Goal: Task Accomplishment & Management: Manage account settings

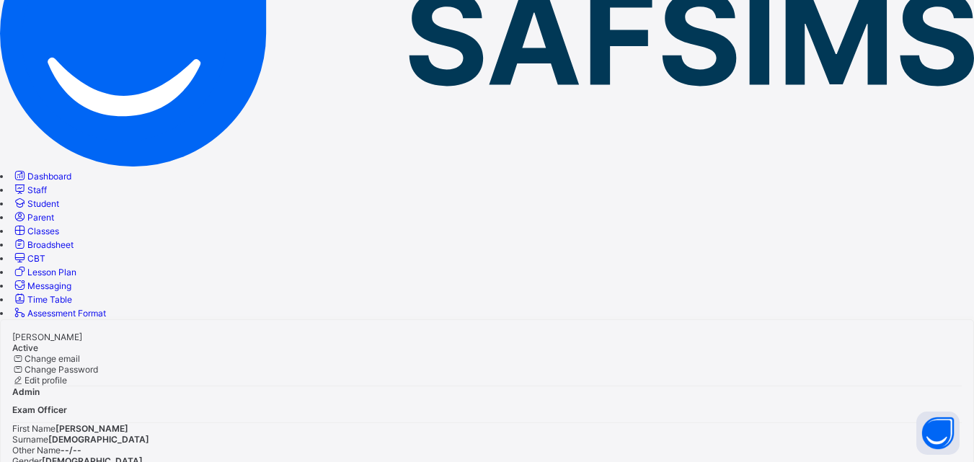
scroll to position [191, 0]
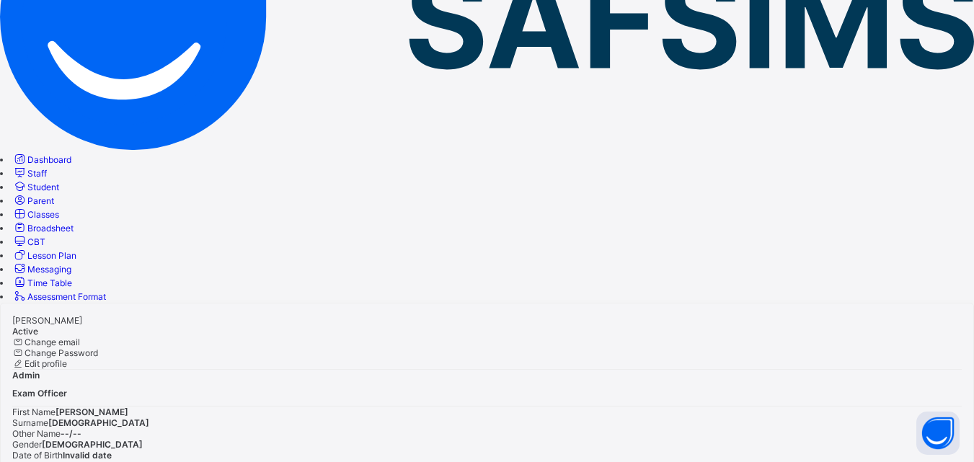
click at [47, 168] on span "Staff" at bounding box center [36, 173] width 19 height 11
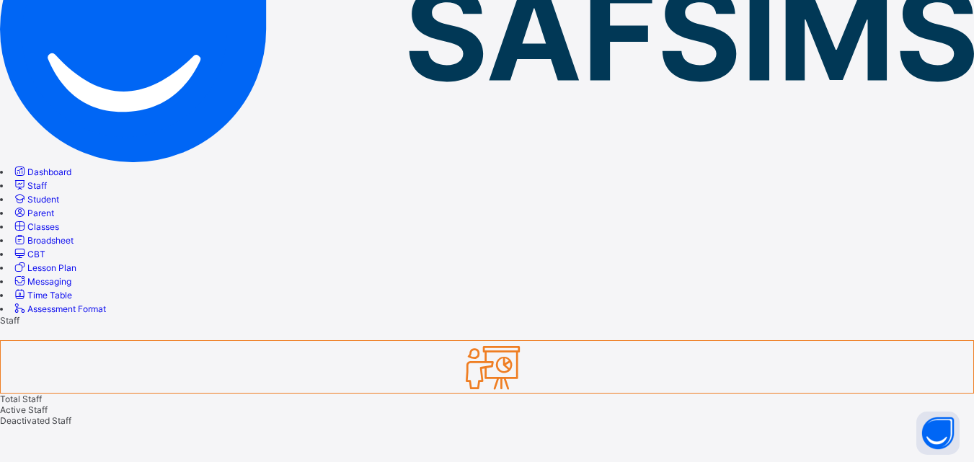
scroll to position [188, 0]
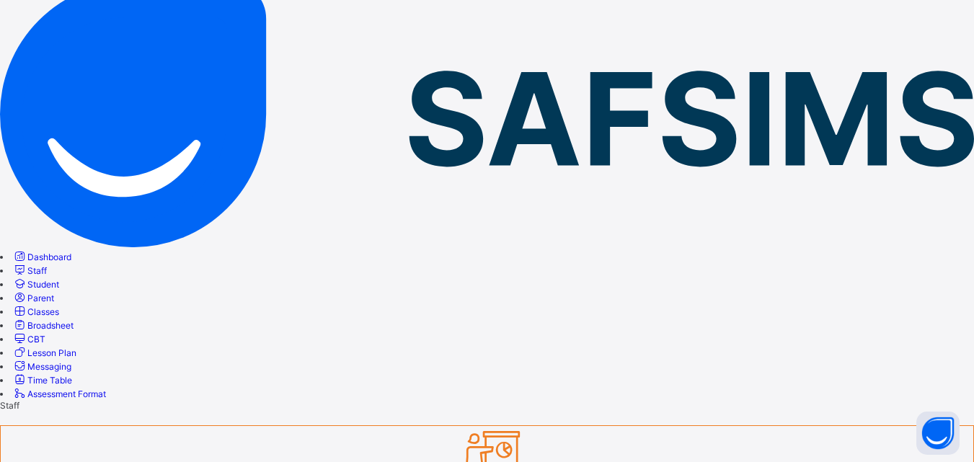
scroll to position [159, 0]
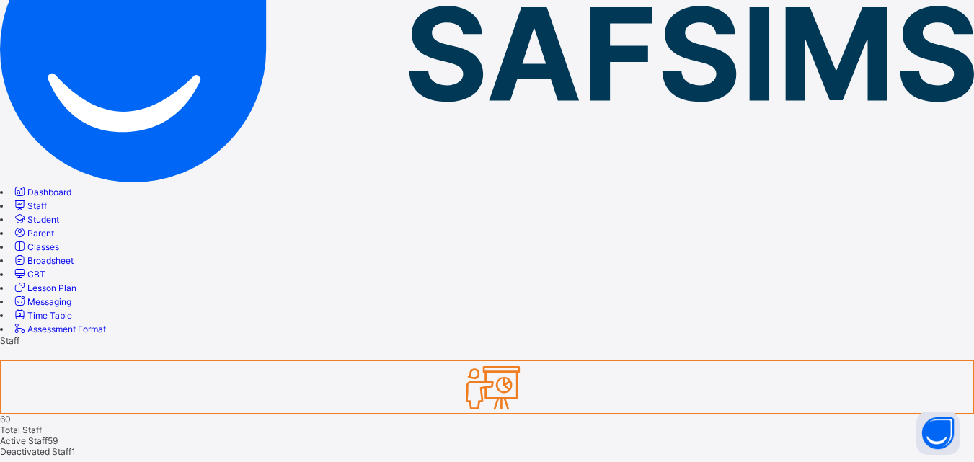
type input "**"
select select "**"
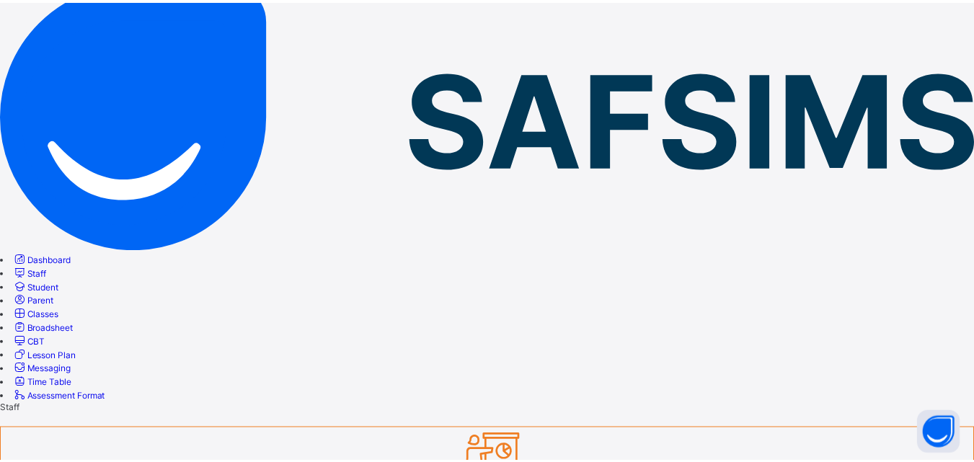
scroll to position [0, 0]
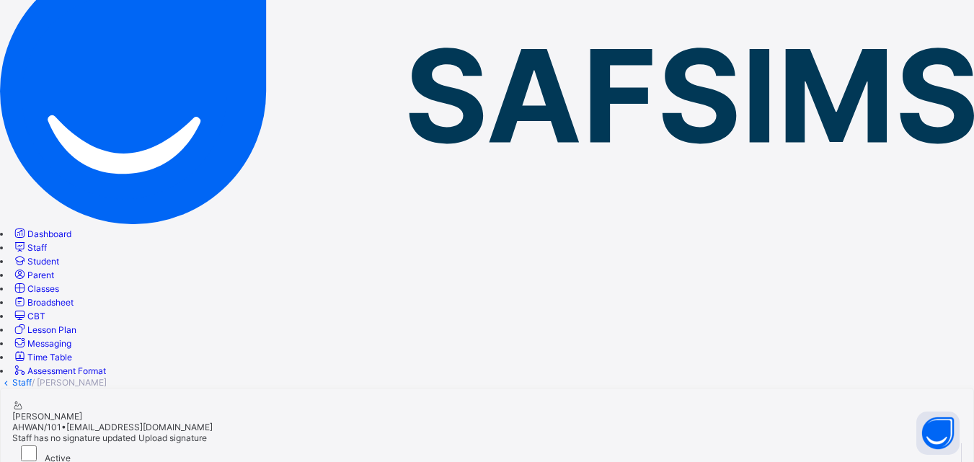
scroll to position [126, 0]
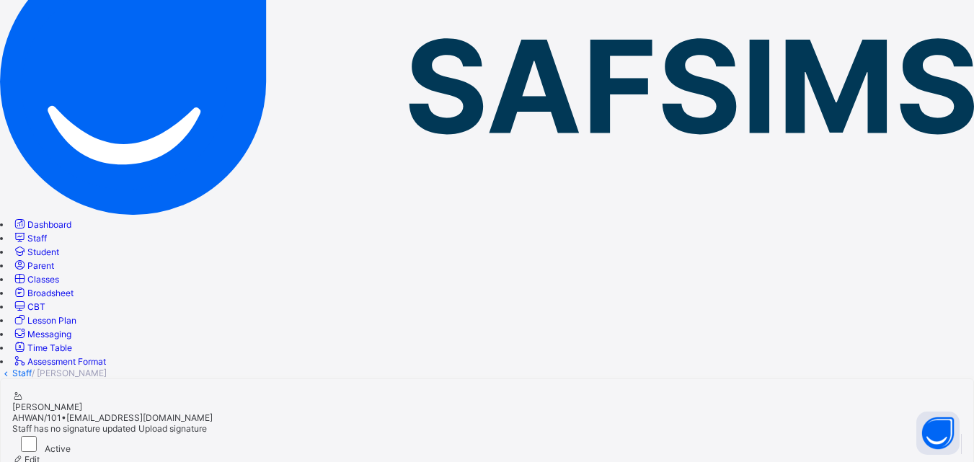
click at [931, 454] on div "Edit" at bounding box center [486, 459] width 949 height 11
select select "**"
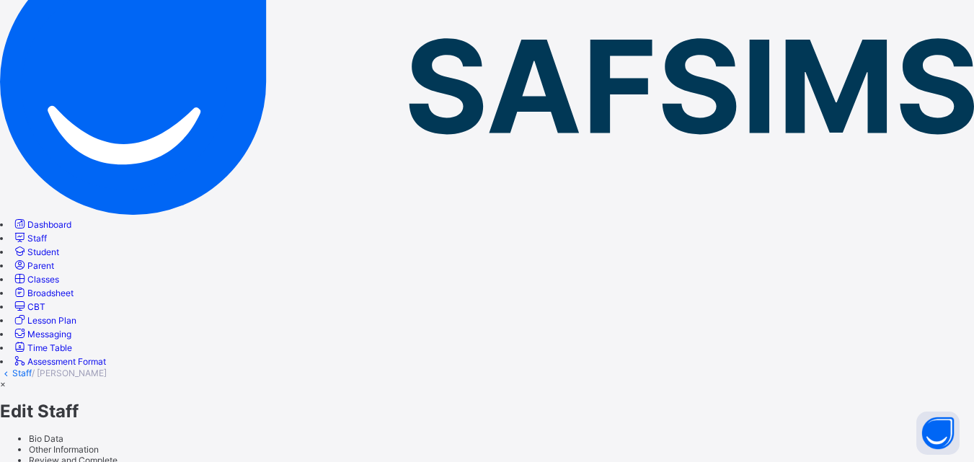
scroll to position [156, 0]
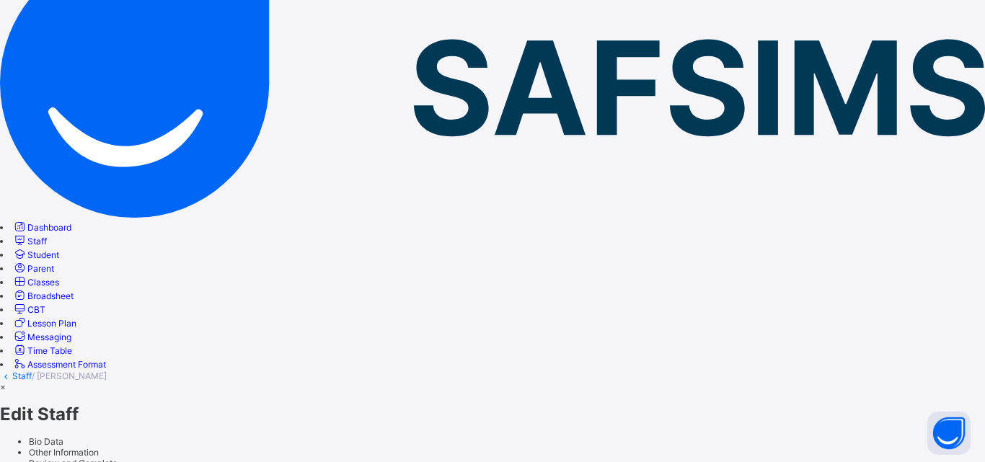
scroll to position [199, 0]
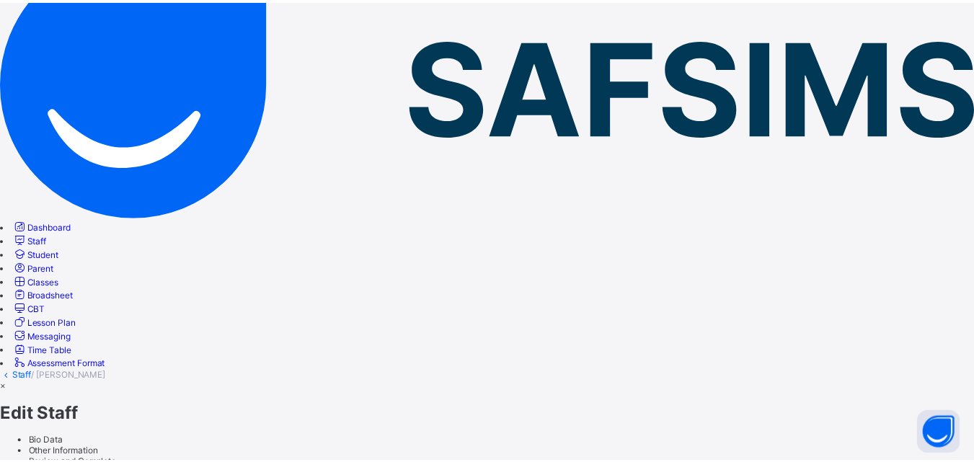
scroll to position [17, 0]
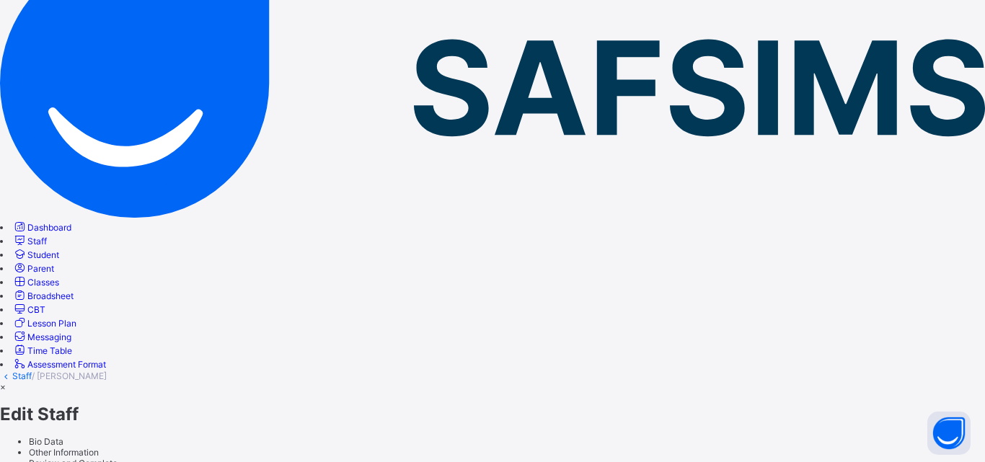
click at [931, 381] on div "×" at bounding box center [492, 386] width 985 height 11
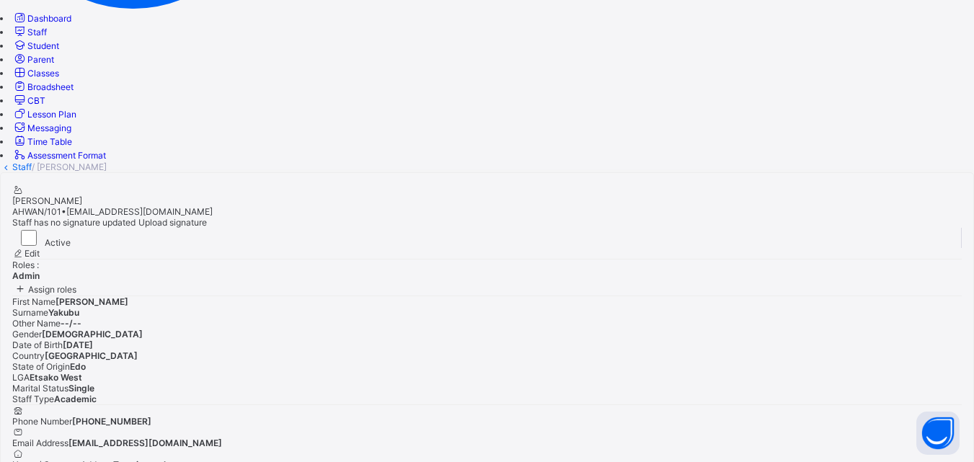
scroll to position [0, 0]
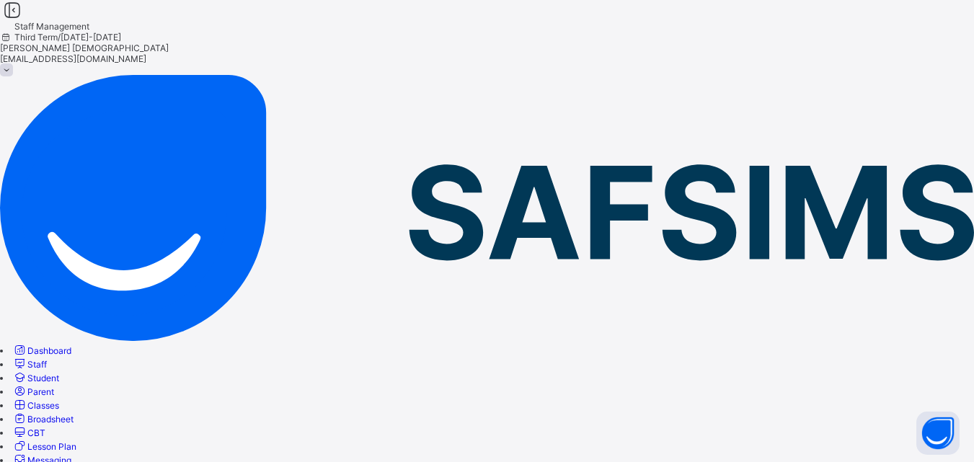
click at [47, 359] on link "Staff" at bounding box center [29, 364] width 35 height 11
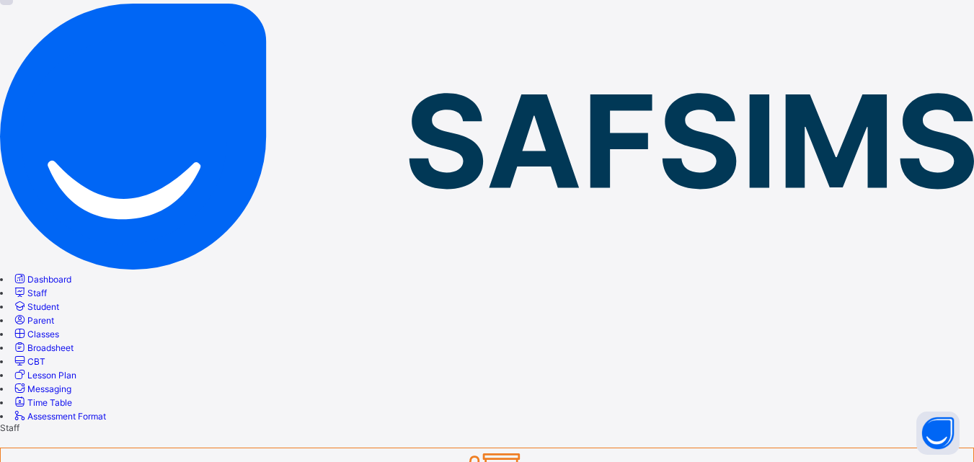
scroll to position [73, 0]
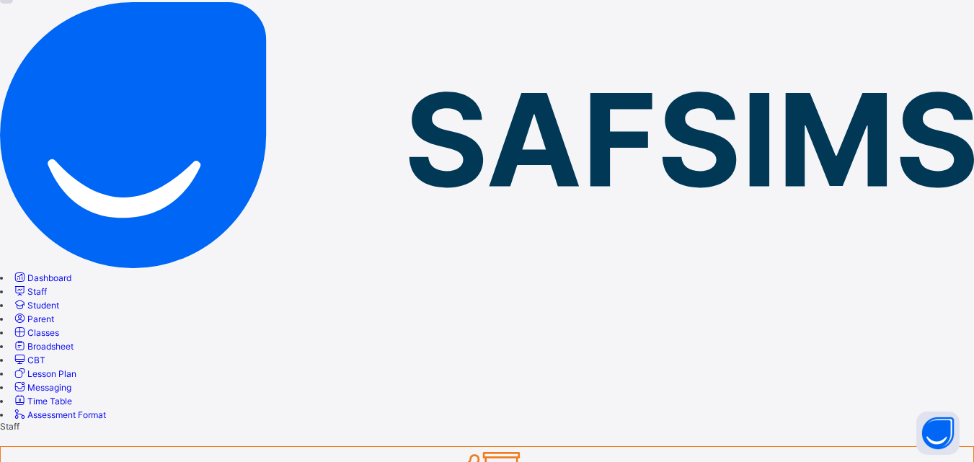
type input "****"
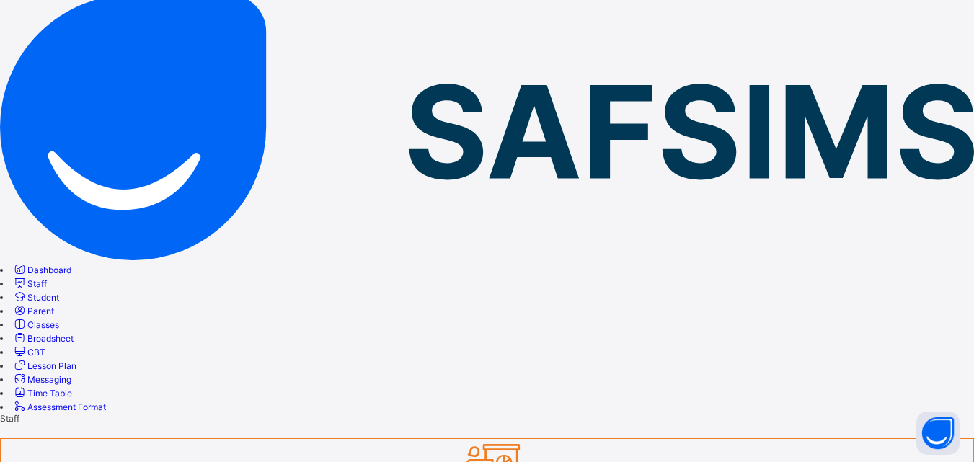
scroll to position [94, 0]
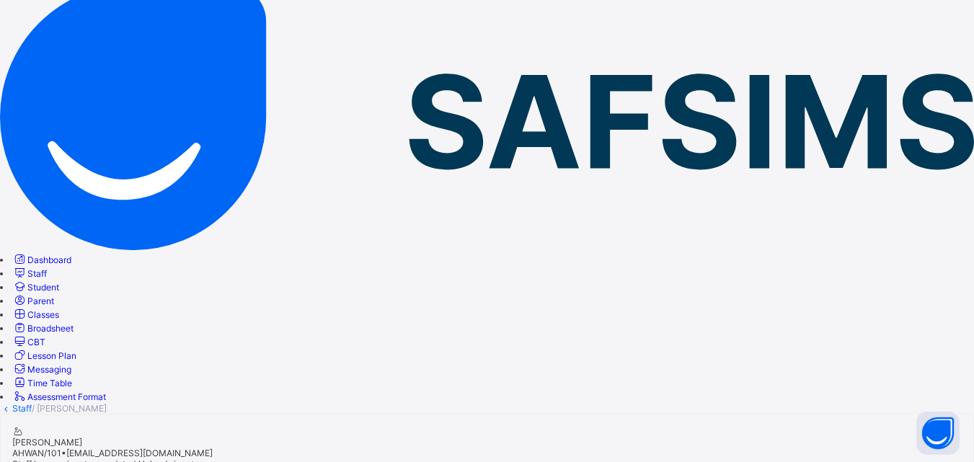
scroll to position [24, 0]
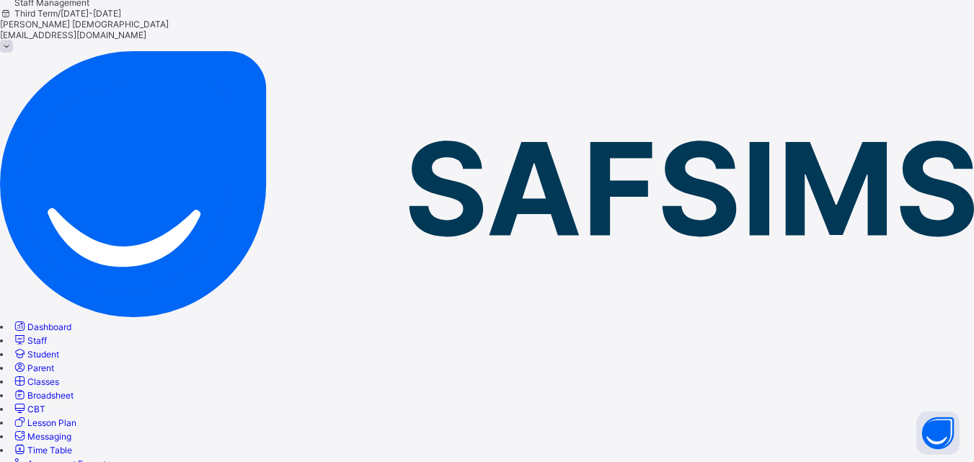
click at [65, 321] on span "Dashboard" at bounding box center [49, 326] width 44 height 11
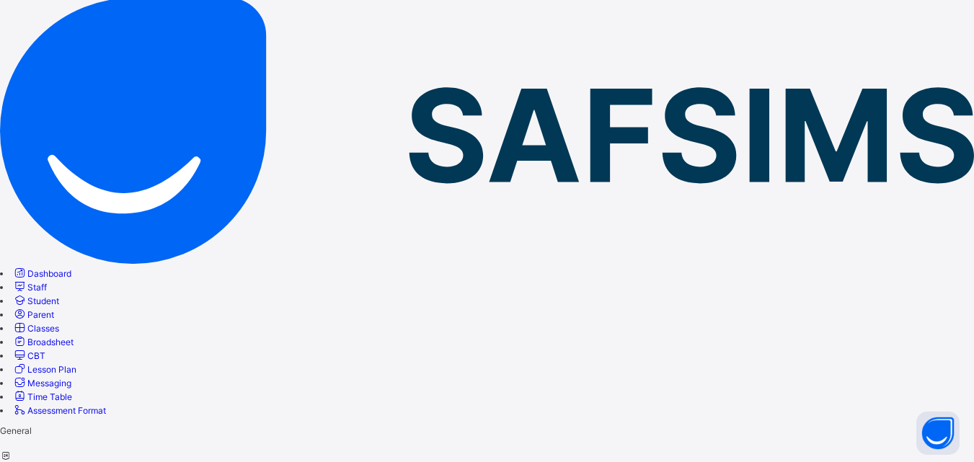
scroll to position [2, 0]
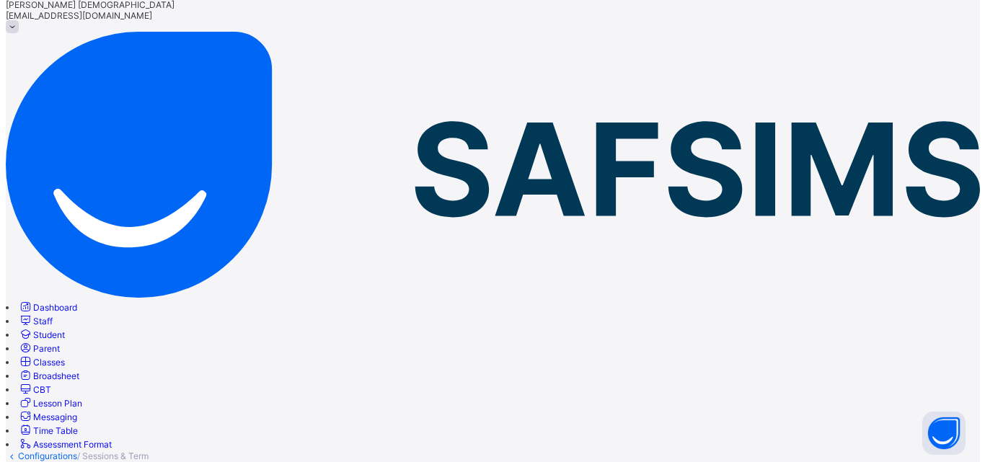
scroll to position [33, 0]
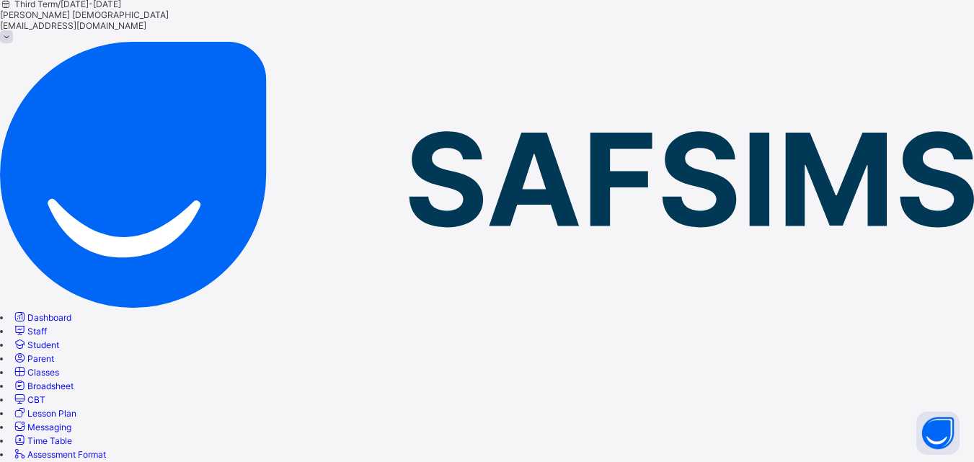
drag, startPoint x: 414, startPoint y: 368, endPoint x: 466, endPoint y: 368, distance: 51.9
drag, startPoint x: 463, startPoint y: 396, endPoint x: 416, endPoint y: 370, distance: 53.2
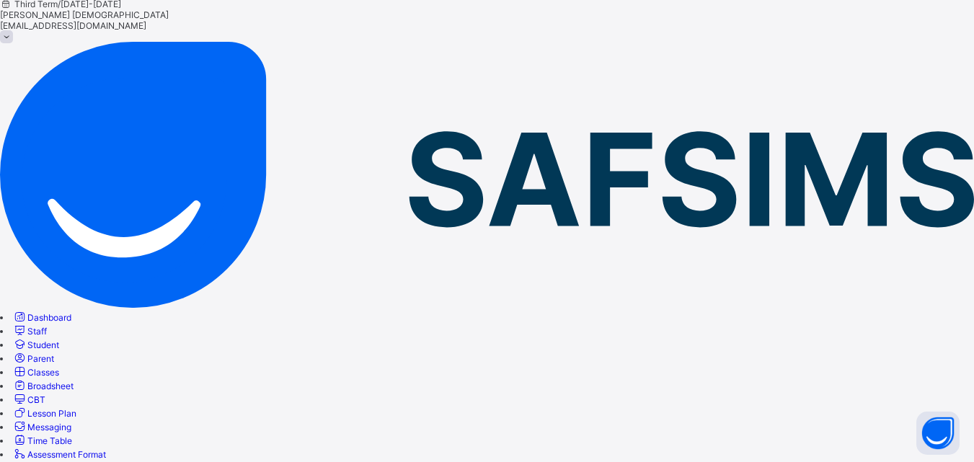
drag, startPoint x: 465, startPoint y: 367, endPoint x: 410, endPoint y: 369, distance: 54.8
copy span "2025-05-26"
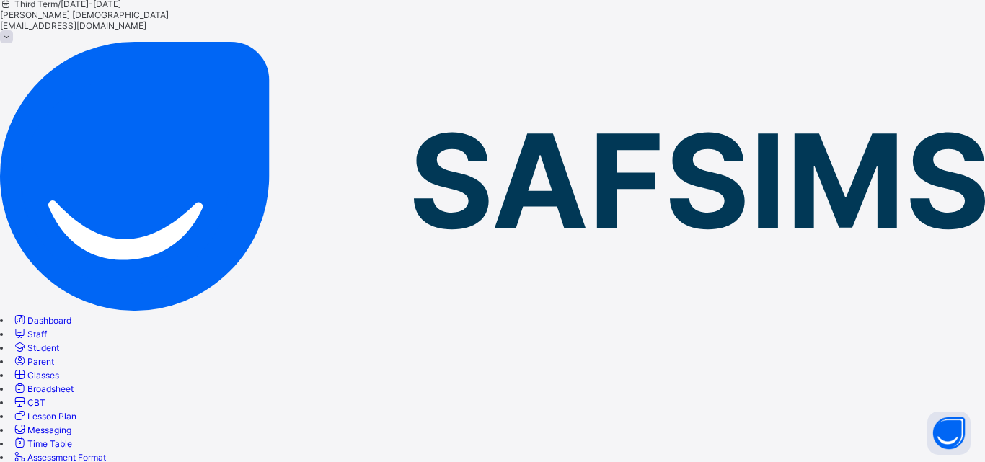
type input "**********"
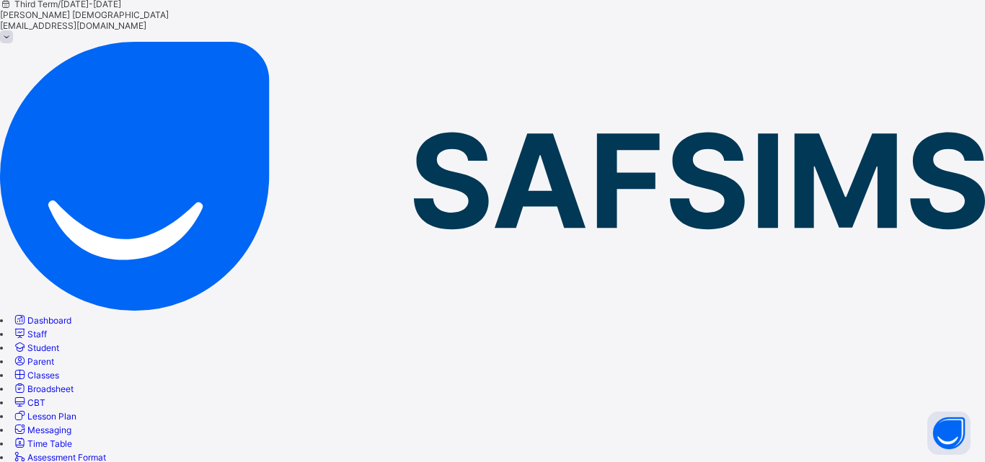
type input "**"
type input "*"
type input "****"
type input "**********"
type input "**"
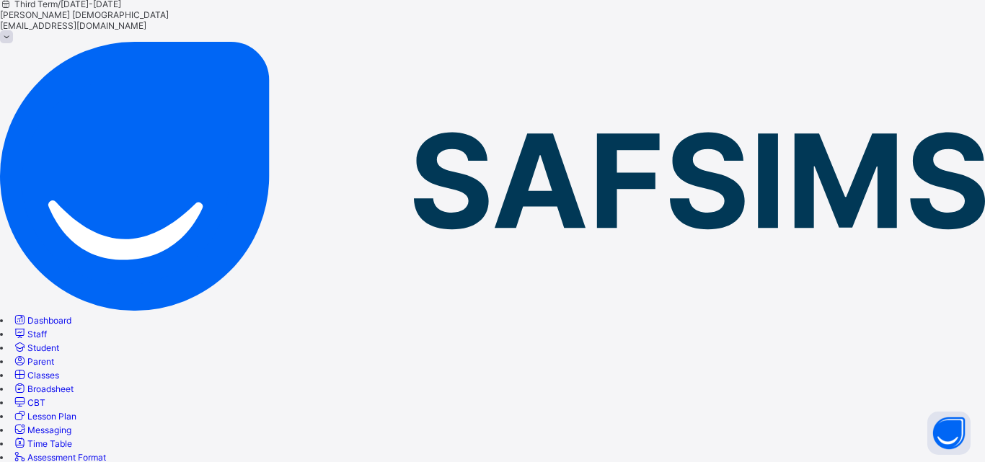
type input "*"
type input "****"
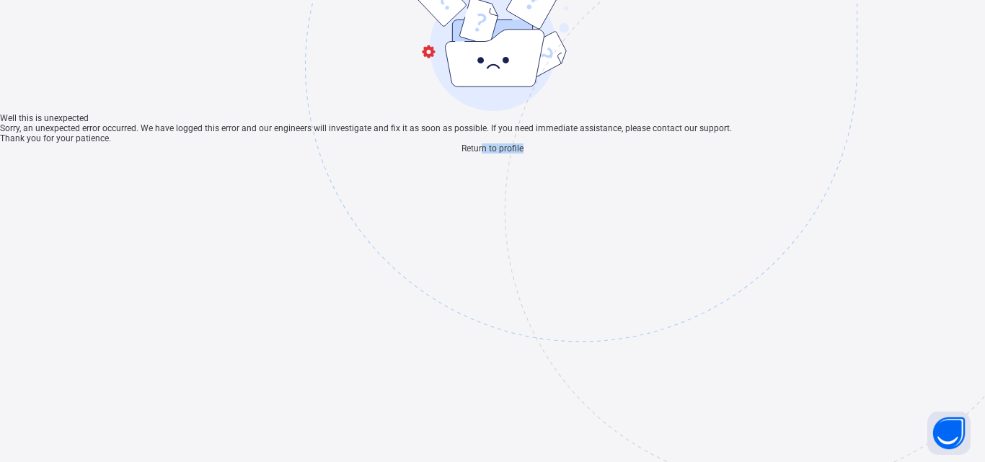
click at [476, 154] on div "Well this is unexpected Sorry, an unexpected error occurred. We have logged thi…" at bounding box center [492, 60] width 985 height 187
click at [476, 154] on span "Return to profile" at bounding box center [492, 148] width 62 height 10
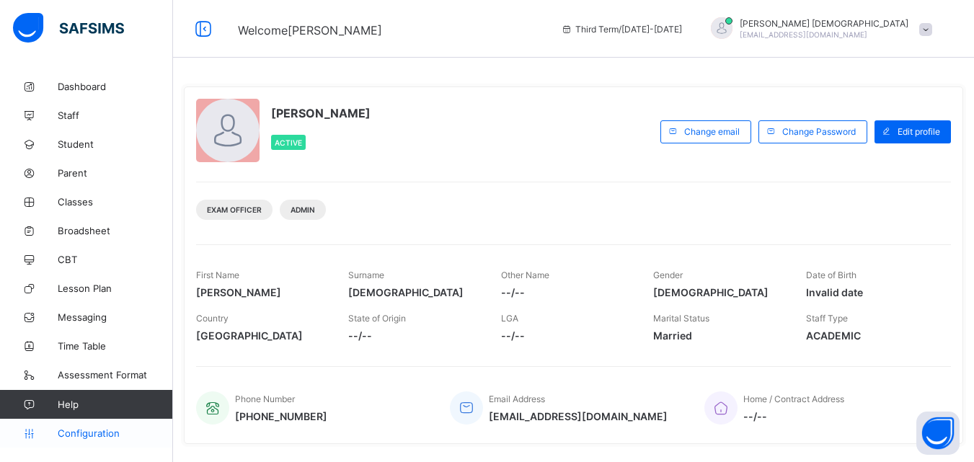
click at [108, 430] on span "Configuration" at bounding box center [115, 433] width 115 height 12
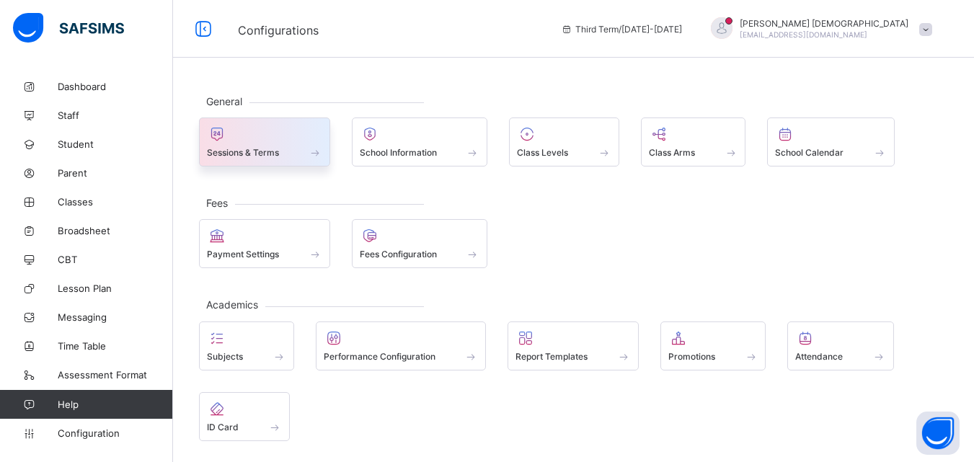
click at [312, 143] on span at bounding box center [264, 145] width 115 height 4
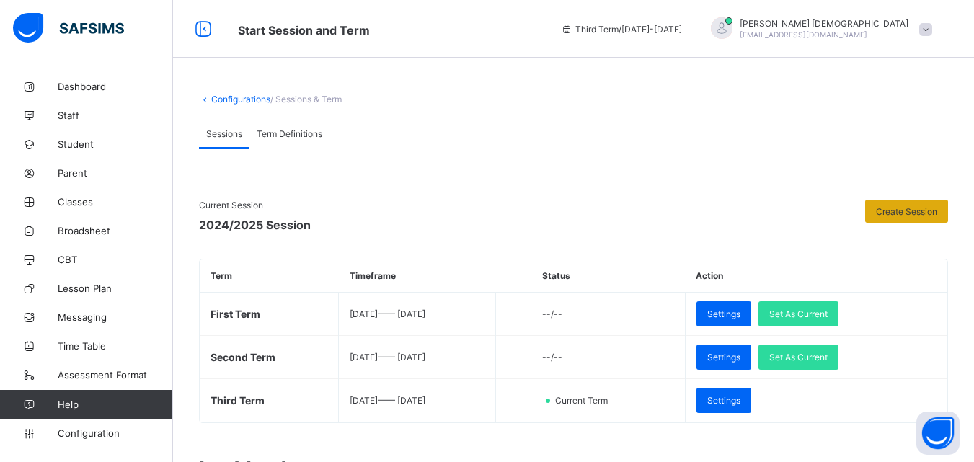
click at [934, 215] on span "Create Session" at bounding box center [906, 211] width 61 height 11
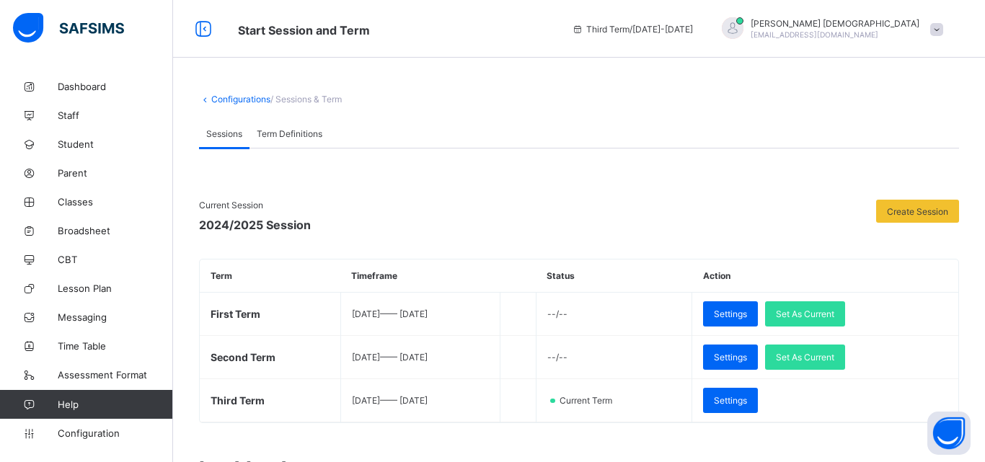
type input "**********"
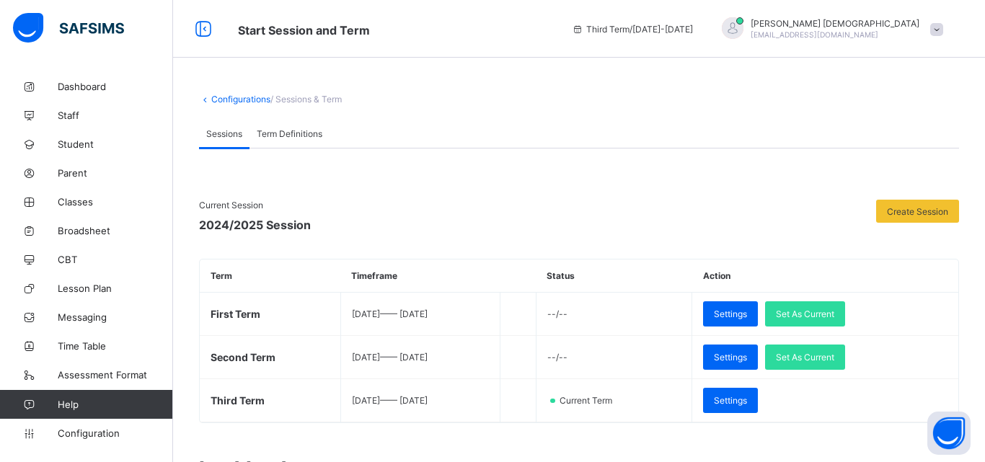
type input "**"
type input "*"
type input "****"
type input "**********"
type input "**"
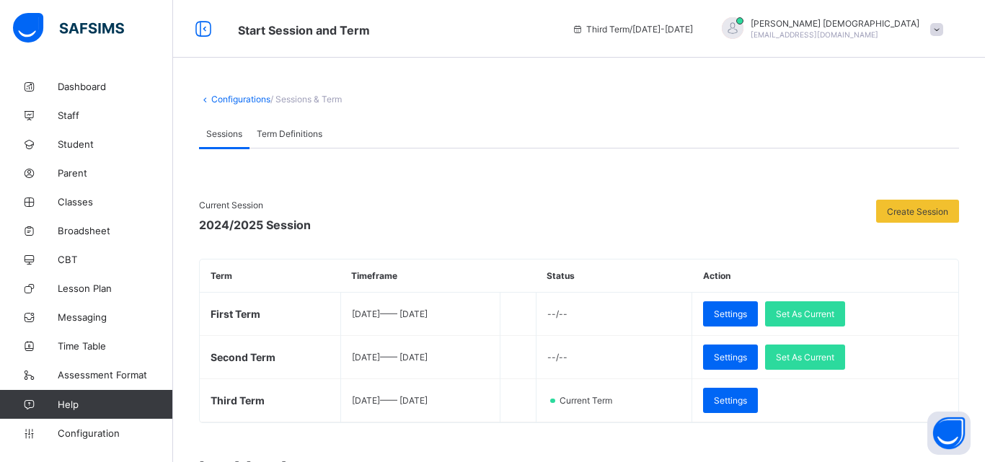
type input "*"
type input "****"
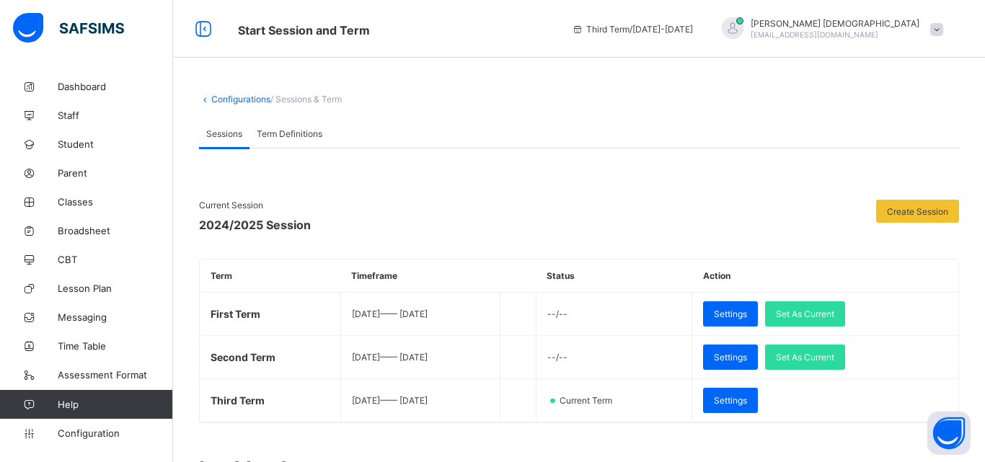
type input "**********"
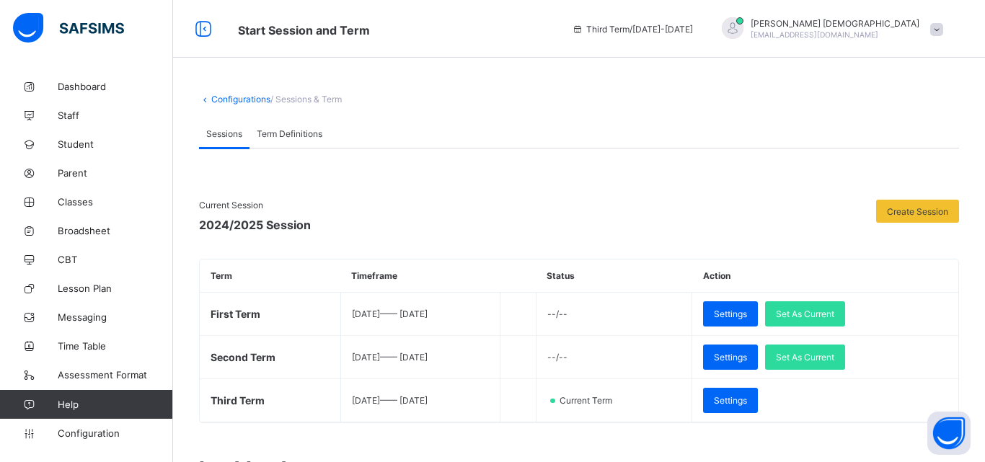
type input "**"
type input "****"
type input "**********"
type input "**"
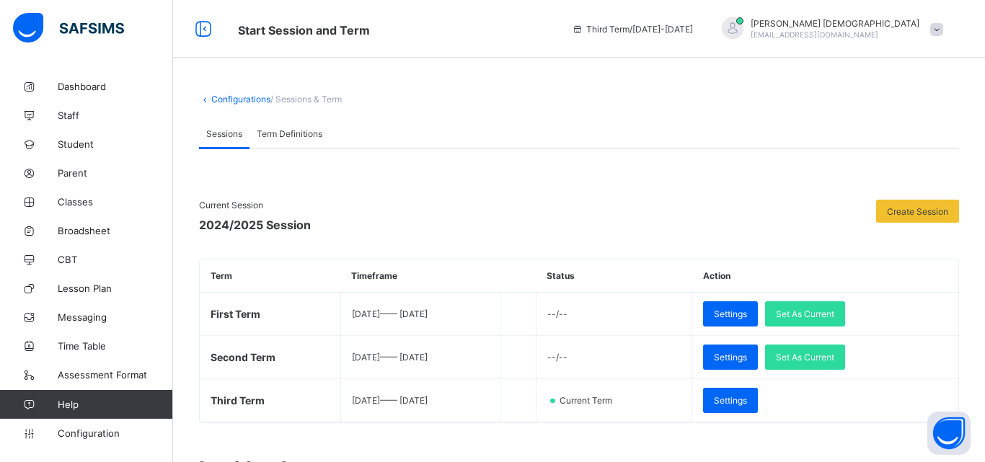
type input "**"
type input "****"
type input "**********"
type input "**"
type input "*"
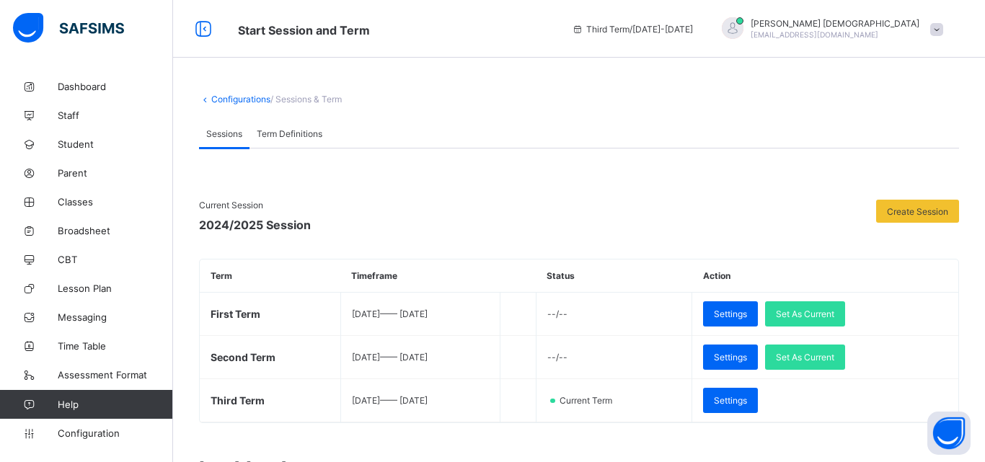
type input "****"
type input "**********"
type input "**"
type input "*"
type input "****"
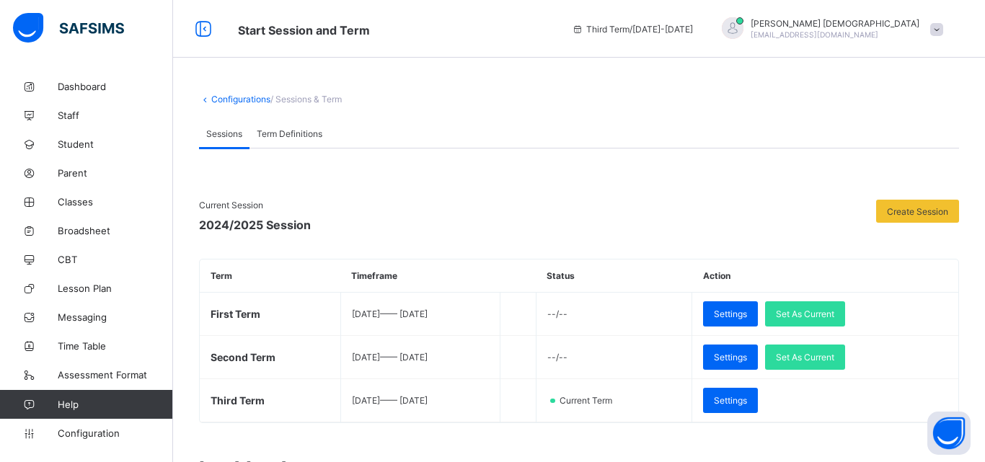
type input "**********"
type input "**"
type input "*"
type input "****"
type input "**********"
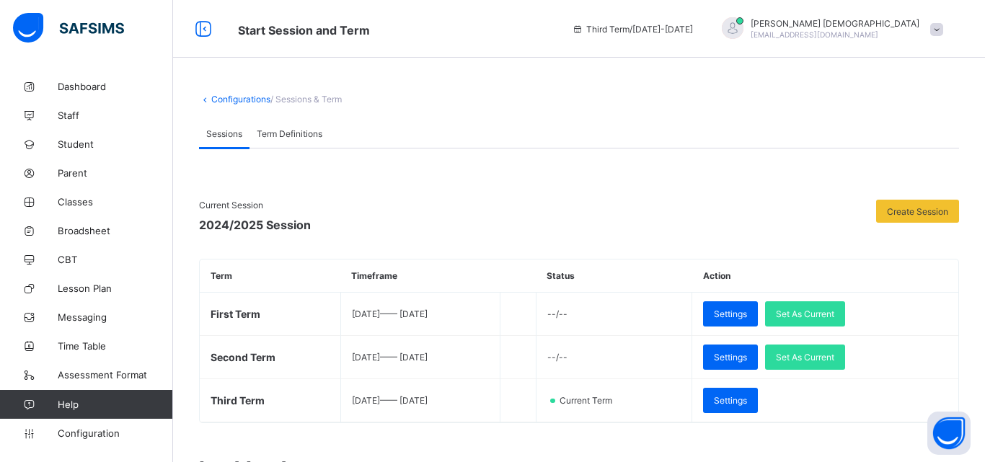
type input "**"
type input "*"
type input "****"
type input "**********"
type input "**"
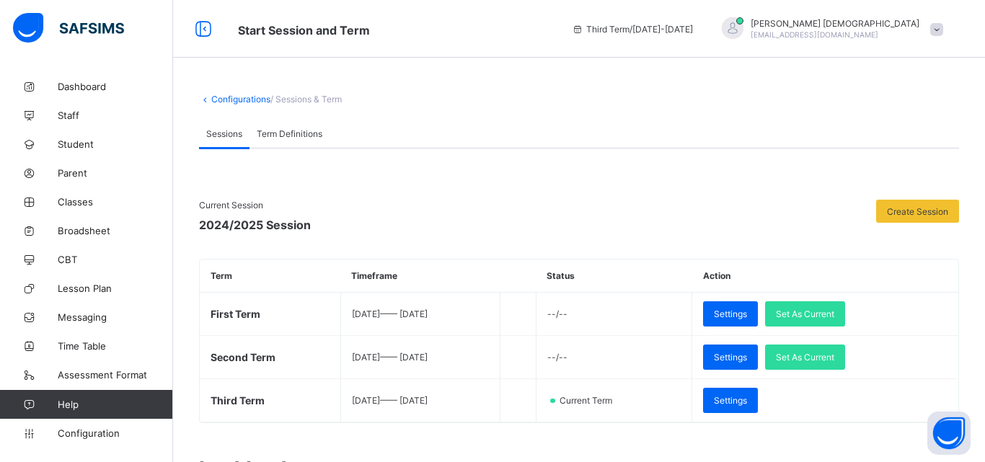
type input "*"
type input "****"
type input "**********"
type input "**"
type input "*"
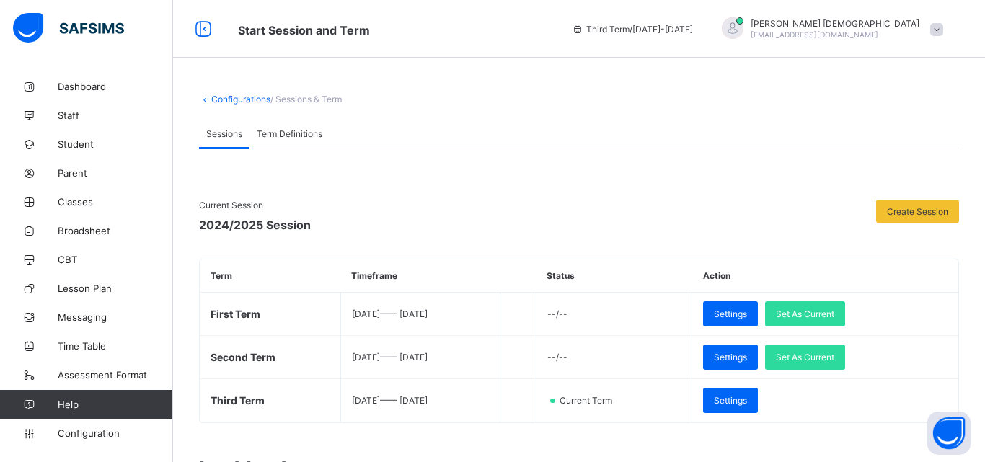
type input "****"
type input "**********"
type input "**"
type input "*"
type input "****"
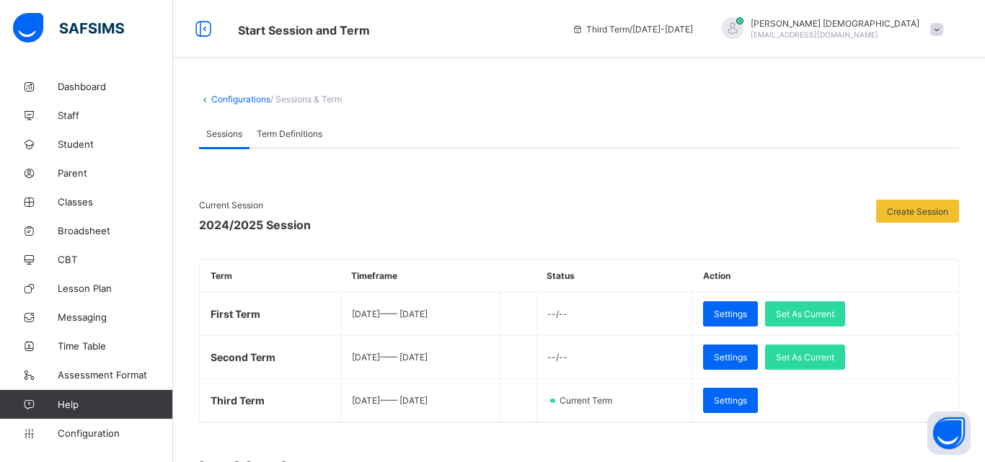
type input "**********"
type input "**"
type input "*"
type input "****"
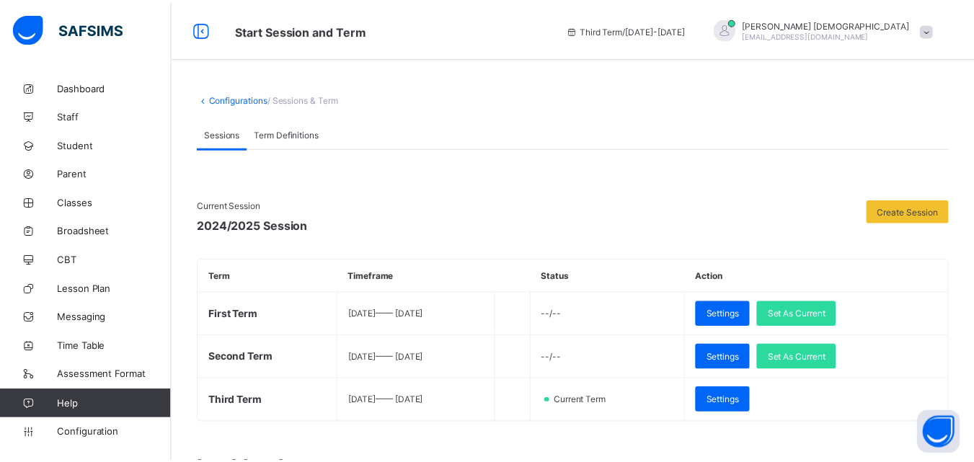
scroll to position [136, 0]
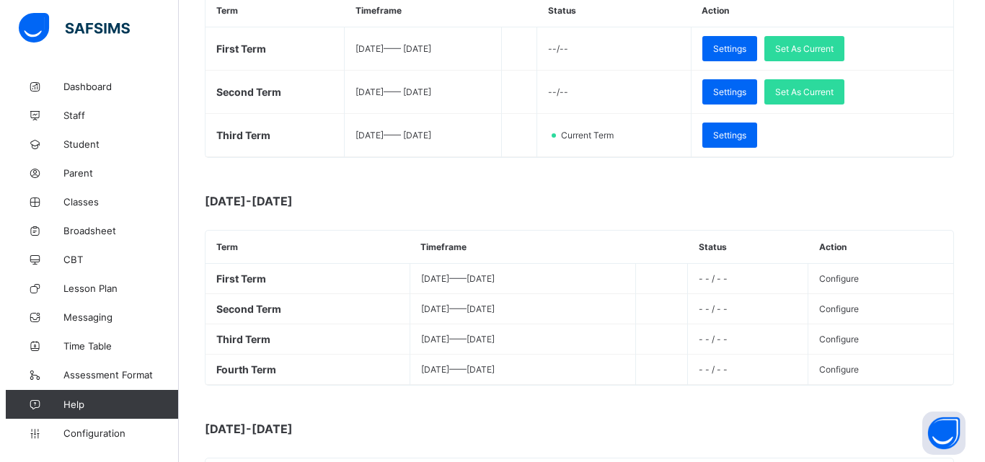
scroll to position [270, 0]
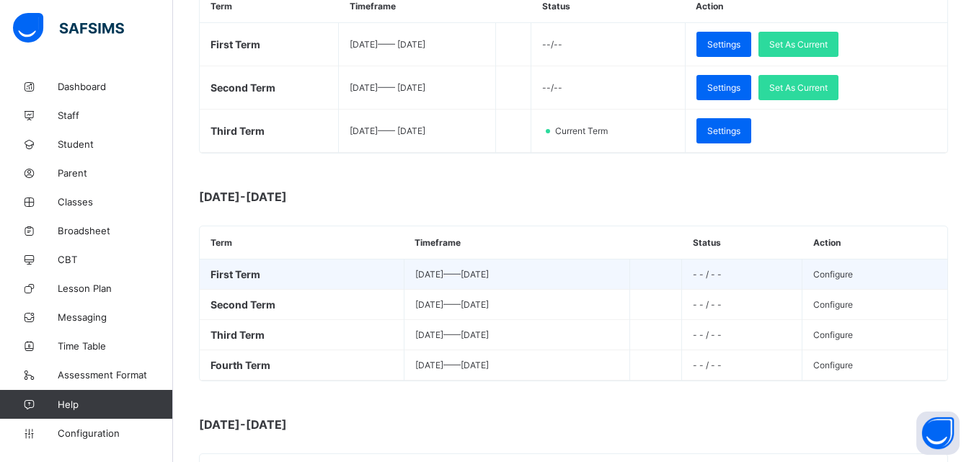
click at [821, 278] on span "Configure" at bounding box center [833, 274] width 40 height 11
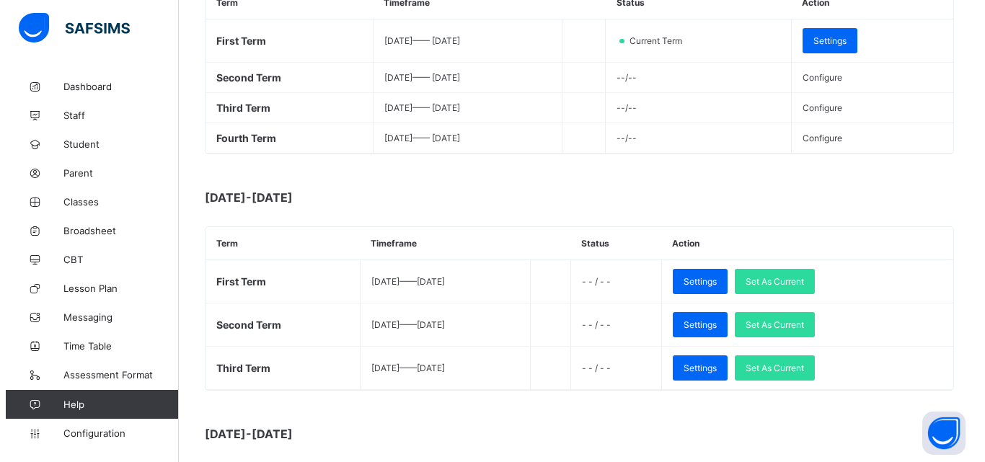
scroll to position [289, 0]
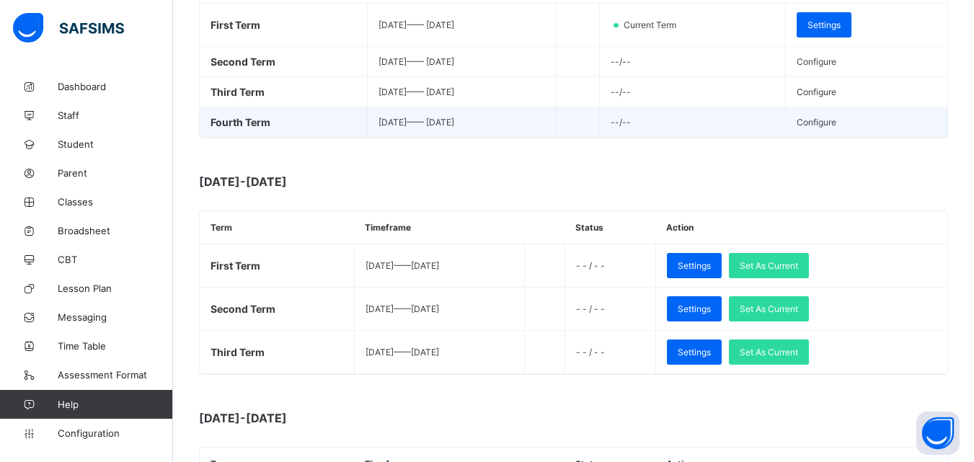
click at [836, 128] on span "Configure" at bounding box center [816, 122] width 40 height 11
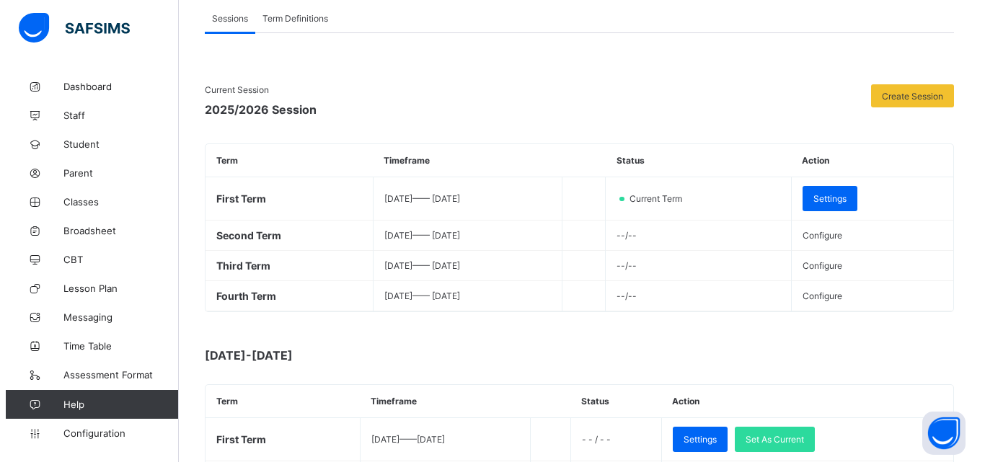
scroll to position [92, 0]
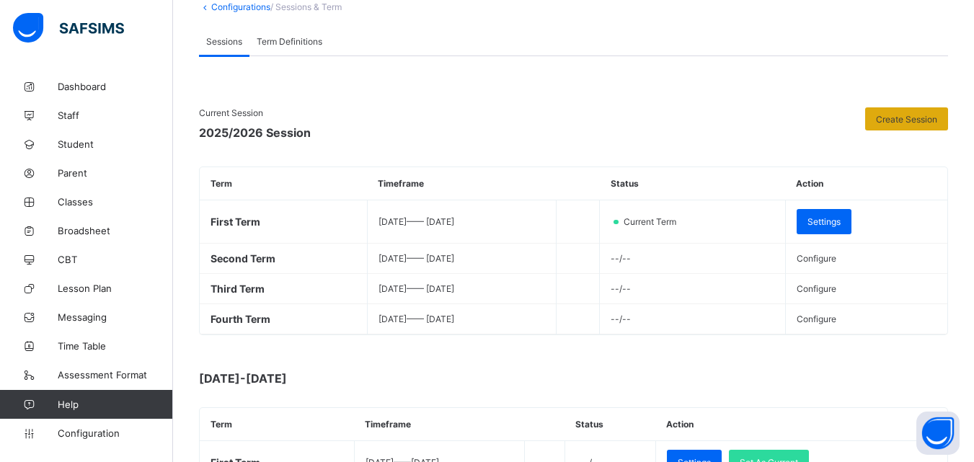
click at [923, 109] on div "Create Session" at bounding box center [906, 118] width 83 height 23
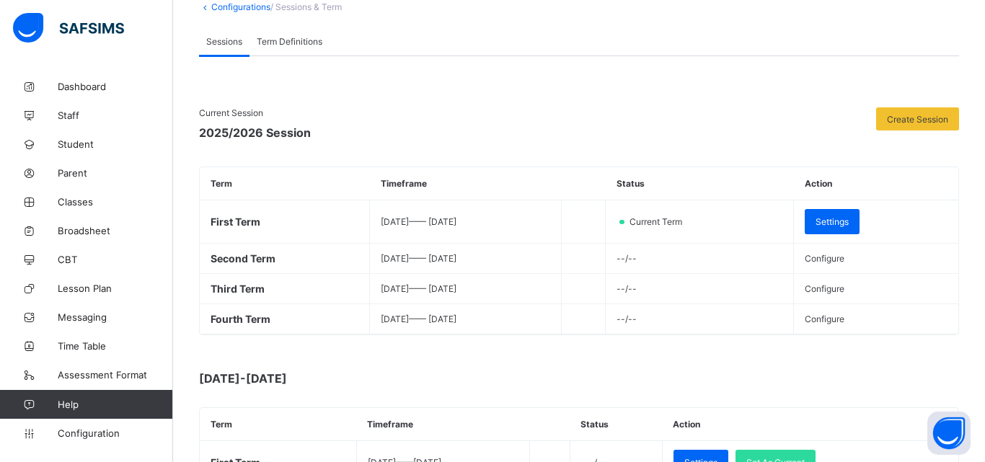
scroll to position [133, 0]
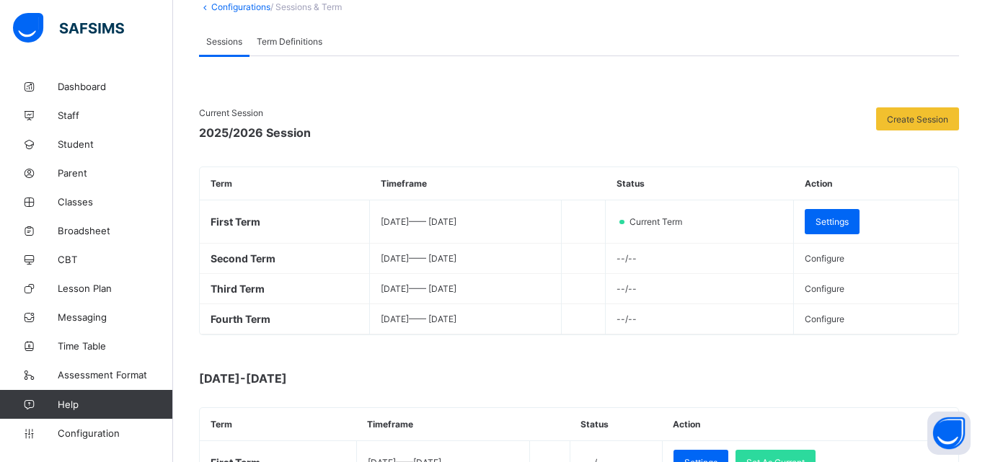
type input "**********"
type input "*"
type input "**"
type input "****"
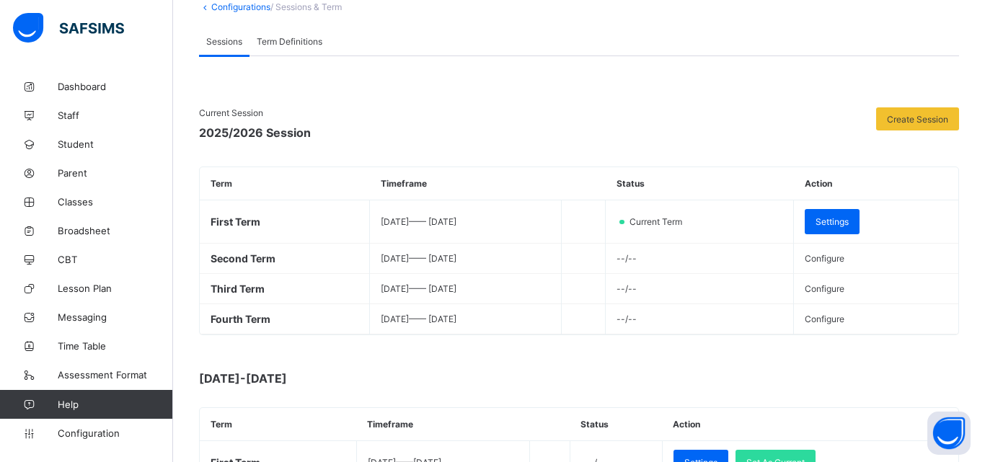
type input "**********"
type input "*"
type input "**"
type input "****"
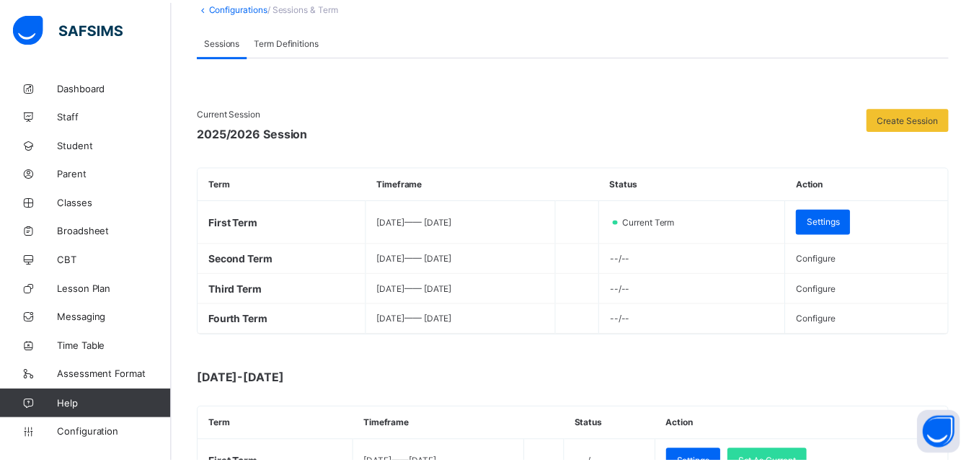
scroll to position [0, 0]
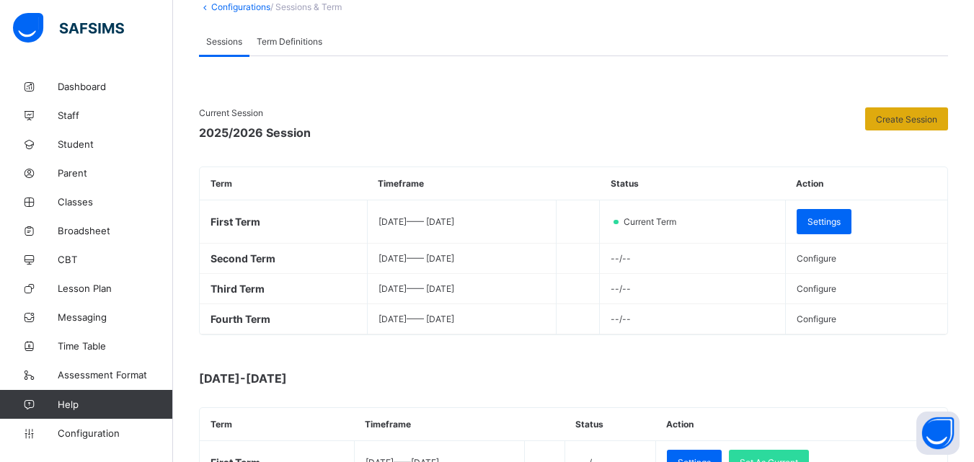
drag, startPoint x: 885, startPoint y: 131, endPoint x: 894, endPoint y: 127, distance: 9.7
click at [894, 127] on div "Create Session" at bounding box center [906, 125] width 83 height 37
click at [894, 127] on div "Create Session" at bounding box center [906, 118] width 83 height 23
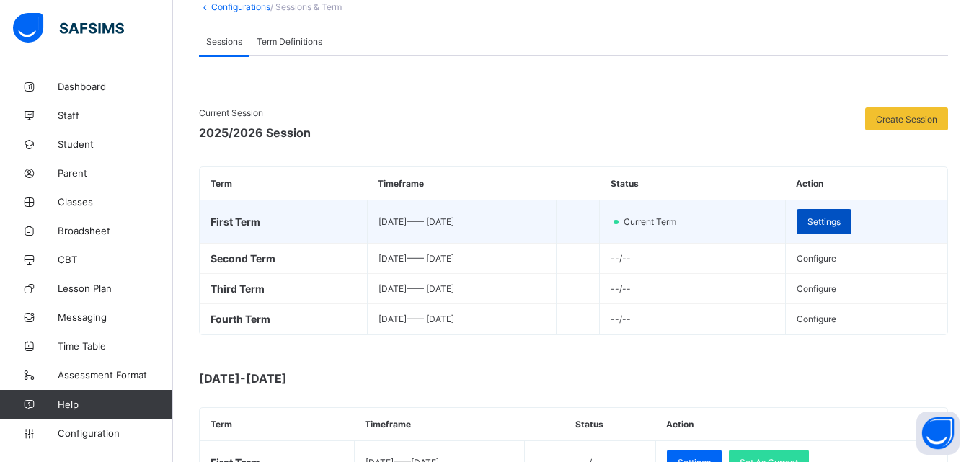
click at [840, 216] on span "Settings" at bounding box center [823, 221] width 33 height 11
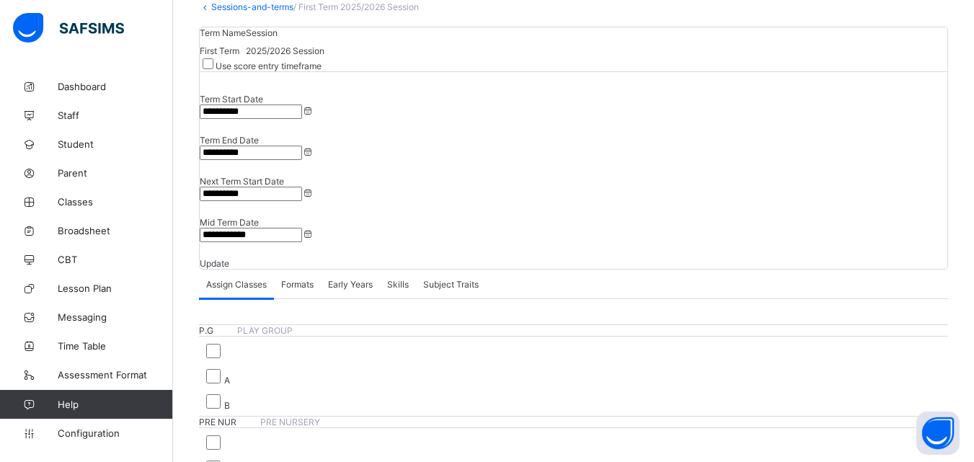
click at [302, 146] on input "**********" at bounding box center [251, 153] width 102 height 14
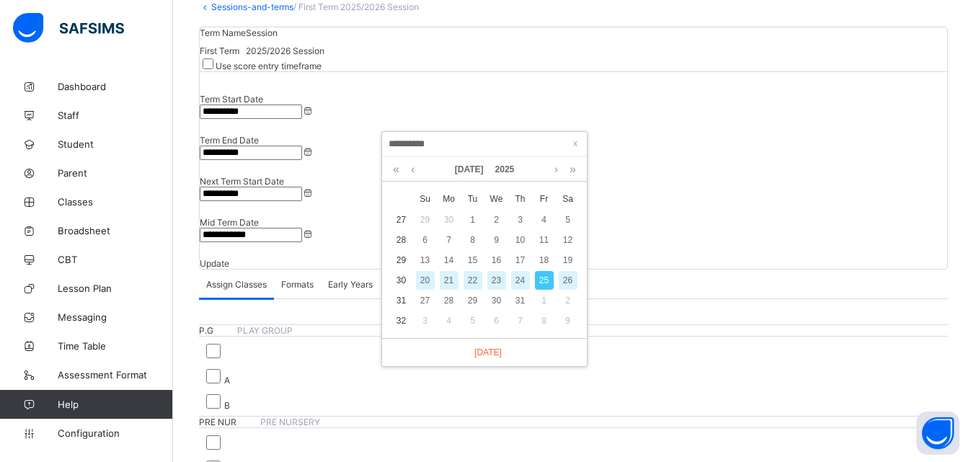
click at [412, 142] on input "**********" at bounding box center [484, 144] width 196 height 16
click at [509, 173] on link "2025" at bounding box center [504, 169] width 31 height 25
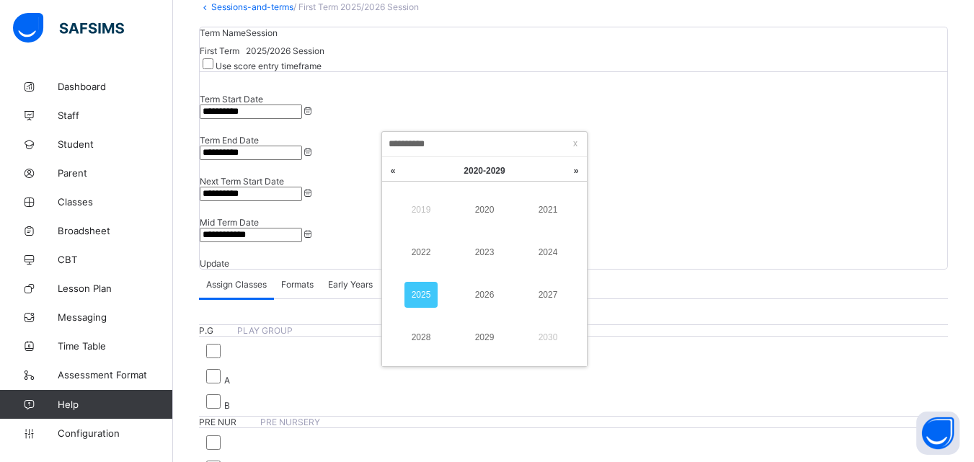
click at [425, 289] on link "2025" at bounding box center [420, 295] width 33 height 26
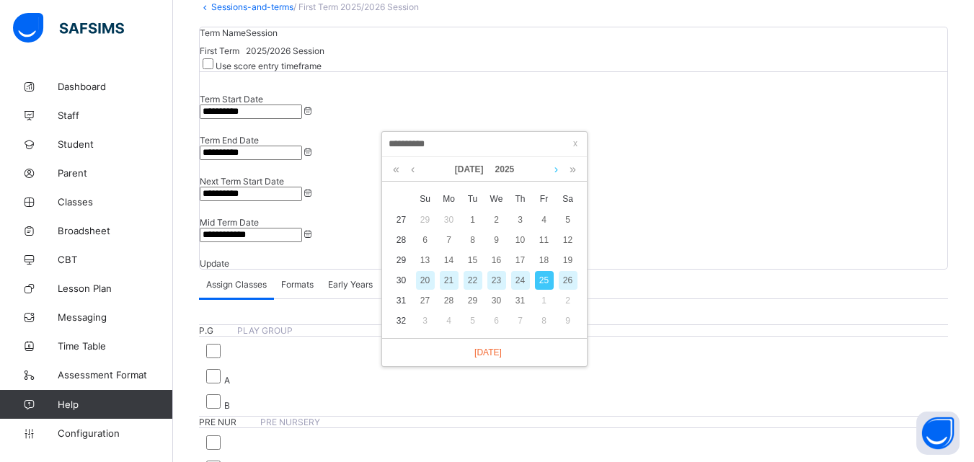
click at [554, 170] on link at bounding box center [556, 169] width 11 height 25
click at [429, 283] on div "16" at bounding box center [425, 280] width 19 height 19
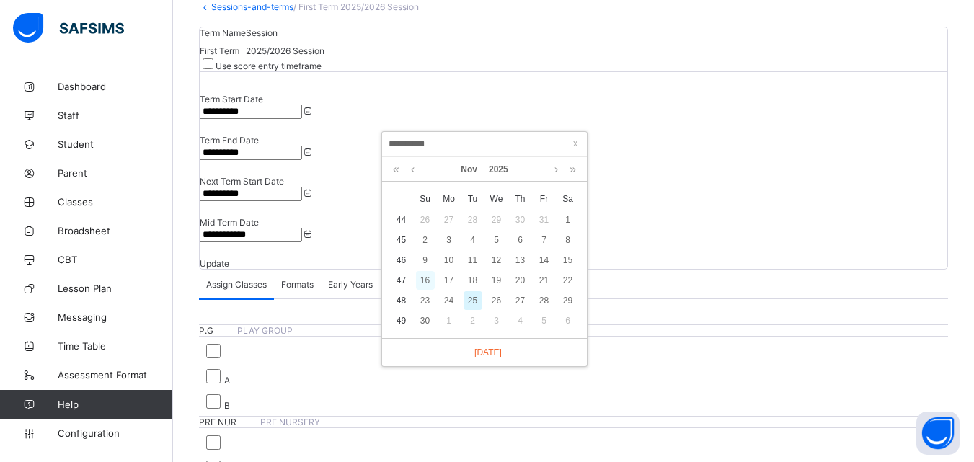
type input "**********"
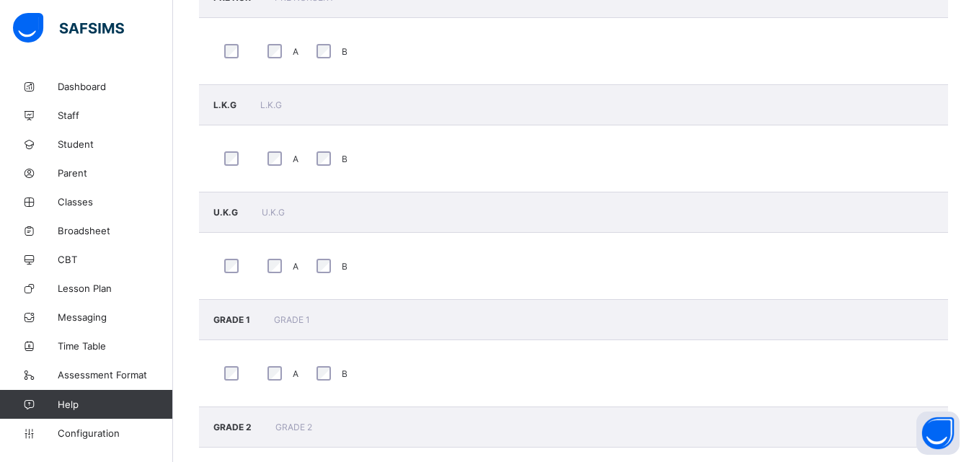
scroll to position [754, 0]
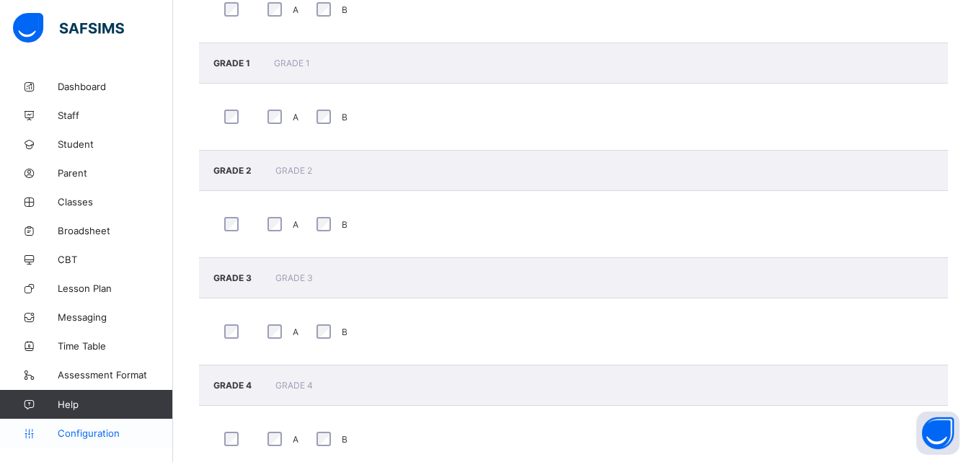
click at [141, 435] on span "Configuration" at bounding box center [115, 433] width 115 height 12
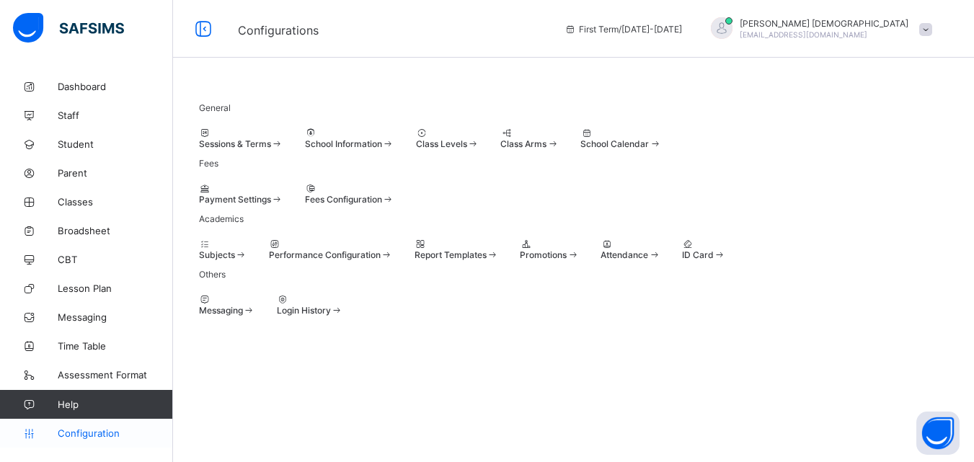
scroll to position [102, 0]
click at [479, 128] on div at bounding box center [447, 133] width 63 height 11
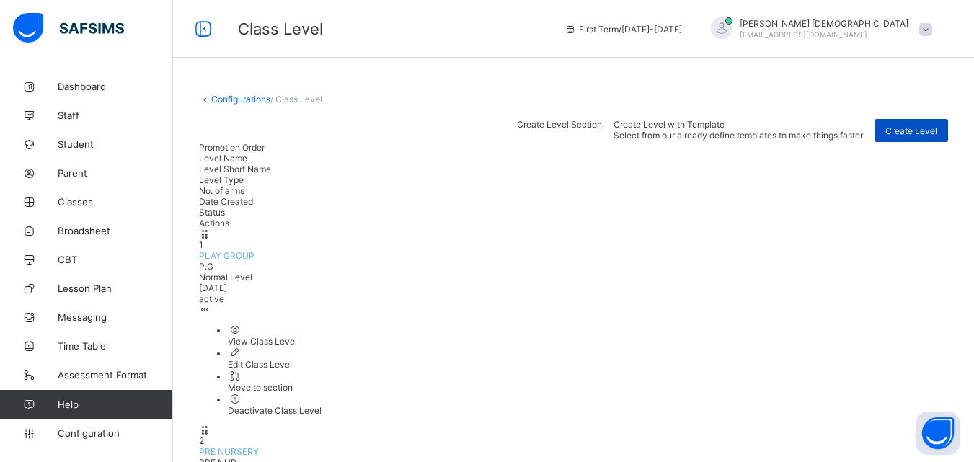
click at [927, 136] on span "Create Level" at bounding box center [911, 130] width 52 height 11
click at [933, 142] on div "Create Level" at bounding box center [911, 130] width 74 height 23
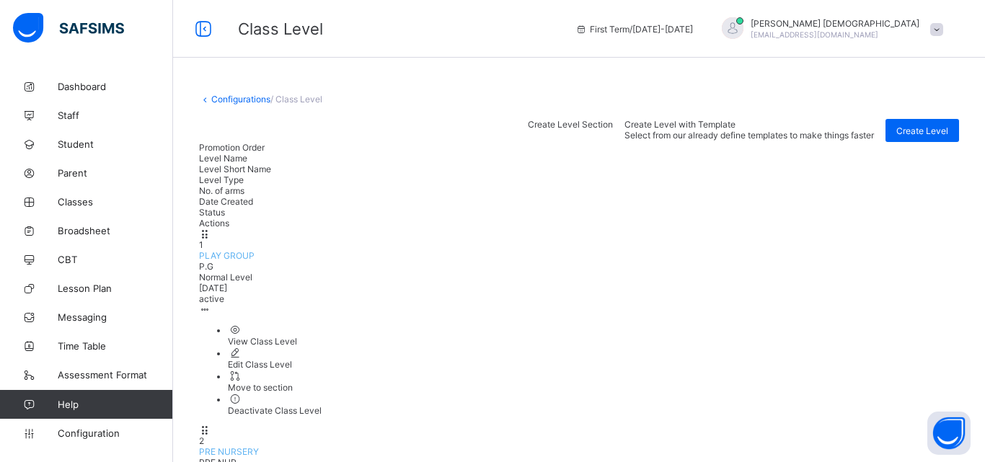
type input "********"
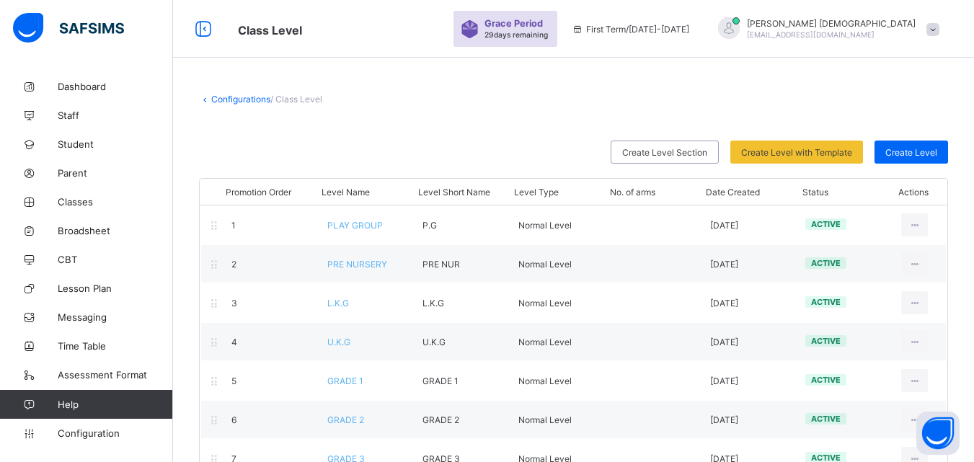
scroll to position [427, 0]
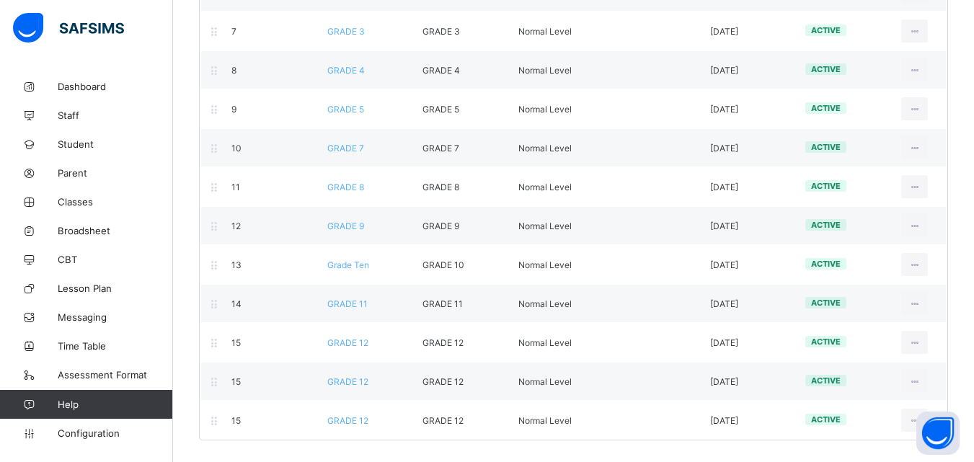
click at [925, 396] on div "15 GRADE 12 GRADE 12 Normal Level [DATE] active View Class Level Edit Class Lev…" at bounding box center [573, 381] width 746 height 39
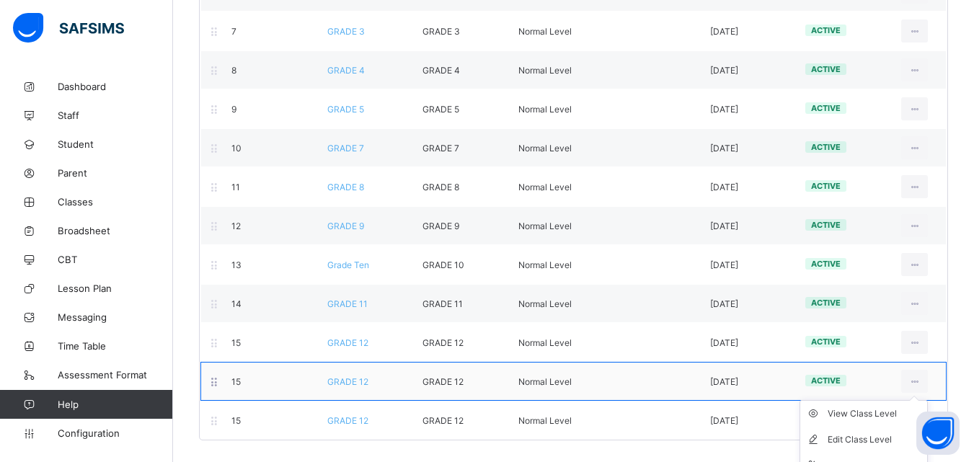
click at [925, 400] on ul "View Class Level Edit Class Level Move to section Deactivate Class Level" at bounding box center [863, 452] width 128 height 105
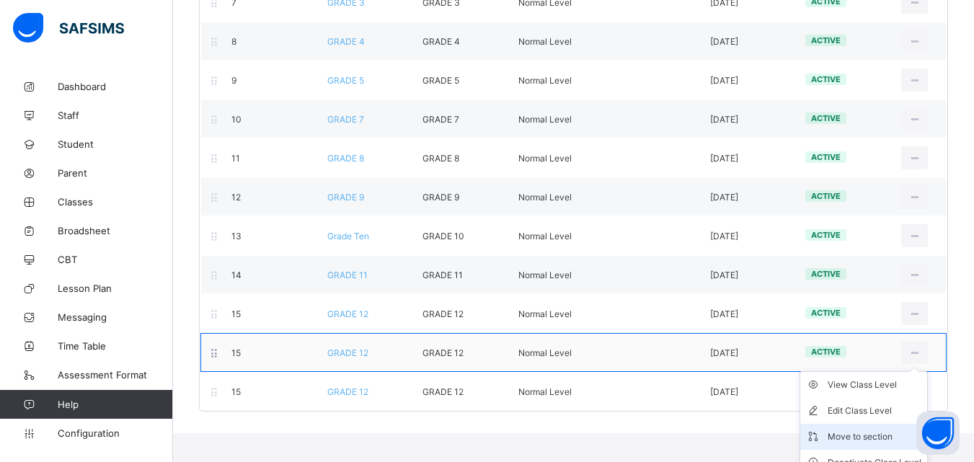
scroll to position [471, 0]
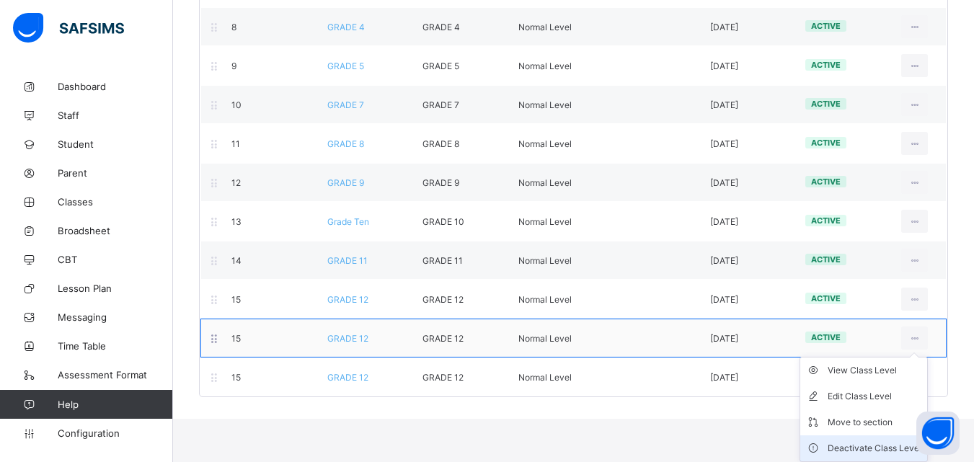
click at [870, 453] on div "Deactivate Class Level" at bounding box center [874, 448] width 94 height 14
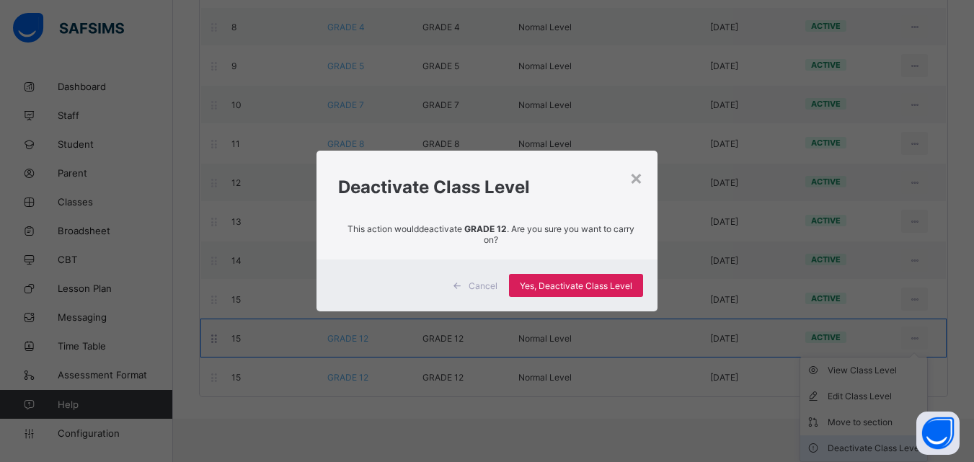
scroll to position [427, 0]
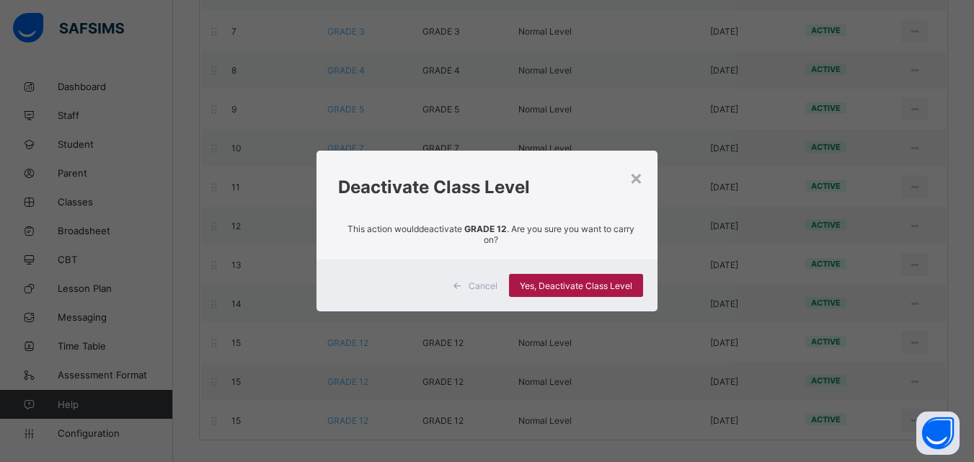
click at [609, 291] on div "Yes, Deactivate Class Level" at bounding box center [576, 285] width 134 height 23
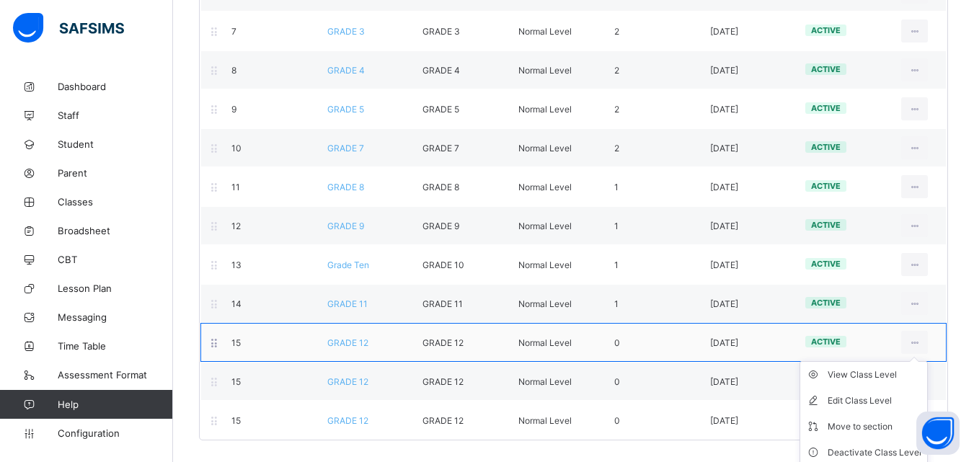
scroll to position [432, 0]
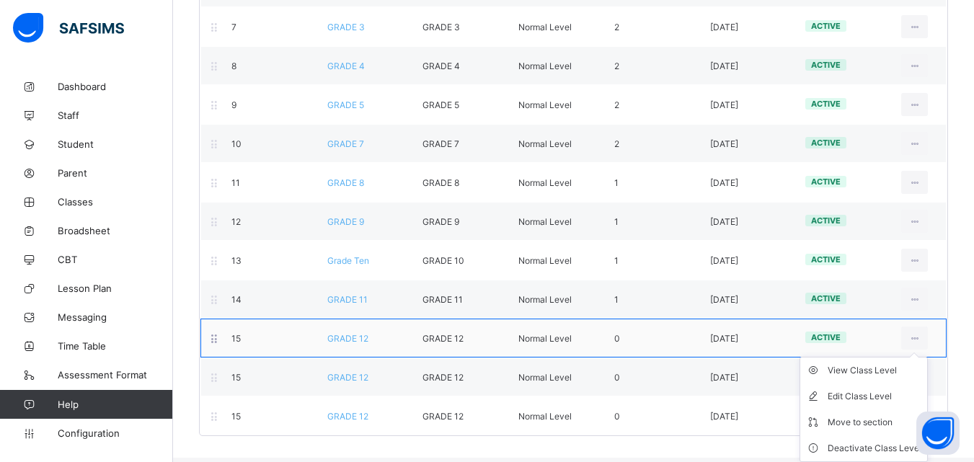
click at [928, 357] on ul "View Class Level Edit Class Level Move to section Deactivate Class Level" at bounding box center [863, 409] width 128 height 105
click at [884, 441] on div "Deactivate Class Level" at bounding box center [874, 448] width 94 height 14
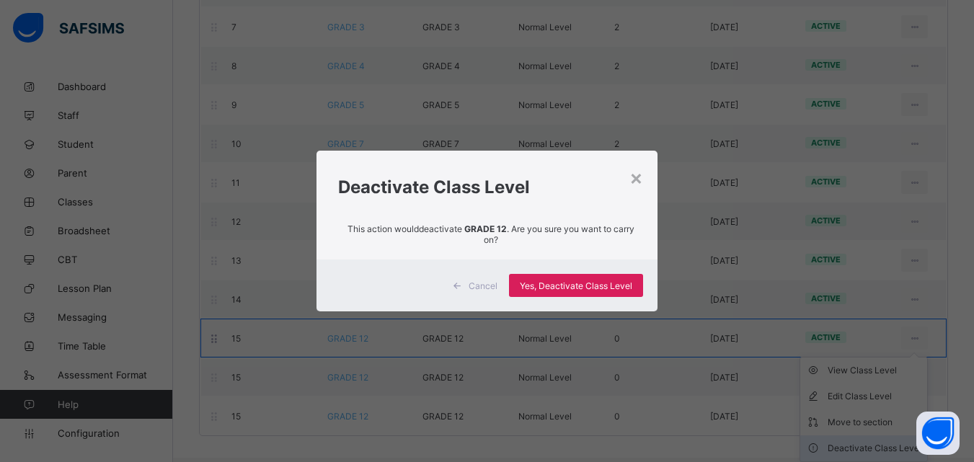
scroll to position [427, 0]
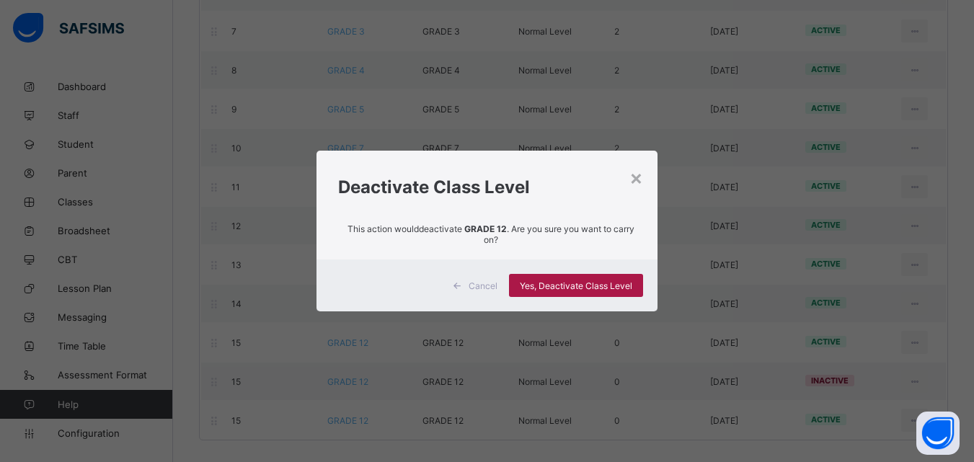
click at [610, 276] on div "Yes, Deactivate Class Level" at bounding box center [576, 285] width 134 height 23
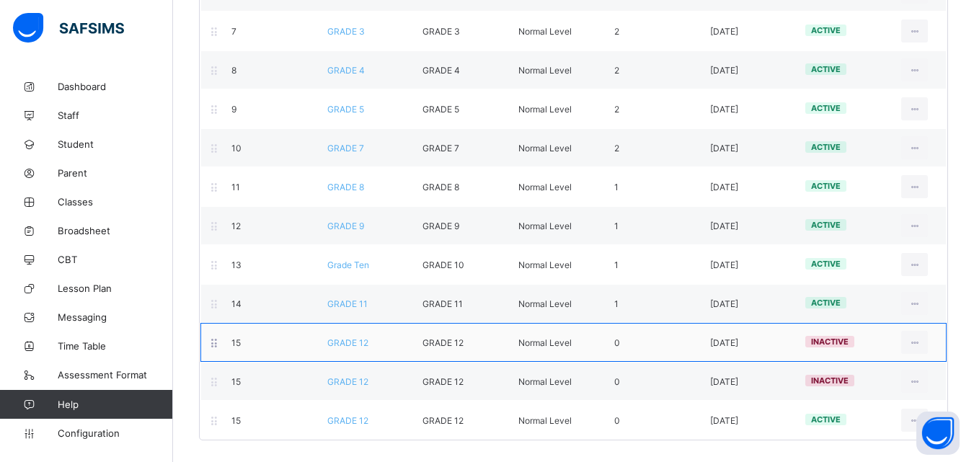
click at [209, 349] on div "15 GRADE 12 GRADE 12 Normal Level 0 2025-10-09 inactive View Class Level Edit C…" at bounding box center [573, 342] width 746 height 39
click at [216, 347] on icon at bounding box center [214, 342] width 12 height 11
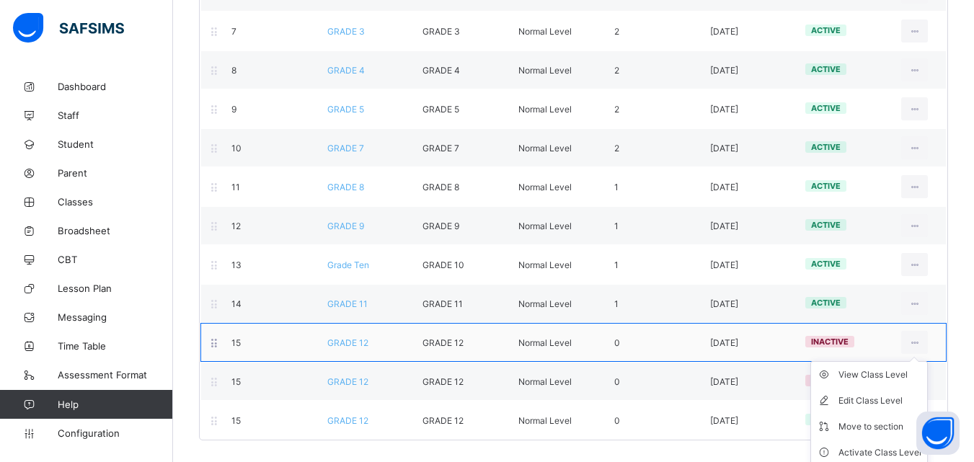
click at [923, 361] on ul "View Class Level Edit Class Level Move to section Activate Class Level" at bounding box center [868, 413] width 117 height 105
click at [889, 406] on div "Edit Class Level" at bounding box center [879, 401] width 83 height 14
type input "********"
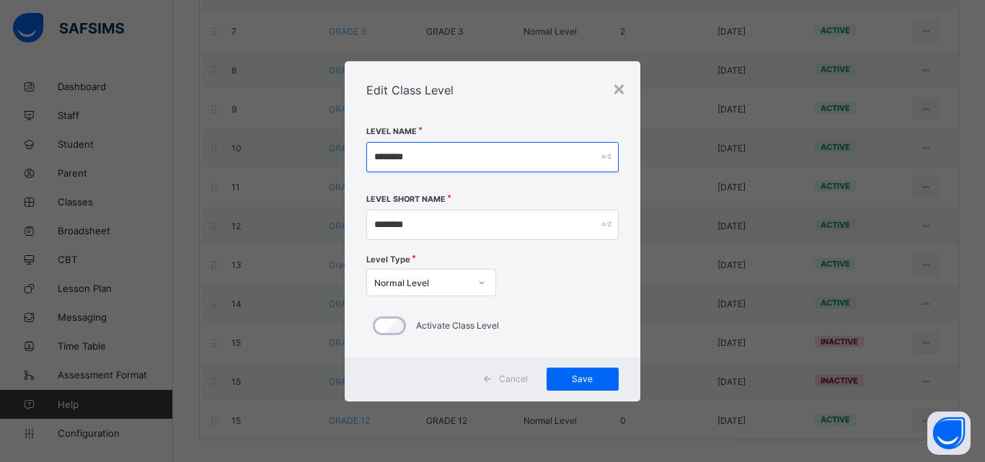
click at [505, 170] on input "********" at bounding box center [492, 157] width 252 height 30
type input "*"
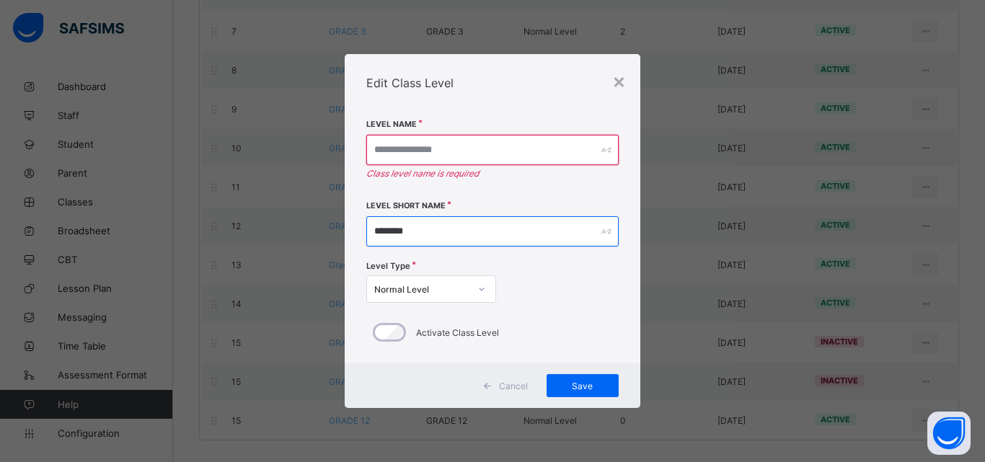
click at [497, 229] on input "********" at bounding box center [492, 231] width 252 height 30
type input "*"
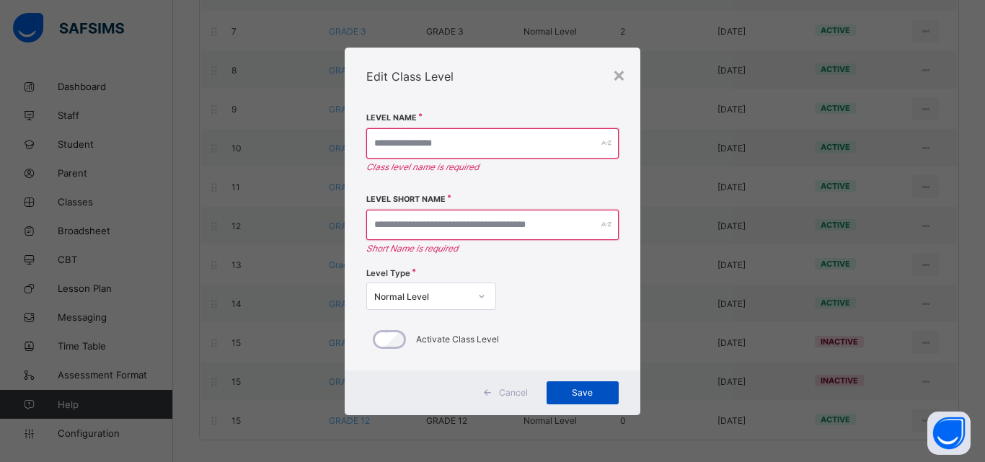
click at [616, 400] on div "Save" at bounding box center [582, 392] width 72 height 23
click at [605, 399] on div "Save" at bounding box center [582, 392] width 72 height 23
click at [617, 76] on div "×" at bounding box center [619, 74] width 14 height 25
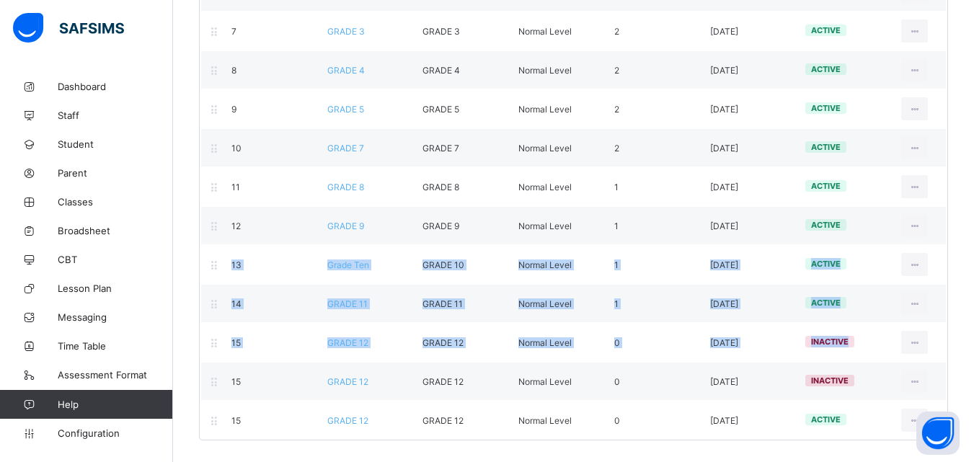
drag, startPoint x: 972, startPoint y: 334, endPoint x: 984, endPoint y: 204, distance: 131.0
click at [973, 204] on html "Class Level Grace Period 29 days remaining First Term / 2025-2026 STEPHEN ALLAH…" at bounding box center [487, 17] width 974 height 889
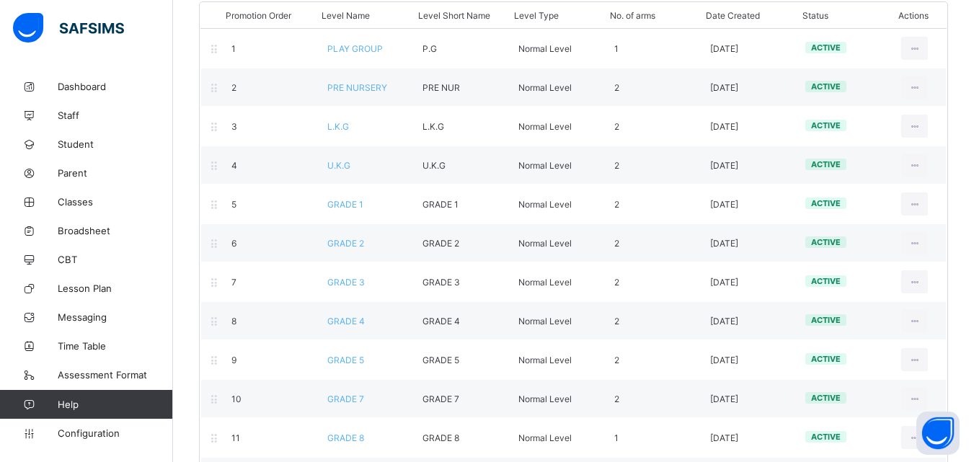
scroll to position [0, 0]
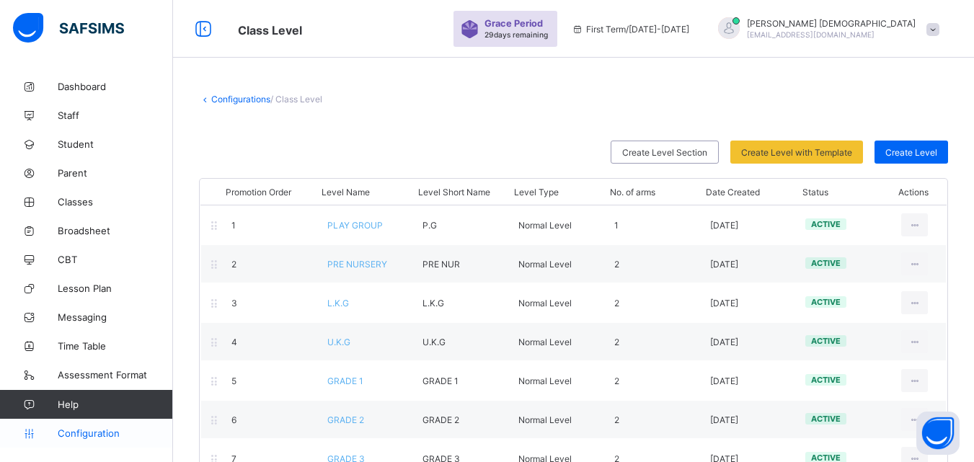
click at [99, 420] on link "Configuration" at bounding box center [86, 433] width 172 height 29
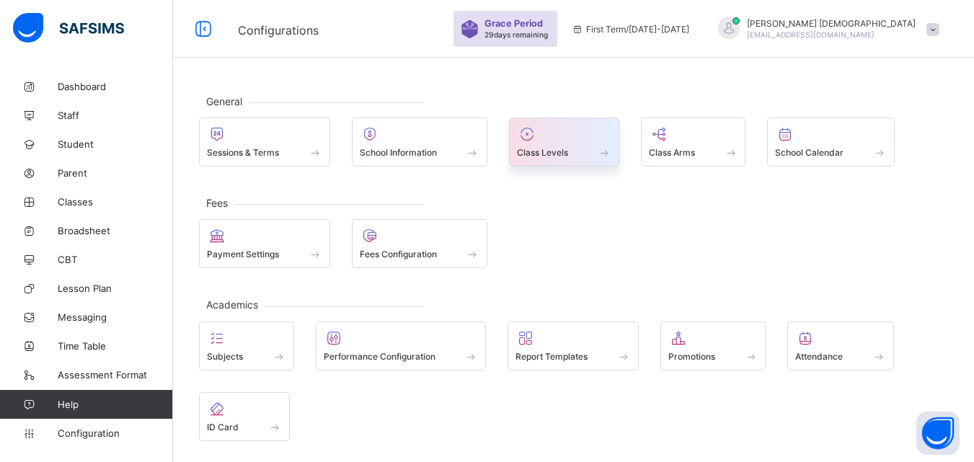
click at [603, 153] on span at bounding box center [604, 152] width 14 height 12
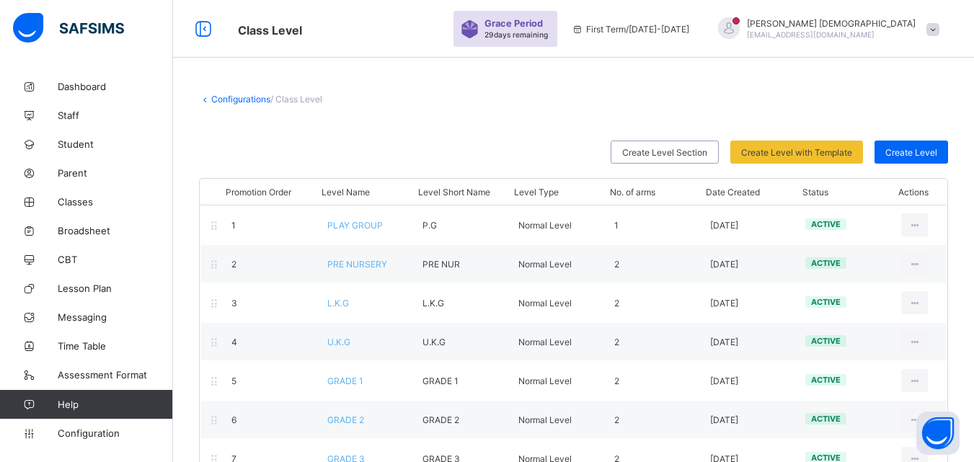
drag, startPoint x: 970, startPoint y: 174, endPoint x: 980, endPoint y: 183, distance: 13.3
click at [973, 183] on html "Class Level Grace Period 29 days remaining First Term / 2025-2026 STEPHEN ALLAH…" at bounding box center [487, 444] width 974 height 889
click at [258, 97] on link "Configurations" at bounding box center [240, 99] width 59 height 11
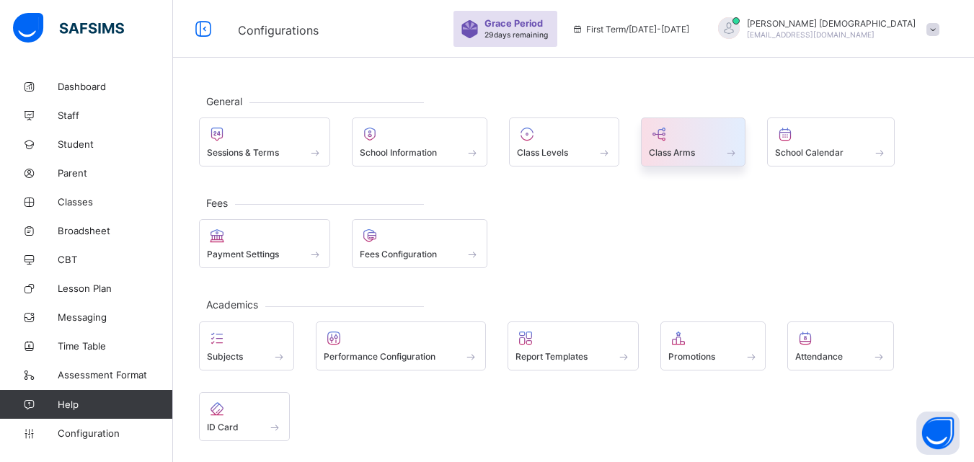
click at [683, 157] on span "Class Arms" at bounding box center [672, 152] width 46 height 11
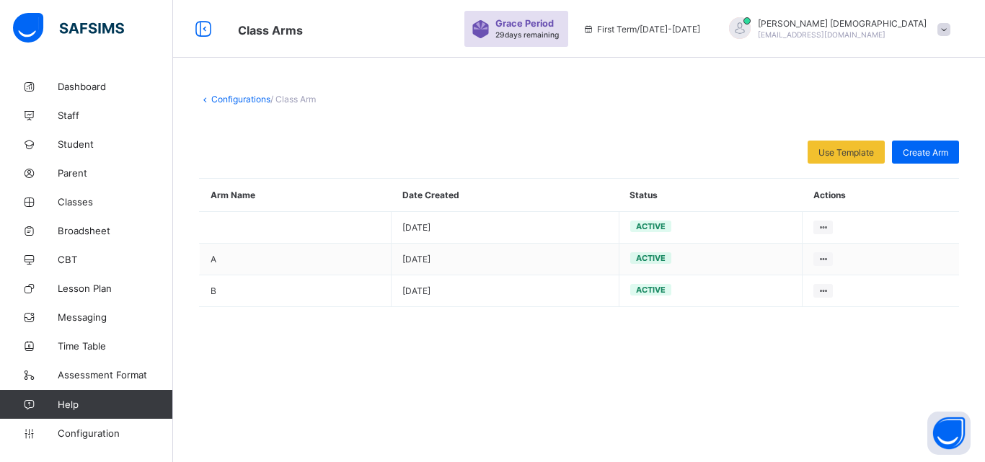
click at [919, 166] on div "Use Template Select from our already define templates to make things faster Cre…" at bounding box center [579, 192] width 760 height 102
click at [919, 162] on div "Create Arm" at bounding box center [925, 152] width 67 height 23
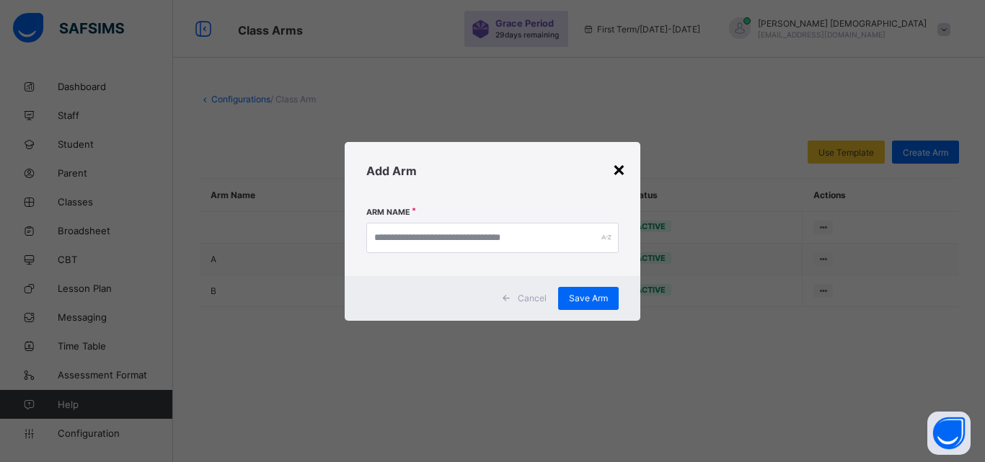
click at [623, 174] on div "×" at bounding box center [619, 168] width 14 height 25
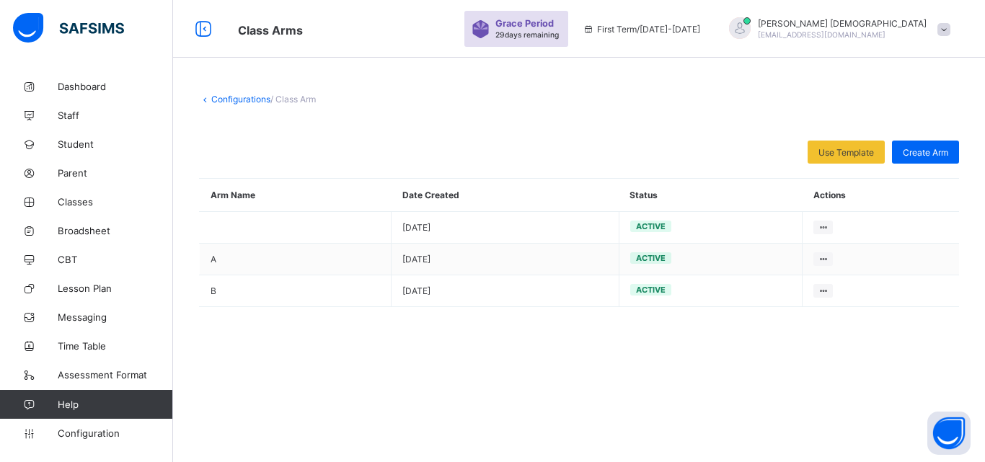
click at [247, 99] on link "Configurations" at bounding box center [240, 99] width 59 height 11
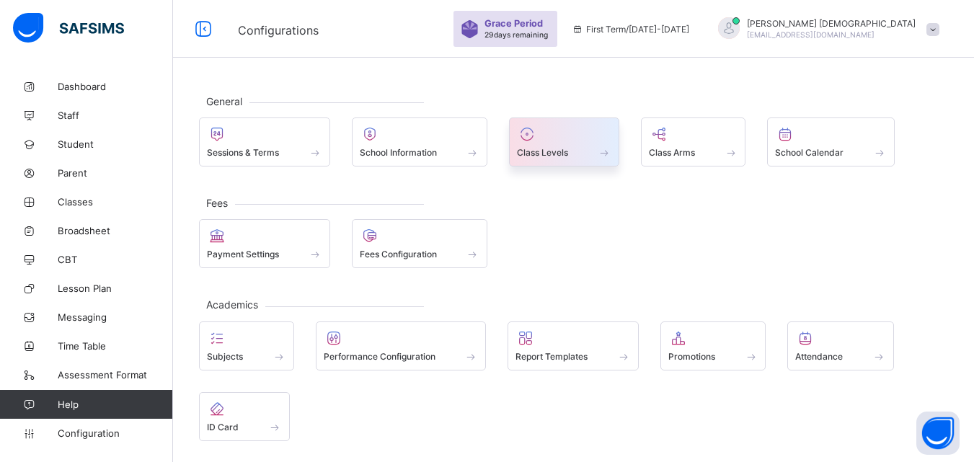
click at [581, 155] on div "Class Levels" at bounding box center [564, 152] width 94 height 12
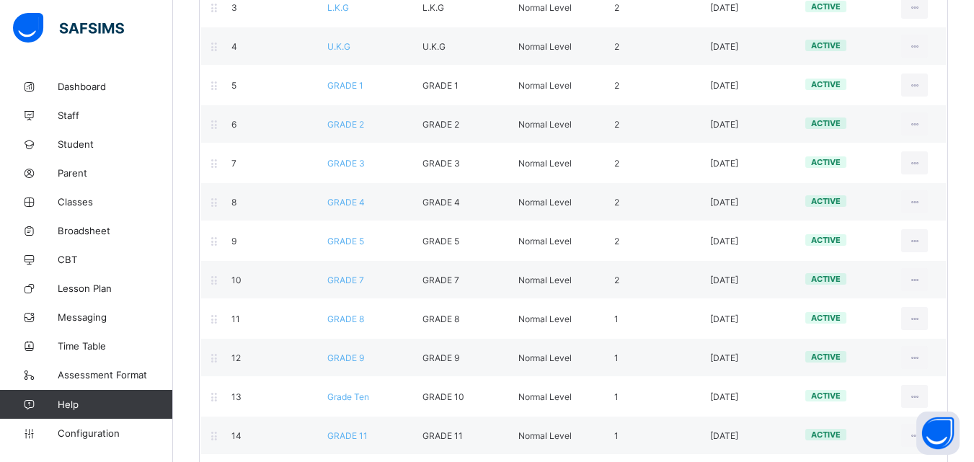
scroll to position [427, 0]
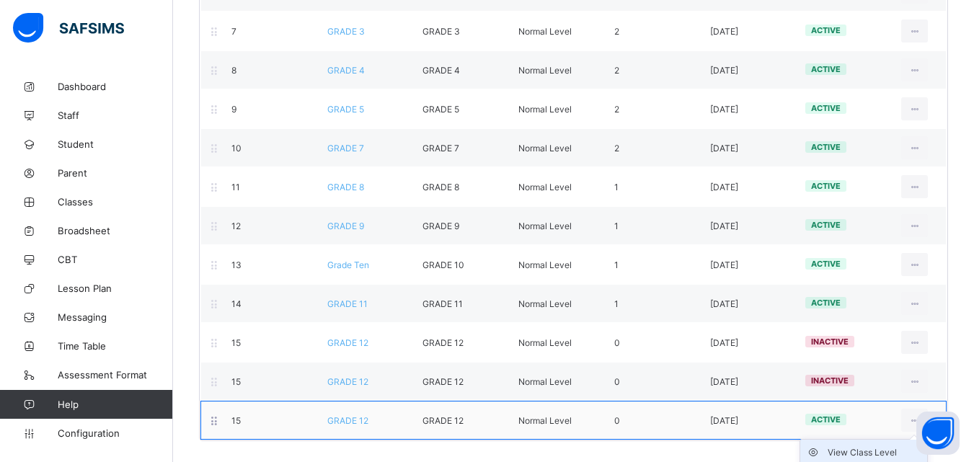
click at [888, 455] on div "View Class Level" at bounding box center [874, 452] width 94 height 14
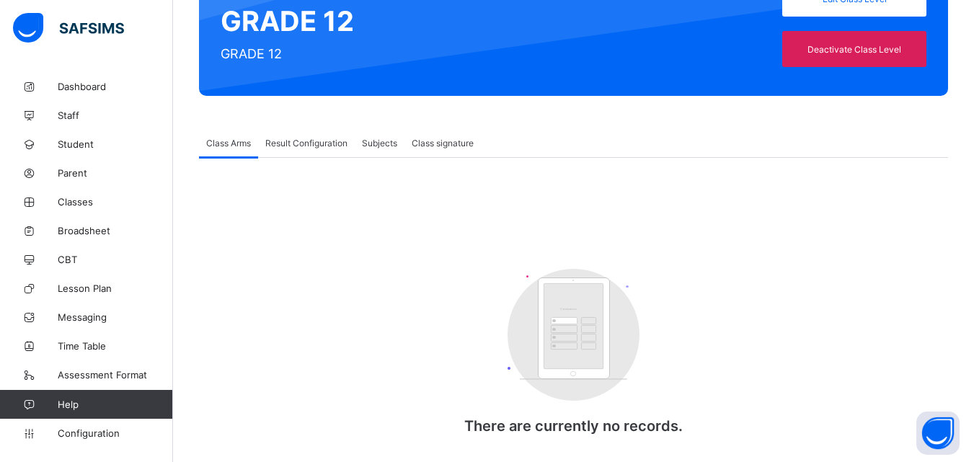
scroll to position [191, 0]
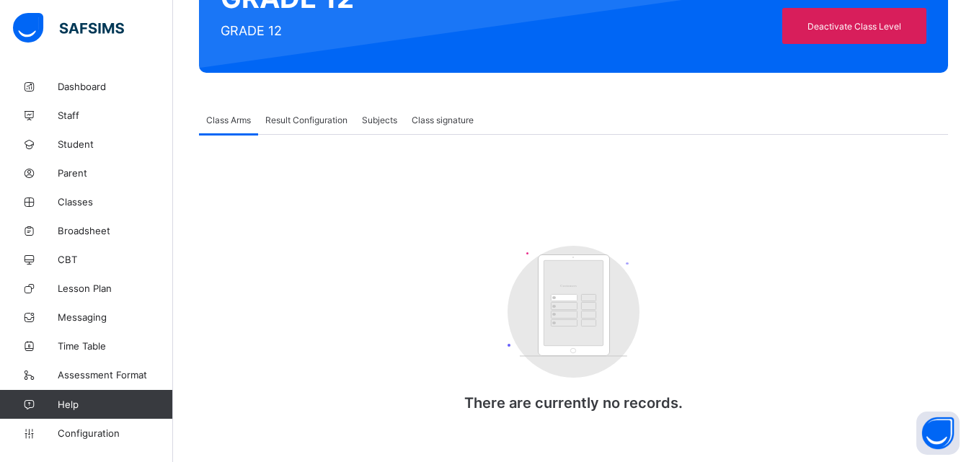
click at [270, 117] on span "Result Configuration" at bounding box center [306, 120] width 82 height 11
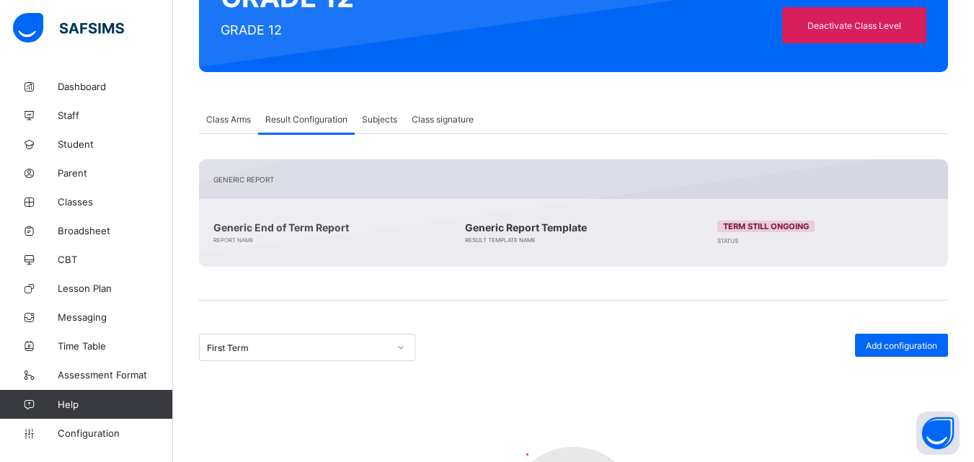
click at [366, 358] on div "First Term" at bounding box center [307, 347] width 216 height 27
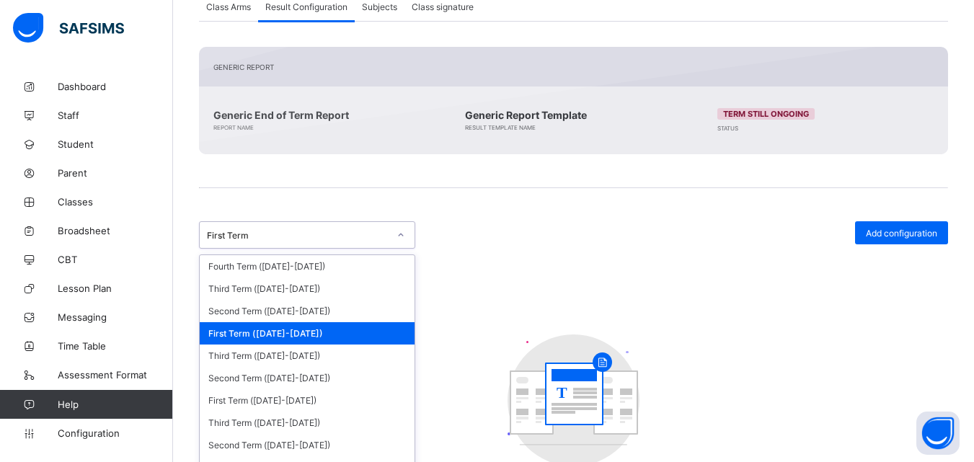
scroll to position [319, 0]
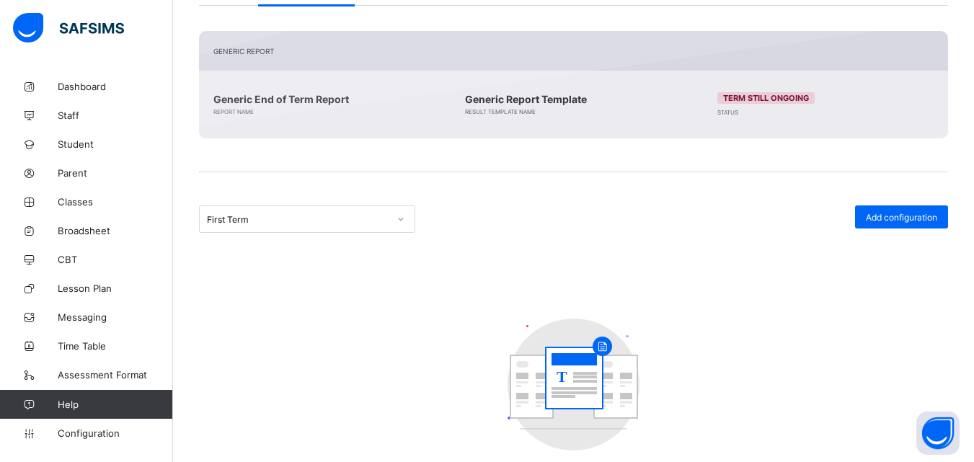
click at [454, 283] on div "First Term Add configuration T No configuration set." at bounding box center [573, 359] width 749 height 308
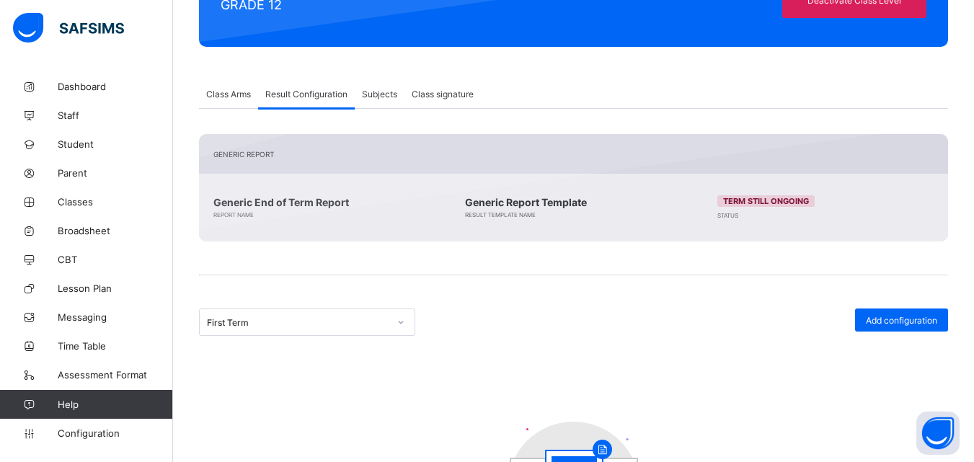
scroll to position [257, 0]
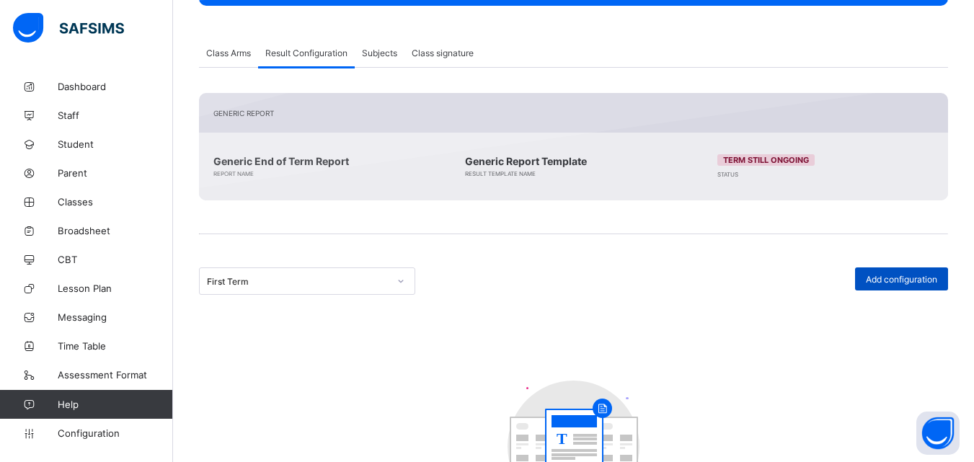
click at [907, 278] on span "Add configuration" at bounding box center [901, 279] width 71 height 11
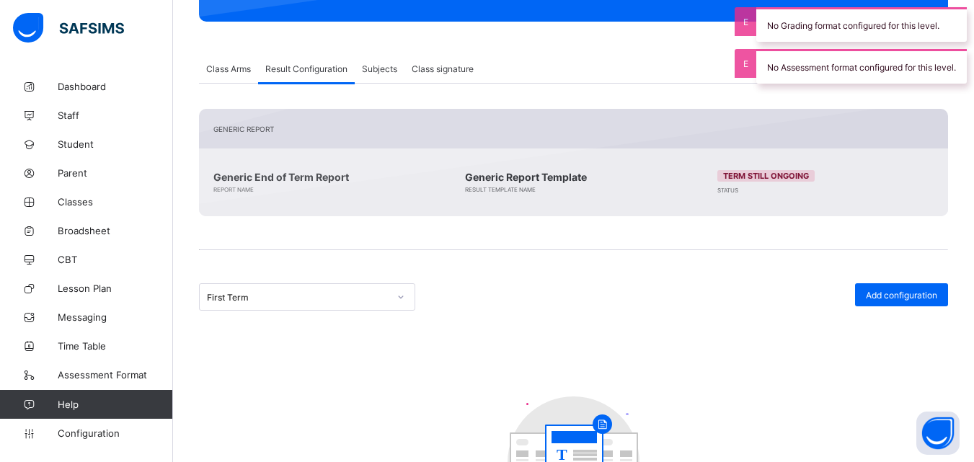
scroll to position [162, 0]
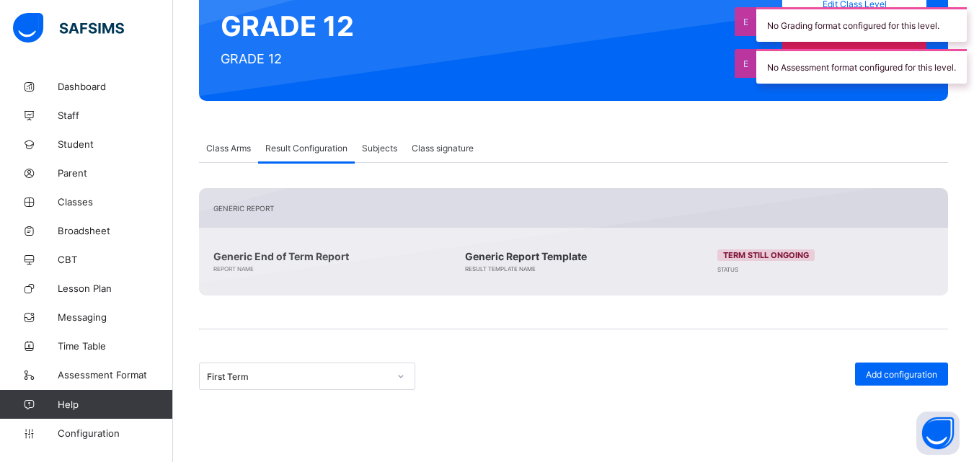
click at [373, 122] on div "Class Level / Class Level Profile Class Information GRADE 12 GRADE 12 Edit Clas…" at bounding box center [573, 301] width 801 height 782
click at [373, 148] on span "Subjects" at bounding box center [379, 148] width 35 height 11
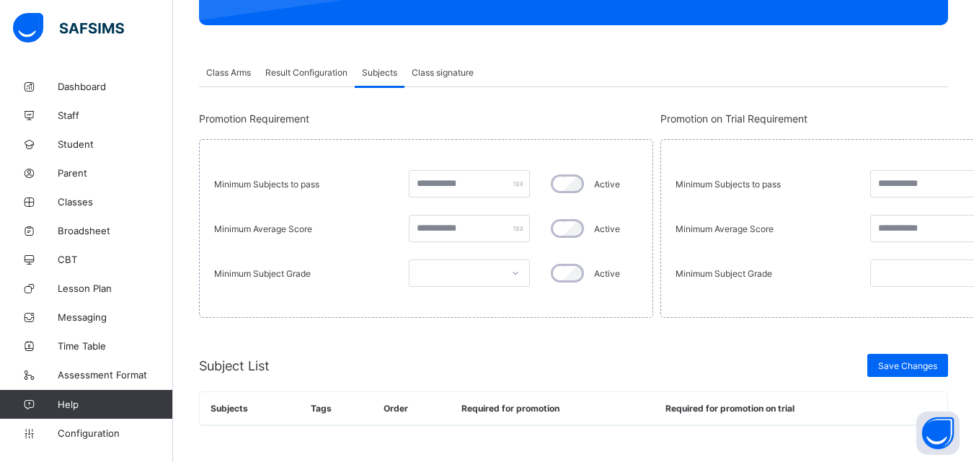
scroll to position [0, 0]
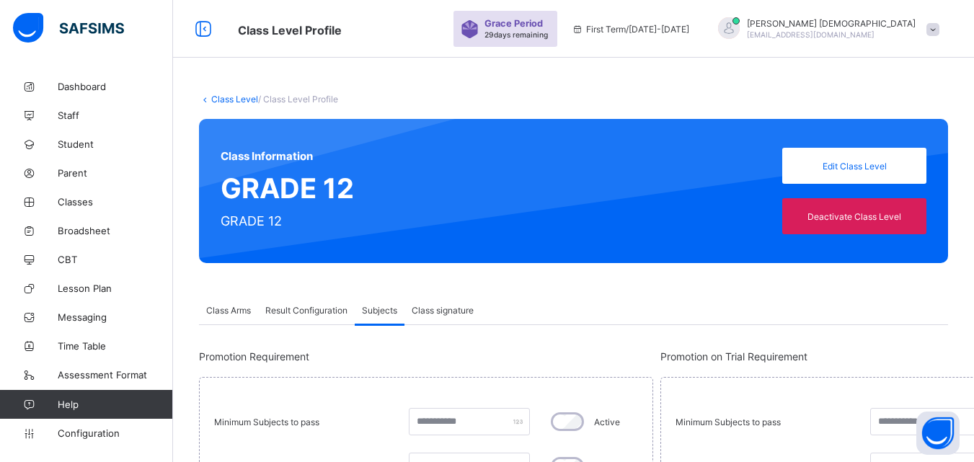
click at [464, 311] on span "Class signature" at bounding box center [443, 310] width 62 height 11
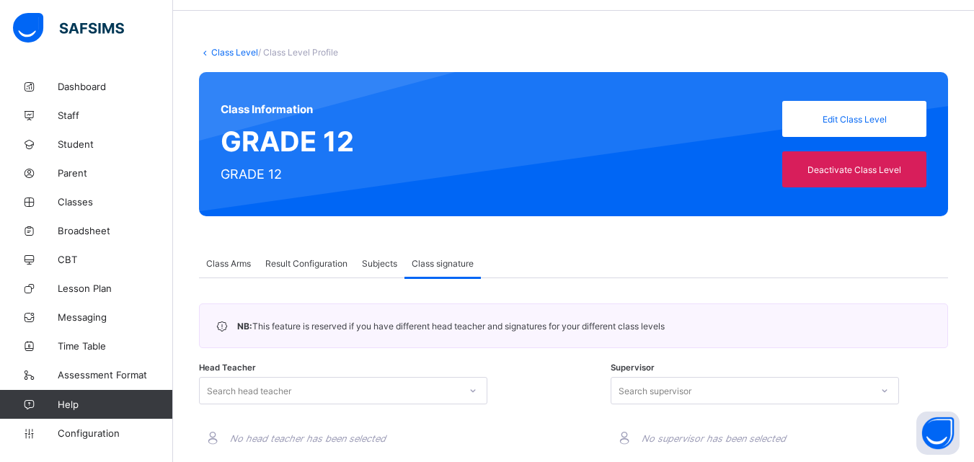
scroll to position [31, 0]
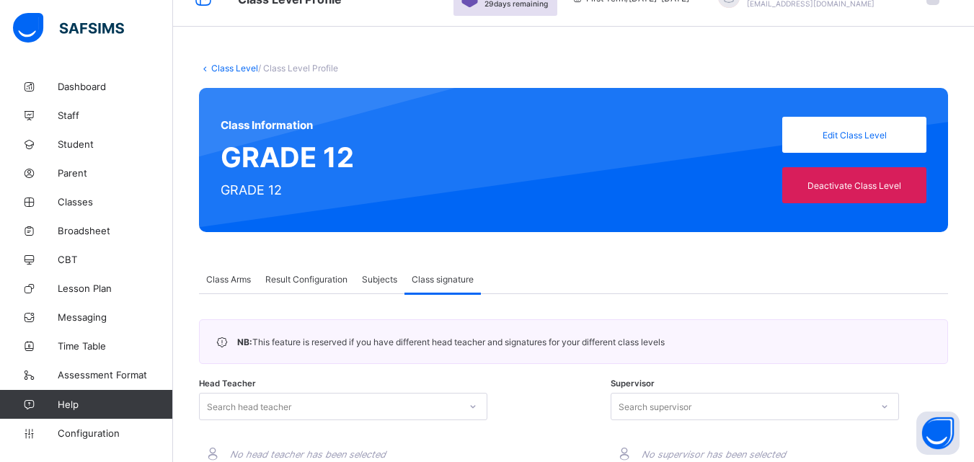
click at [236, 267] on div "Class Arms" at bounding box center [228, 279] width 59 height 29
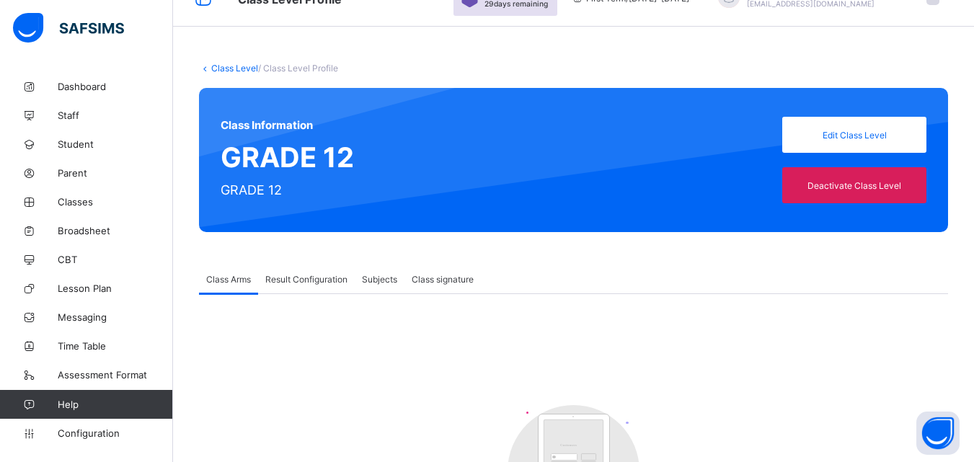
click at [883, 120] on div "Class Information GRADE 12 GRADE 12 Edit Class Level Deactivate Class Level" at bounding box center [573, 160] width 749 height 144
click at [877, 130] on span "Edit Class Level" at bounding box center [854, 135] width 123 height 11
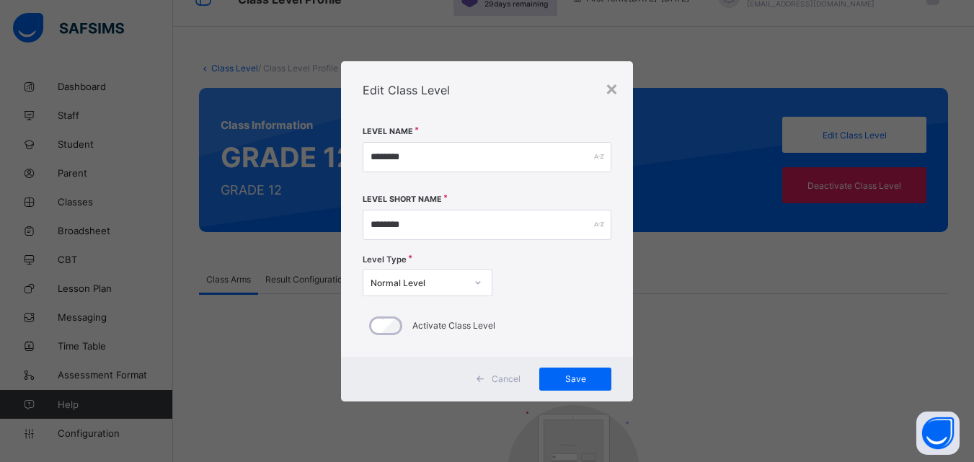
click at [605, 245] on div "Level Short Name ********" at bounding box center [487, 223] width 249 height 59
click at [479, 281] on icon at bounding box center [478, 282] width 9 height 14
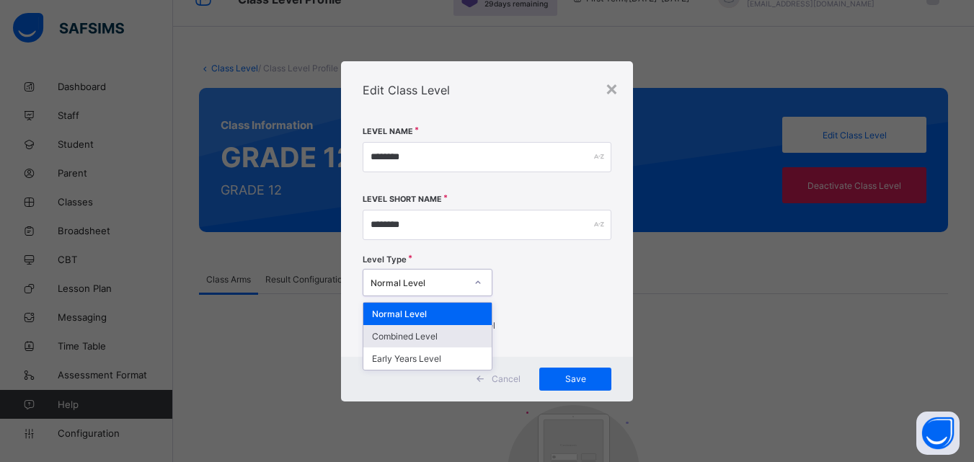
click at [450, 336] on div "Combined Level" at bounding box center [427, 336] width 128 height 22
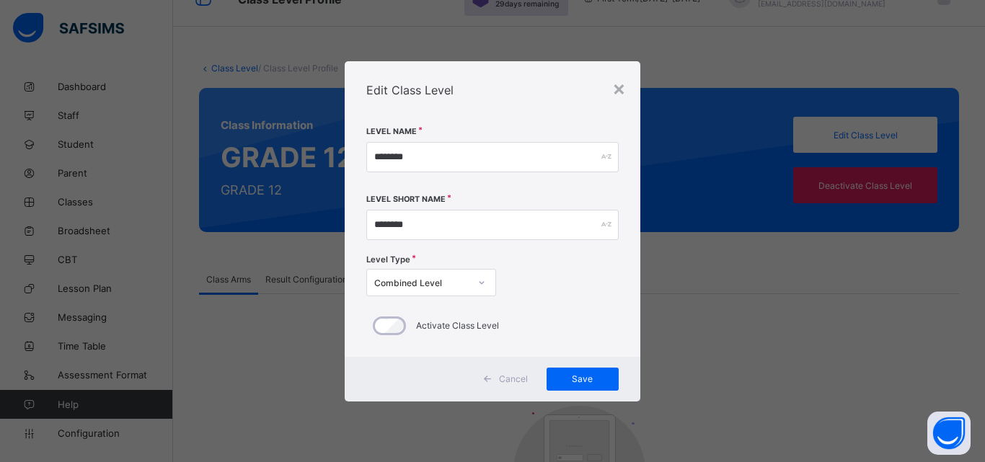
click at [515, 373] on span "Cancel" at bounding box center [513, 378] width 29 height 11
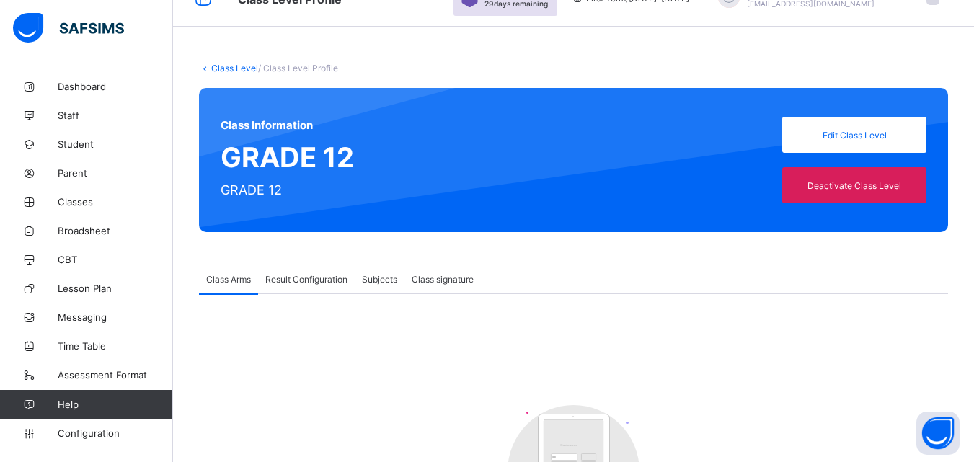
click at [239, 69] on link "Class Level" at bounding box center [234, 68] width 47 height 11
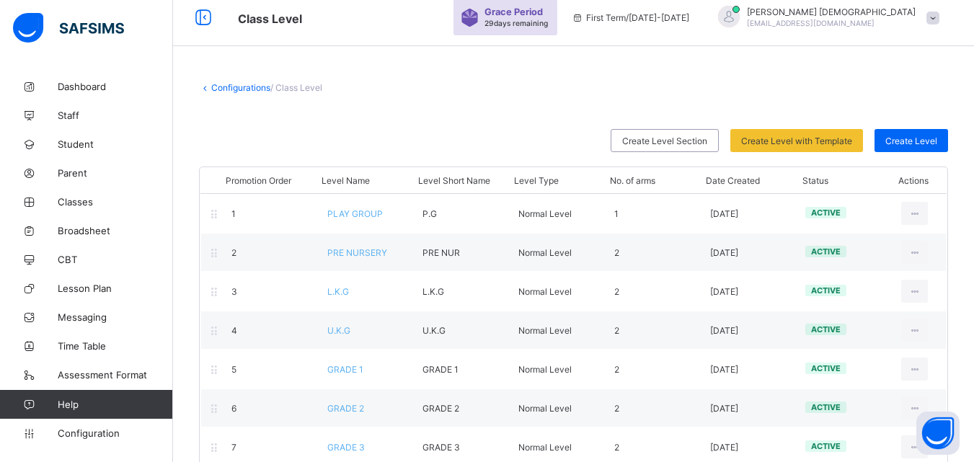
scroll to position [31, 0]
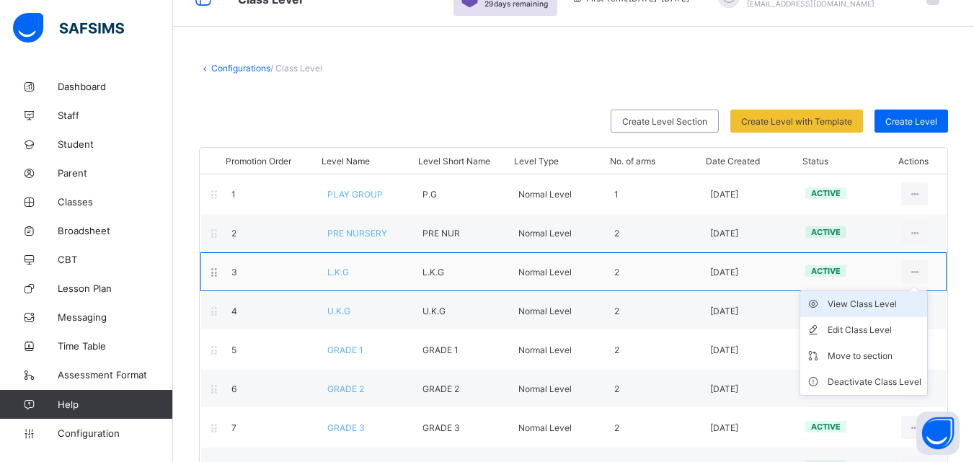
click at [897, 310] on div "View Class Level" at bounding box center [874, 304] width 94 height 14
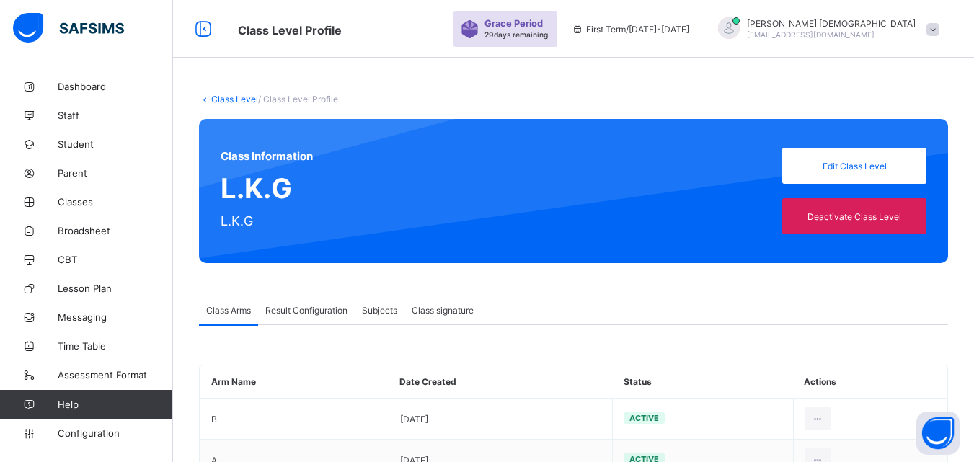
scroll to position [55, 0]
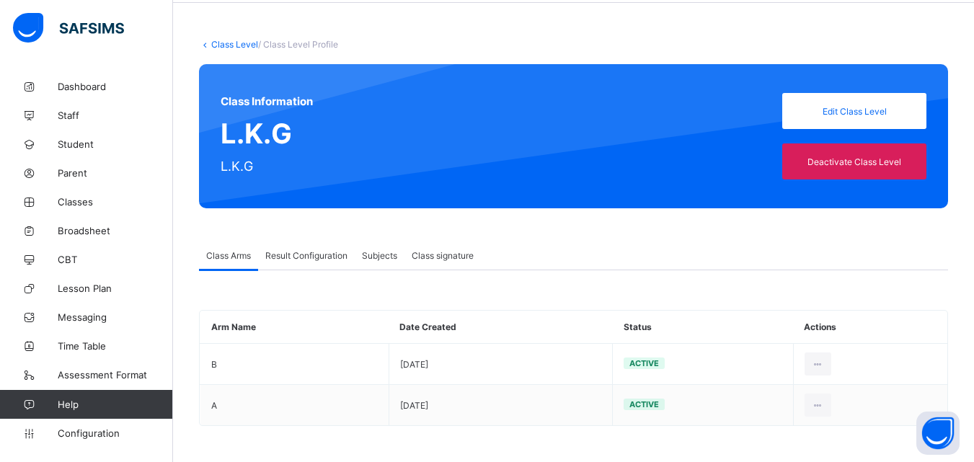
click at [228, 46] on link "Class Level" at bounding box center [234, 44] width 47 height 11
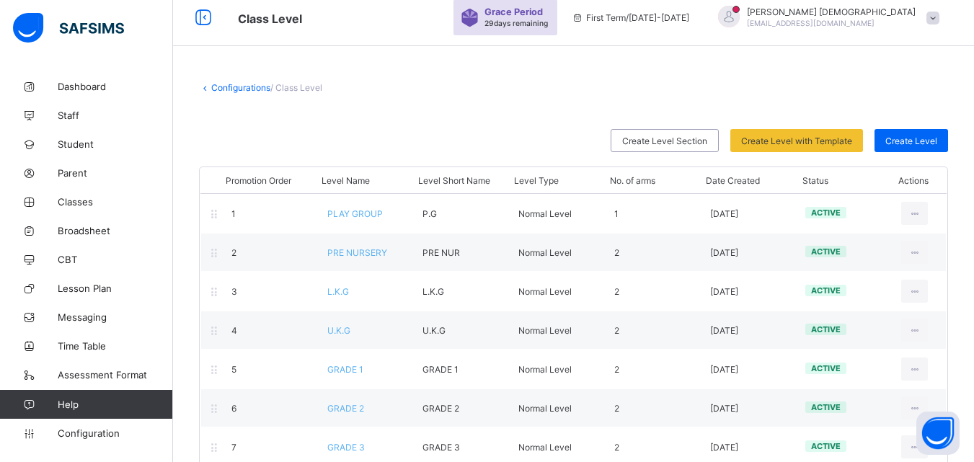
scroll to position [55, 0]
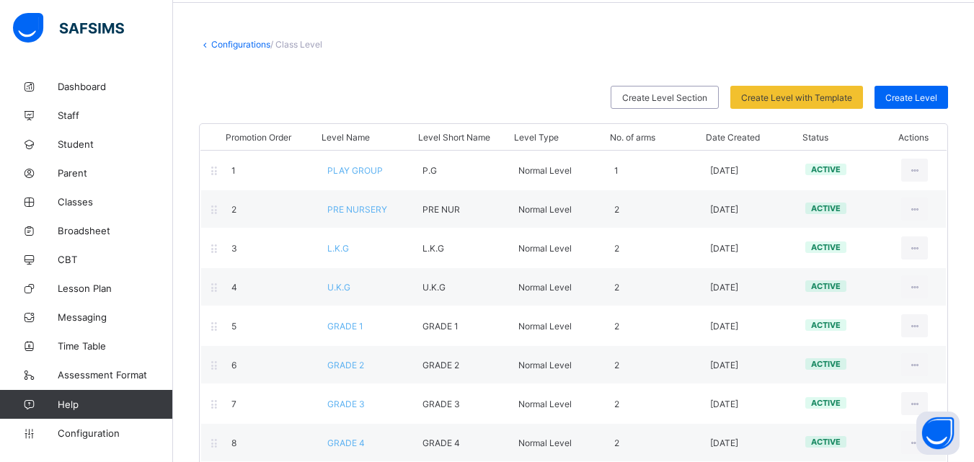
click at [228, 46] on link "Configurations" at bounding box center [240, 44] width 59 height 11
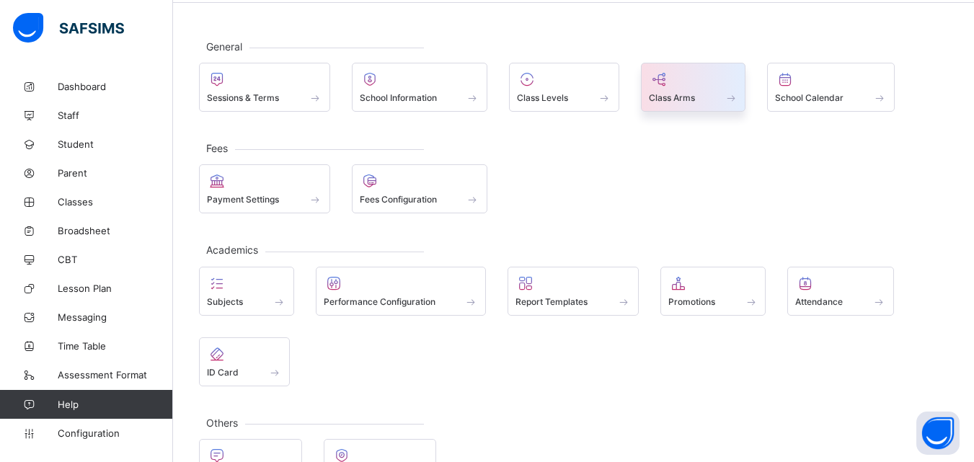
click at [653, 105] on div "Class Arms" at bounding box center [693, 87] width 105 height 49
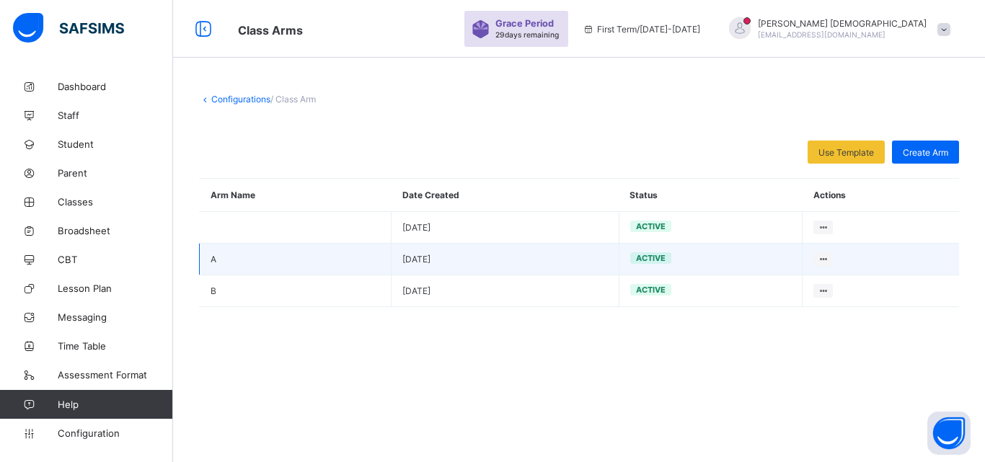
click at [828, 268] on td "Edit Arm Delete Arm" at bounding box center [880, 260] width 156 height 32
click at [810, 282] on div "Edit Arm" at bounding box center [803, 287] width 45 height 14
type input "*"
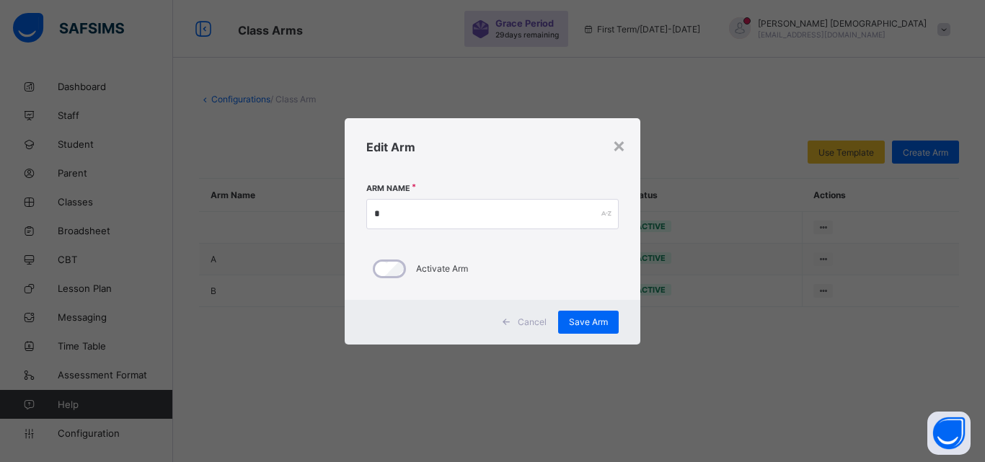
click at [622, 148] on div "×" at bounding box center [619, 145] width 14 height 25
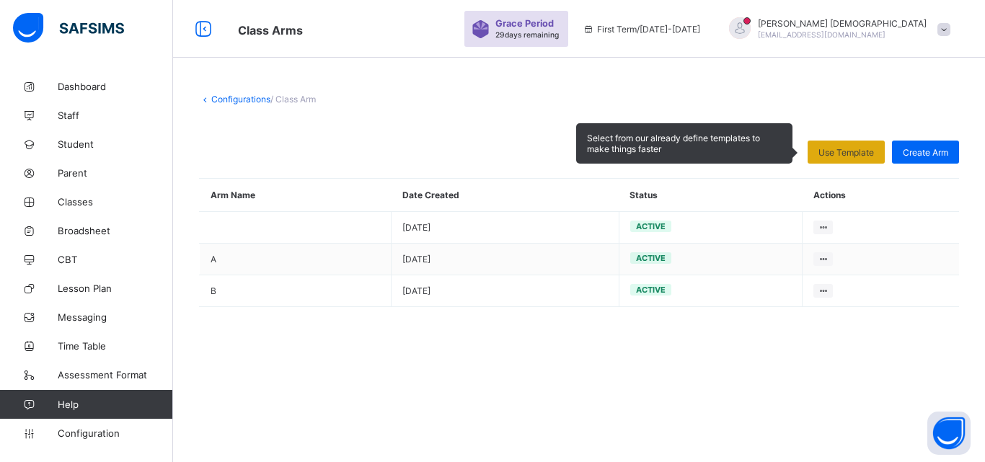
click at [827, 155] on span "Use Template" at bounding box center [846, 152] width 56 height 11
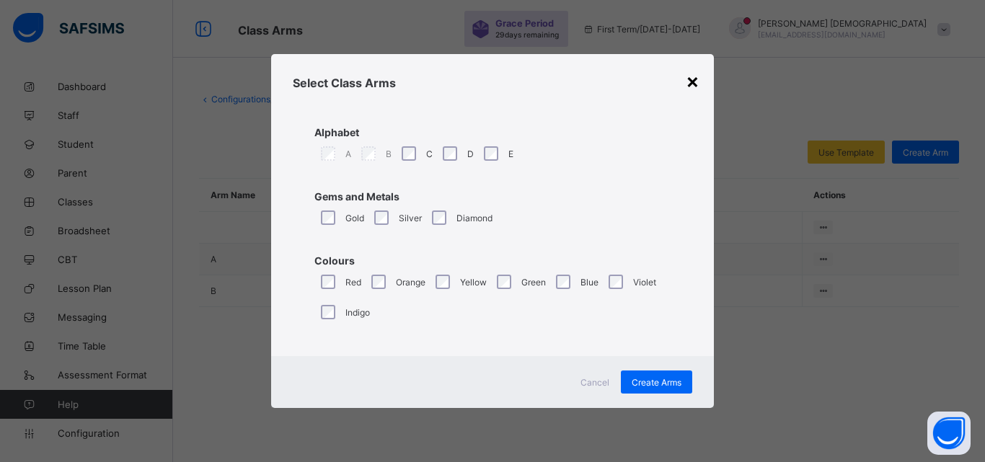
click at [696, 90] on div "×" at bounding box center [692, 80] width 14 height 25
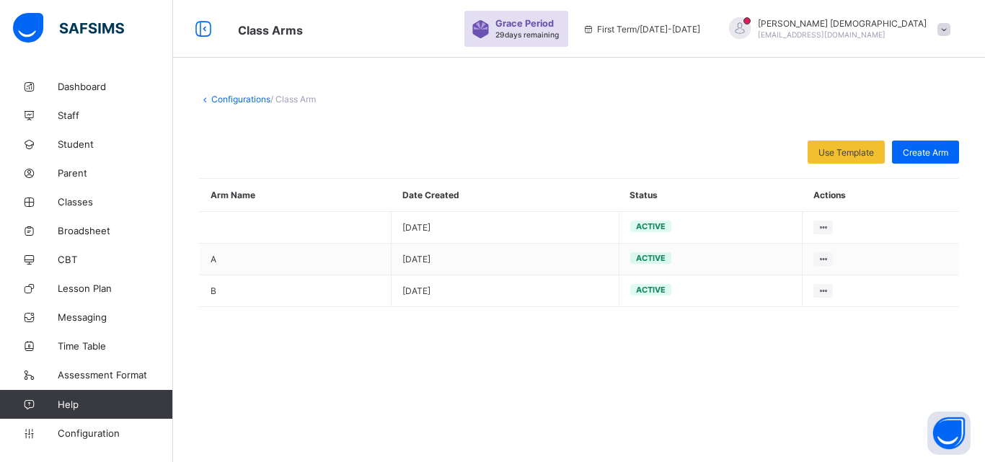
drag, startPoint x: 984, startPoint y: 231, endPoint x: 984, endPoint y: 287, distance: 56.2
click at [973, 287] on div "Configurations / Class Arm Use Template Select from our already define template…" at bounding box center [579, 231] width 812 height 462
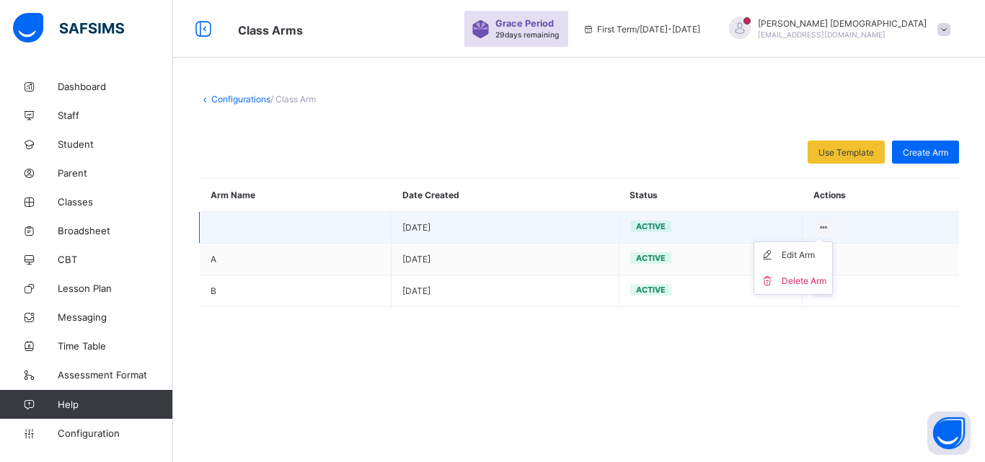
click at [827, 222] on icon at bounding box center [823, 227] width 12 height 11
click at [799, 256] on div "Edit Arm" at bounding box center [803, 255] width 45 height 14
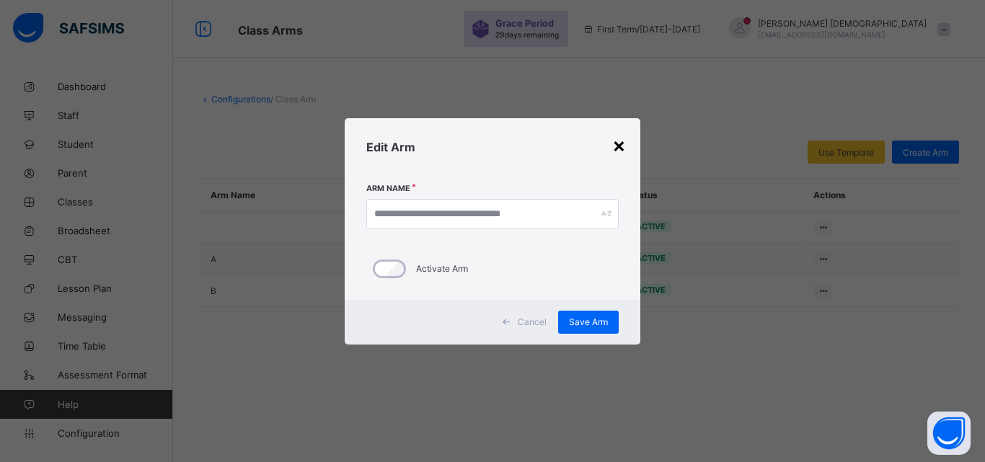
click at [616, 138] on div "×" at bounding box center [619, 145] width 14 height 25
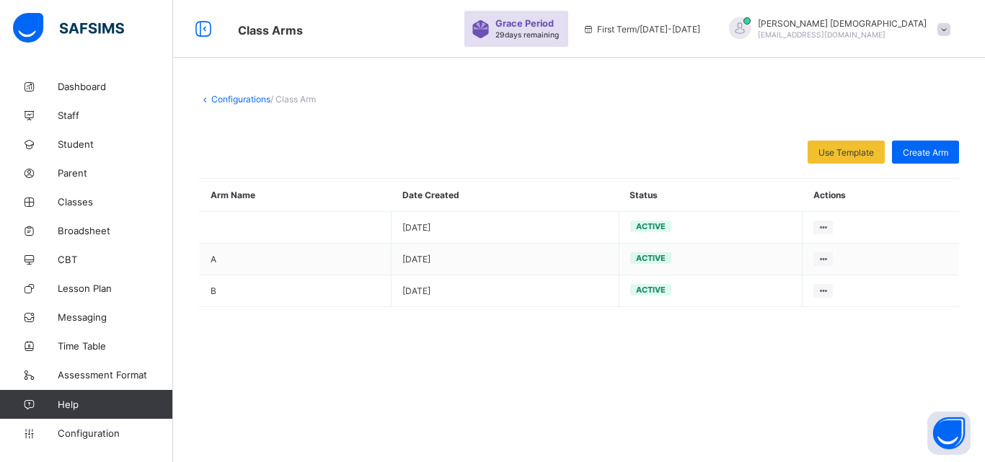
click at [259, 103] on link "Configurations" at bounding box center [240, 99] width 59 height 11
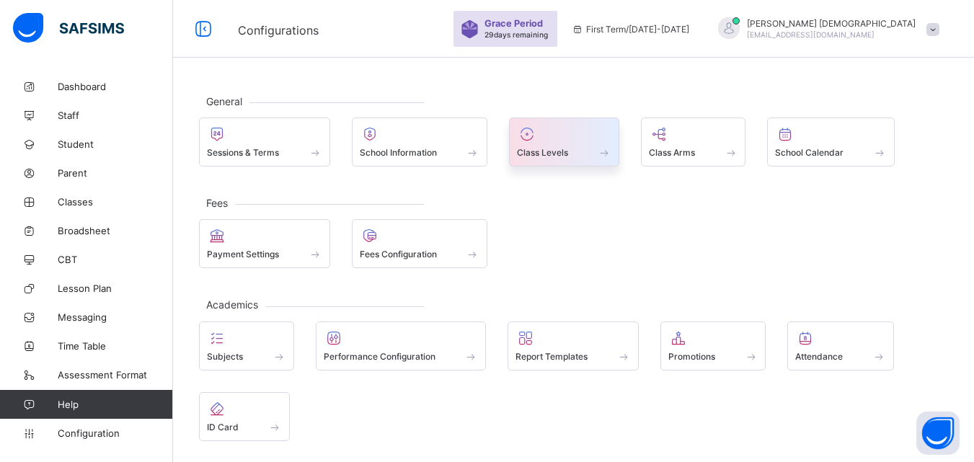
click at [530, 159] on div "Class Levels" at bounding box center [564, 141] width 110 height 49
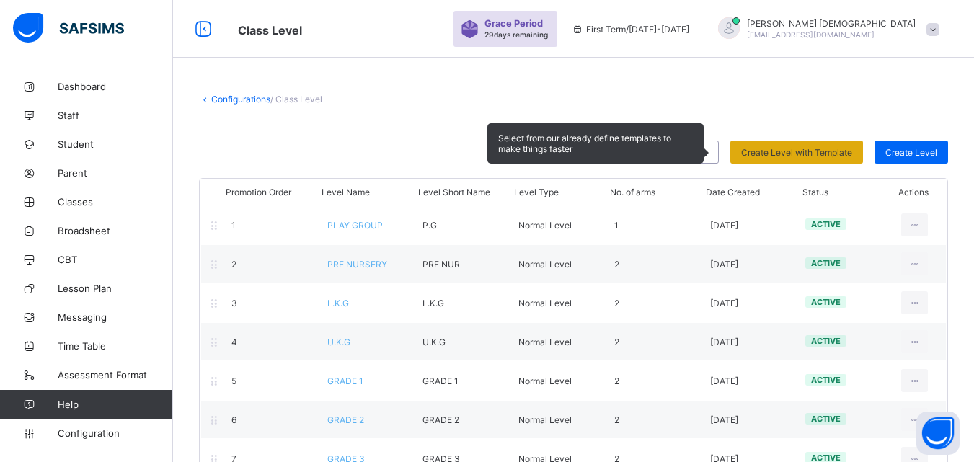
click at [789, 149] on span "Create Level with Template" at bounding box center [796, 152] width 111 height 11
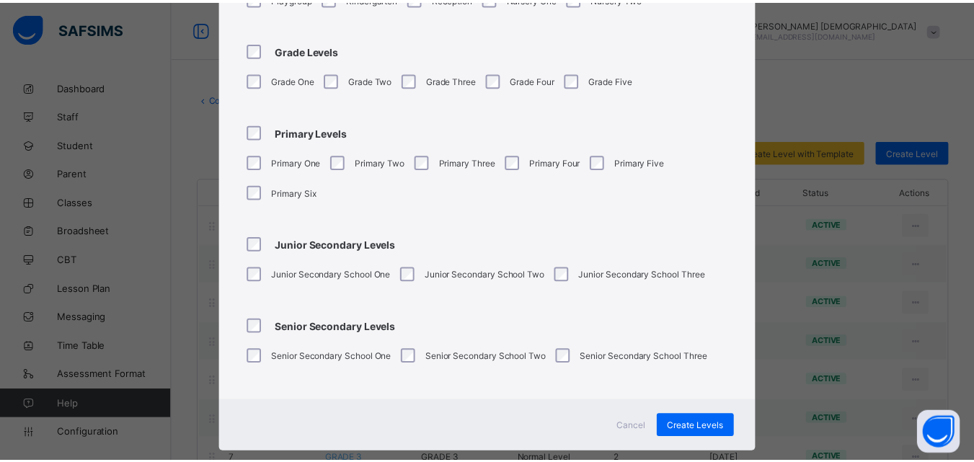
scroll to position [182, 0]
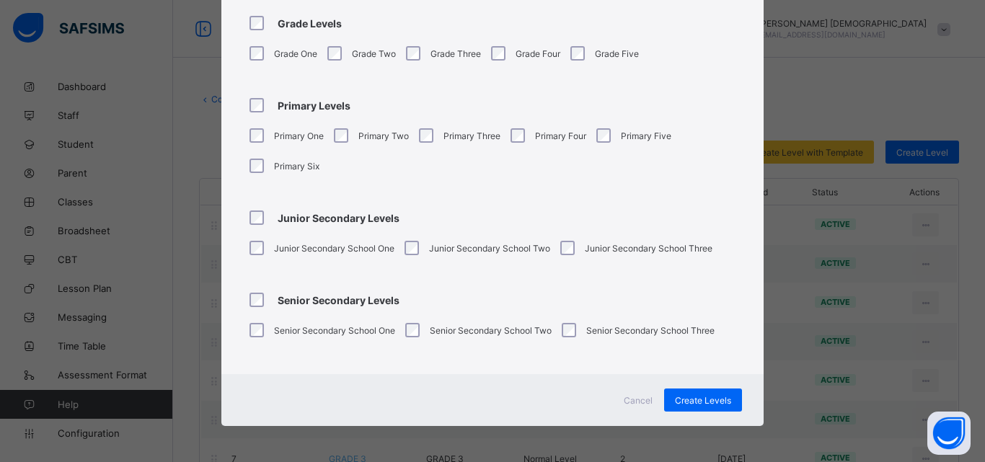
click at [644, 401] on span "Cancel" at bounding box center [637, 400] width 29 height 11
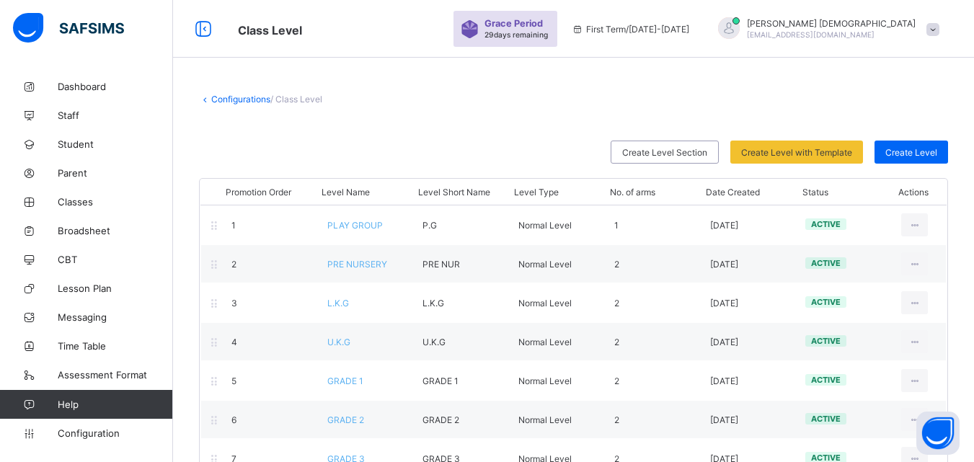
click at [719, 141] on div "Create Level Section" at bounding box center [665, 152] width 108 height 23
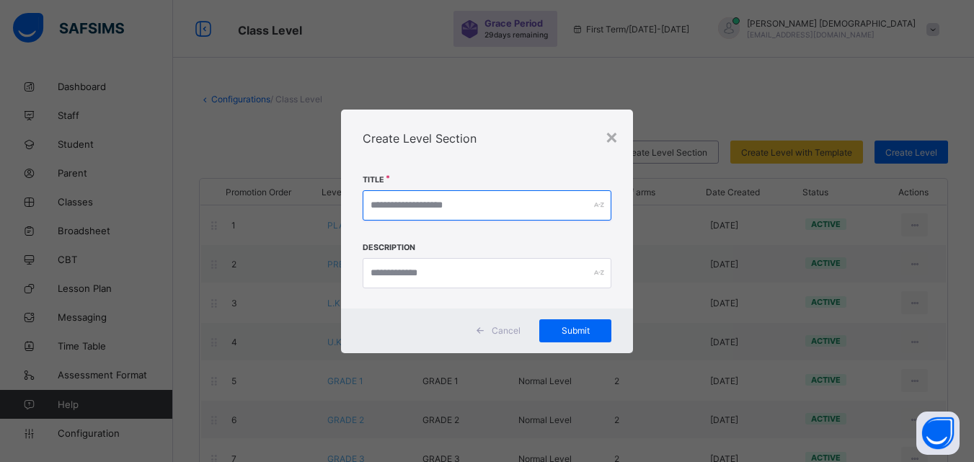
click at [554, 192] on input "text" at bounding box center [487, 205] width 249 height 30
click at [548, 204] on input "text" at bounding box center [487, 205] width 249 height 30
click at [618, 132] on div "×" at bounding box center [612, 136] width 14 height 25
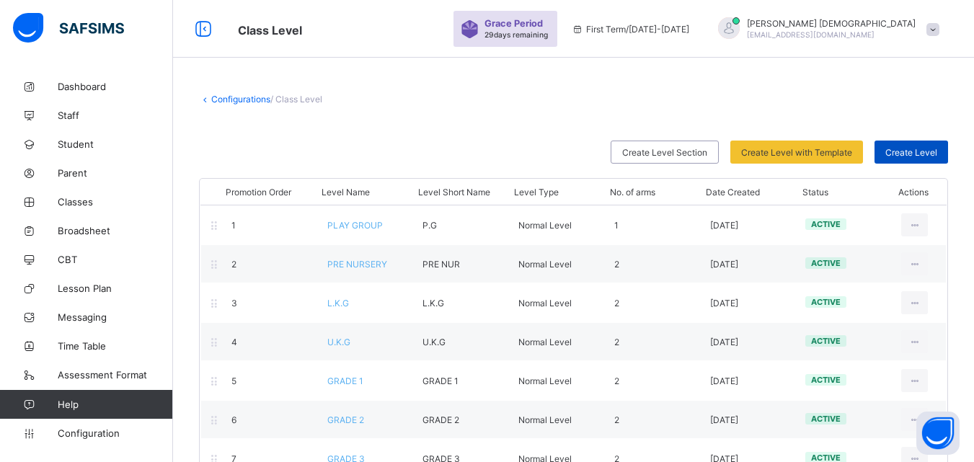
click at [937, 152] on span "Create Level" at bounding box center [911, 152] width 52 height 11
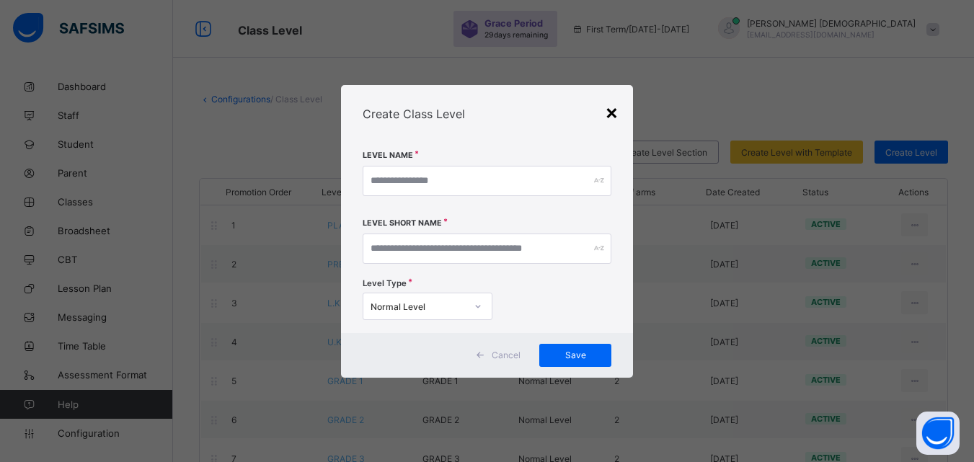
click at [608, 116] on div "×" at bounding box center [612, 111] width 14 height 25
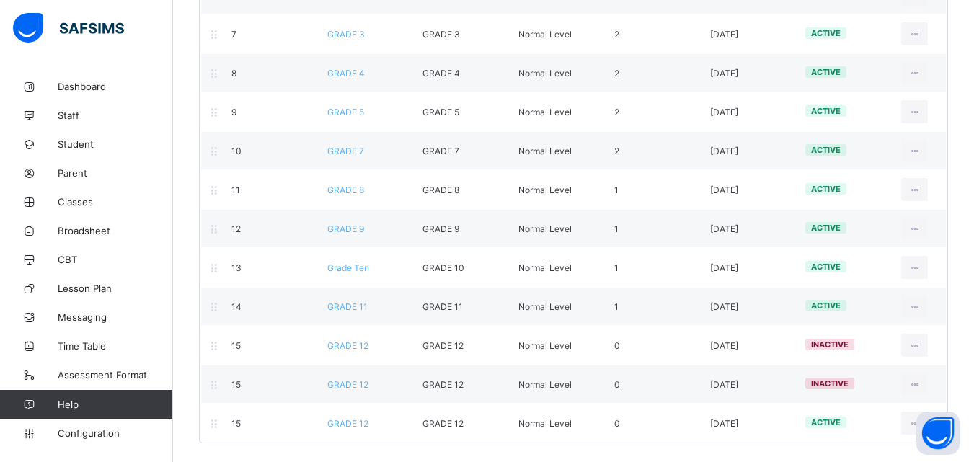
scroll to position [427, 0]
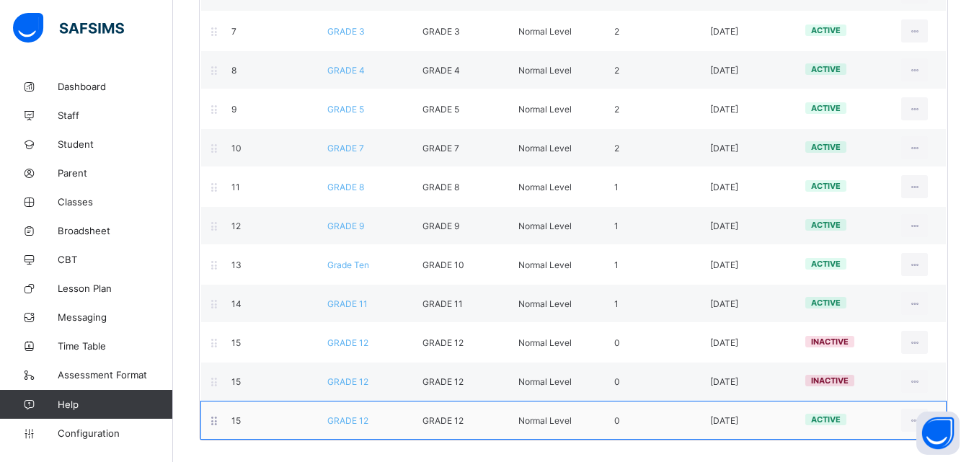
click at [911, 417] on div "View Class Level Edit Class Level Move to section Deactivate Class Level" at bounding box center [914, 420] width 48 height 23
click at [362, 425] on span "GRADE 12" at bounding box center [347, 420] width 41 height 11
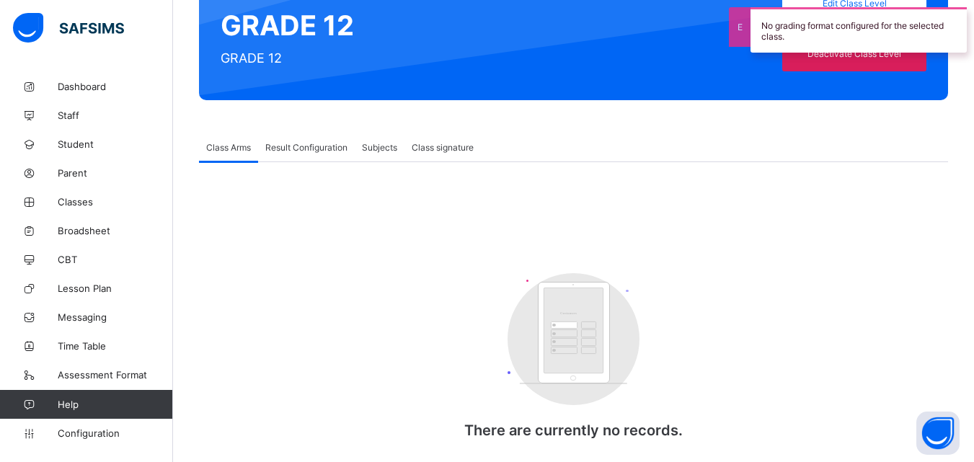
scroll to position [191, 0]
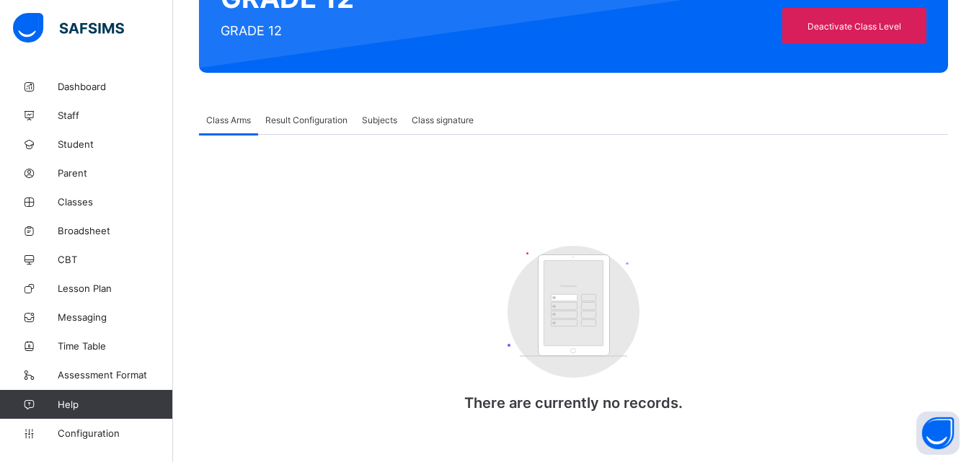
click at [549, 291] on rect at bounding box center [574, 305] width 72 height 102
click at [564, 298] on rect at bounding box center [564, 297] width 27 height 7
click at [330, 120] on span "Result Configuration" at bounding box center [306, 120] width 82 height 11
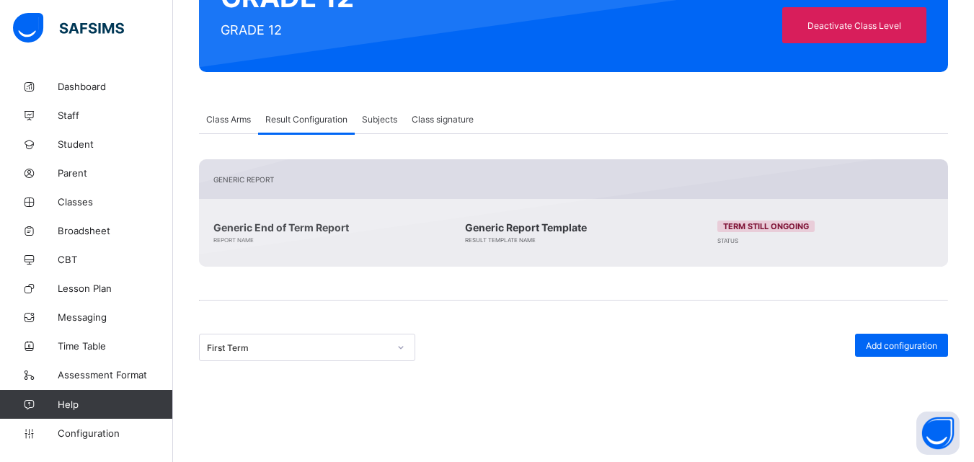
click at [239, 110] on div "Class Arms" at bounding box center [228, 119] width 59 height 29
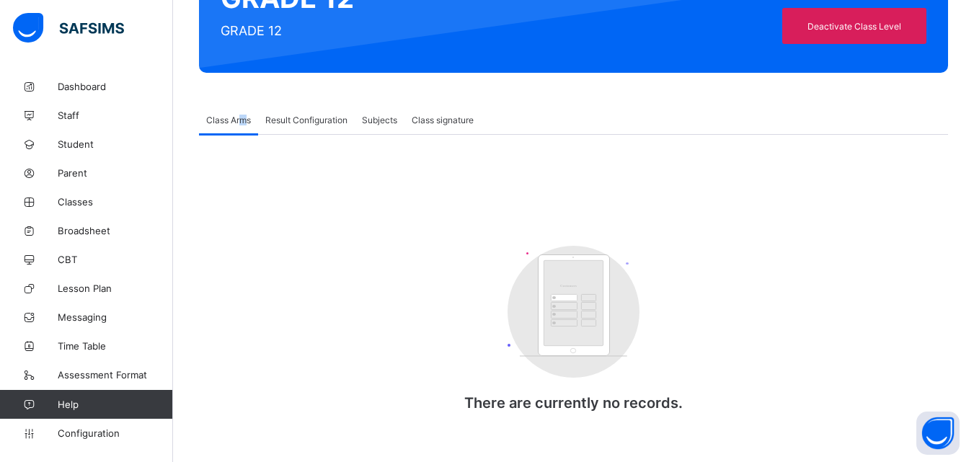
click at [242, 117] on span "Class Arms" at bounding box center [228, 120] width 45 height 11
click at [296, 112] on div "Result Configuration" at bounding box center [306, 119] width 97 height 29
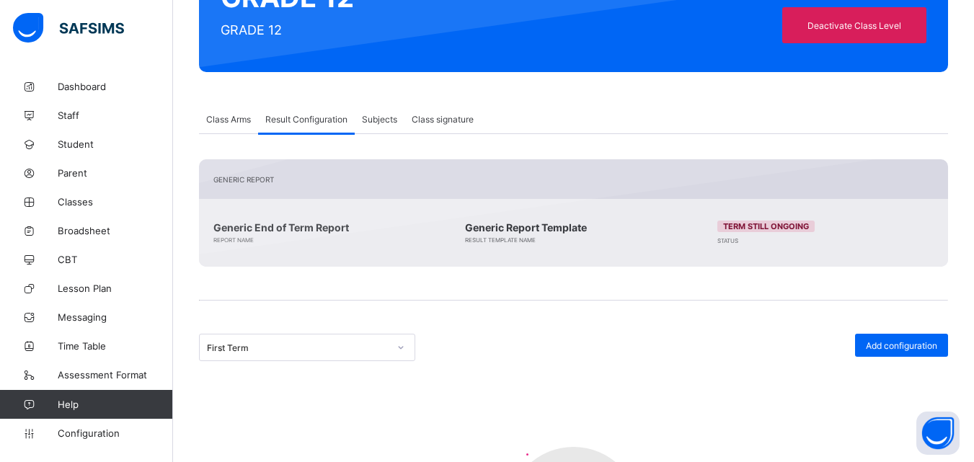
click at [372, 120] on span "Subjects" at bounding box center [379, 119] width 35 height 11
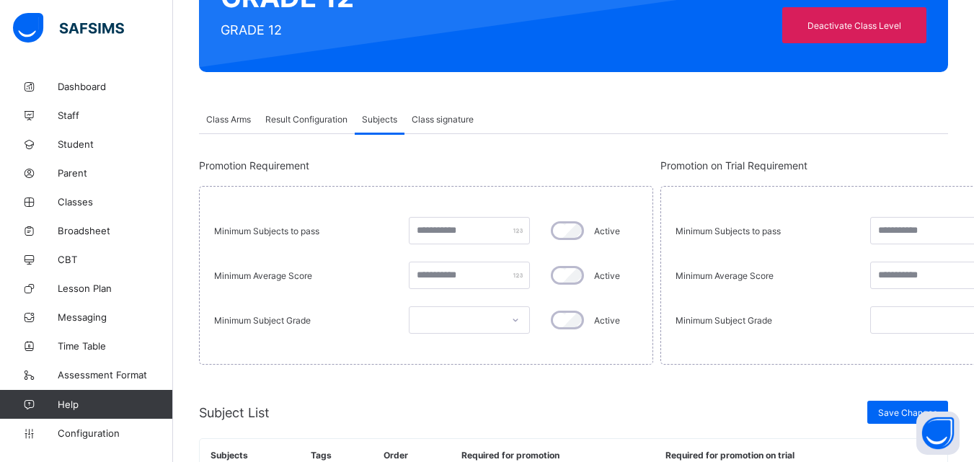
click at [264, 118] on div "Result Configuration" at bounding box center [306, 119] width 97 height 29
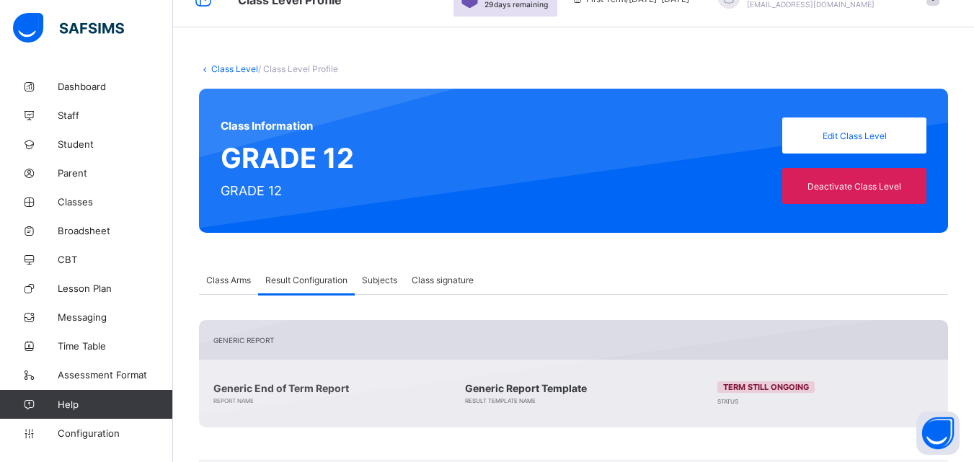
scroll to position [0, 0]
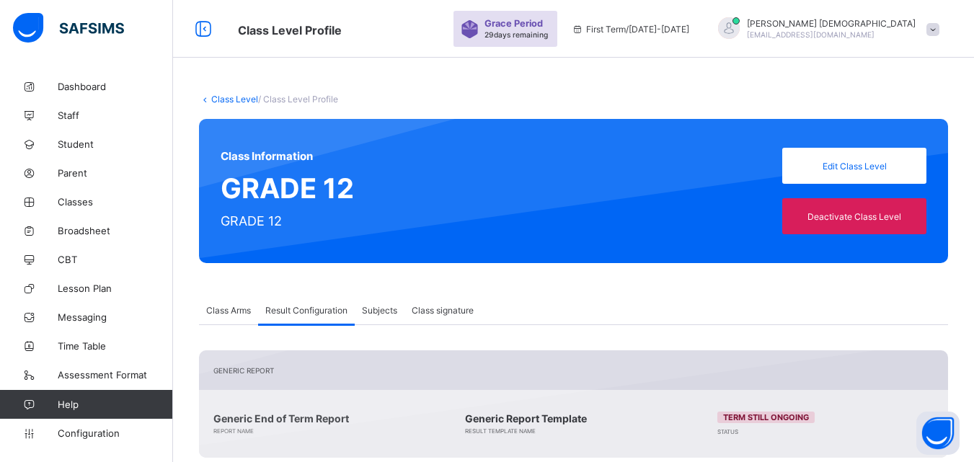
click at [234, 94] on link "Class Level" at bounding box center [234, 99] width 47 height 11
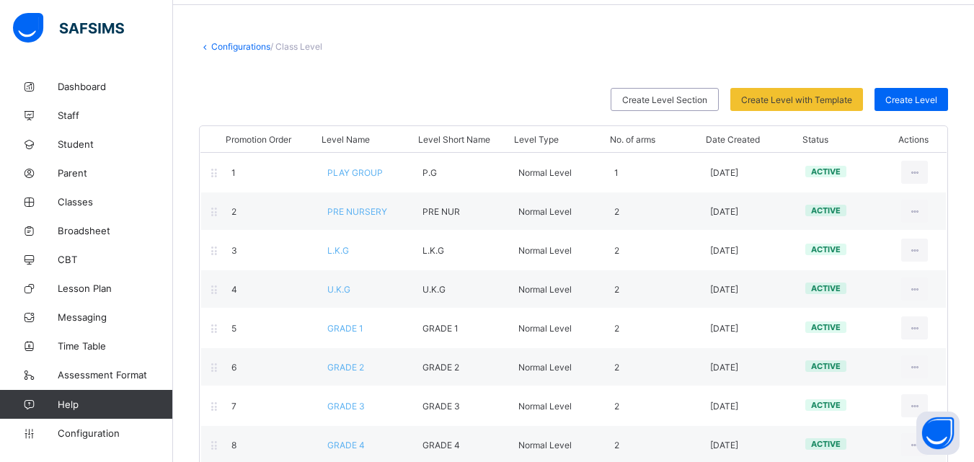
scroll to position [54, 0]
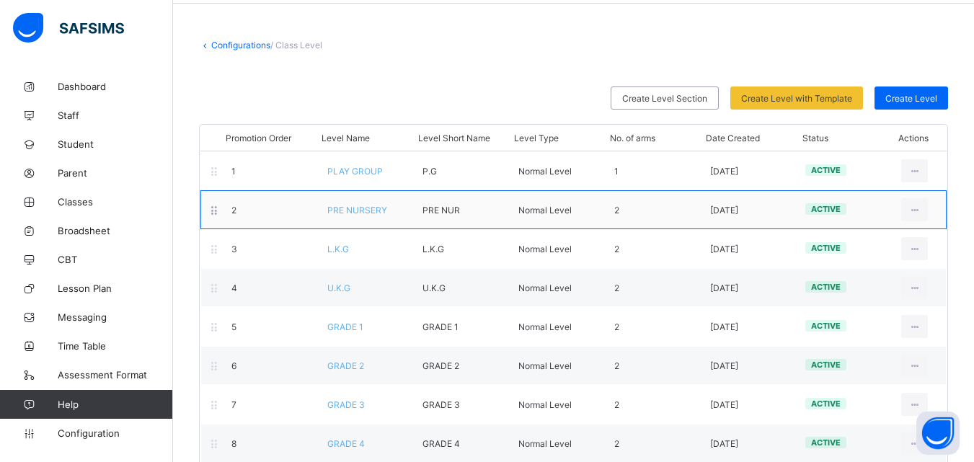
click at [377, 219] on div "2 PRE NURSERY PRE NUR Normal Level 2 2023-05-24 active View Class Level Edit Cl…" at bounding box center [573, 209] width 746 height 39
click at [375, 219] on div "2 PRE NURSERY PRE NUR Normal Level 2 2023-05-24 active View Class Level Edit Cl…" at bounding box center [573, 209] width 746 height 39
click at [373, 213] on span "PRE NURSERY" at bounding box center [357, 210] width 60 height 11
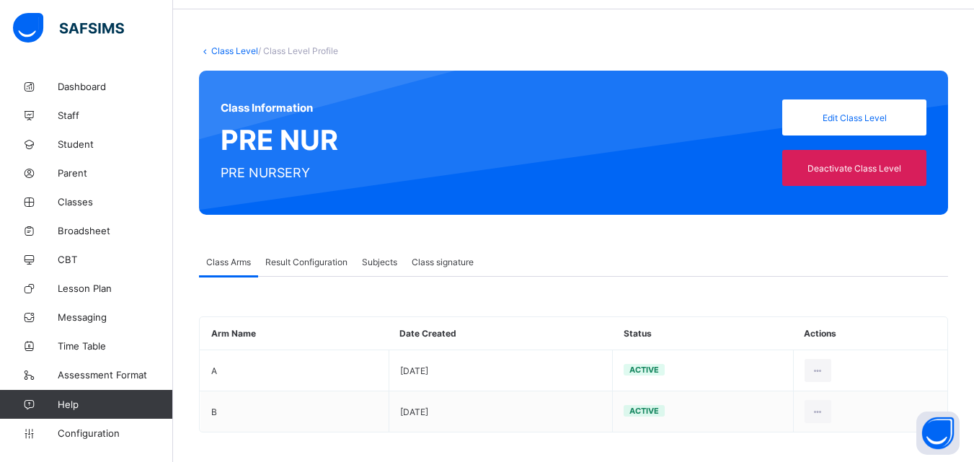
scroll to position [55, 0]
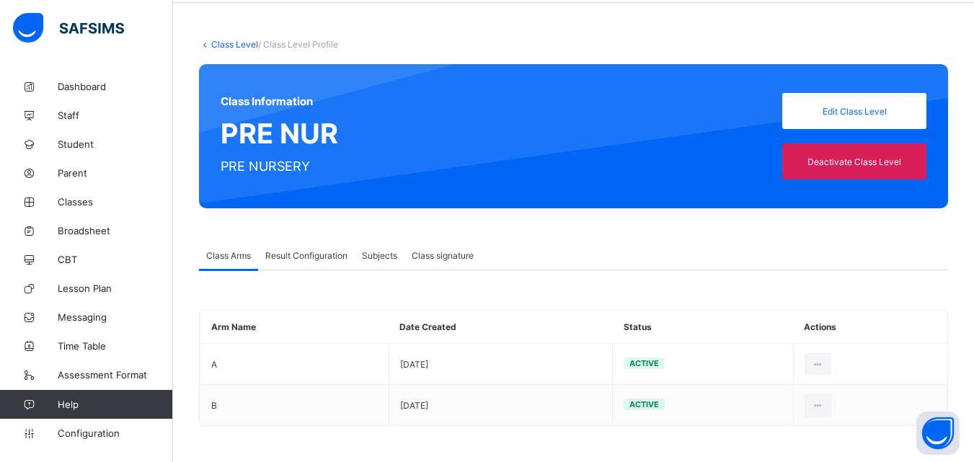
click at [327, 254] on span "Result Configuration" at bounding box center [306, 255] width 82 height 11
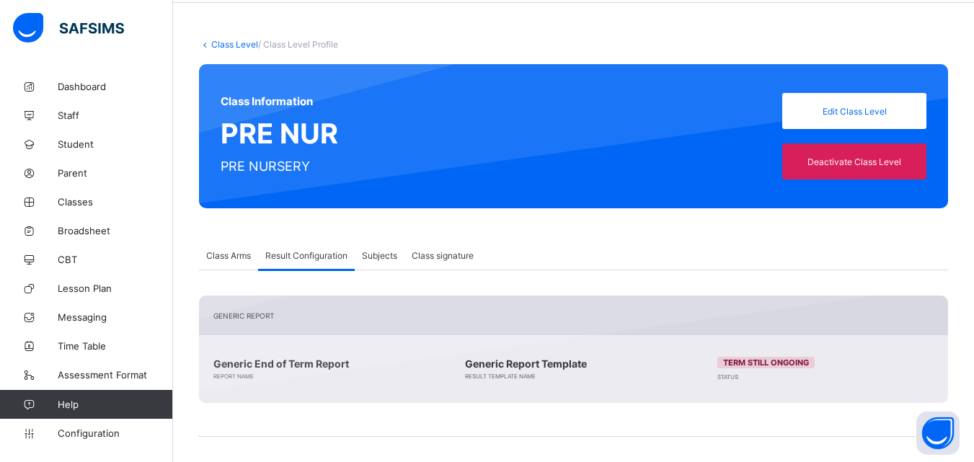
click at [407, 260] on div "Class signature" at bounding box center [442, 255] width 76 height 29
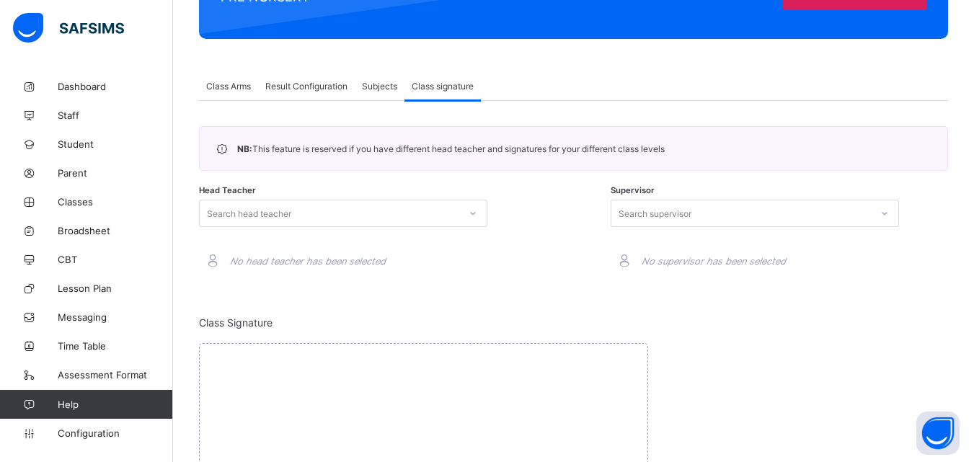
scroll to position [0, 0]
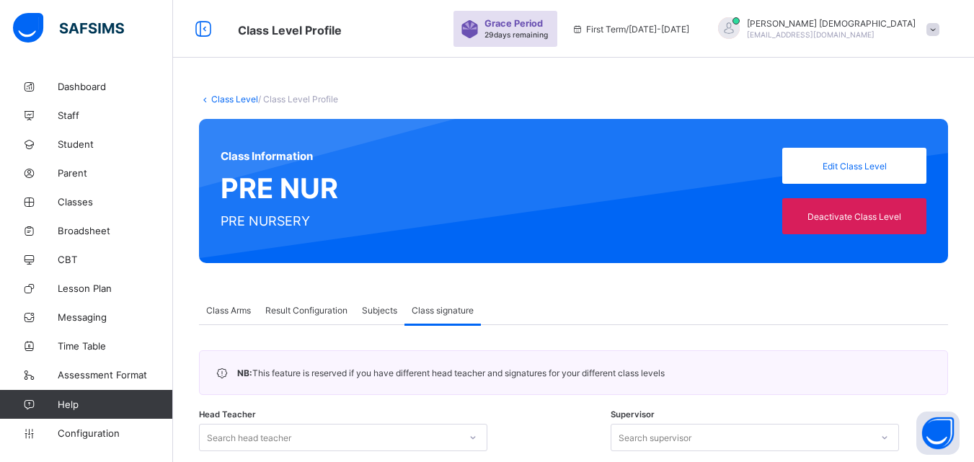
click at [245, 97] on link "Class Level" at bounding box center [234, 99] width 47 height 11
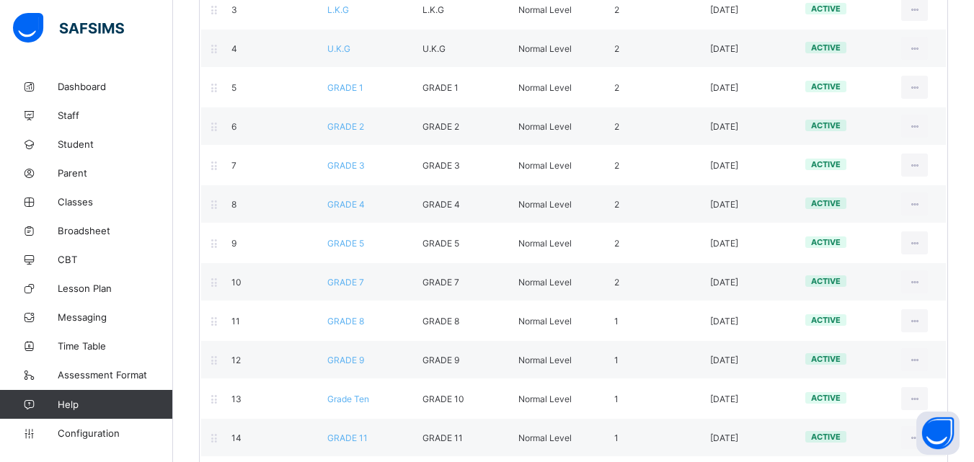
scroll to position [306, 0]
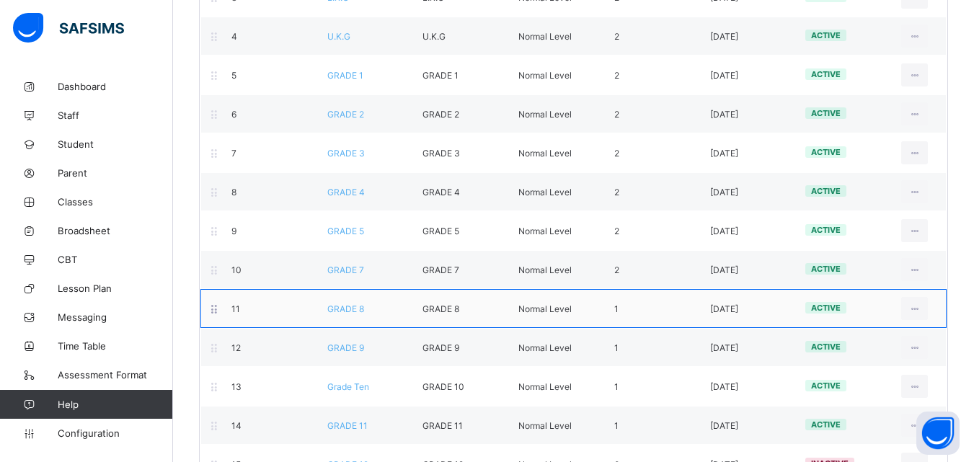
click at [359, 316] on div "11 GRADE 8 GRADE 8 Normal Level 1 2023-05-24 active View Class Level Edit Class…" at bounding box center [573, 308] width 746 height 39
click at [340, 318] on div "11 GRADE 8 GRADE 8 Normal Level 1 2023-05-24 active View Class Level Edit Class…" at bounding box center [573, 308] width 746 height 39
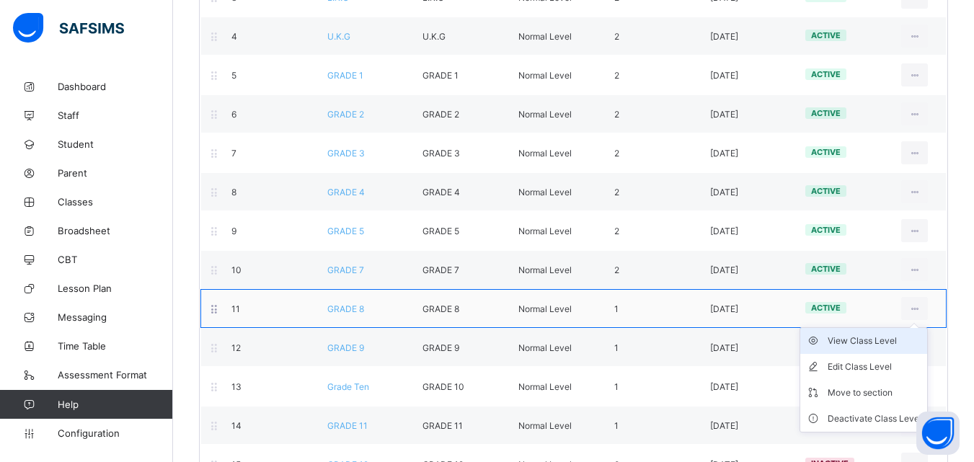
click at [882, 345] on div "View Class Level" at bounding box center [874, 341] width 94 height 14
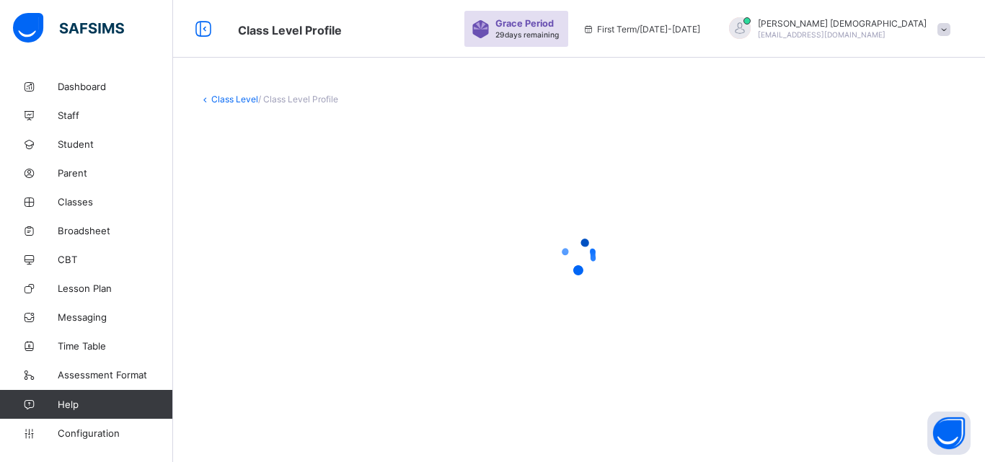
click at [484, 126] on div at bounding box center [579, 256] width 760 height 274
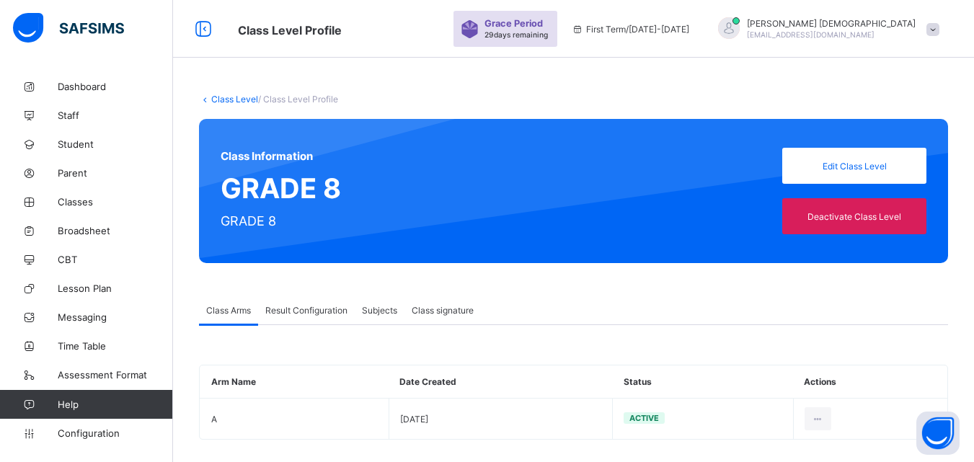
scroll to position [14, 0]
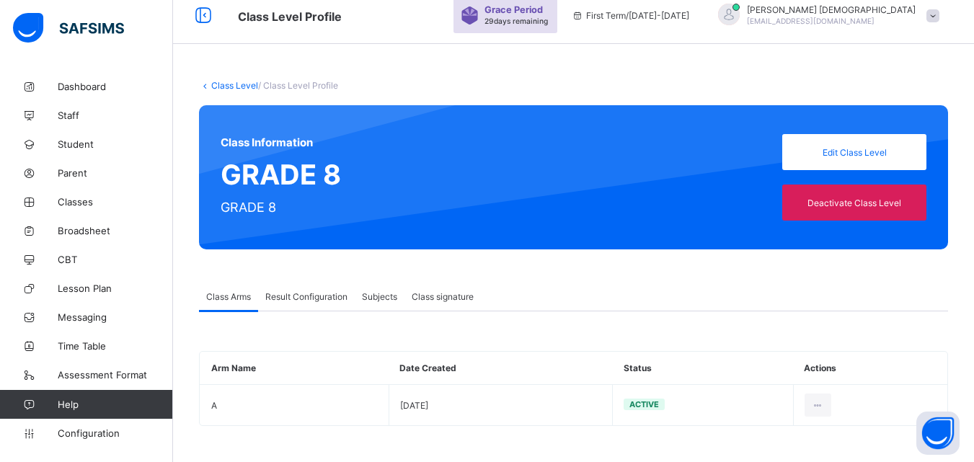
click at [317, 296] on span "Result Configuration" at bounding box center [306, 296] width 82 height 11
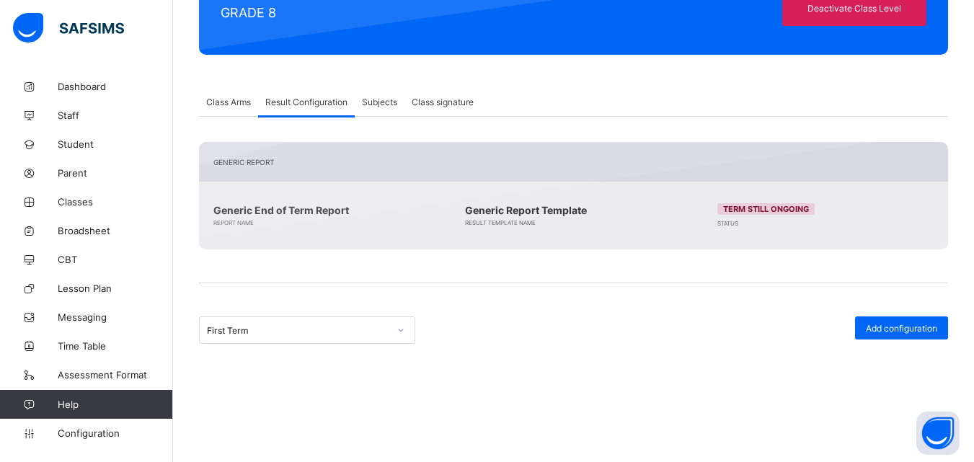
scroll to position [210, 0]
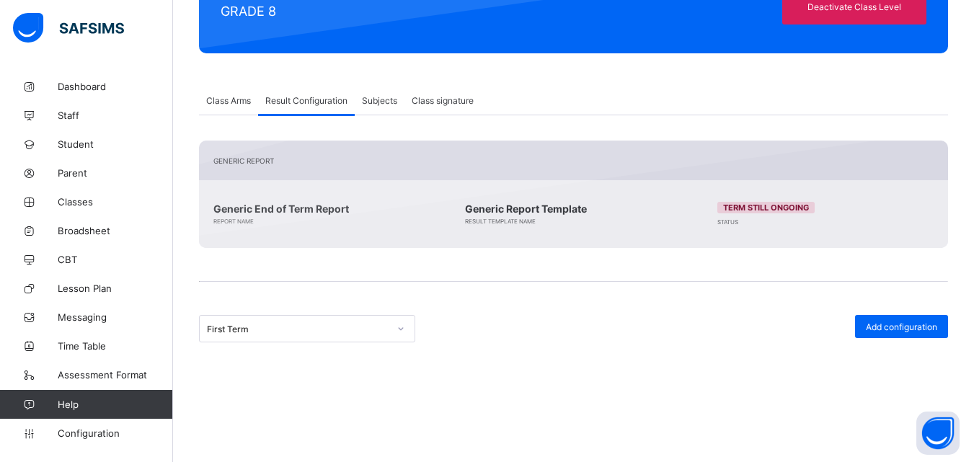
click at [374, 97] on span "Subjects" at bounding box center [379, 100] width 35 height 11
type input "*"
type input "**"
type input "*"
type input "**"
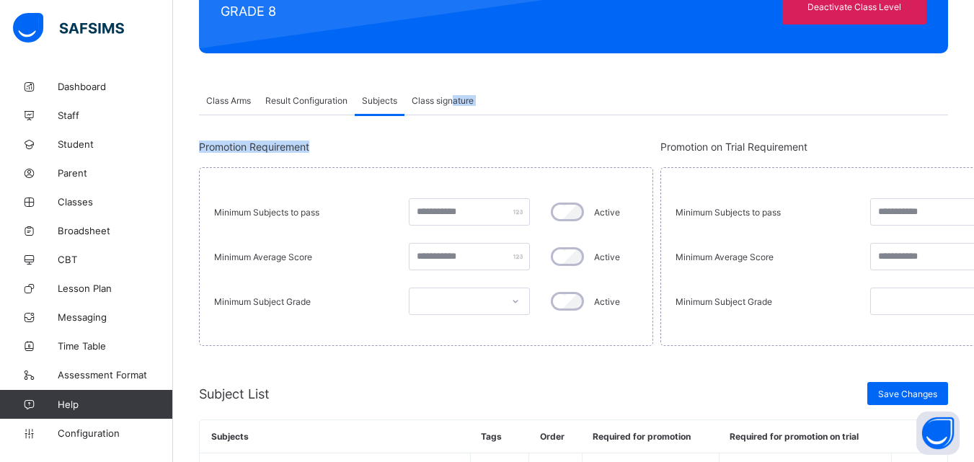
drag, startPoint x: 455, startPoint y: 101, endPoint x: 464, endPoint y: 141, distance: 40.7
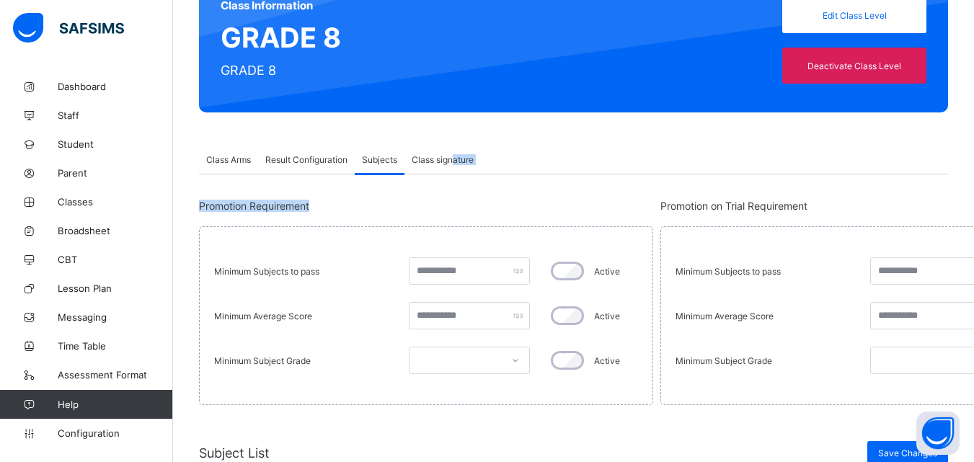
scroll to position [133, 0]
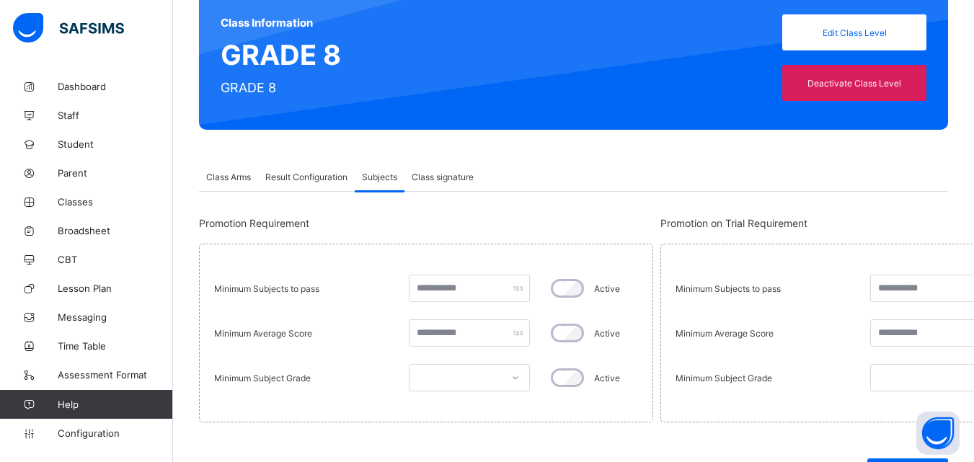
click at [234, 186] on div "Class Arms" at bounding box center [228, 176] width 59 height 29
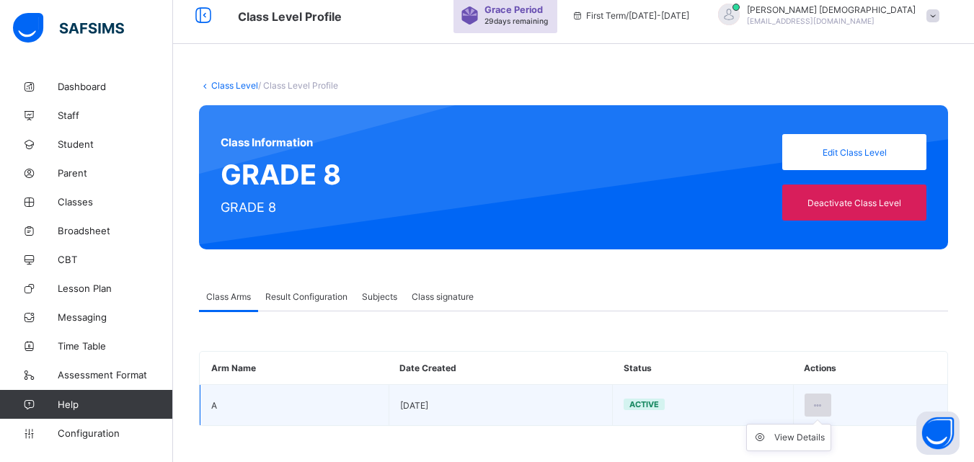
click at [824, 400] on icon at bounding box center [818, 405] width 12 height 11
click at [805, 438] on div "View Details" at bounding box center [799, 437] width 50 height 14
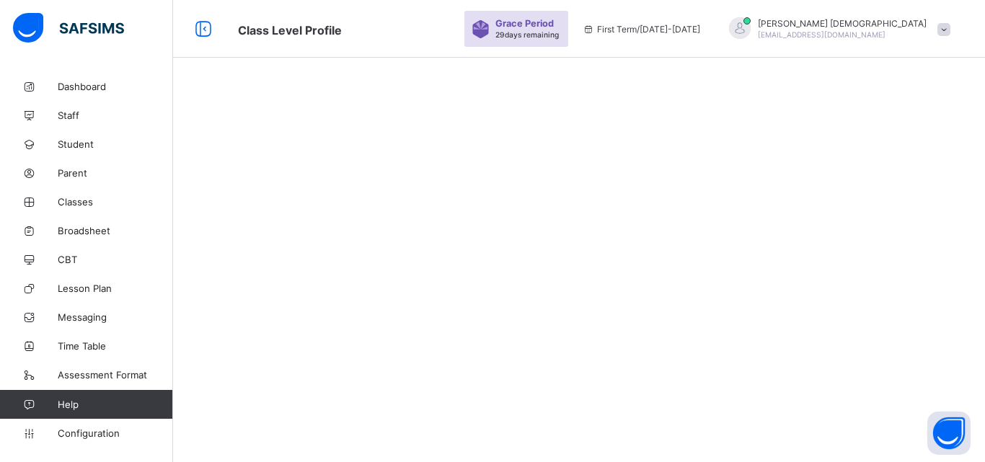
drag, startPoint x: 984, startPoint y: 161, endPoint x: 984, endPoint y: 97, distance: 64.9
click at [973, 97] on div at bounding box center [579, 231] width 812 height 462
click at [89, 440] on link "Configuration" at bounding box center [86, 433] width 172 height 29
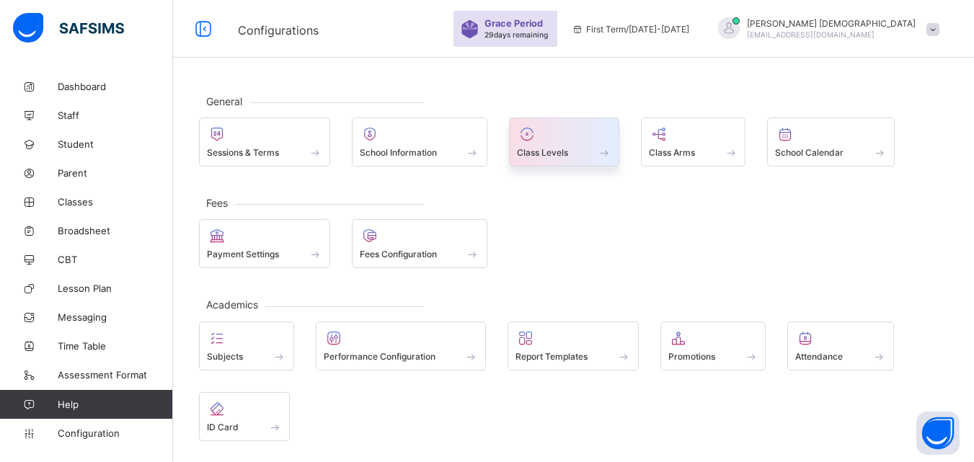
click at [608, 154] on span at bounding box center [604, 152] width 14 height 12
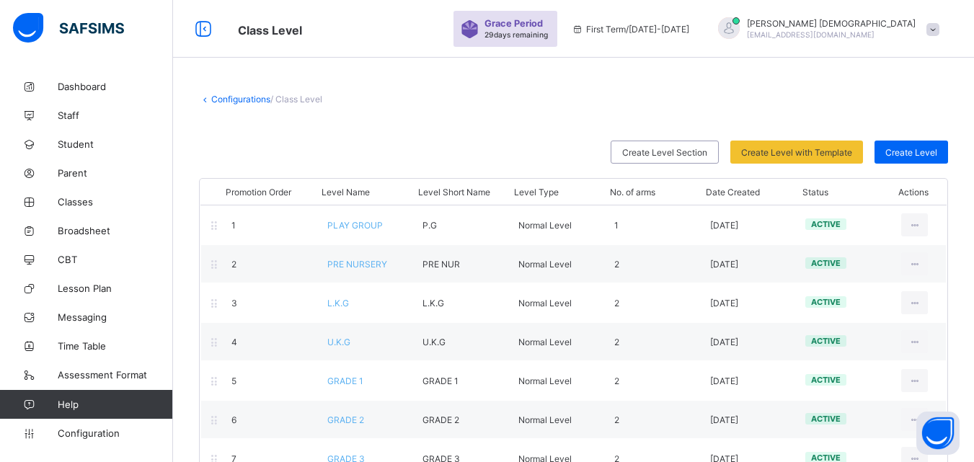
click at [230, 101] on link "Configurations" at bounding box center [240, 99] width 59 height 11
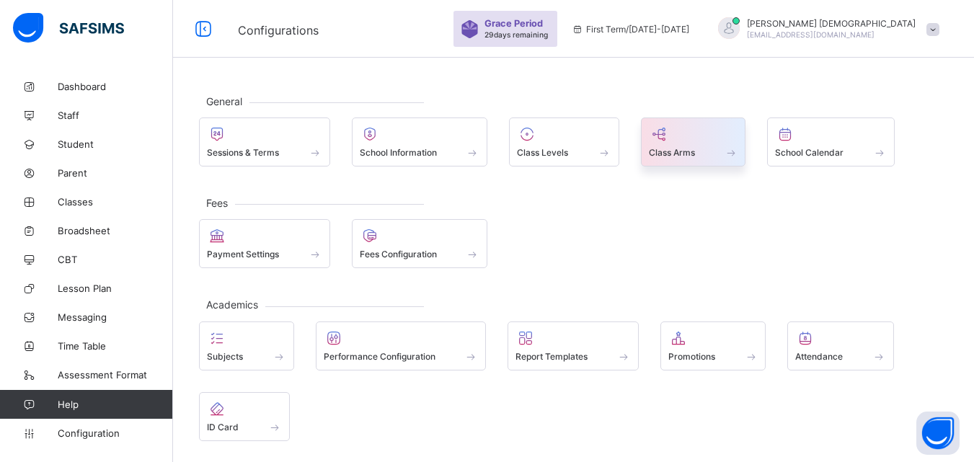
click at [724, 147] on div "Class Arms" at bounding box center [693, 152] width 89 height 12
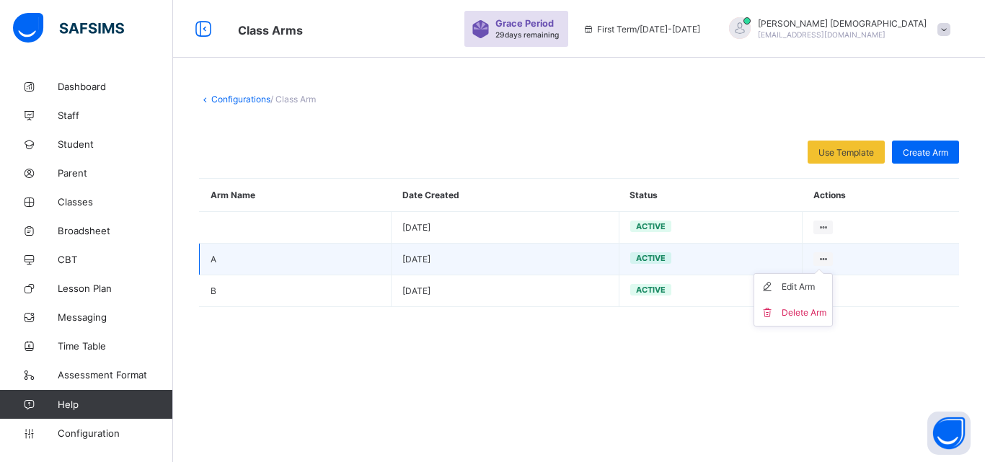
click at [820, 273] on ul "Edit Arm Delete Arm" at bounding box center [792, 299] width 79 height 53
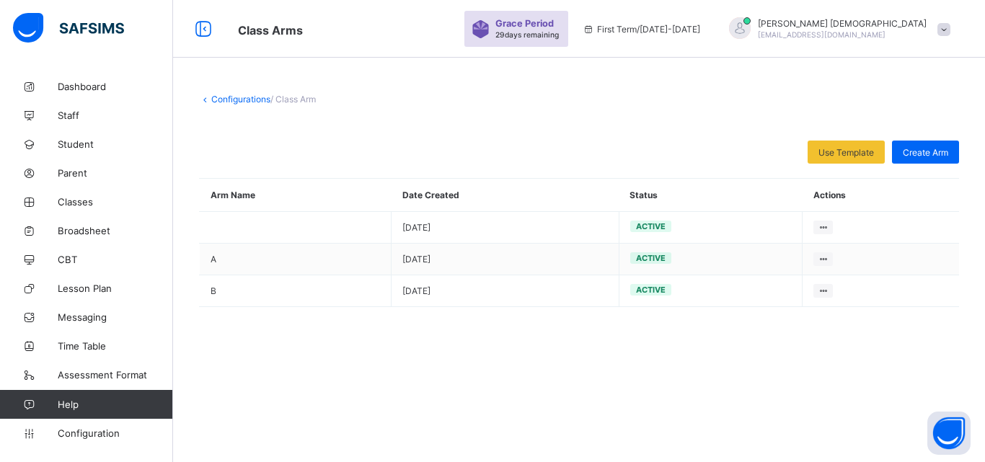
click at [296, 99] on span "/ Class Arm" at bounding box center [292, 99] width 45 height 11
click at [258, 99] on link "Configurations" at bounding box center [240, 99] width 59 height 11
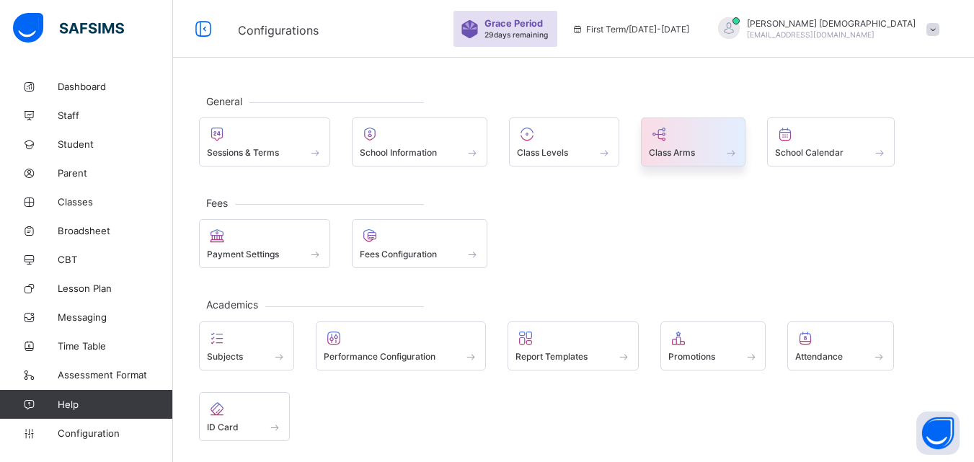
click at [681, 148] on span "Class Arms" at bounding box center [672, 152] width 46 height 11
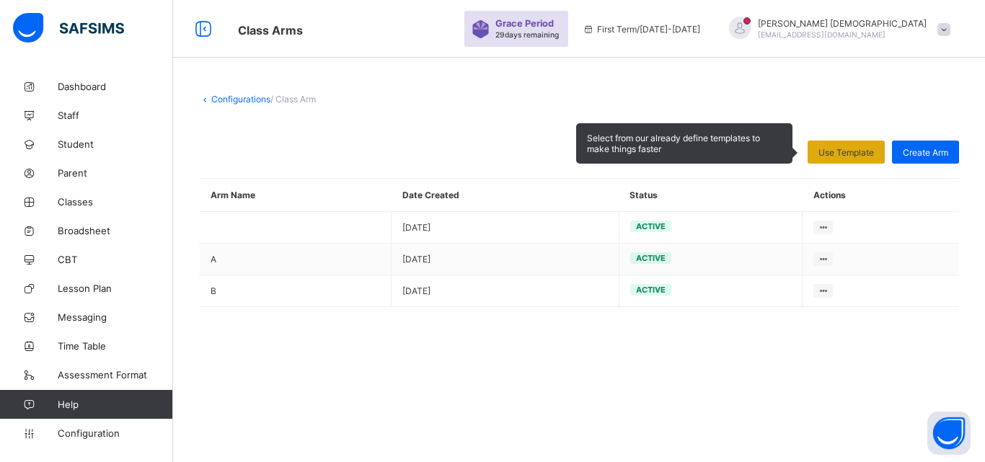
click at [861, 157] on span "Use Template" at bounding box center [846, 152] width 56 height 11
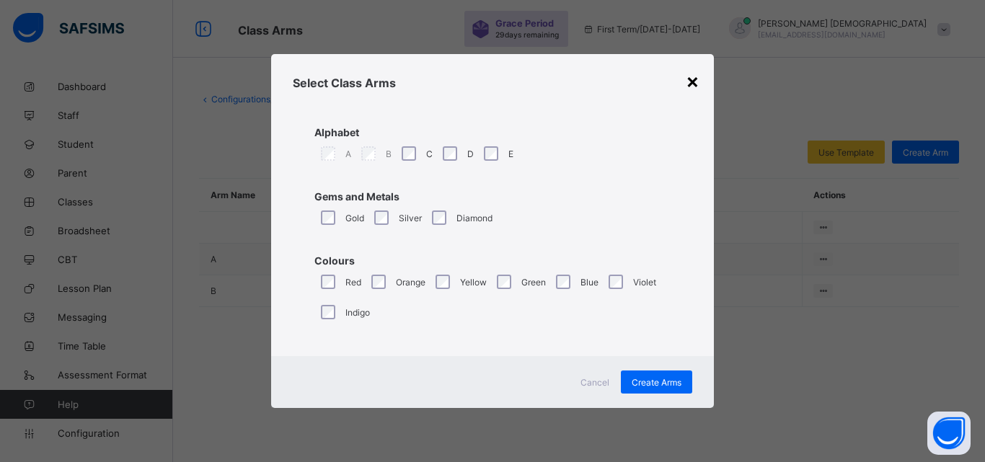
click at [696, 84] on div "×" at bounding box center [692, 80] width 14 height 25
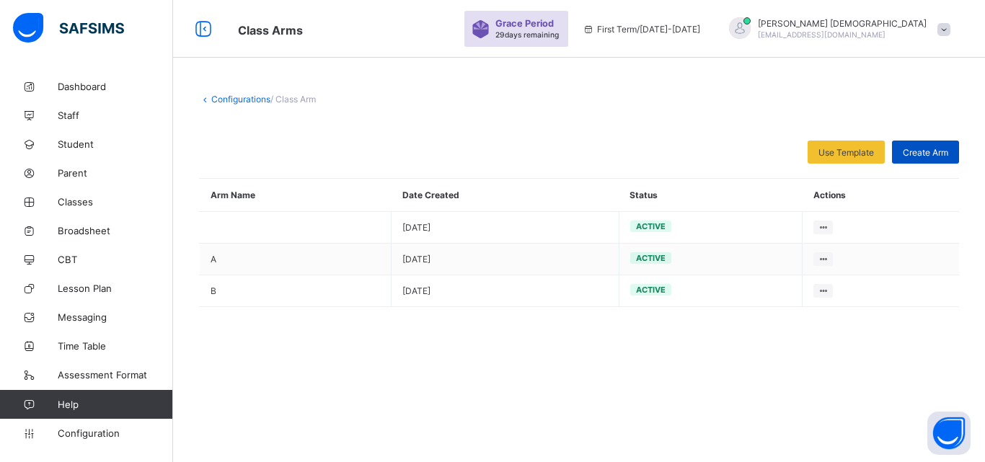
click at [938, 159] on div "Create Arm" at bounding box center [925, 152] width 67 height 23
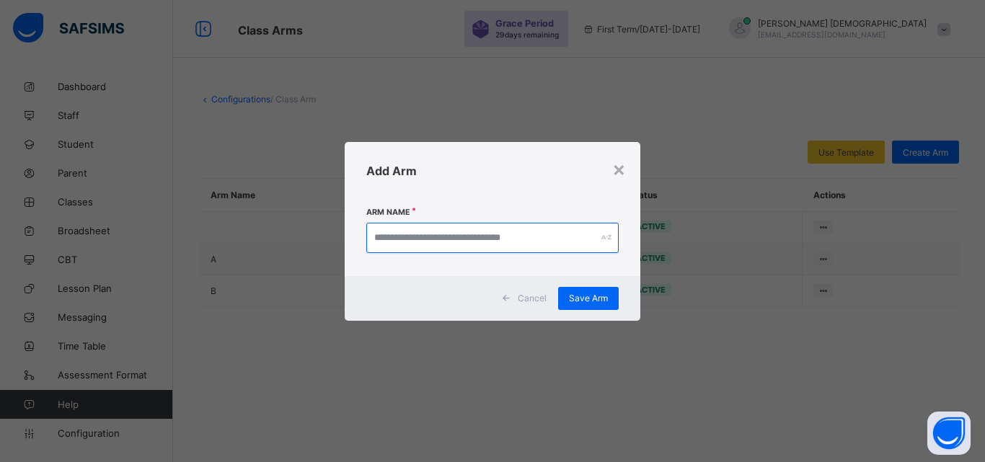
click at [582, 233] on input "text" at bounding box center [492, 238] width 252 height 30
type input "*****"
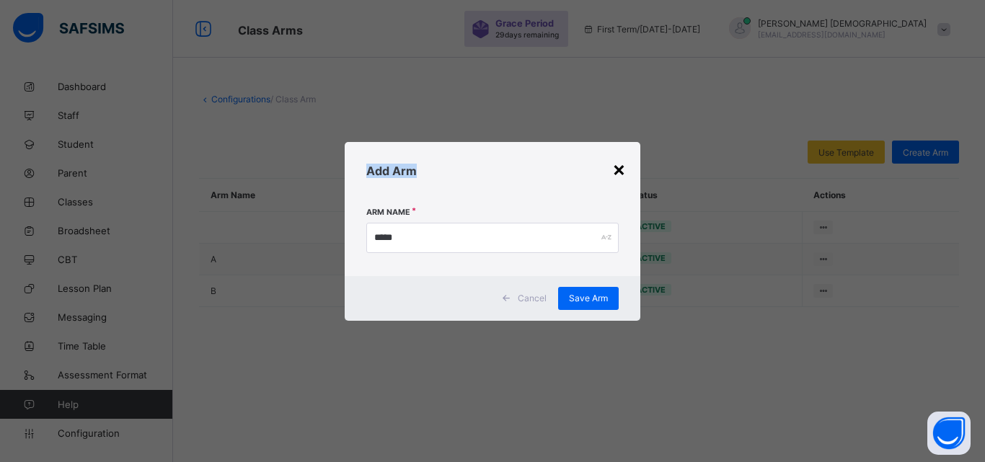
click at [623, 168] on div "× Add Arm Arm Name ***** Cancel Save Arm" at bounding box center [493, 231] width 296 height 179
click at [623, 168] on div "×" at bounding box center [619, 168] width 14 height 25
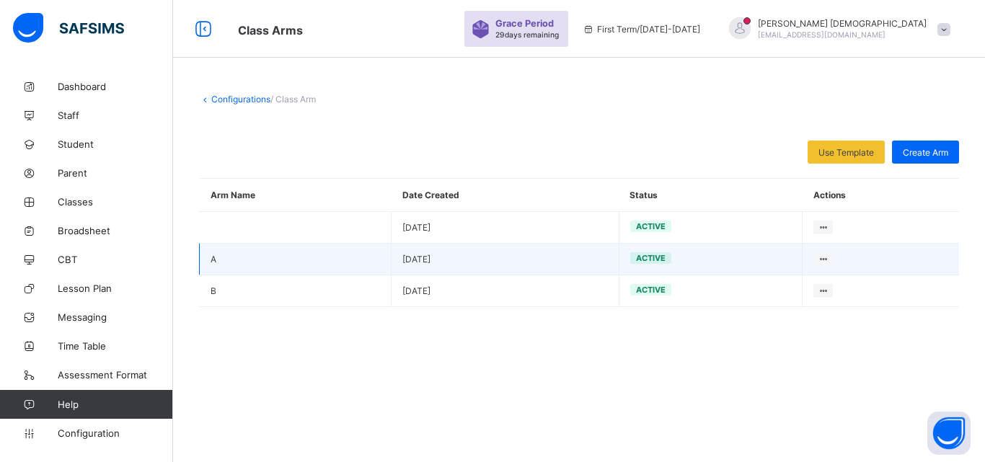
click at [585, 262] on td "[DATE]" at bounding box center [504, 260] width 227 height 32
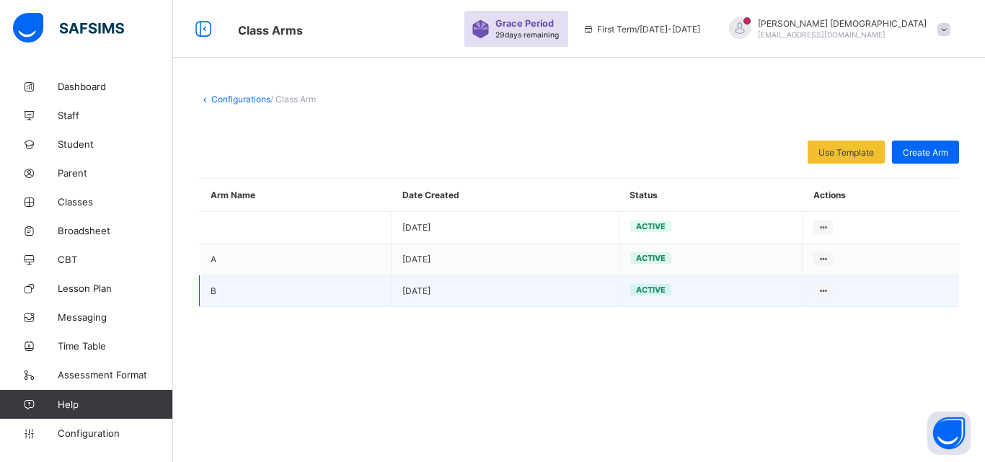
click at [559, 305] on td "[DATE]" at bounding box center [504, 291] width 227 height 32
click at [559, 293] on td "[DATE]" at bounding box center [504, 291] width 227 height 32
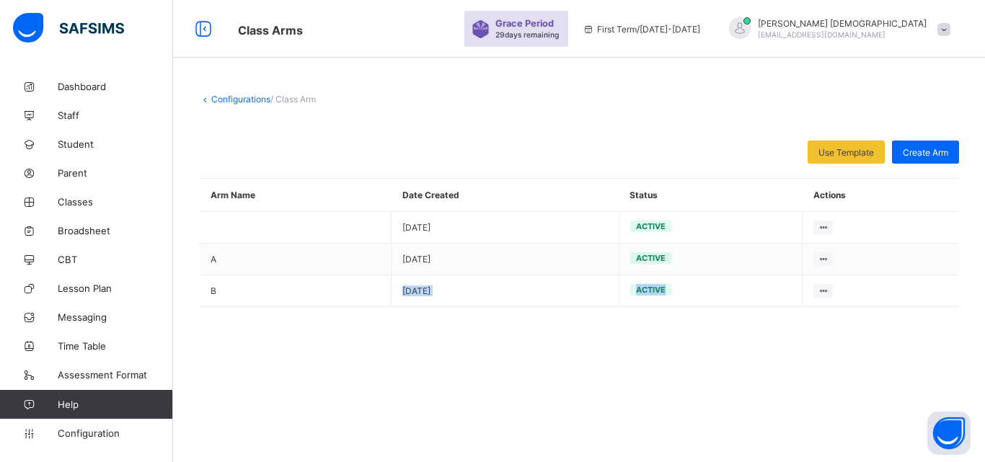
drag, startPoint x: 559, startPoint y: 293, endPoint x: 773, endPoint y: 370, distance: 227.3
click at [773, 370] on div "Configurations / Class Arm Use Template Select from our already define template…" at bounding box center [579, 231] width 812 height 462
click at [254, 92] on div "Configurations / Class Arm Use Template Select from our already define template…" at bounding box center [579, 168] width 812 height 192
click at [249, 102] on link "Configurations" at bounding box center [240, 99] width 59 height 11
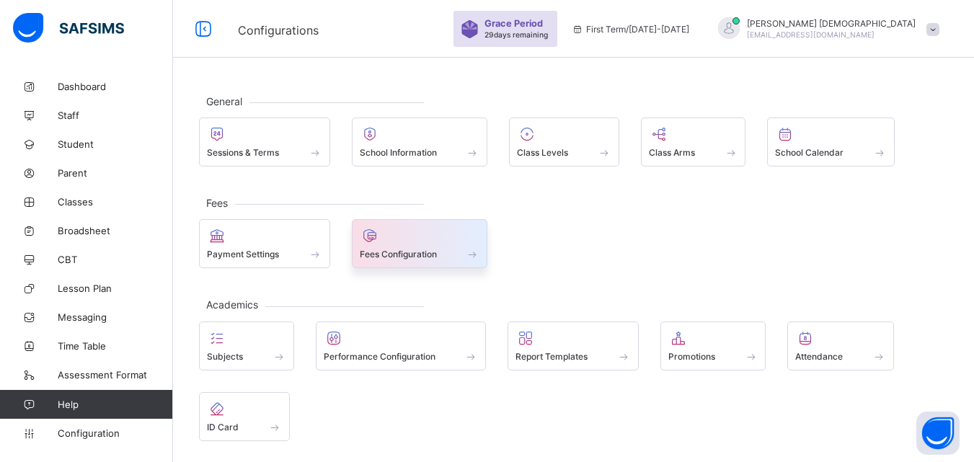
click at [471, 256] on span at bounding box center [473, 254] width 14 height 12
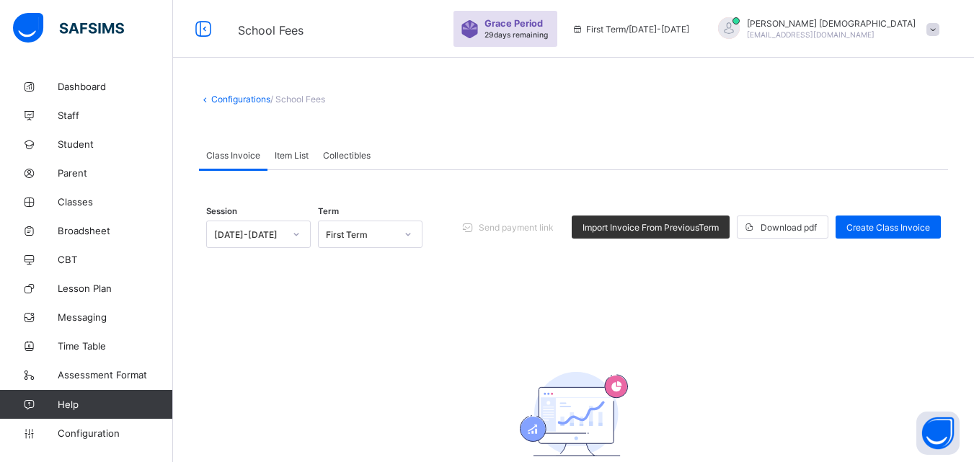
click at [254, 102] on link "Configurations" at bounding box center [240, 99] width 59 height 11
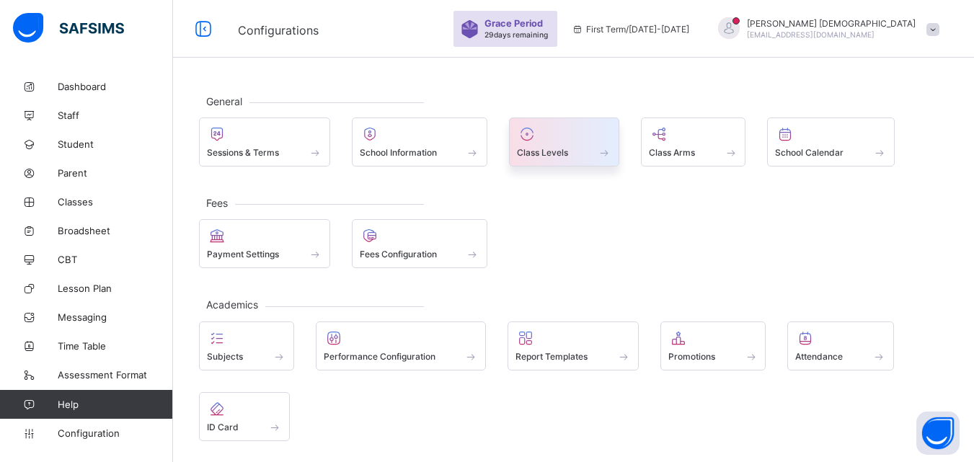
click at [558, 154] on span "Class Levels" at bounding box center [542, 152] width 51 height 11
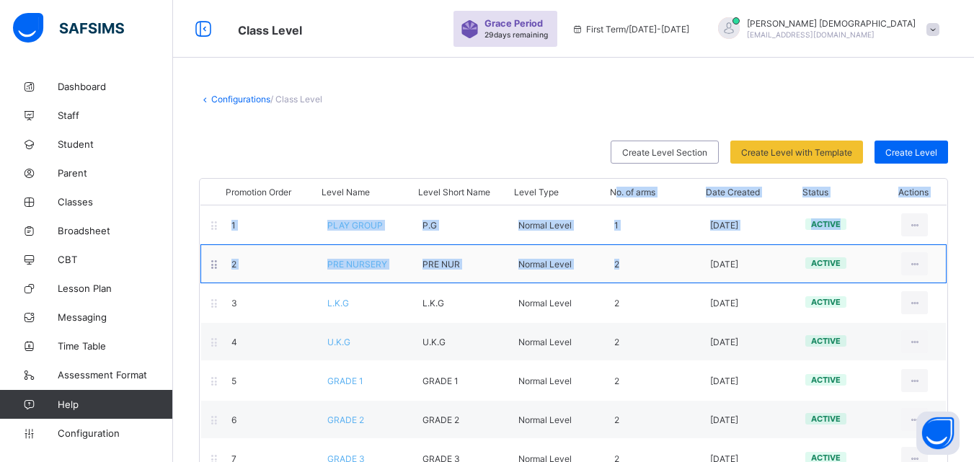
drag, startPoint x: 623, startPoint y: 190, endPoint x: 631, endPoint y: 254, distance: 65.4
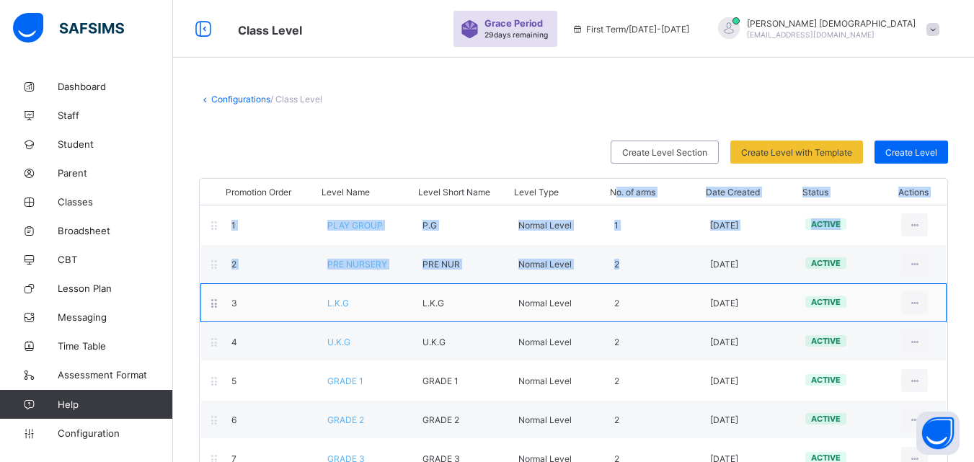
click at [625, 309] on div "3 L.K.G L.K.G Normal Level 2 [DATE] active View Class Level Edit Class Level Mo…" at bounding box center [573, 302] width 746 height 39
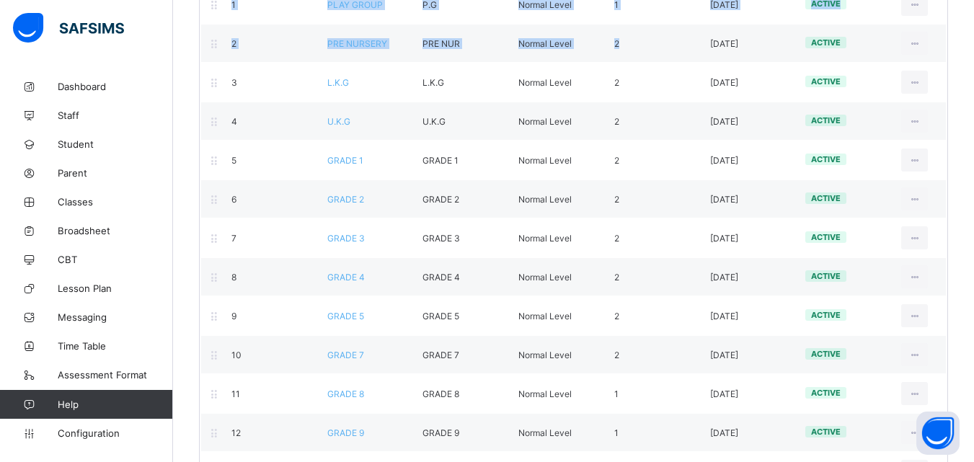
scroll to position [427, 0]
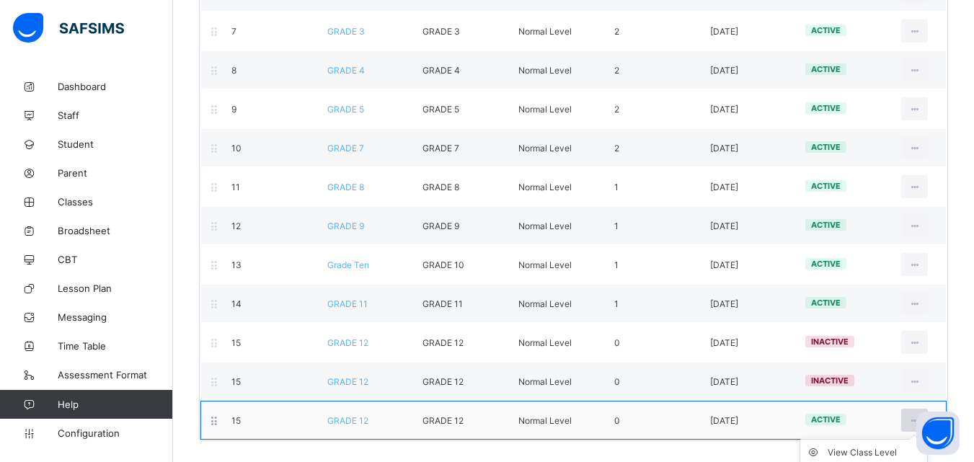
click at [914, 416] on div at bounding box center [914, 420] width 27 height 23
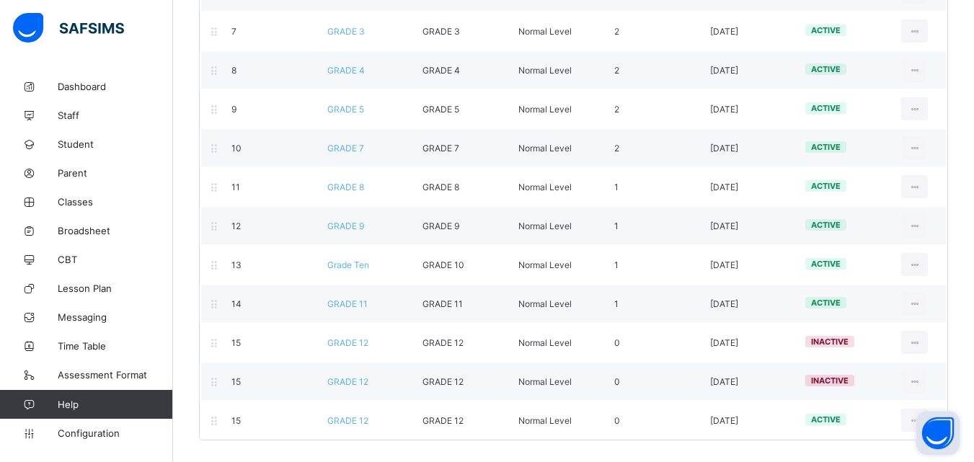
click at [920, 412] on button "Open asap" at bounding box center [937, 433] width 43 height 43
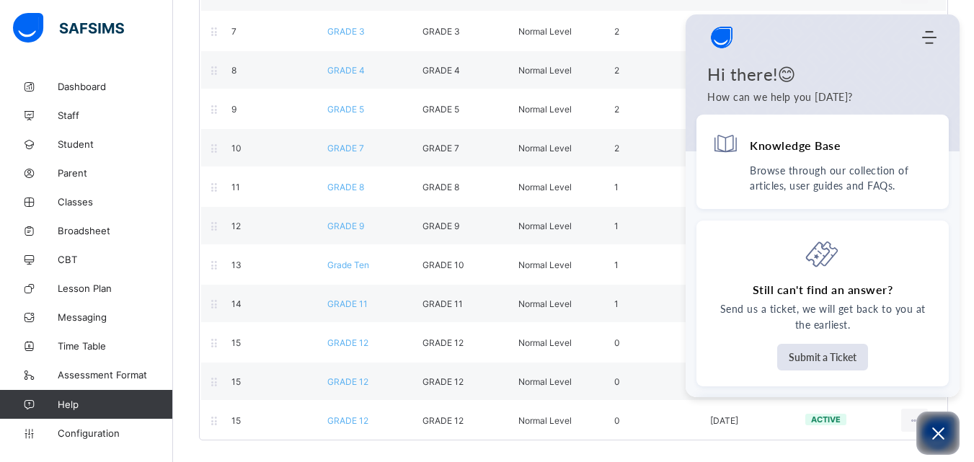
scroll to position [24, 0]
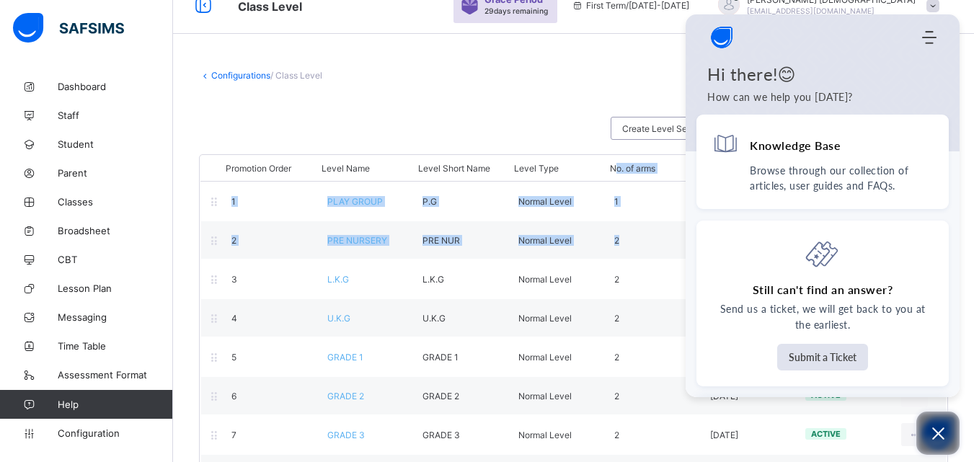
click at [930, 430] on icon "Open asap" at bounding box center [938, 434] width 18 height 18
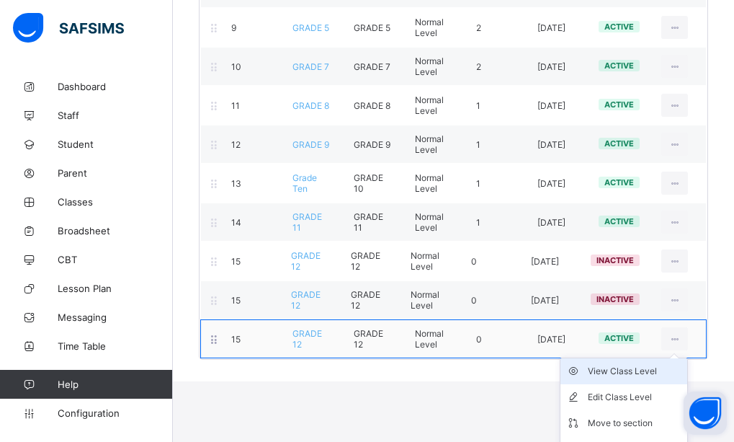
scroll to position [551, 0]
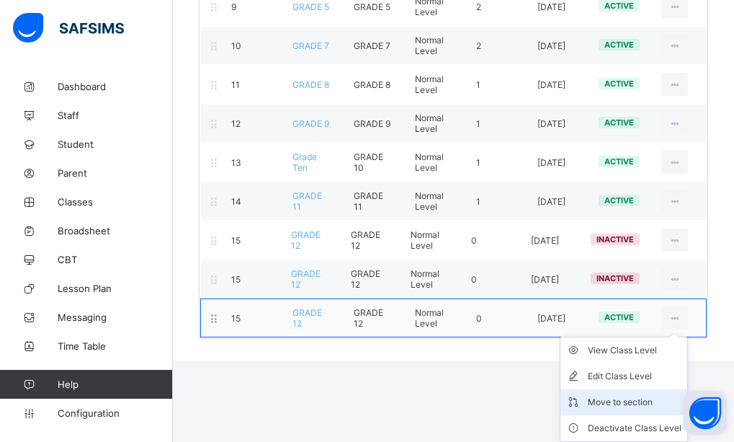
click at [649, 402] on div "Move to section" at bounding box center [635, 402] width 94 height 14
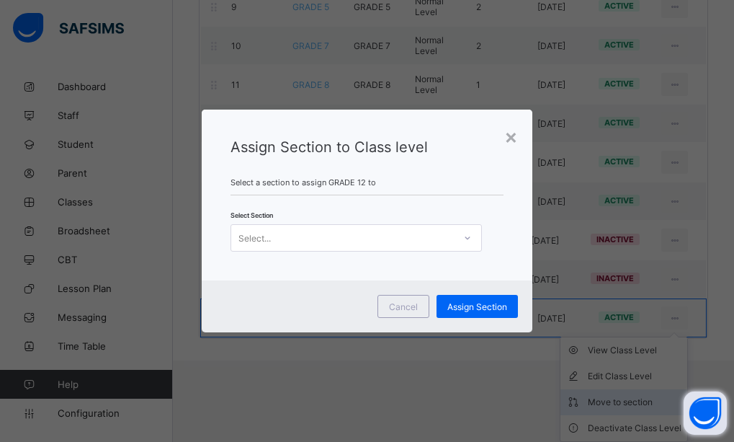
scroll to position [469, 0]
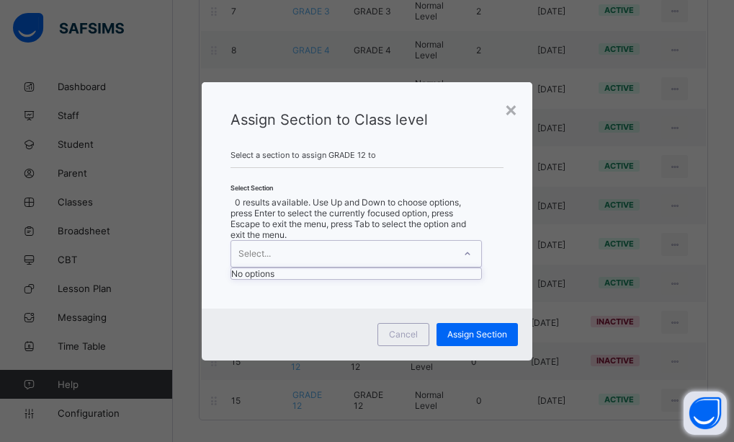
click at [409, 241] on div "Select..." at bounding box center [342, 254] width 223 height 26
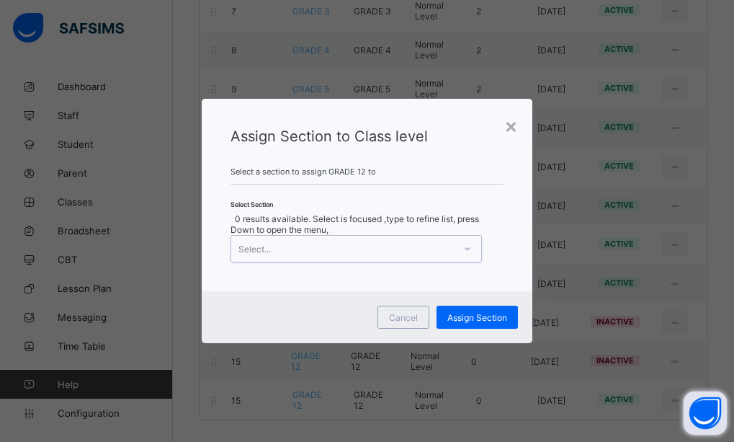
click at [407, 246] on div "Select..." at bounding box center [342, 249] width 223 height 26
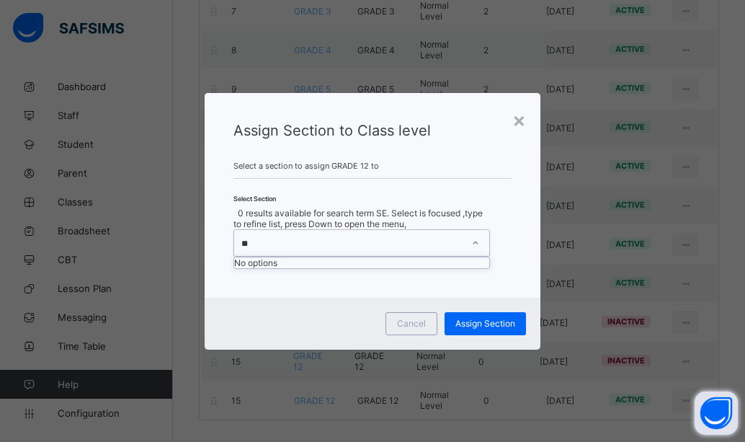
type input "*"
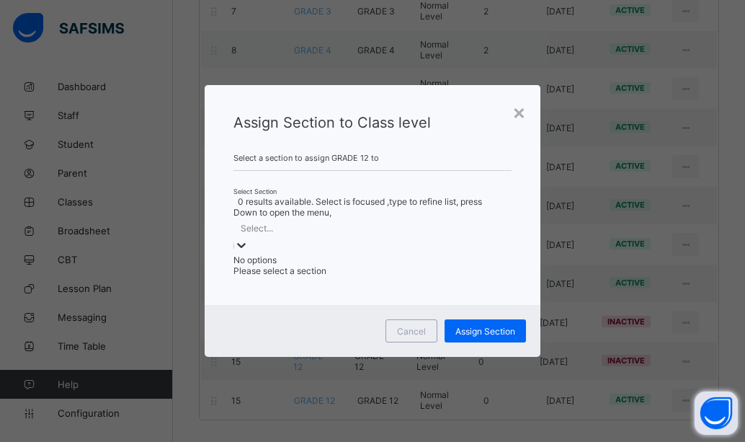
click at [484, 252] on div "Assign Section to Class level Select a section to assign GRADE 12 to Select Sec…" at bounding box center [372, 195] width 335 height 220
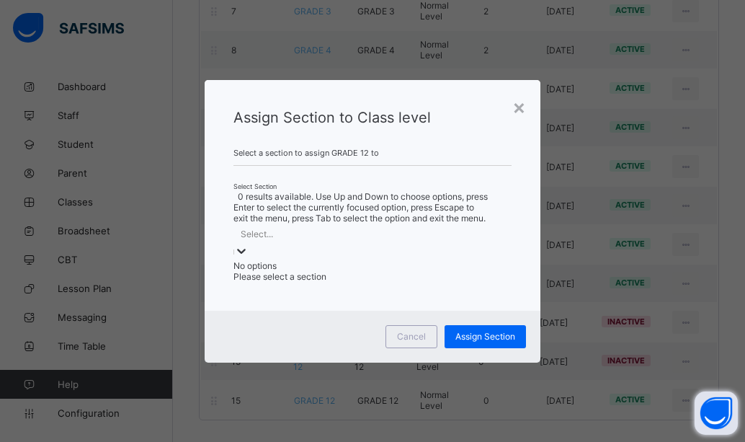
click at [441, 244] on div "Select..." at bounding box center [362, 233] width 256 height 20
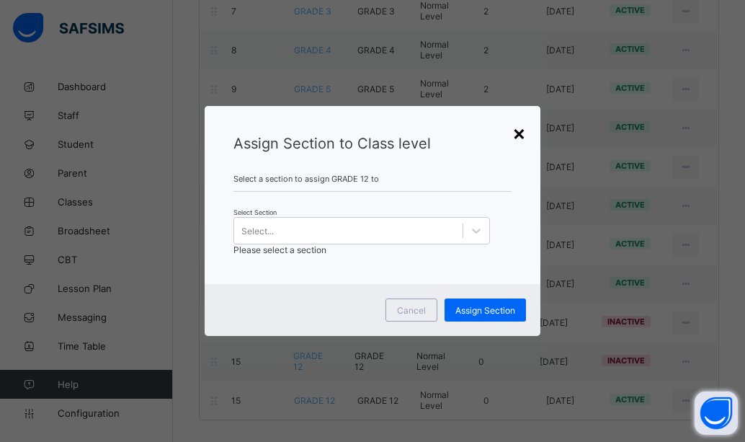
click at [524, 140] on div "×" at bounding box center [519, 132] width 14 height 25
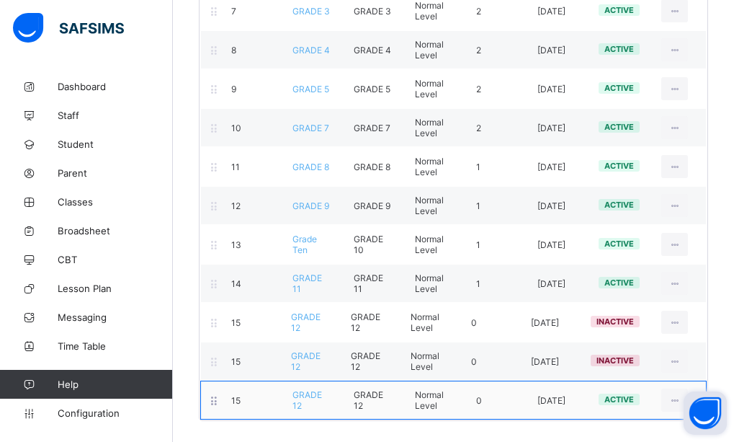
click at [614, 416] on div "15 GRADE 12 GRADE 12 Normal Level 0 [DATE] active View Class Level Edit Class L…" at bounding box center [453, 400] width 507 height 39
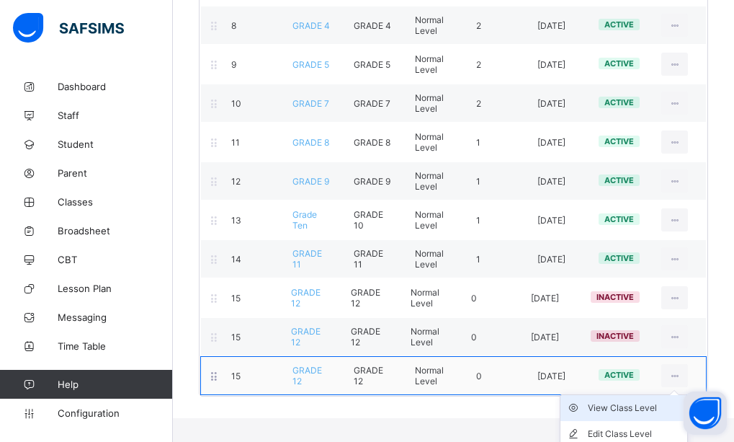
scroll to position [465, 0]
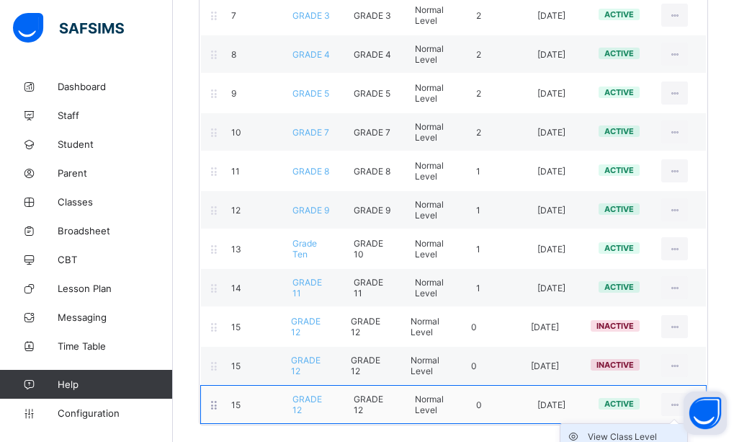
click at [633, 433] on div "View Class Level" at bounding box center [635, 437] width 94 height 14
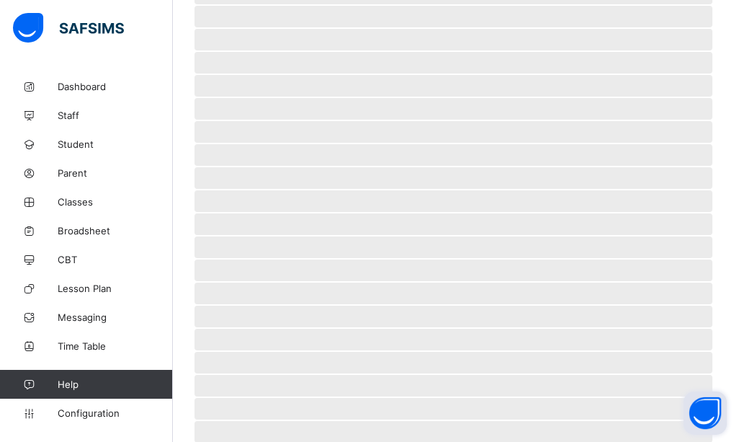
scroll to position [345, 0]
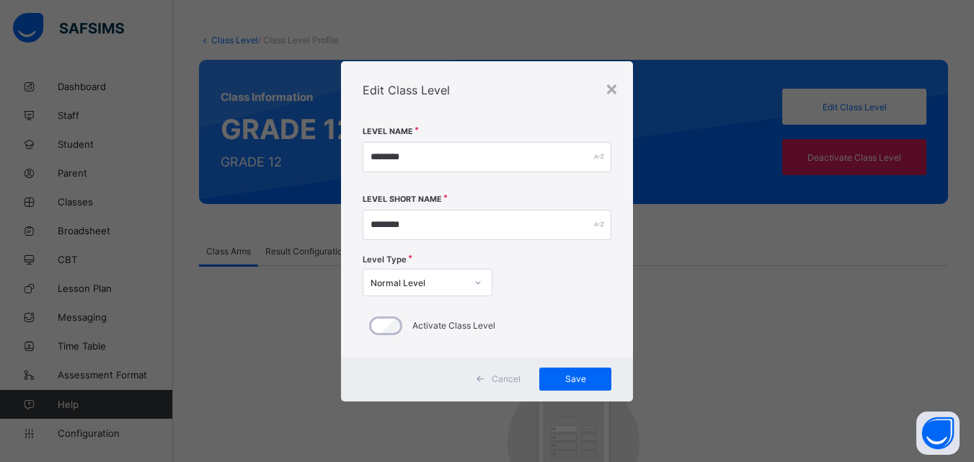
scroll to position [59, 0]
click at [515, 375] on span "Cancel" at bounding box center [506, 378] width 29 height 11
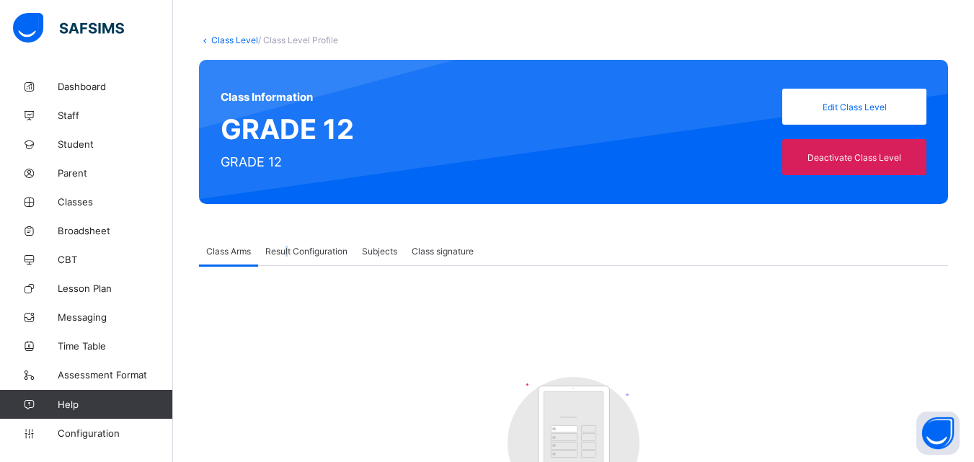
click at [288, 252] on span "Result Configuration" at bounding box center [306, 251] width 82 height 11
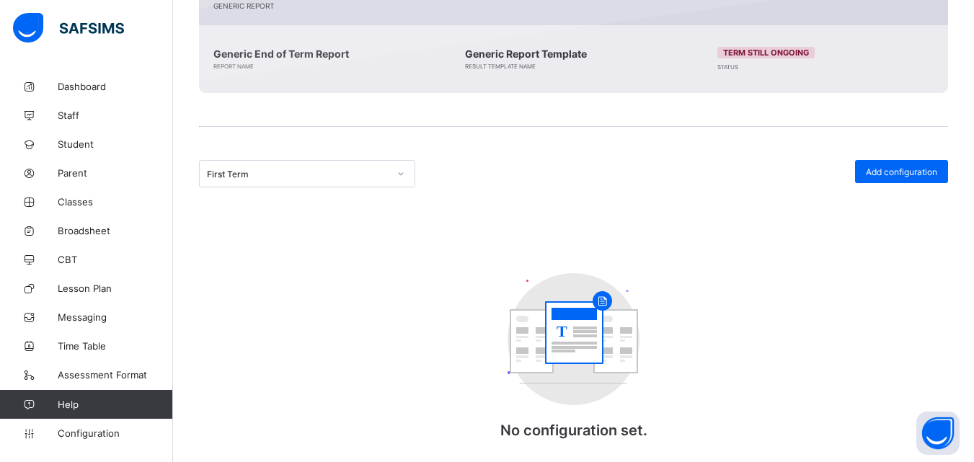
scroll to position [393, 0]
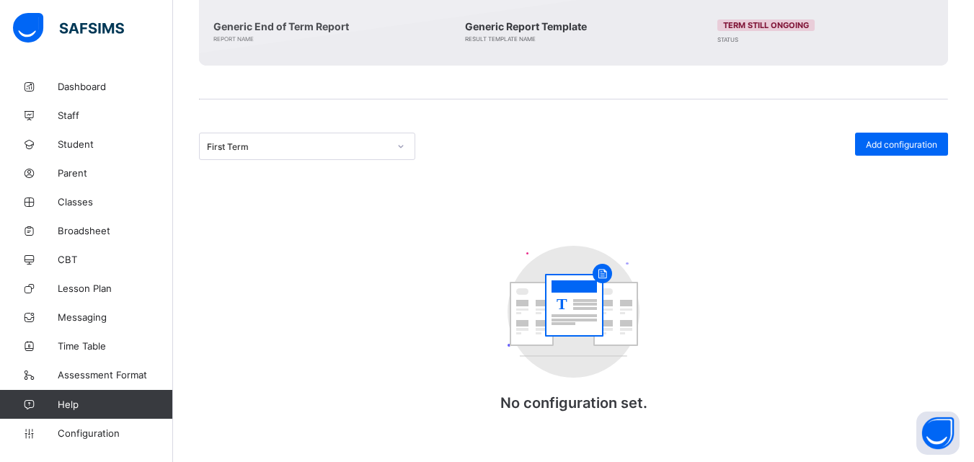
click at [588, 284] on rect at bounding box center [573, 286] width 45 height 12
click at [618, 267] on circle at bounding box center [573, 312] width 132 height 132
click at [610, 275] on circle at bounding box center [601, 273] width 19 height 19
drag, startPoint x: 623, startPoint y: 272, endPoint x: 457, endPoint y: 222, distance: 173.8
click at [500, 234] on div "T No configuration set." at bounding box center [574, 335] width 288 height 209
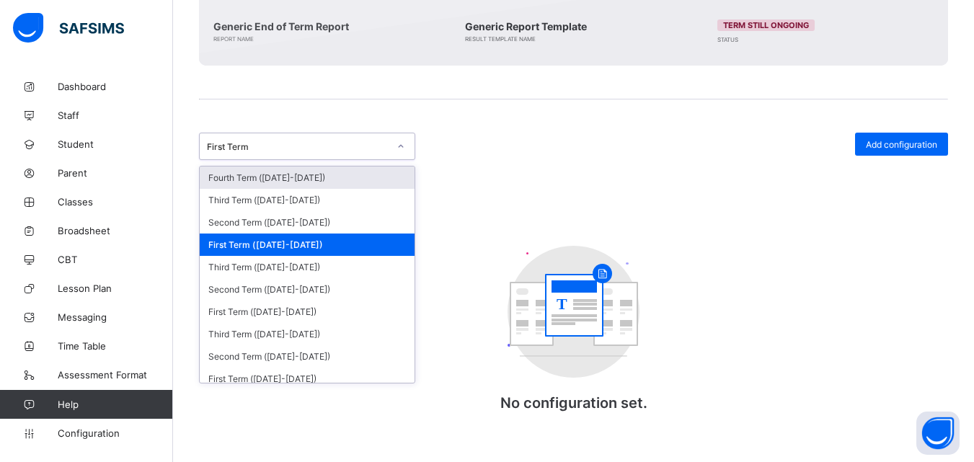
click at [386, 136] on div "First Term" at bounding box center [293, 146] width 187 height 20
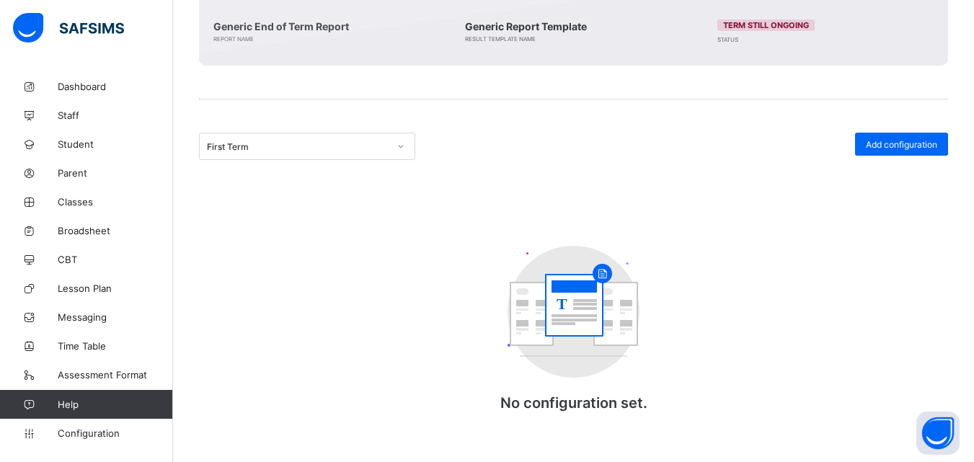
click at [556, 252] on circle at bounding box center [573, 312] width 132 height 132
click at [870, 134] on div "Add configuration" at bounding box center [901, 144] width 93 height 23
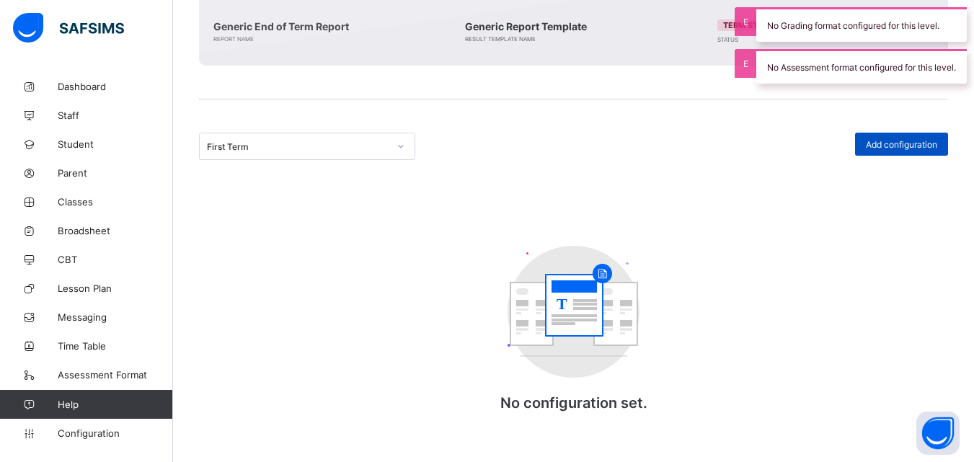
click at [892, 143] on span "Add configuration" at bounding box center [901, 144] width 71 height 11
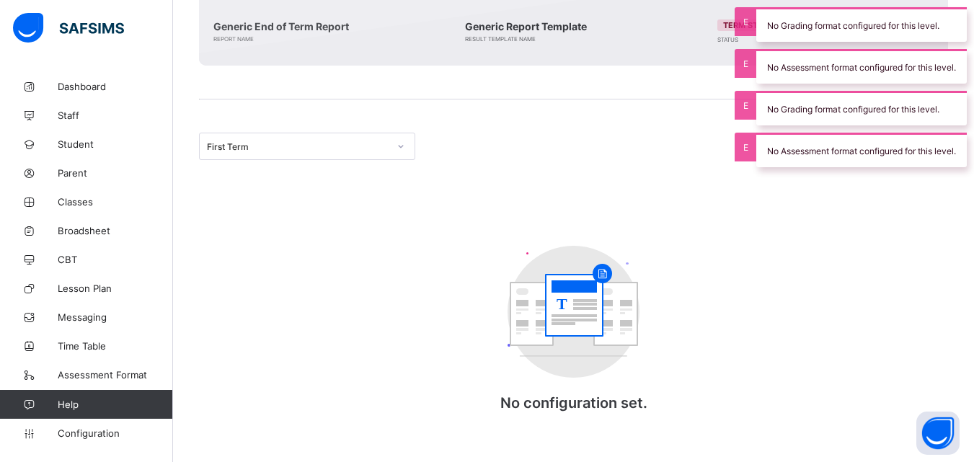
click at [705, 130] on span at bounding box center [573, 118] width 749 height 29
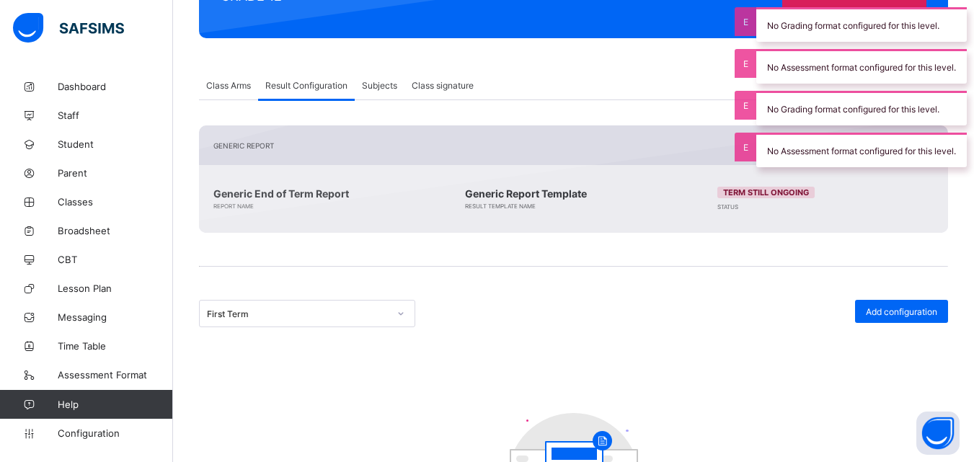
scroll to position [148, 0]
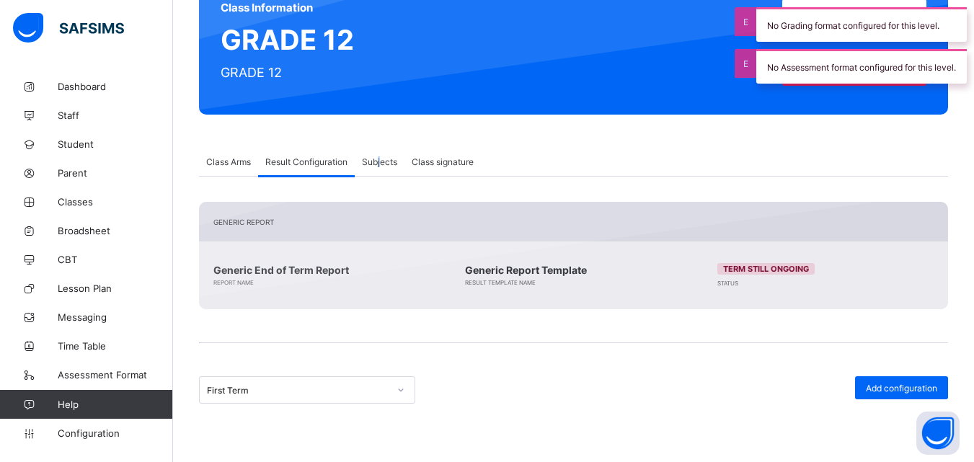
click at [381, 157] on span "Subjects" at bounding box center [379, 161] width 35 height 11
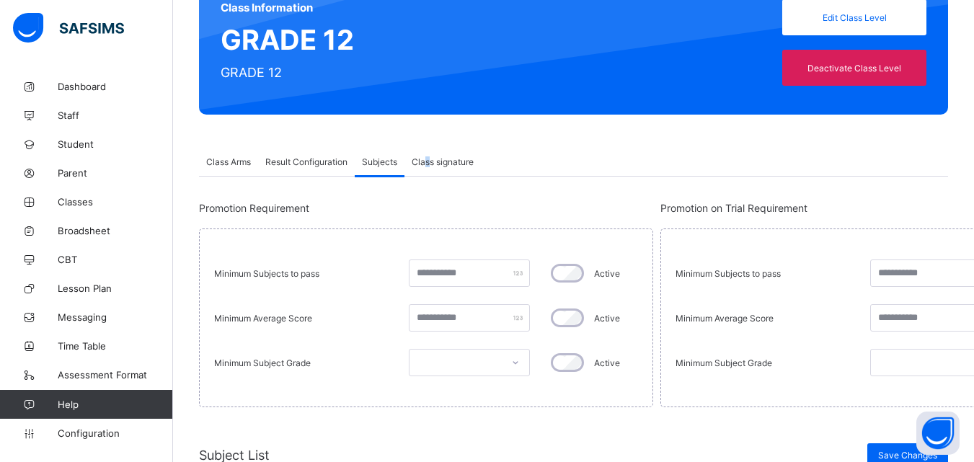
click at [430, 158] on span "Class signature" at bounding box center [443, 161] width 62 height 11
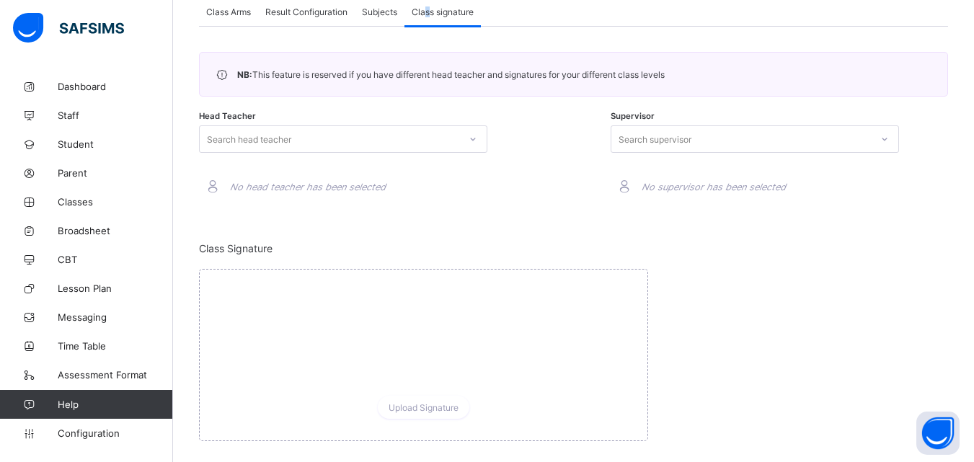
scroll to position [321, 0]
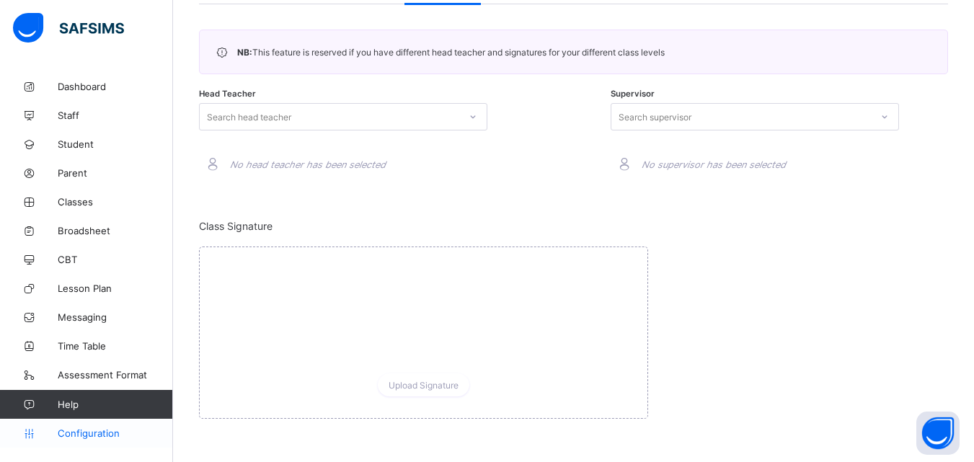
click at [96, 430] on span "Configuration" at bounding box center [115, 433] width 115 height 12
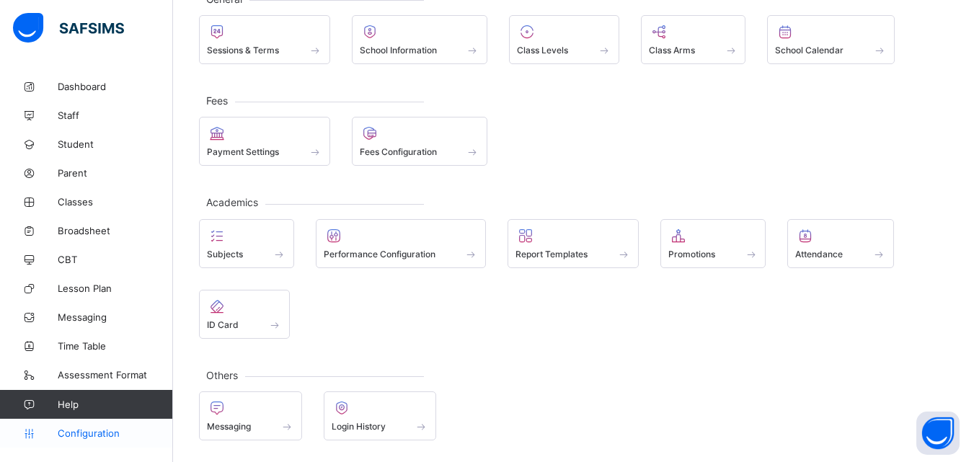
scroll to position [102, 0]
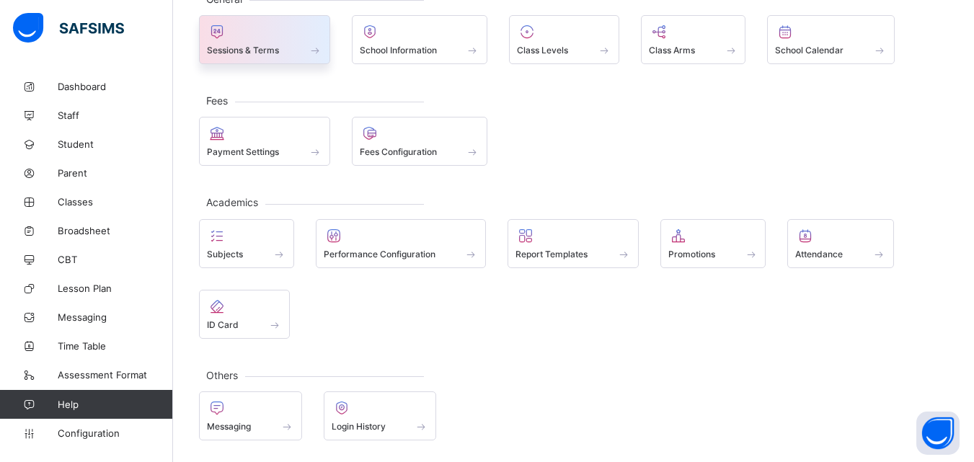
click at [248, 52] on span "Sessions & Terms" at bounding box center [243, 50] width 72 height 11
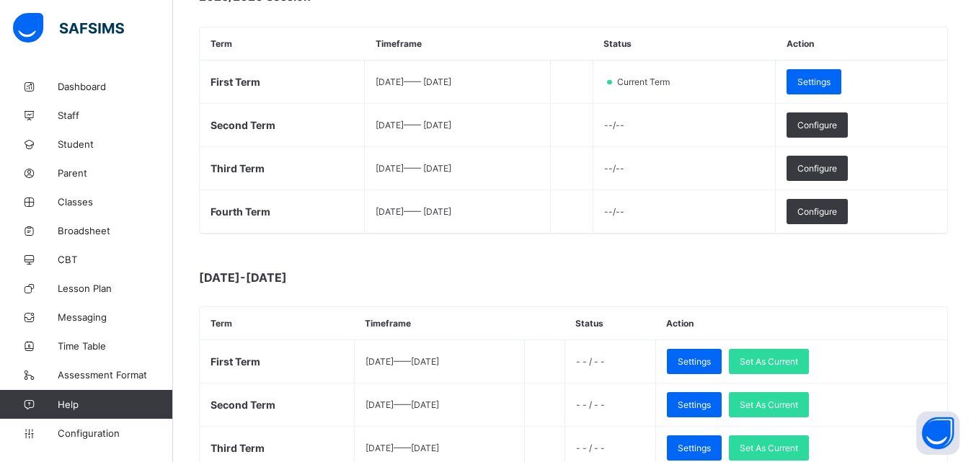
scroll to position [255, 0]
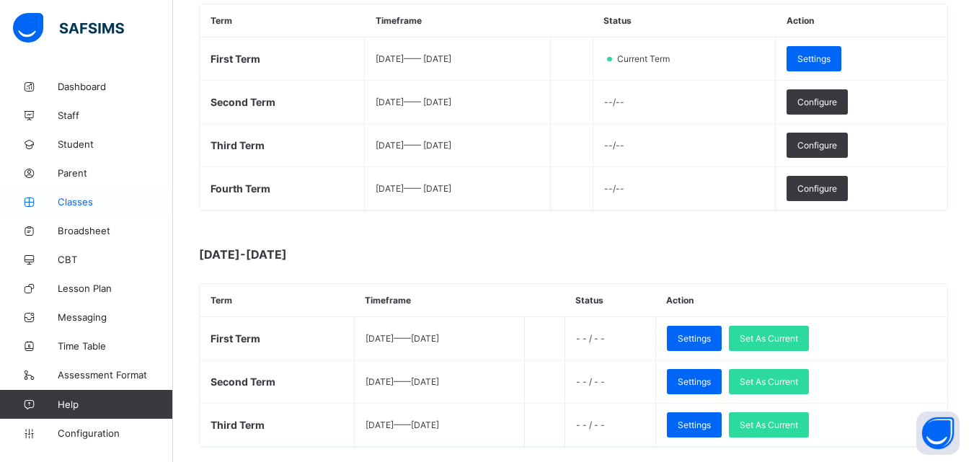
click at [96, 195] on link "Classes" at bounding box center [86, 201] width 173 height 29
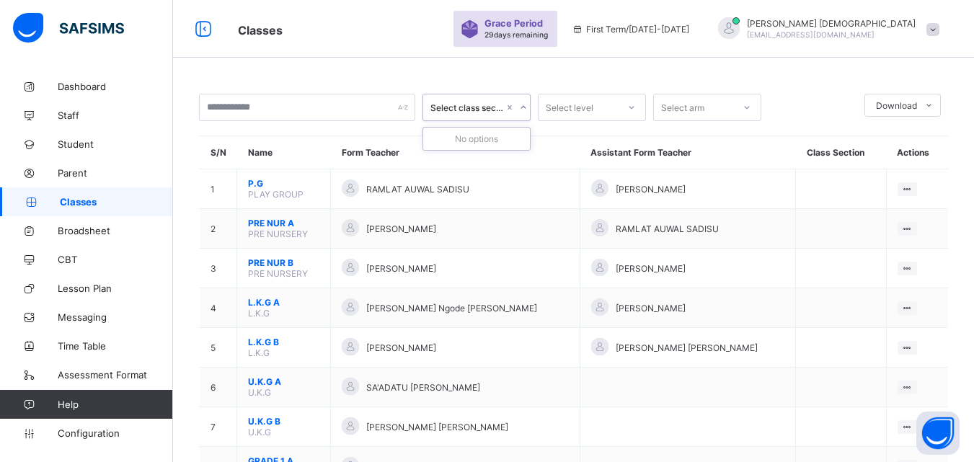
click at [496, 112] on div "Select class section" at bounding box center [467, 107] width 74 height 11
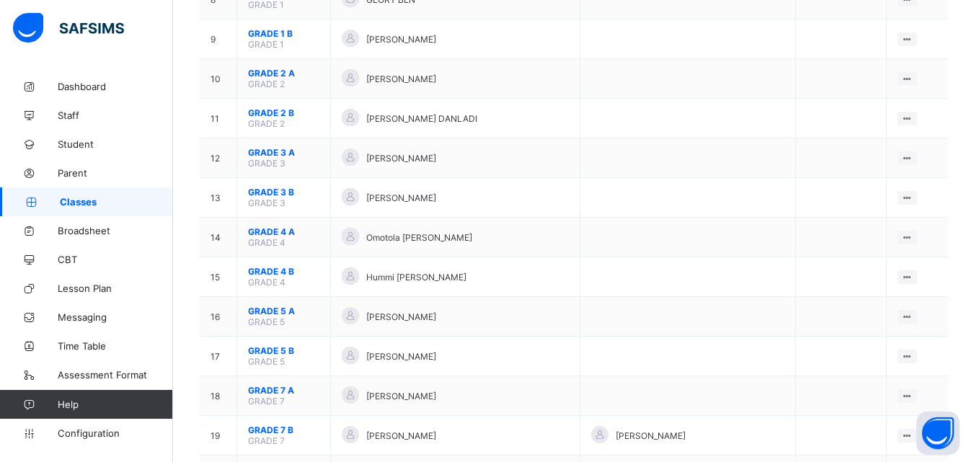
scroll to position [655, 0]
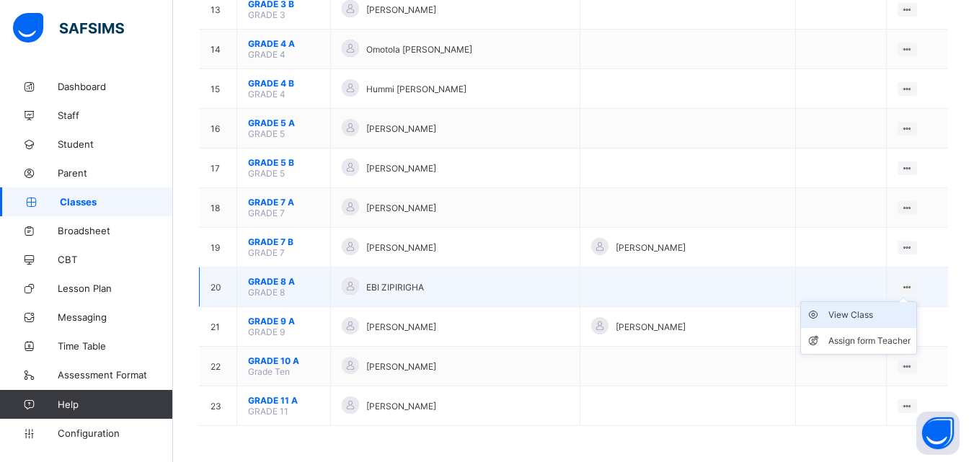
click at [871, 314] on div "View Class" at bounding box center [869, 315] width 82 height 14
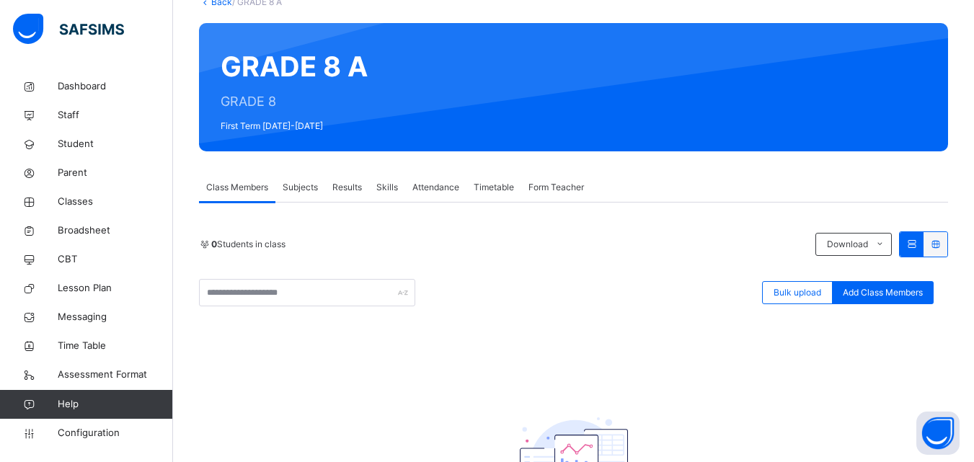
scroll to position [161, 0]
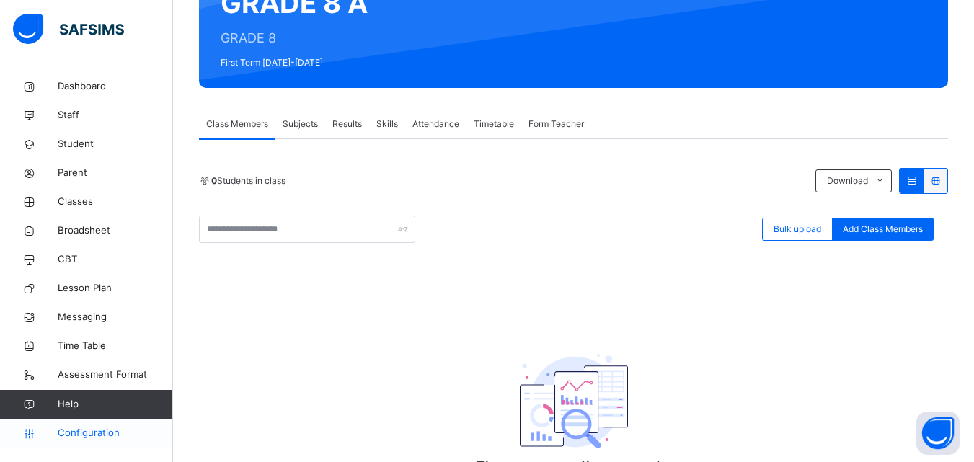
click at [123, 427] on span "Configuration" at bounding box center [115, 433] width 115 height 14
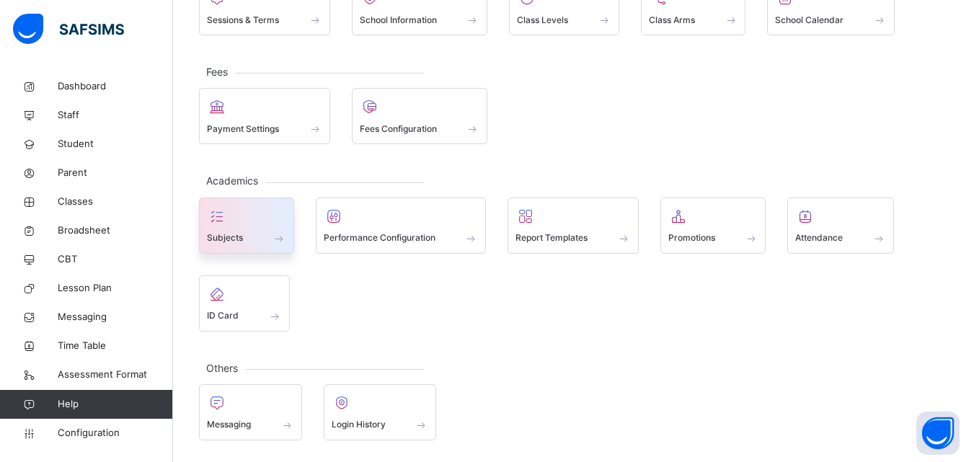
click at [287, 246] on div "Subjects" at bounding box center [246, 225] width 95 height 56
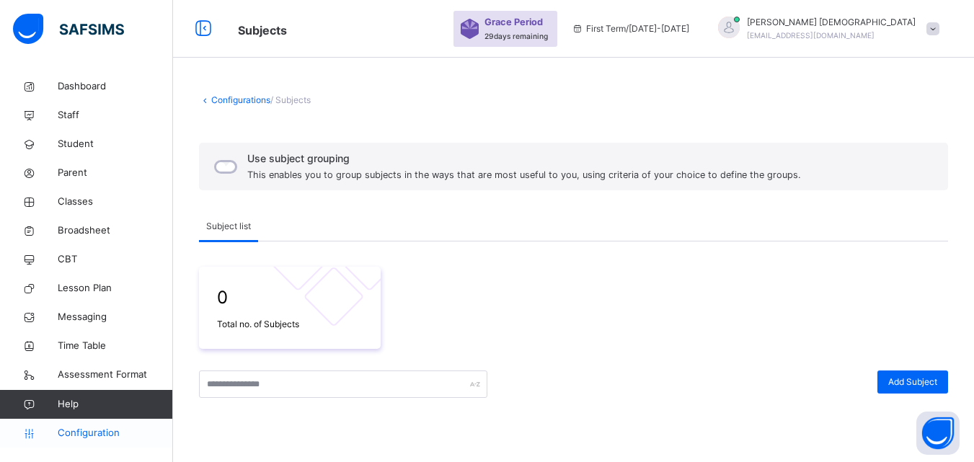
click at [99, 437] on span "Configuration" at bounding box center [115, 433] width 115 height 14
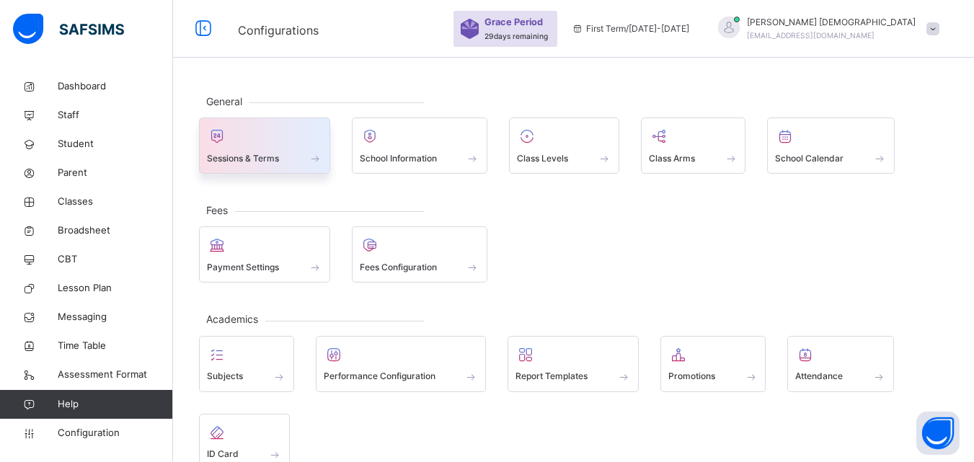
click at [260, 141] on div at bounding box center [264, 136] width 115 height 22
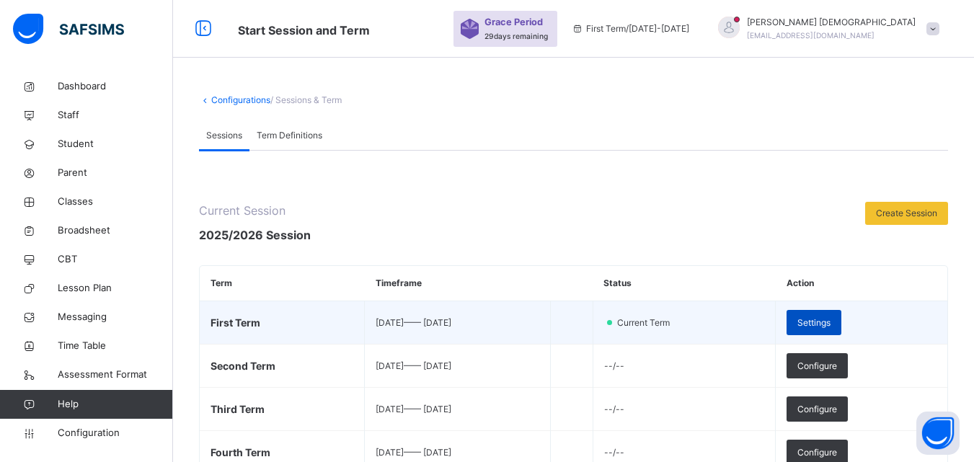
click at [829, 321] on span "Settings" at bounding box center [813, 322] width 33 height 13
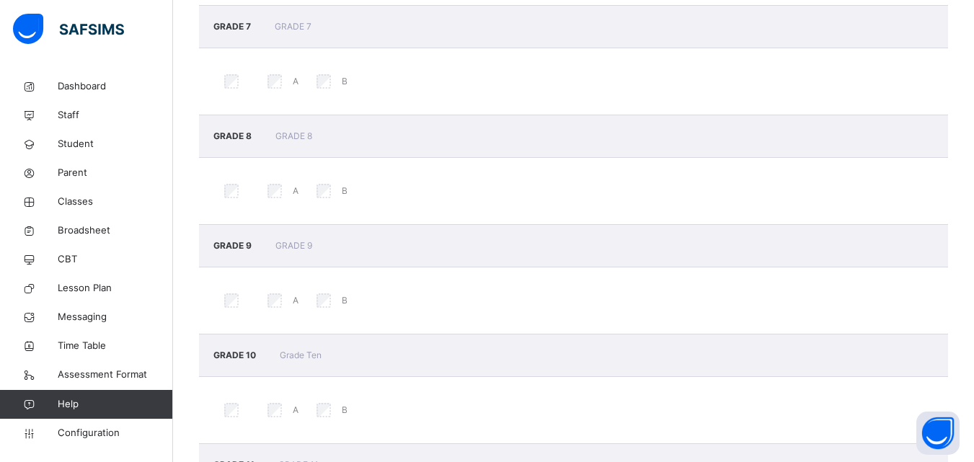
scroll to position [1342, 0]
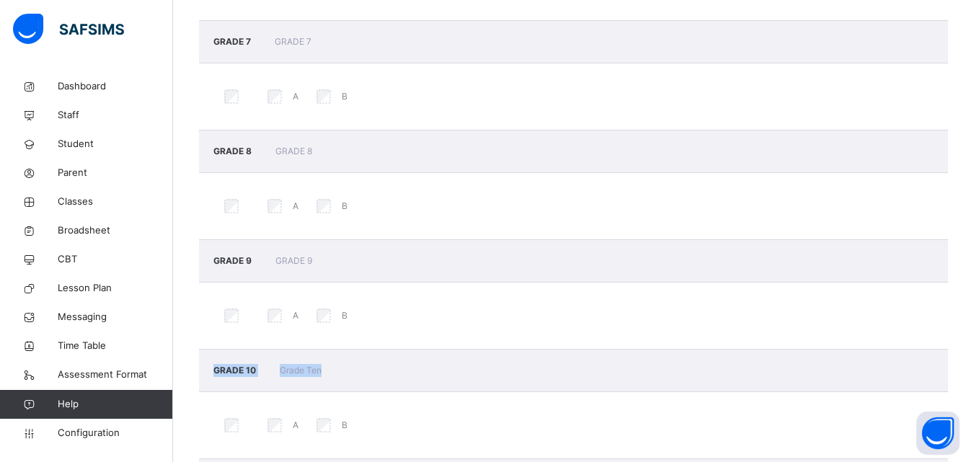
drag, startPoint x: 953, startPoint y: 303, endPoint x: 941, endPoint y: 380, distance: 78.0
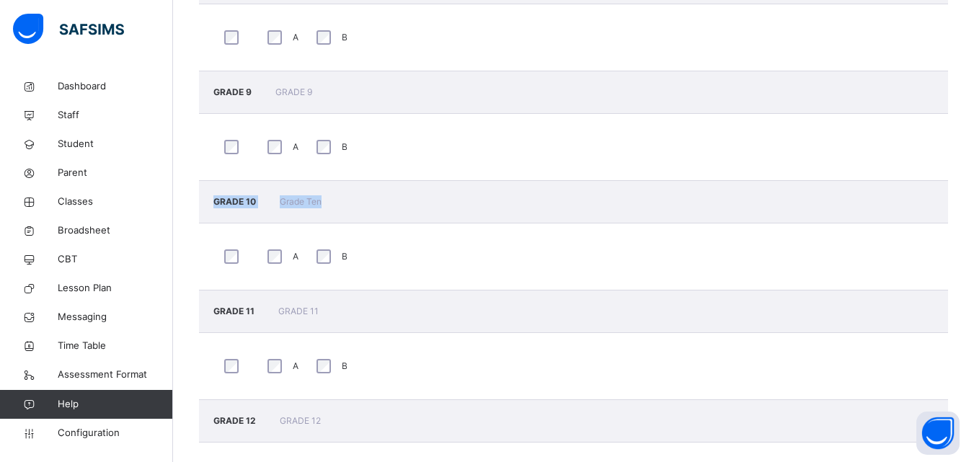
scroll to position [1754, 0]
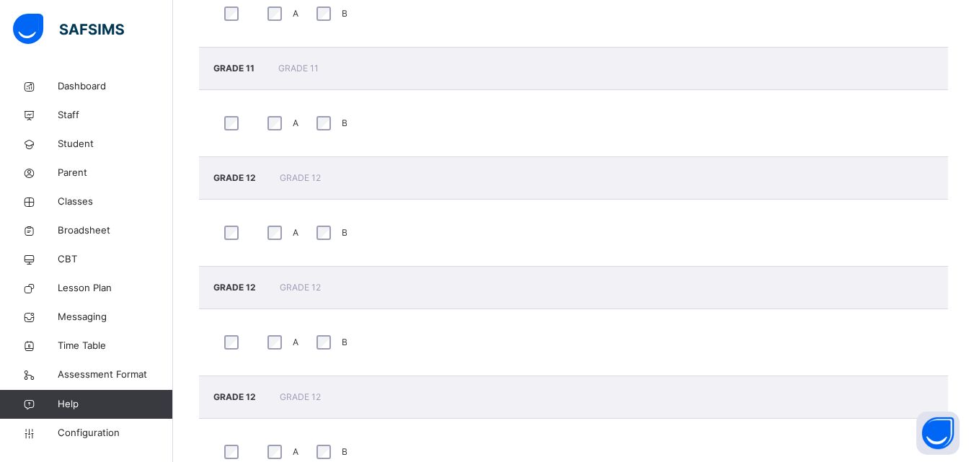
click at [919, 401] on div "GRADE 12 GRADE 12" at bounding box center [573, 397] width 749 height 43
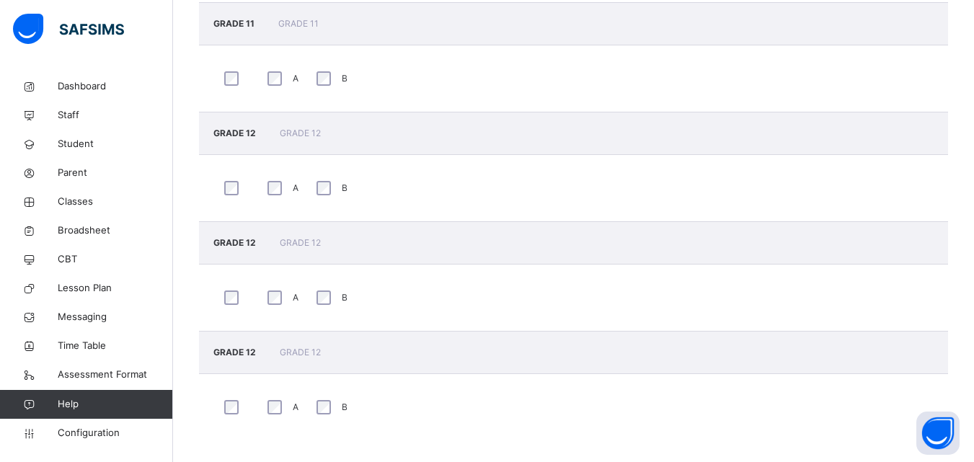
drag, startPoint x: 924, startPoint y: 393, endPoint x: 920, endPoint y: 381, distance: 12.8
click at [920, 381] on div "A B" at bounding box center [573, 407] width 749 height 66
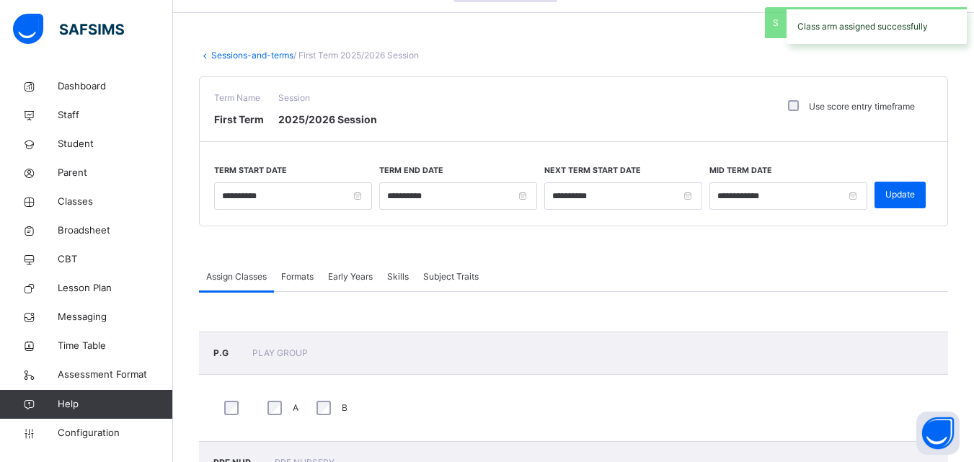
scroll to position [0, 0]
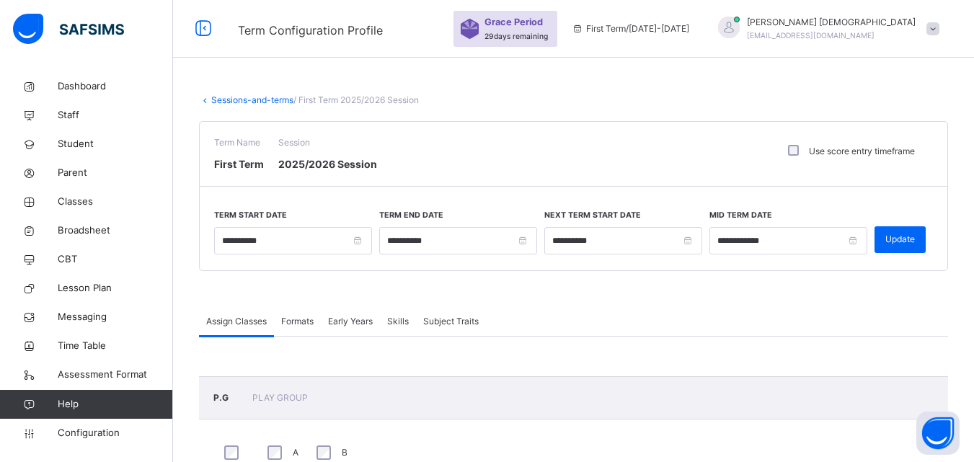
click at [308, 316] on span "Formats" at bounding box center [297, 321] width 32 height 13
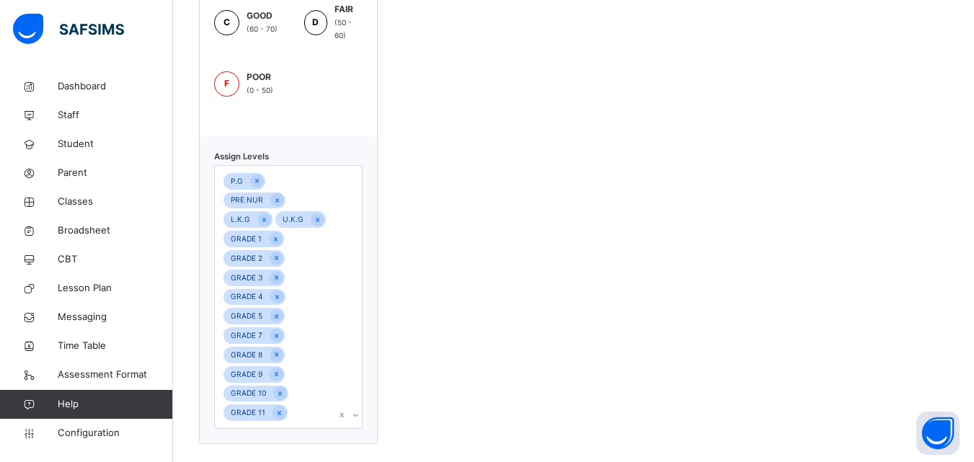
scroll to position [600, 0]
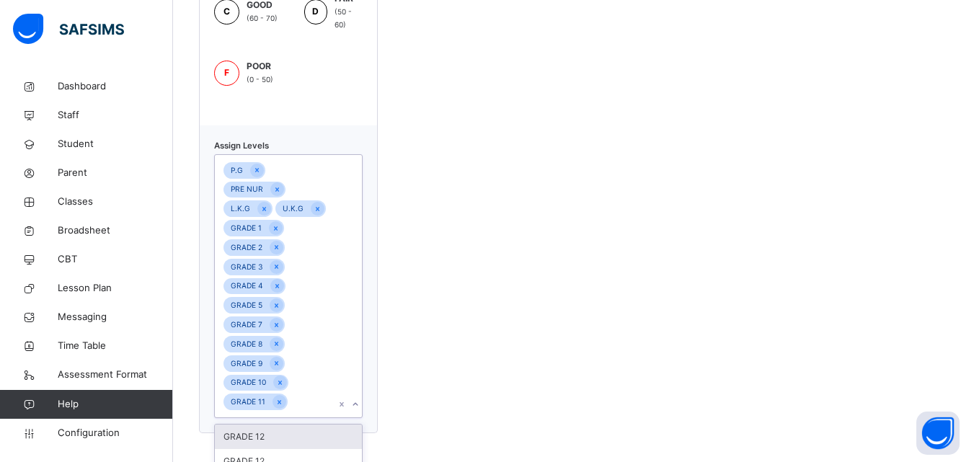
click at [358, 406] on div "option GRADE 12 focused, 1 of 3. 3 results available. Use Up and Down to choose…" at bounding box center [288, 286] width 148 height 264
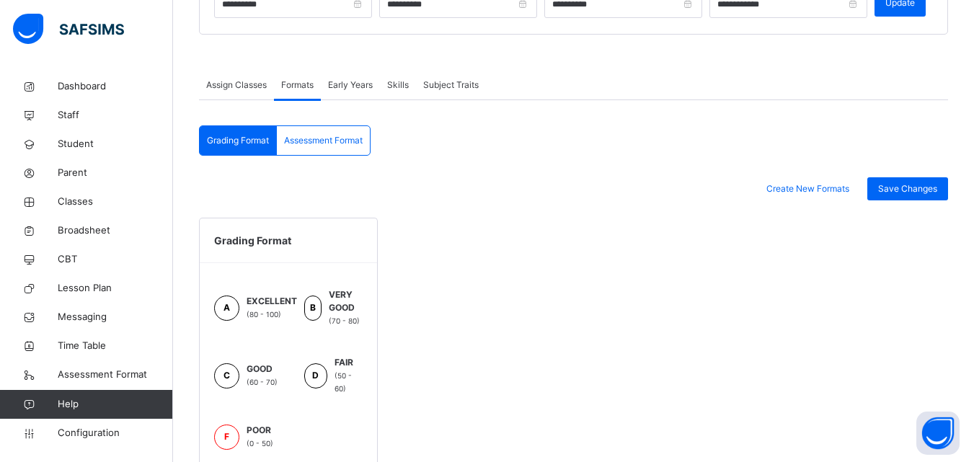
scroll to position [231, 0]
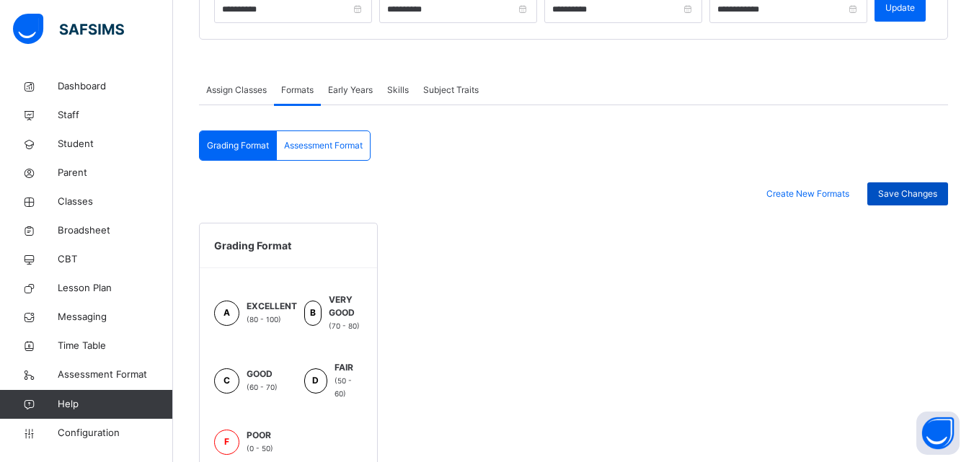
click at [925, 195] on span "Save Changes" at bounding box center [907, 193] width 59 height 13
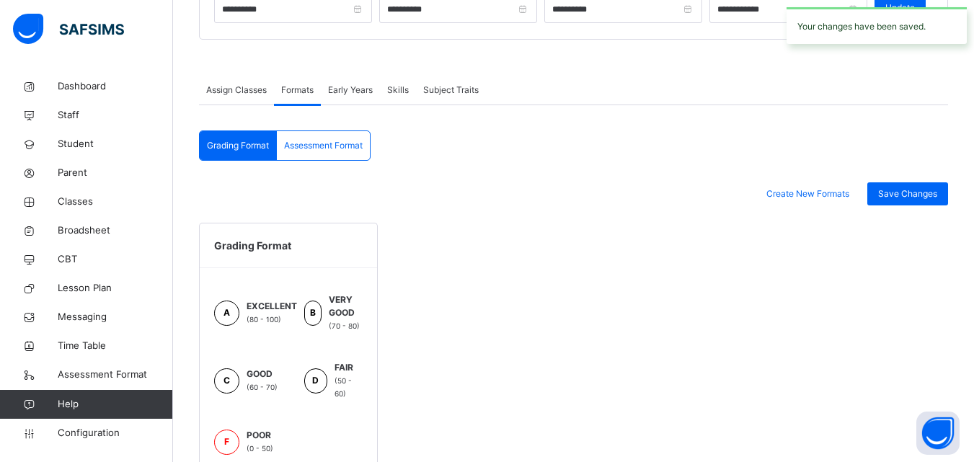
click at [353, 88] on span "Early Years" at bounding box center [350, 90] width 45 height 13
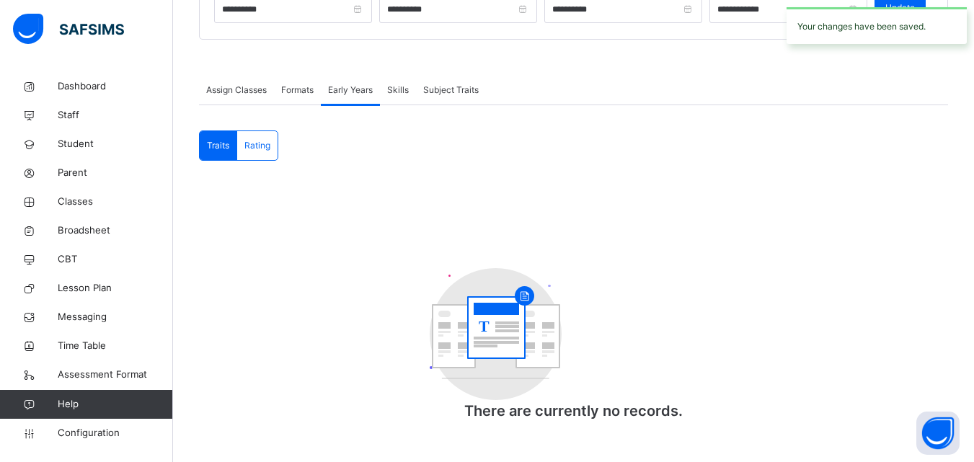
scroll to position [236, 0]
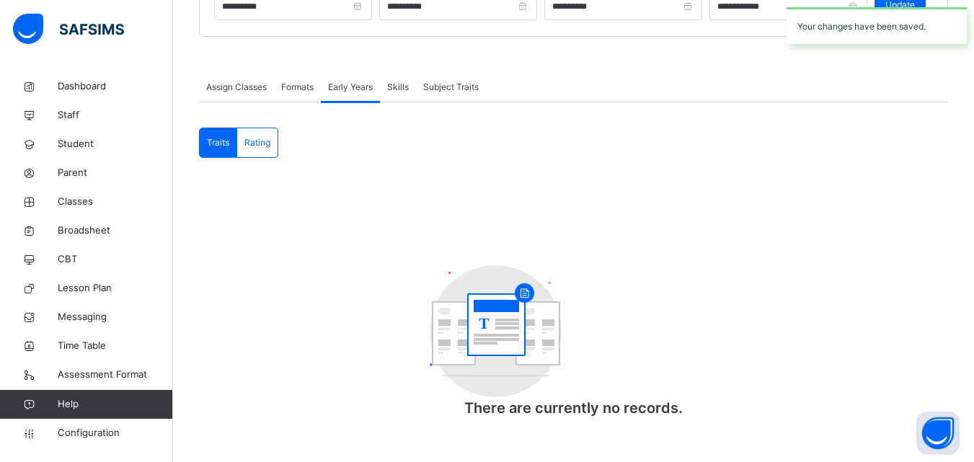
click at [267, 146] on span "Rating" at bounding box center [257, 142] width 26 height 13
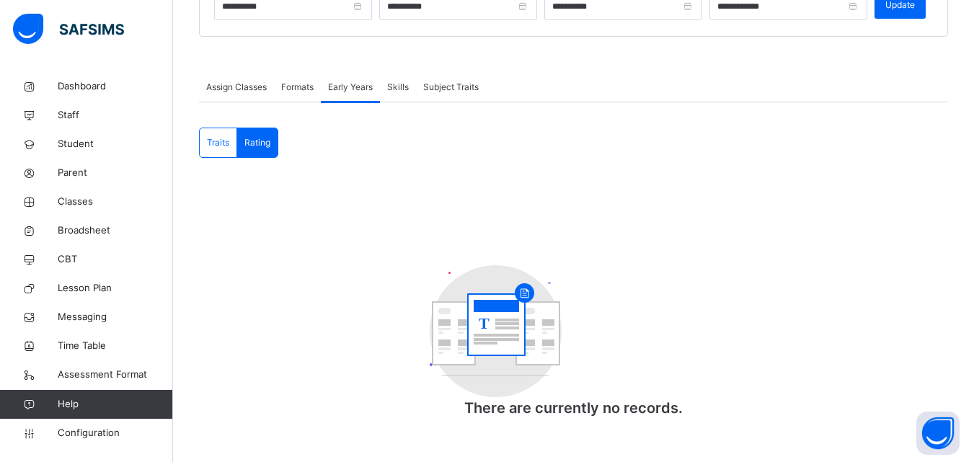
click at [399, 92] on span "Skills" at bounding box center [398, 87] width 22 height 13
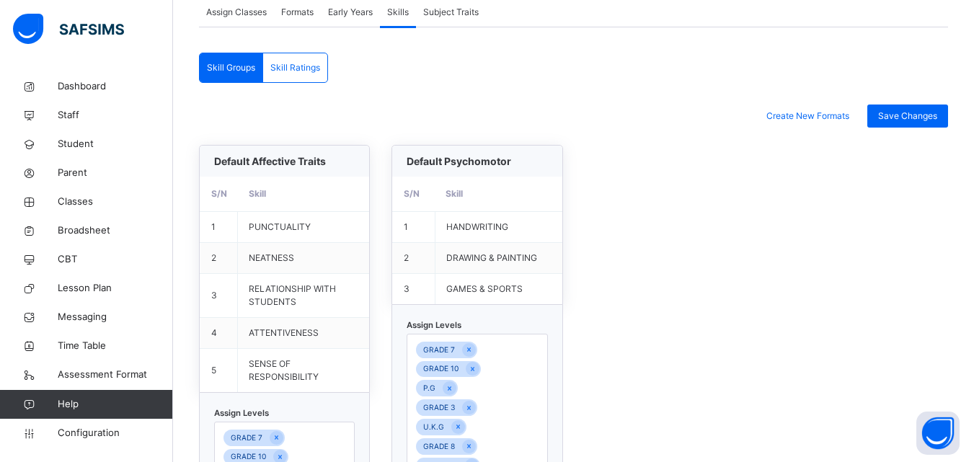
scroll to position [596, 0]
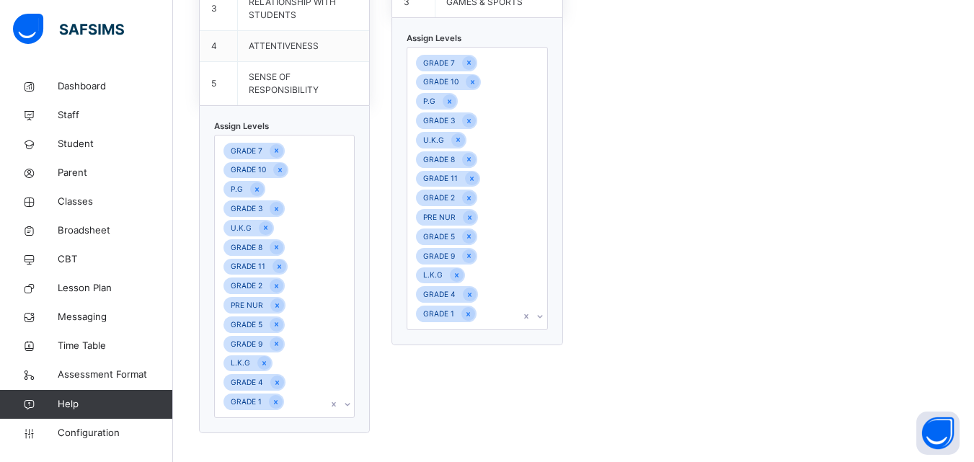
click at [353, 403] on div "GRADE 7 GRADE 10 P.G GRADE 3 U.K.G GRADE 8 GRADE 11 GRADE 2 PRE NUR GRADE 5 GRA…" at bounding box center [284, 276] width 141 height 283
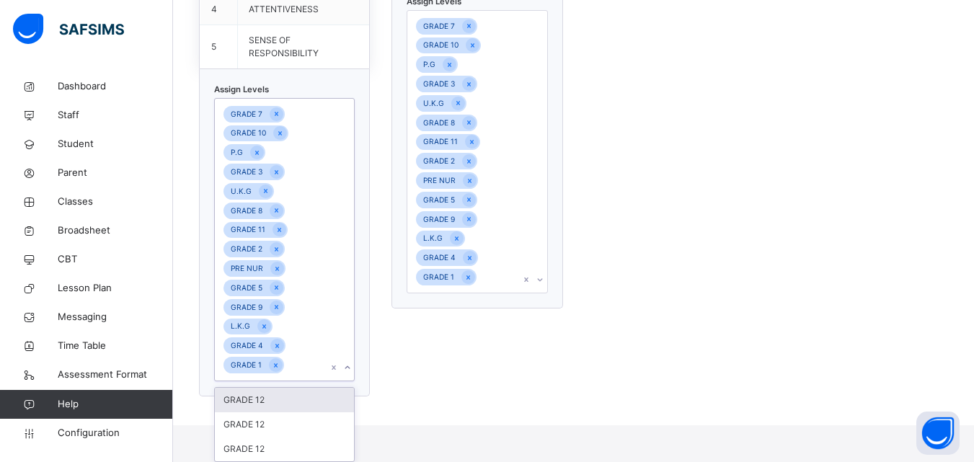
click at [353, 403] on div "GRADE 12" at bounding box center [284, 400] width 139 height 25
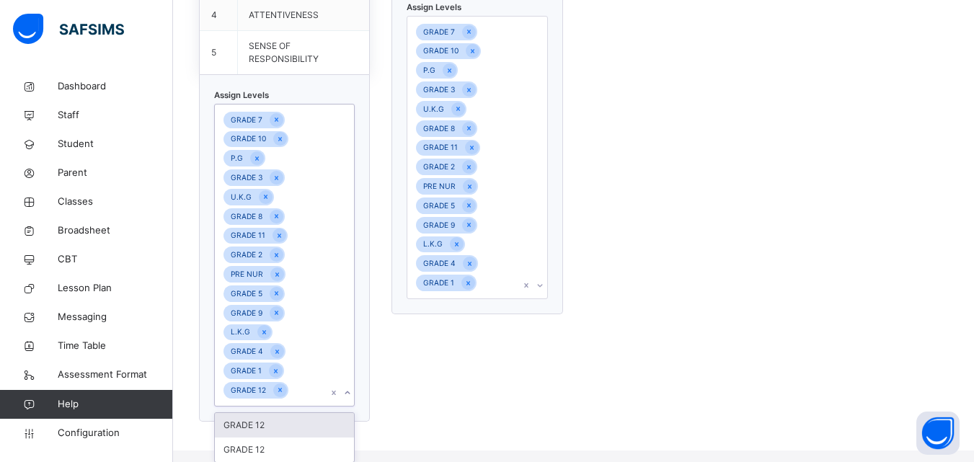
click at [544, 284] on div at bounding box center [533, 158] width 27 height 282
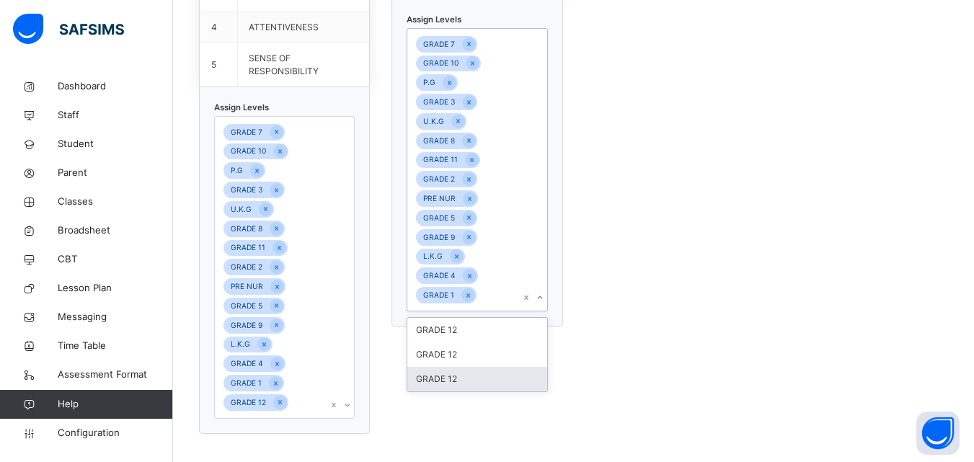
click at [443, 377] on div "GRADE 12" at bounding box center [476, 379] width 139 height 25
click at [350, 406] on div "GRADE 7 GRADE 10 P.G GRADE 3 U.K.G GRADE 8 GRADE 11 GRADE 2 PRE NUR GRADE 5 GRA…" at bounding box center [284, 267] width 141 height 302
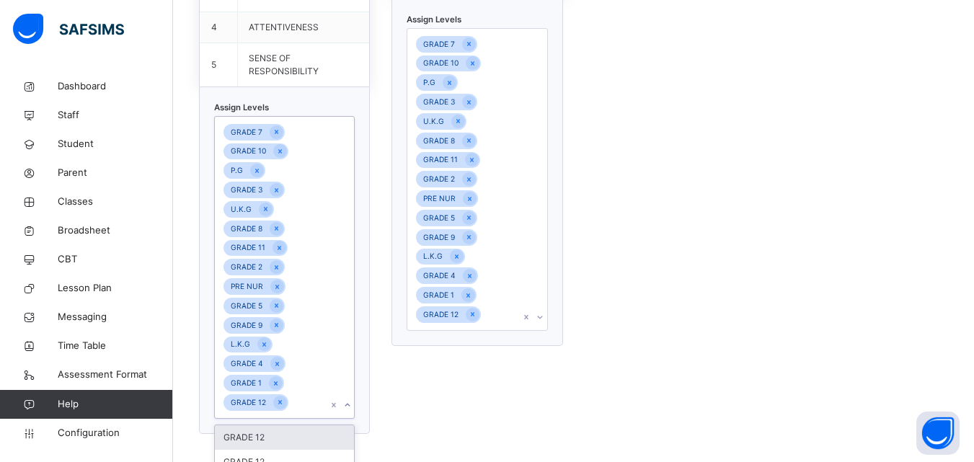
scroll to position [627, 0]
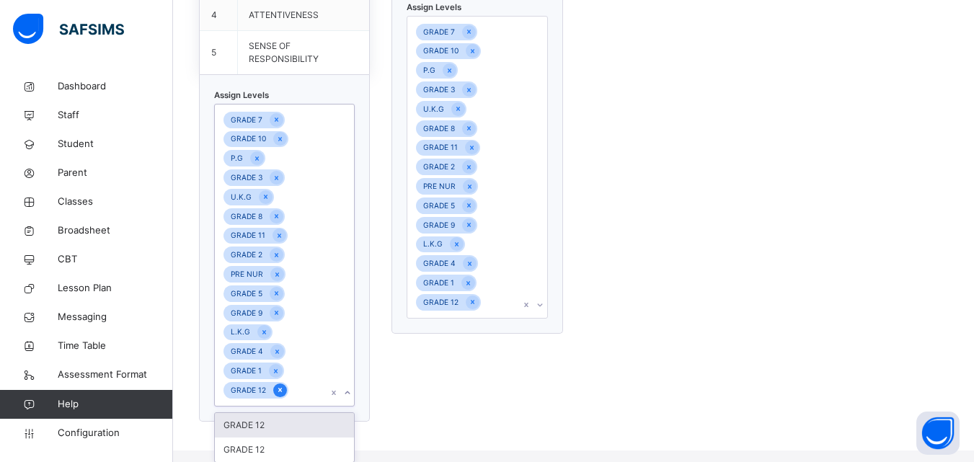
click at [278, 394] on icon at bounding box center [280, 390] width 8 height 10
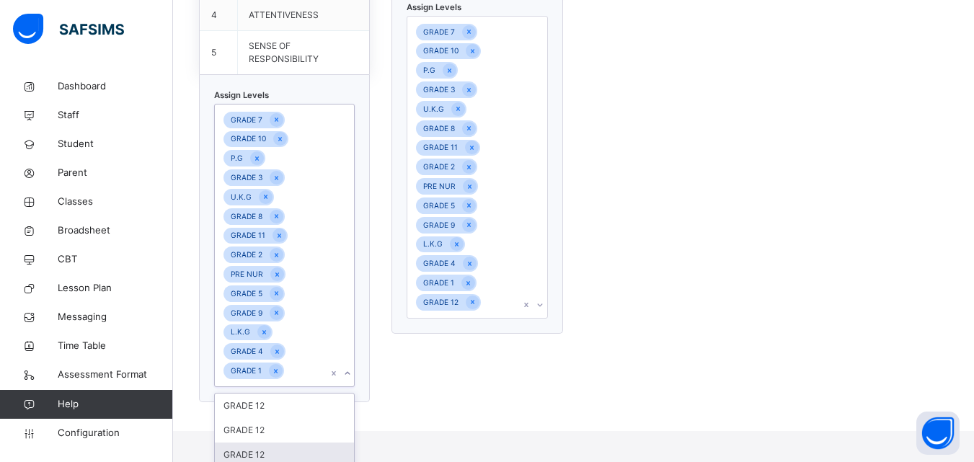
click at [315, 450] on div "GRADE 12" at bounding box center [284, 455] width 139 height 25
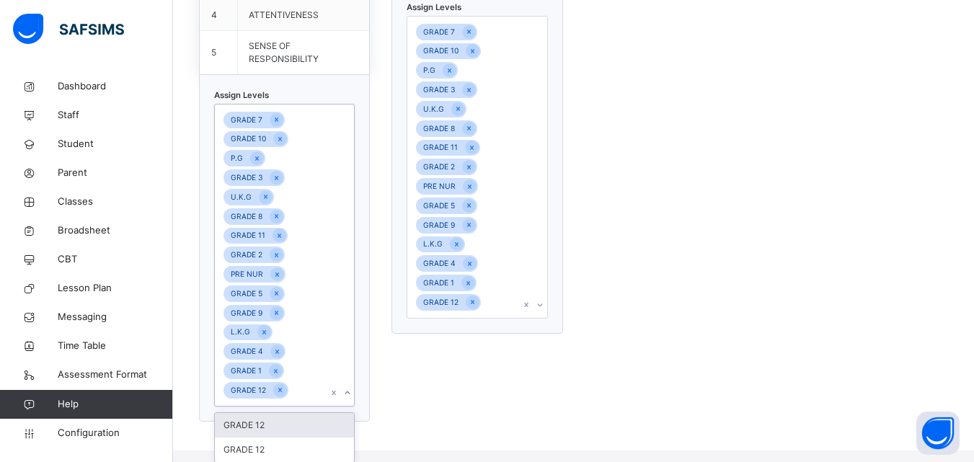
scroll to position [615, 0]
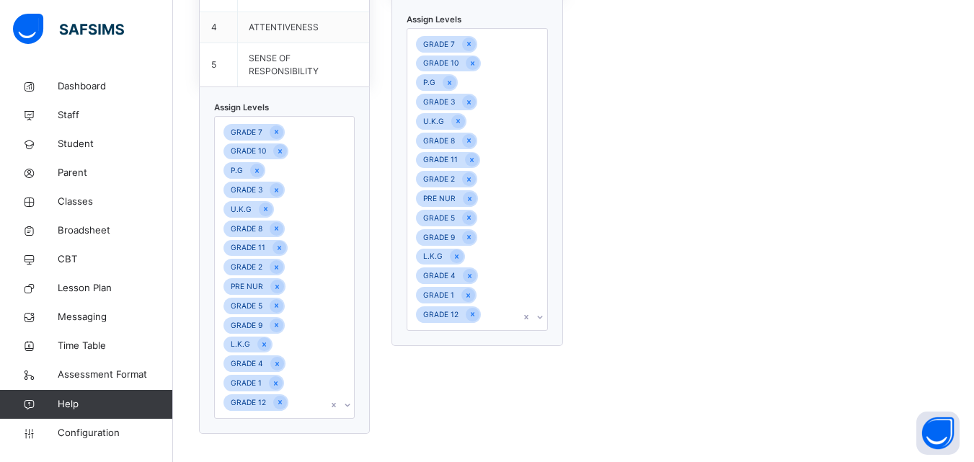
click at [535, 370] on div "Default Psychomotor S/N Skill 1 HANDWRITING 2 DRAWING & PAINTING 3 GAMES & SPOR…" at bounding box center [476, 136] width 171 height 594
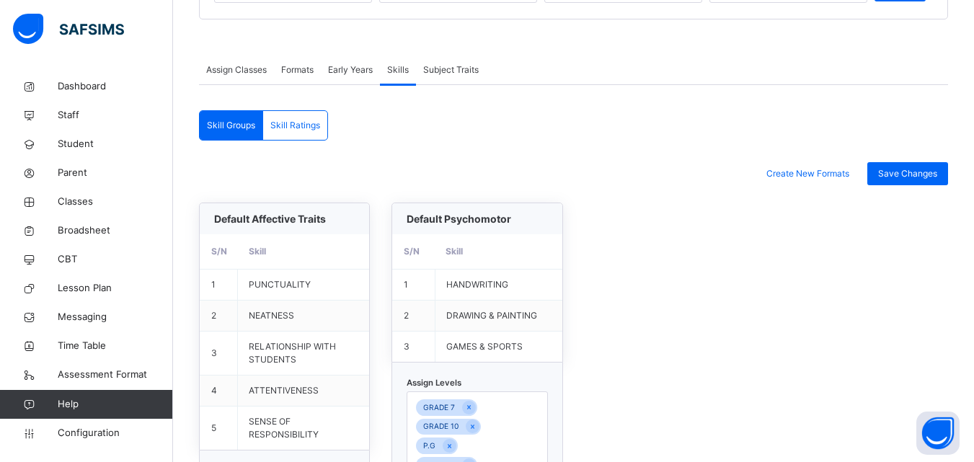
scroll to position [248, 0]
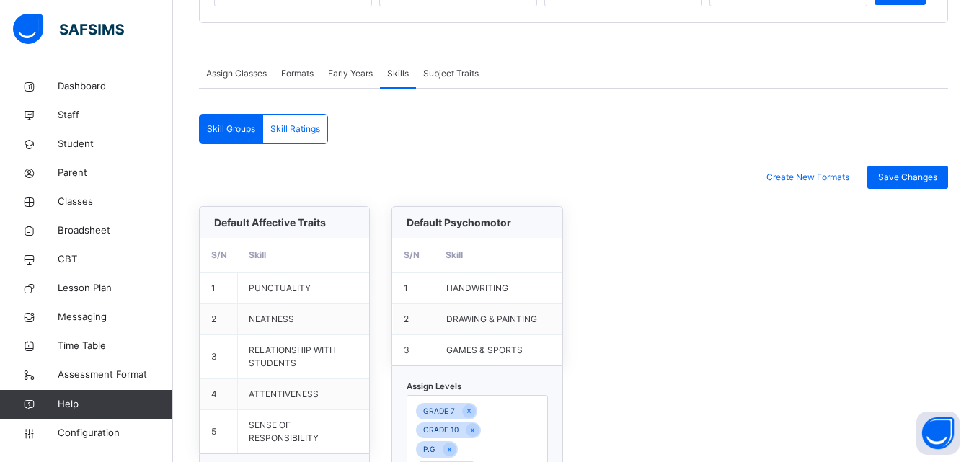
click at [469, 74] on span "Subject Traits" at bounding box center [451, 73] width 56 height 13
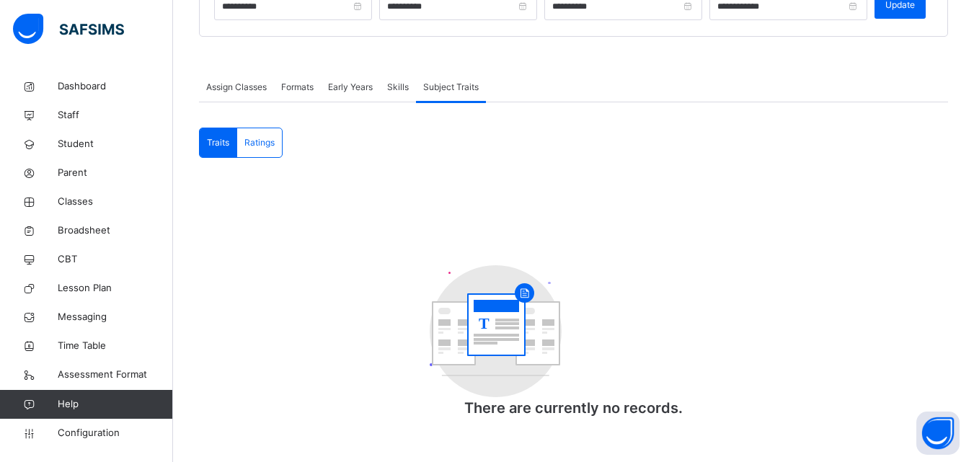
scroll to position [236, 0]
click at [259, 137] on span "Ratings" at bounding box center [259, 142] width 30 height 13
click at [294, 88] on span "Formats" at bounding box center [297, 87] width 32 height 13
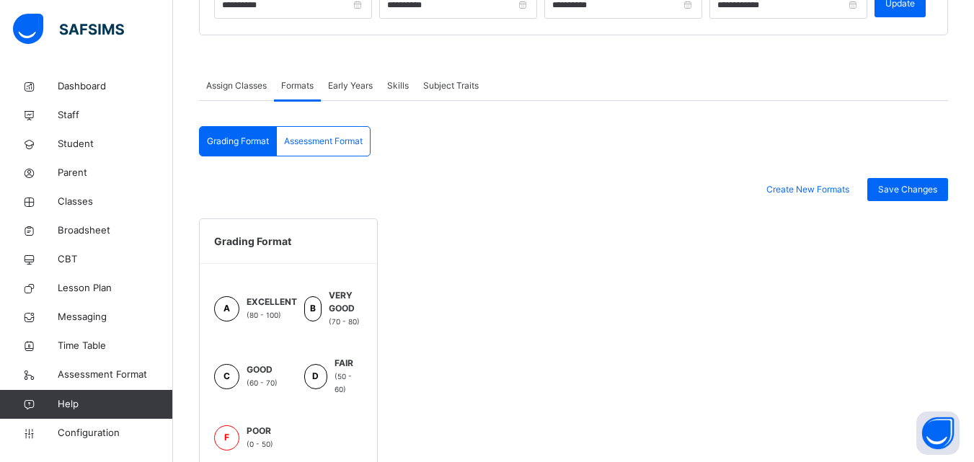
scroll to position [248, 0]
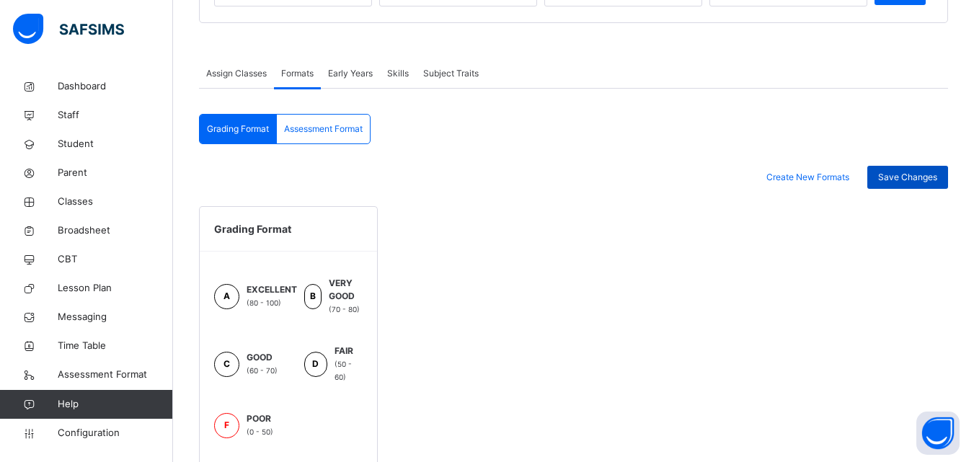
click at [920, 169] on div "Save Changes" at bounding box center [907, 177] width 81 height 23
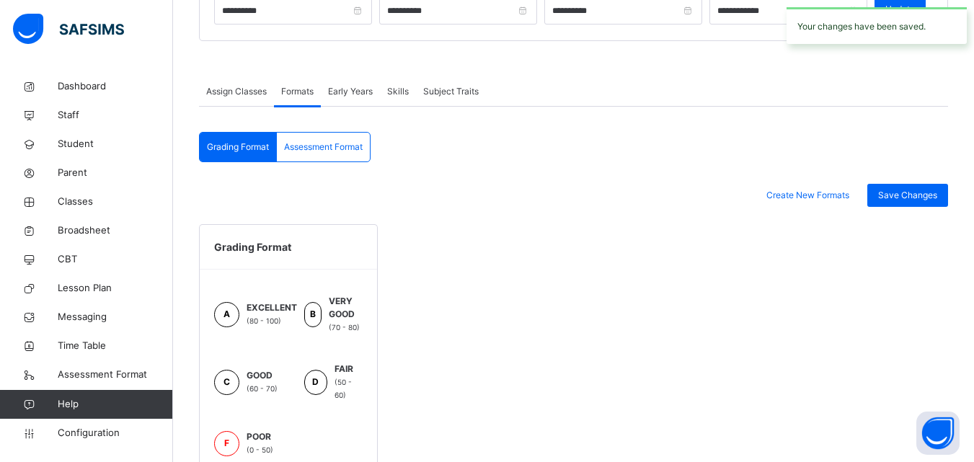
scroll to position [214, 0]
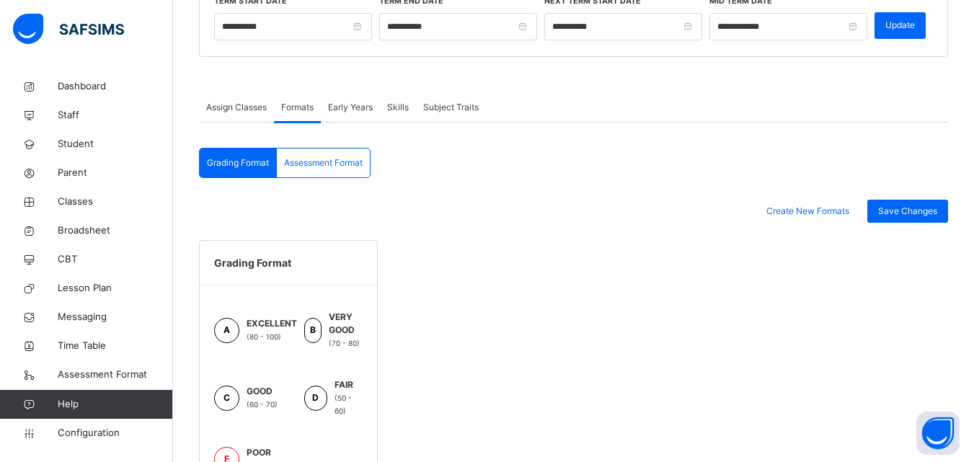
click at [369, 117] on div "Early Years" at bounding box center [350, 107] width 59 height 29
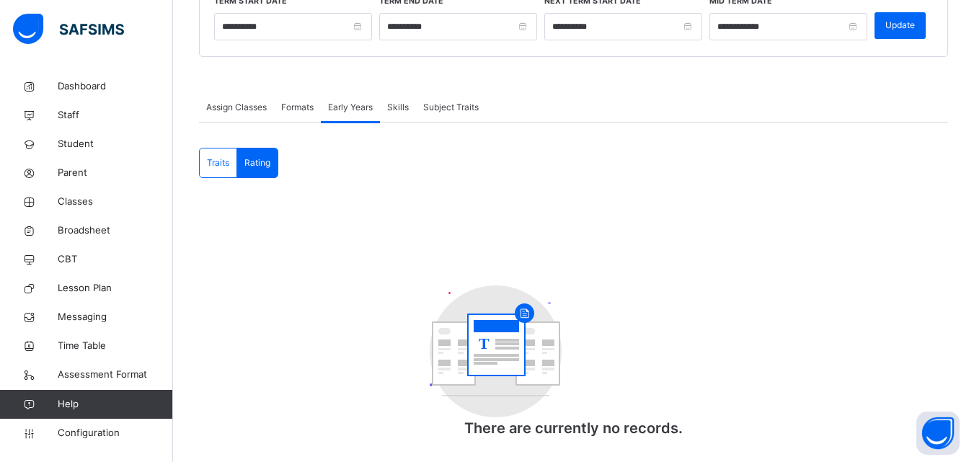
click at [213, 156] on span "Traits" at bounding box center [218, 162] width 22 height 13
click at [86, 435] on span "Configuration" at bounding box center [115, 433] width 115 height 14
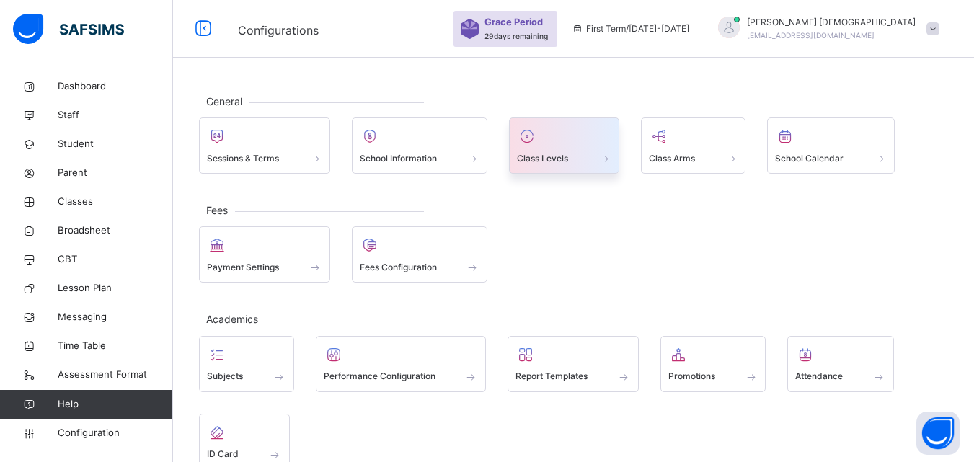
click at [576, 163] on div "Class Levels" at bounding box center [564, 158] width 94 height 15
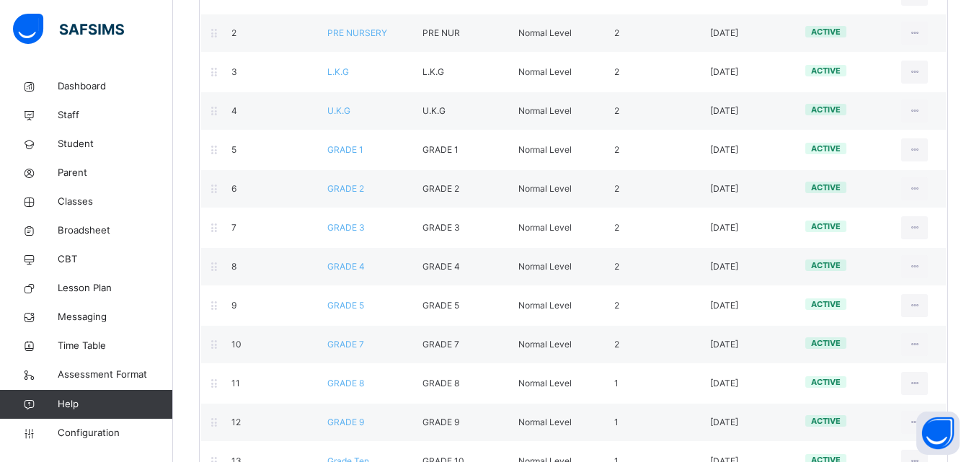
scroll to position [432, 0]
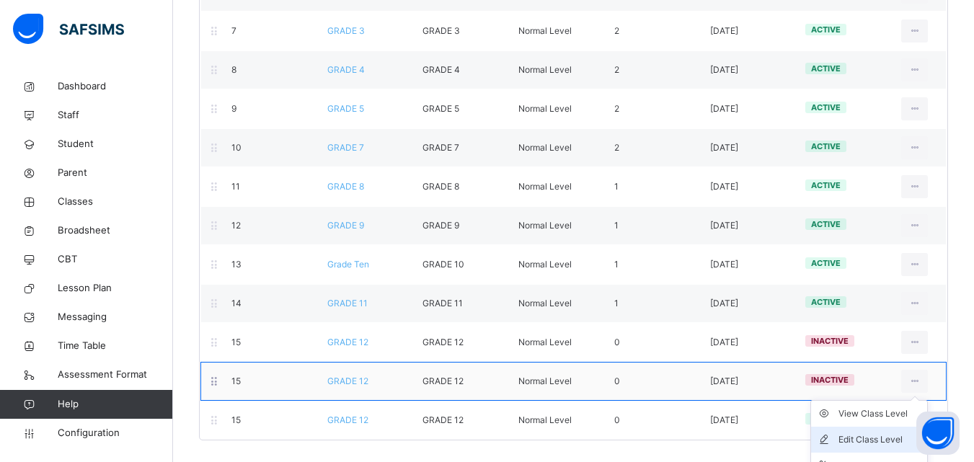
click at [882, 429] on li "Edit Class Level" at bounding box center [869, 440] width 116 height 26
type input "********"
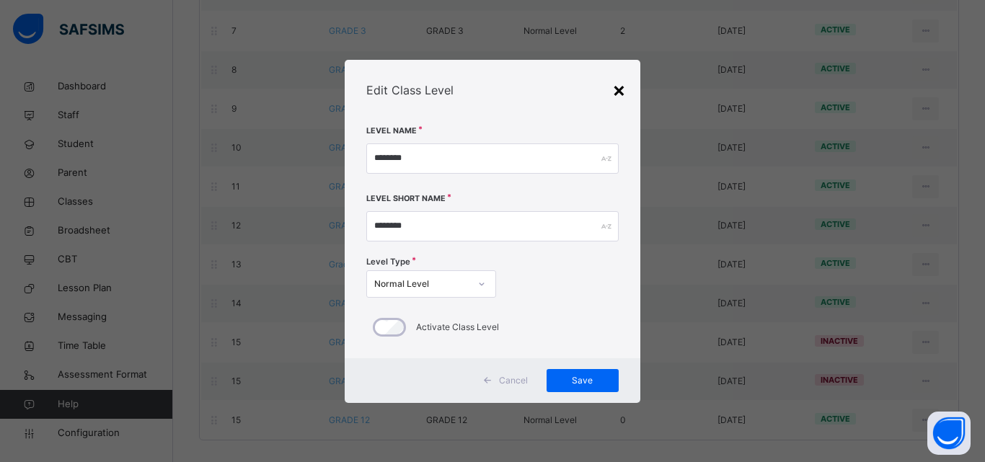
click at [621, 97] on div "×" at bounding box center [619, 89] width 14 height 30
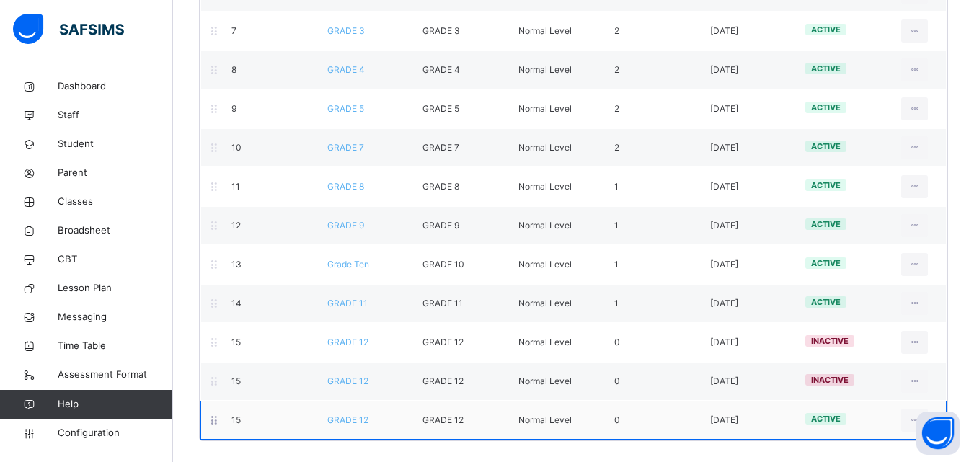
click at [575, 425] on div "Normal Level" at bounding box center [555, 420] width 96 height 13
click at [592, 430] on div "15 GRADE 12 GRADE 12 Normal Level 0 2025-10-09 active View Class Level Edit Cla…" at bounding box center [573, 420] width 746 height 39
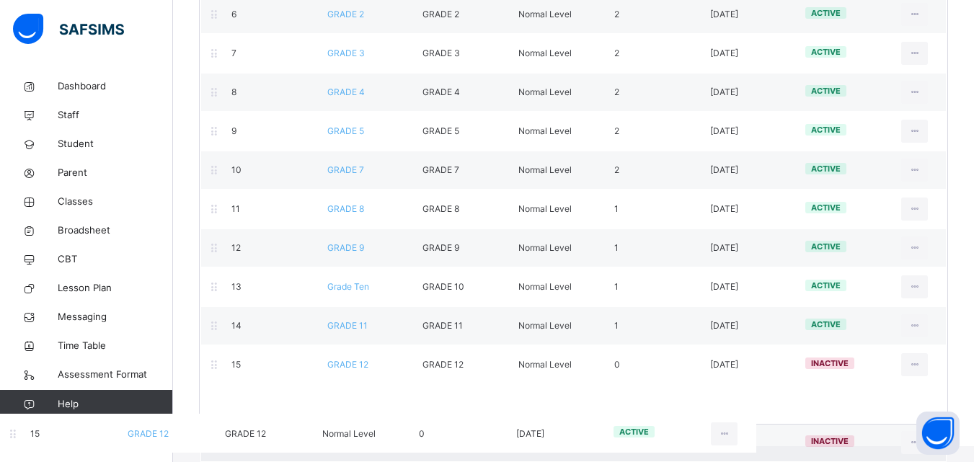
drag, startPoint x: 647, startPoint y: 420, endPoint x: 412, endPoint y: 420, distance: 235.0
click at [412, 420] on div "Promotion Order Level Name Level Short Name Level Type No. of arms Date Created…" at bounding box center [573, 98] width 749 height 654
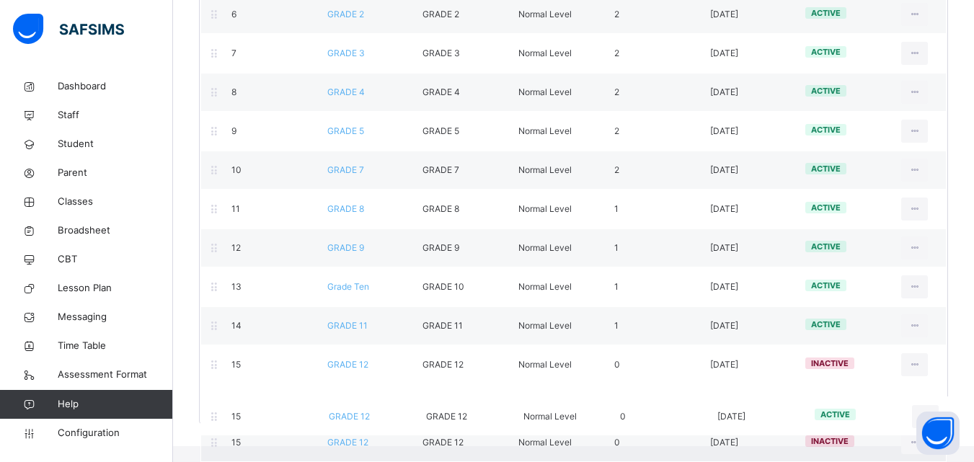
scroll to position [397, 0]
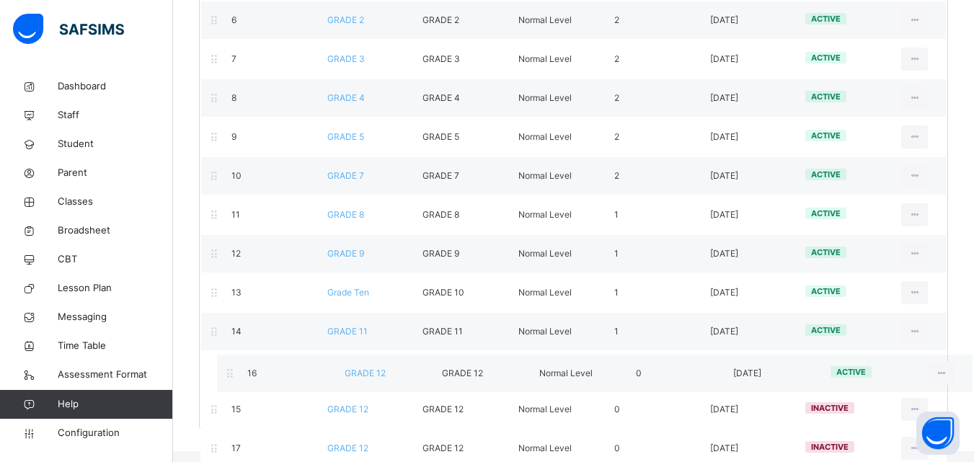
drag, startPoint x: 647, startPoint y: 428, endPoint x: 670, endPoint y: 376, distance: 57.1
click at [670, 376] on div "Promotion Order Level Name Level Short Name Level Type No. of arms Date Created…" at bounding box center [573, 103] width 749 height 653
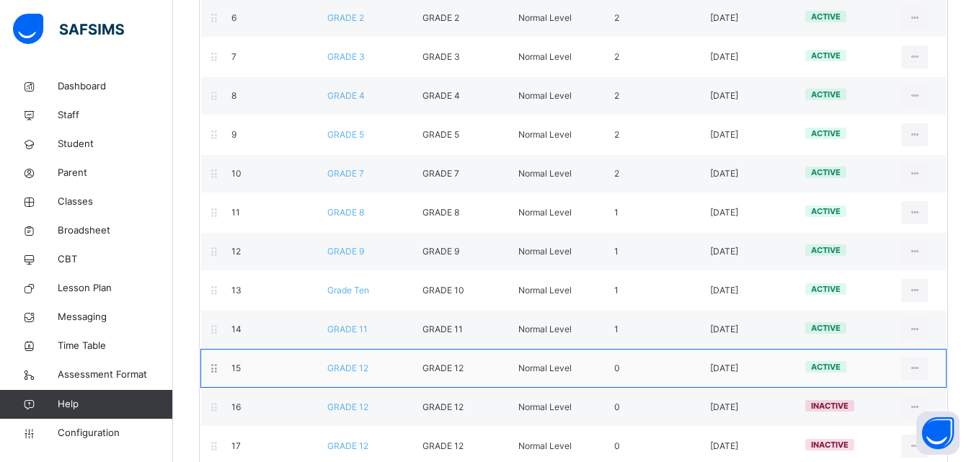
click at [530, 376] on div "15 GRADE 12 GRADE 12 Normal Level 0 2025-10-09 active View Class Level Edit Cla…" at bounding box center [573, 368] width 746 height 39
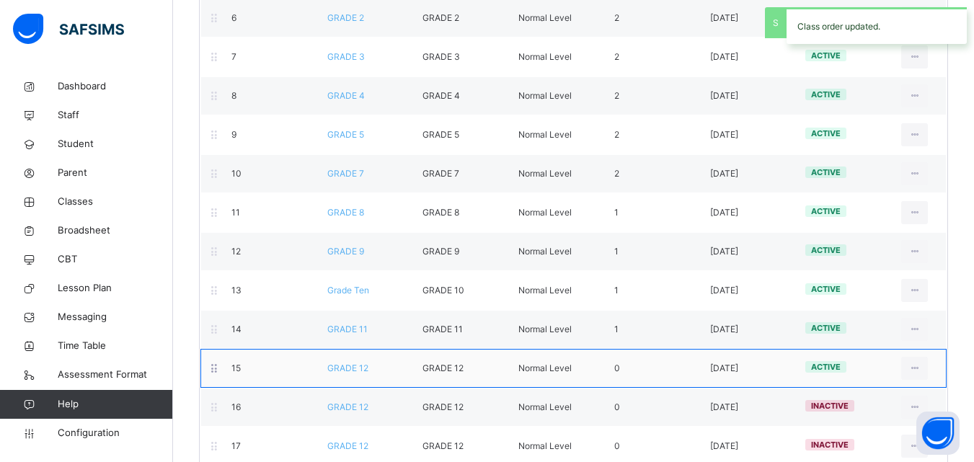
click at [346, 376] on div "15 GRADE 12 GRADE 12 Normal Level 0 2025-10-09 active View Class Level Edit Cla…" at bounding box center [573, 368] width 746 height 39
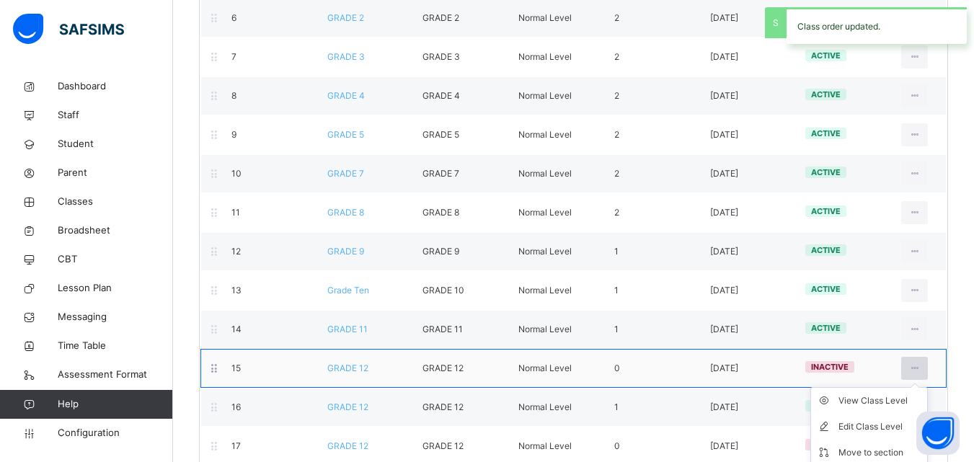
click at [928, 387] on ul "View Class Level Edit Class Level Move to section Activate Class Level" at bounding box center [868, 439] width 117 height 105
click at [891, 403] on div "View Class Level" at bounding box center [879, 401] width 83 height 14
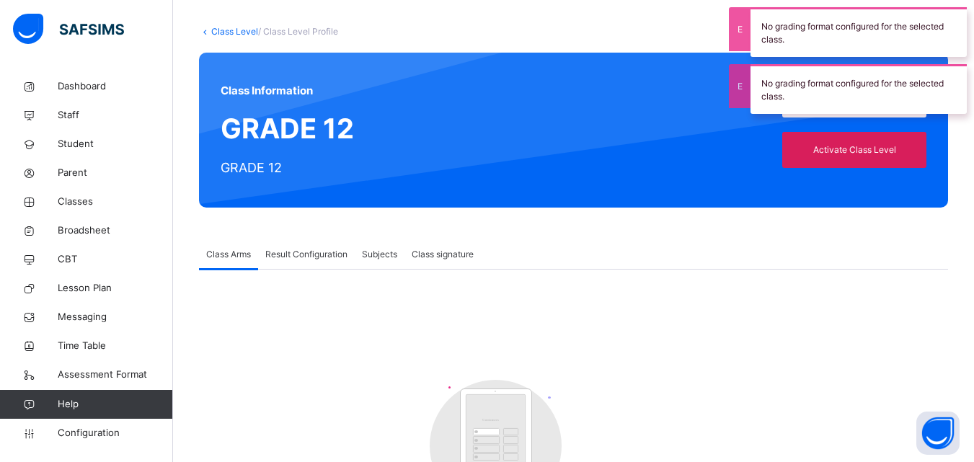
scroll to position [66, 0]
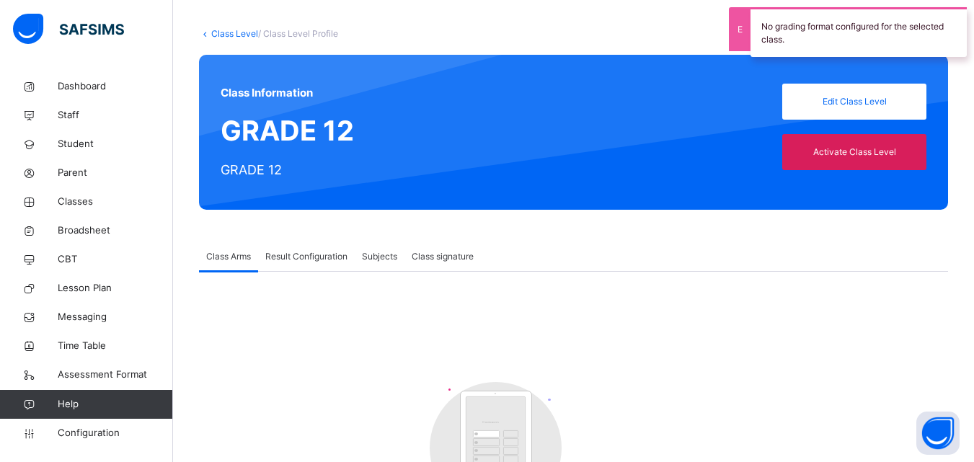
click at [329, 249] on div "Result Configuration" at bounding box center [306, 256] width 97 height 29
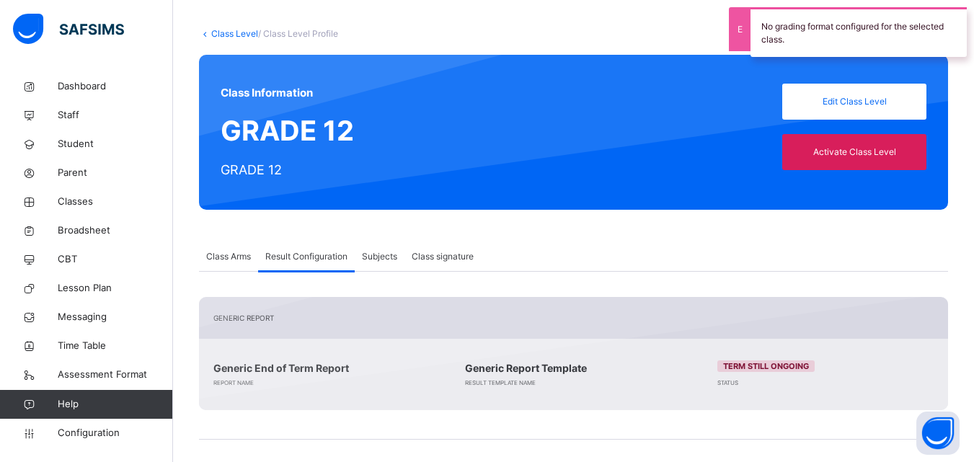
click at [384, 259] on span "Subjects" at bounding box center [379, 256] width 35 height 13
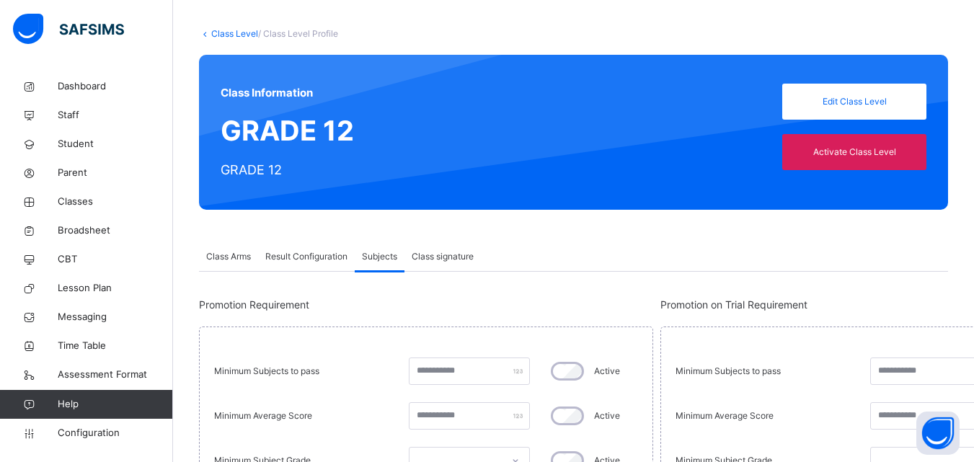
click at [461, 260] on span "Class signature" at bounding box center [443, 256] width 62 height 13
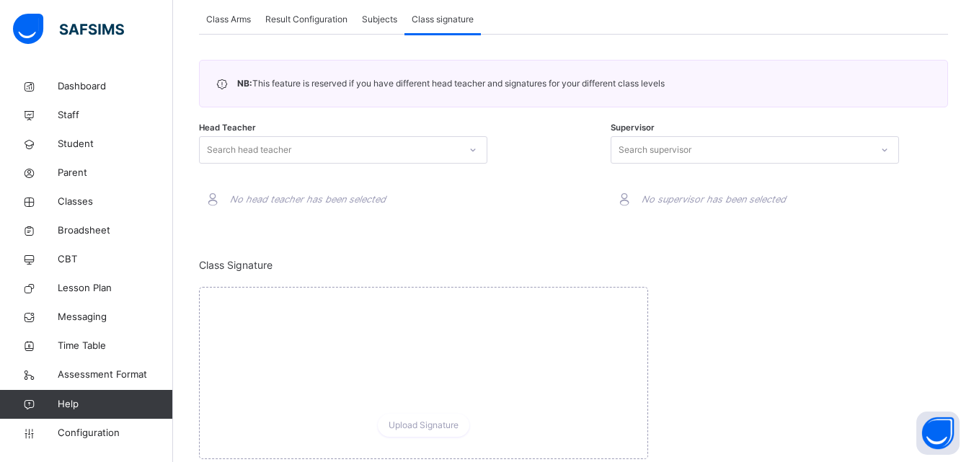
scroll to position [305, 0]
click at [104, 421] on link "Configuration" at bounding box center [86, 433] width 172 height 29
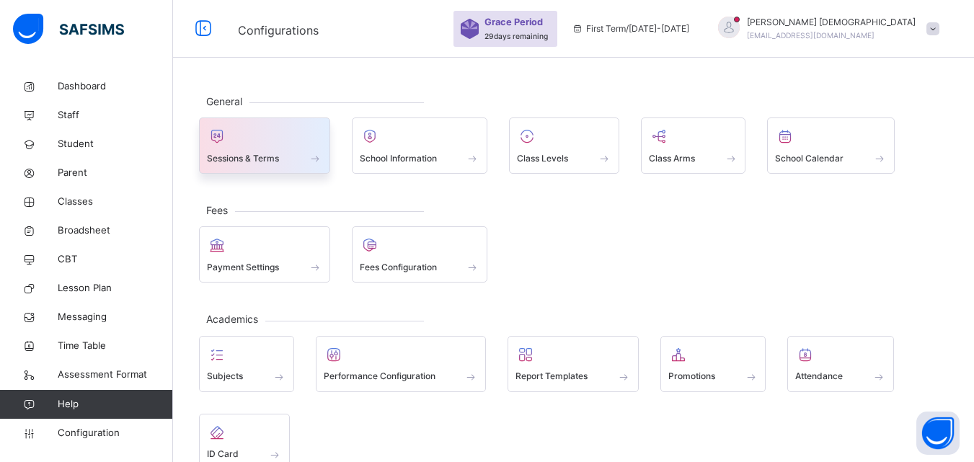
click at [284, 159] on div "Sessions & Terms" at bounding box center [264, 158] width 115 height 15
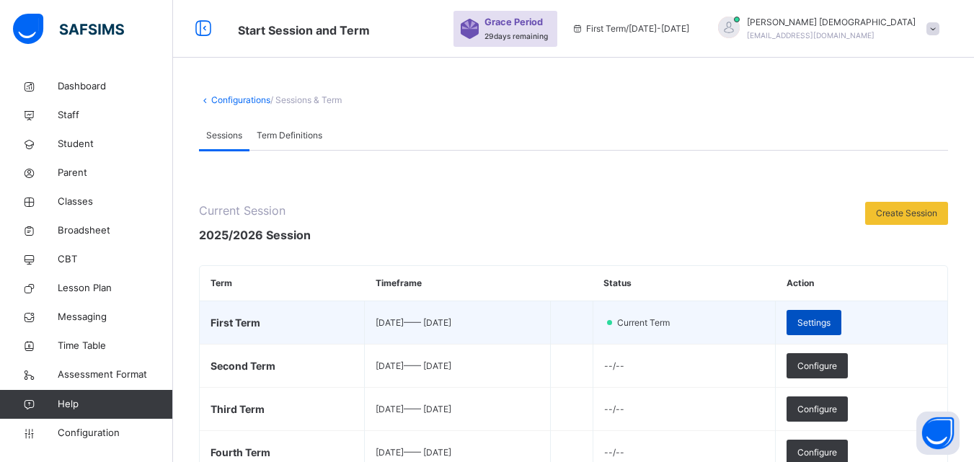
click at [827, 319] on span "Settings" at bounding box center [813, 322] width 33 height 13
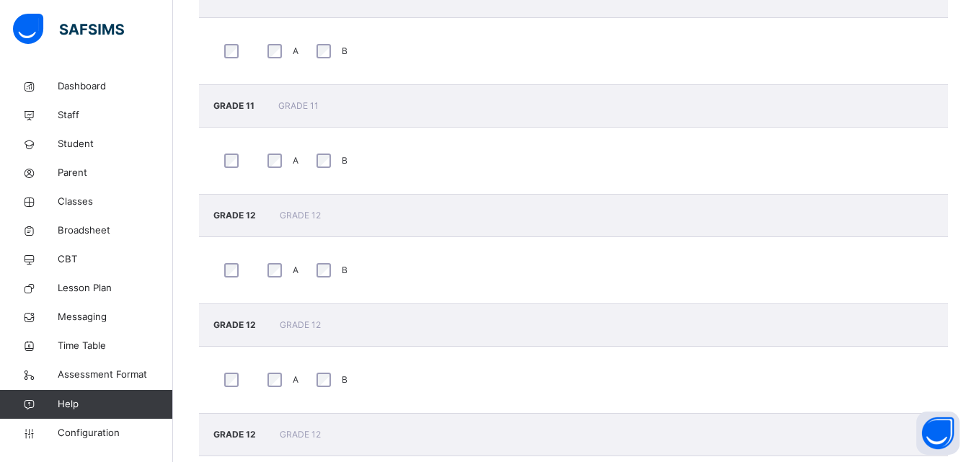
scroll to position [1798, 0]
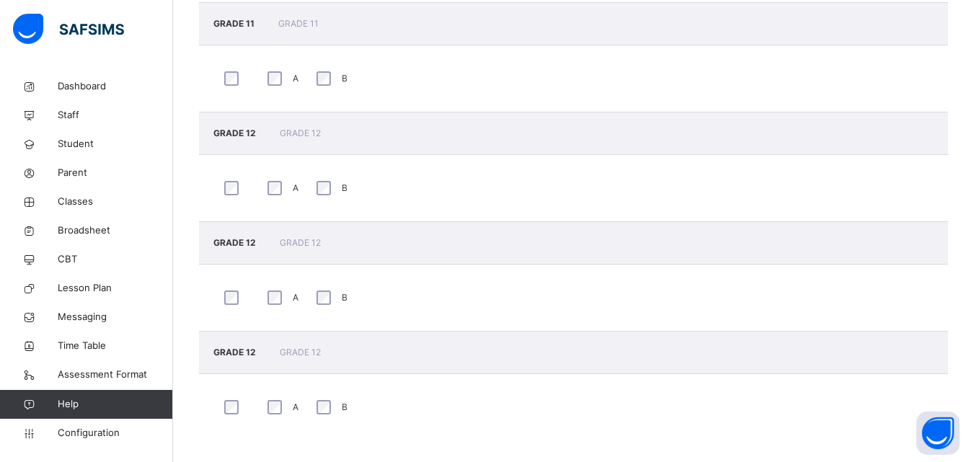
click at [227, 197] on div at bounding box center [235, 188] width 29 height 22
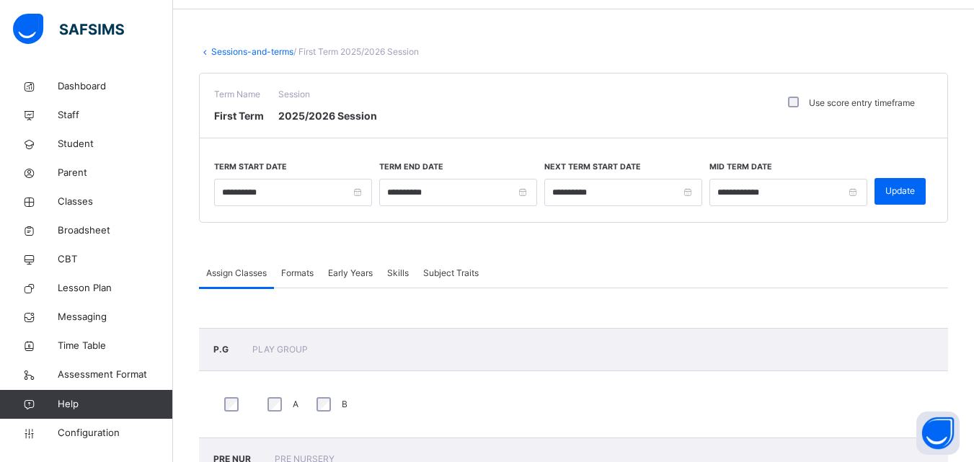
scroll to position [41, 0]
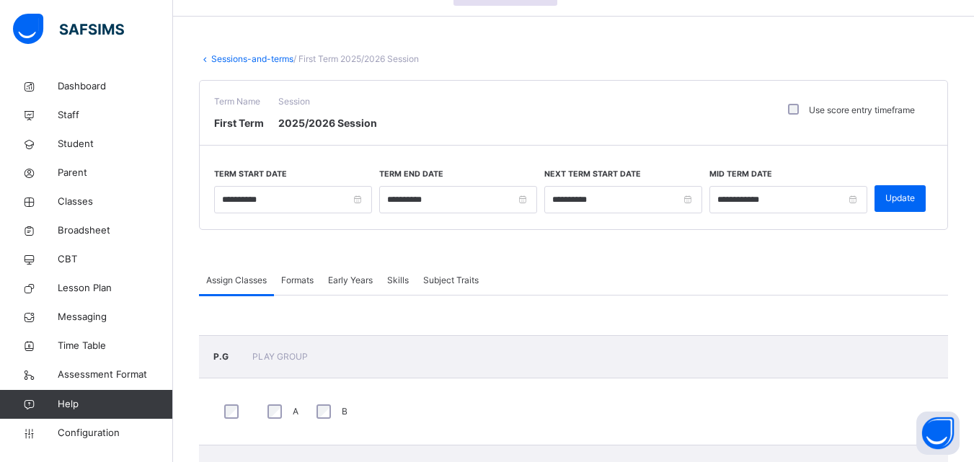
click at [297, 273] on div "Formats" at bounding box center [297, 280] width 47 height 29
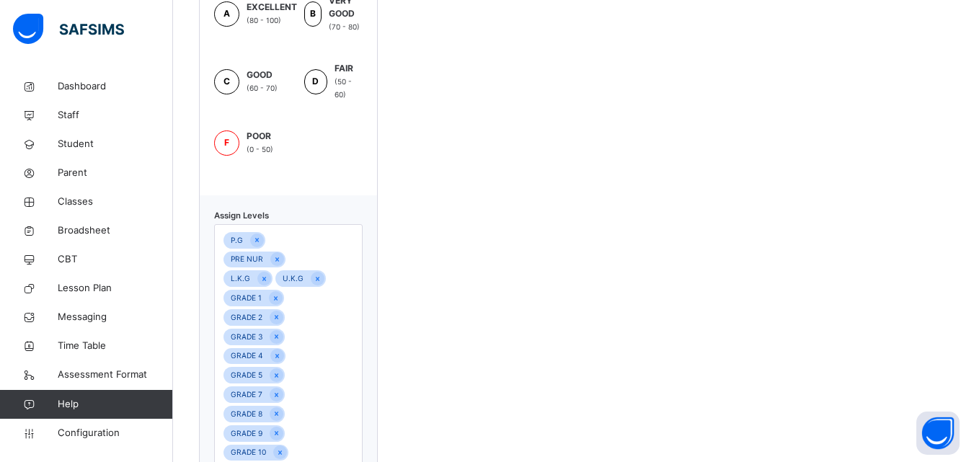
scroll to position [620, 0]
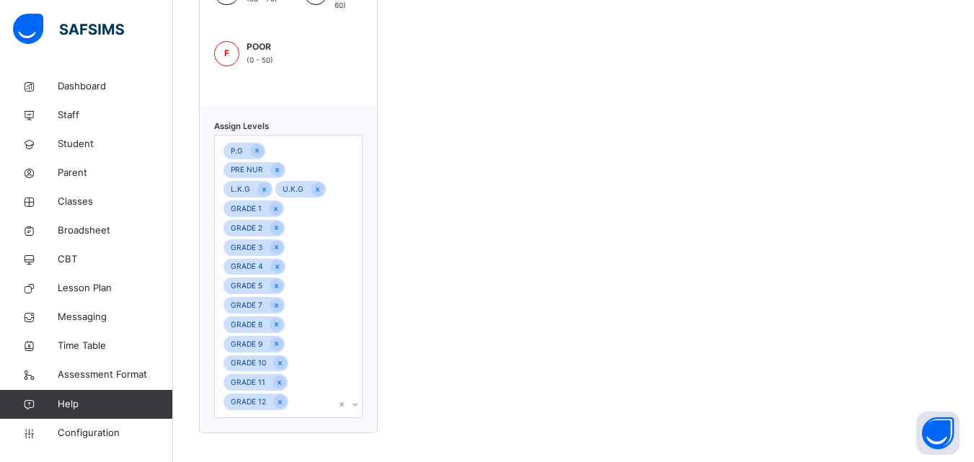
click at [354, 408] on div "Assign Levels P.G PRE NUR L.K.G U.K.G GRADE 1 GRADE 2 GRADE 3 GRADE 4 GRADE 5 G…" at bounding box center [288, 269] width 179 height 327
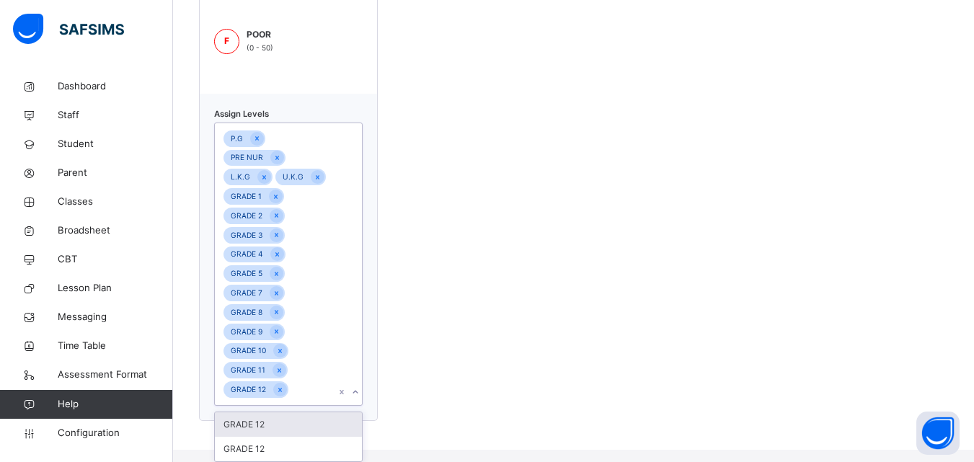
click at [321, 433] on div "GRADE 12" at bounding box center [288, 424] width 147 height 25
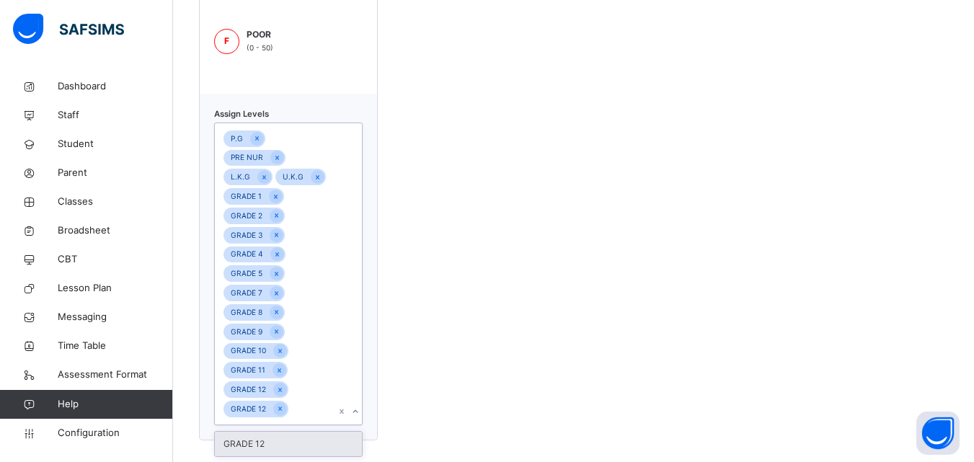
click at [310, 444] on div "GRADE 12" at bounding box center [288, 444] width 147 height 25
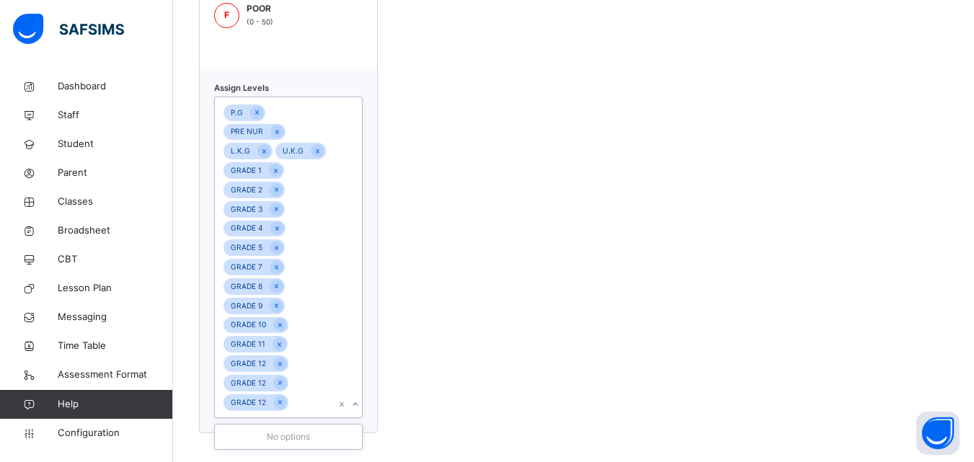
scroll to position [0, 0]
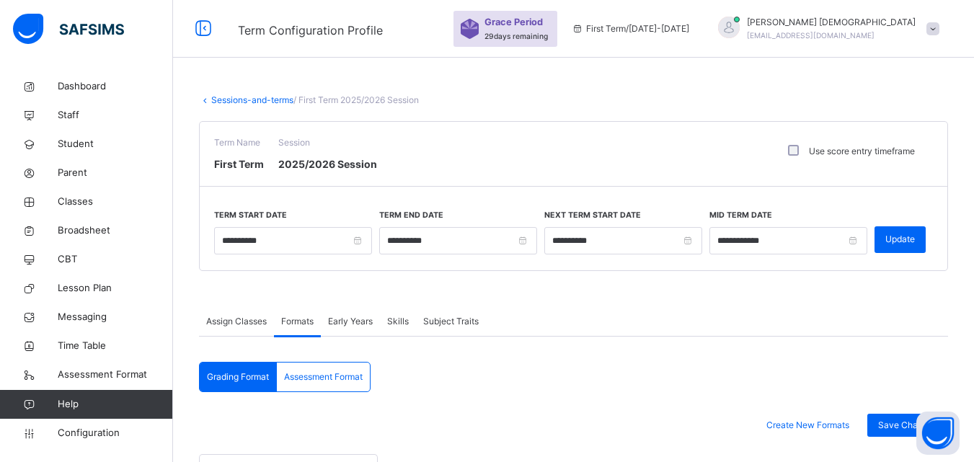
click at [352, 321] on span "Early Years" at bounding box center [350, 321] width 45 height 13
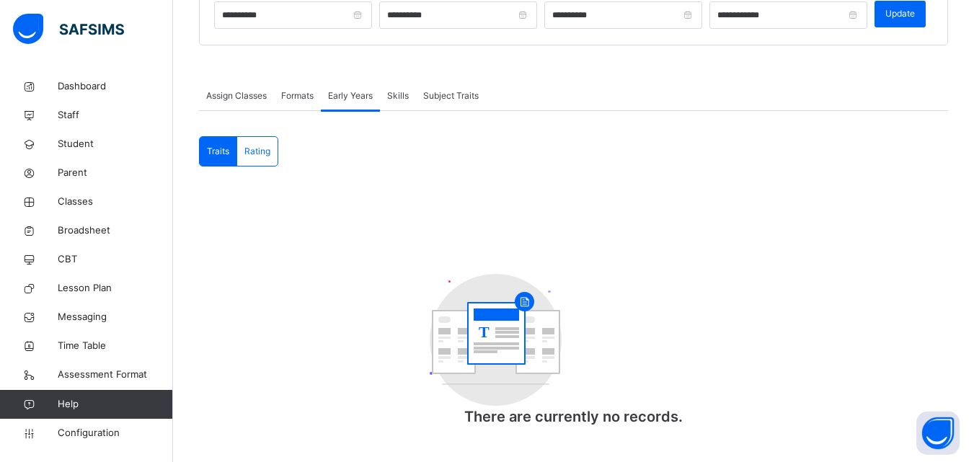
scroll to position [231, 0]
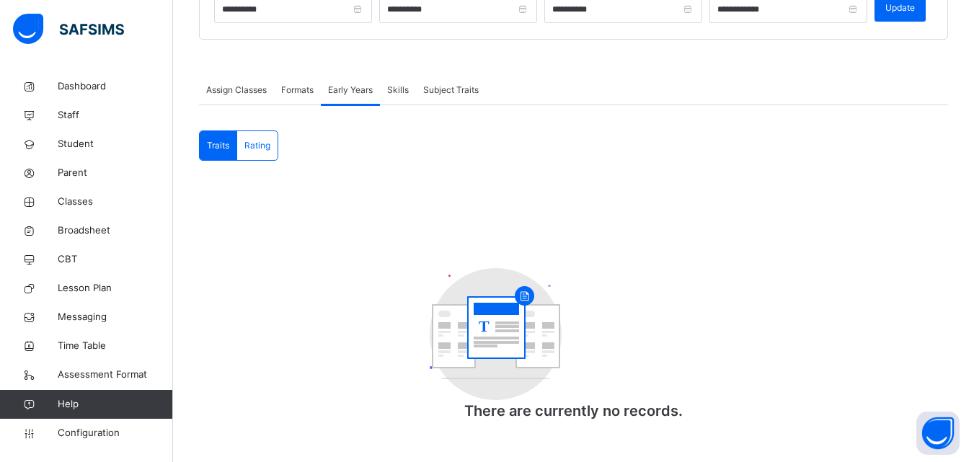
click at [252, 143] on span "Rating" at bounding box center [257, 145] width 26 height 13
click at [397, 86] on span "Skills" at bounding box center [398, 90] width 22 height 13
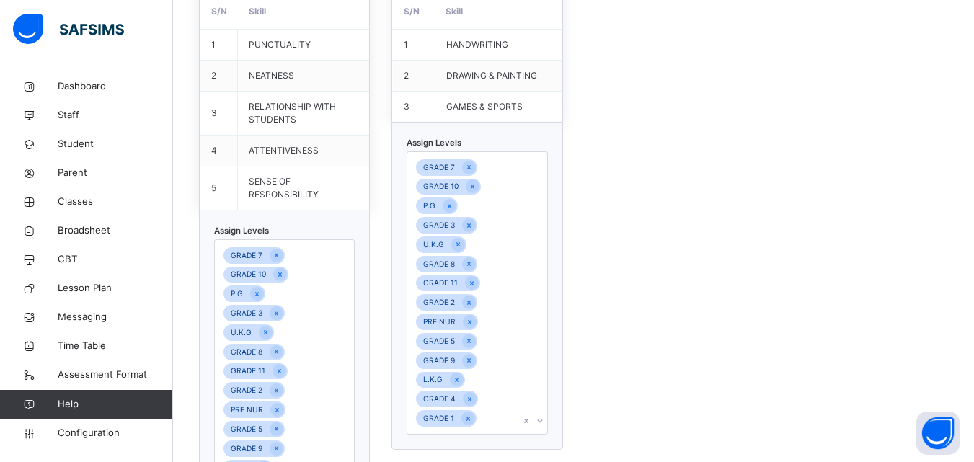
scroll to position [579, 0]
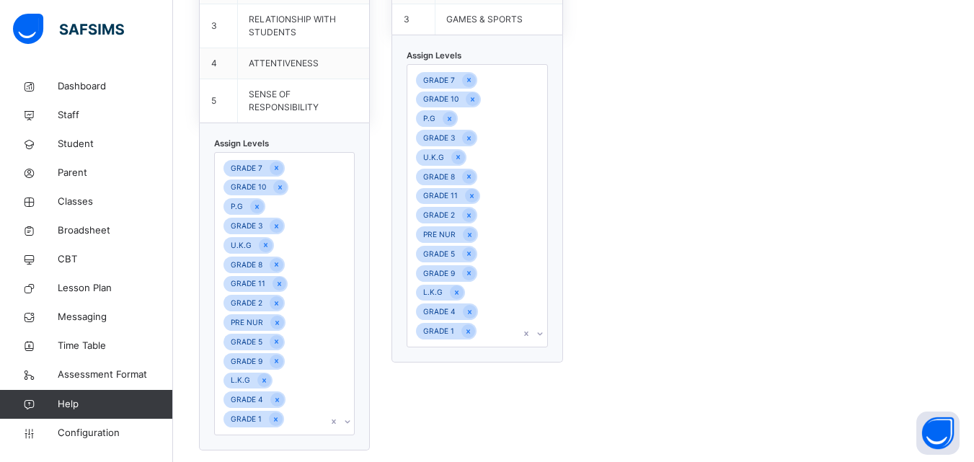
click at [349, 418] on div "GRADE 7 GRADE 10 P.G GRADE 3 U.K.G GRADE 8 GRADE 11 GRADE 2 PRE NUR GRADE 5 GRA…" at bounding box center [284, 293] width 141 height 283
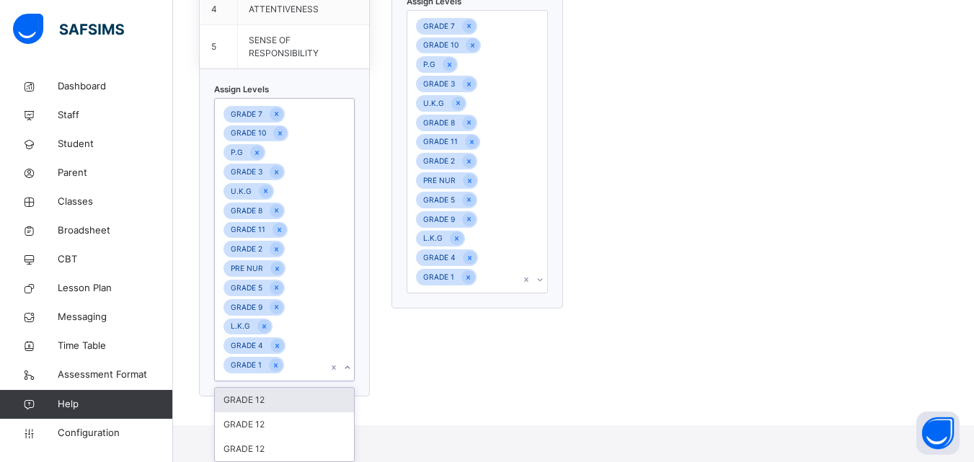
click at [308, 405] on div "GRADE 12" at bounding box center [284, 400] width 139 height 25
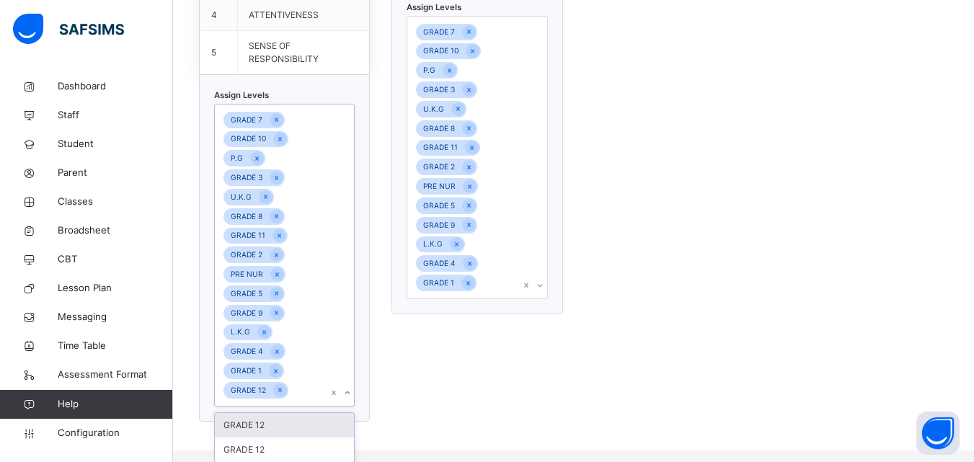
click at [354, 393] on div at bounding box center [347, 392] width 14 height 23
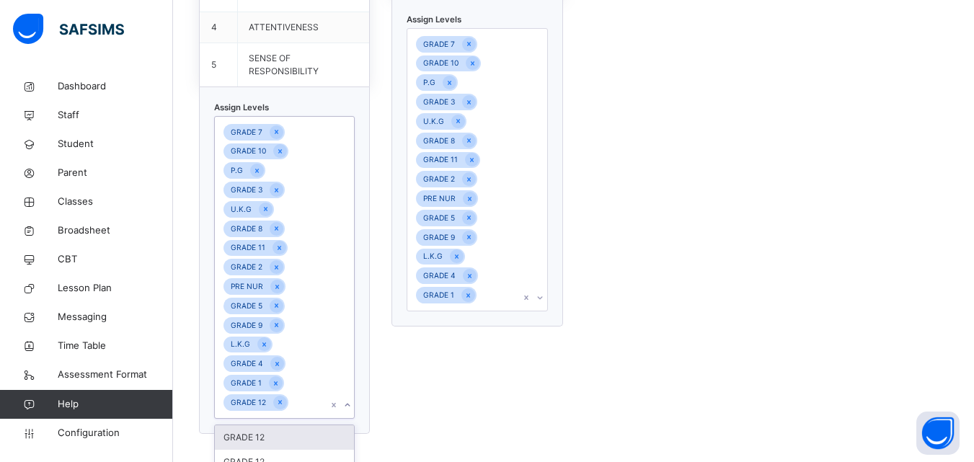
click at [350, 404] on div at bounding box center [340, 267] width 27 height 301
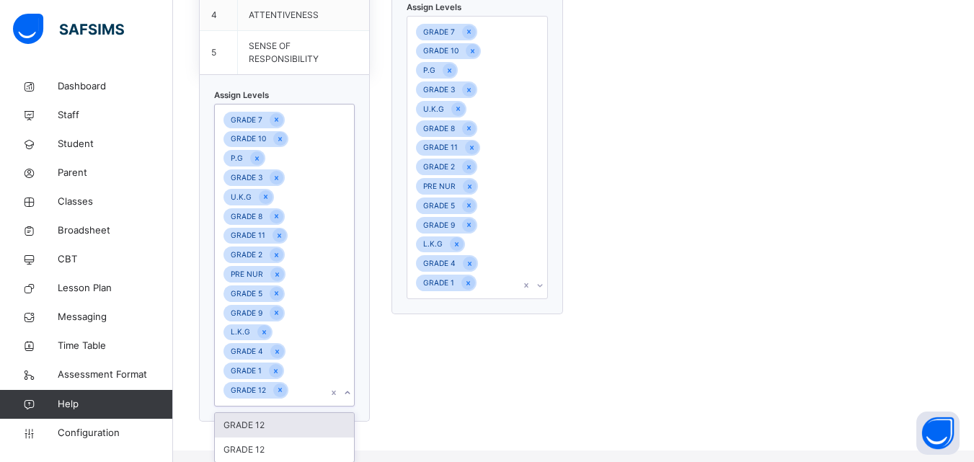
click at [315, 429] on div "GRADE 12" at bounding box center [284, 425] width 139 height 25
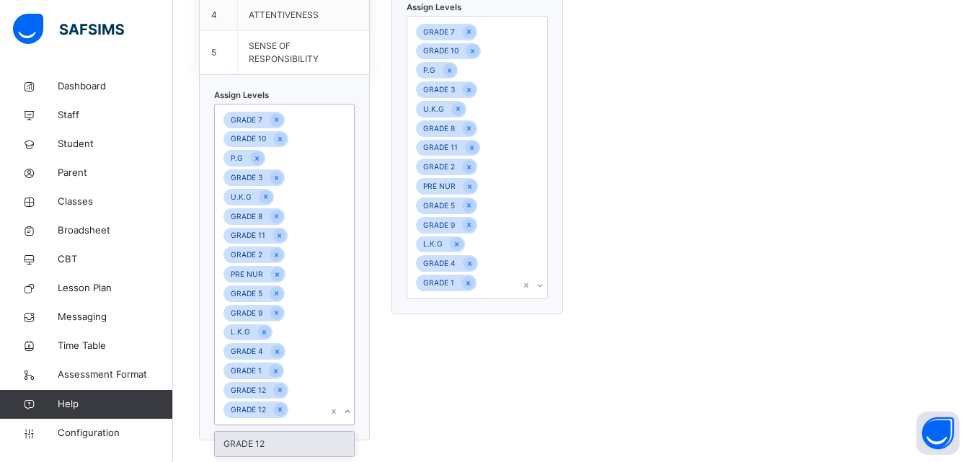
scroll to position [633, 0]
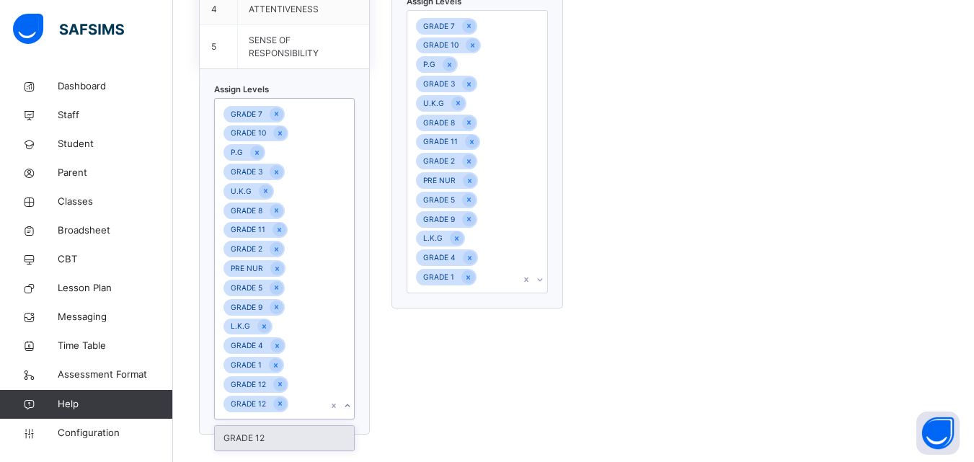
click at [326, 437] on div "GRADE 12" at bounding box center [284, 438] width 139 height 25
click at [544, 278] on icon at bounding box center [540, 279] width 9 height 14
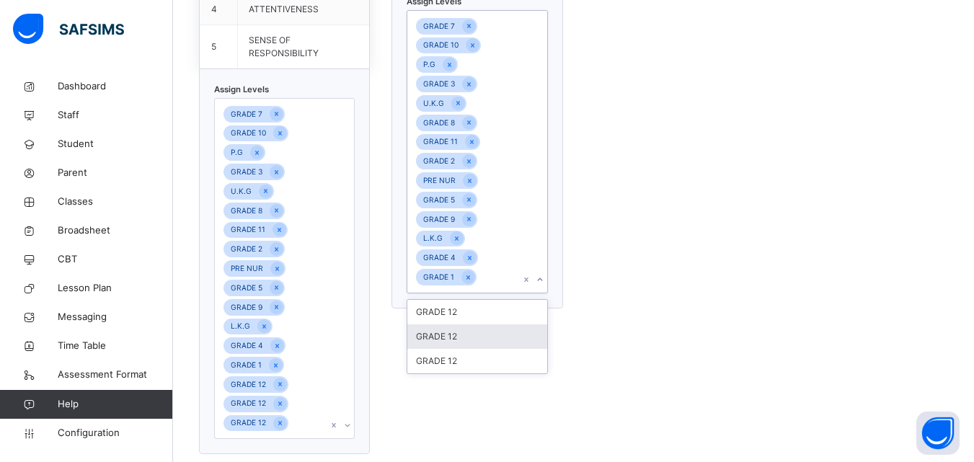
click at [508, 327] on div "GRADE 12" at bounding box center [476, 336] width 139 height 25
click at [515, 321] on div "GRADE 12" at bounding box center [476, 331] width 139 height 25
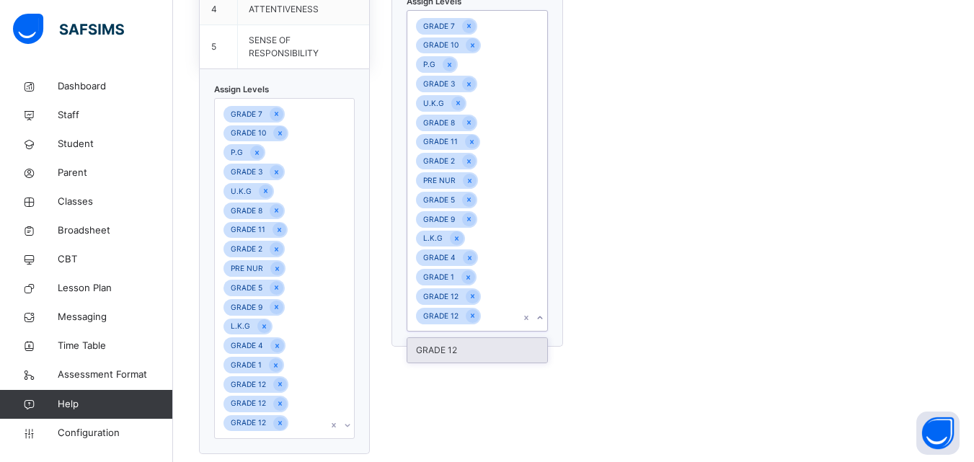
click at [491, 339] on div "GRADE 12" at bounding box center [476, 350] width 139 height 25
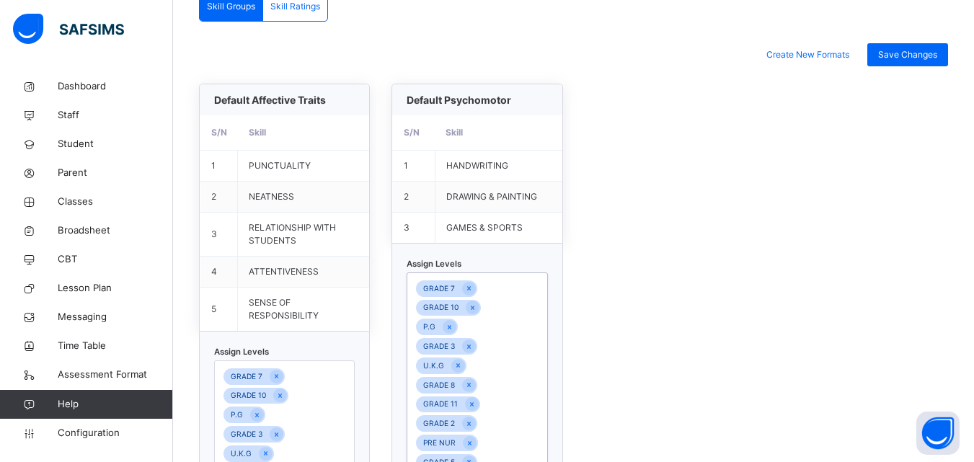
scroll to position [206, 0]
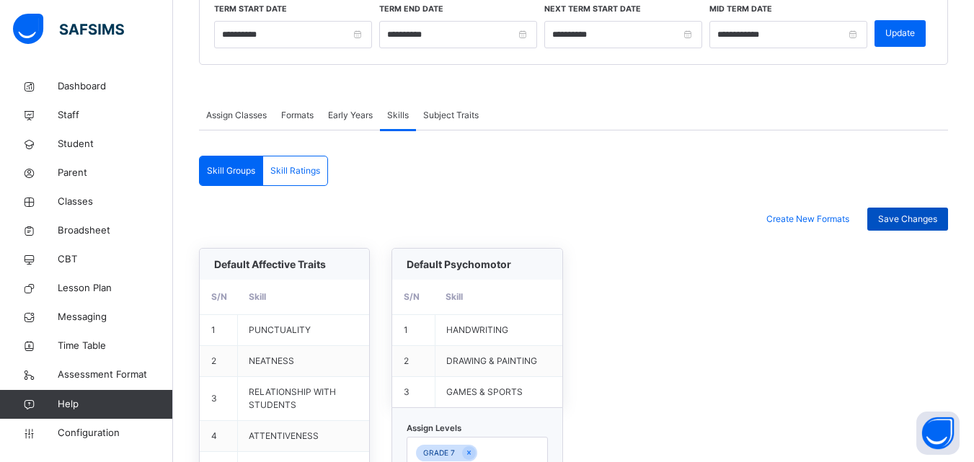
click at [929, 218] on span "Save Changes" at bounding box center [907, 219] width 59 height 13
click at [897, 221] on div "Save Changes" at bounding box center [907, 219] width 81 height 23
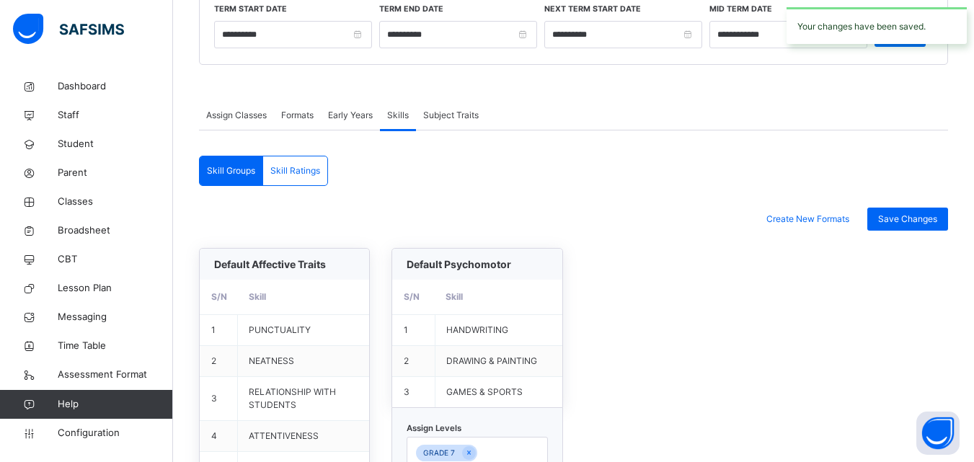
click at [464, 119] on span "Subject Traits" at bounding box center [451, 115] width 56 height 13
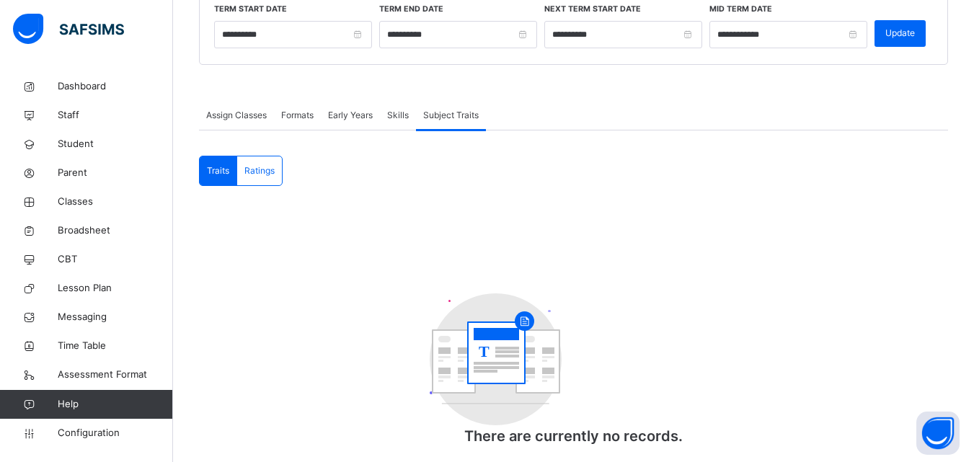
click at [308, 115] on span "Formats" at bounding box center [297, 115] width 32 height 13
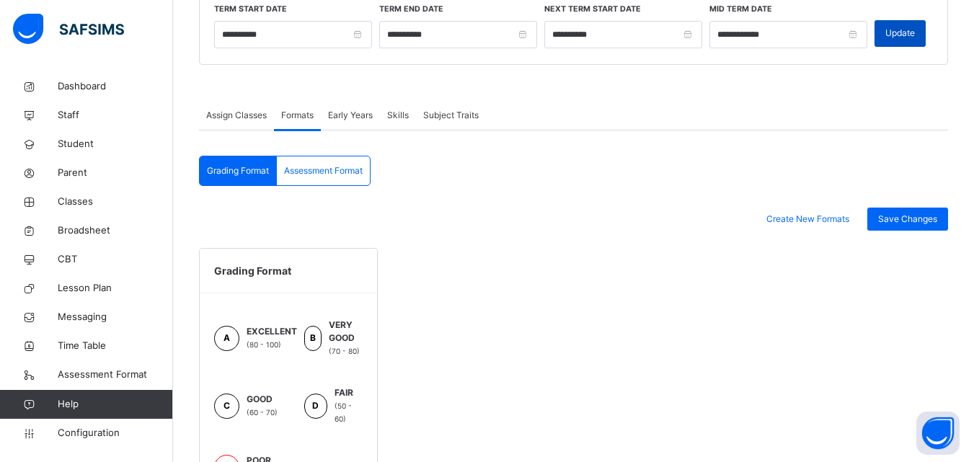
click at [925, 32] on div "Update" at bounding box center [899, 33] width 51 height 27
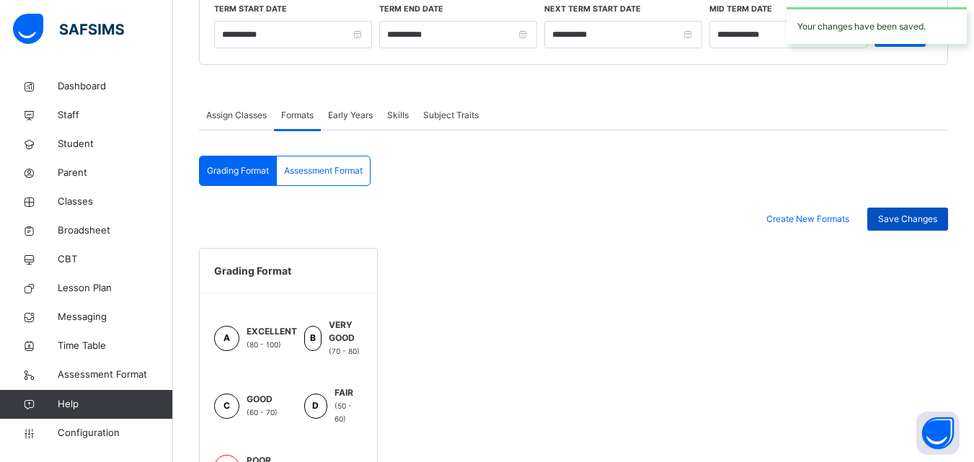
click at [936, 223] on span "Save Changes" at bounding box center [907, 219] width 59 height 13
click at [107, 197] on span "Classes" at bounding box center [115, 202] width 115 height 14
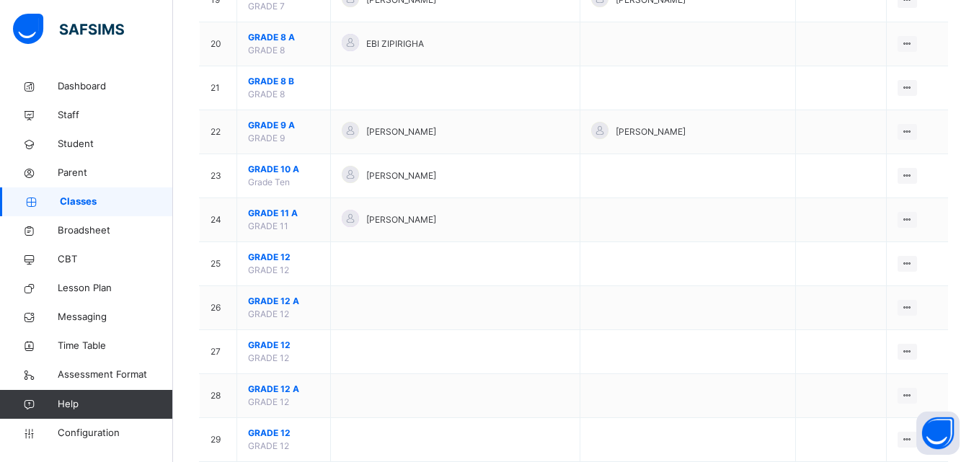
scroll to position [1065, 0]
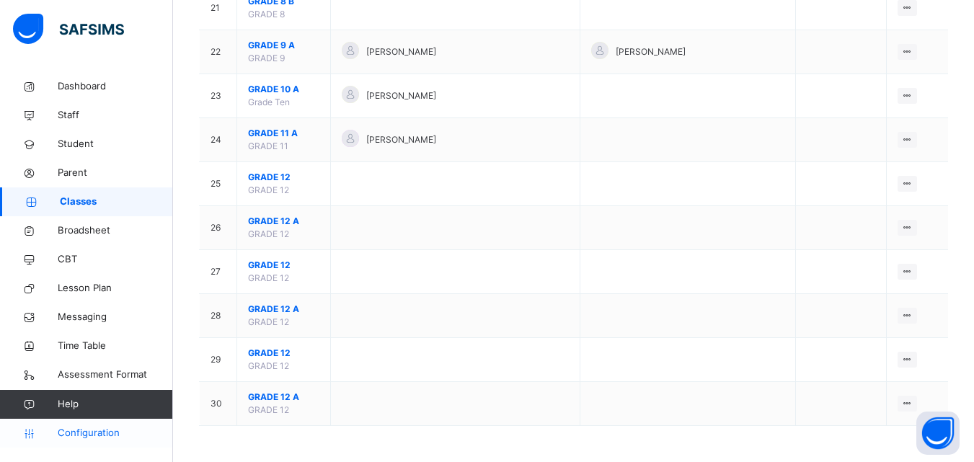
click at [115, 430] on span "Configuration" at bounding box center [115, 433] width 115 height 14
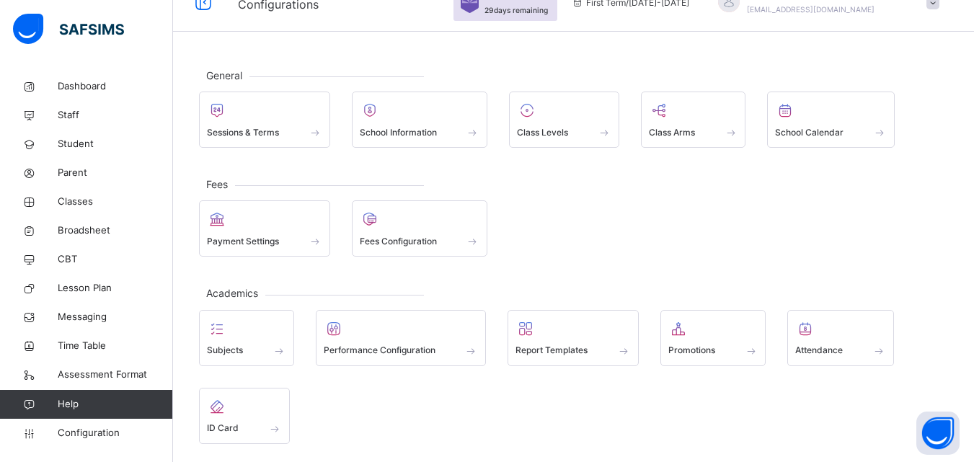
scroll to position [10, 0]
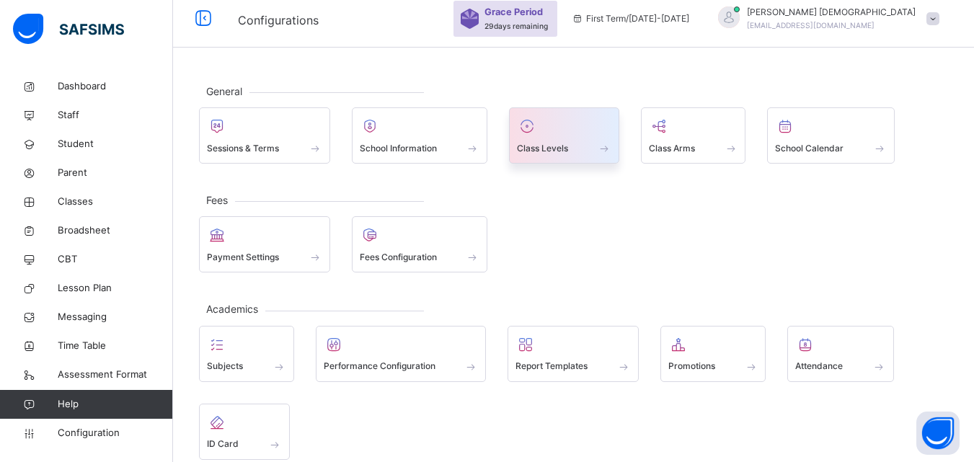
click at [614, 148] on div "Class Levels" at bounding box center [564, 135] width 110 height 56
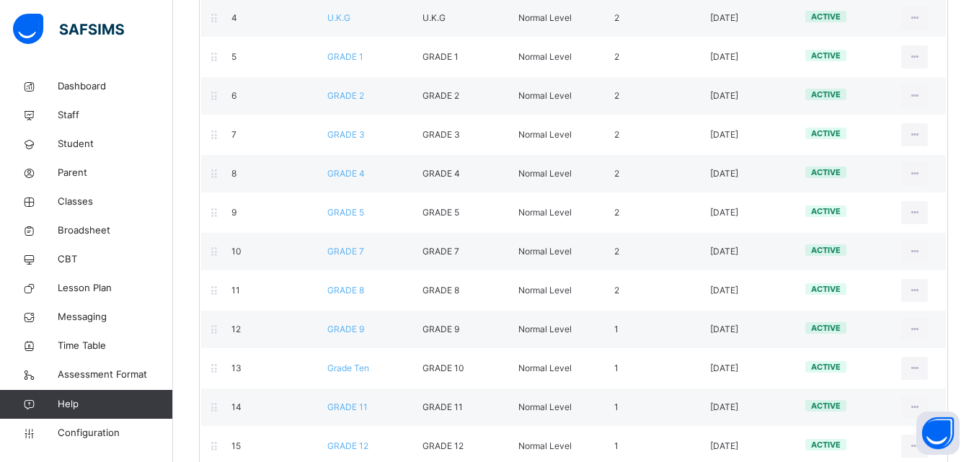
scroll to position [432, 0]
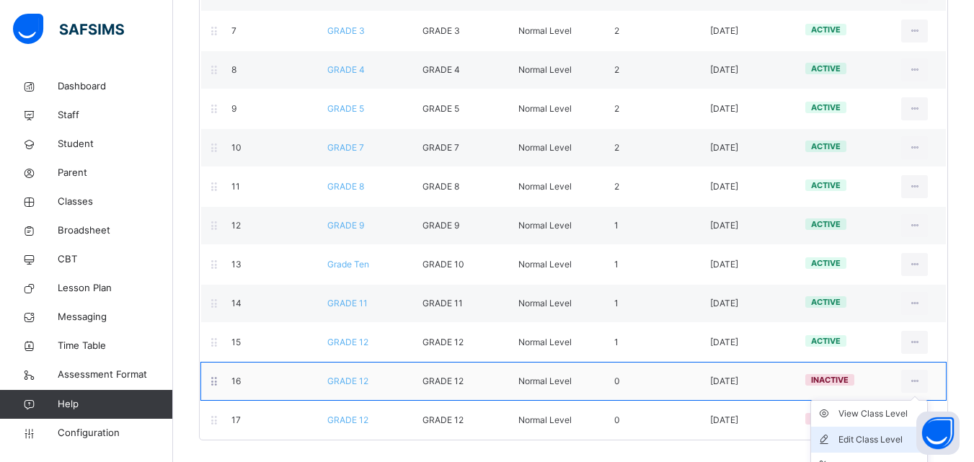
click at [884, 434] on div "Edit Class Level" at bounding box center [879, 439] width 83 height 14
type input "********"
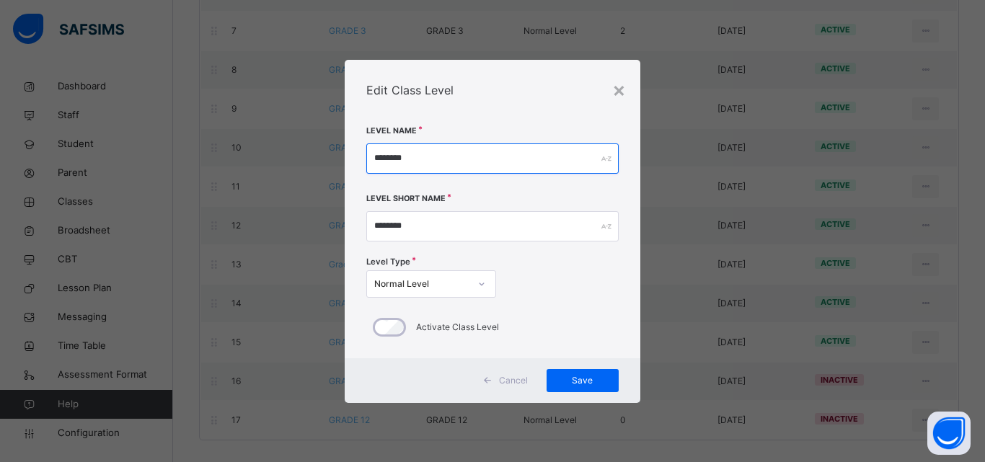
click at [448, 156] on input "********" at bounding box center [492, 158] width 252 height 30
type input "*"
type input "********"
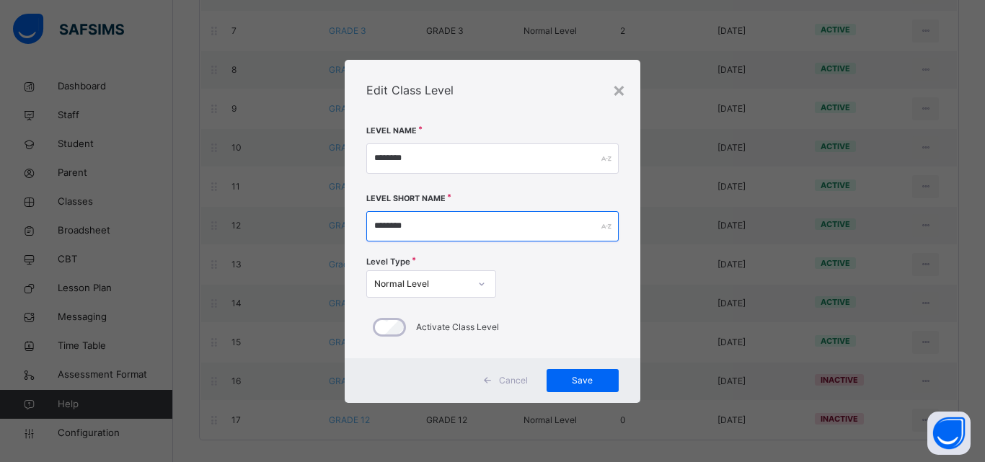
click at [445, 223] on input "********" at bounding box center [492, 226] width 252 height 30
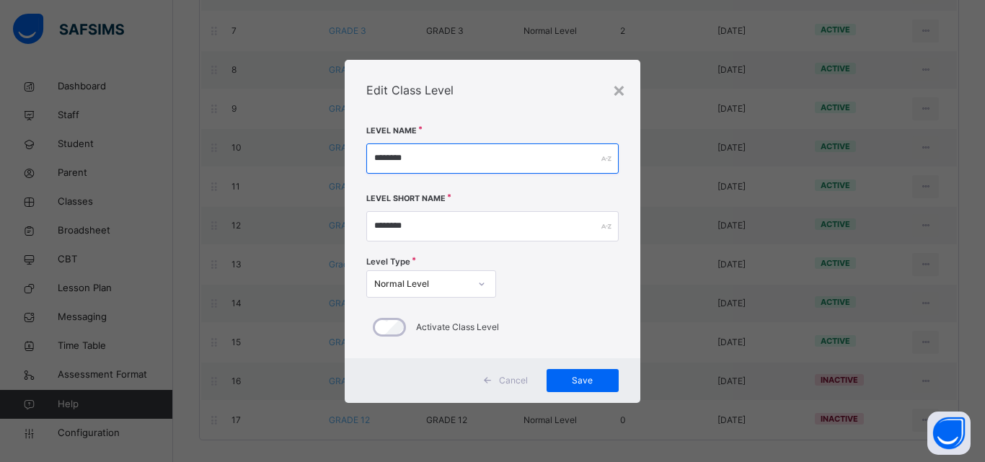
click at [426, 154] on input "********" at bounding box center [492, 158] width 252 height 30
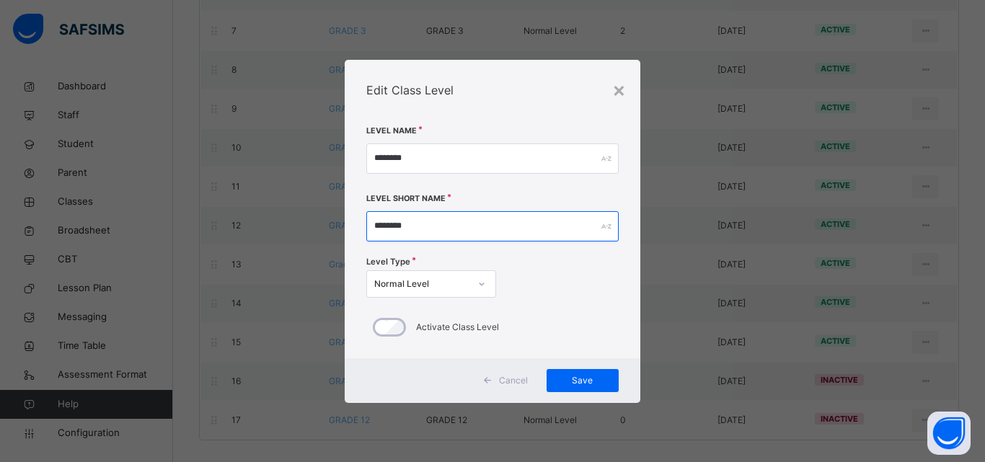
click at [414, 223] on input "********" at bounding box center [492, 226] width 252 height 30
paste input "text"
type input "********"
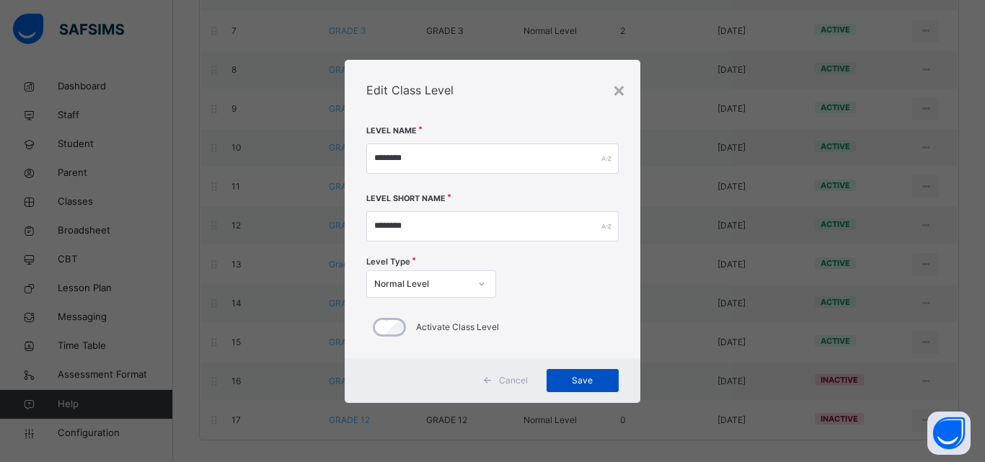
click at [585, 372] on div "Save" at bounding box center [582, 380] width 72 height 23
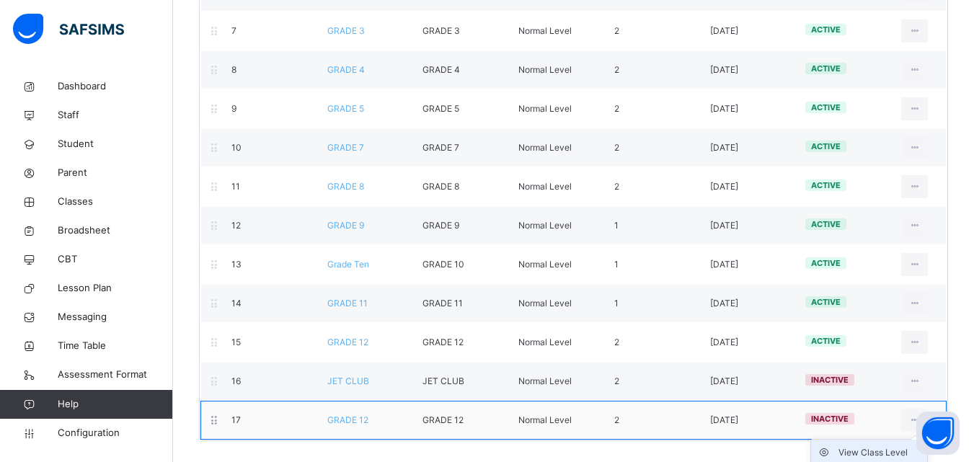
click at [897, 456] on div "View Class Level" at bounding box center [879, 452] width 83 height 14
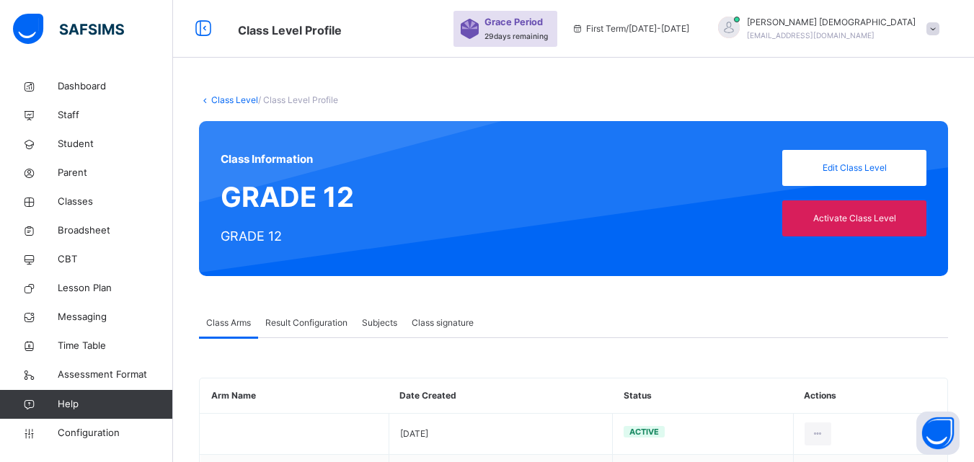
scroll to position [70, 0]
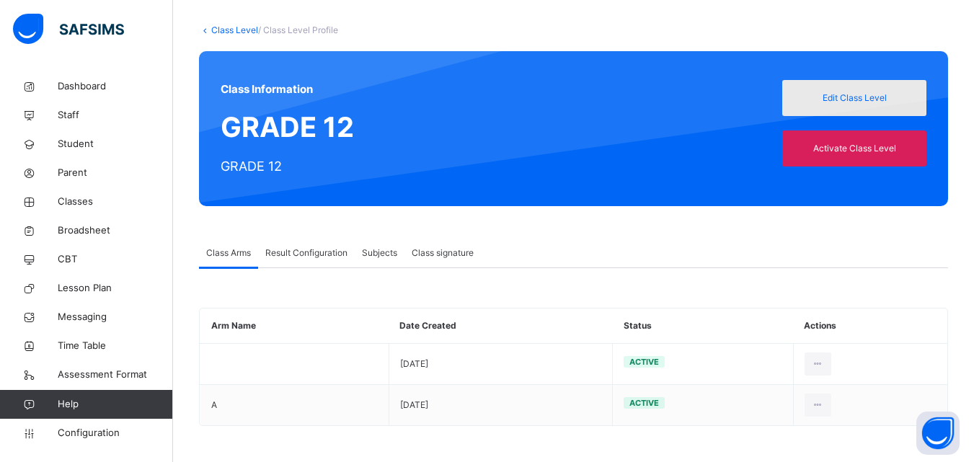
click at [841, 103] on span "Edit Class Level" at bounding box center [854, 98] width 123 height 13
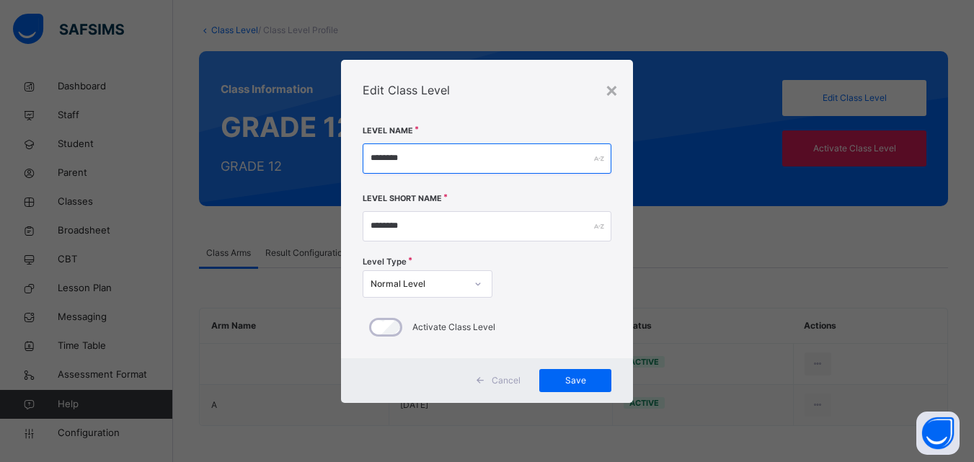
click at [471, 164] on input "********" at bounding box center [487, 158] width 249 height 30
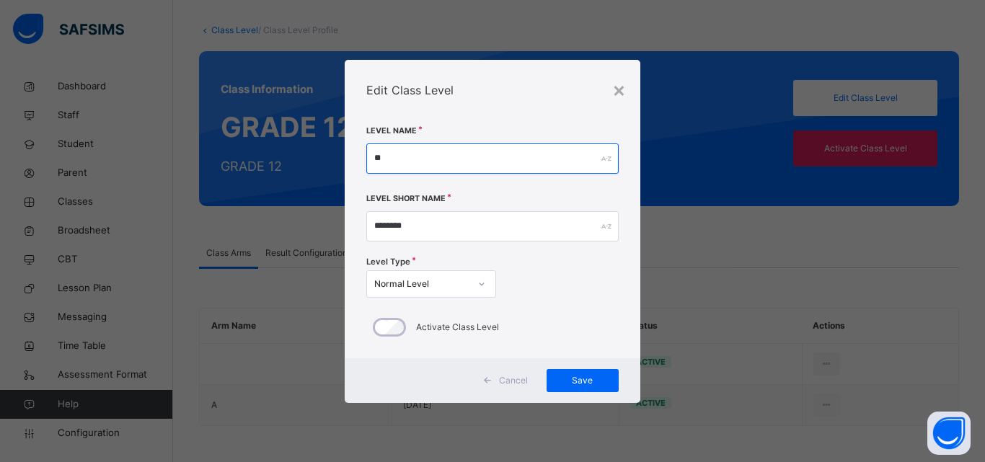
type input "*"
type input "********"
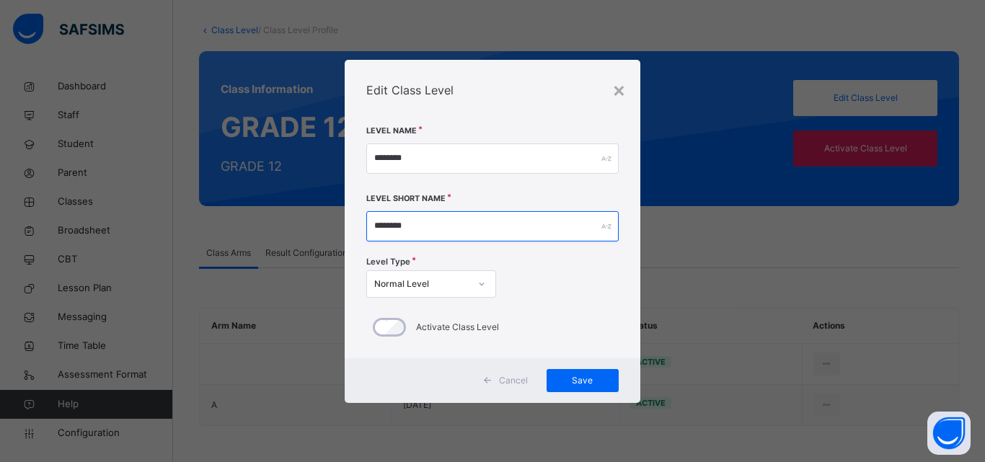
click at [442, 223] on input "********" at bounding box center [492, 226] width 252 height 30
paste input "text"
type input "********"
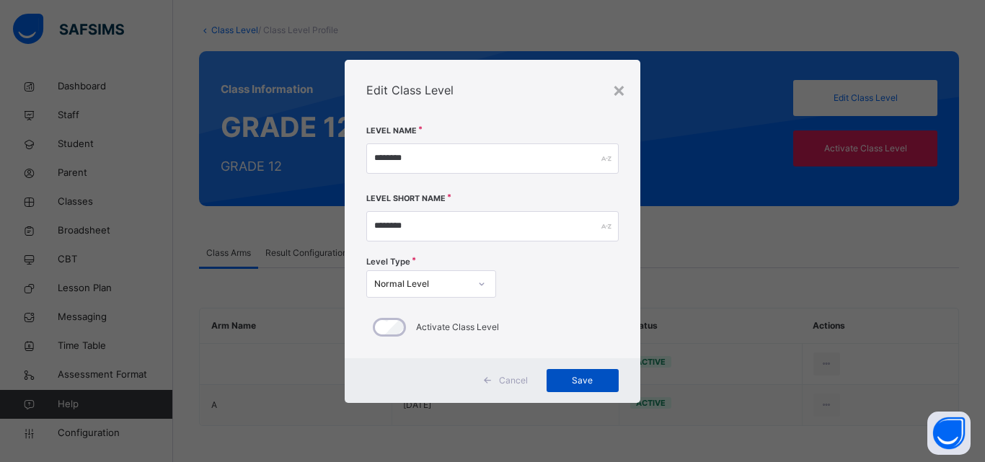
click at [593, 369] on div "Save" at bounding box center [582, 380] width 72 height 23
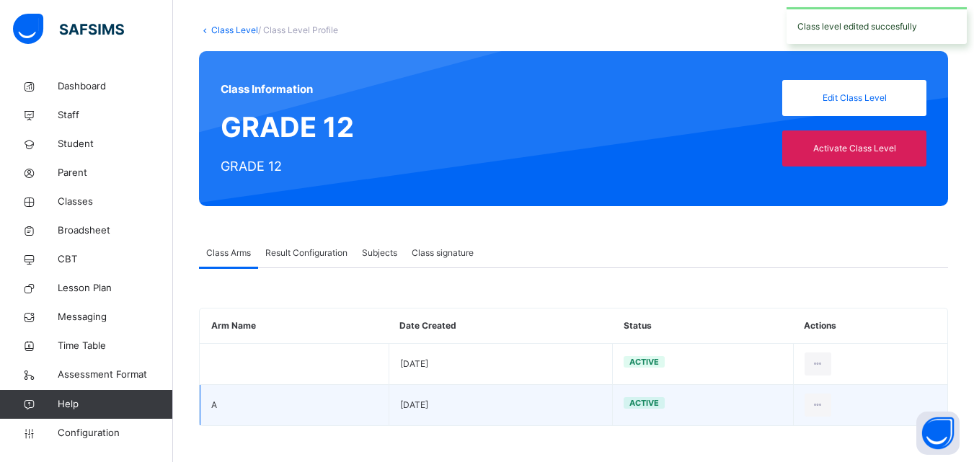
click at [564, 391] on td "2023-05-24" at bounding box center [500, 404] width 223 height 41
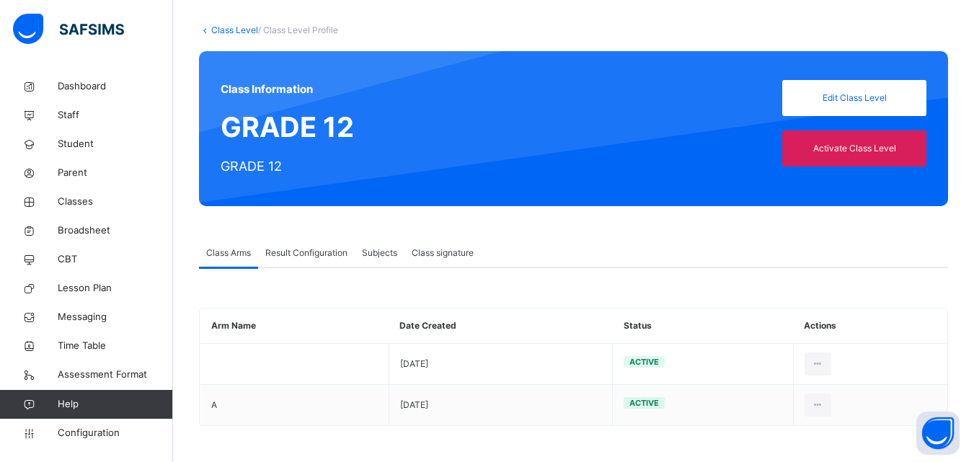
click at [243, 27] on link "Class Level" at bounding box center [234, 30] width 47 height 11
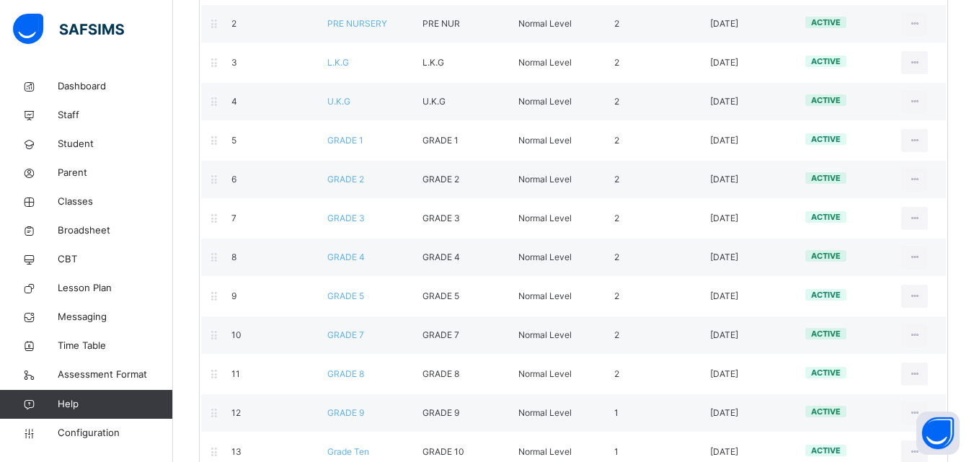
scroll to position [432, 0]
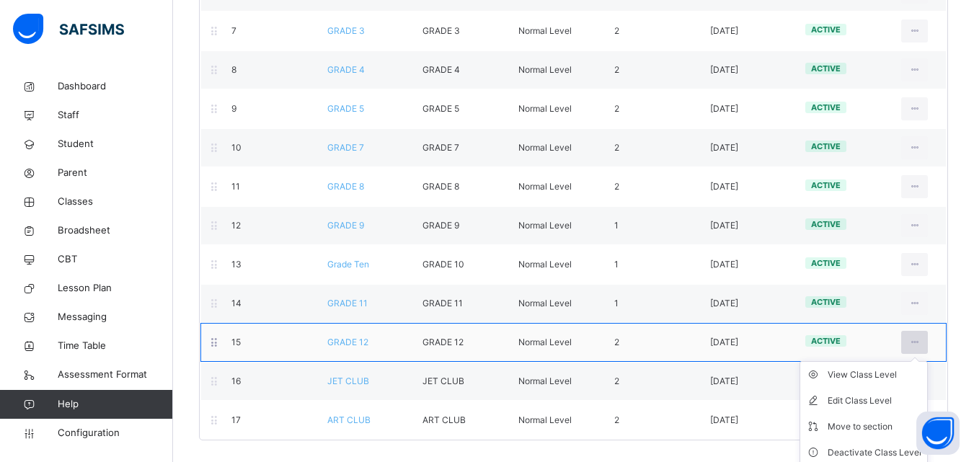
click at [920, 344] on icon at bounding box center [914, 342] width 12 height 13
click at [896, 373] on div "View Class Level" at bounding box center [874, 375] width 94 height 14
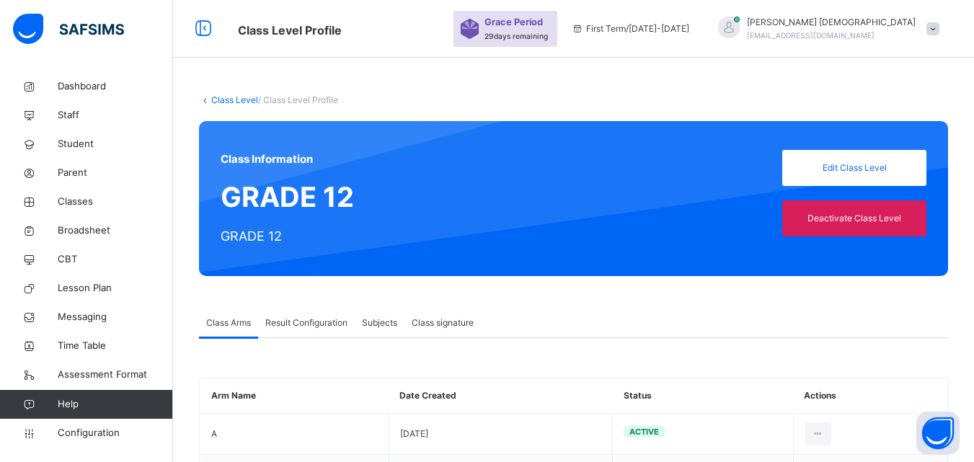
scroll to position [70, 0]
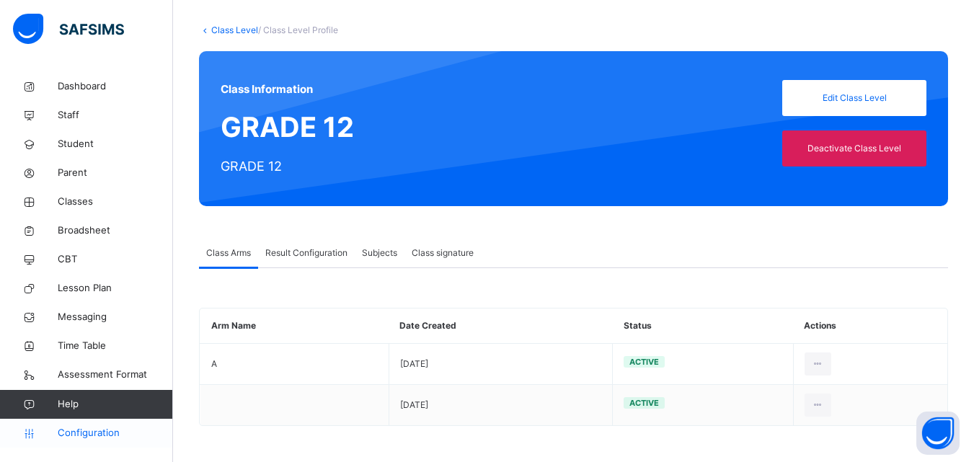
click at [116, 425] on link "Configuration" at bounding box center [86, 433] width 172 height 29
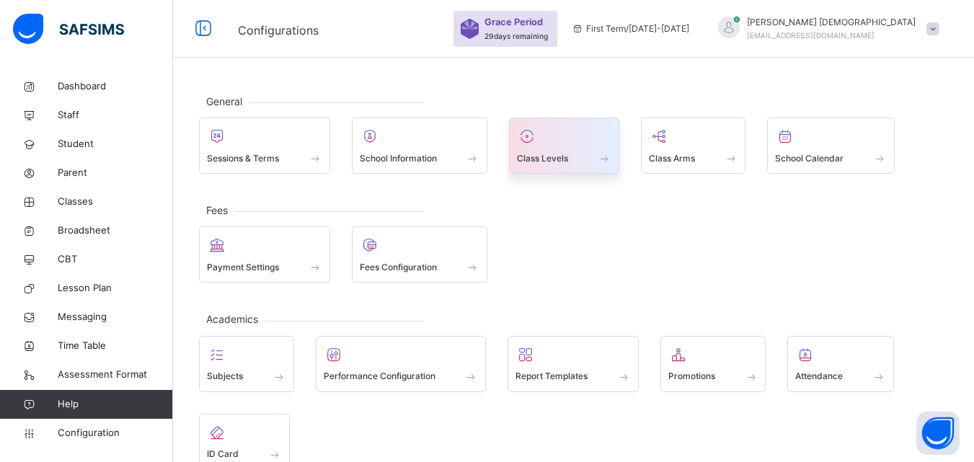
click at [539, 136] on div at bounding box center [564, 136] width 94 height 22
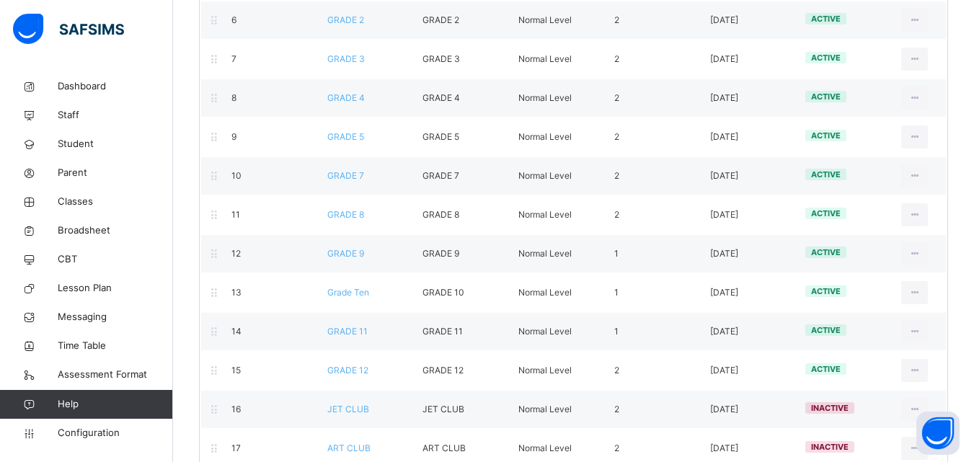
scroll to position [432, 0]
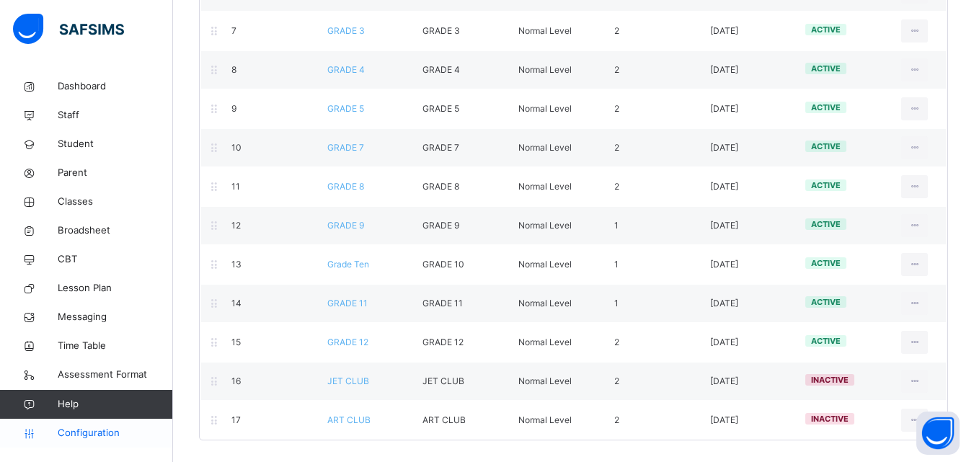
click at [102, 427] on span "Configuration" at bounding box center [115, 433] width 115 height 14
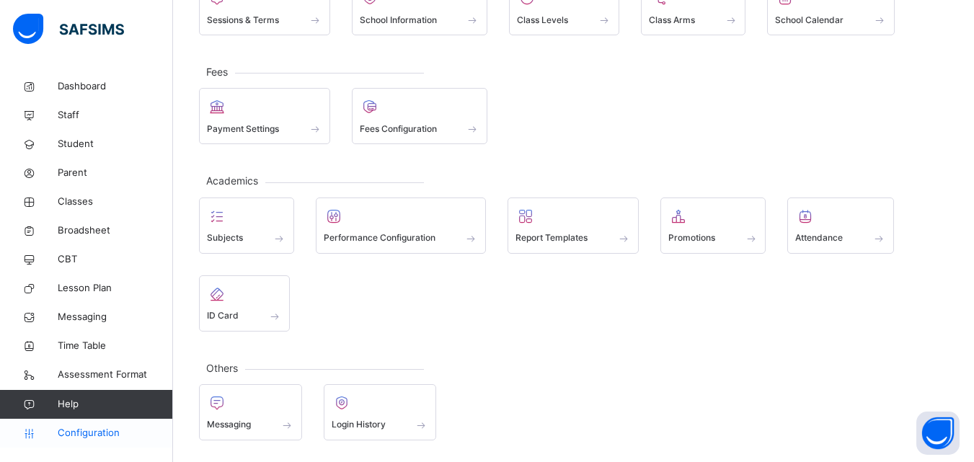
scroll to position [138, 0]
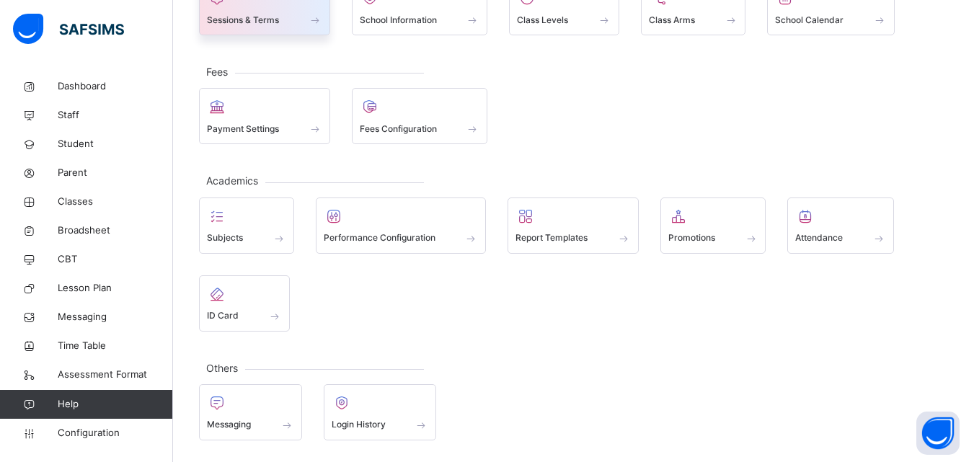
drag, startPoint x: 265, startPoint y: 37, endPoint x: 267, endPoint y: 22, distance: 16.1
click at [267, 22] on div "General Sessions & Terms School Information Class Levels Class Arms School Cale…" at bounding box center [573, 198] width 801 height 528
click at [267, 22] on span "Sessions & Terms" at bounding box center [243, 20] width 72 height 13
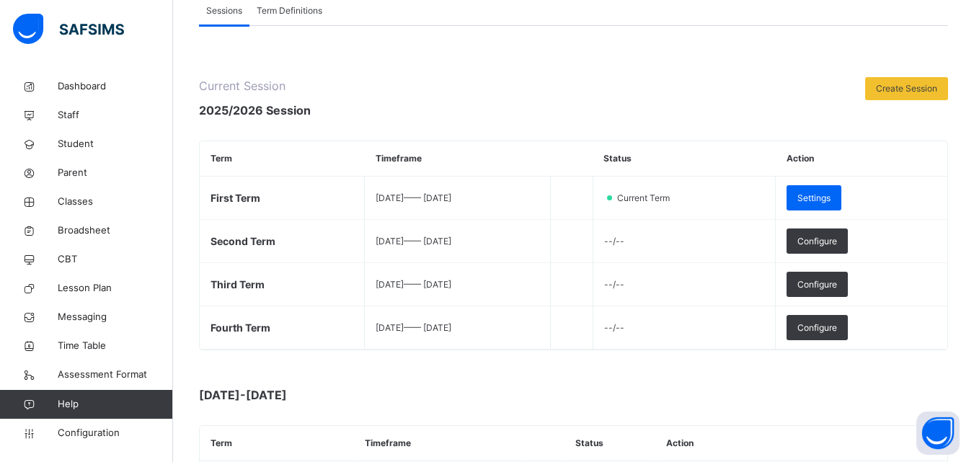
scroll to position [121, 0]
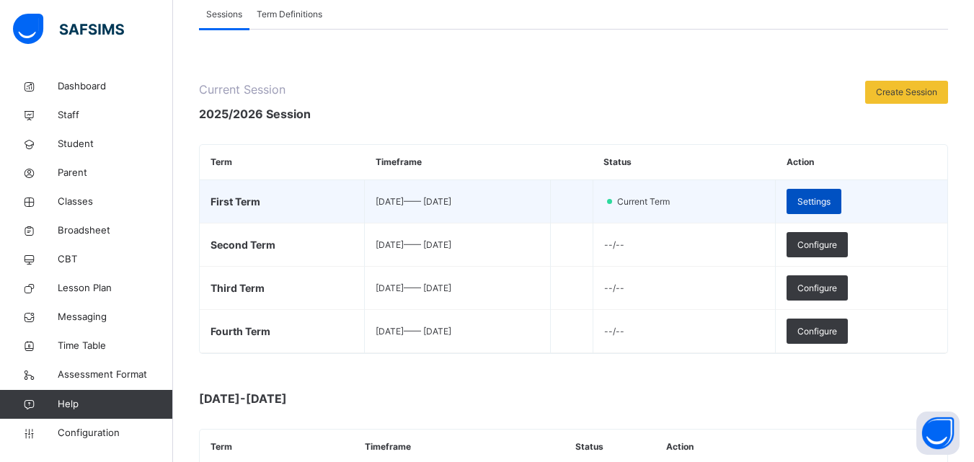
click at [841, 208] on div "Settings" at bounding box center [813, 201] width 55 height 25
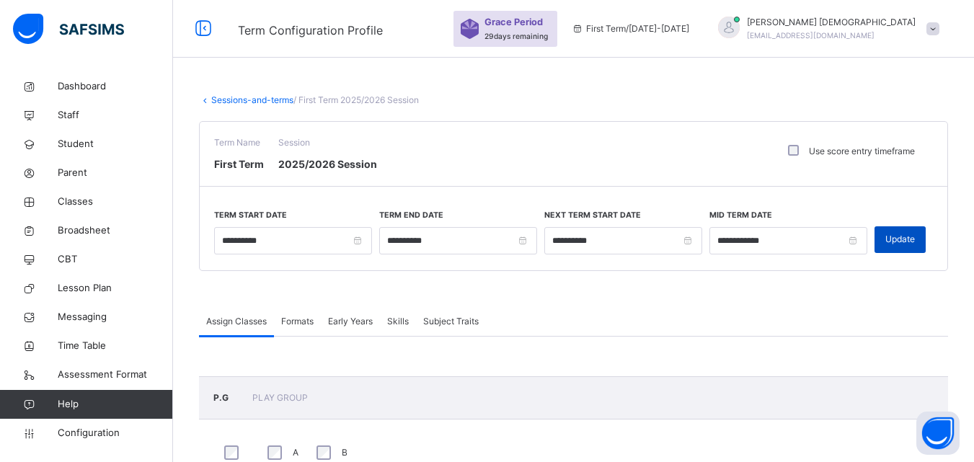
click at [915, 236] on span "Update" at bounding box center [900, 239] width 30 height 13
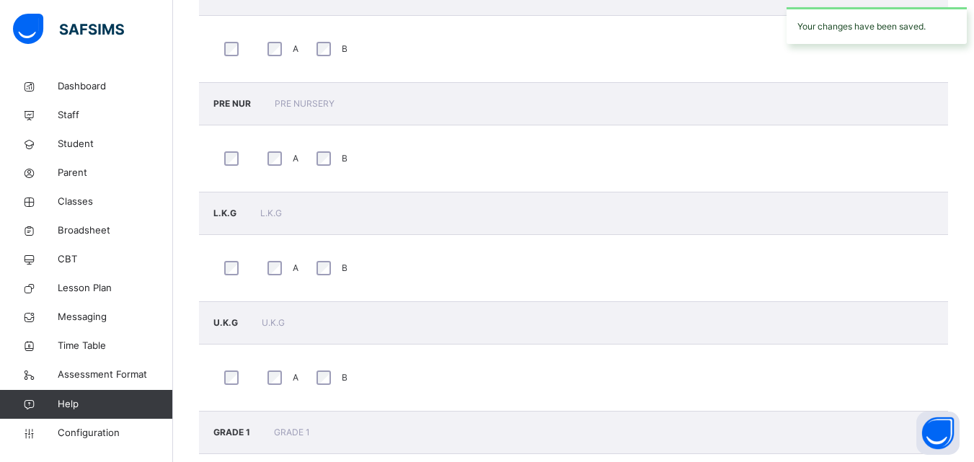
scroll to position [538, 0]
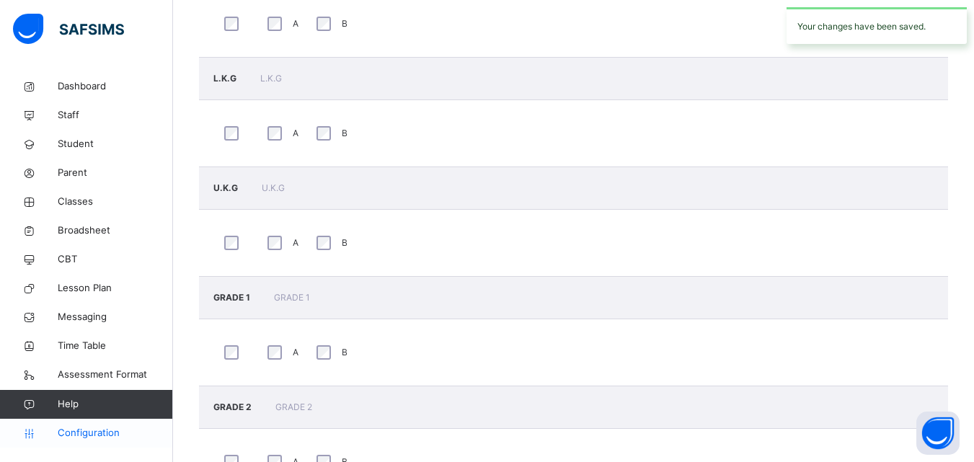
click at [112, 441] on link "Configuration" at bounding box center [86, 433] width 172 height 29
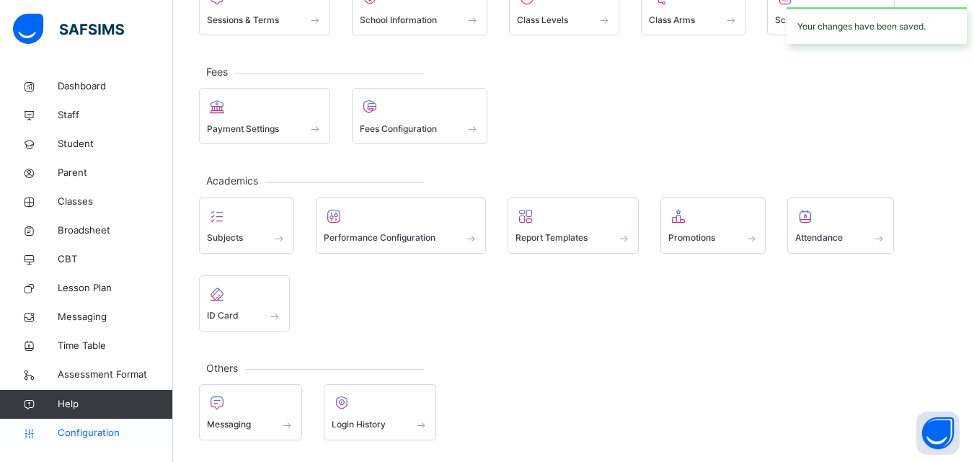
scroll to position [138, 0]
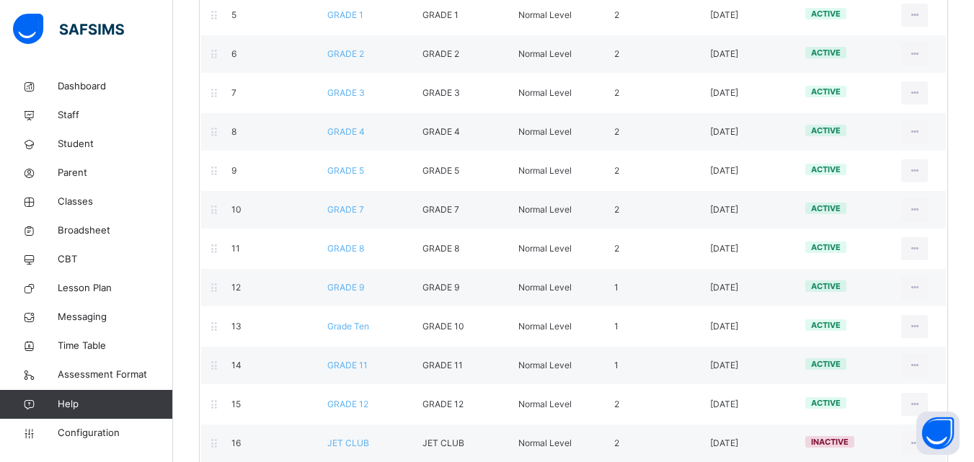
scroll to position [432, 0]
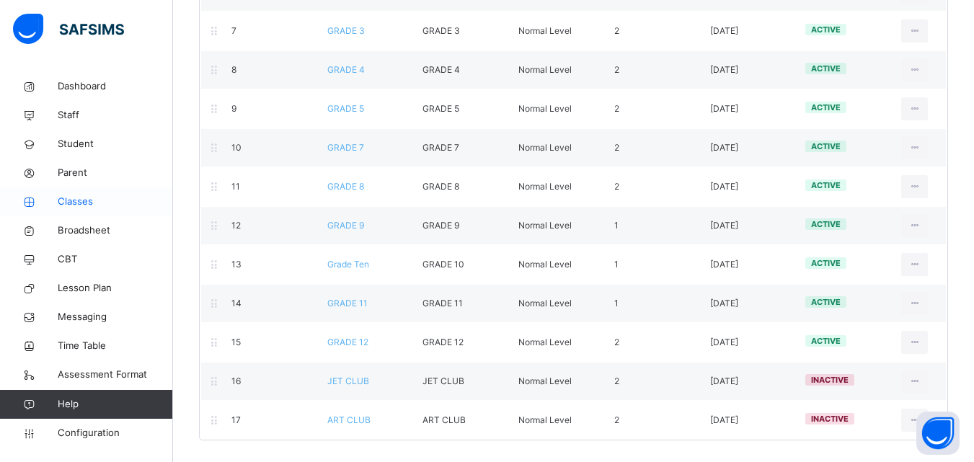
click at [75, 201] on span "Classes" at bounding box center [115, 202] width 115 height 14
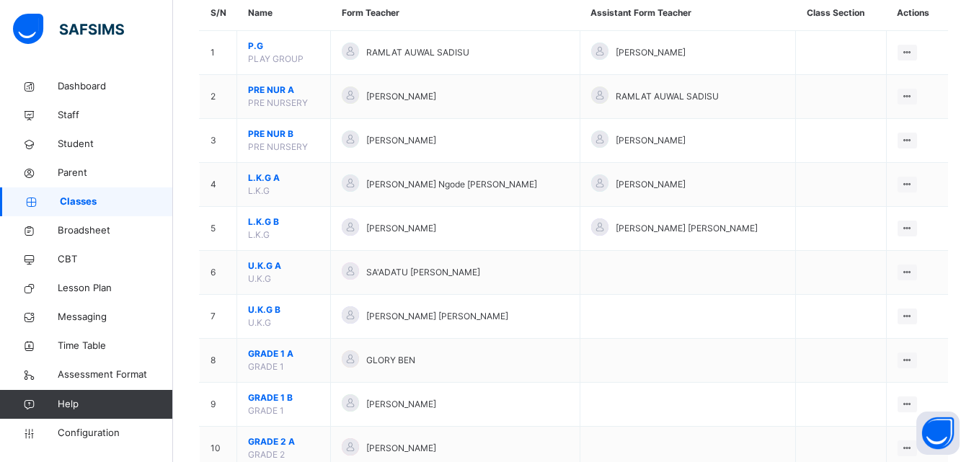
scroll to position [129, 0]
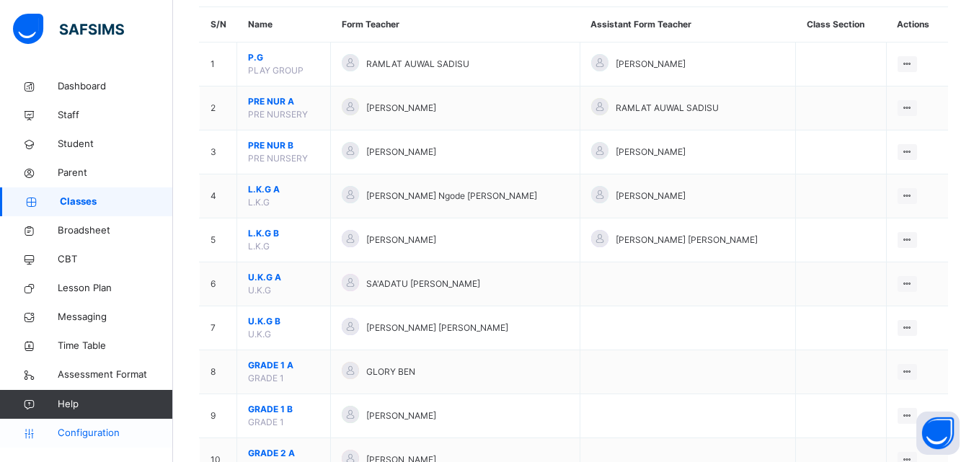
click at [127, 435] on span "Configuration" at bounding box center [115, 433] width 115 height 14
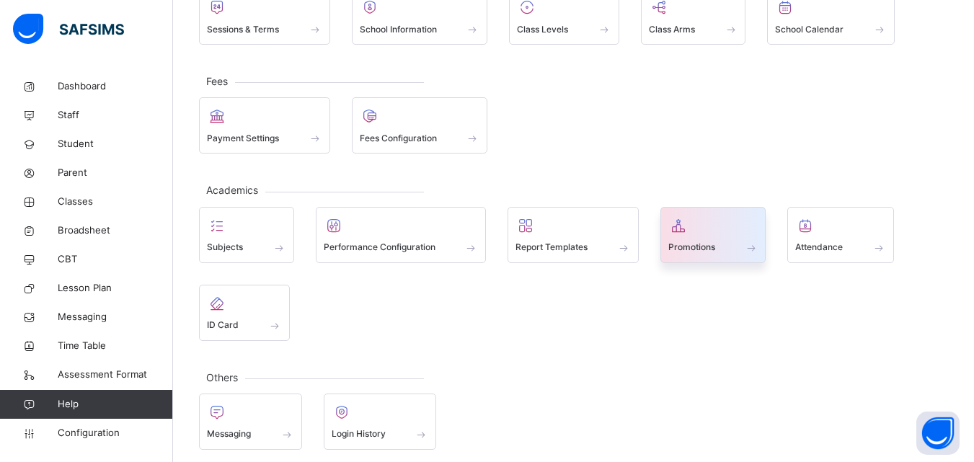
click at [680, 226] on icon at bounding box center [678, 225] width 20 height 17
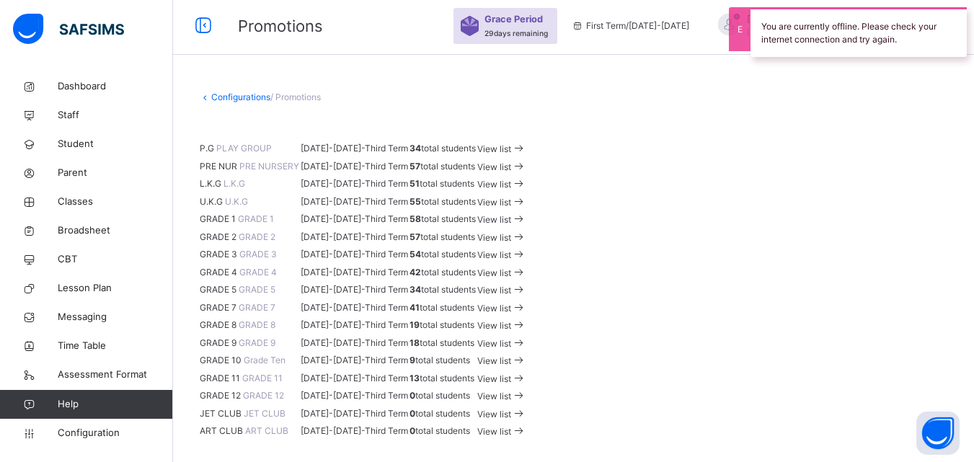
scroll to position [895, 0]
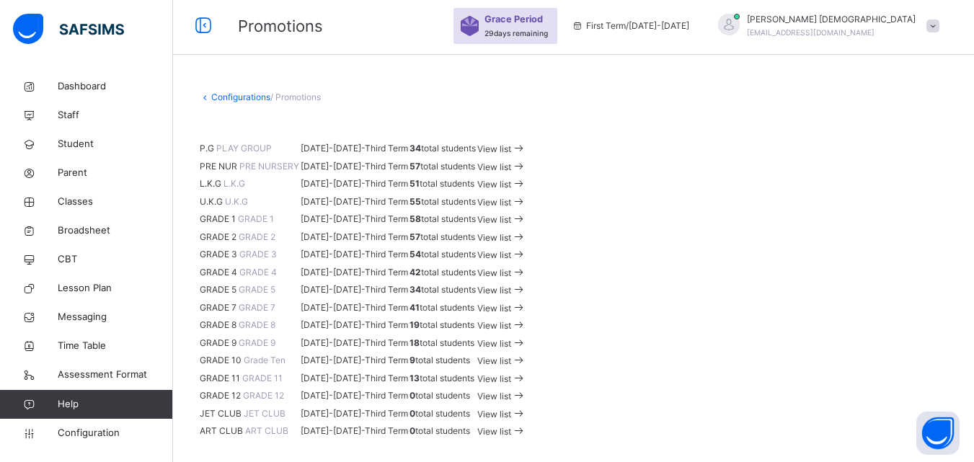
click at [511, 373] on span "View list" at bounding box center [494, 378] width 34 height 11
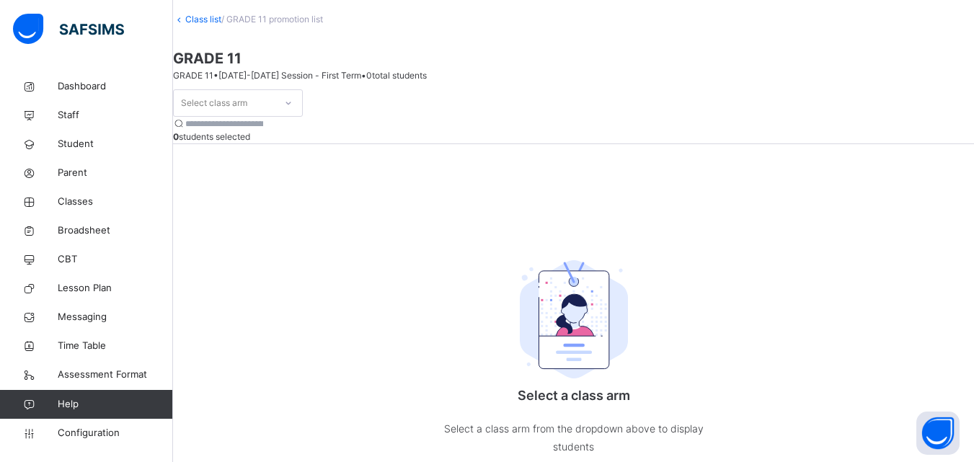
scroll to position [45, 0]
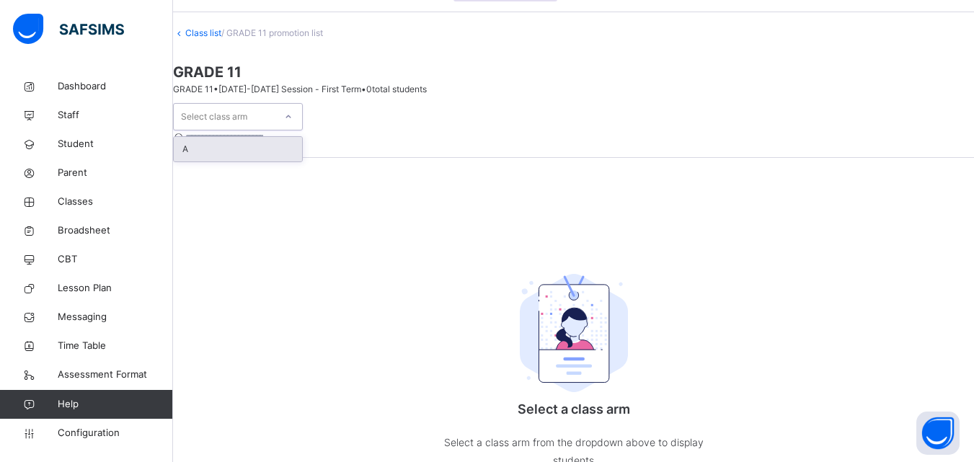
click at [296, 130] on div "Select class arm" at bounding box center [238, 116] width 130 height 27
click at [272, 161] on div "A" at bounding box center [238, 149] width 128 height 25
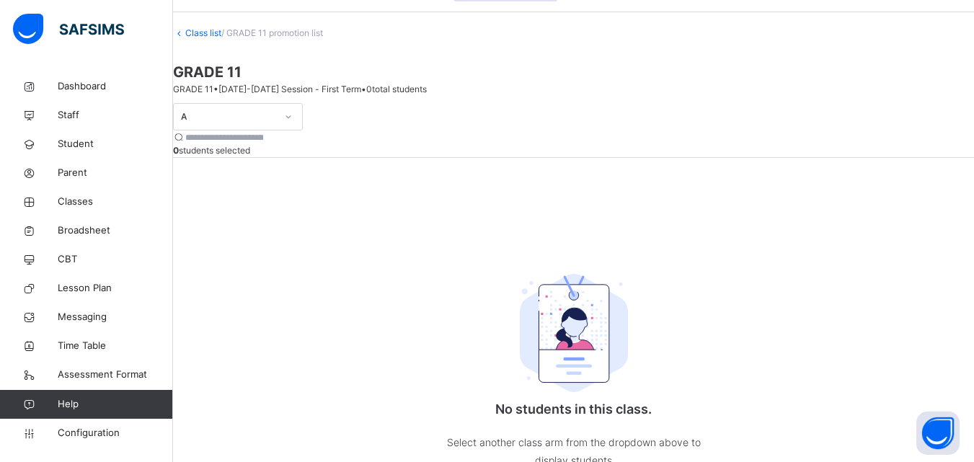
click at [323, 38] on span "/ GRADE 11 promotion list" at bounding box center [272, 32] width 102 height 11
click at [665, 273] on div "A 0 students selected No students in this class. Select another class arm from …" at bounding box center [573, 300] width 801 height 395
click at [656, 273] on div "A 0 students selected No students in this class. Select another class arm from …" at bounding box center [573, 300] width 801 height 395
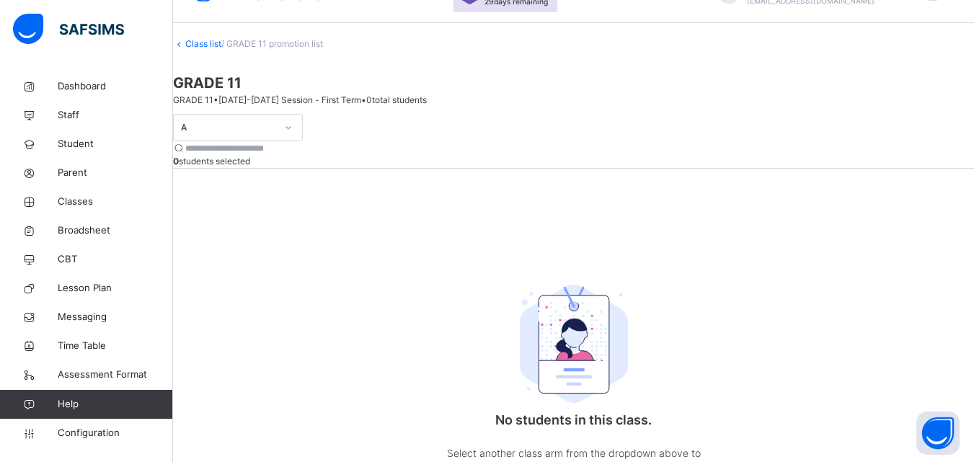
scroll to position [0, 0]
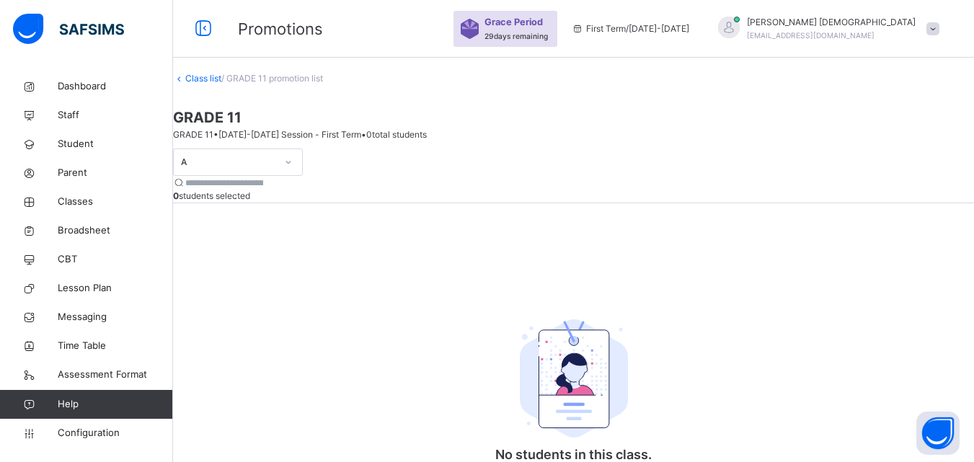
click at [250, 22] on span "Promotions" at bounding box center [280, 28] width 85 height 19
click at [203, 29] on icon at bounding box center [203, 29] width 25 height 26
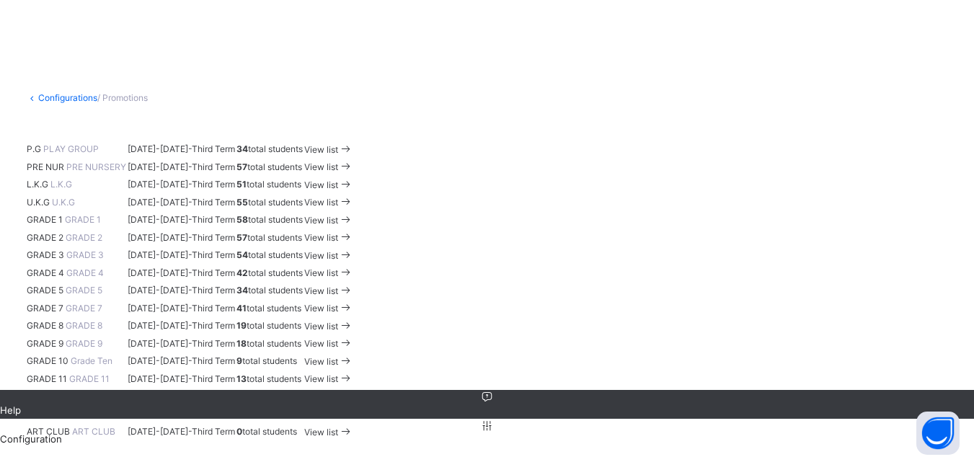
scroll to position [818, 0]
click at [353, 371] on icon at bounding box center [345, 378] width 15 height 14
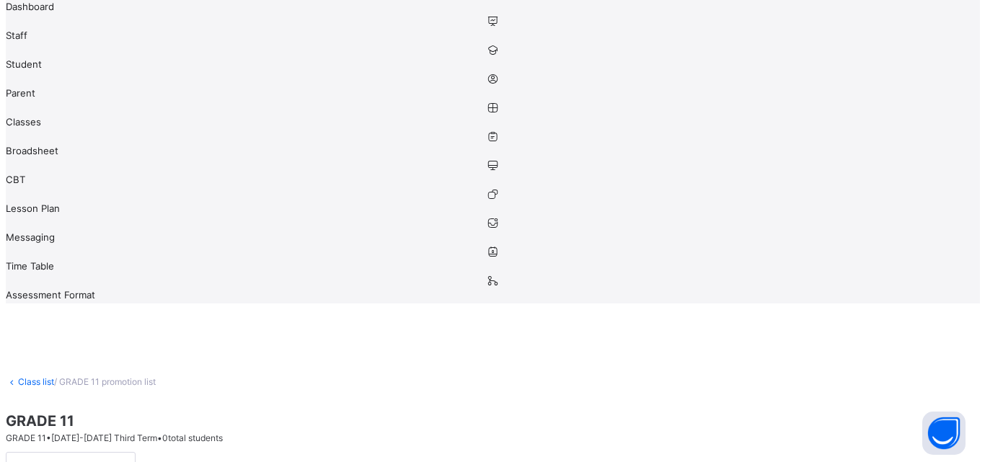
scroll to position [110, 0]
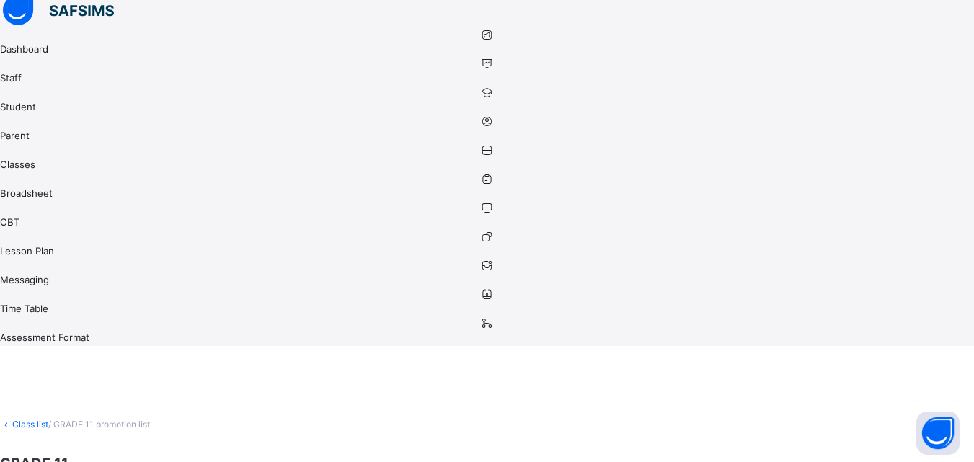
drag, startPoint x: 183, startPoint y: 61, endPoint x: 206, endPoint y: 114, distance: 57.5
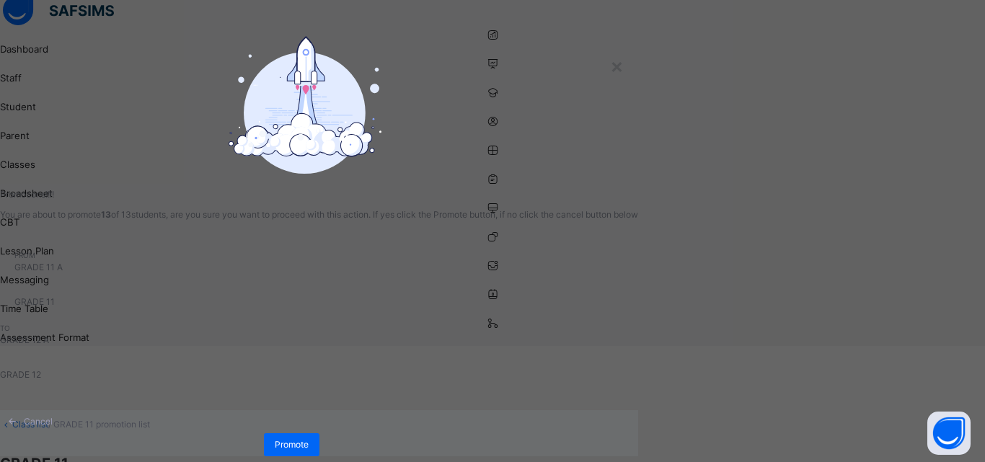
click at [520, 323] on div "from GRADE 11 A GRADE 11" at bounding box center [319, 279] width 638 height 87
click at [517, 323] on div "from GRADE 11 A GRADE 11" at bounding box center [319, 279] width 638 height 87
click at [319, 433] on div "Promote" at bounding box center [292, 444] width 56 height 23
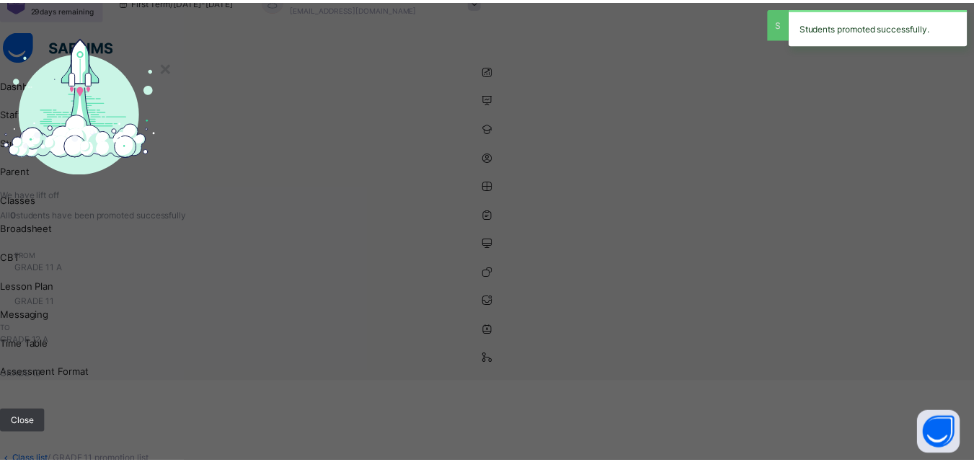
scroll to position [110, 0]
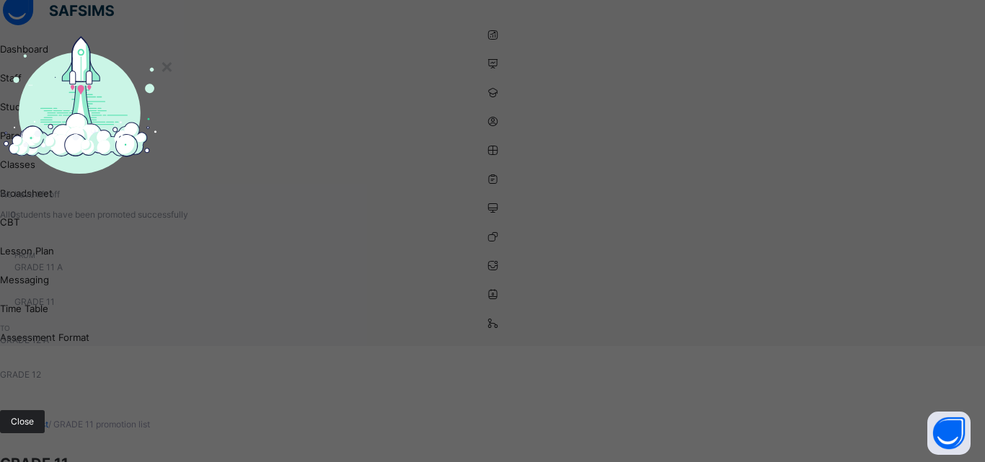
click at [34, 415] on span "Close" at bounding box center [22, 421] width 23 height 13
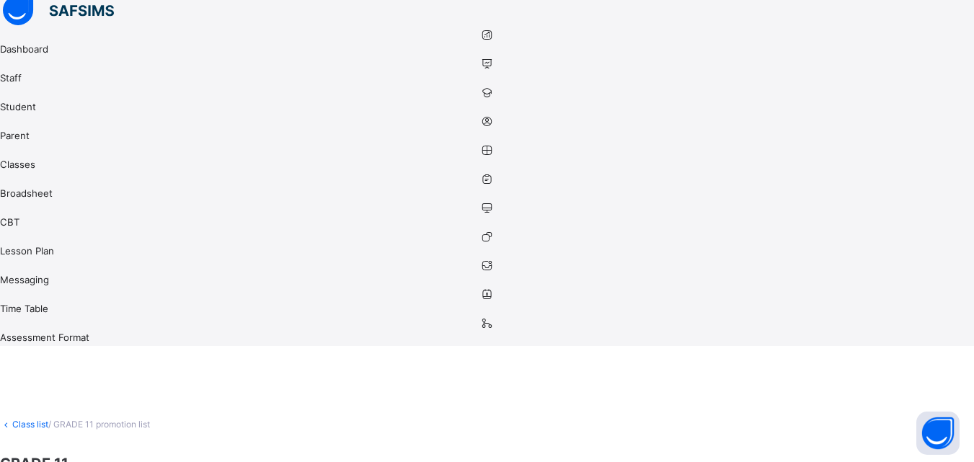
scroll to position [0, 0]
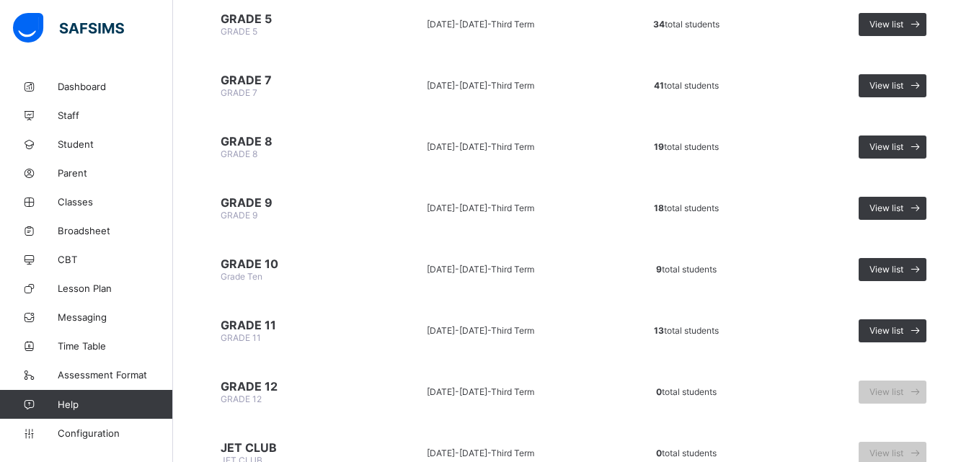
scroll to position [670, 0]
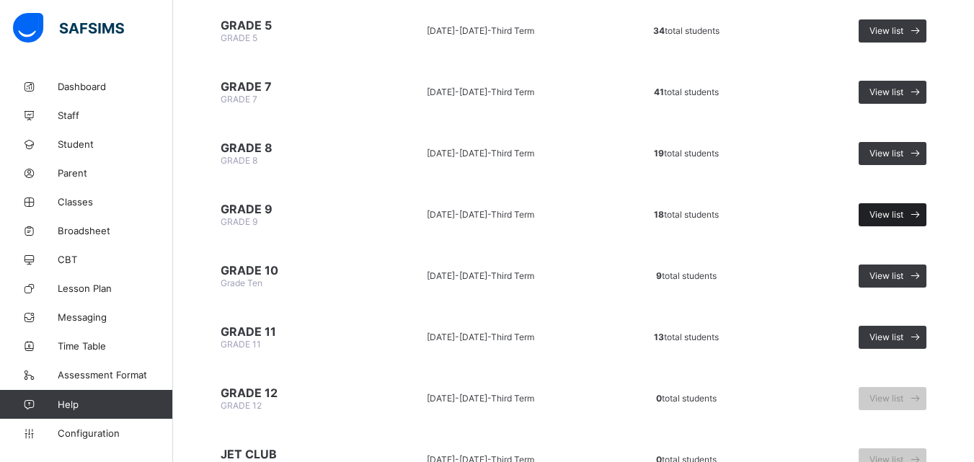
click at [891, 217] on span "View list" at bounding box center [886, 214] width 34 height 11
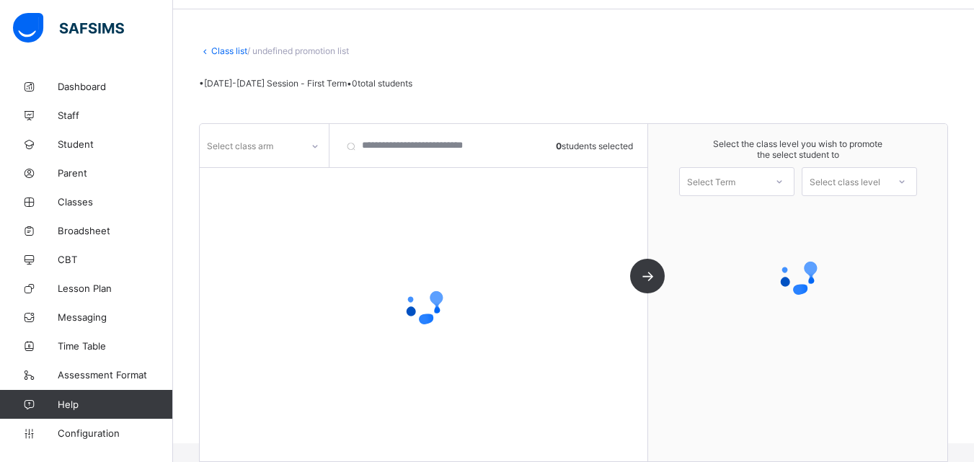
scroll to position [48, 0]
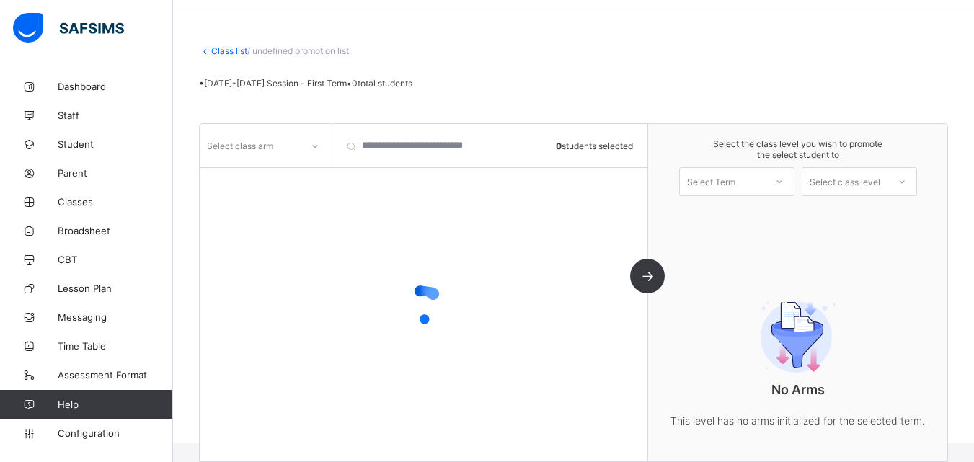
click at [296, 149] on div "Select class arm" at bounding box center [251, 146] width 102 height 20
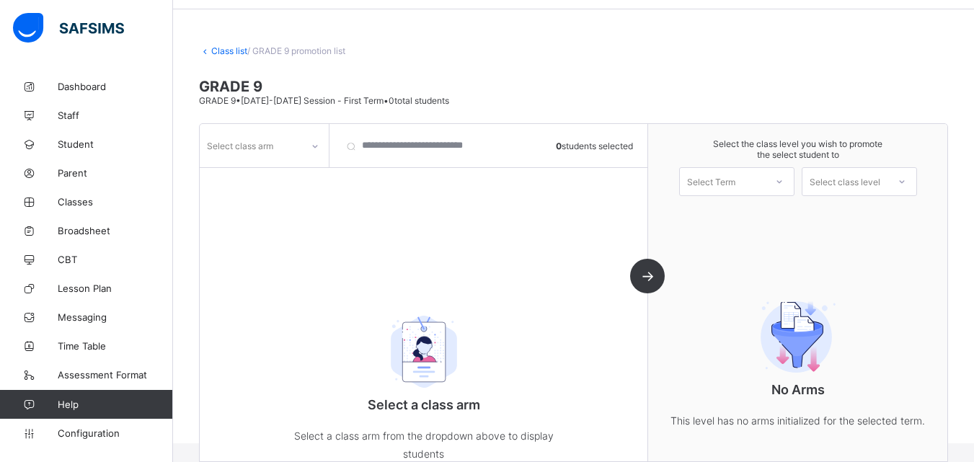
click at [374, 195] on div "Select class arm 0 students selected Select a class arm Select a class arm from…" at bounding box center [424, 292] width 448 height 337
click at [286, 142] on div "Select class arm" at bounding box center [251, 146] width 102 height 20
click at [276, 174] on div "A" at bounding box center [264, 177] width 128 height 22
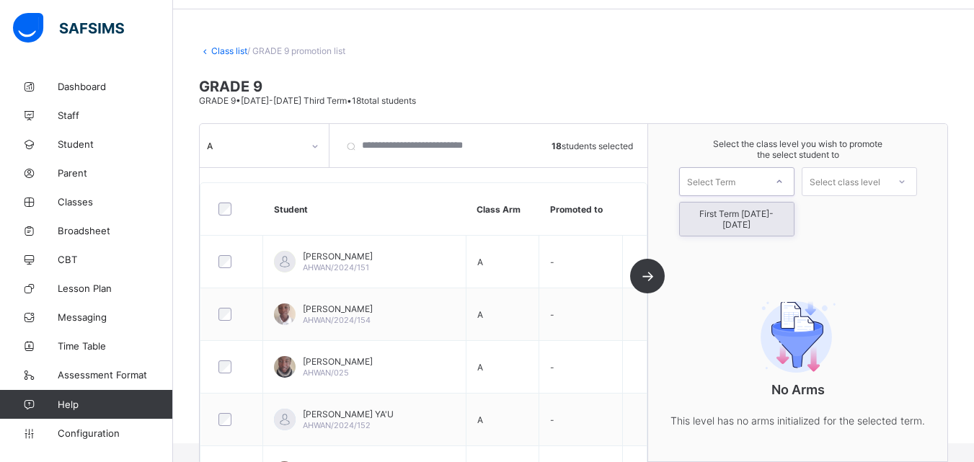
click at [735, 185] on div "Select Term" at bounding box center [711, 181] width 48 height 29
click at [218, 50] on link "Class list" at bounding box center [229, 50] width 36 height 11
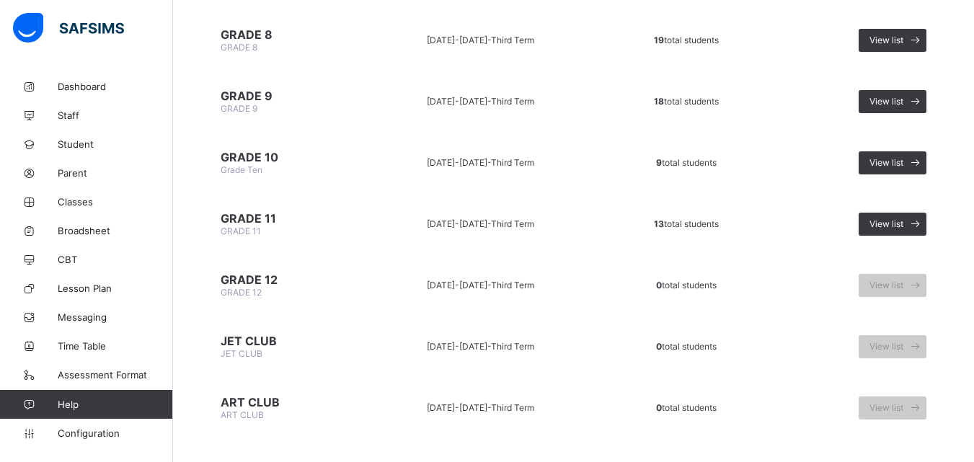
scroll to position [773, 0]
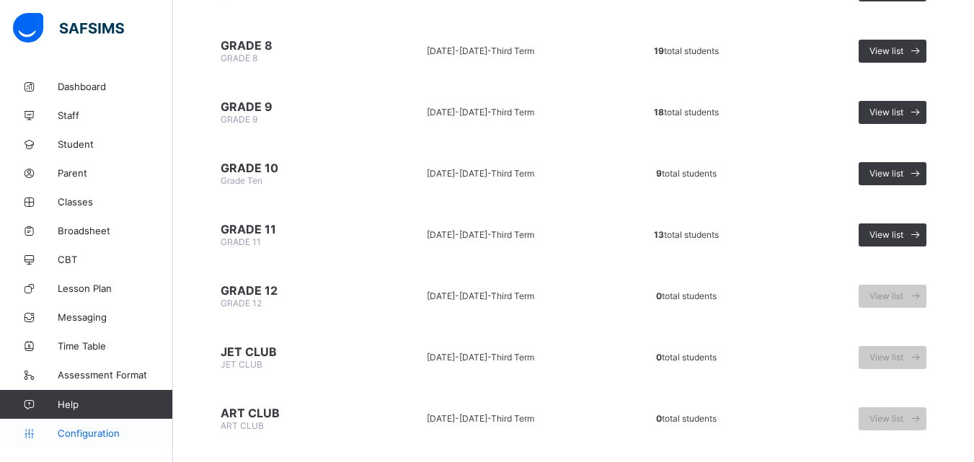
click at [94, 428] on span "Configuration" at bounding box center [115, 433] width 115 height 12
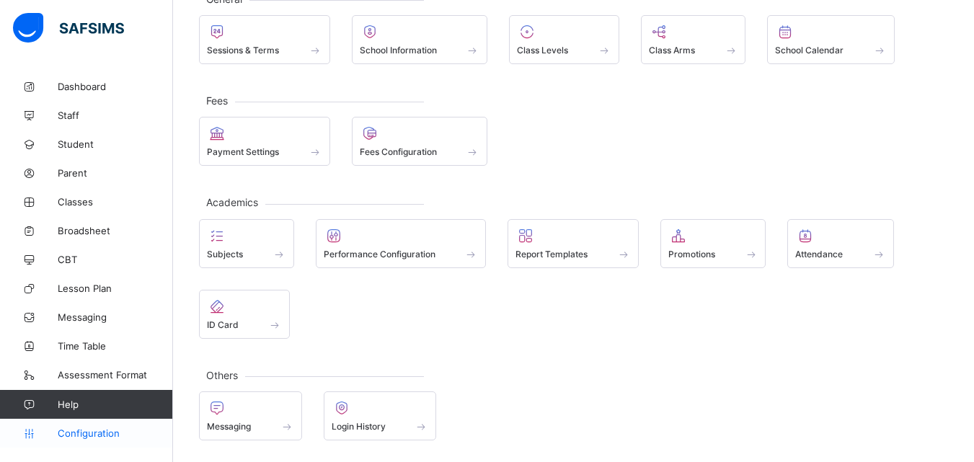
scroll to position [102, 0]
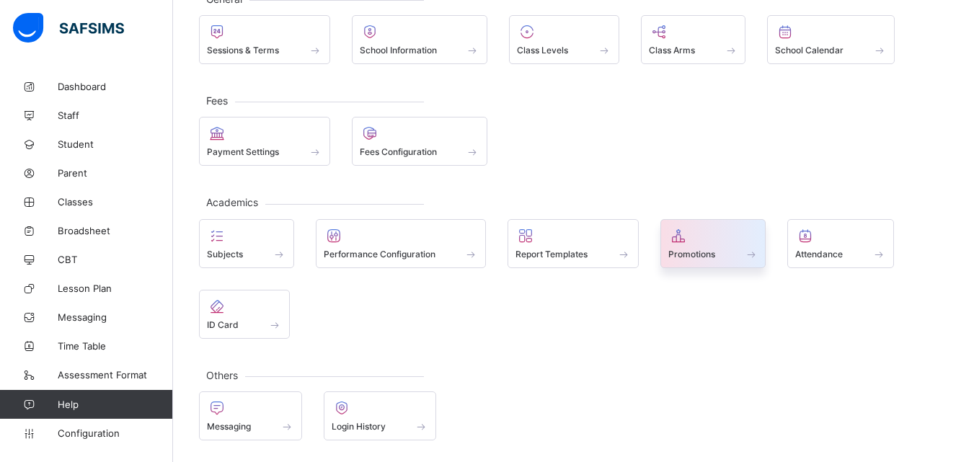
click at [742, 245] on span at bounding box center [713, 246] width 90 height 4
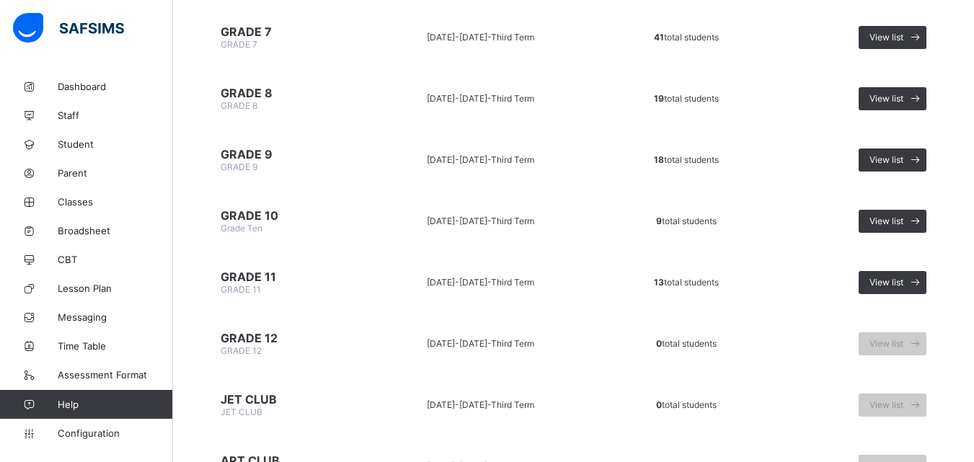
scroll to position [729, 0]
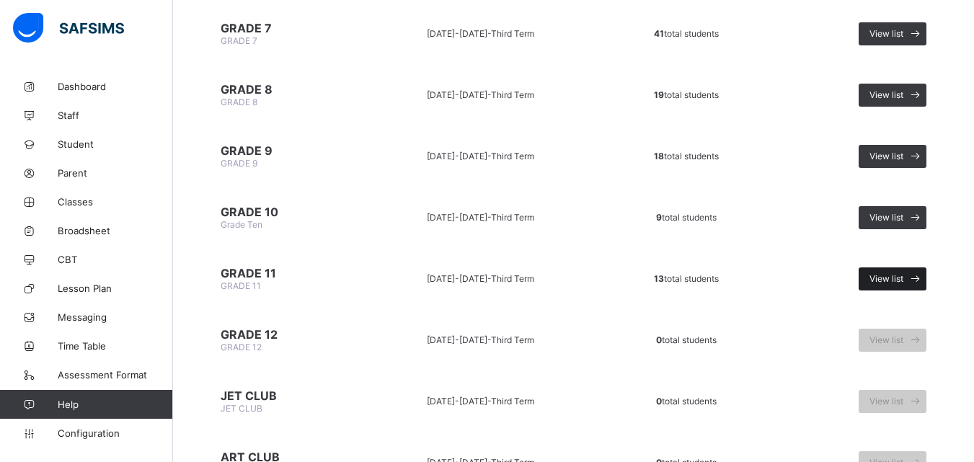
click at [884, 272] on div "View list" at bounding box center [892, 278] width 68 height 23
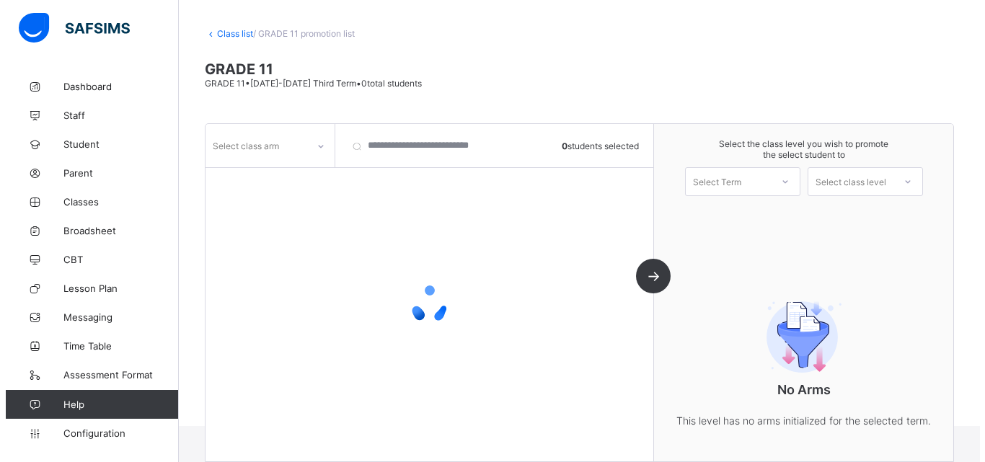
scroll to position [66, 0]
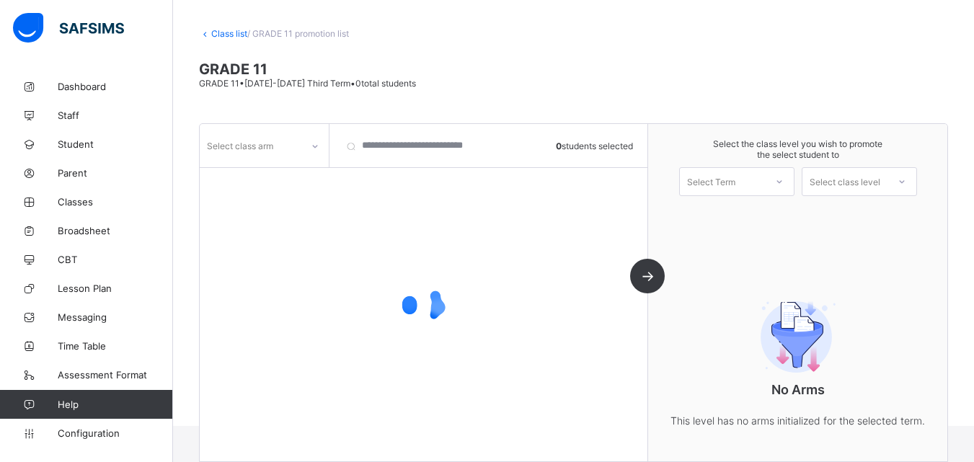
click at [308, 141] on div at bounding box center [315, 146] width 25 height 23
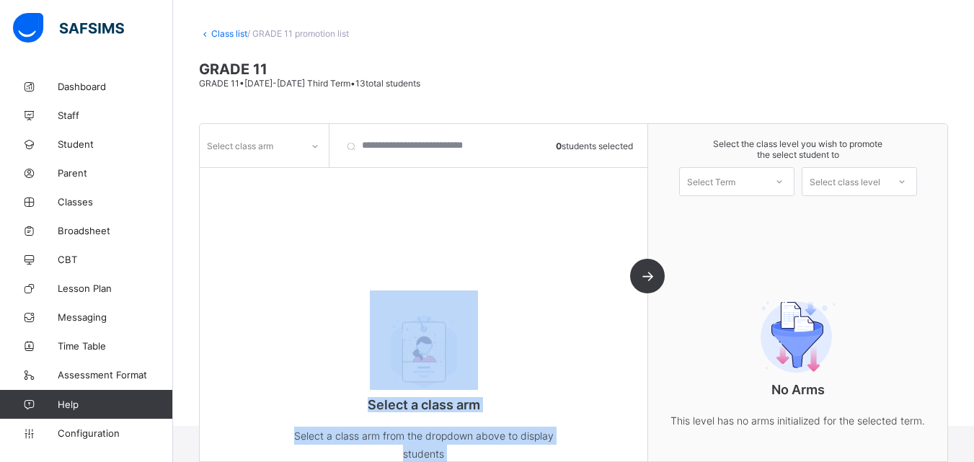
drag, startPoint x: 285, startPoint y: 194, endPoint x: 285, endPoint y: 181, distance: 13.0
click at [285, 181] on div "Select class arm 0 students selected Select a class arm Select a class arm from…" at bounding box center [424, 292] width 448 height 337
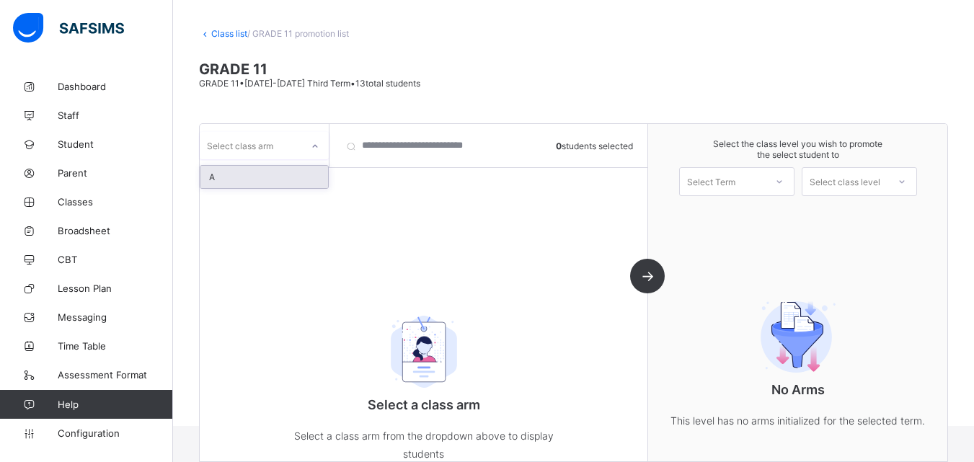
click at [306, 142] on div at bounding box center [315, 146] width 25 height 23
click at [279, 170] on div "A" at bounding box center [264, 177] width 128 height 22
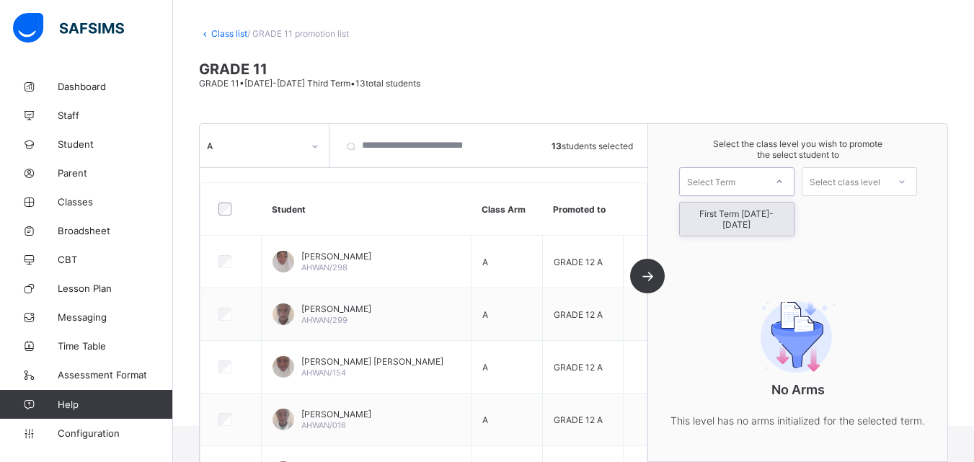
click at [724, 177] on div "Select Term" at bounding box center [711, 181] width 48 height 29
click at [723, 212] on div "First Term [DATE]-[DATE]" at bounding box center [737, 219] width 114 height 33
click at [861, 179] on div "Select class level" at bounding box center [844, 181] width 71 height 29
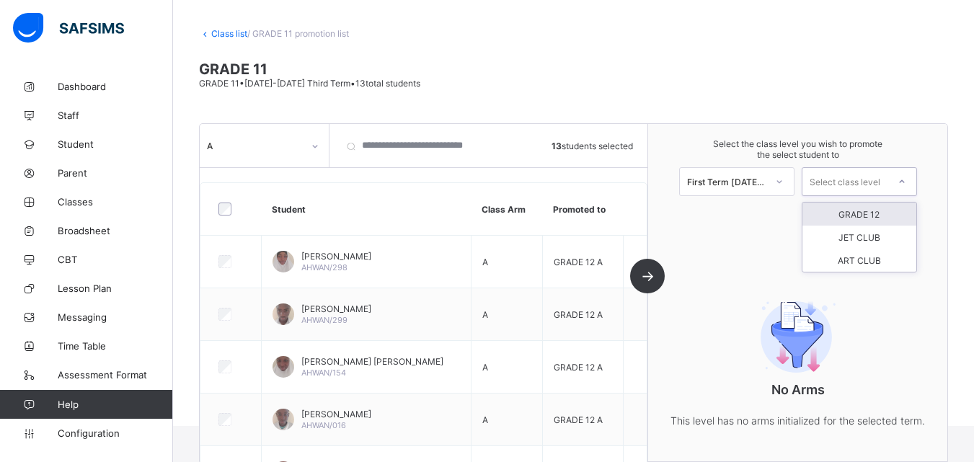
click at [871, 213] on div "GRADE 12" at bounding box center [859, 214] width 114 height 23
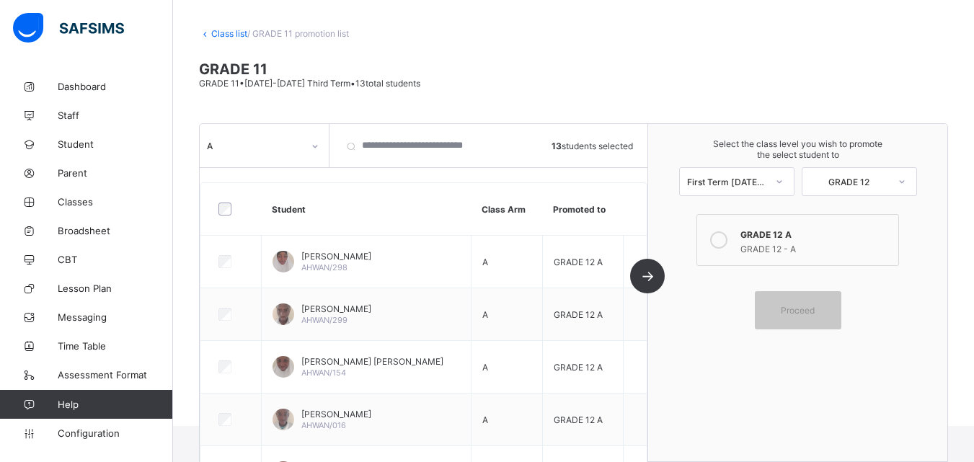
click at [733, 236] on div at bounding box center [718, 240] width 29 height 29
click at [800, 317] on div "Proceed" at bounding box center [798, 310] width 86 height 38
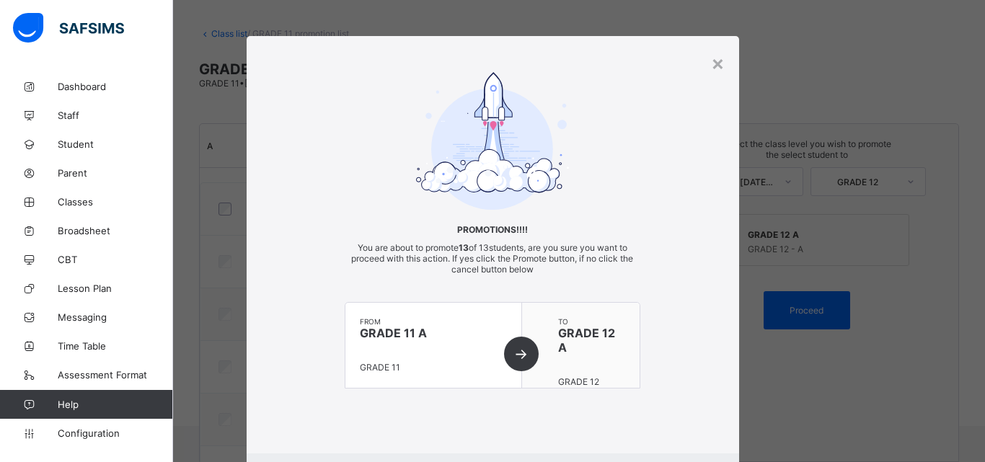
scroll to position [79, 0]
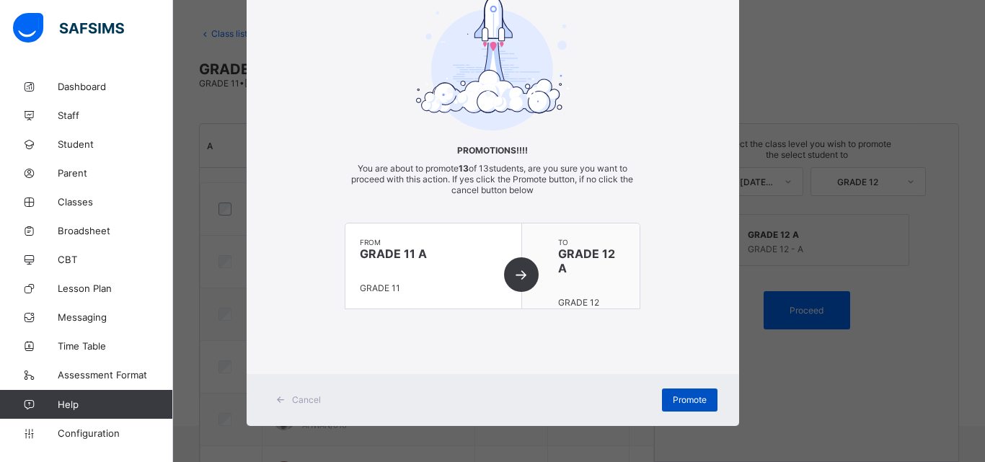
click at [690, 404] on span "Promote" at bounding box center [689, 399] width 34 height 11
click at [682, 402] on span "Promote" at bounding box center [689, 399] width 34 height 11
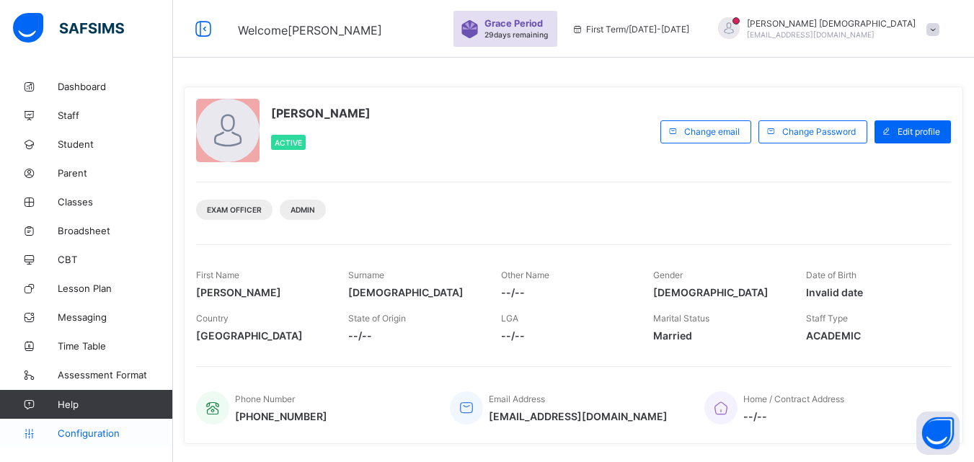
click at [74, 430] on span "Configuration" at bounding box center [115, 433] width 115 height 12
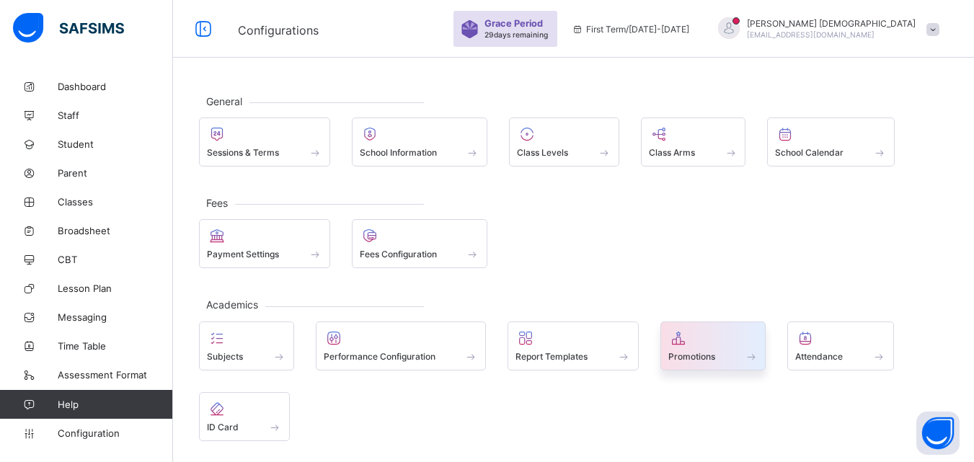
click at [714, 329] on div at bounding box center [713, 337] width 90 height 17
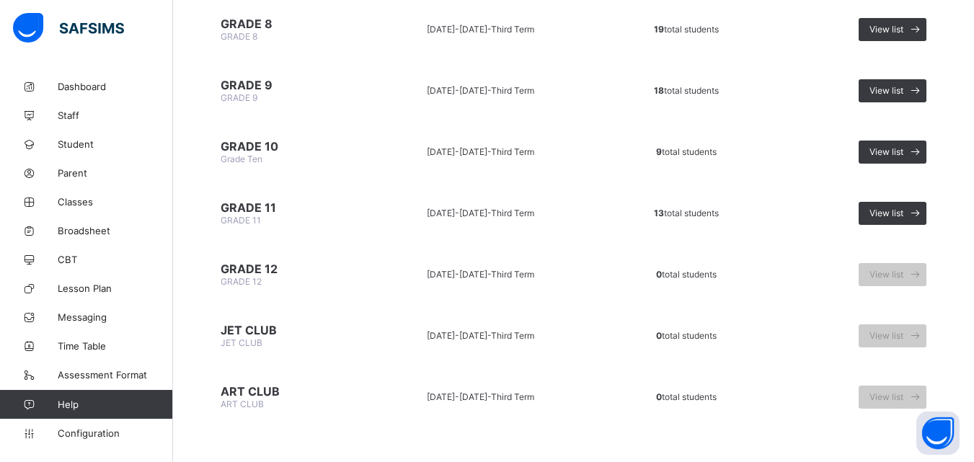
scroll to position [796, 0]
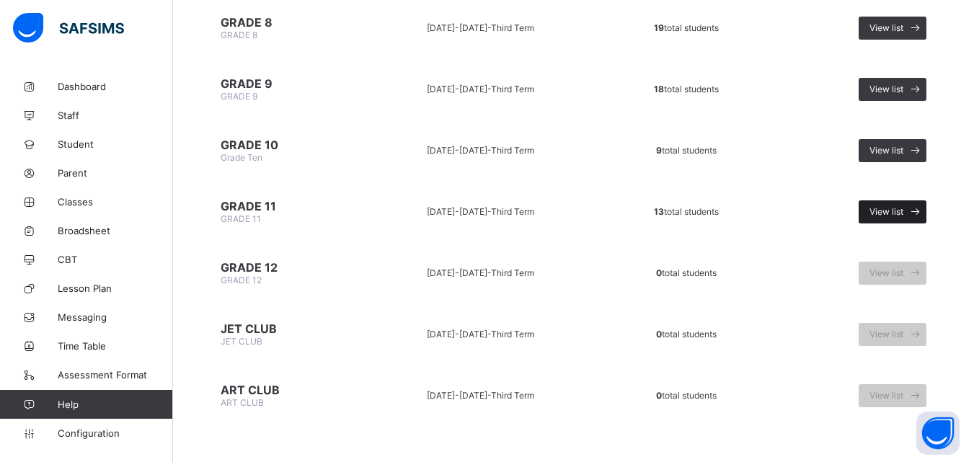
click at [921, 214] on icon at bounding box center [914, 212] width 15 height 14
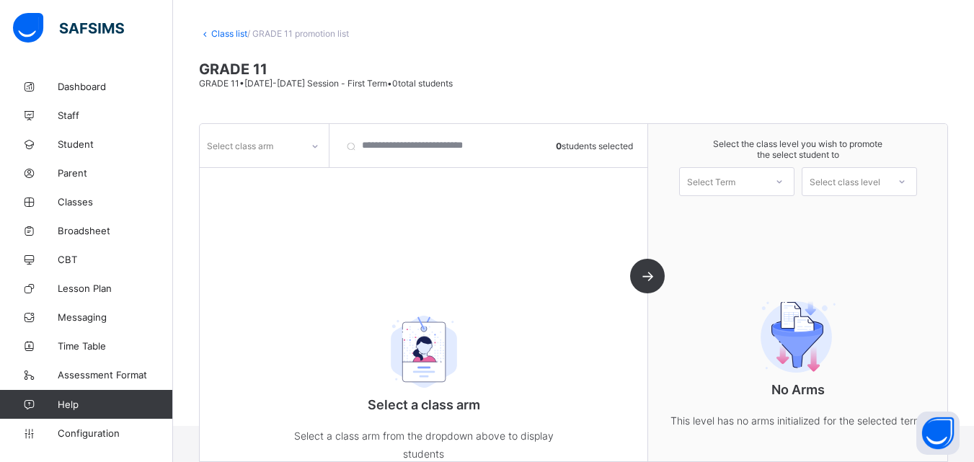
scroll to position [95, 0]
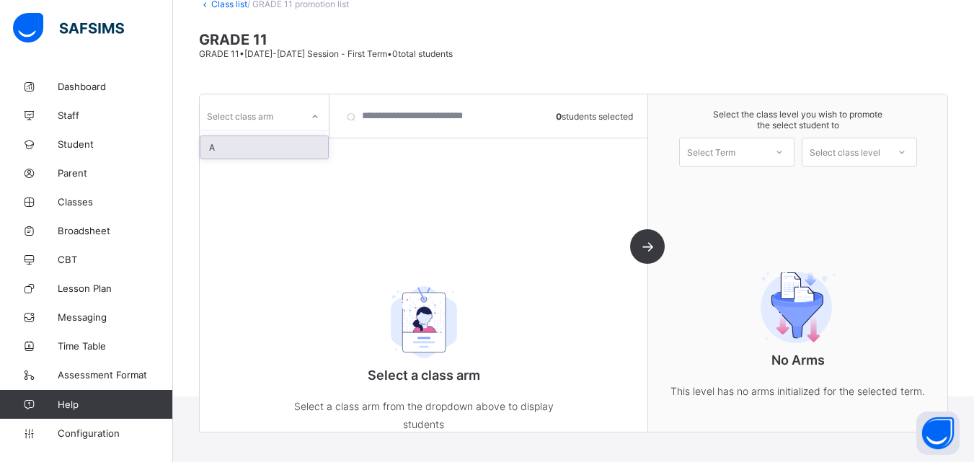
click at [301, 122] on div at bounding box center [314, 115] width 27 height 27
click at [290, 130] on div "option A focused, 1 of 1. 1 result available. Use Up and Down to choose options…" at bounding box center [264, 115] width 129 height 27
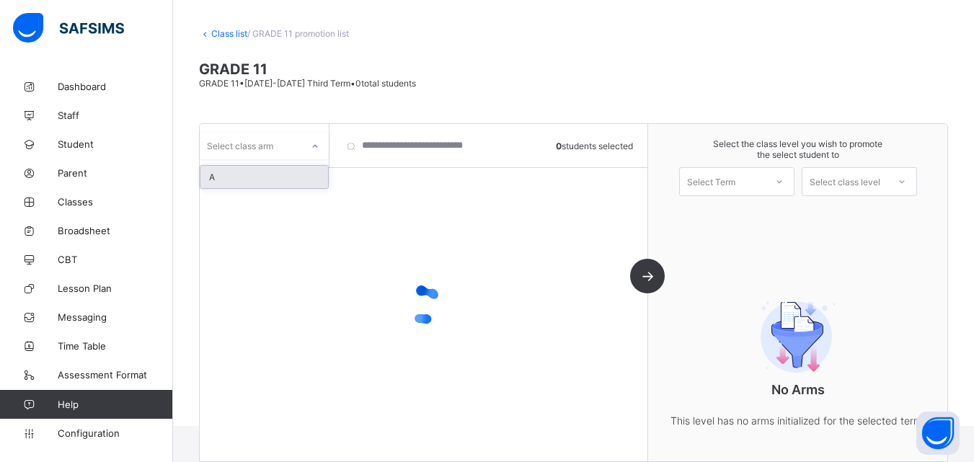
click at [272, 167] on div "A" at bounding box center [264, 177] width 128 height 22
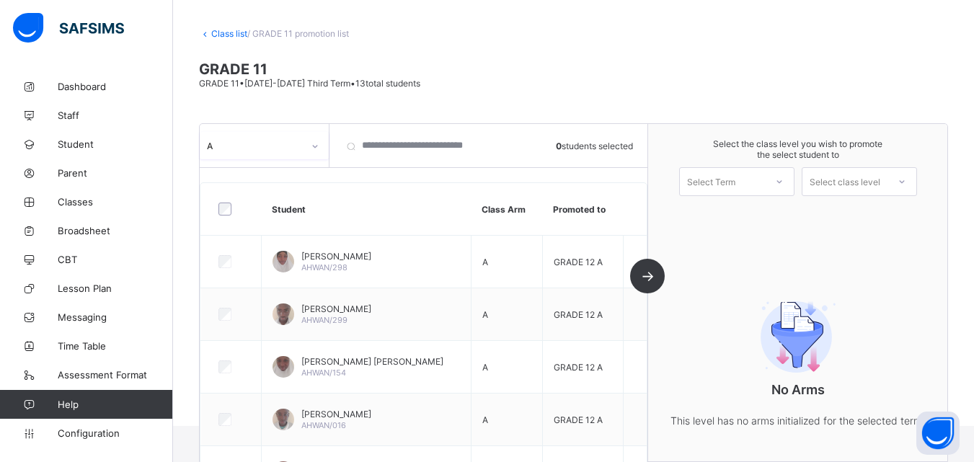
scroll to position [95, 0]
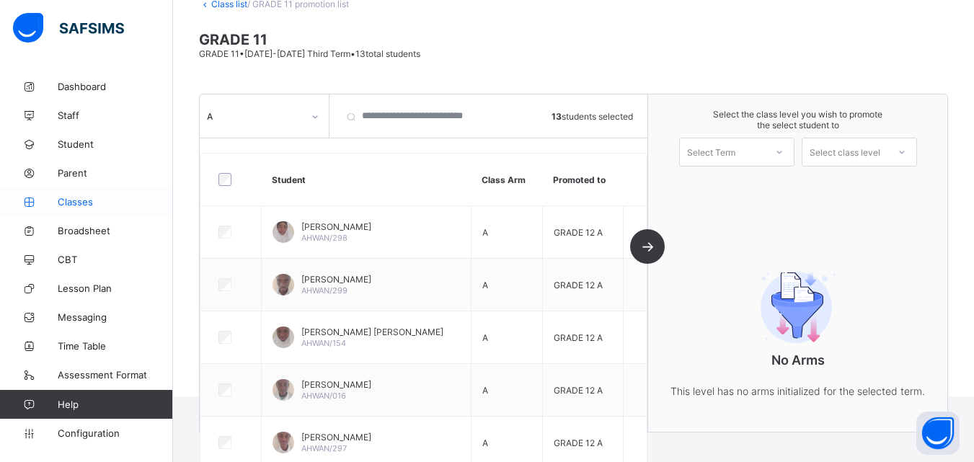
click at [76, 197] on span "Classes" at bounding box center [115, 202] width 115 height 12
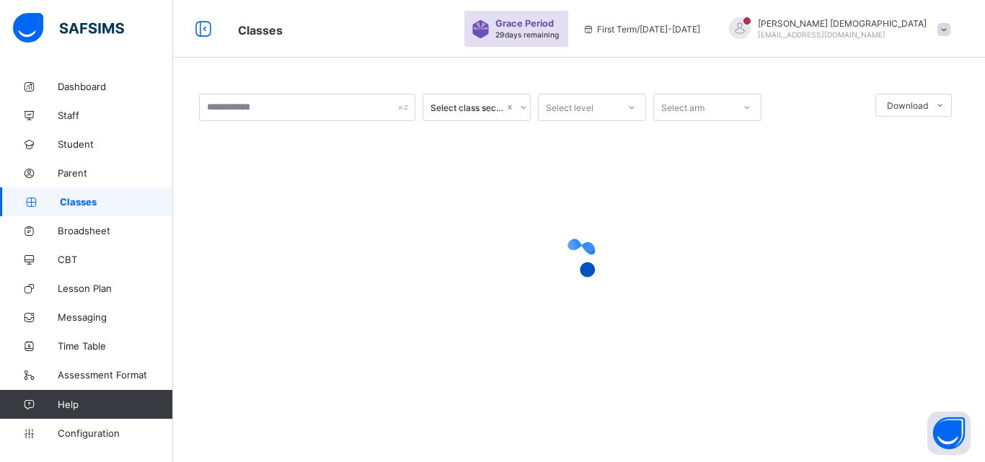
click at [76, 197] on span "Classes" at bounding box center [116, 202] width 113 height 12
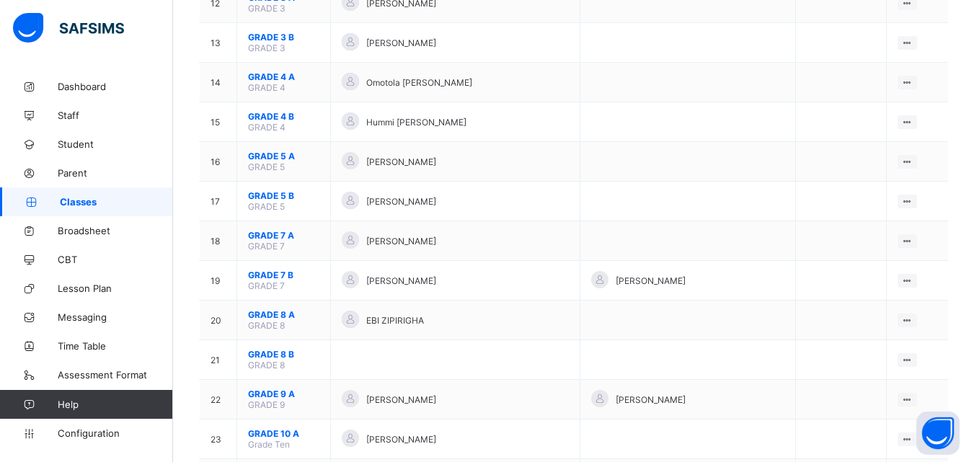
scroll to position [814, 0]
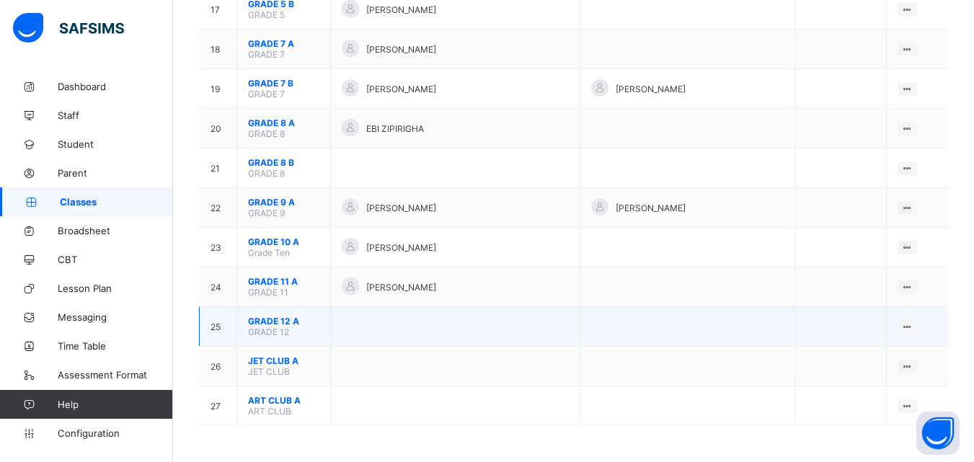
click at [270, 324] on span "GRADE 12 A" at bounding box center [283, 321] width 71 height 11
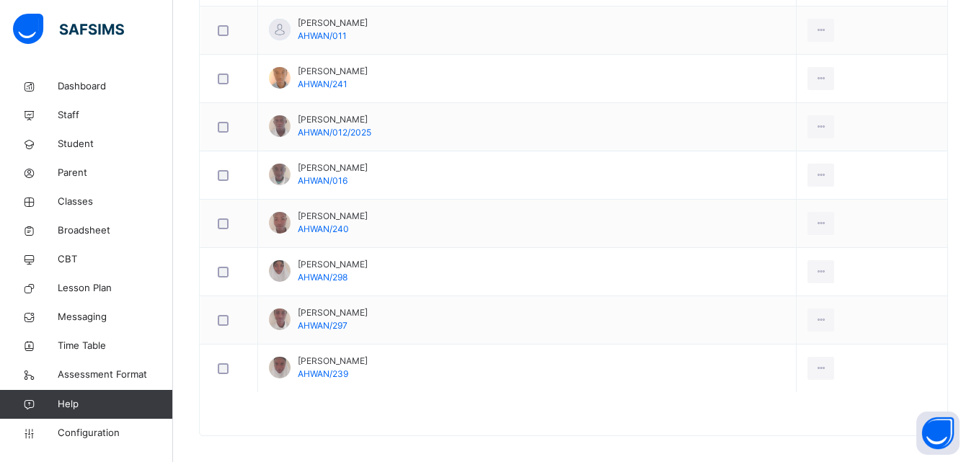
scroll to position [717, 0]
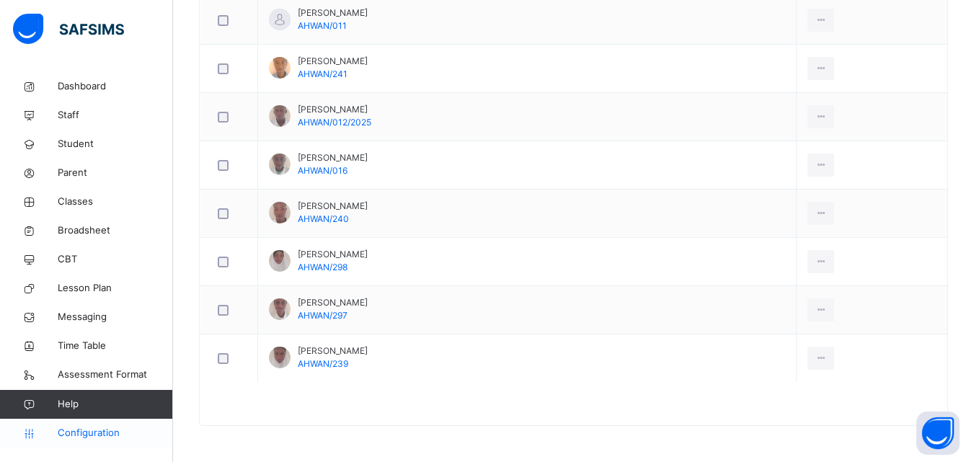
click at [93, 439] on span "Configuration" at bounding box center [115, 433] width 115 height 14
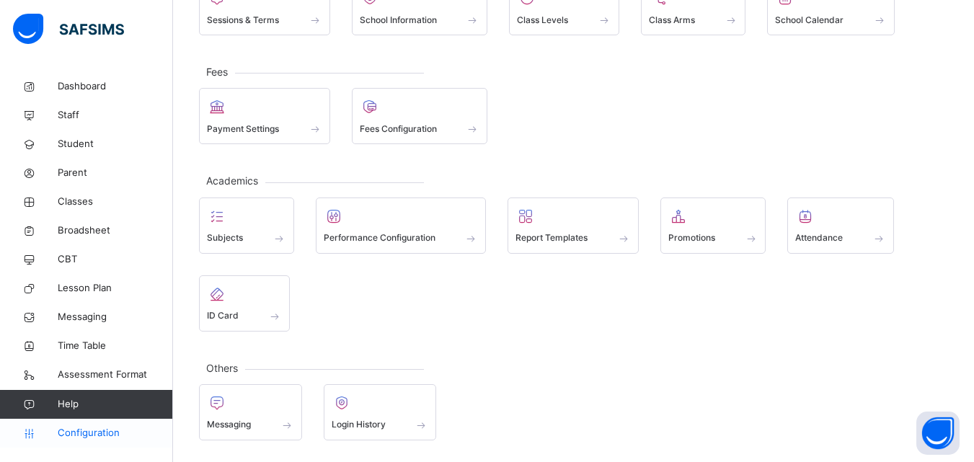
scroll to position [138, 0]
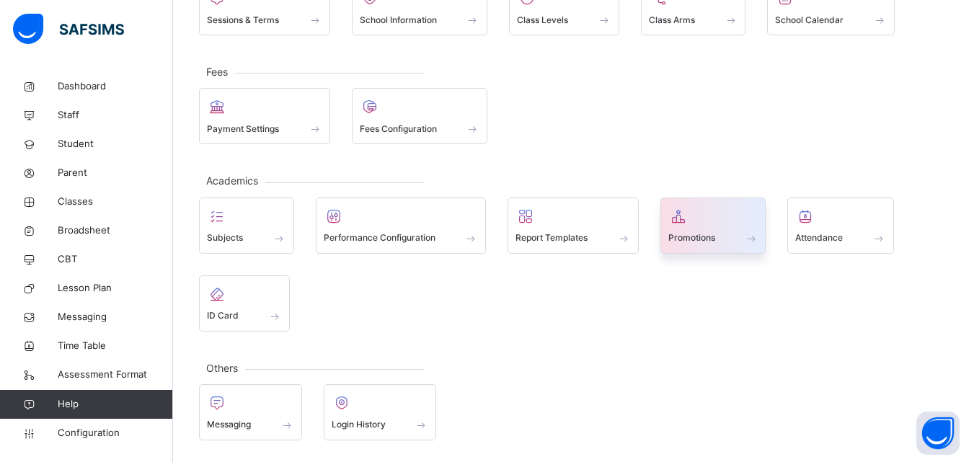
click at [670, 216] on icon at bounding box center [678, 216] width 20 height 17
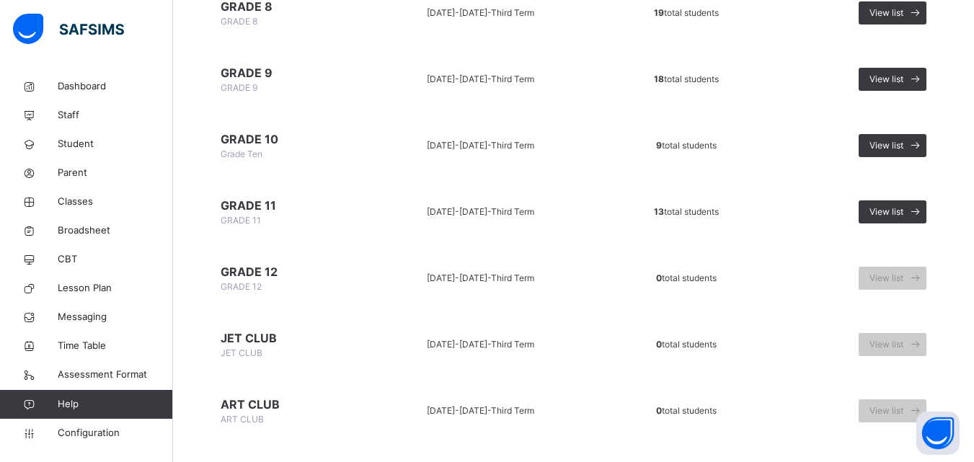
scroll to position [872, 0]
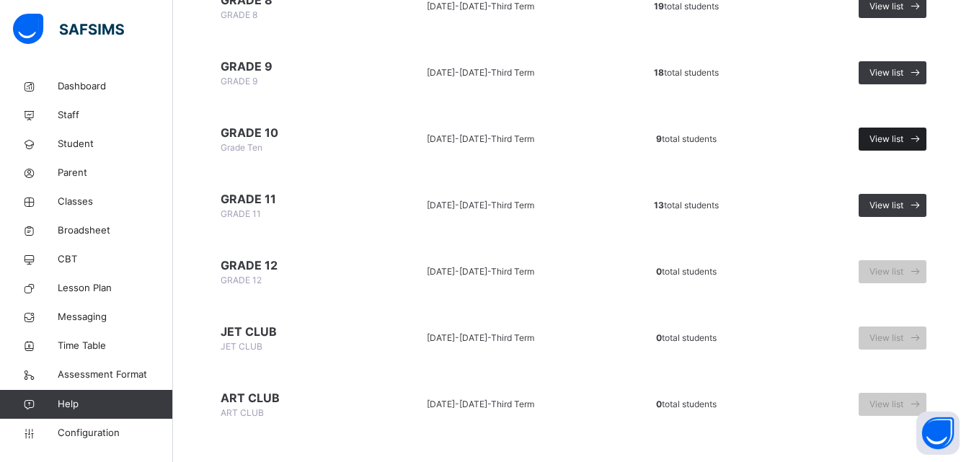
click at [903, 136] on span "View list" at bounding box center [886, 139] width 34 height 13
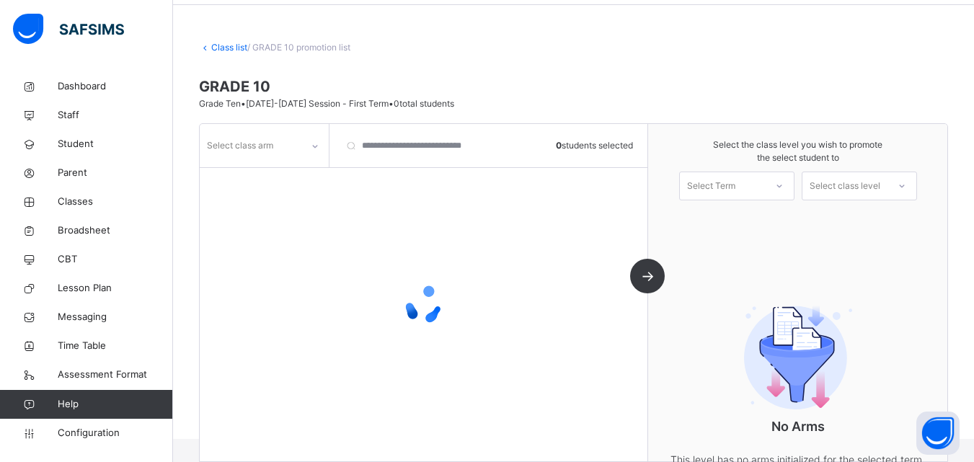
scroll to position [110, 0]
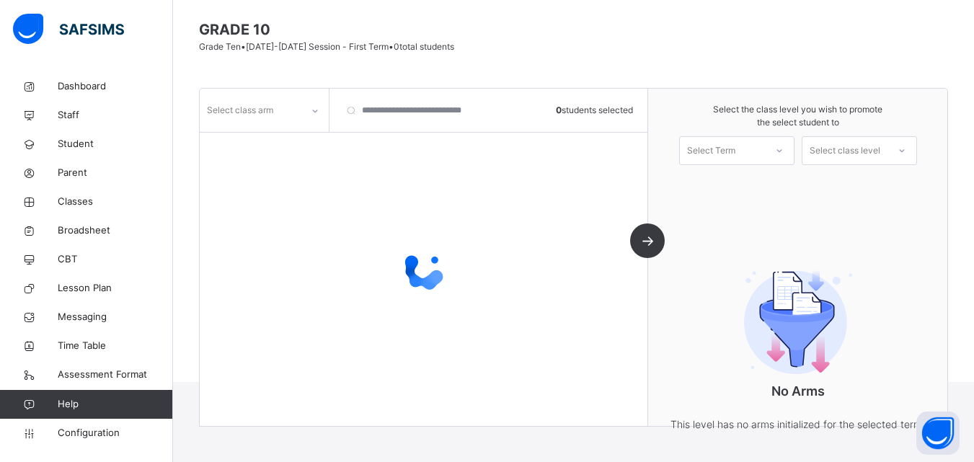
click at [307, 111] on div at bounding box center [315, 110] width 25 height 23
click at [343, 159] on div at bounding box center [424, 270] width 448 height 274
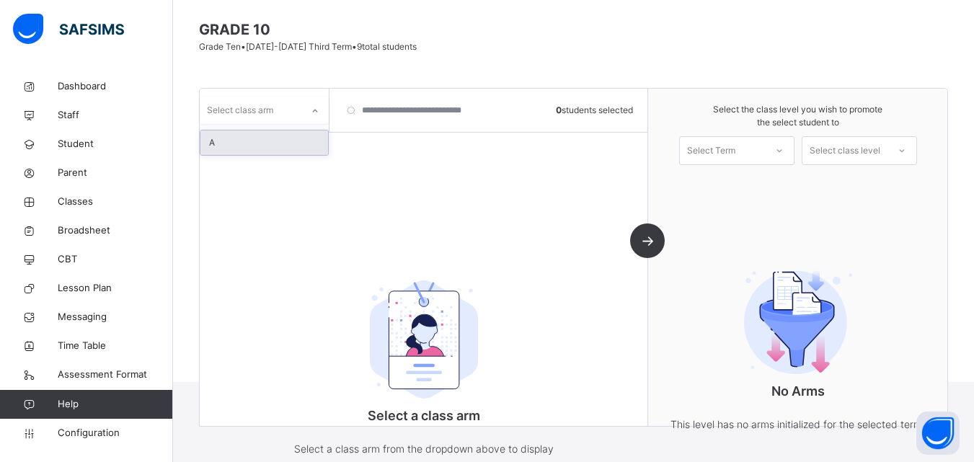
click at [317, 115] on div at bounding box center [315, 110] width 25 height 23
click at [289, 153] on div "A" at bounding box center [264, 142] width 128 height 25
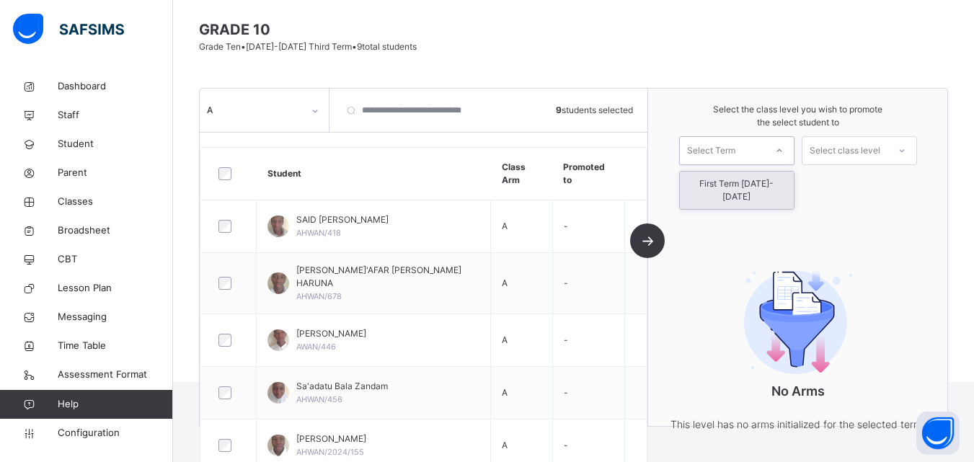
click at [765, 146] on div "Select Term" at bounding box center [722, 151] width 85 height 22
click at [753, 182] on div "First Term [DATE]-[DATE]" at bounding box center [737, 190] width 114 height 37
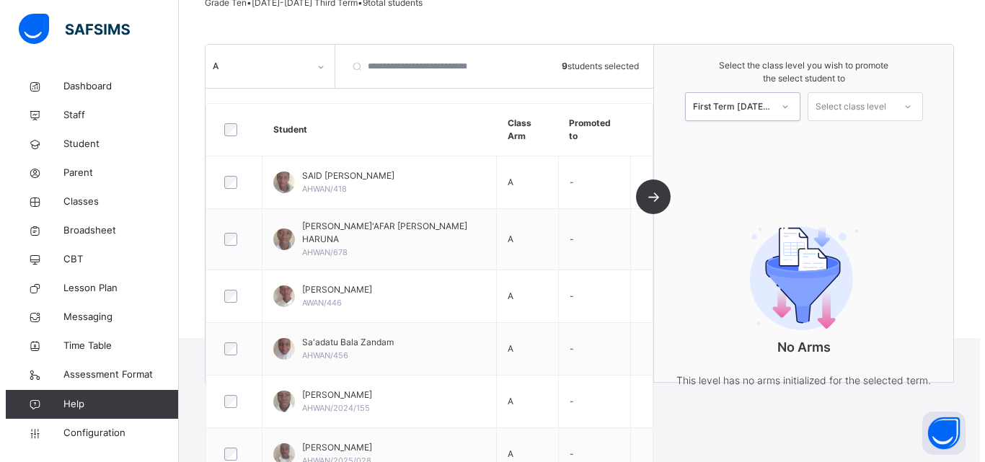
scroll to position [177, 0]
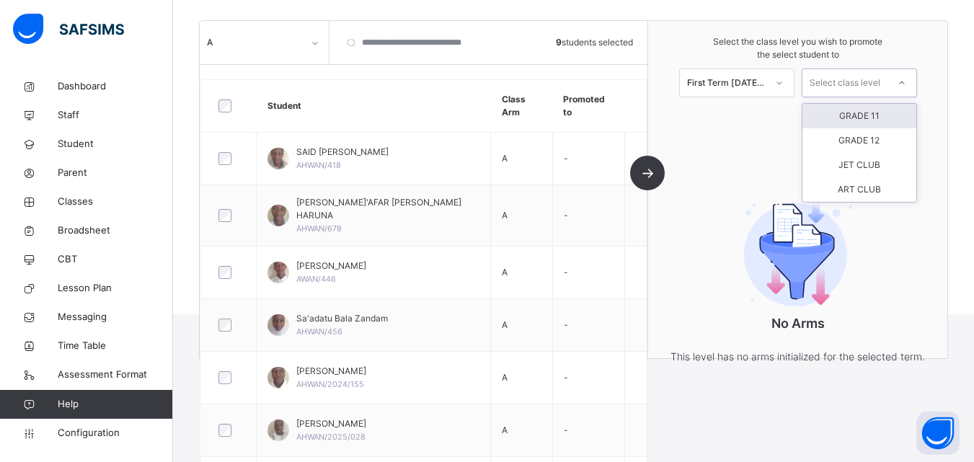
click at [870, 79] on div "Select class level" at bounding box center [844, 82] width 71 height 29
click at [866, 120] on div "GRADE 11" at bounding box center [859, 116] width 114 height 25
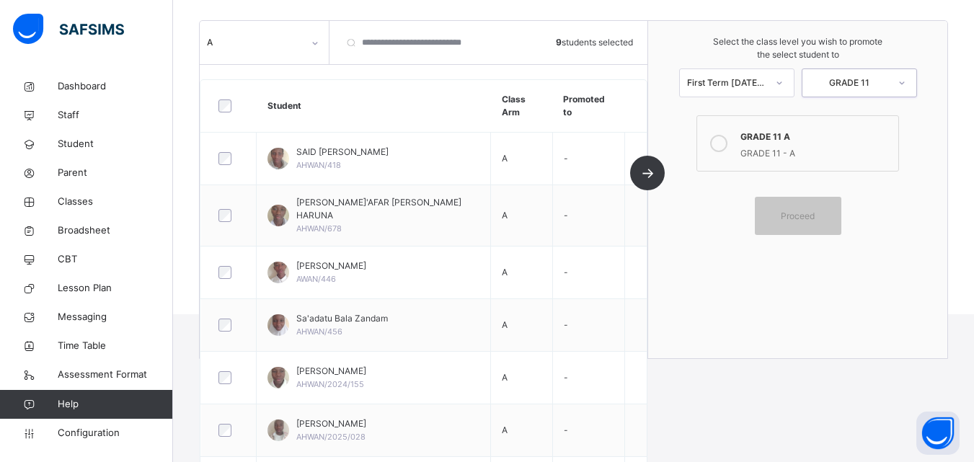
click at [717, 143] on icon at bounding box center [718, 143] width 17 height 17
drag, startPoint x: 942, startPoint y: 232, endPoint x: 945, endPoint y: 171, distance: 61.3
click at [945, 171] on div "Select the class level you wish to promote the select student to First Term 202…" at bounding box center [797, 189] width 299 height 337
click at [829, 218] on span "Proceed" at bounding box center [797, 216] width 65 height 13
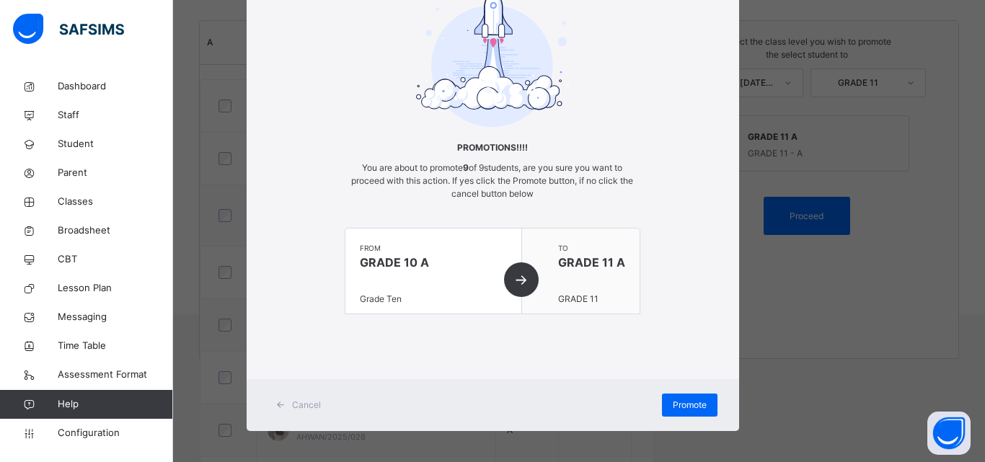
scroll to position [88, 0]
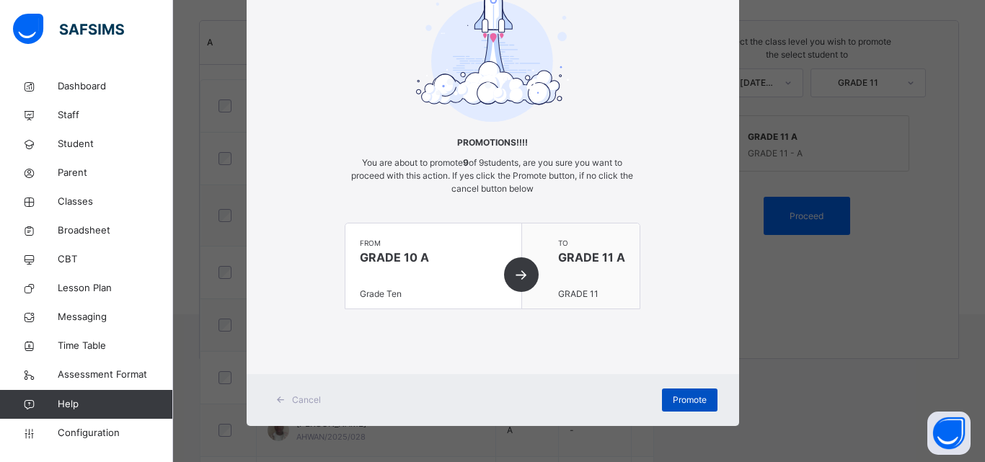
click at [682, 395] on span "Promote" at bounding box center [689, 400] width 34 height 13
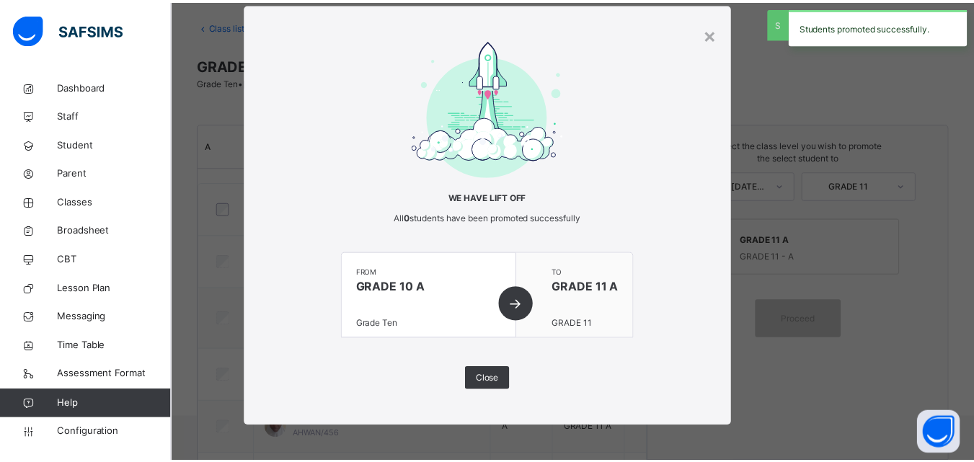
scroll to position [177, 0]
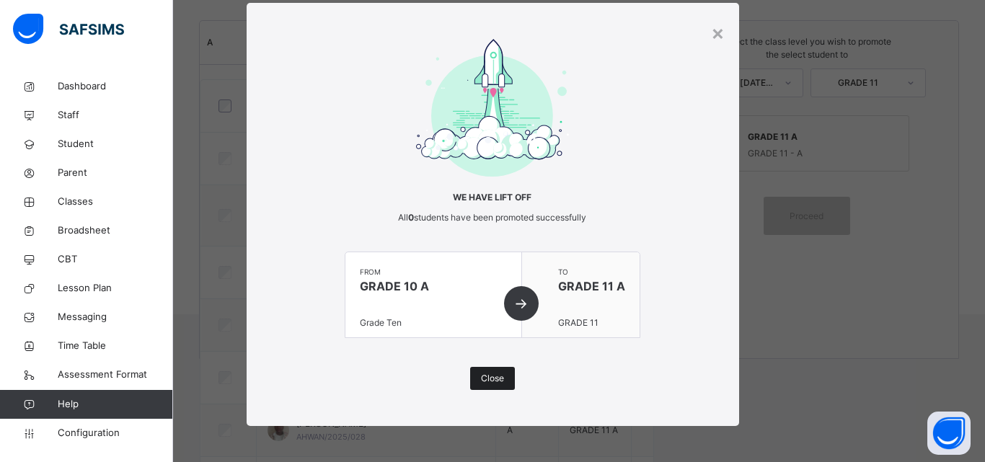
click at [487, 376] on span "Close" at bounding box center [492, 378] width 23 height 13
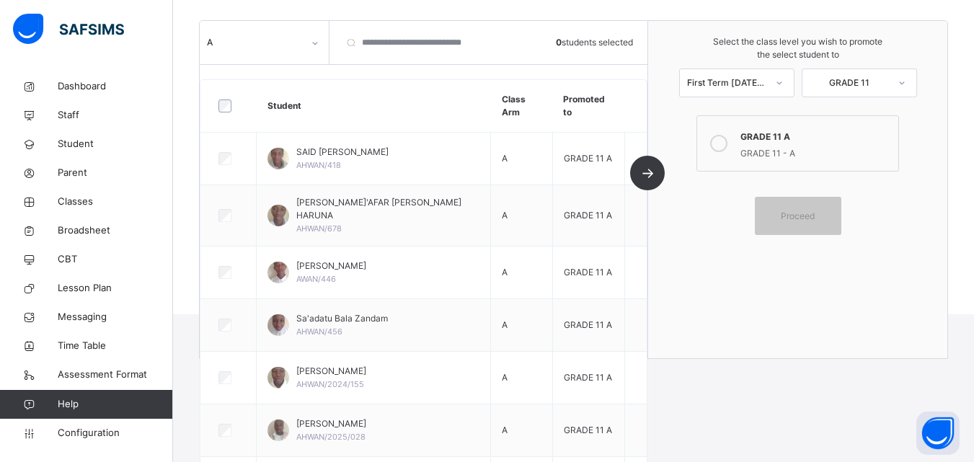
scroll to position [0, 0]
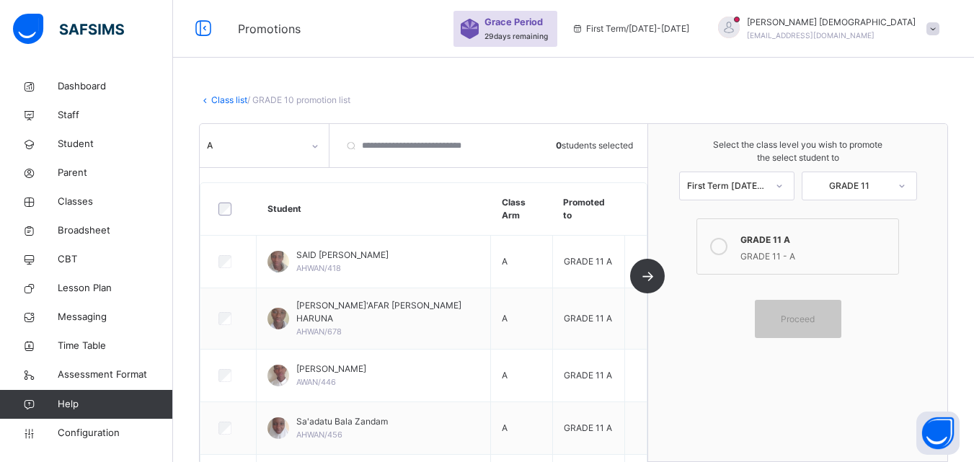
click at [223, 105] on link "Class list" at bounding box center [229, 99] width 36 height 11
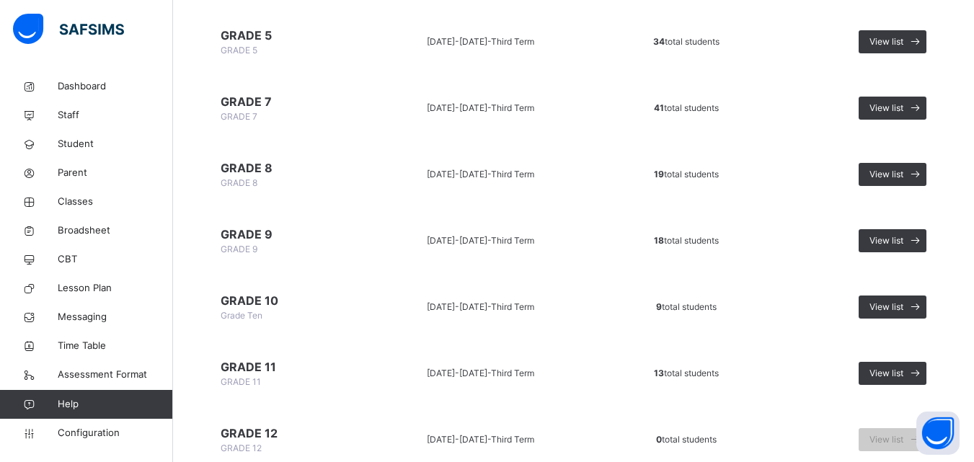
scroll to position [702, 0]
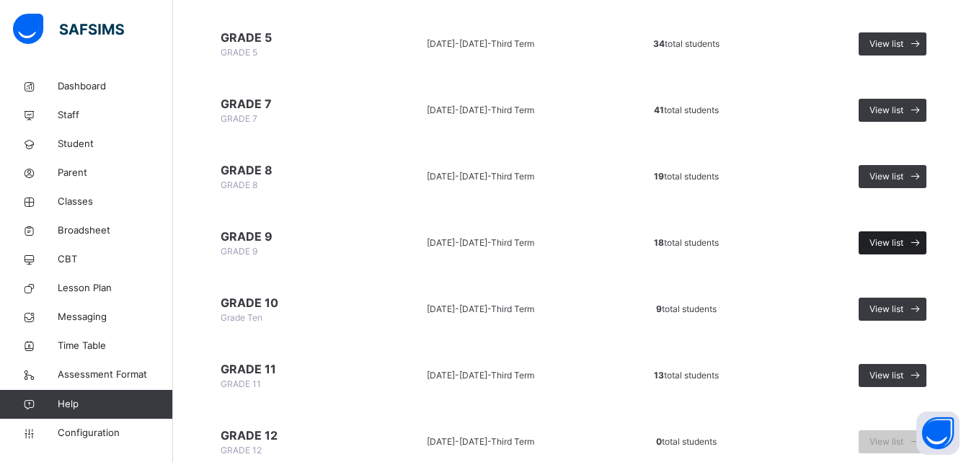
click at [900, 240] on span "View list" at bounding box center [886, 242] width 34 height 13
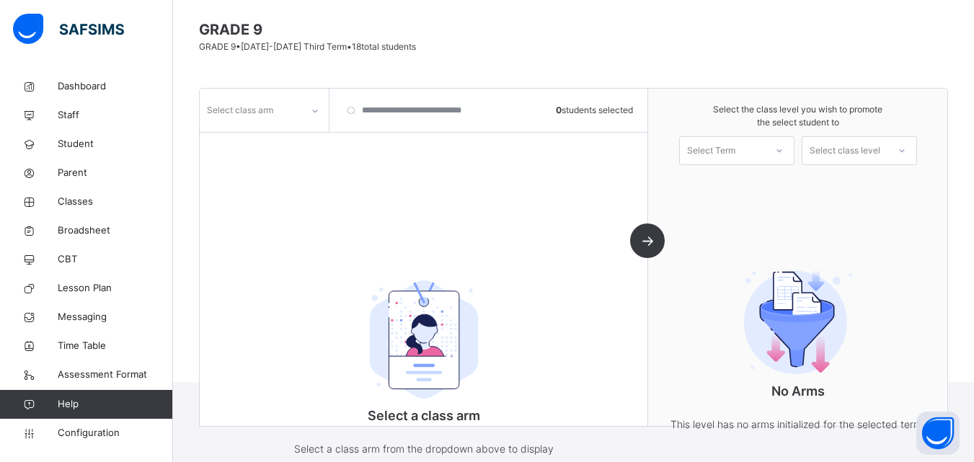
scroll to position [152, 0]
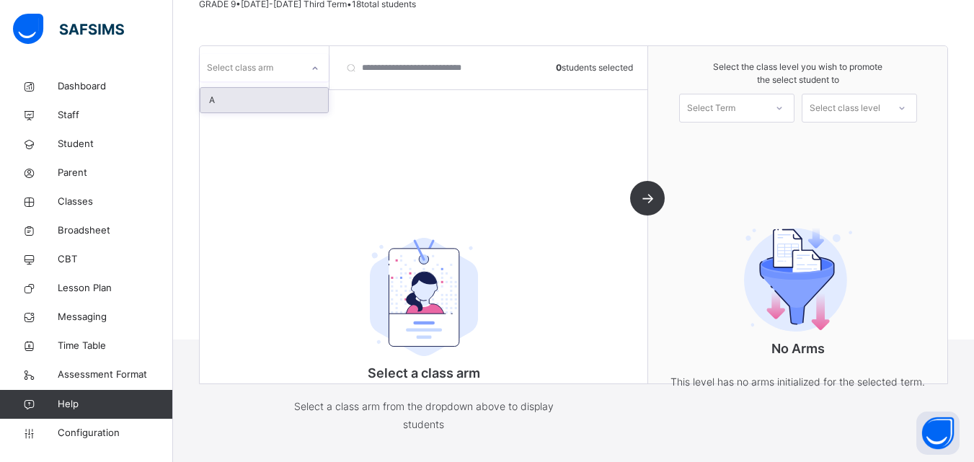
click at [257, 71] on div "Select class arm" at bounding box center [240, 67] width 66 height 27
click at [259, 91] on div "A" at bounding box center [264, 100] width 128 height 25
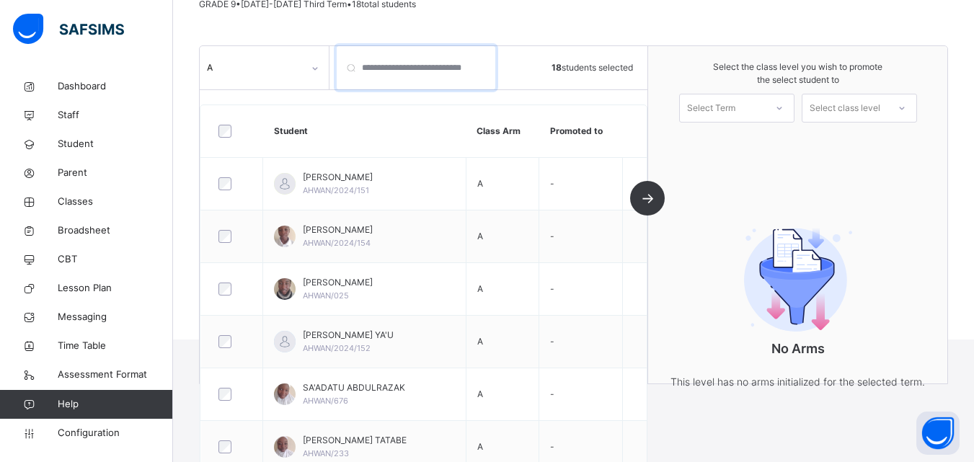
click at [462, 83] on input "search" at bounding box center [416, 67] width 159 height 43
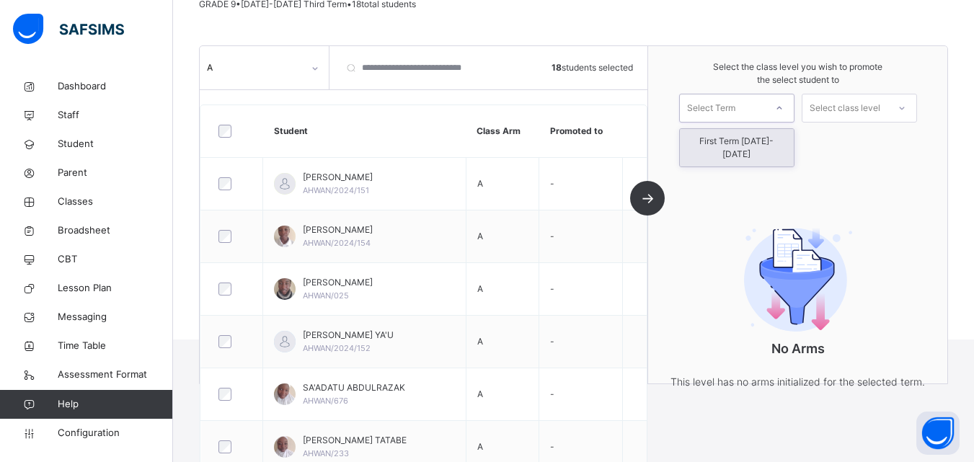
click at [747, 107] on div "Select Term" at bounding box center [722, 108] width 85 height 22
click at [742, 136] on div "First Term [DATE]-[DATE]" at bounding box center [737, 147] width 114 height 37
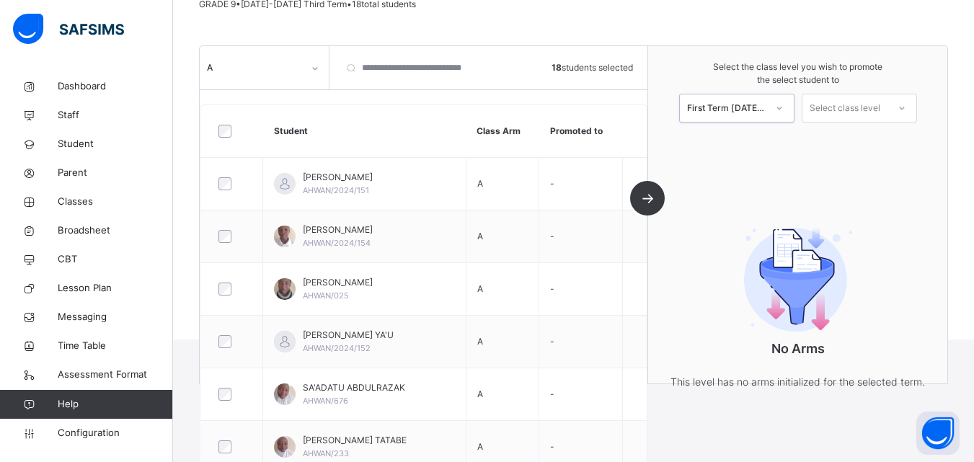
click at [880, 110] on div "Select class level" at bounding box center [844, 108] width 71 height 29
click at [881, 142] on div "Grade Ten" at bounding box center [859, 141] width 114 height 25
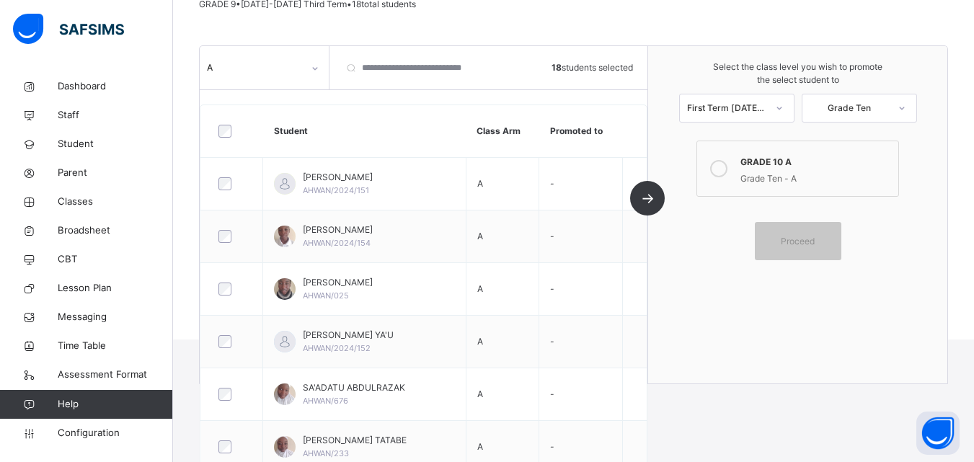
click at [727, 167] on icon at bounding box center [718, 168] width 17 height 17
click at [799, 249] on div "Proceed" at bounding box center [798, 241] width 86 height 38
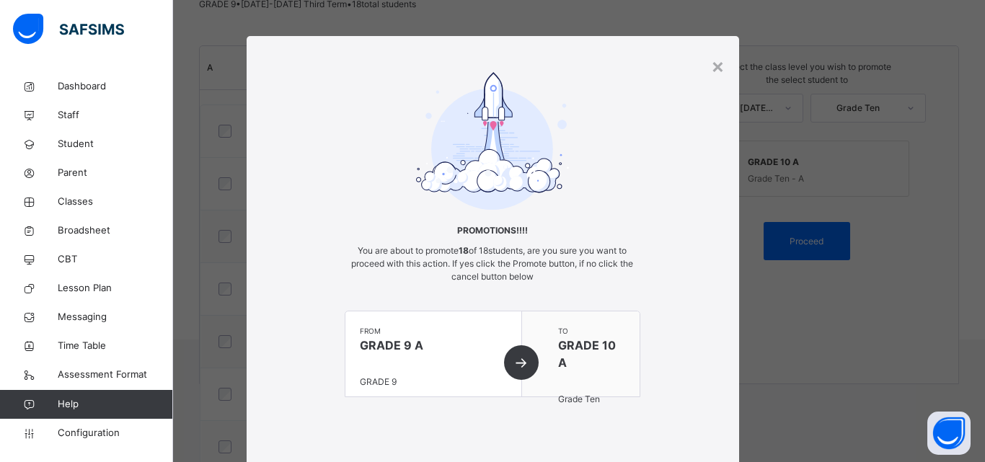
scroll to position [88, 0]
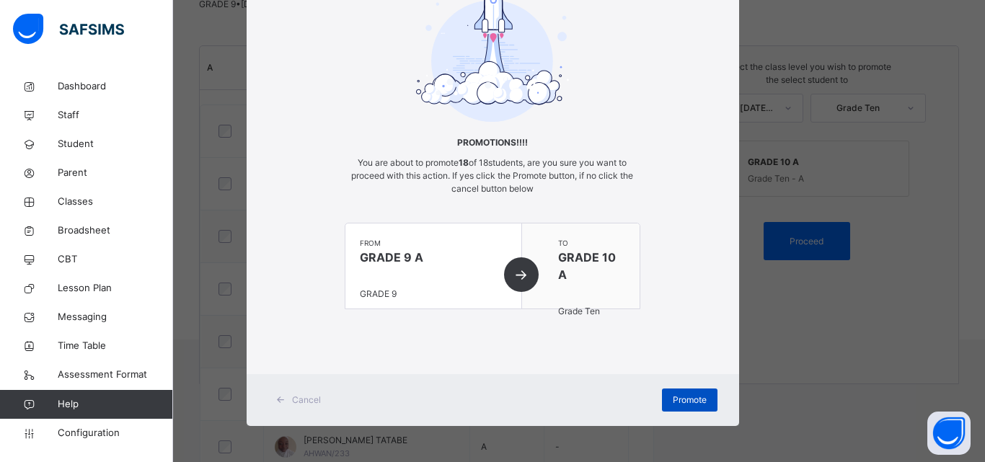
click at [694, 399] on span "Promote" at bounding box center [689, 400] width 34 height 13
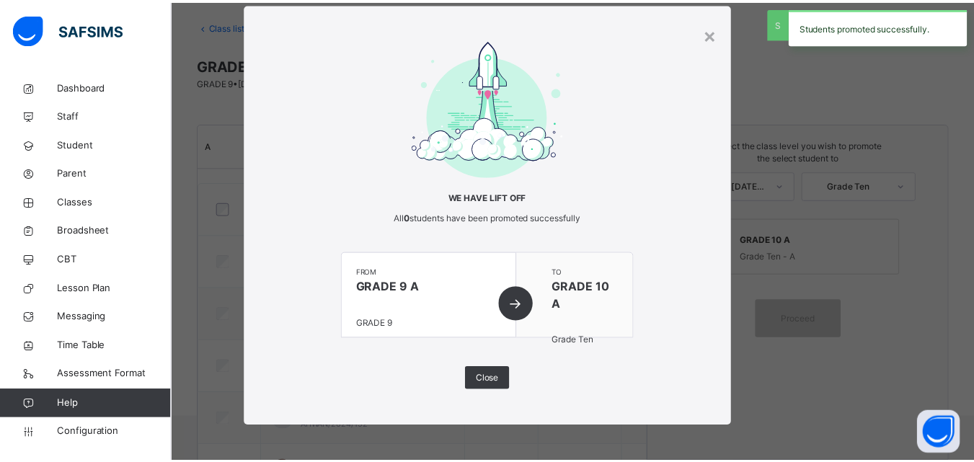
scroll to position [152, 0]
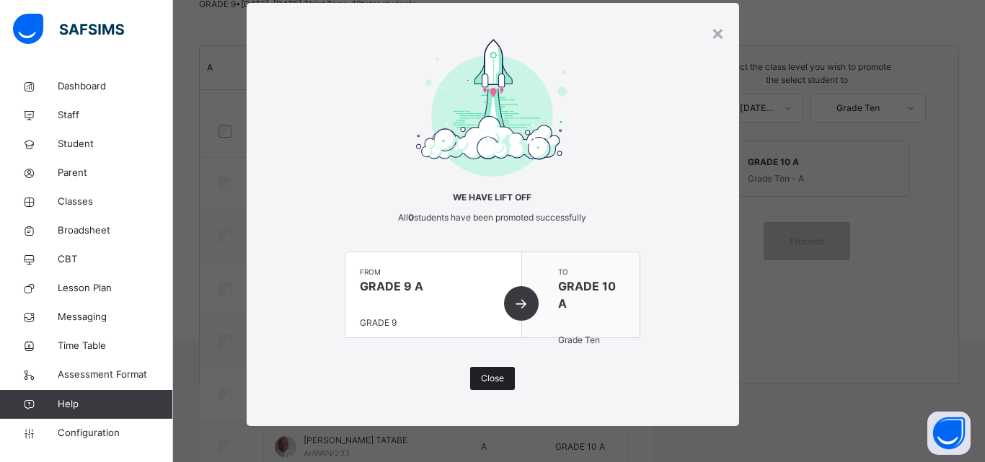
click at [485, 379] on span "Close" at bounding box center [492, 378] width 23 height 13
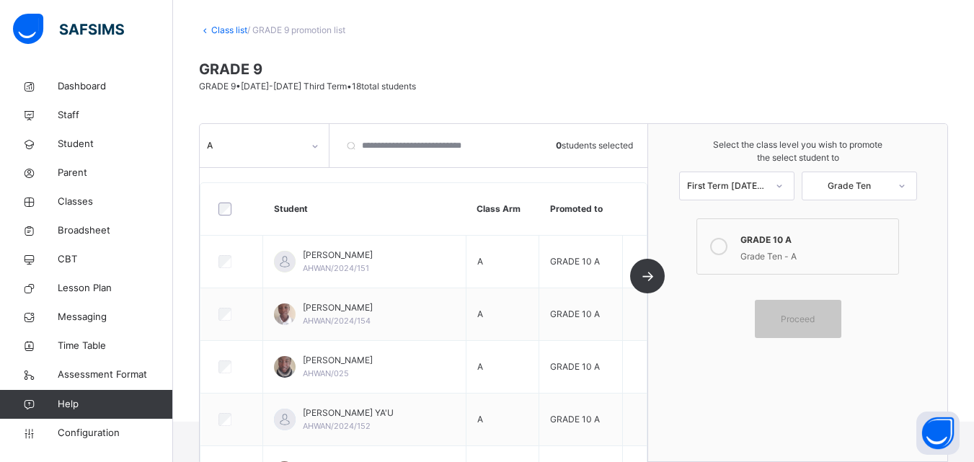
scroll to position [37, 0]
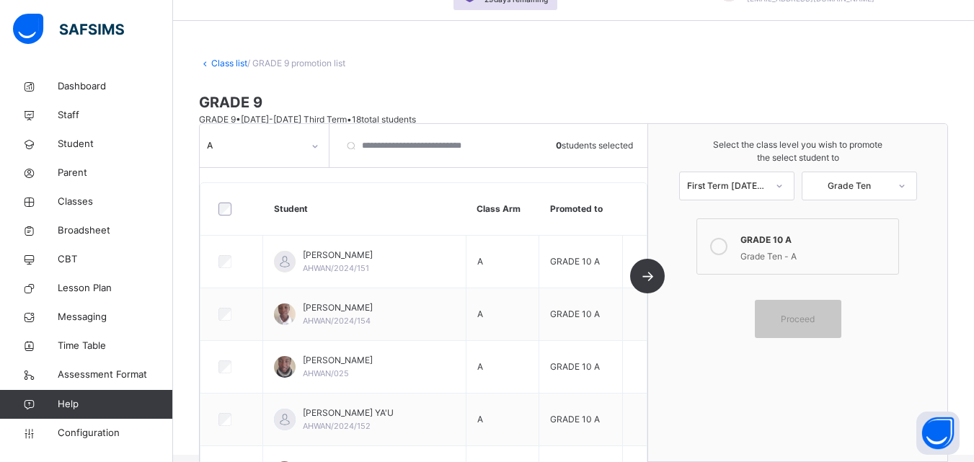
click at [226, 58] on link "Class list" at bounding box center [229, 63] width 36 height 11
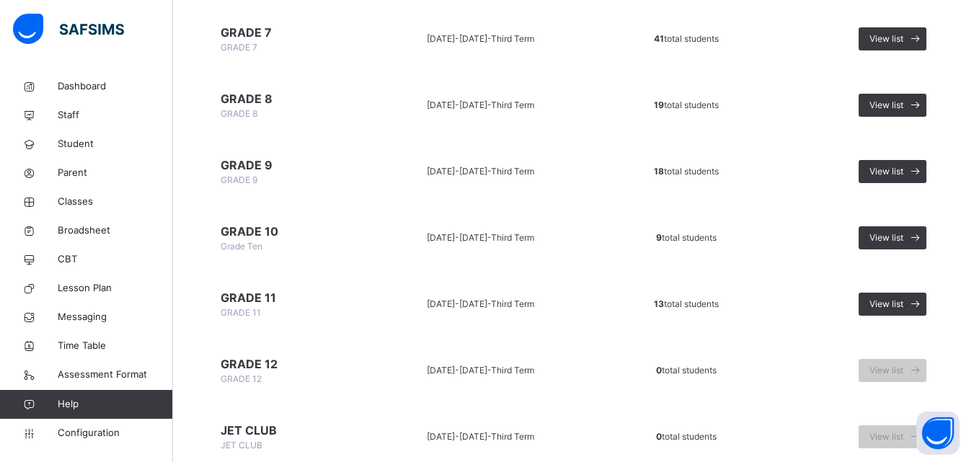
scroll to position [771, 0]
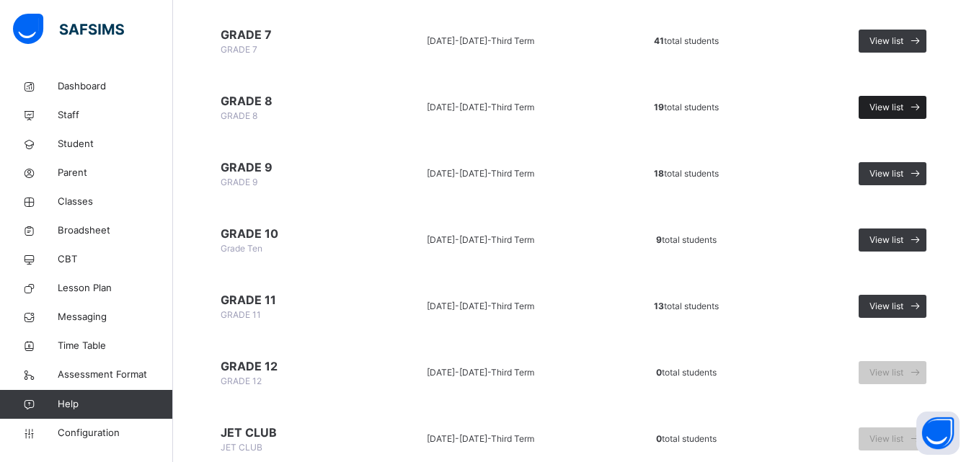
click at [880, 102] on span "View list" at bounding box center [886, 107] width 34 height 13
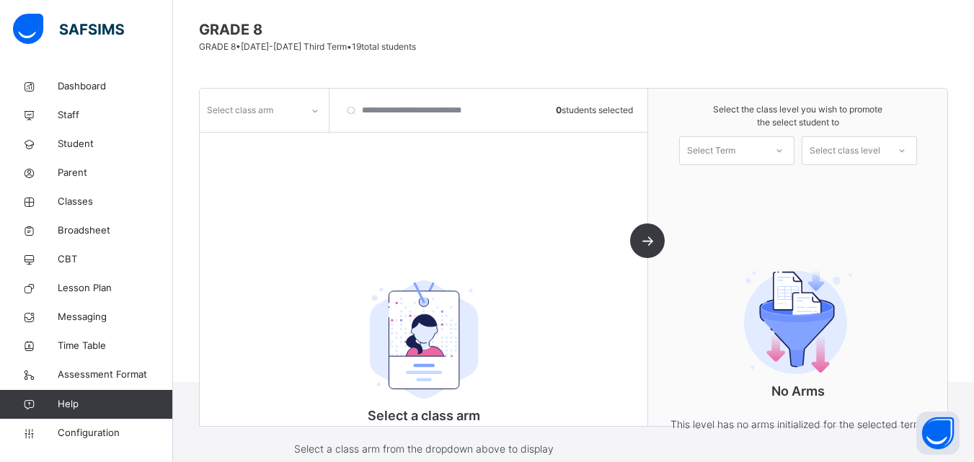
scroll to position [152, 0]
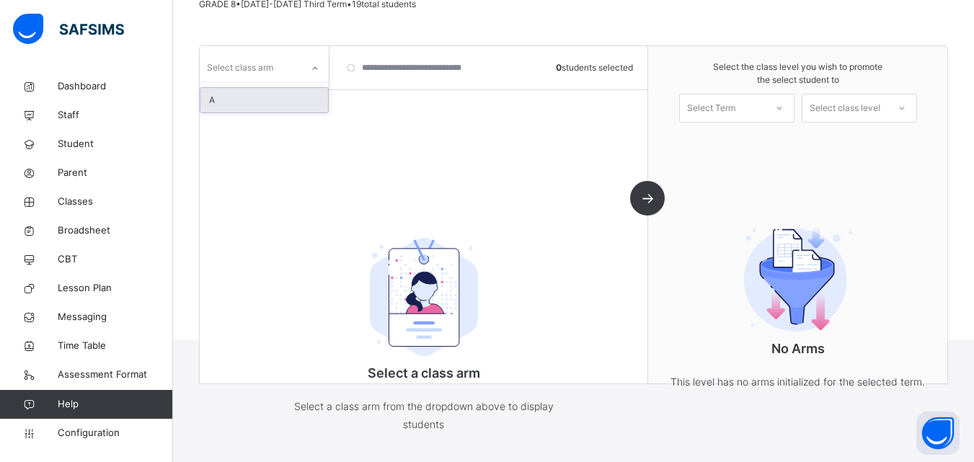
click at [263, 58] on div "Select class arm" at bounding box center [240, 67] width 66 height 27
click at [267, 111] on div "A" at bounding box center [264, 100] width 128 height 25
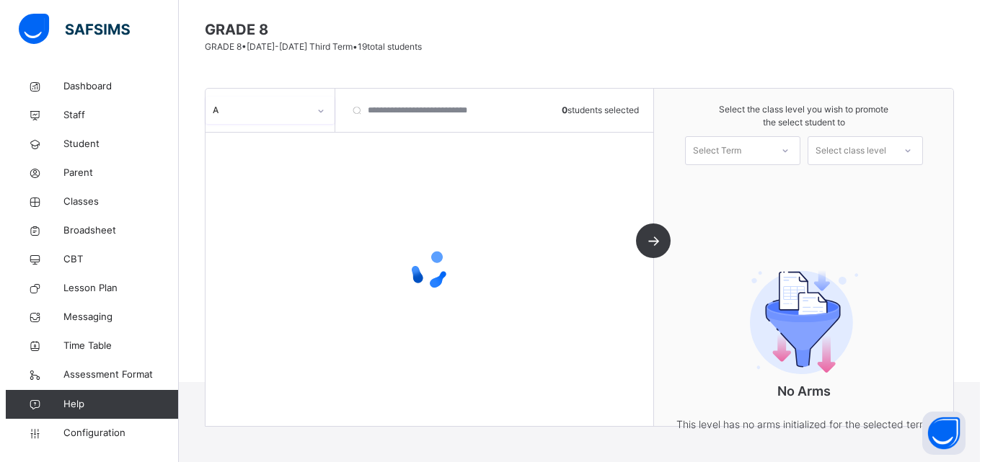
scroll to position [110, 0]
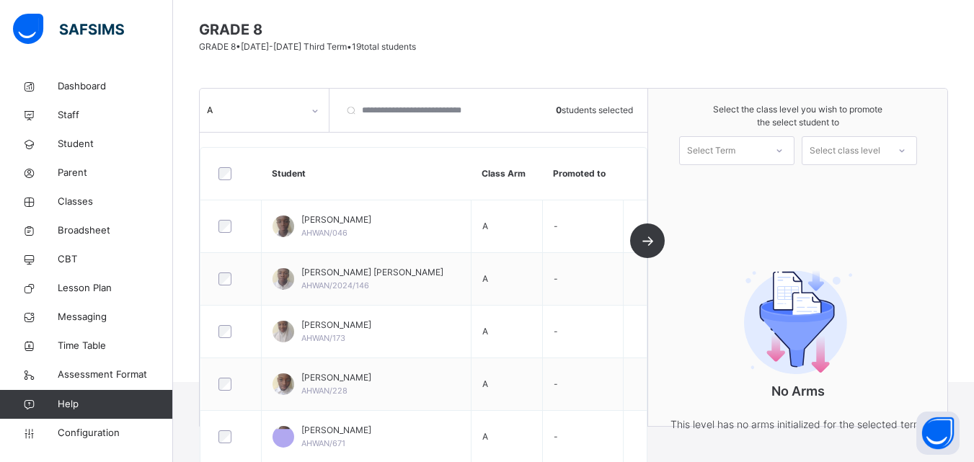
drag, startPoint x: 419, startPoint y: 134, endPoint x: 503, endPoint y: 161, distance: 88.7
click at [765, 151] on div "Select Term" at bounding box center [722, 151] width 85 height 22
click at [767, 184] on div "First Term [DATE]-[DATE]" at bounding box center [737, 190] width 114 height 37
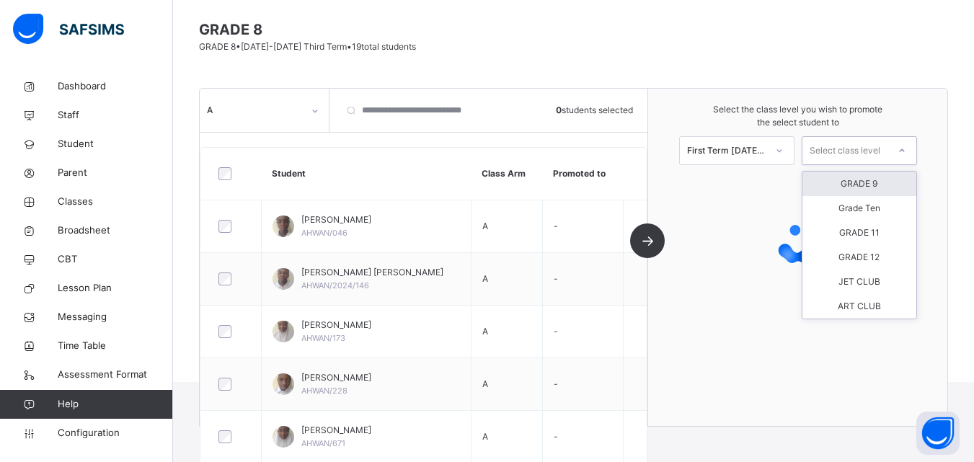
click at [871, 152] on div "Select class level" at bounding box center [844, 150] width 71 height 29
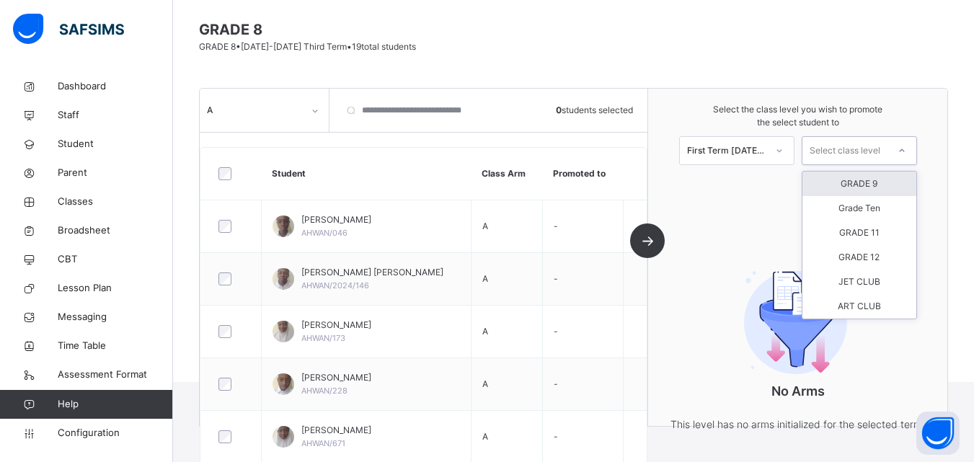
click at [871, 177] on div "GRADE 9" at bounding box center [859, 184] width 114 height 25
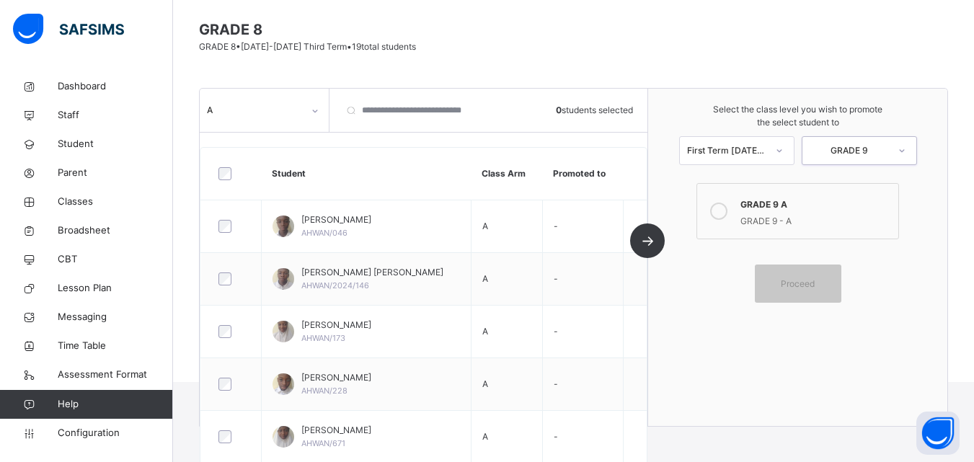
click at [727, 210] on icon at bounding box center [718, 211] width 17 height 17
click at [230, 185] on div at bounding box center [231, 174] width 39 height 30
click at [814, 290] on span "Proceed" at bounding box center [798, 284] width 34 height 13
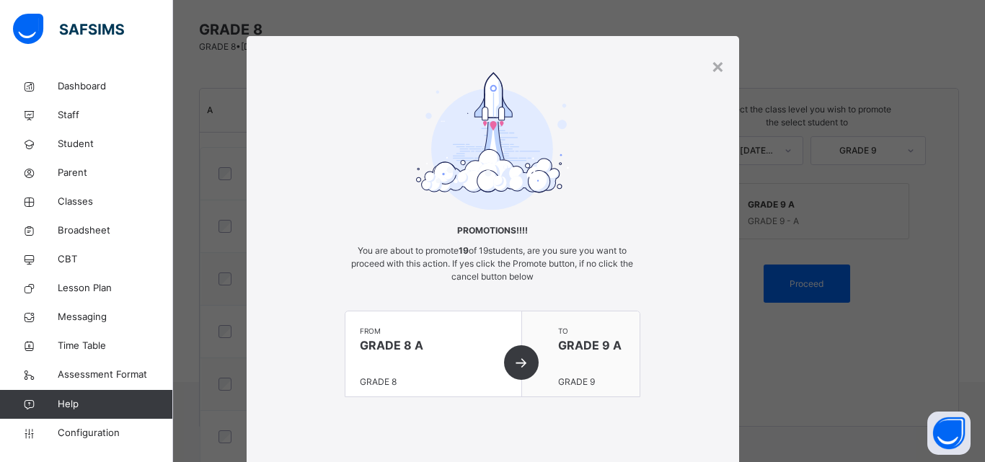
scroll to position [88, 0]
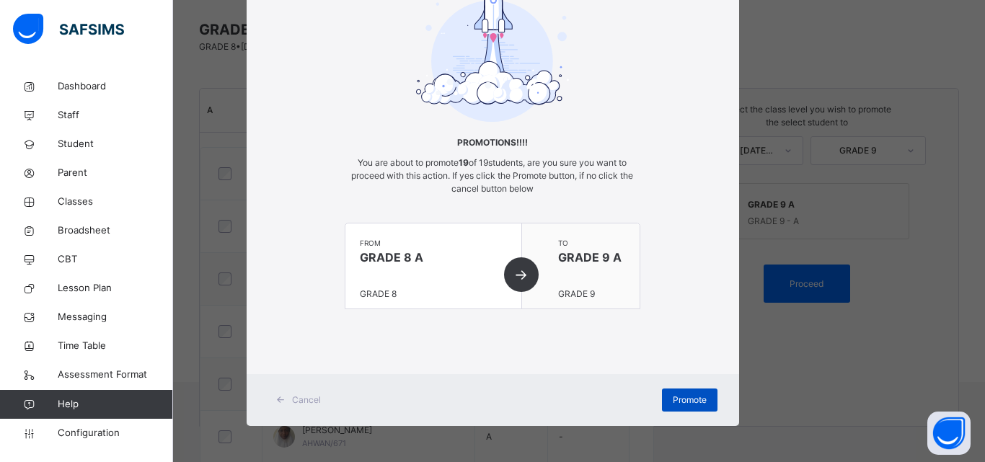
click at [678, 402] on span "Promote" at bounding box center [689, 400] width 34 height 13
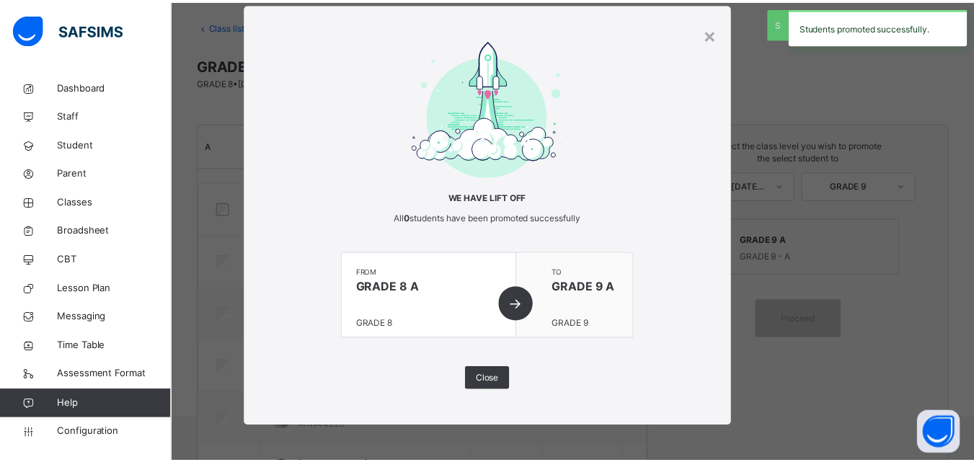
scroll to position [110, 0]
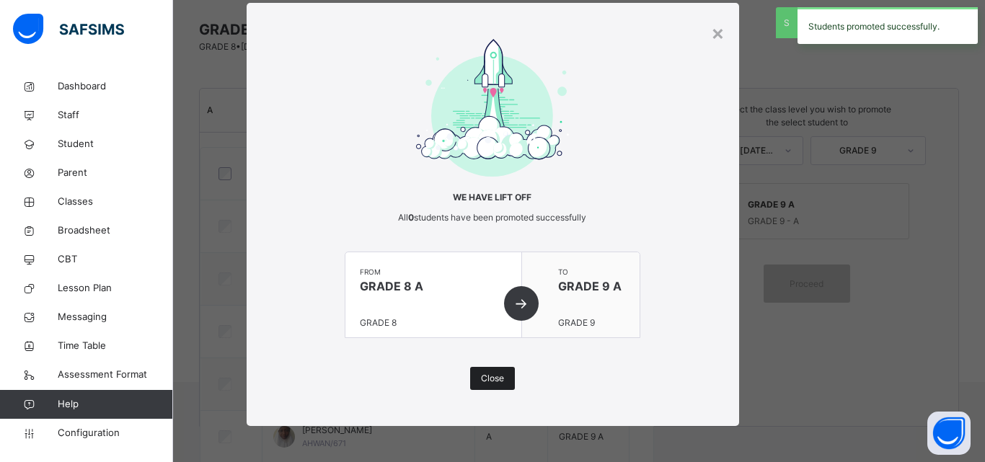
click at [510, 388] on div "Close" at bounding box center [492, 378] width 45 height 23
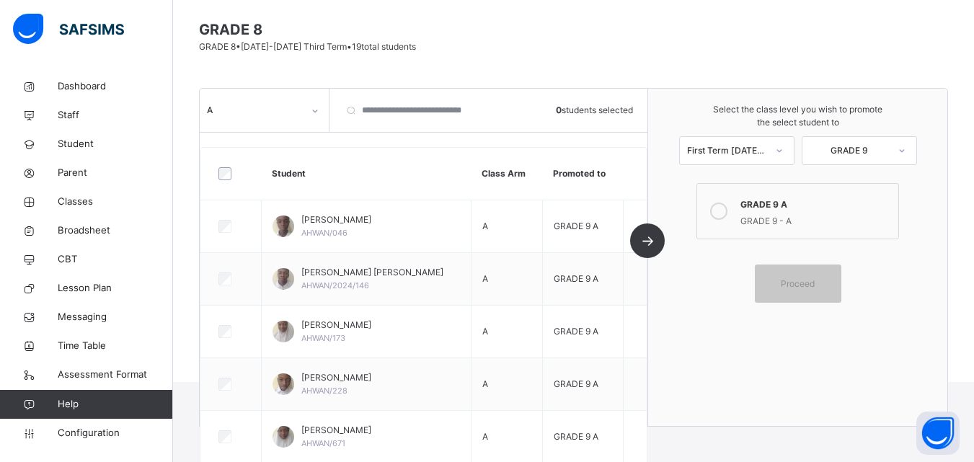
scroll to position [0, 0]
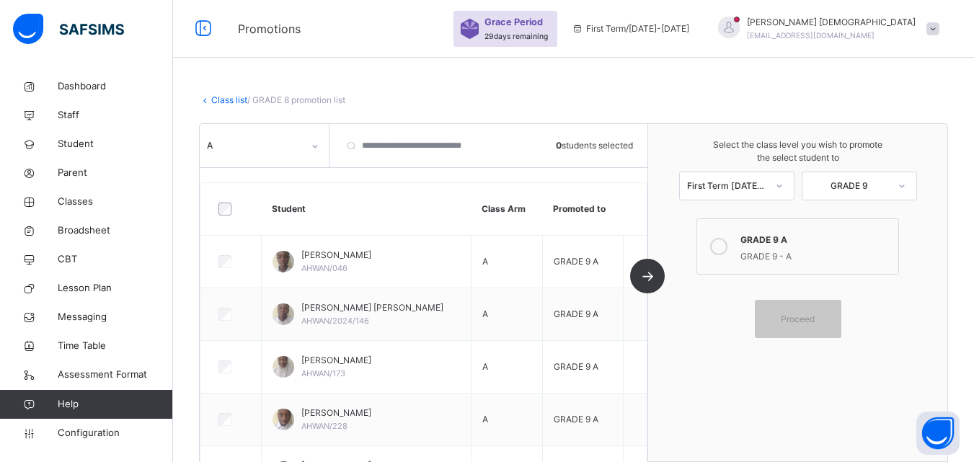
click at [228, 97] on link "Class list" at bounding box center [229, 99] width 36 height 11
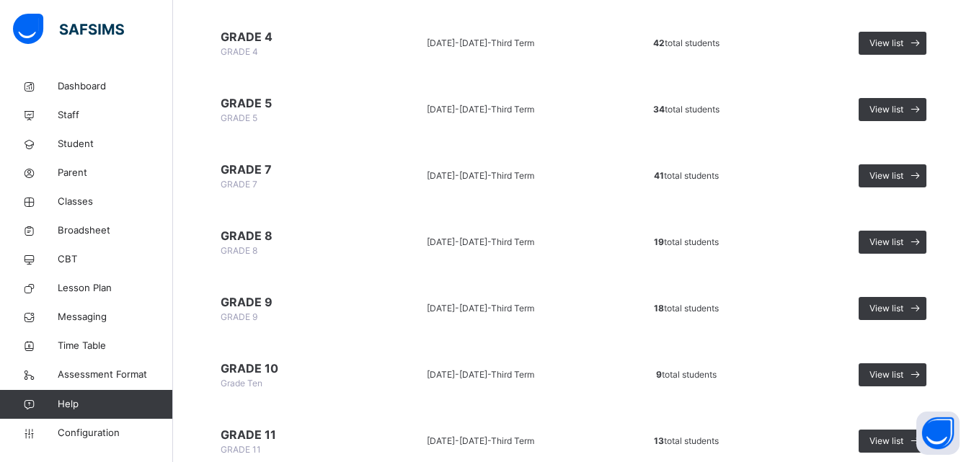
scroll to position [639, 0]
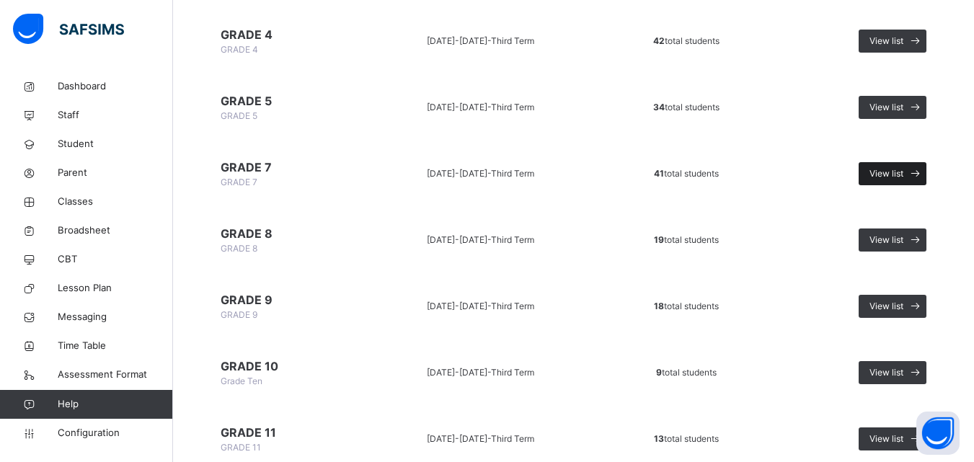
click at [901, 167] on span "View list" at bounding box center [886, 173] width 34 height 13
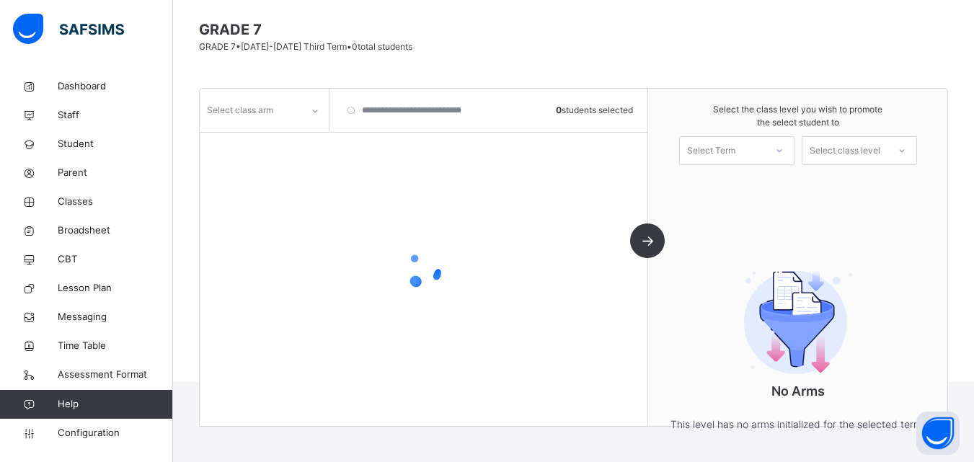
scroll to position [110, 0]
click at [309, 79] on div "Class list / GRADE 7 promotion list GRADE 7 GRADE 7 • 2024-2025 Third Term • 0 …" at bounding box center [573, 173] width 801 height 420
click at [303, 123] on div at bounding box center [314, 110] width 27 height 27
click at [301, 140] on div "A" at bounding box center [264, 142] width 128 height 25
click at [735, 143] on div "Select Term" at bounding box center [711, 150] width 48 height 29
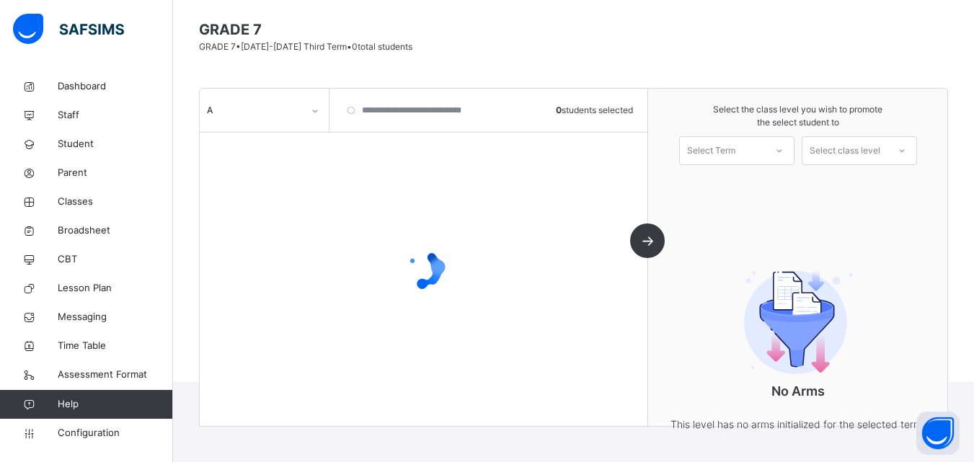
click at [738, 168] on div "Select the class level you wish to promote the select student to Select Term Se…" at bounding box center [797, 134] width 299 height 91
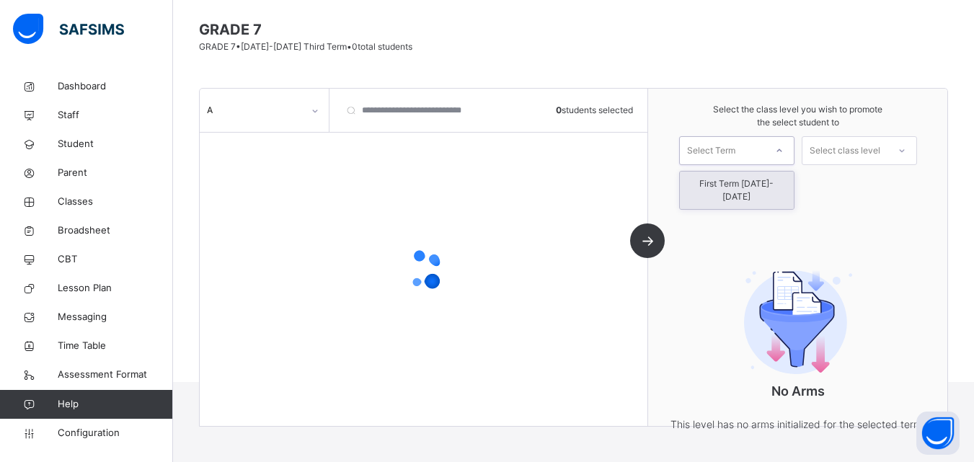
click at [757, 148] on div "Select Term" at bounding box center [722, 151] width 85 height 22
click at [756, 179] on div "First Term [DATE]-[DATE]" at bounding box center [737, 190] width 114 height 37
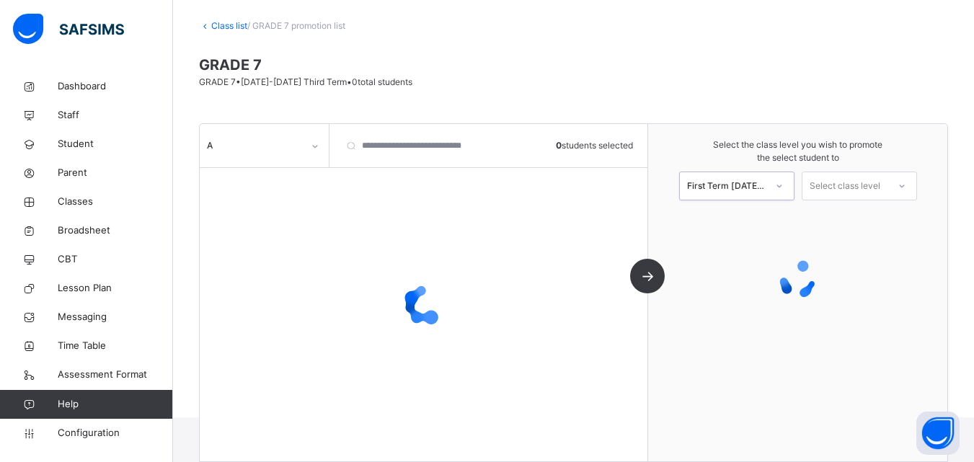
scroll to position [74, 0]
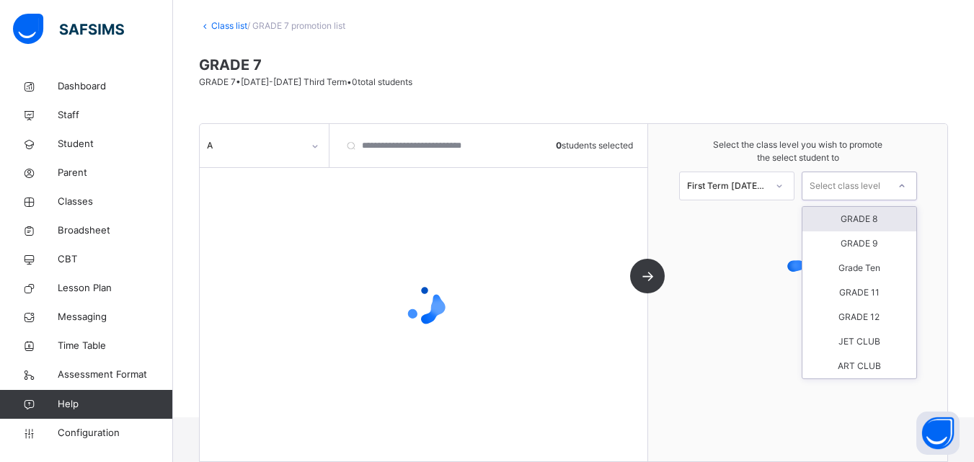
click at [861, 185] on div "Select class level" at bounding box center [844, 186] width 71 height 29
click at [890, 221] on div "GRADE 8" at bounding box center [859, 219] width 114 height 25
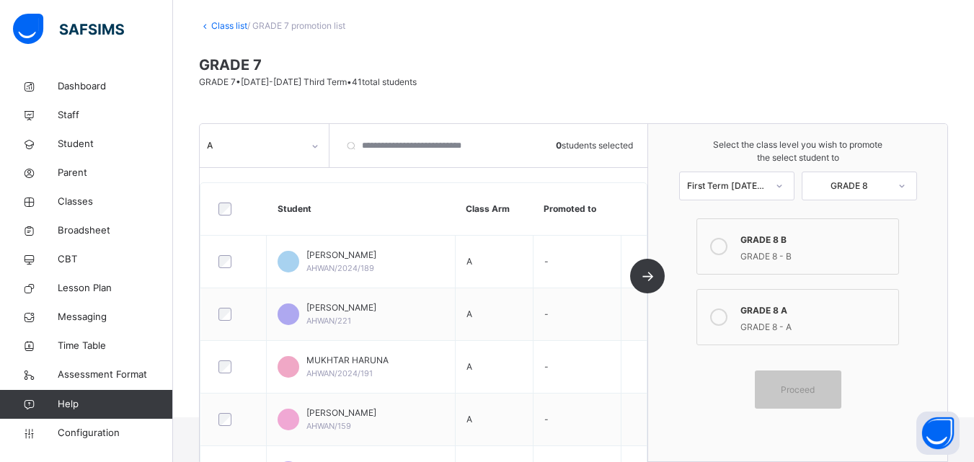
click at [727, 321] on icon at bounding box center [718, 316] width 17 height 17
click at [223, 216] on div at bounding box center [234, 209] width 44 height 30
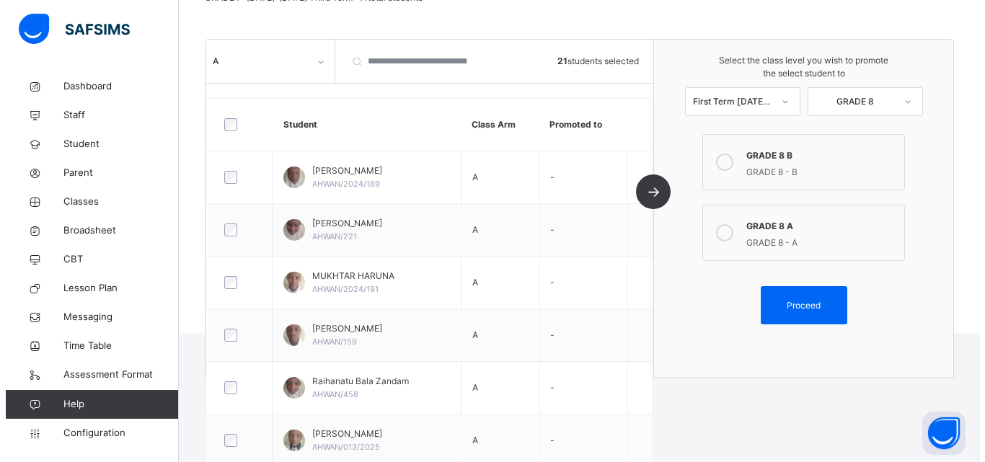
scroll to position [166, 0]
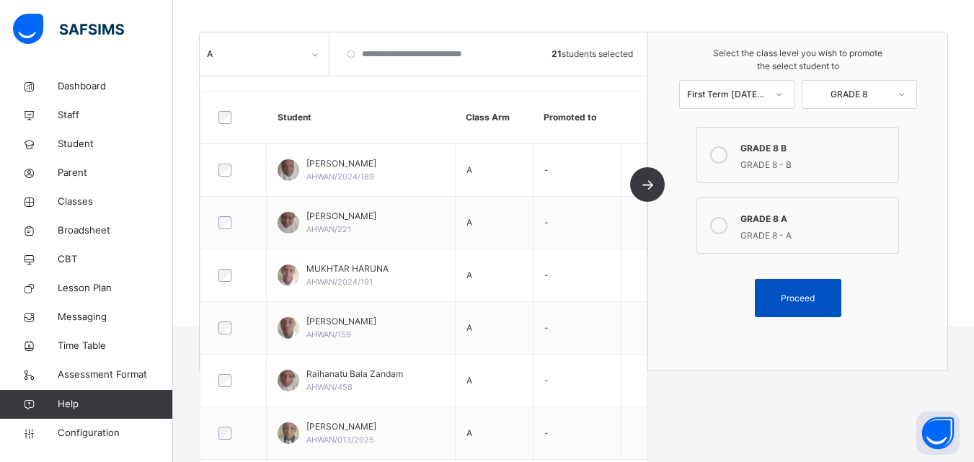
click at [825, 288] on div "Proceed" at bounding box center [798, 298] width 86 height 38
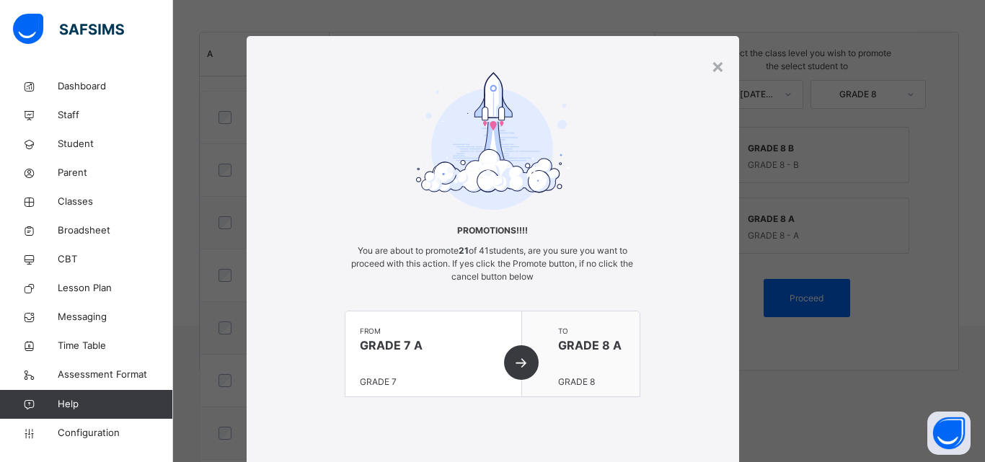
scroll to position [88, 0]
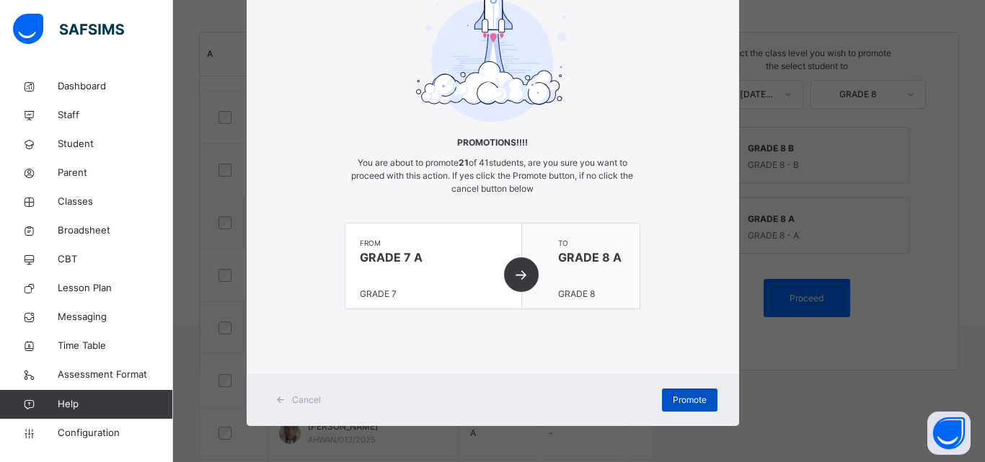
click at [687, 389] on div "Promote" at bounding box center [690, 400] width 56 height 23
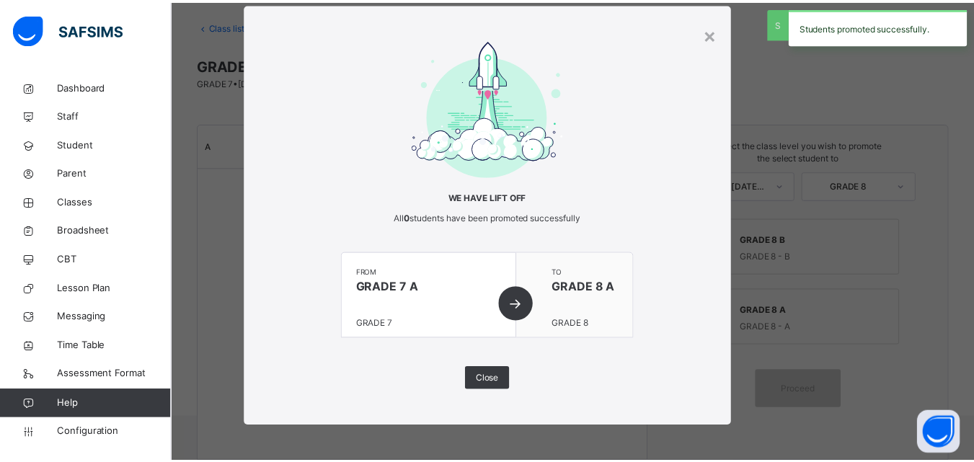
scroll to position [74, 0]
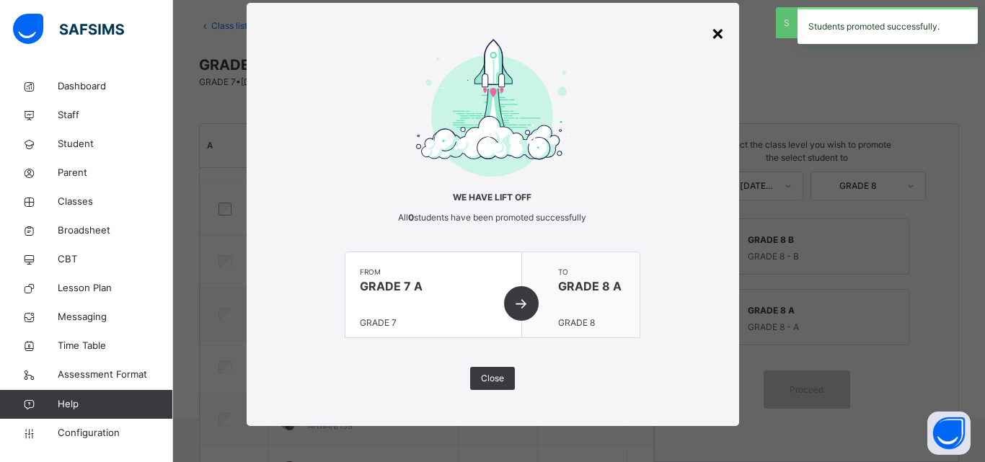
click at [711, 35] on div "×" at bounding box center [718, 32] width 14 height 30
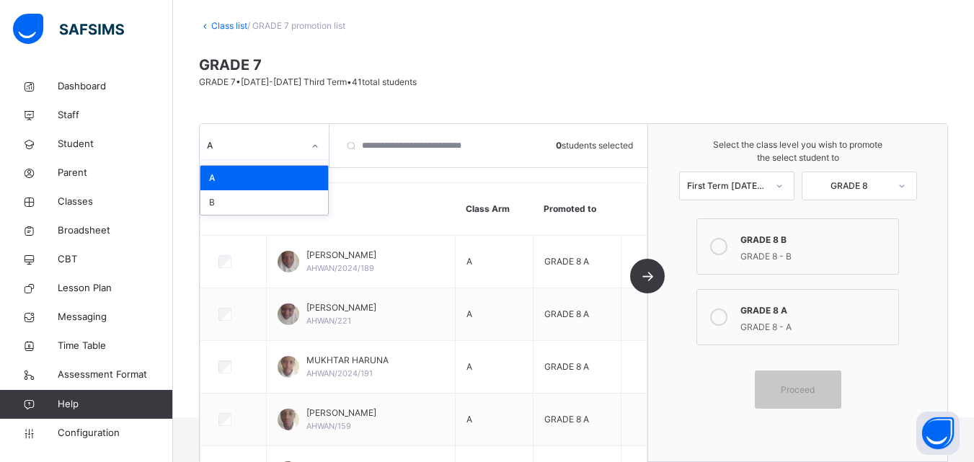
click at [299, 151] on div "A" at bounding box center [255, 145] width 96 height 13
click at [282, 197] on div "B" at bounding box center [264, 202] width 128 height 25
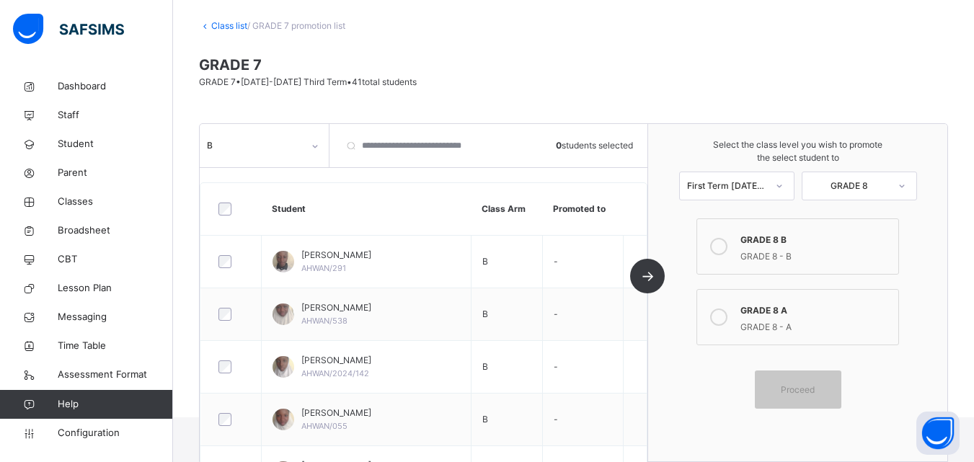
click at [742, 243] on label "GRADE 8 B GRADE 8 - B" at bounding box center [797, 246] width 202 height 56
click at [825, 381] on div "Proceed" at bounding box center [798, 389] width 86 height 38
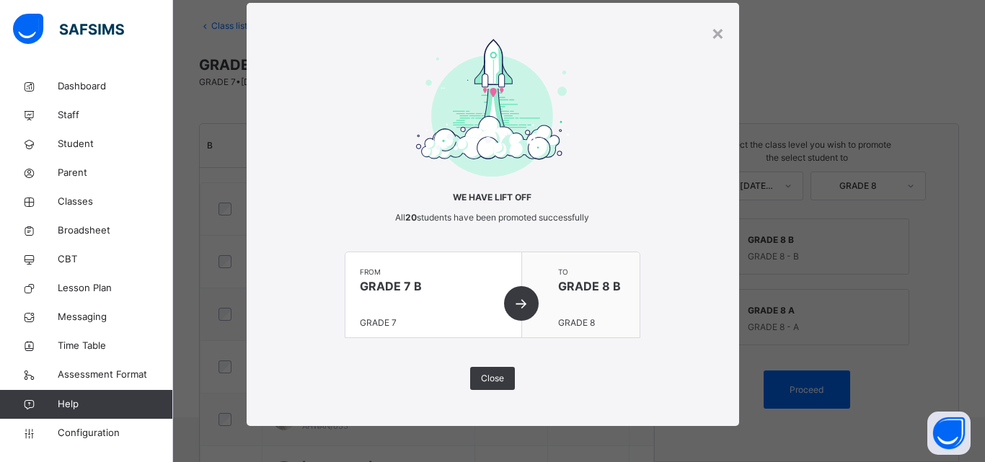
click at [516, 295] on div "from GRADE 7 B GRADE 7" at bounding box center [433, 294] width 177 height 85
click at [487, 378] on span "Close" at bounding box center [492, 378] width 23 height 13
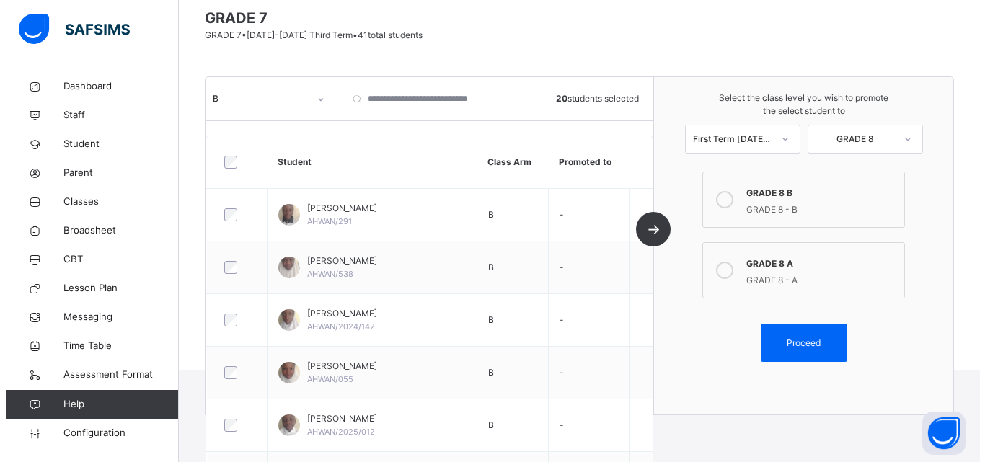
scroll to position [117, 0]
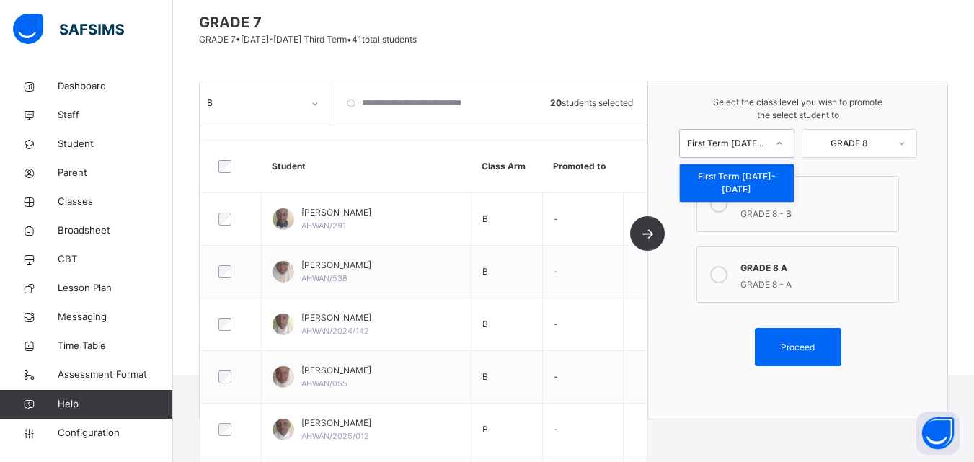
click at [777, 140] on div at bounding box center [779, 143] width 26 height 25
click at [775, 168] on div "First Term [DATE]-[DATE]" at bounding box center [737, 182] width 114 height 37
click at [884, 130] on div "GRADE 8" at bounding box center [859, 143] width 115 height 29
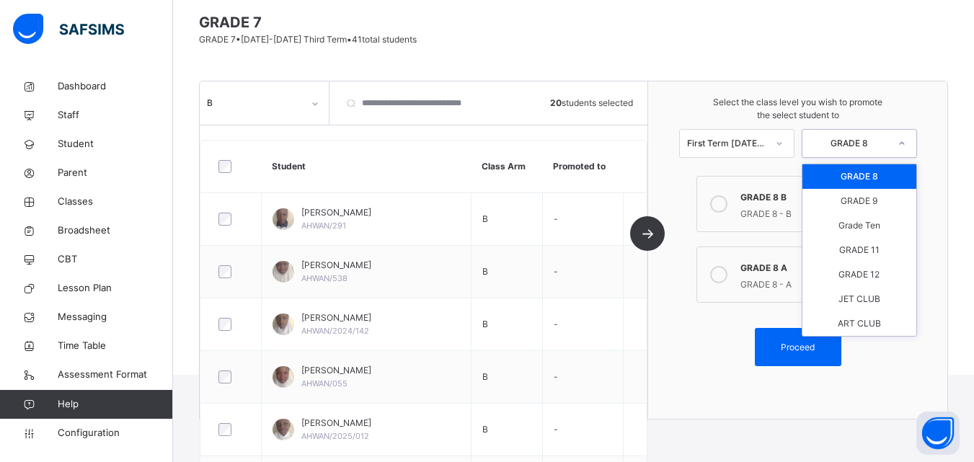
click at [876, 179] on div "GRADE 8" at bounding box center [859, 176] width 114 height 25
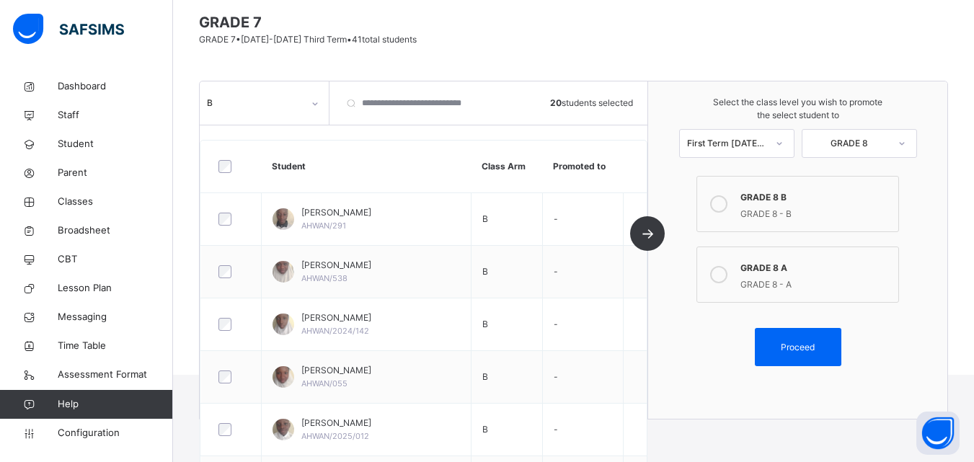
click at [733, 212] on div at bounding box center [718, 203] width 29 height 33
click at [794, 338] on div "Proceed" at bounding box center [798, 347] width 86 height 38
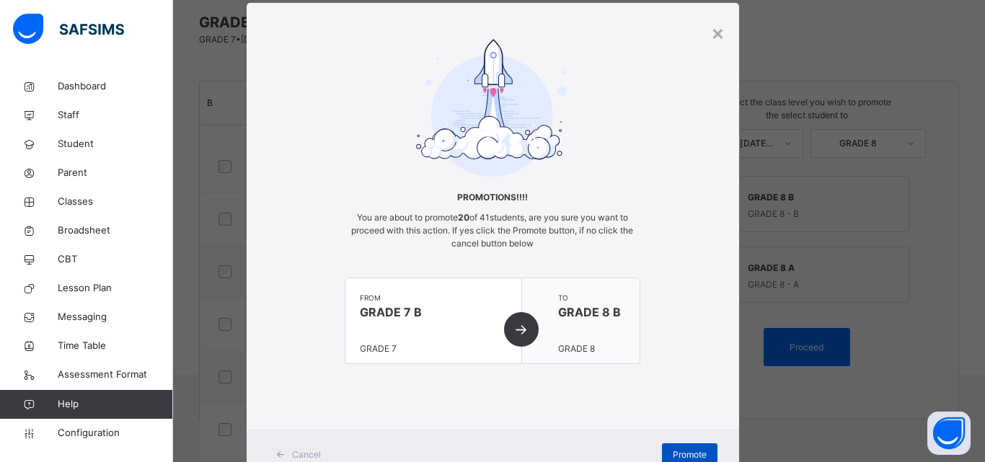
click at [682, 446] on div "Promote" at bounding box center [690, 454] width 56 height 23
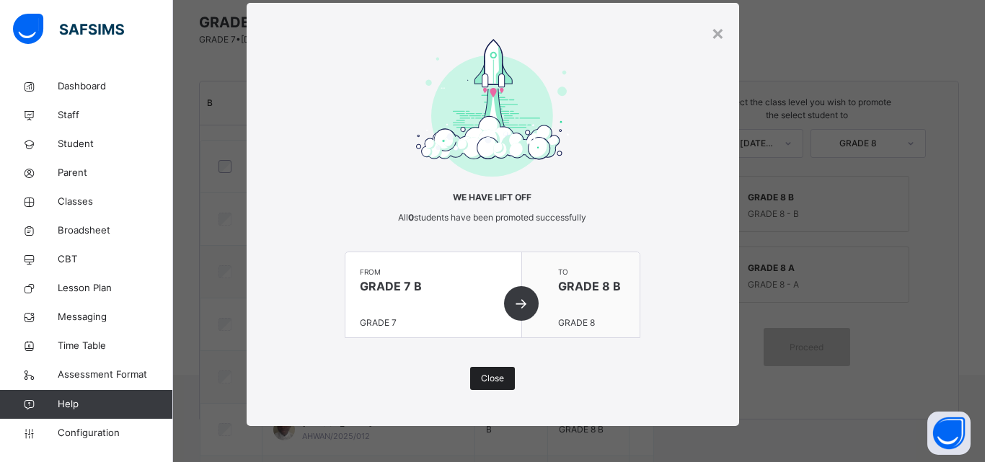
click at [495, 384] on span "Close" at bounding box center [492, 378] width 23 height 13
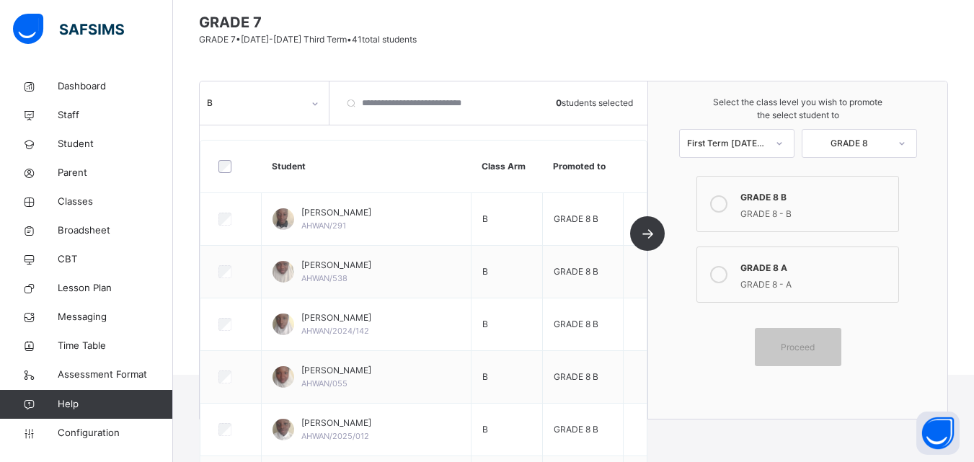
click at [822, 240] on span at bounding box center [797, 239] width 209 height 7
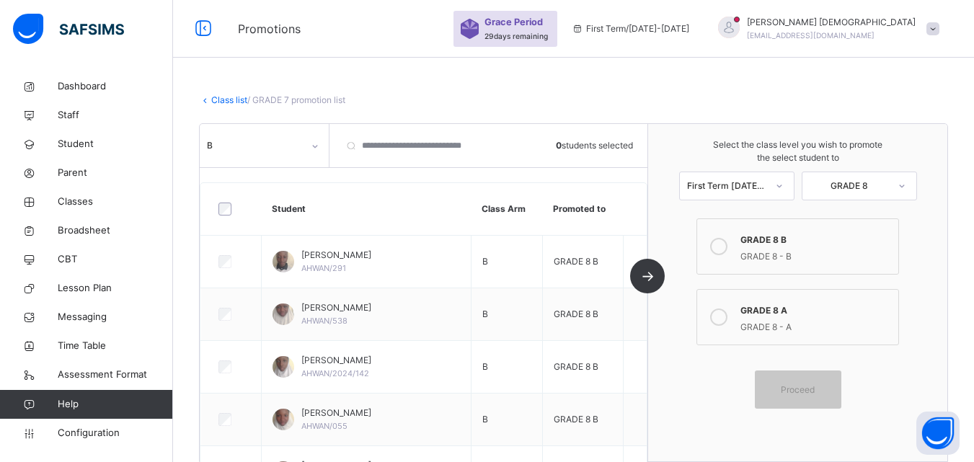
click at [239, 98] on link "Class list" at bounding box center [229, 99] width 36 height 11
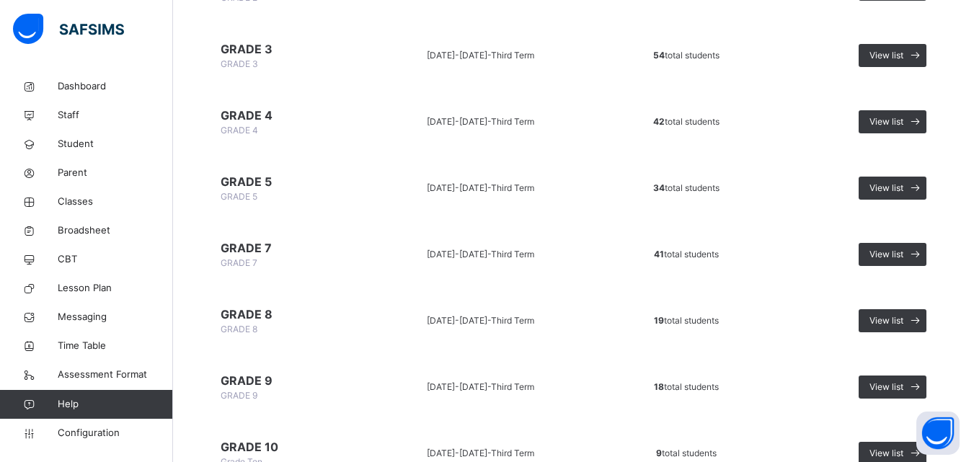
scroll to position [567, 0]
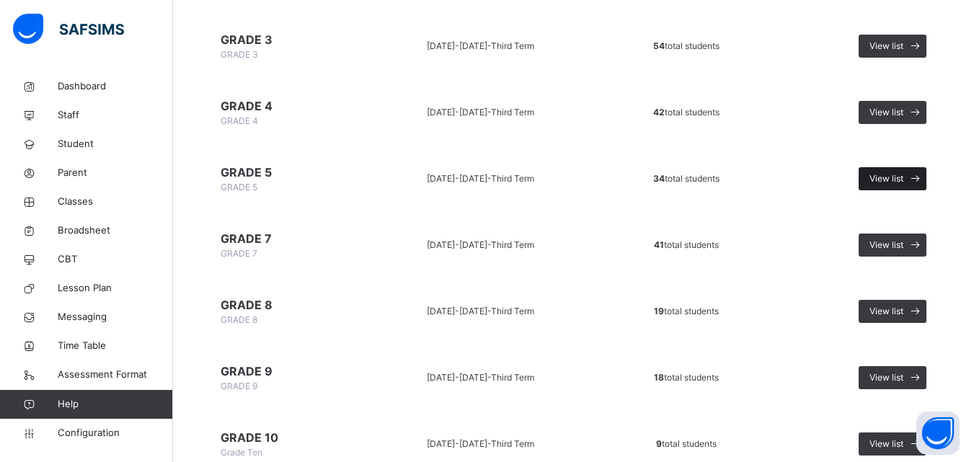
click at [903, 185] on span "View list" at bounding box center [886, 178] width 34 height 13
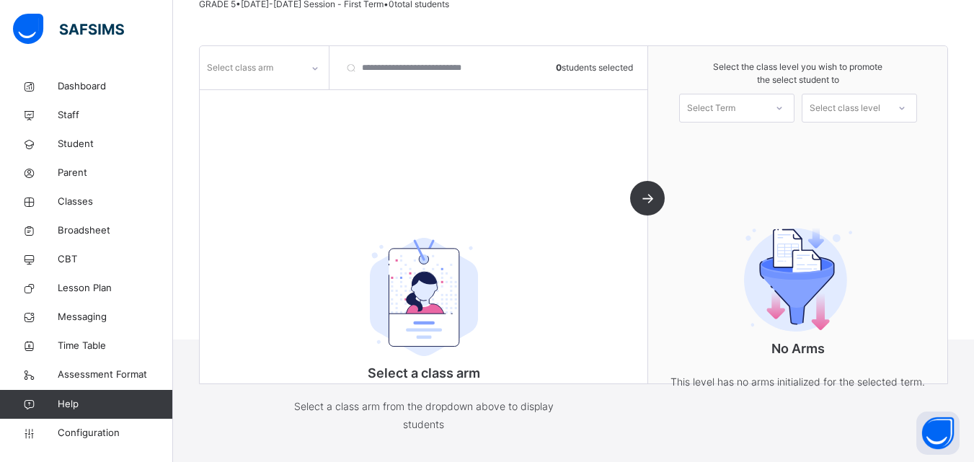
scroll to position [110, 0]
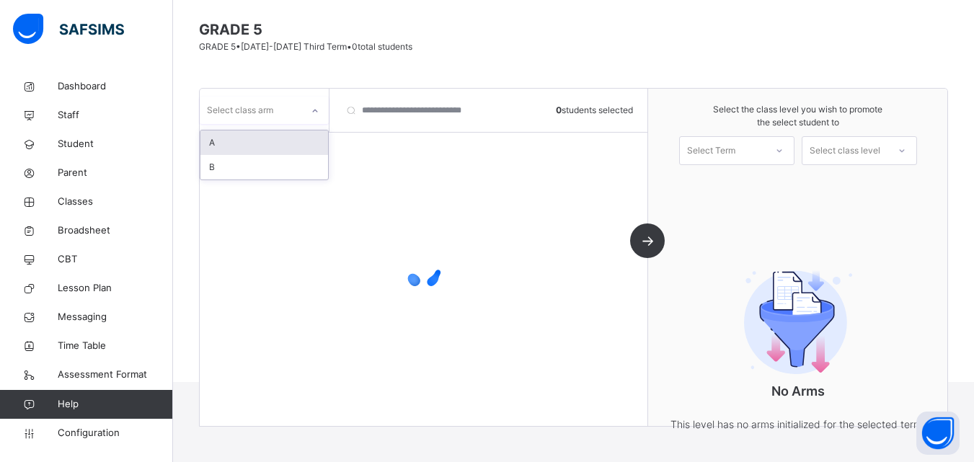
click at [298, 113] on div "Select class arm" at bounding box center [251, 110] width 102 height 22
click at [284, 142] on div "A" at bounding box center [264, 142] width 128 height 25
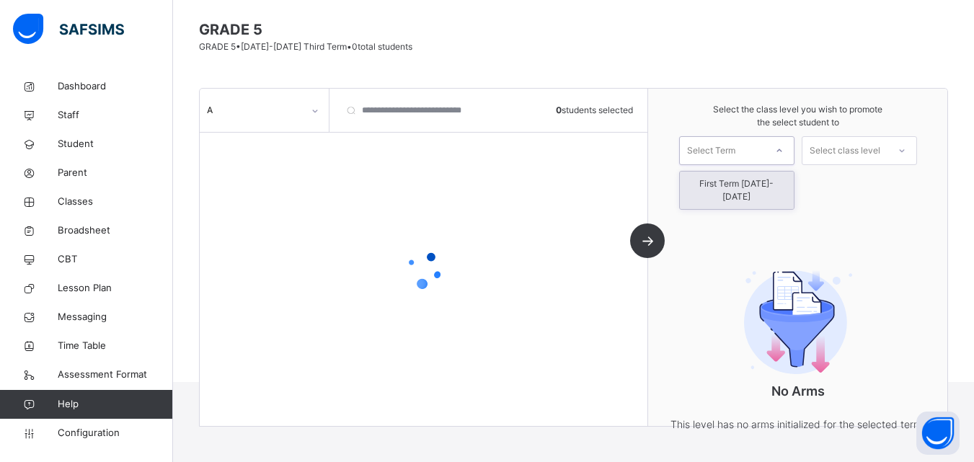
click at [737, 138] on div "Select Term" at bounding box center [736, 150] width 115 height 29
click at [742, 181] on div "First Term [DATE]-[DATE]" at bounding box center [737, 190] width 114 height 37
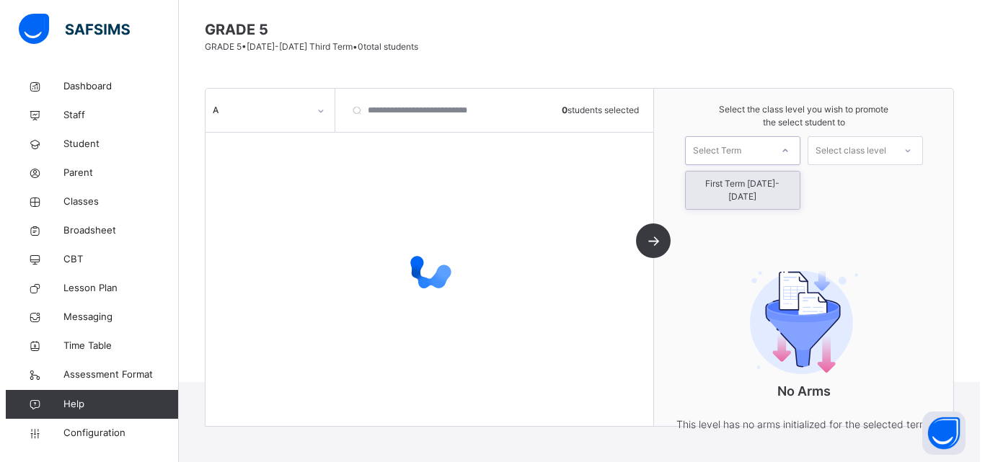
scroll to position [74, 0]
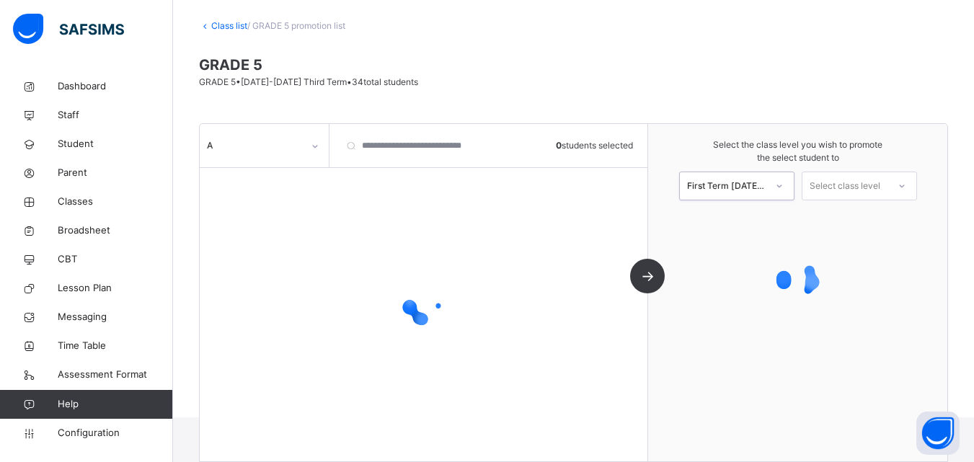
click at [851, 187] on div "Select class level" at bounding box center [844, 186] width 71 height 29
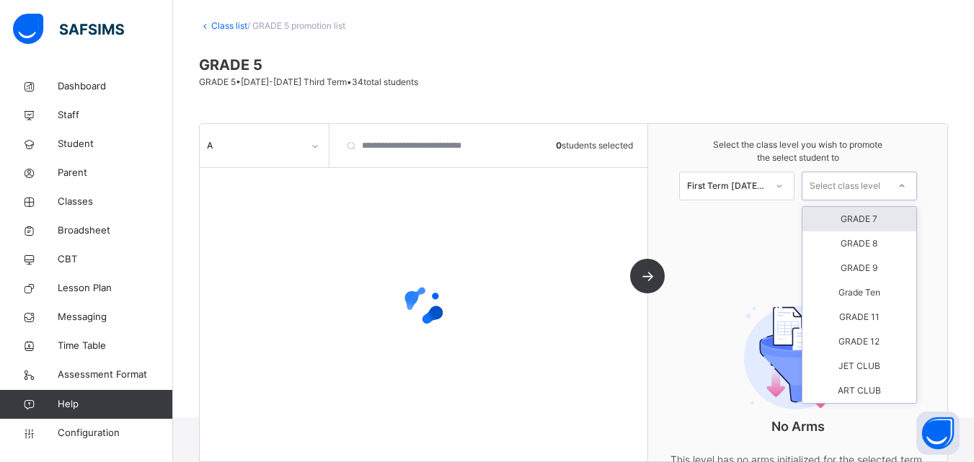
click at [875, 220] on div "GRADE 7" at bounding box center [859, 219] width 114 height 25
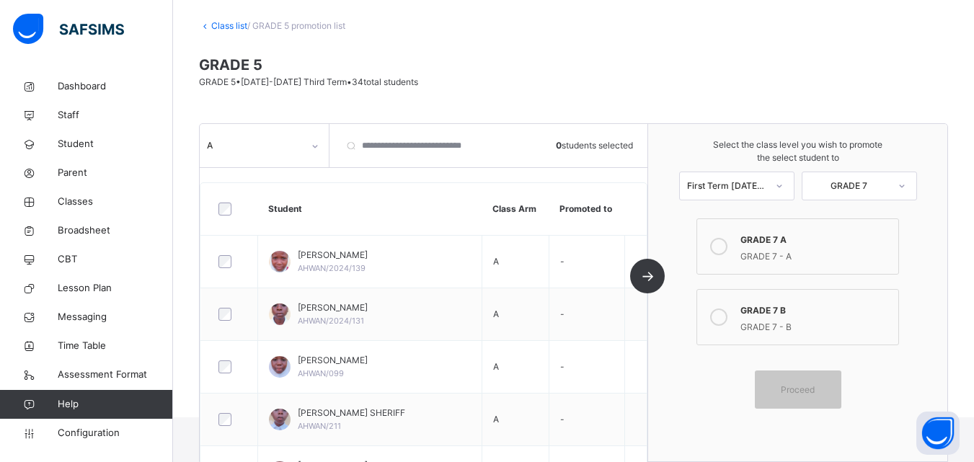
click at [726, 234] on div at bounding box center [718, 246] width 29 height 33
click at [221, 208] on div at bounding box center [229, 209] width 35 height 30
click at [814, 394] on span "Proceed" at bounding box center [798, 389] width 34 height 13
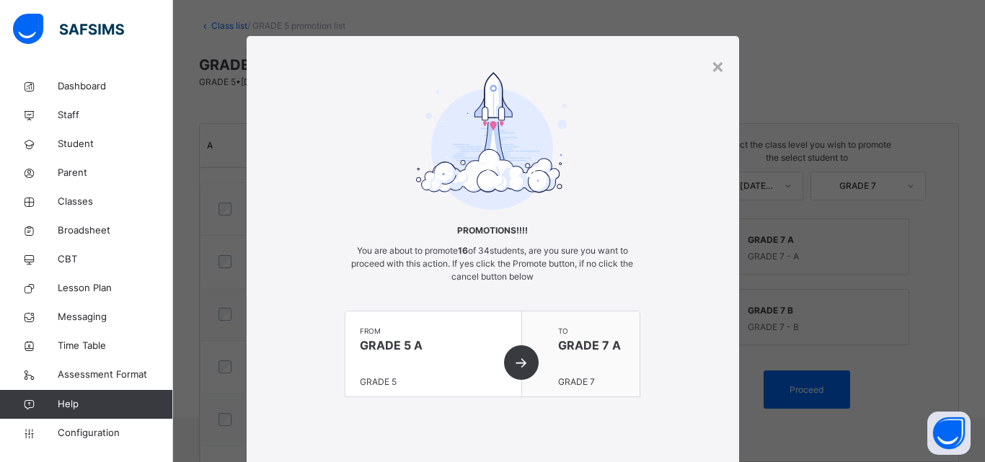
scroll to position [88, 0]
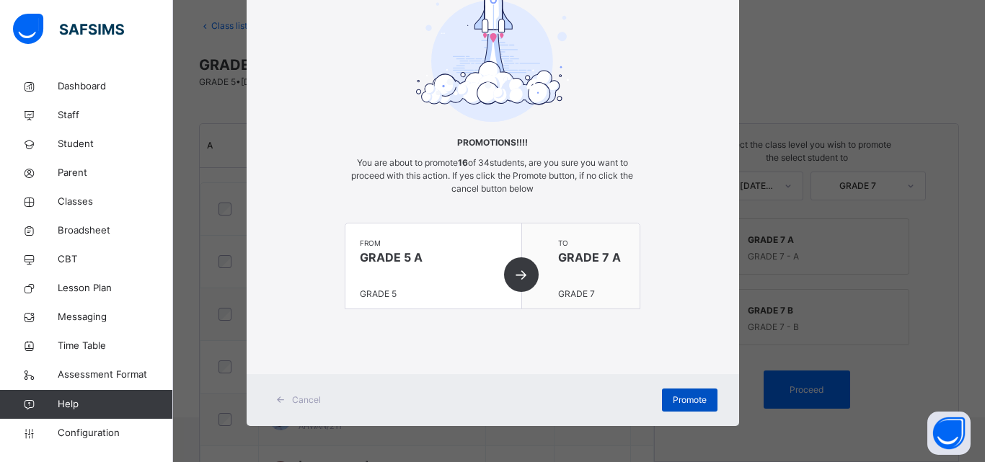
click at [680, 409] on div "Promote" at bounding box center [690, 400] width 56 height 23
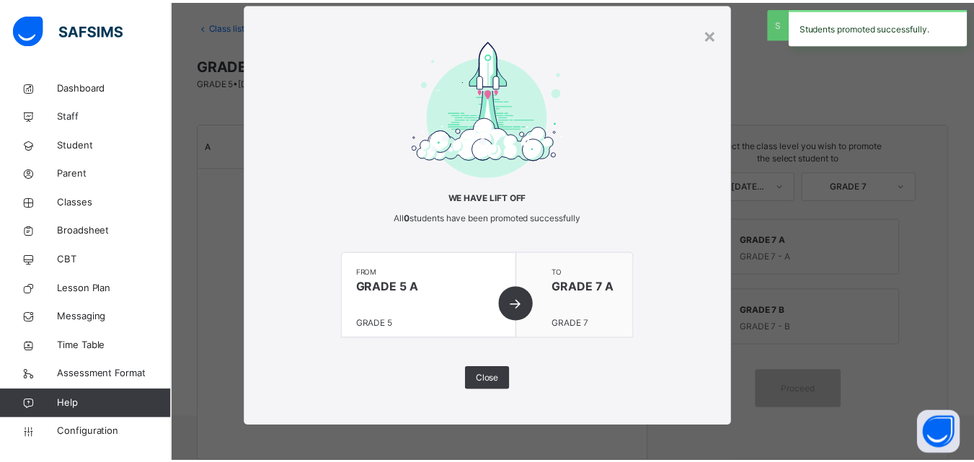
scroll to position [33, 0]
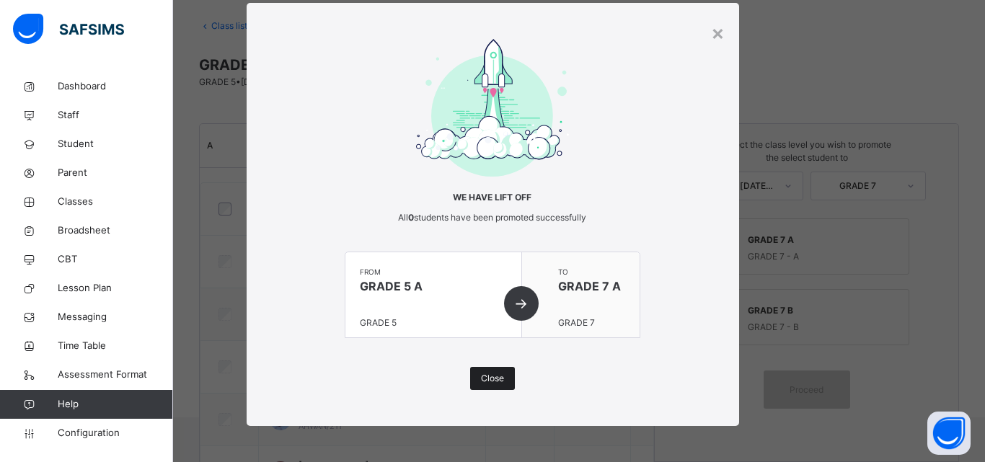
click at [499, 372] on span "Close" at bounding box center [492, 378] width 23 height 13
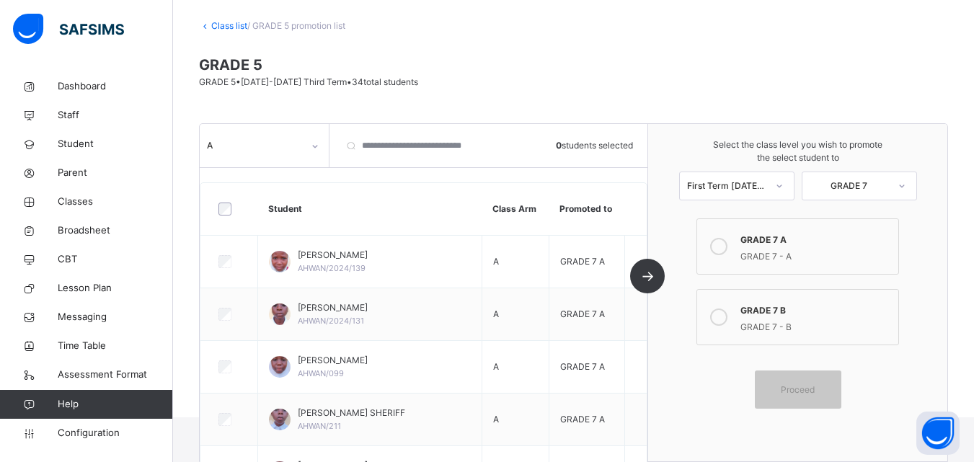
click at [259, 141] on div "A" at bounding box center [255, 145] width 96 height 13
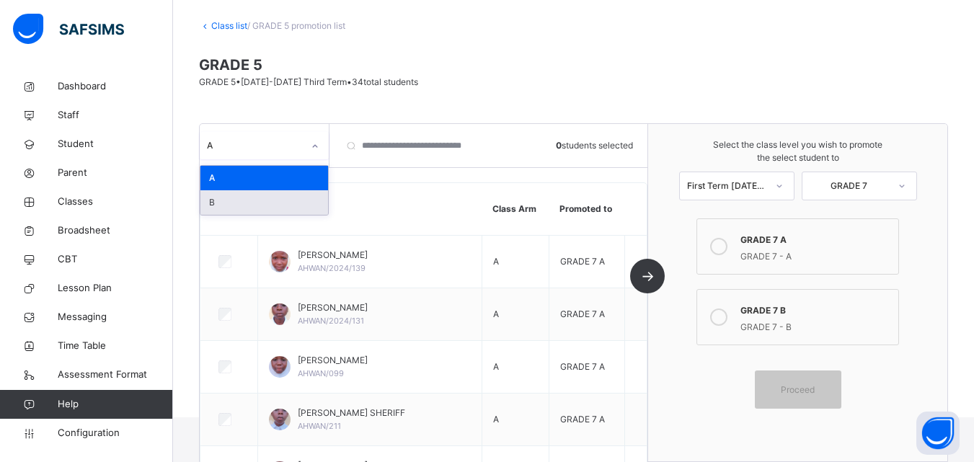
click at [260, 200] on div "B" at bounding box center [264, 202] width 128 height 25
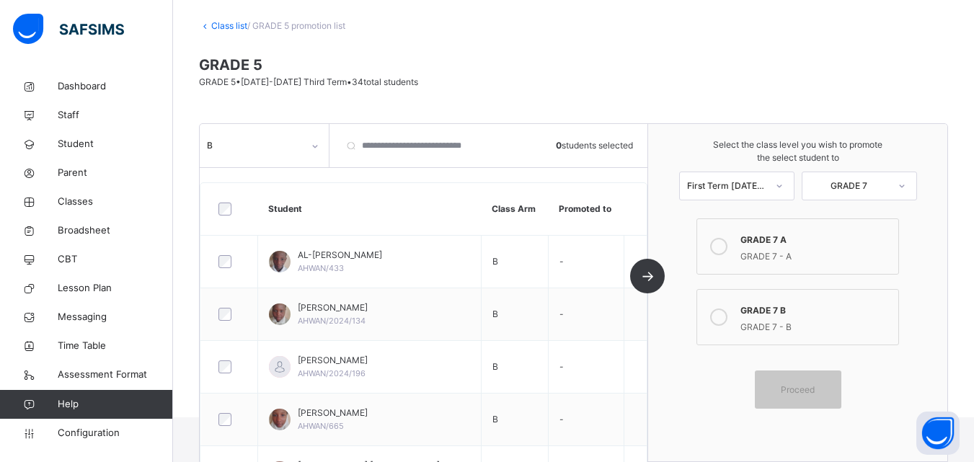
click at [727, 314] on icon at bounding box center [718, 316] width 17 height 17
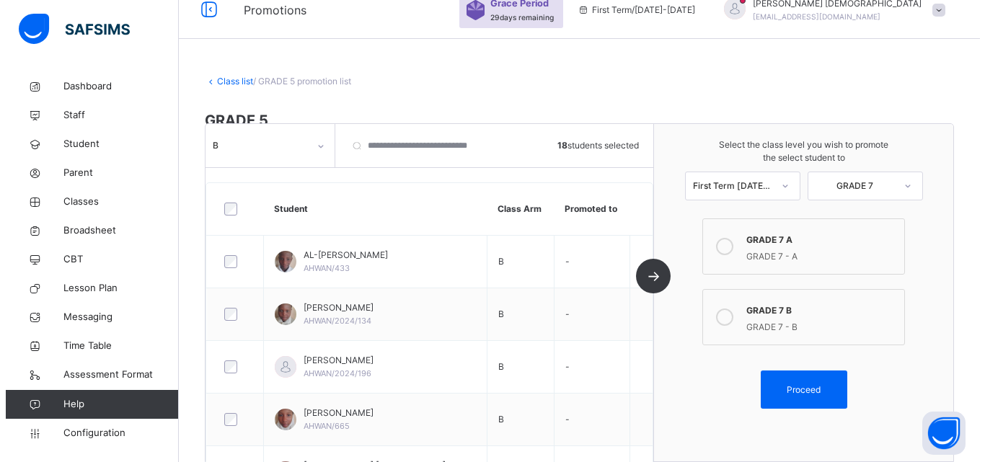
scroll to position [110, 0]
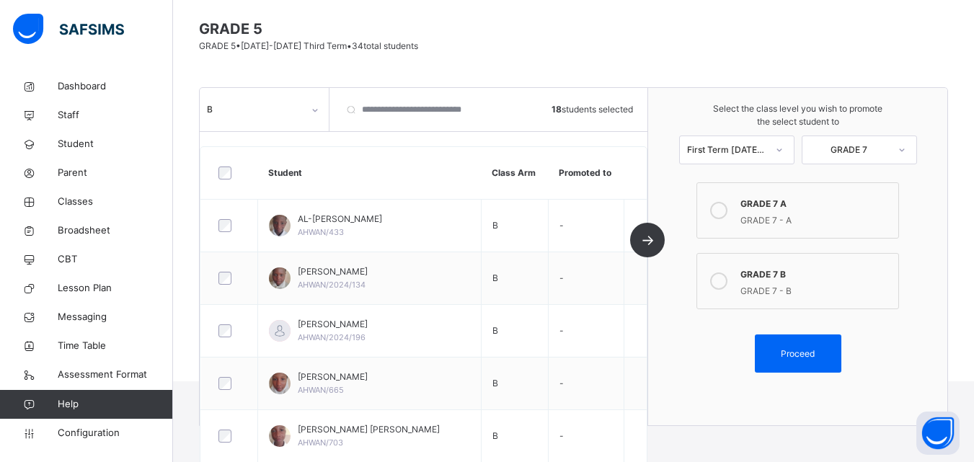
click at [828, 337] on div "Proceed" at bounding box center [798, 353] width 86 height 38
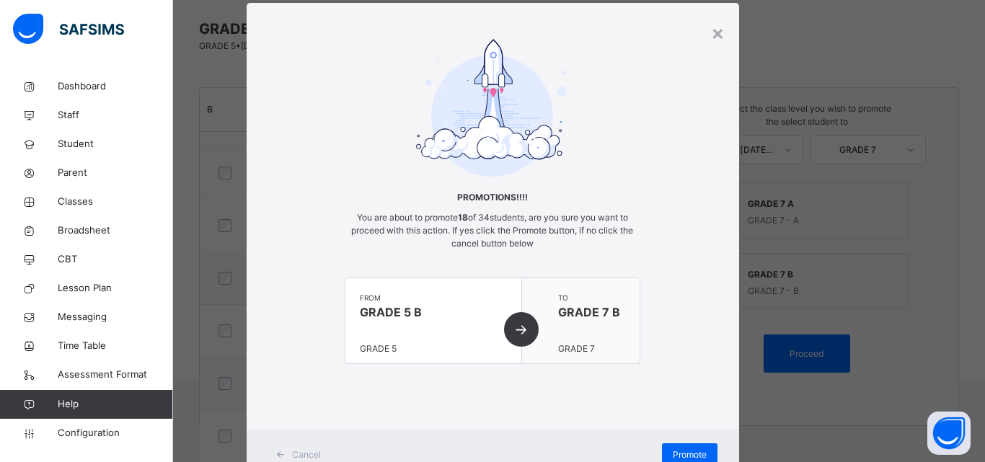
scroll to position [88, 0]
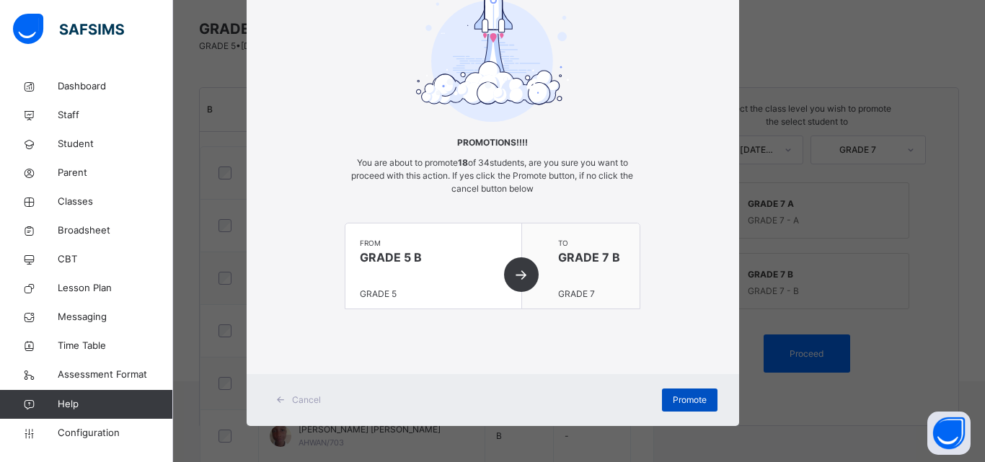
click at [697, 398] on span "Promote" at bounding box center [689, 400] width 34 height 13
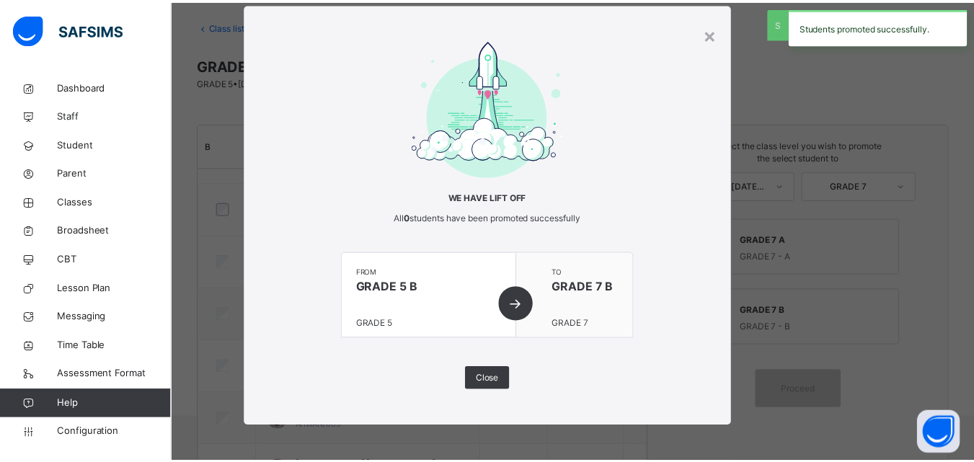
scroll to position [110, 0]
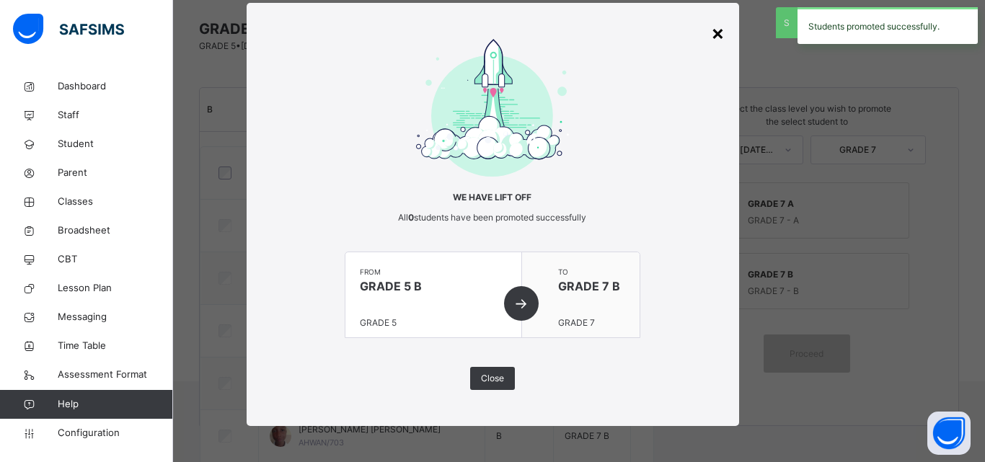
click at [716, 43] on div "×" at bounding box center [718, 32] width 14 height 30
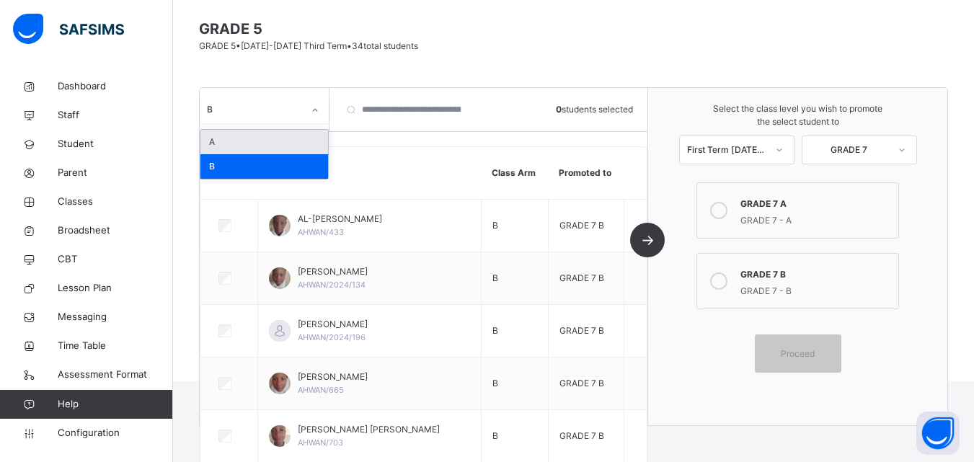
click at [285, 99] on div "B" at bounding box center [251, 110] width 102 height 22
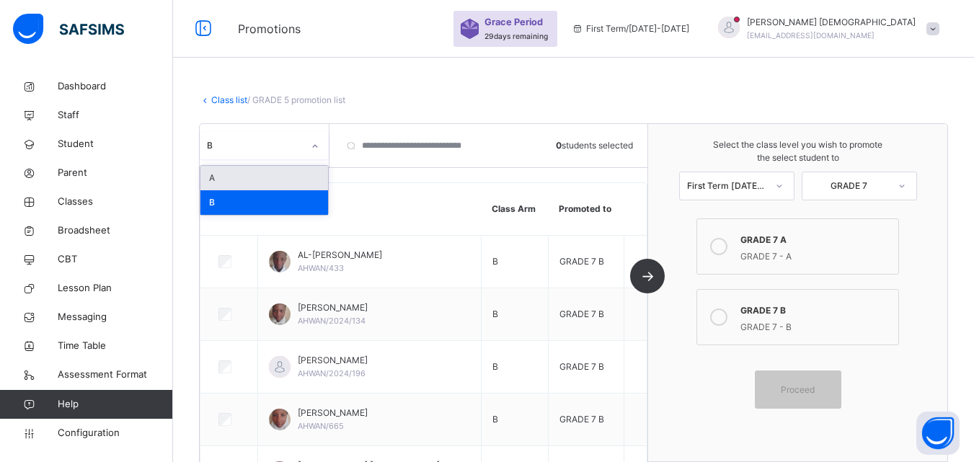
click at [240, 100] on link "Class list" at bounding box center [229, 99] width 36 height 11
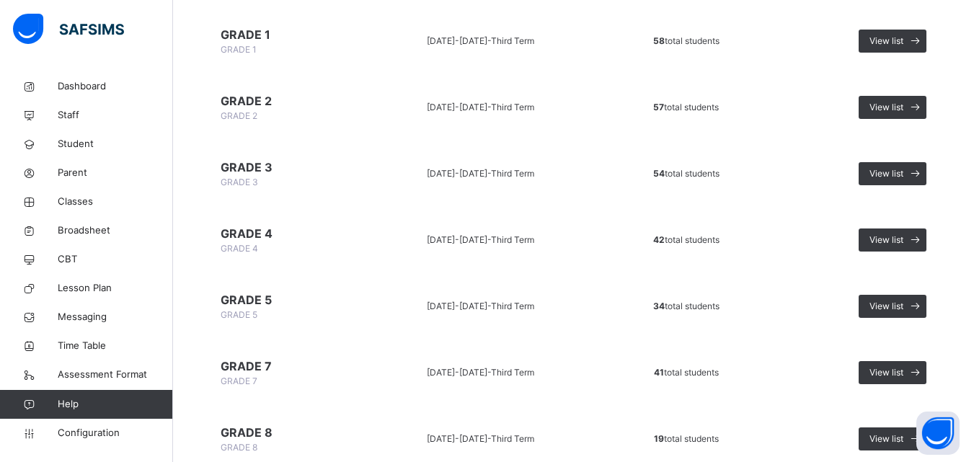
scroll to position [442, 0]
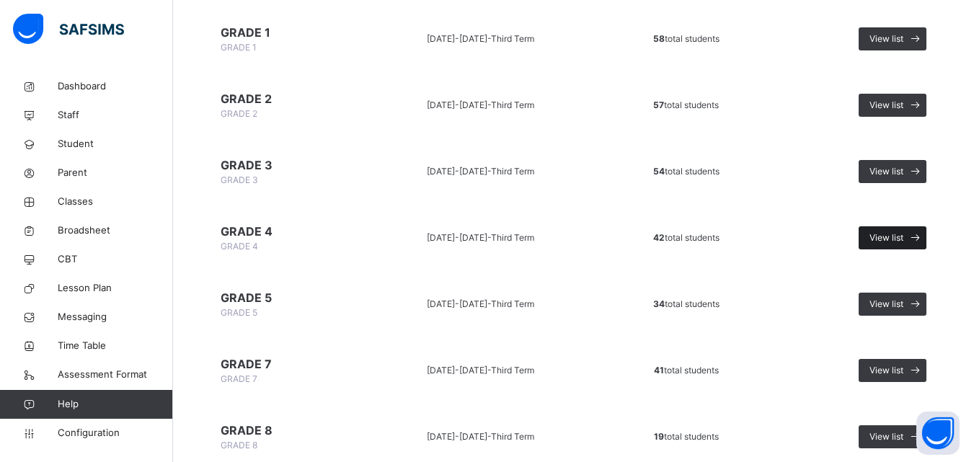
click at [889, 231] on span "View list" at bounding box center [886, 237] width 34 height 13
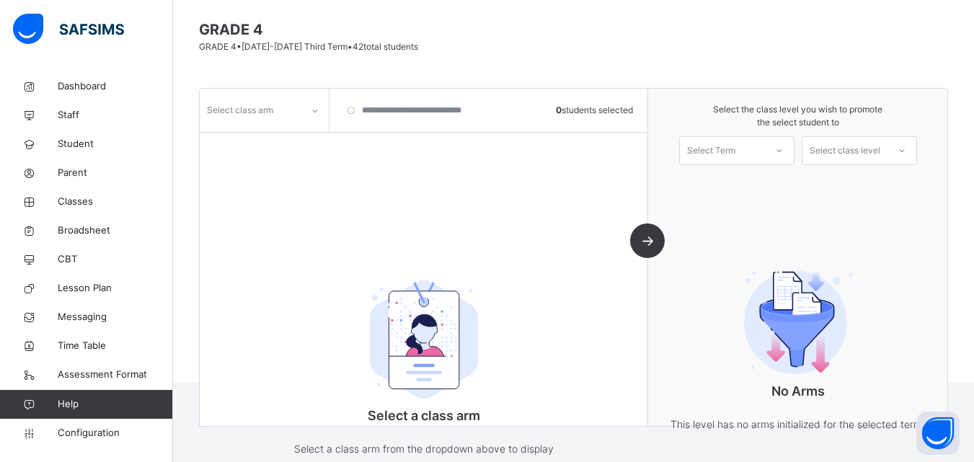
scroll to position [152, 0]
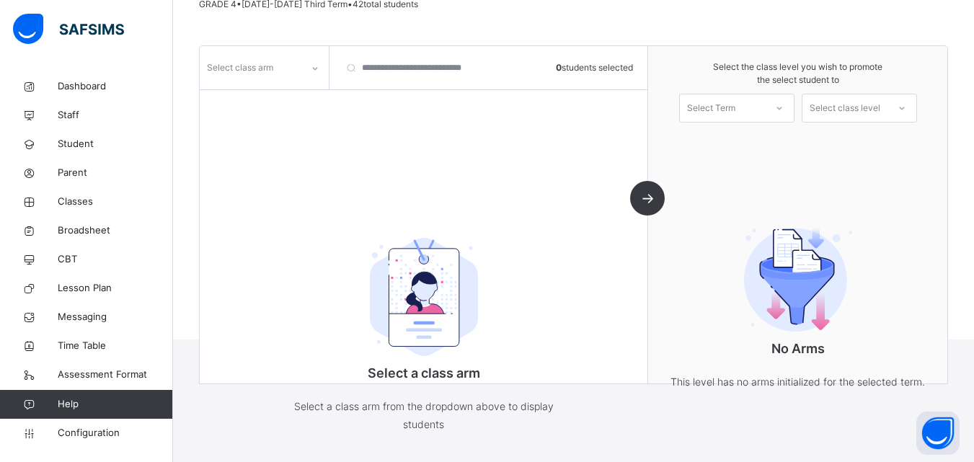
click at [301, 68] on div "Select class arm" at bounding box center [251, 68] width 102 height 22
click at [280, 101] on div "A" at bounding box center [264, 100] width 128 height 25
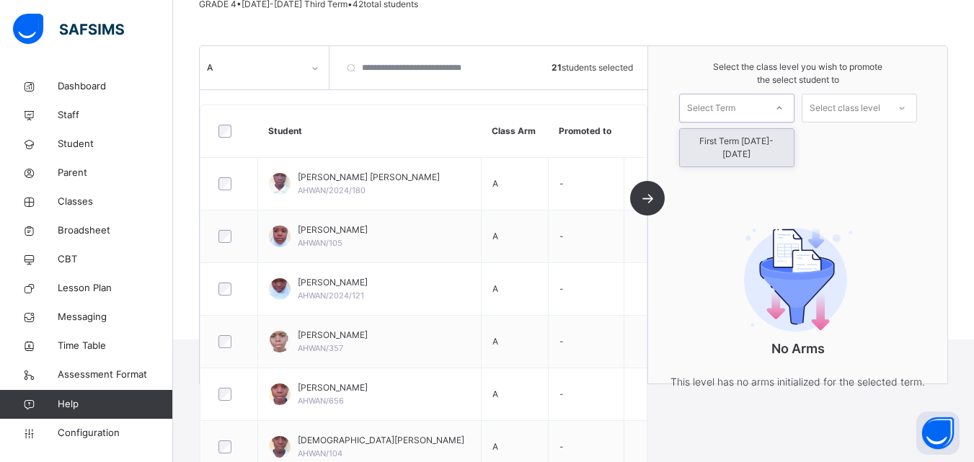
click at [735, 110] on div "Select Term" at bounding box center [711, 108] width 48 height 29
click at [743, 136] on div "First Term [DATE]-[DATE]" at bounding box center [737, 147] width 114 height 37
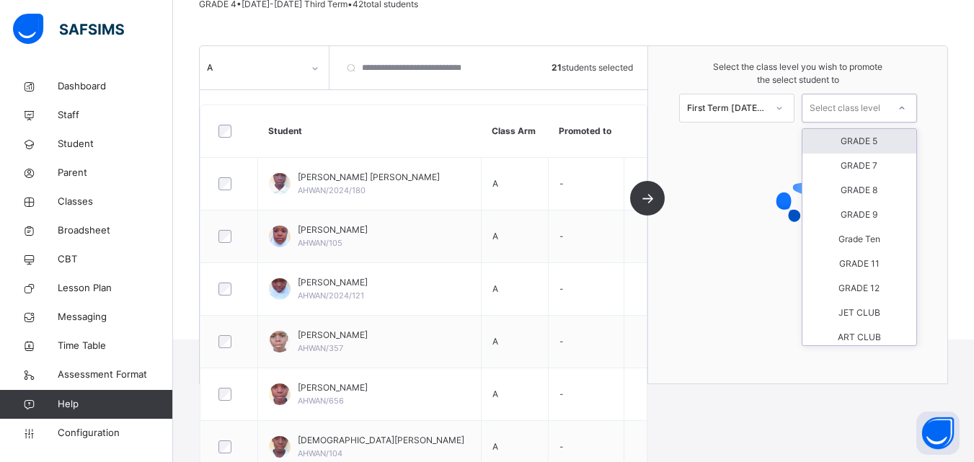
click at [872, 110] on div "Select class level" at bounding box center [844, 108] width 71 height 29
click at [873, 143] on div "GRADE 5" at bounding box center [859, 141] width 114 height 25
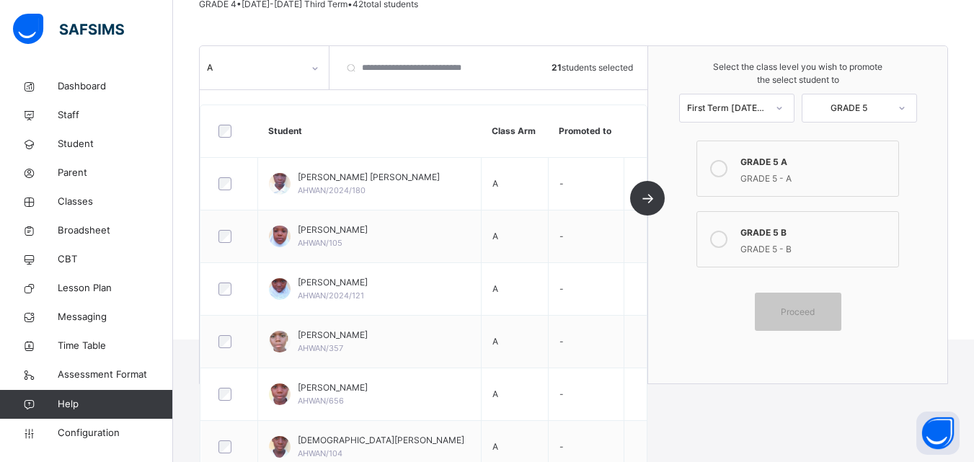
click at [727, 164] on icon at bounding box center [718, 168] width 17 height 17
click at [796, 310] on span "Proceed" at bounding box center [798, 312] width 34 height 13
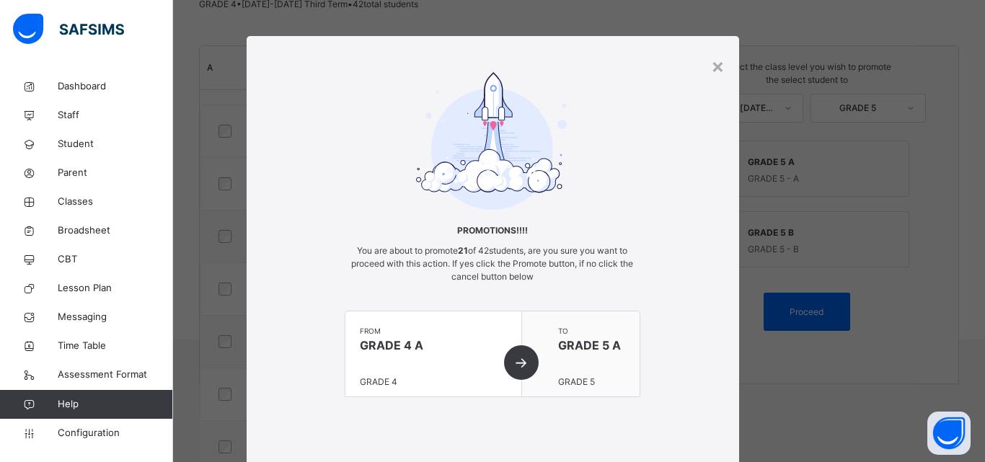
scroll to position [88, 0]
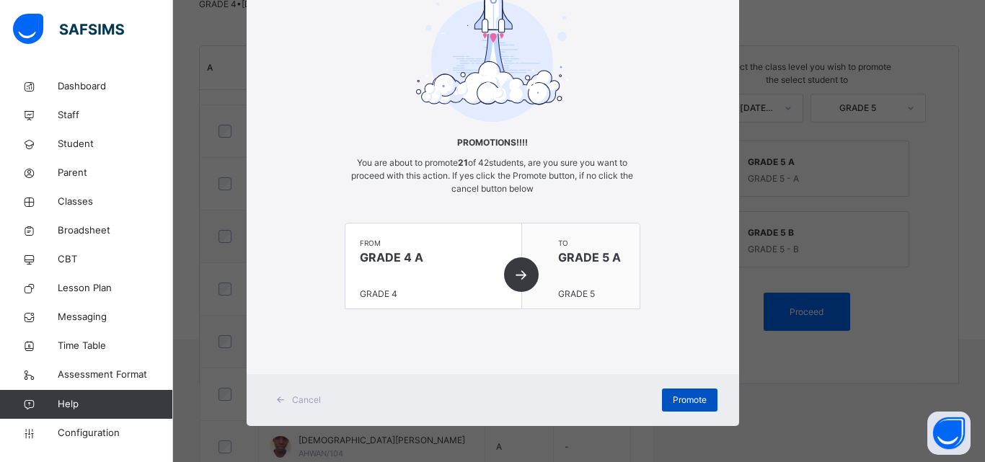
click at [709, 399] on div "Promote" at bounding box center [690, 400] width 56 height 23
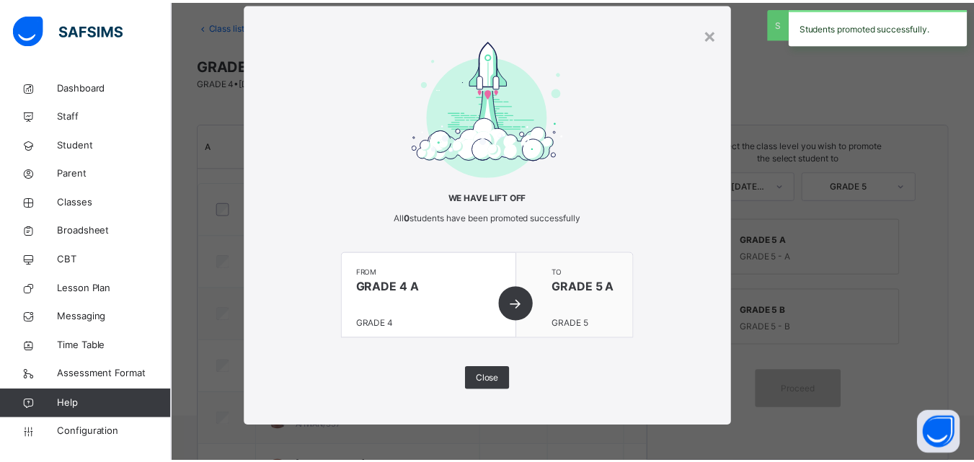
scroll to position [152, 0]
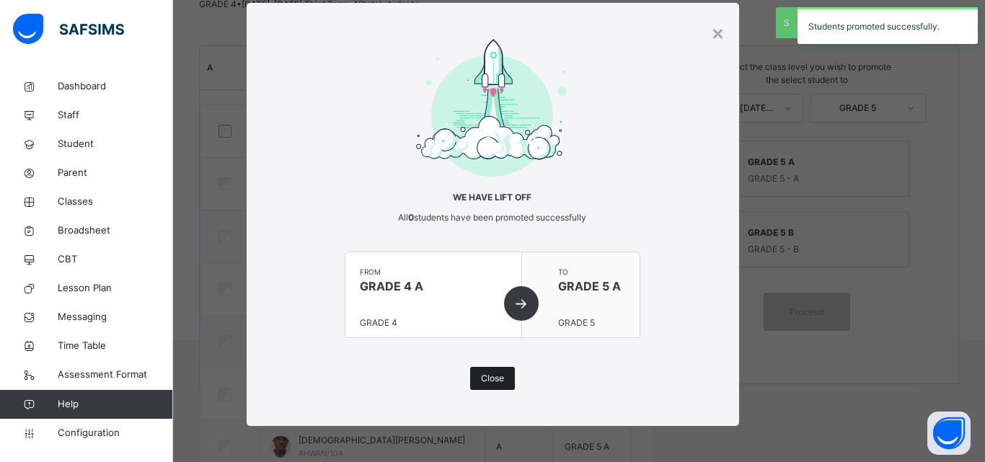
click at [501, 370] on div "Close" at bounding box center [492, 378] width 45 height 23
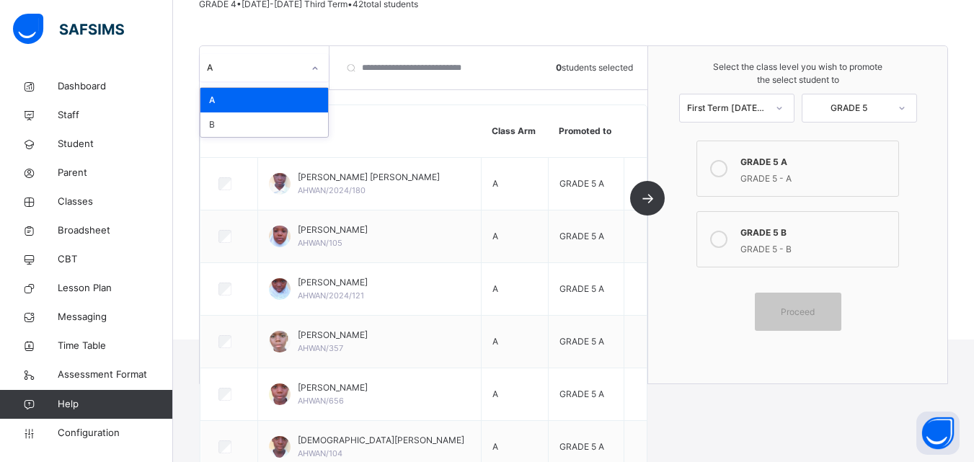
click at [303, 72] on div at bounding box center [315, 68] width 25 height 23
click at [300, 128] on div "B" at bounding box center [264, 124] width 128 height 25
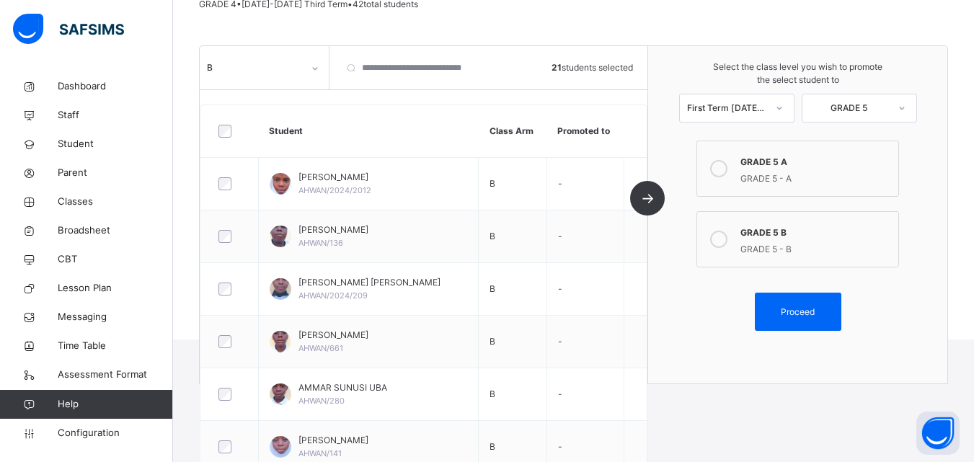
click at [737, 229] on label "GRADE 5 B GRADE 5 - B" at bounding box center [797, 239] width 202 height 56
click at [727, 239] on icon at bounding box center [718, 239] width 17 height 17
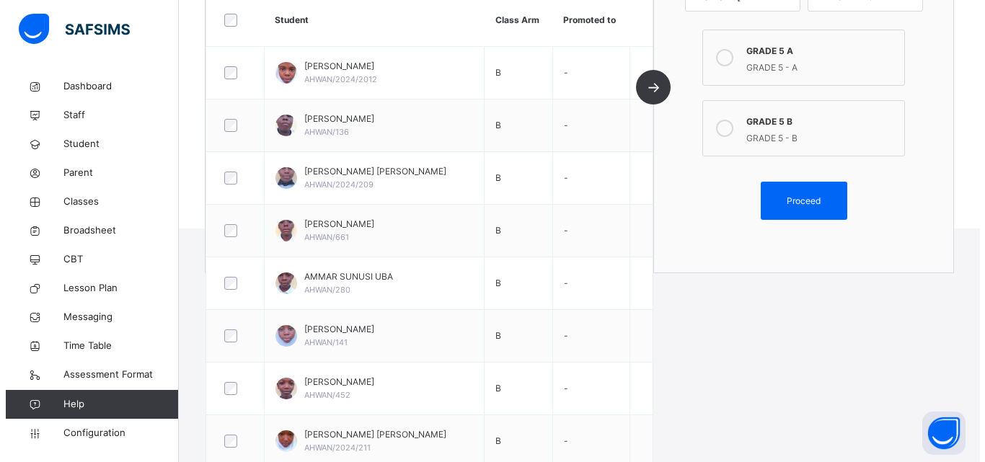
scroll to position [216, 0]
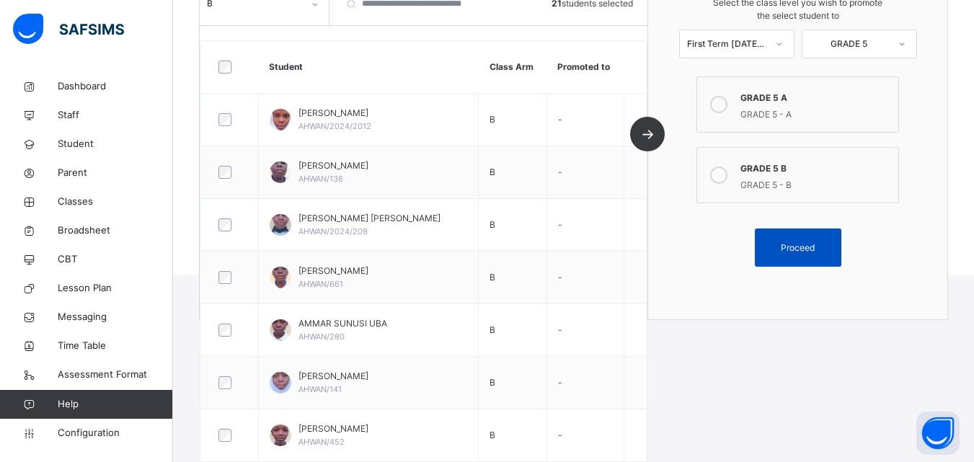
click at [814, 252] on span "Proceed" at bounding box center [798, 247] width 34 height 13
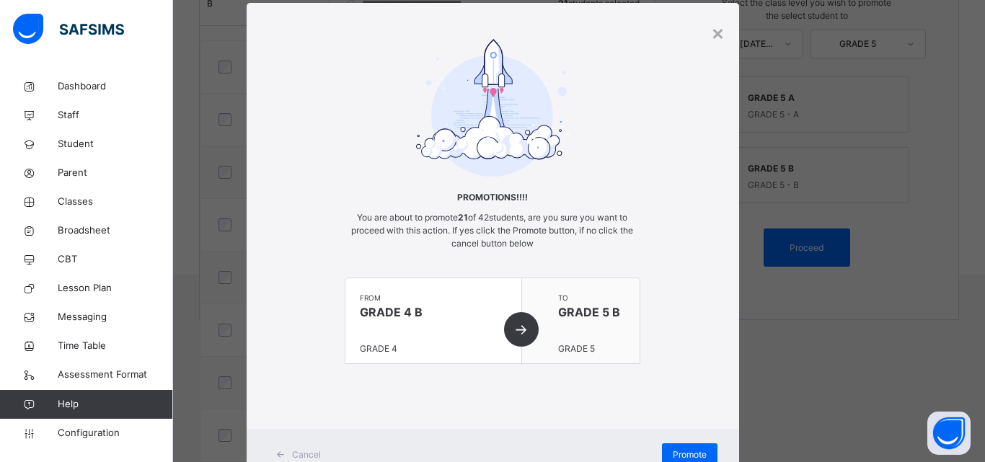
scroll to position [88, 0]
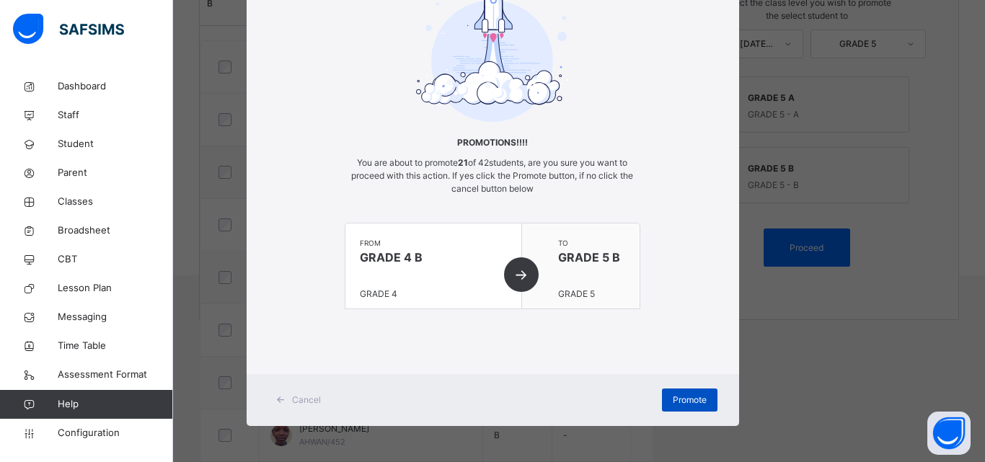
click at [701, 394] on span "Promote" at bounding box center [689, 400] width 34 height 13
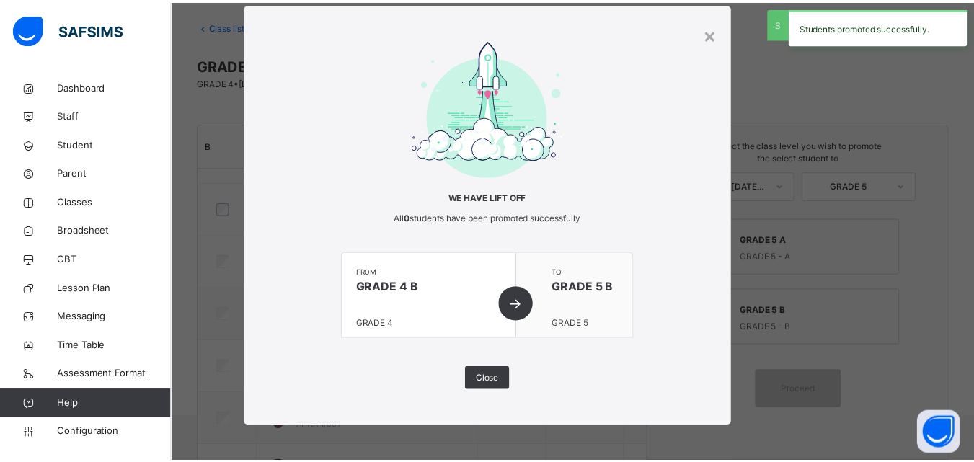
scroll to position [216, 0]
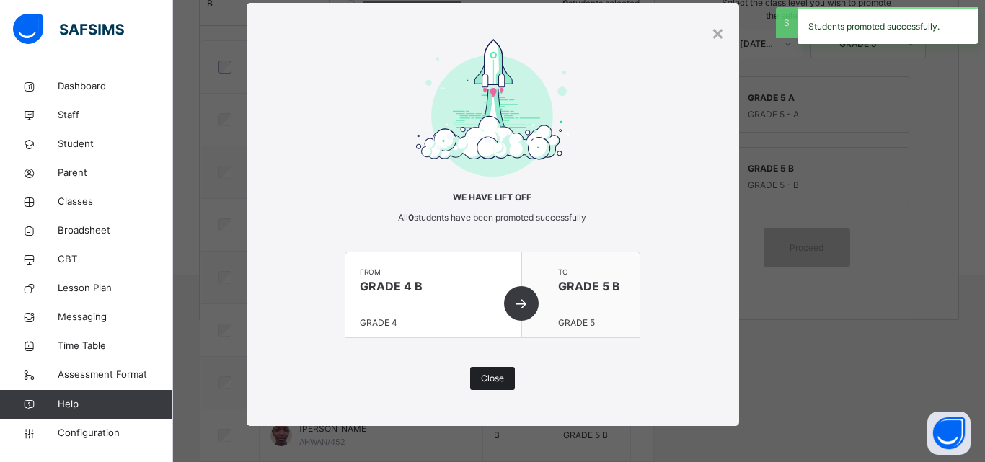
click at [493, 380] on span "Close" at bounding box center [492, 378] width 23 height 13
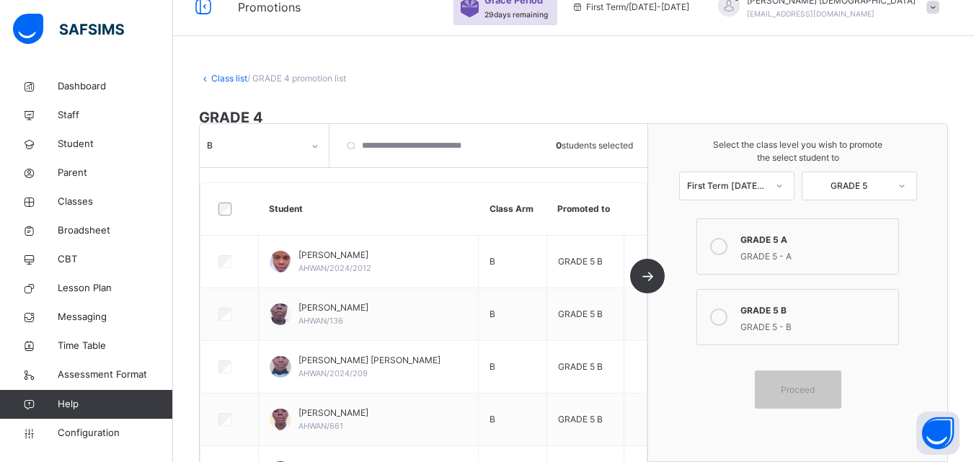
scroll to position [0, 0]
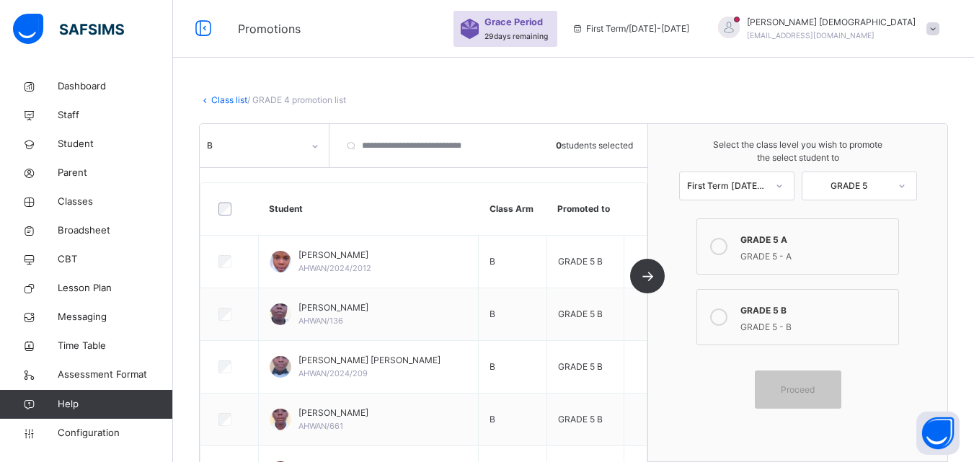
click at [234, 94] on div "Class list / GRADE 4 promotion list" at bounding box center [573, 100] width 749 height 13
click at [231, 97] on link "Class list" at bounding box center [229, 99] width 36 height 11
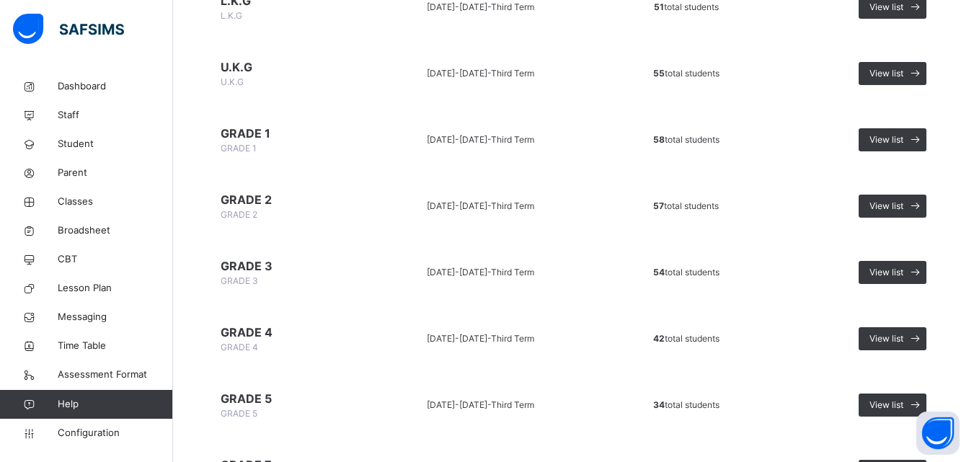
scroll to position [352, 0]
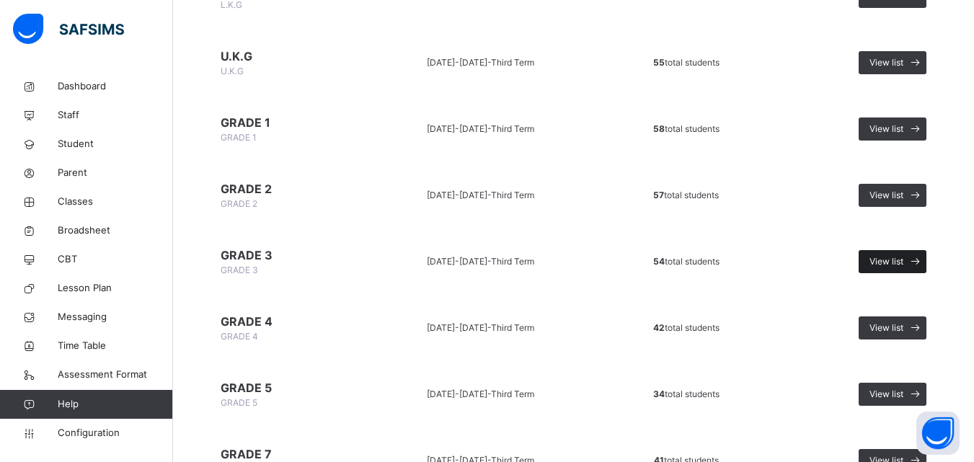
click at [897, 257] on span "View list" at bounding box center [886, 261] width 34 height 13
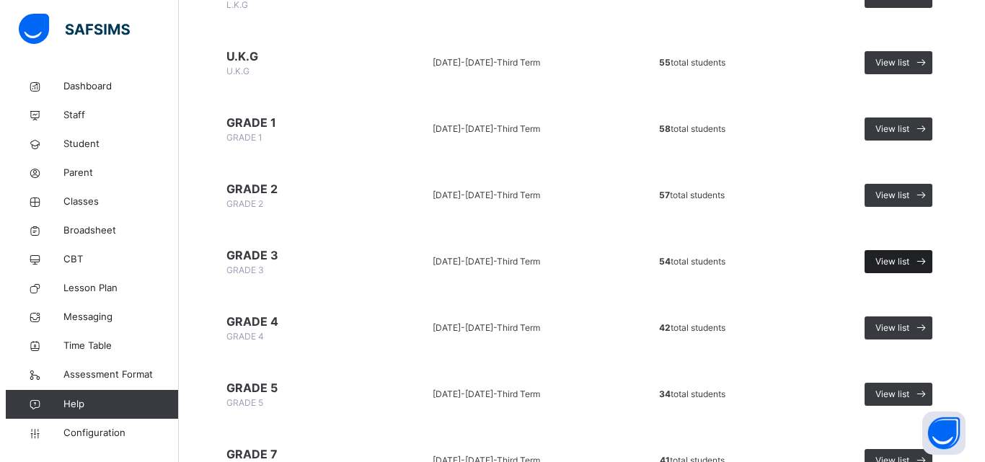
scroll to position [53, 0]
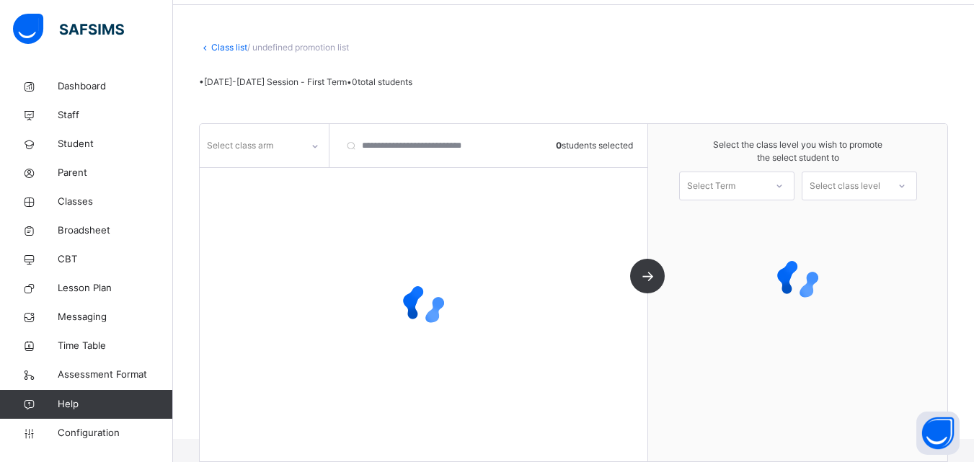
click at [288, 141] on div "Select class arm" at bounding box center [251, 146] width 102 height 22
click at [365, 180] on div at bounding box center [424, 305] width 448 height 274
click at [689, 183] on div "Select Term" at bounding box center [722, 186] width 85 height 22
click at [584, 238] on div at bounding box center [424, 305] width 448 height 274
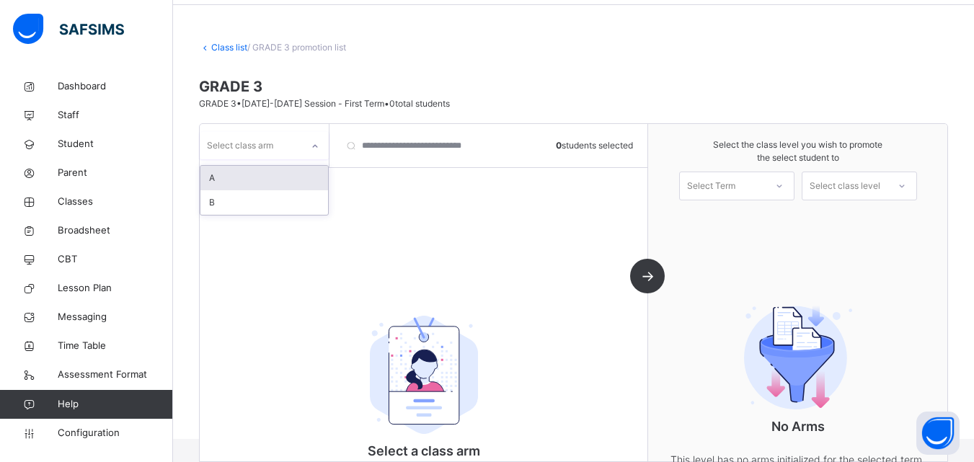
click at [314, 148] on icon at bounding box center [315, 146] width 9 height 14
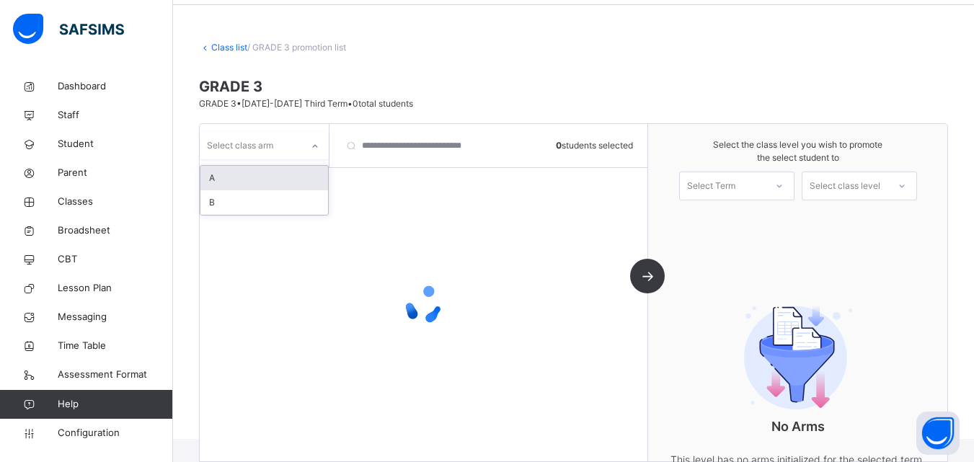
click at [295, 185] on div "A" at bounding box center [264, 178] width 128 height 25
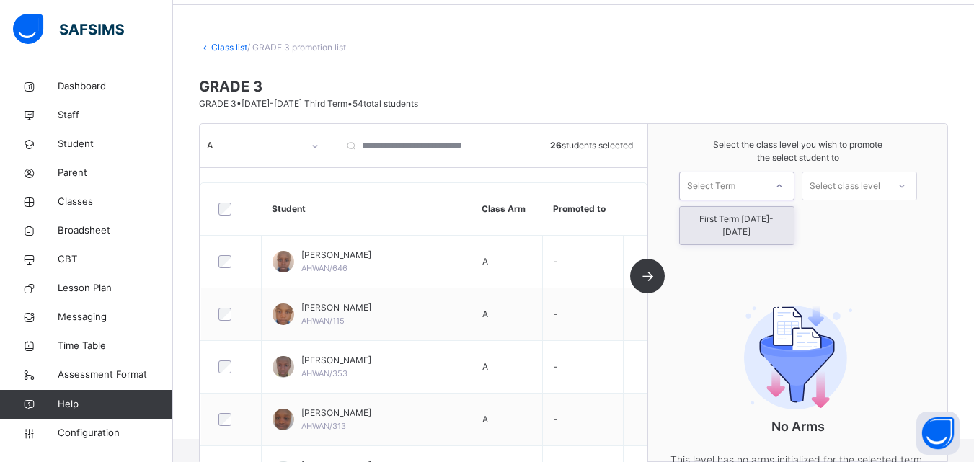
click at [759, 194] on div "Select Term" at bounding box center [722, 186] width 85 height 22
click at [759, 218] on div "First Term [DATE]-[DATE]" at bounding box center [737, 225] width 114 height 37
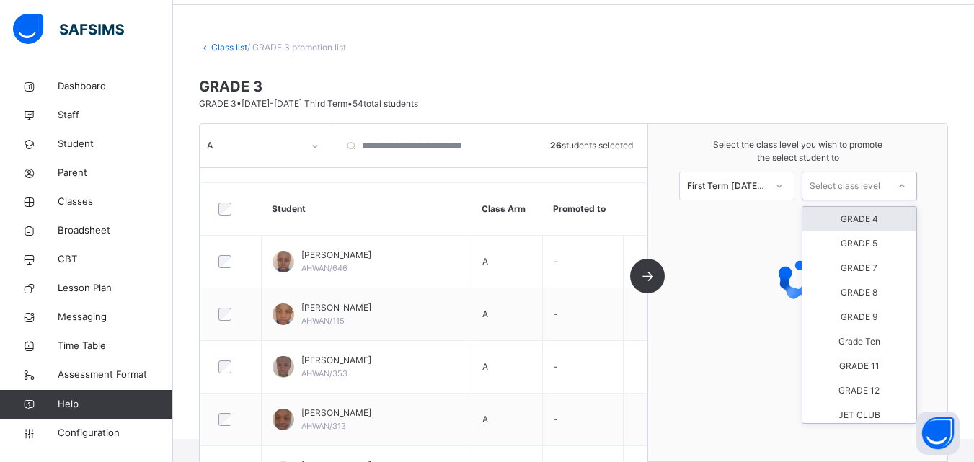
click at [862, 185] on div "Select class level" at bounding box center [844, 186] width 71 height 29
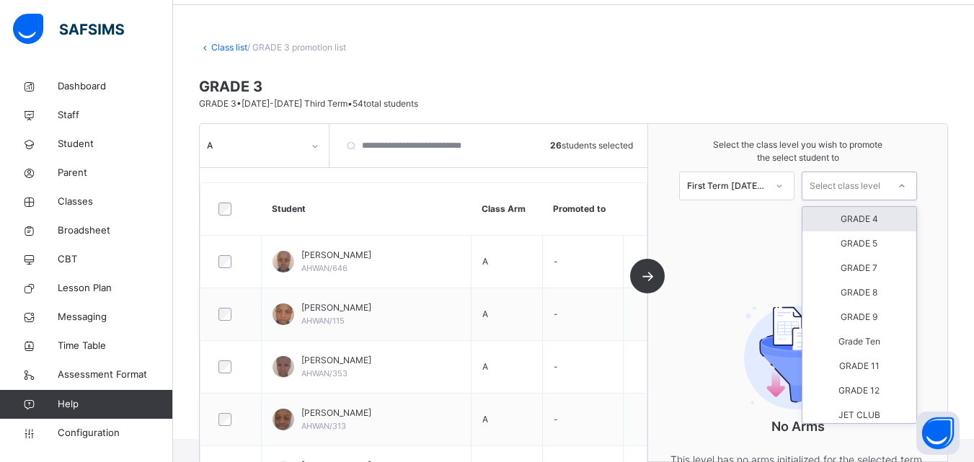
click at [870, 216] on div "GRADE 4" at bounding box center [859, 219] width 114 height 25
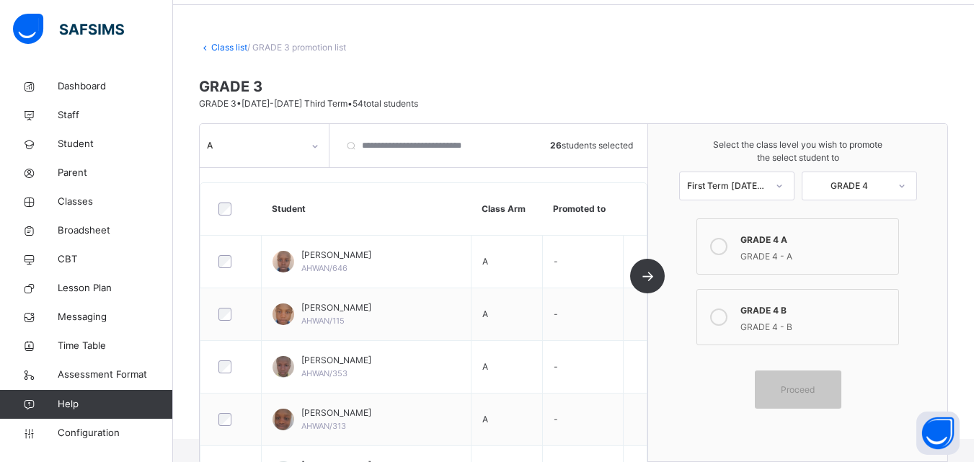
click at [773, 238] on div "GRADE 4 A" at bounding box center [815, 238] width 150 height 17
click at [794, 379] on div "Proceed" at bounding box center [798, 389] width 86 height 38
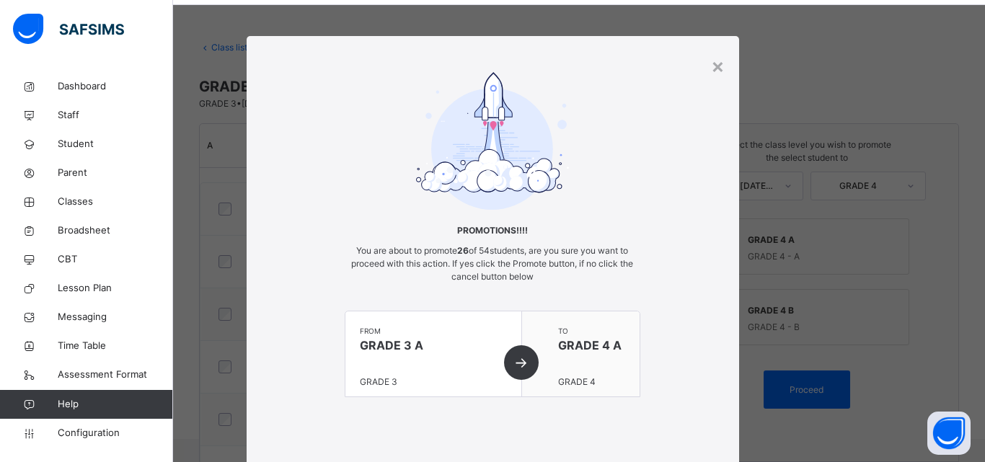
scroll to position [88, 0]
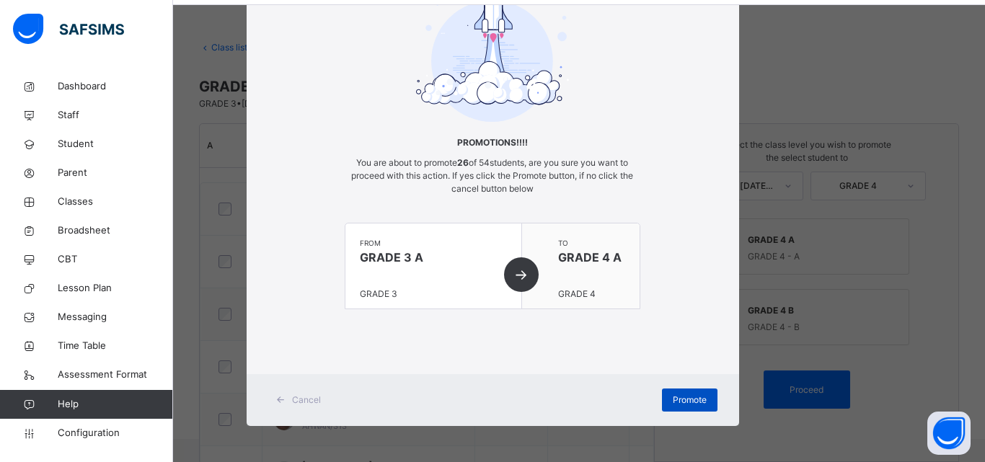
click at [703, 396] on div "Promote" at bounding box center [690, 400] width 56 height 23
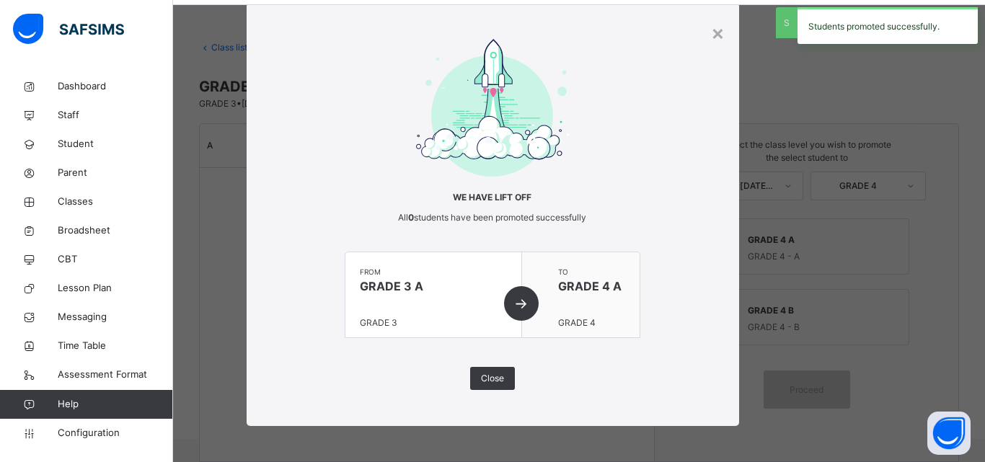
scroll to position [33, 0]
click at [481, 382] on span "Close" at bounding box center [492, 378] width 23 height 13
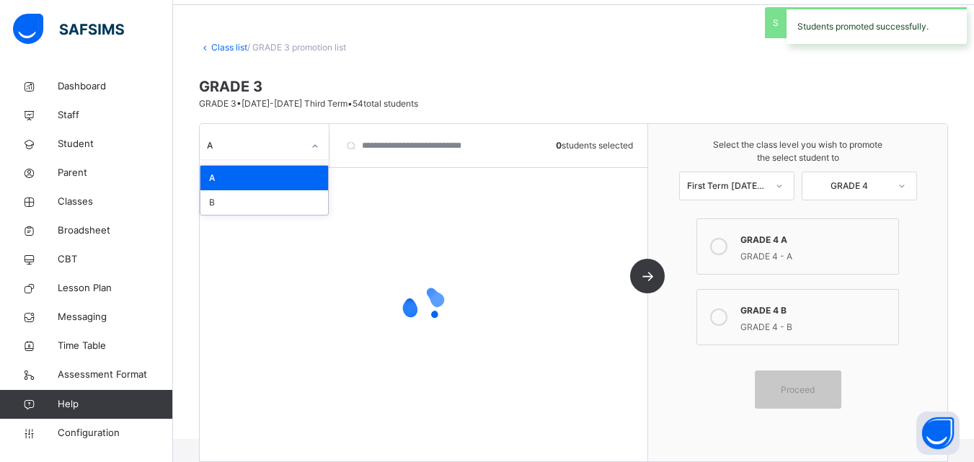
click at [296, 136] on div "A" at bounding box center [251, 146] width 102 height 22
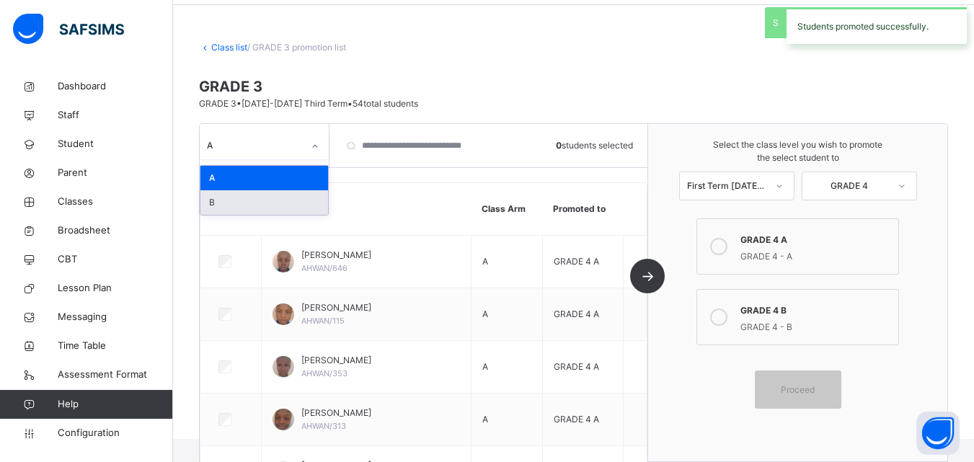
click at [293, 200] on div "B" at bounding box center [264, 202] width 128 height 25
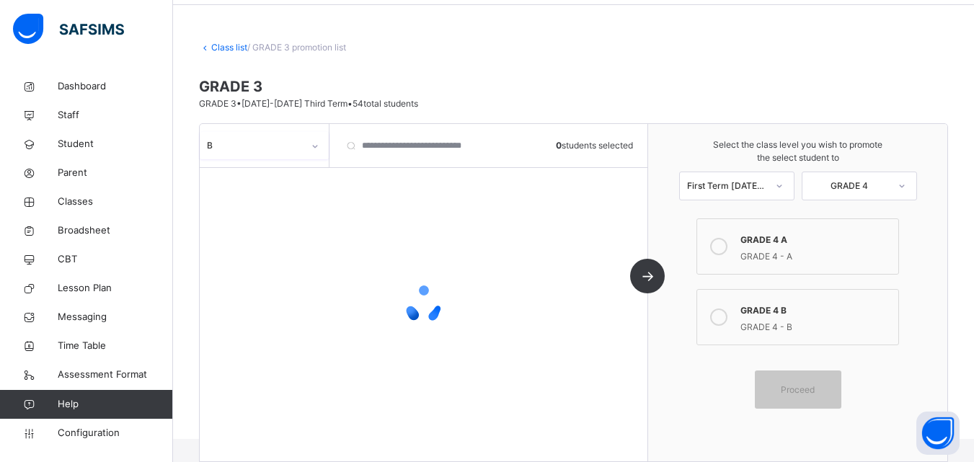
click at [725, 316] on icon at bounding box center [718, 316] width 17 height 17
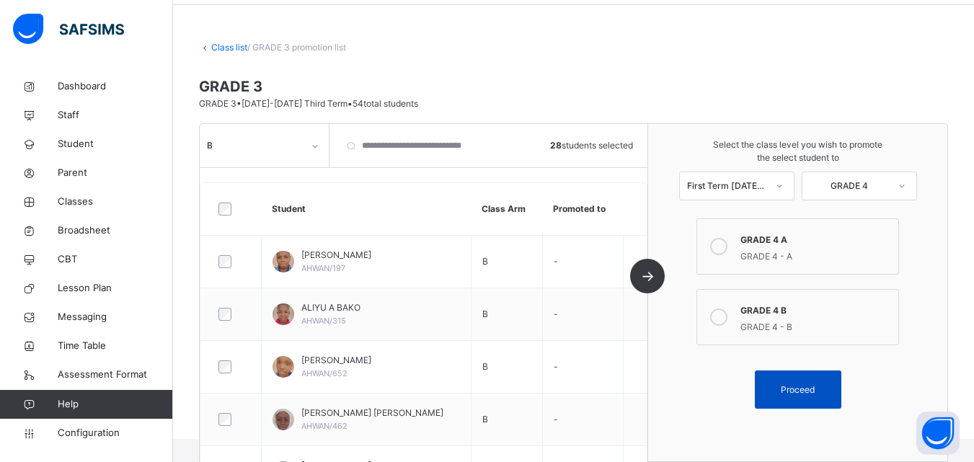
click at [812, 381] on div "Proceed" at bounding box center [798, 389] width 86 height 38
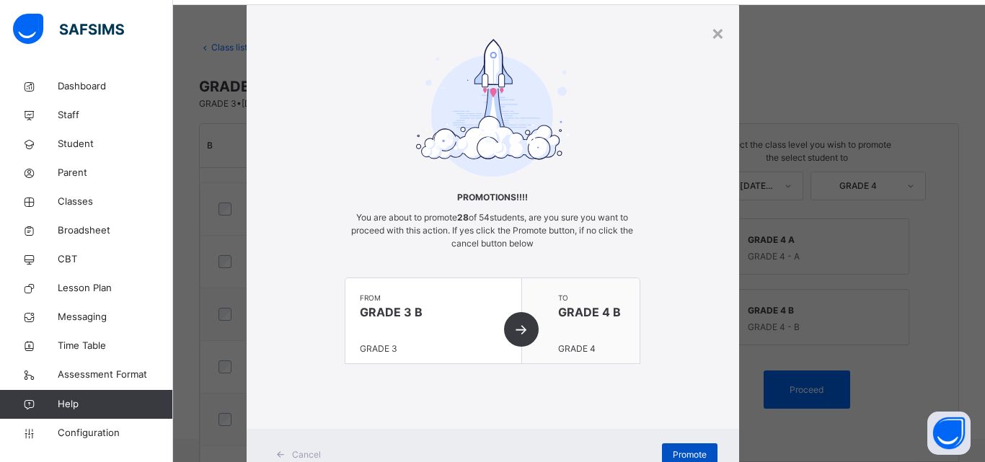
click at [697, 456] on span "Promote" at bounding box center [689, 454] width 34 height 13
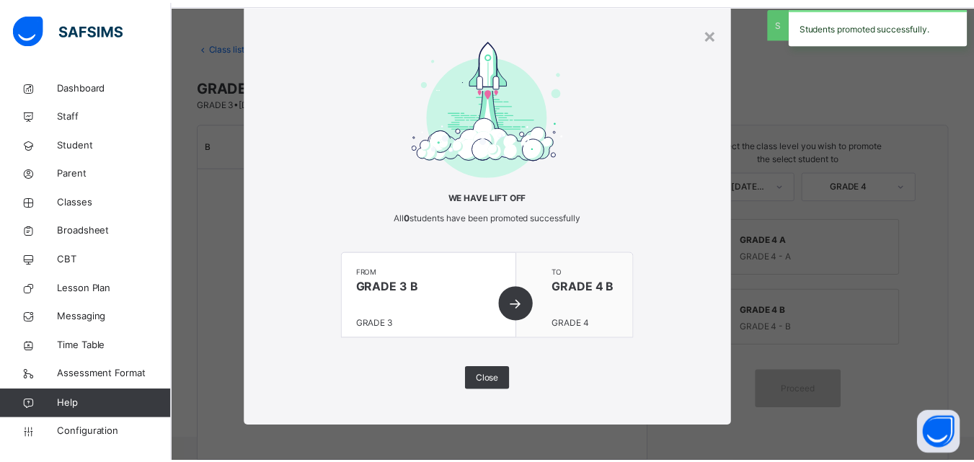
scroll to position [0, 0]
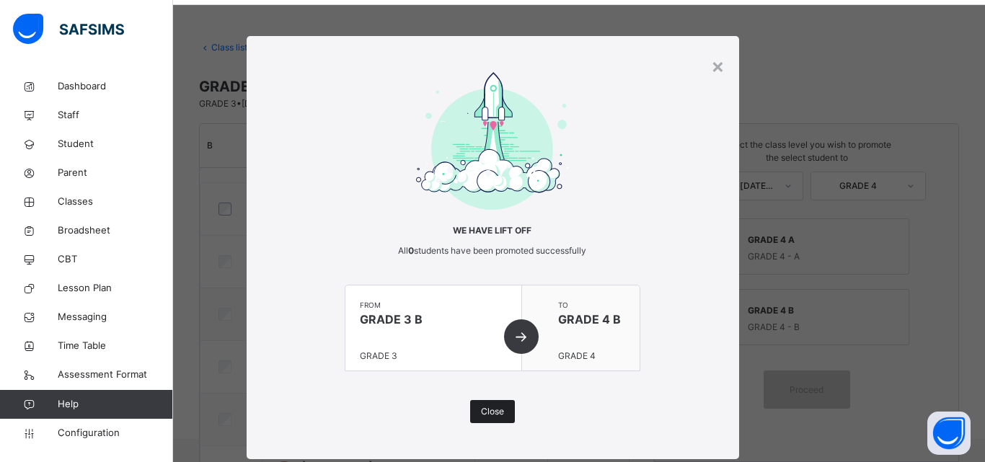
click at [494, 410] on span "Close" at bounding box center [492, 411] width 23 height 13
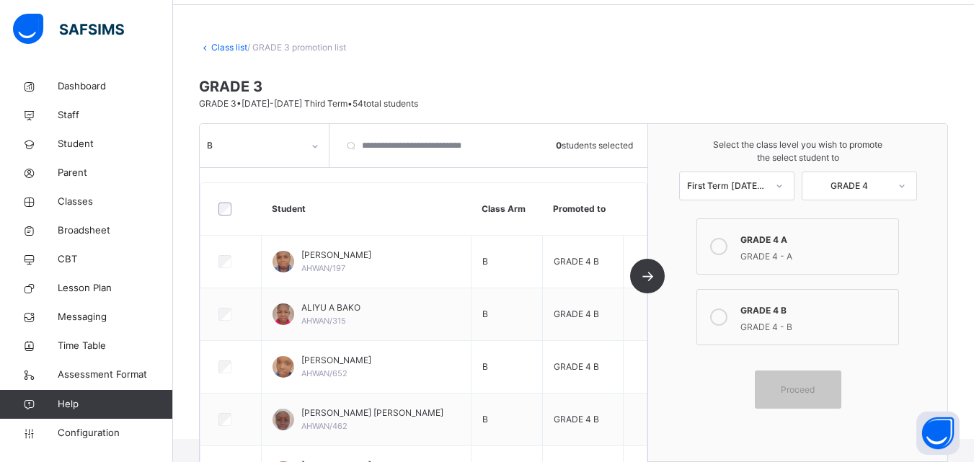
click at [244, 55] on div "Class list / GRADE 3 promotion list GRADE 3 GRADE 3 • 2024-2025 Third Term • 54…" at bounding box center [573, 229] width 801 height 420
click at [235, 50] on link "Class list" at bounding box center [229, 47] width 36 height 11
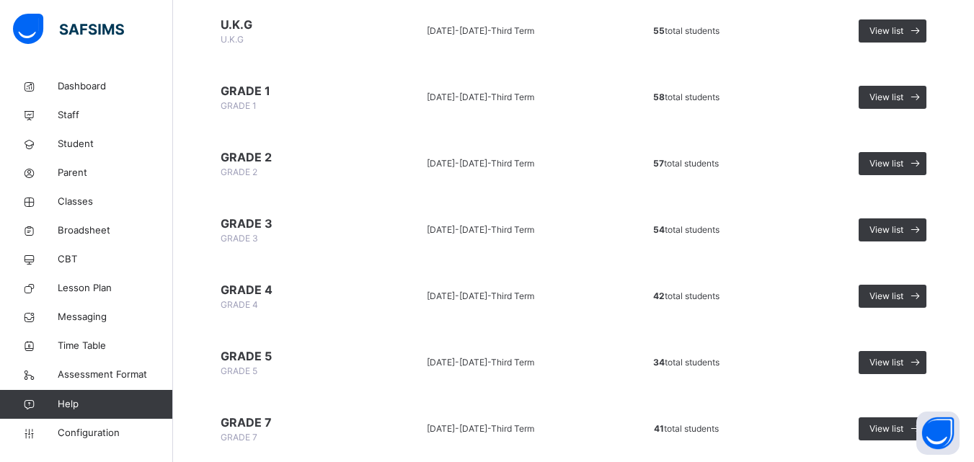
scroll to position [377, 0]
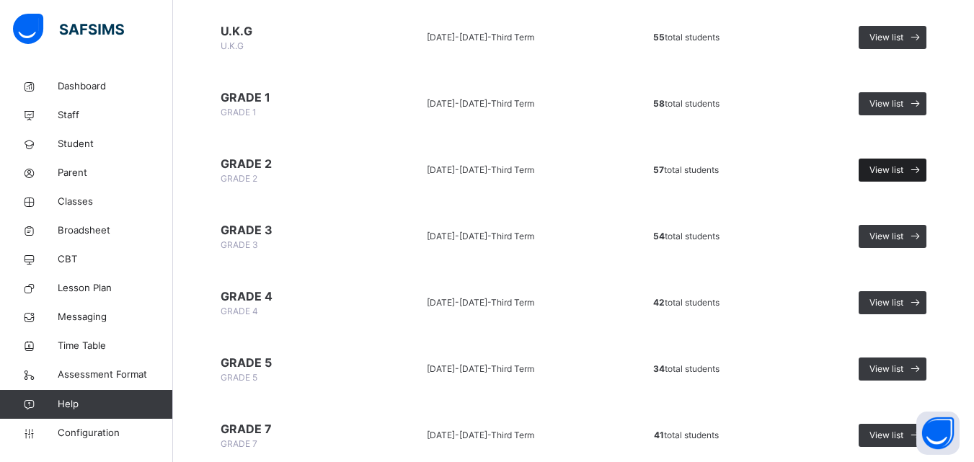
click at [895, 172] on span "View list" at bounding box center [886, 170] width 34 height 13
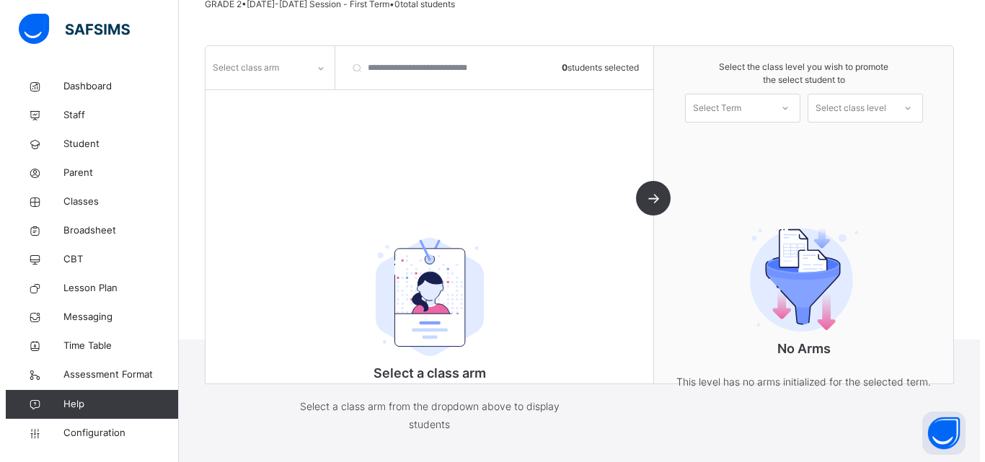
scroll to position [110, 0]
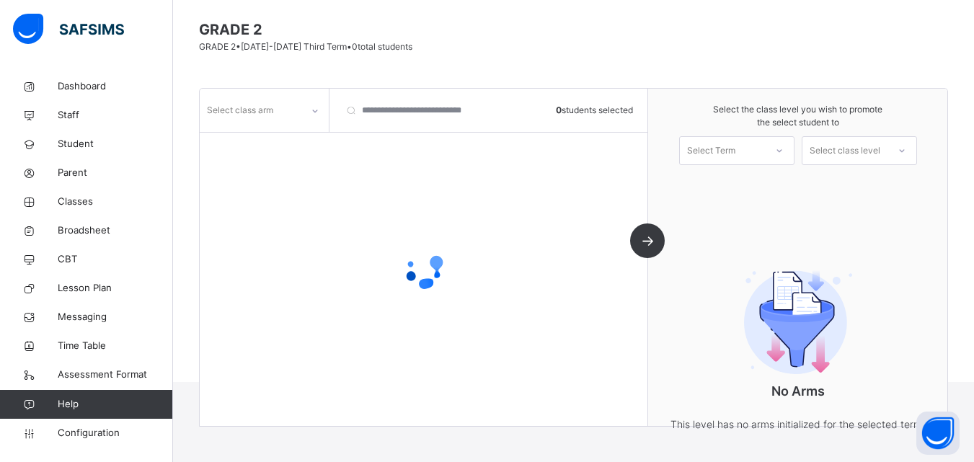
click at [289, 89] on div "Select class arm" at bounding box center [265, 110] width 130 height 43
click at [290, 113] on div "Select class arm" at bounding box center [251, 110] width 102 height 22
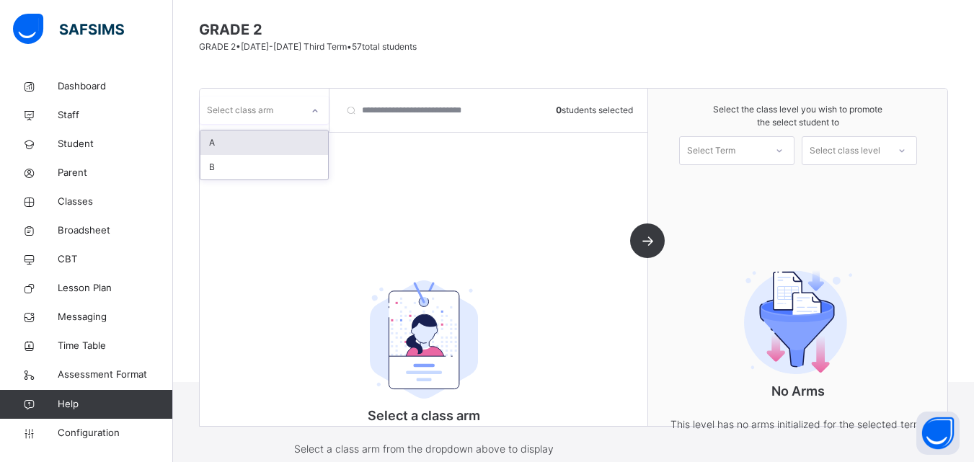
click at [280, 141] on div "A" at bounding box center [264, 142] width 128 height 25
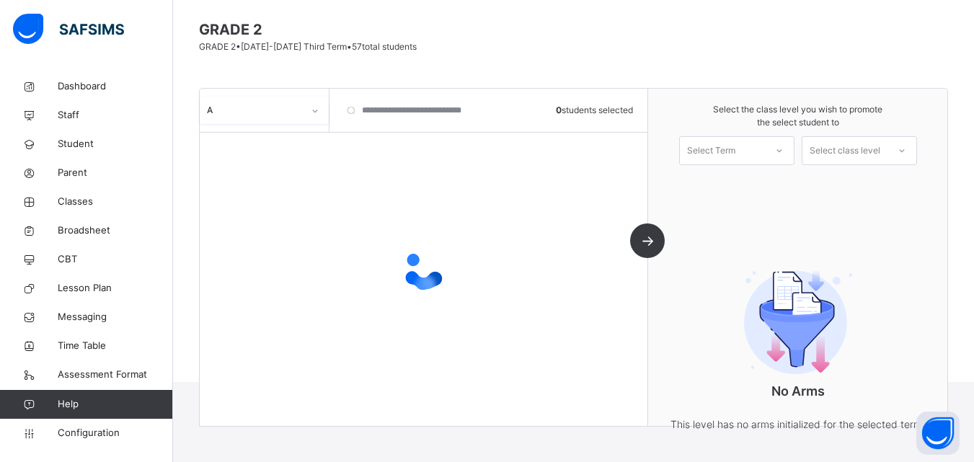
click at [761, 153] on div "Select Term" at bounding box center [722, 151] width 85 height 22
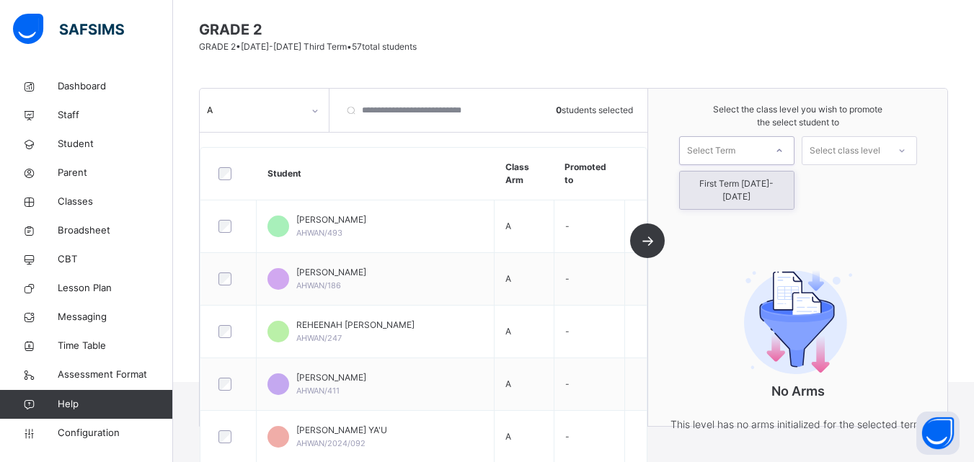
click at [753, 185] on div "First Term [DATE]-[DATE]" at bounding box center [737, 190] width 114 height 37
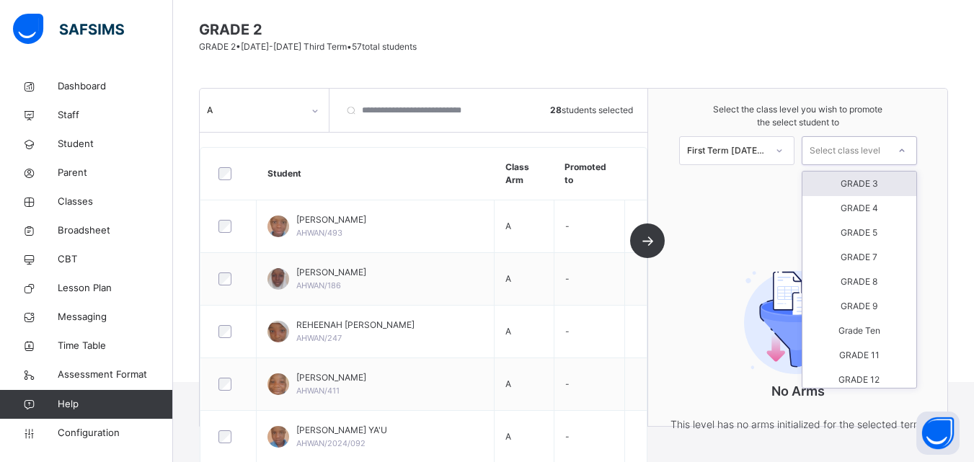
click at [830, 154] on div "Select class level" at bounding box center [844, 150] width 71 height 29
click at [838, 183] on div "GRADE 3" at bounding box center [859, 184] width 114 height 25
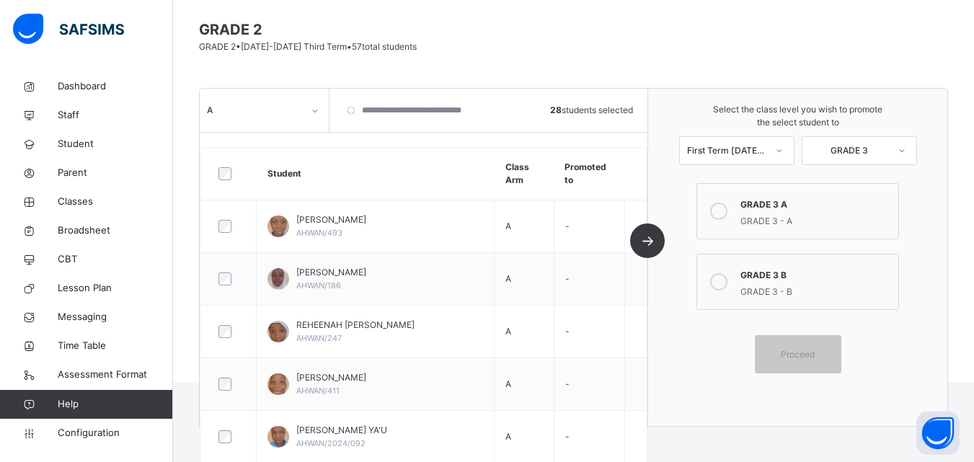
click at [733, 212] on div at bounding box center [718, 211] width 29 height 33
click at [799, 352] on span "Proceed" at bounding box center [798, 354] width 34 height 13
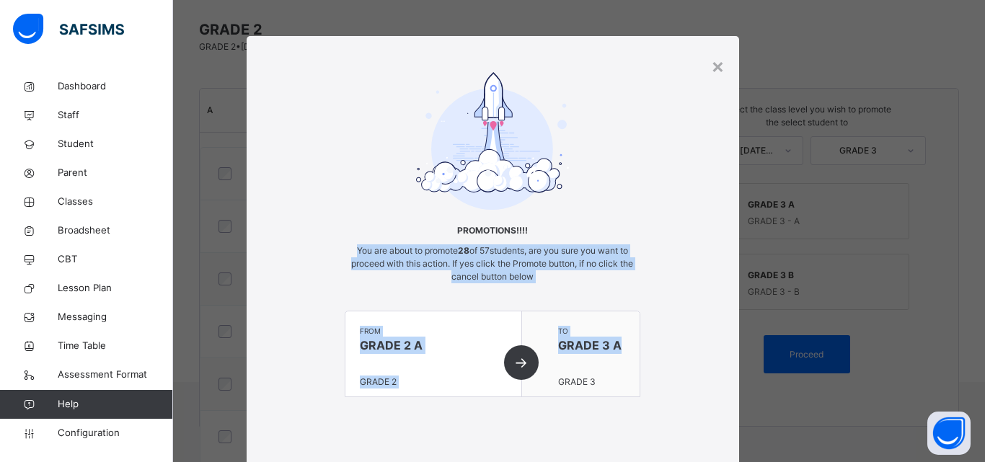
drag, startPoint x: 968, startPoint y: 236, endPoint x: 983, endPoint y: 368, distance: 132.8
click at [973, 368] on div "× Promotions!!!! You are about to promote 28 of 57 students, are you sure you w…" at bounding box center [492, 231] width 985 height 462
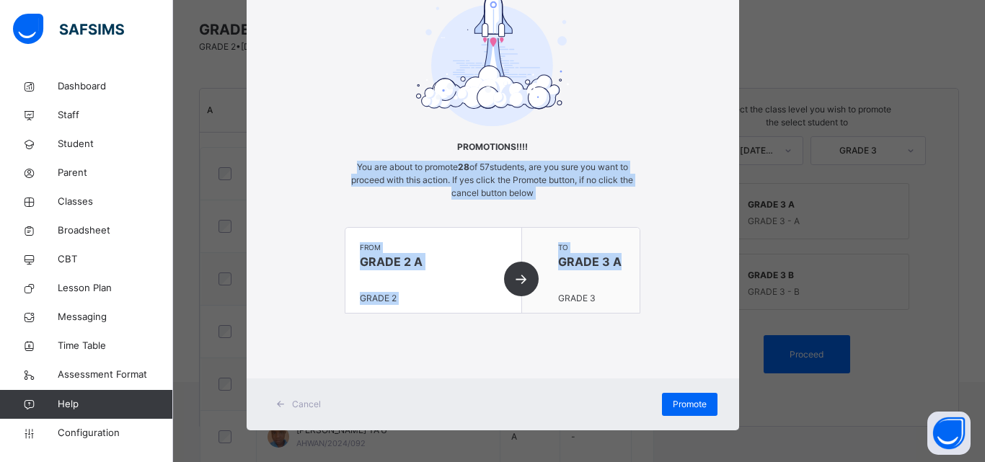
scroll to position [88, 0]
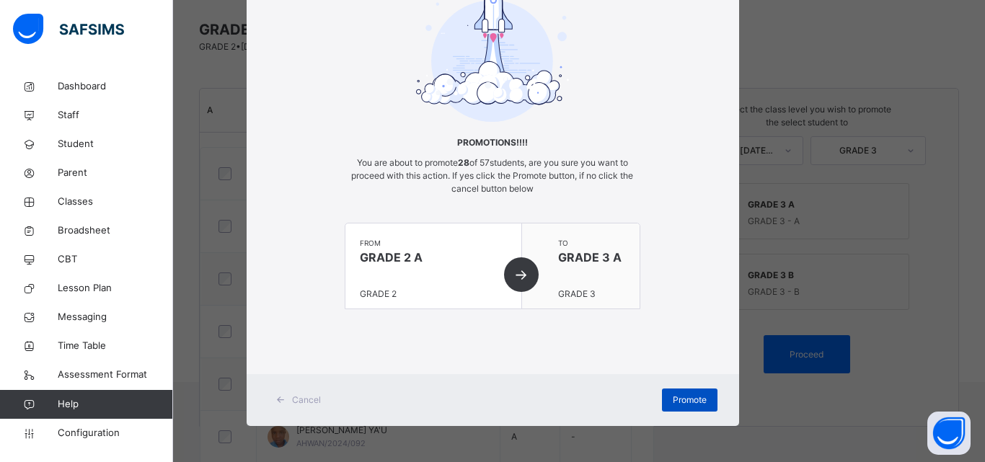
click at [678, 392] on div "Promote" at bounding box center [690, 400] width 56 height 23
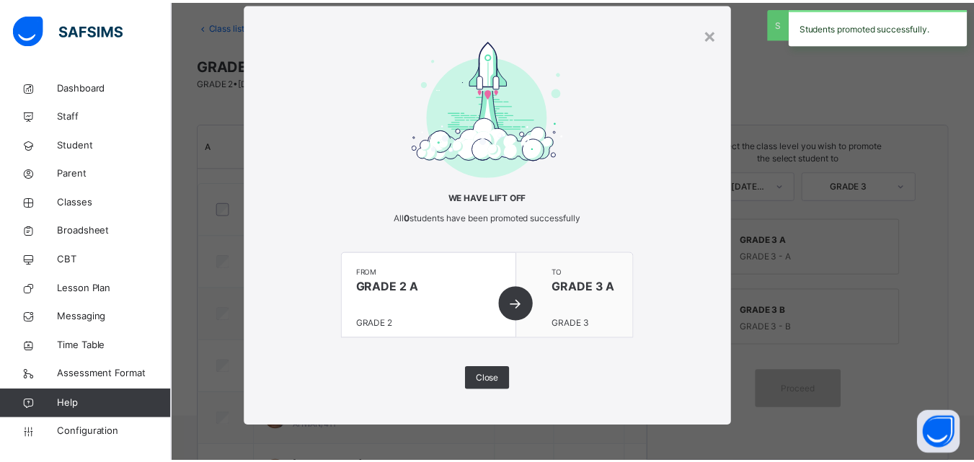
scroll to position [110, 0]
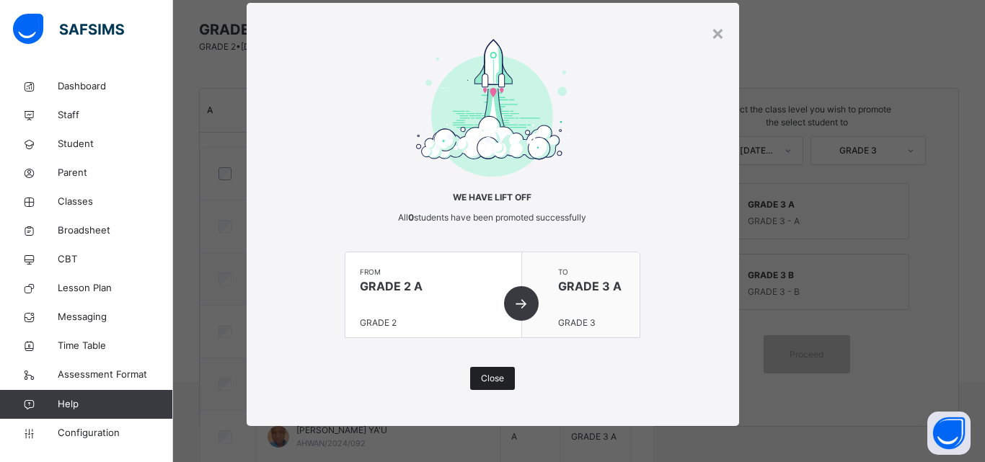
click at [473, 372] on div "Close" at bounding box center [492, 378] width 45 height 23
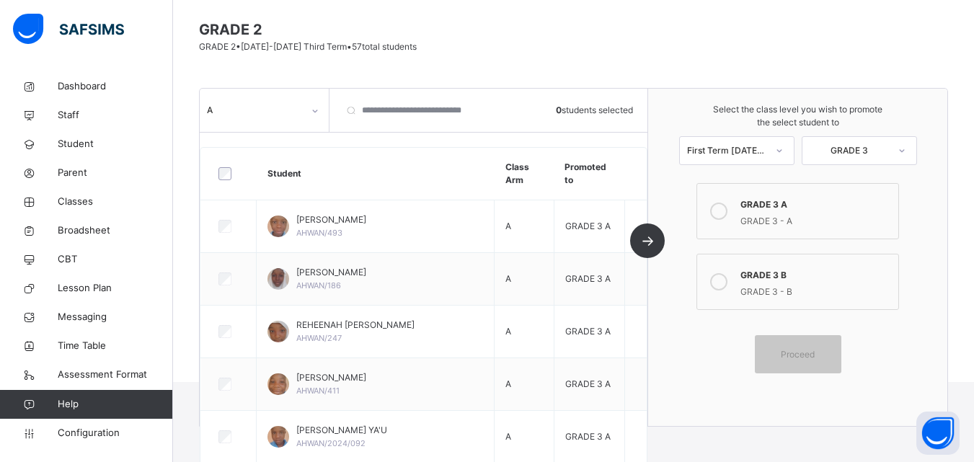
click at [283, 119] on div "A" at bounding box center [251, 110] width 102 height 22
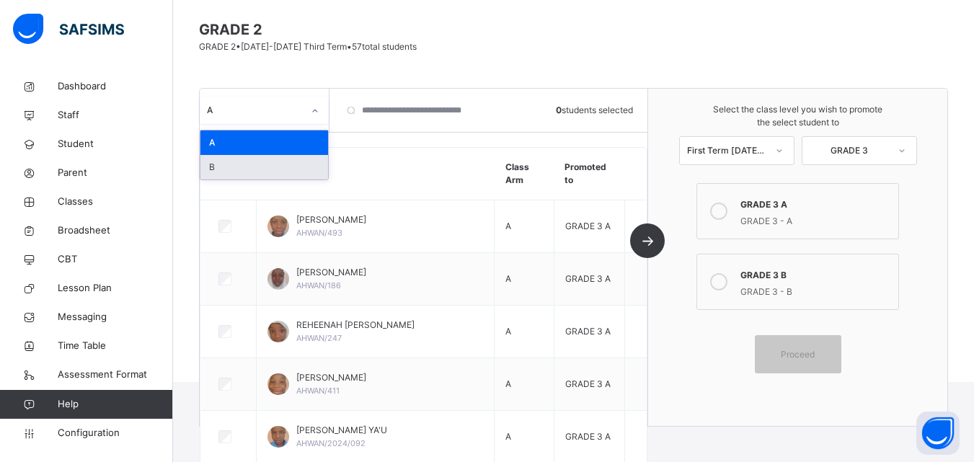
click at [283, 157] on div "B" at bounding box center [264, 167] width 128 height 25
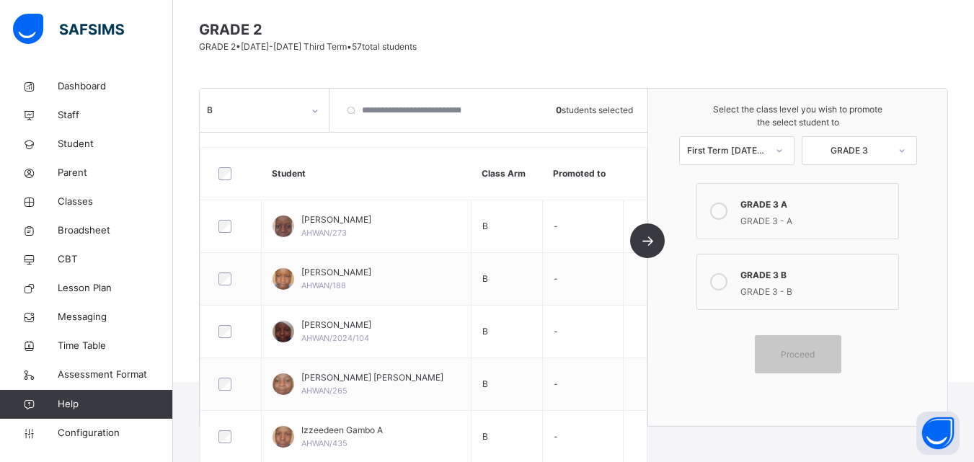
click at [734, 312] on div "GRADE 3 A GRADE 3 - A GRADE 3 B GRADE 3 - B Proceed" at bounding box center [797, 278] width 209 height 190
click at [727, 280] on icon at bounding box center [718, 281] width 17 height 17
click at [805, 360] on span "Proceed" at bounding box center [798, 354] width 34 height 13
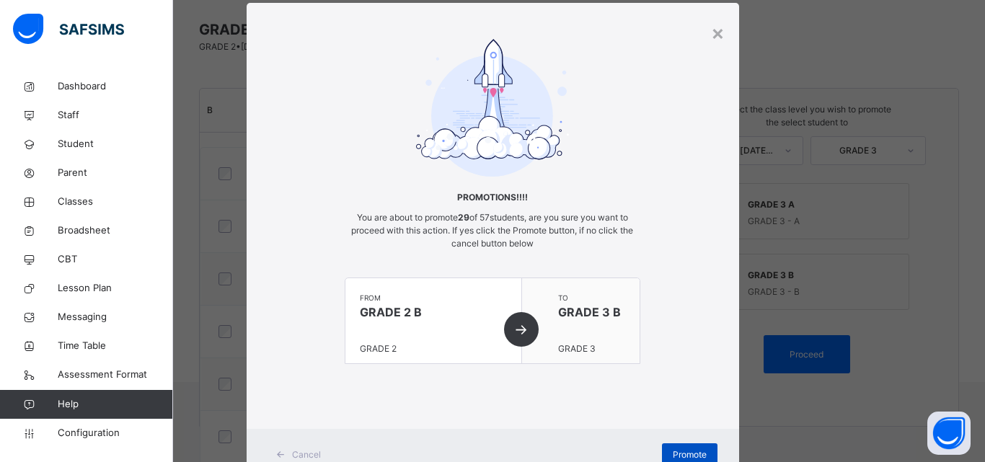
click at [686, 452] on span "Promote" at bounding box center [689, 454] width 34 height 13
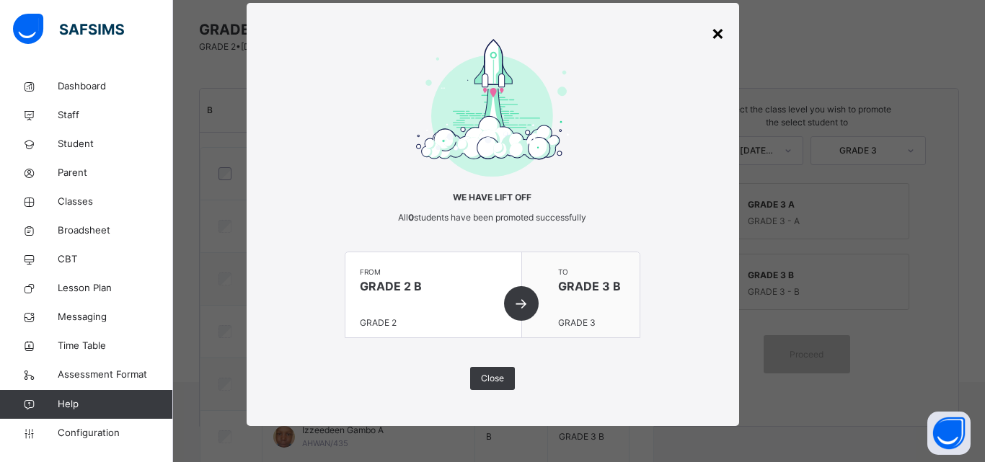
click at [711, 39] on div "×" at bounding box center [718, 32] width 14 height 30
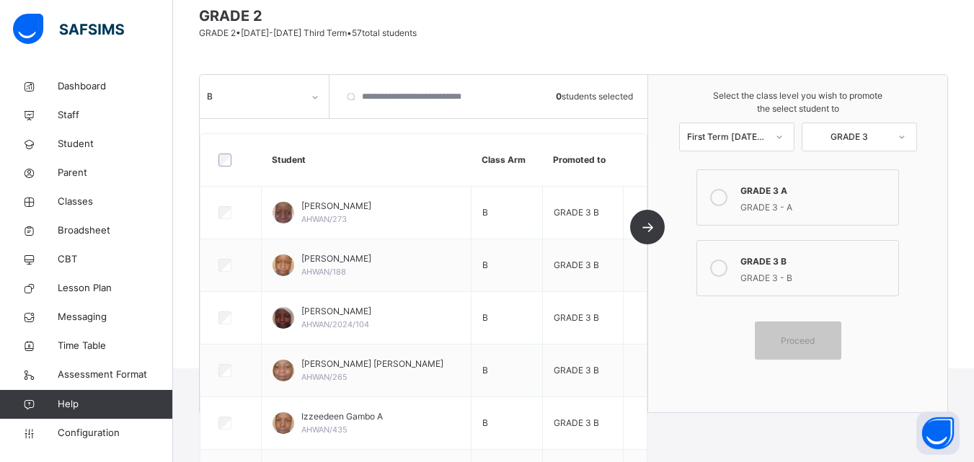
scroll to position [0, 0]
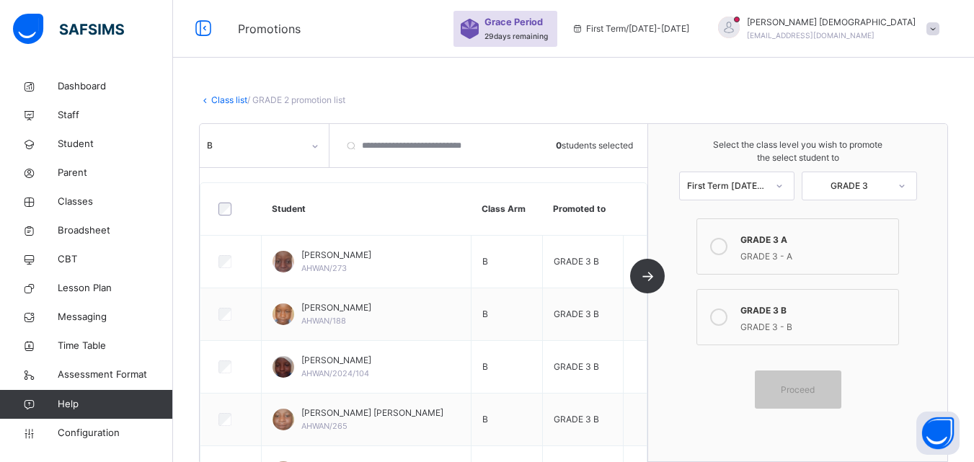
click at [231, 103] on link "Class list" at bounding box center [229, 99] width 36 height 11
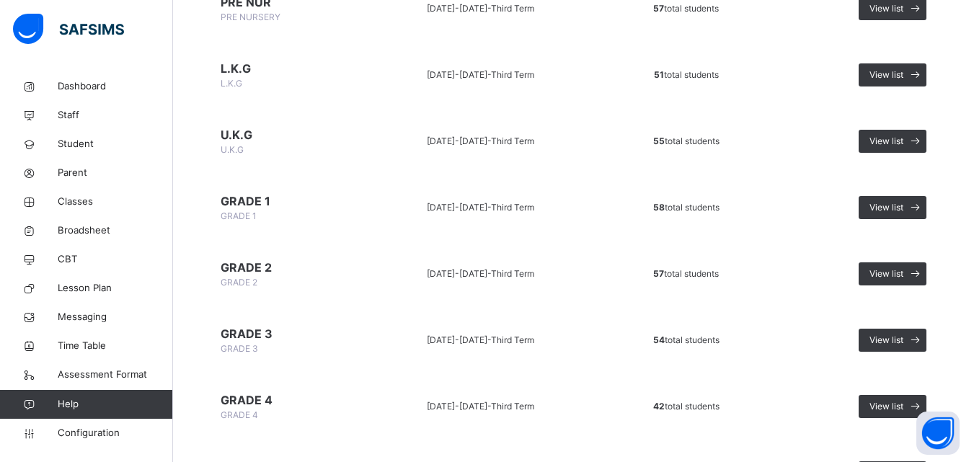
scroll to position [287, 0]
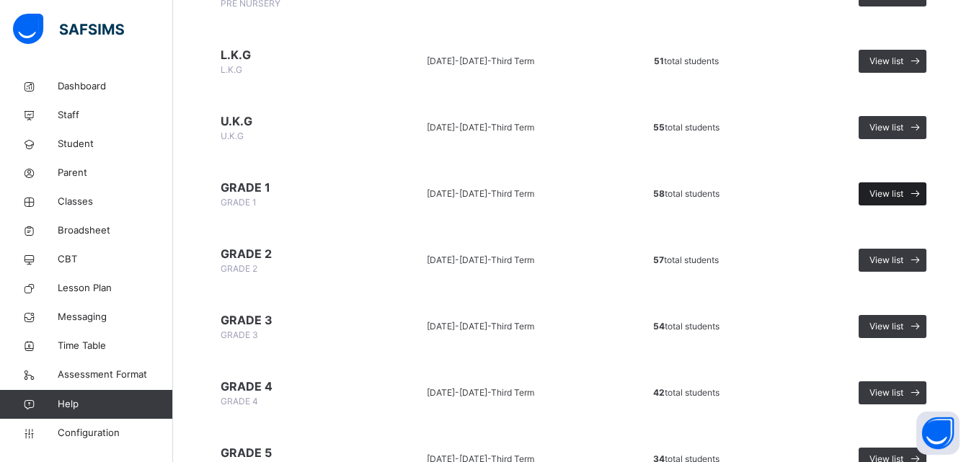
click at [902, 190] on span "View list" at bounding box center [886, 193] width 34 height 13
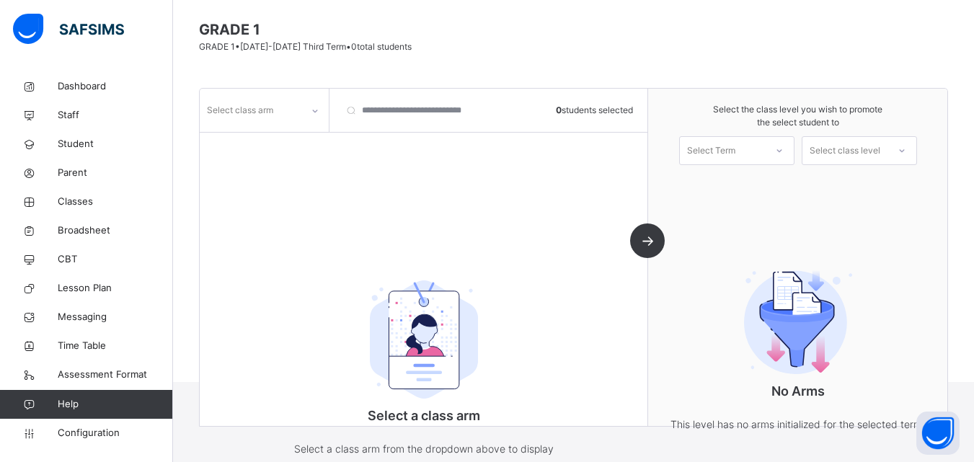
scroll to position [152, 0]
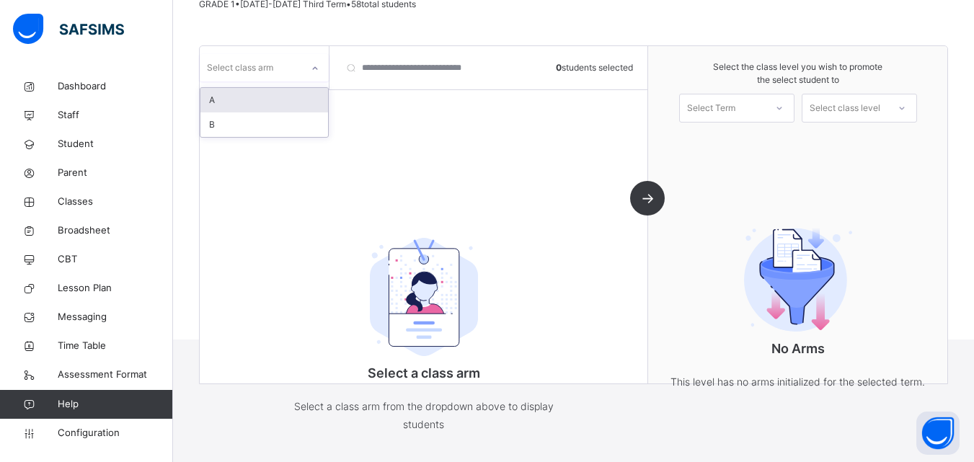
click at [302, 75] on div at bounding box center [314, 67] width 27 height 27
click at [289, 104] on div "A" at bounding box center [264, 100] width 128 height 25
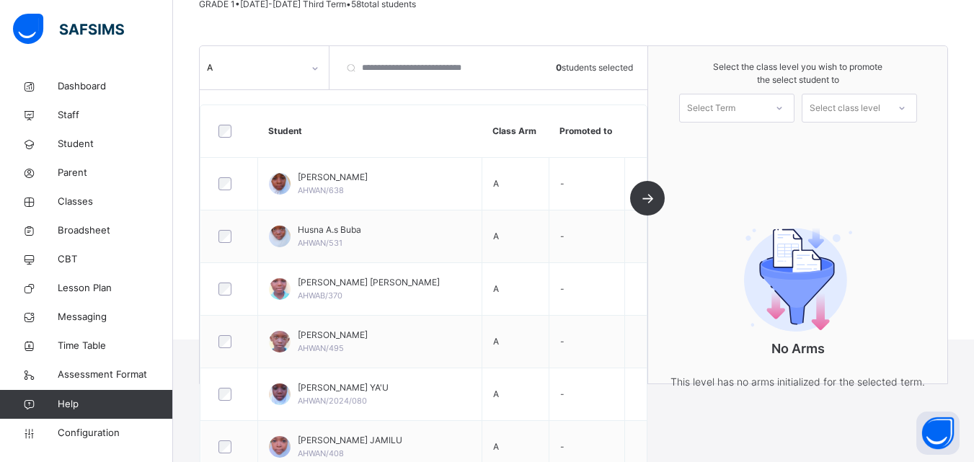
click at [769, 157] on div "Select the class level you wish to promote the select student to Select Term Se…" at bounding box center [797, 214] width 299 height 337
drag, startPoint x: 729, startPoint y: 107, endPoint x: 727, endPoint y: 137, distance: 30.4
click at [727, 123] on div "option First Term 2025-2026 focused, 1 of 1. 1 result available. Use Up and Dow…" at bounding box center [736, 108] width 115 height 29
click at [727, 137] on div "First Term [DATE]-[DATE]" at bounding box center [737, 147] width 114 height 37
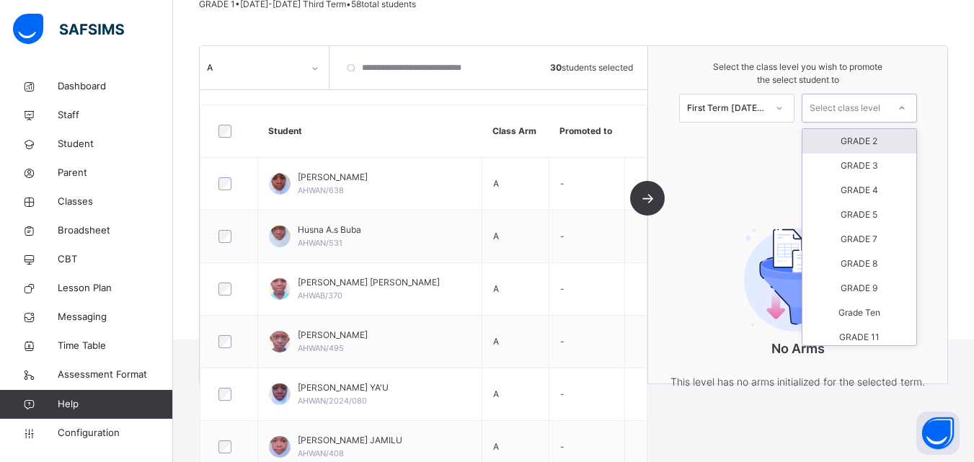
click at [905, 102] on div at bounding box center [902, 108] width 26 height 25
click at [893, 132] on div "GRADE 2" at bounding box center [859, 141] width 114 height 25
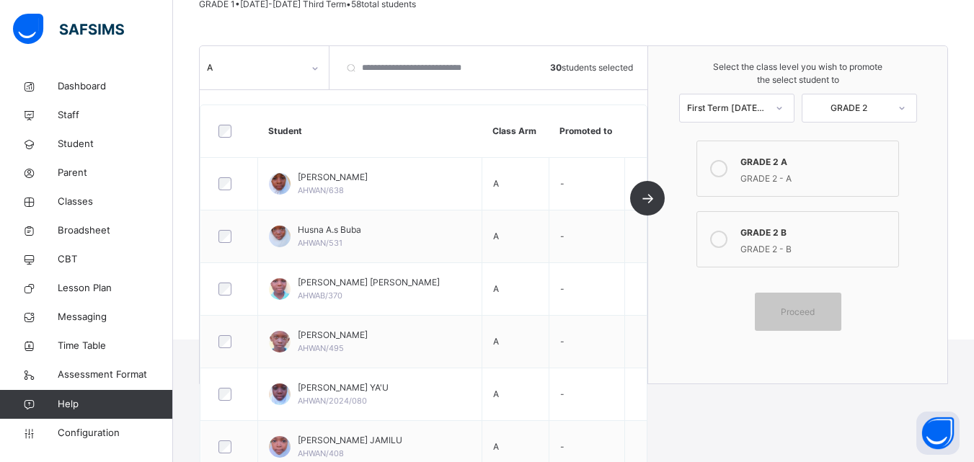
click at [727, 166] on icon at bounding box center [718, 168] width 17 height 17
click at [795, 301] on div "Proceed" at bounding box center [798, 312] width 86 height 38
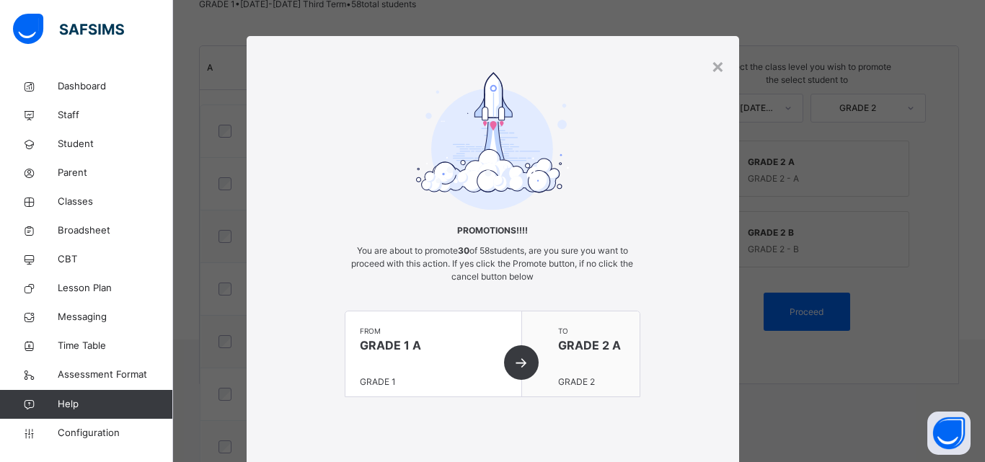
scroll to position [88, 0]
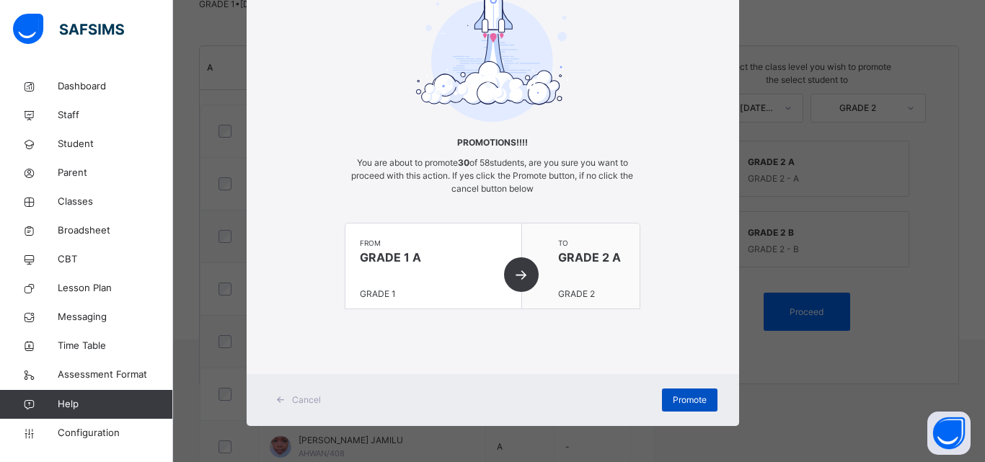
click at [678, 394] on span "Promote" at bounding box center [689, 400] width 34 height 13
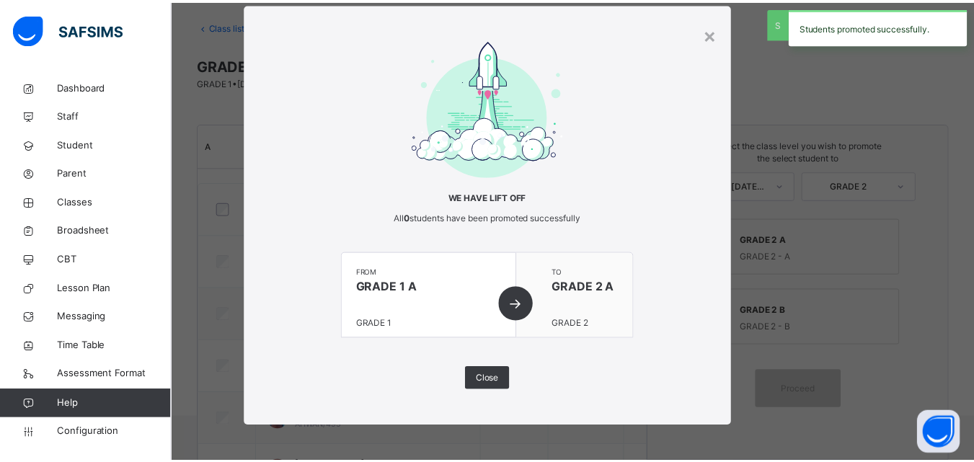
scroll to position [152, 0]
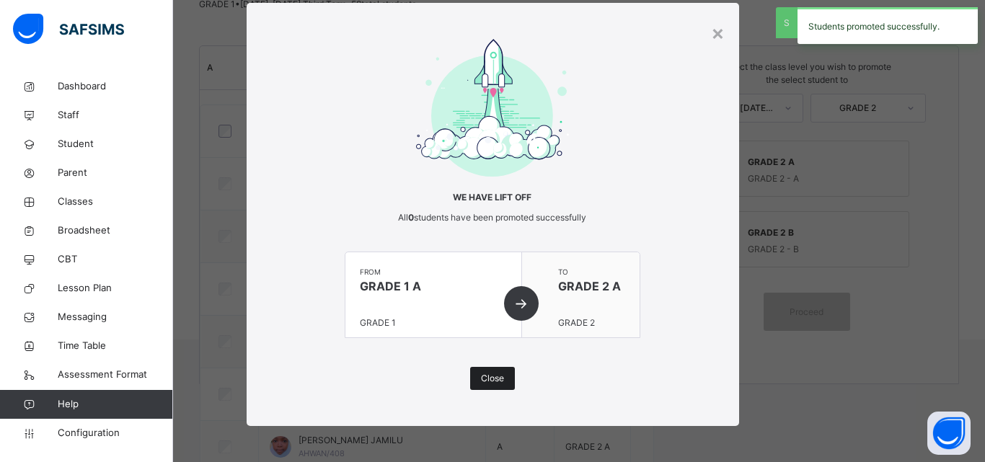
click at [489, 382] on span "Close" at bounding box center [492, 378] width 23 height 13
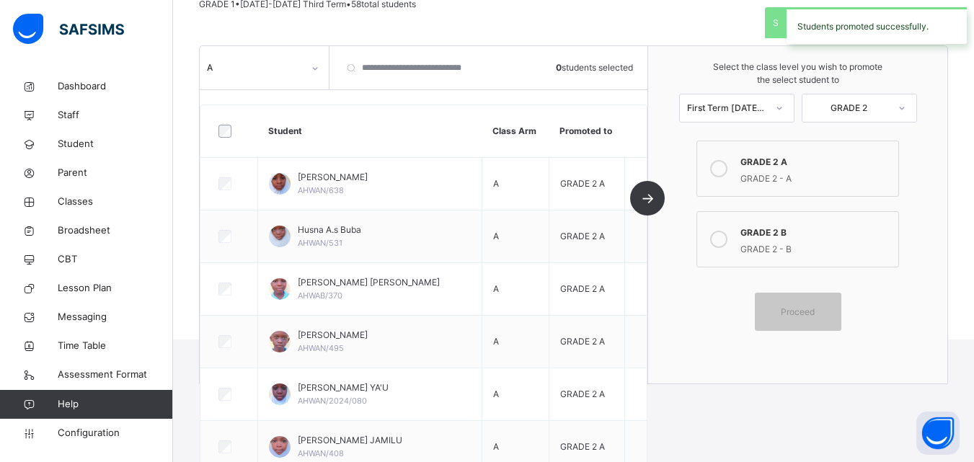
click at [270, 53] on div "A" at bounding box center [265, 67] width 130 height 43
click at [270, 62] on div "A" at bounding box center [255, 67] width 96 height 13
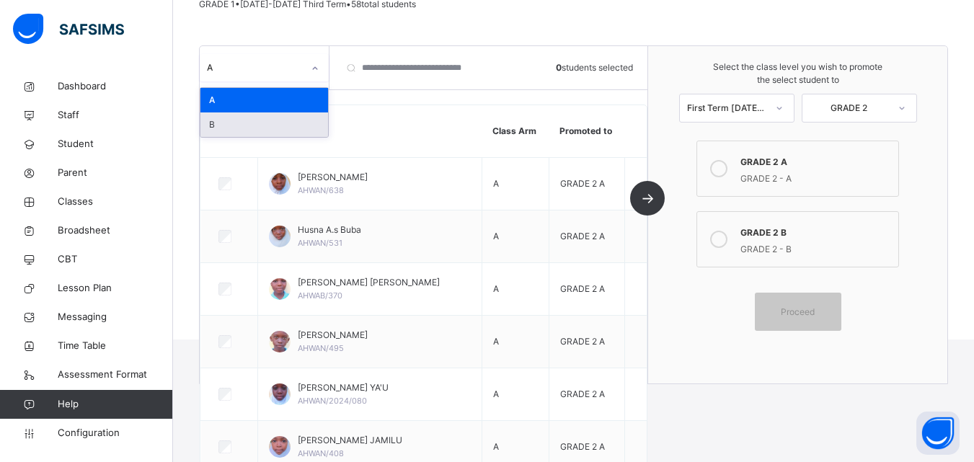
click at [281, 119] on div "B" at bounding box center [264, 124] width 128 height 25
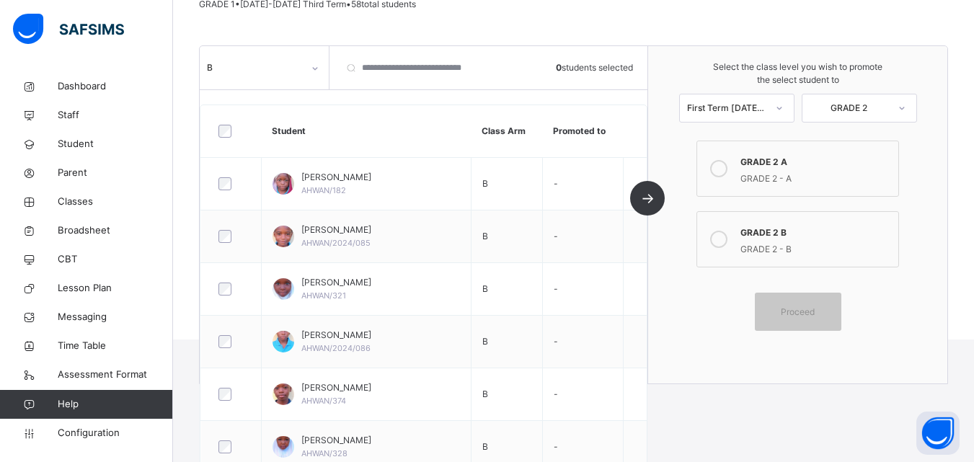
click at [727, 236] on icon at bounding box center [718, 239] width 17 height 17
click at [784, 300] on div "Proceed" at bounding box center [798, 312] width 86 height 38
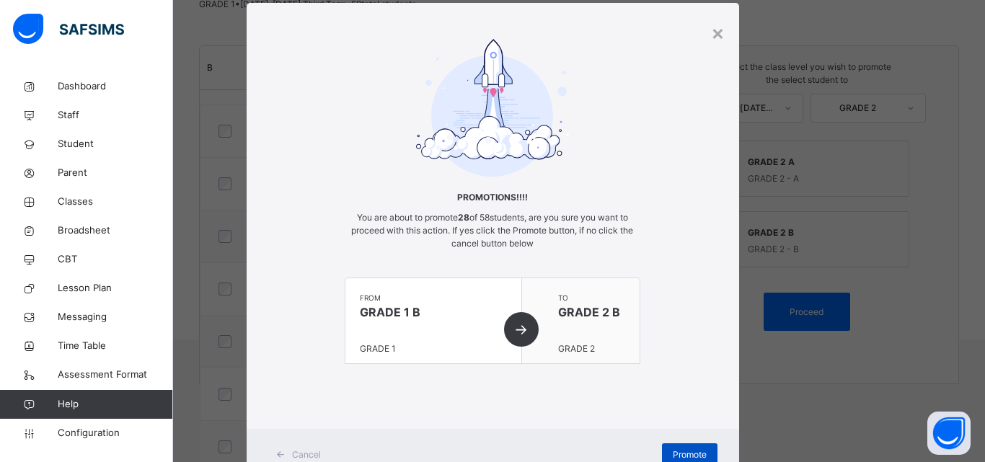
click at [691, 458] on span "Promote" at bounding box center [689, 454] width 34 height 13
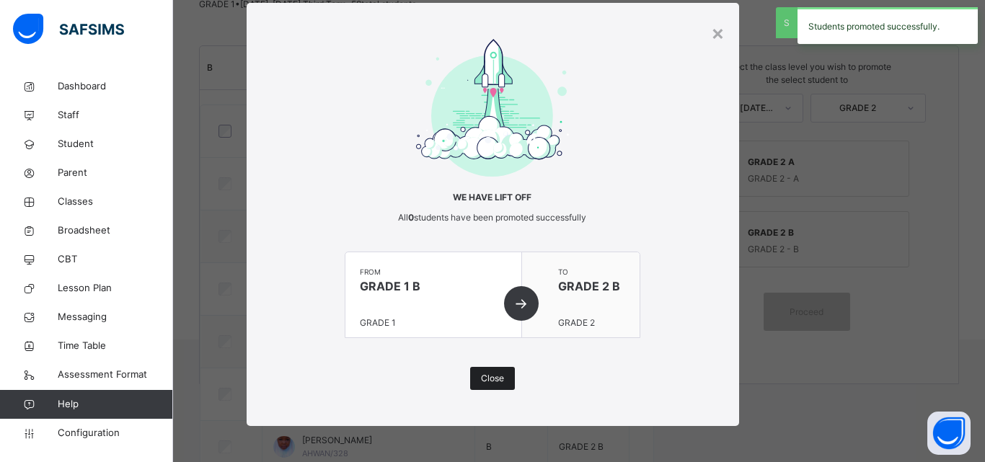
click at [488, 374] on span "Close" at bounding box center [492, 378] width 23 height 13
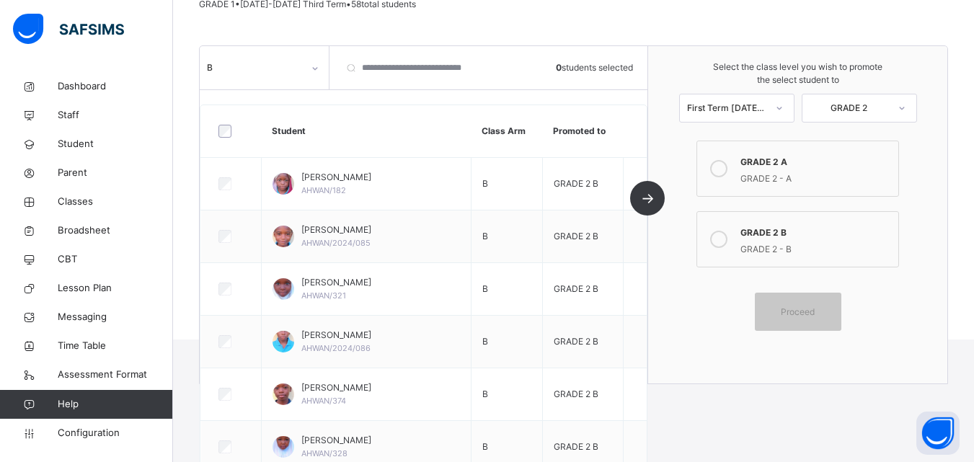
scroll to position [0, 0]
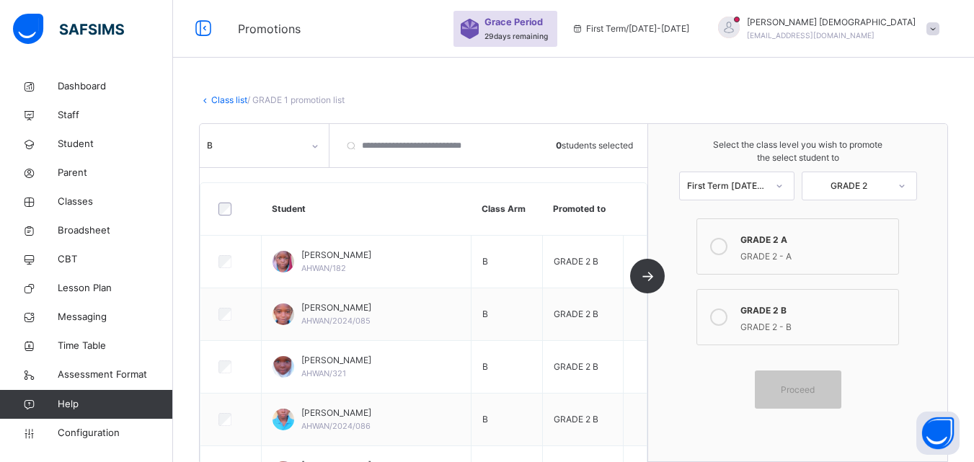
click at [219, 101] on link "Class list" at bounding box center [229, 99] width 36 height 11
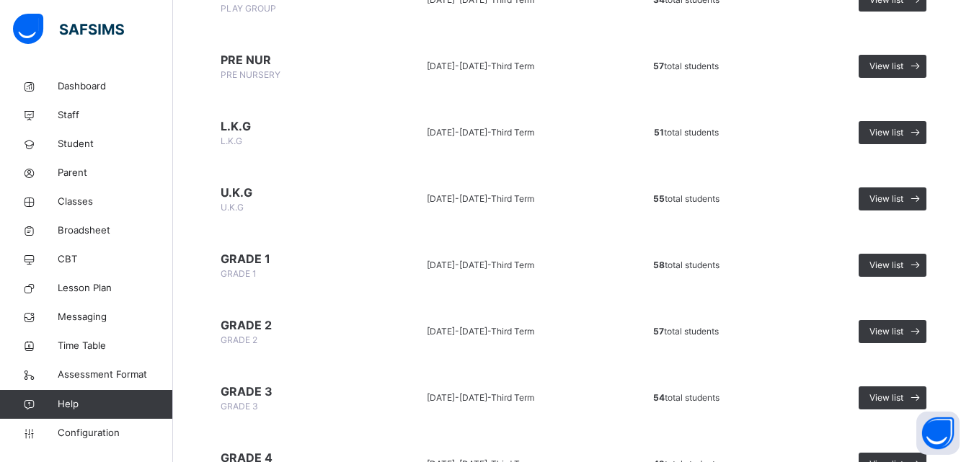
scroll to position [236, 0]
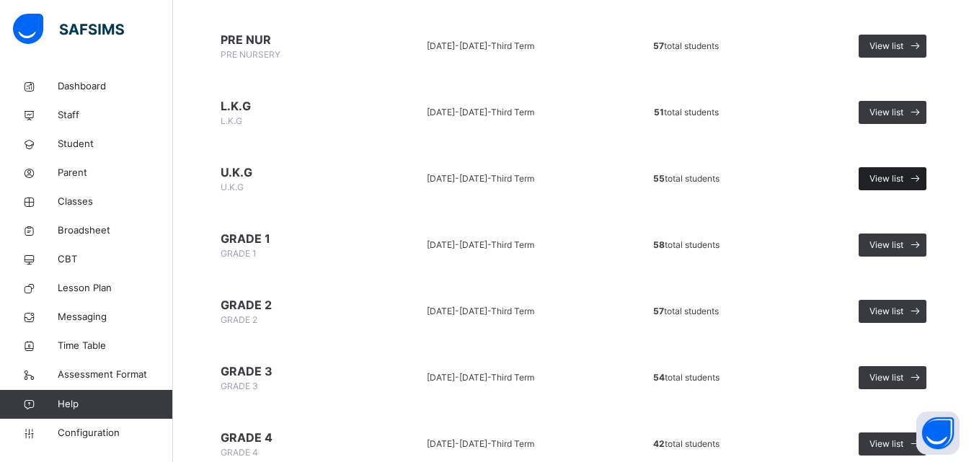
click at [895, 174] on span "View list" at bounding box center [886, 178] width 34 height 13
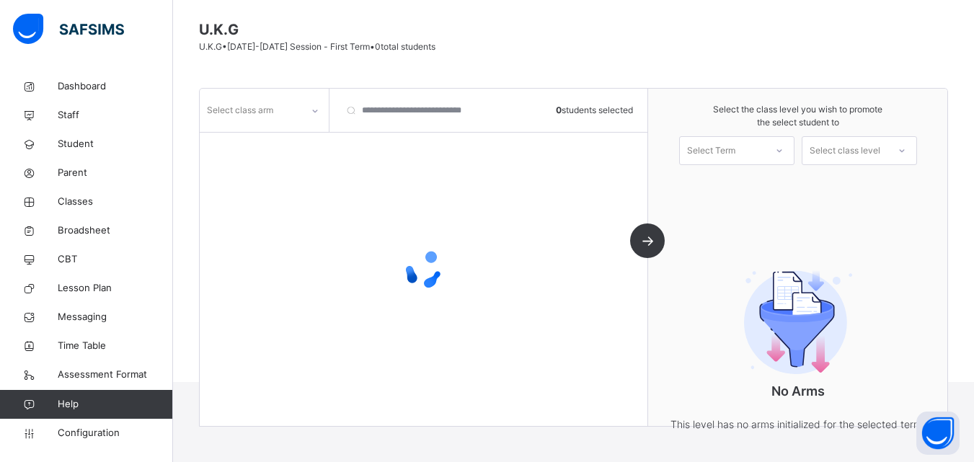
scroll to position [152, 0]
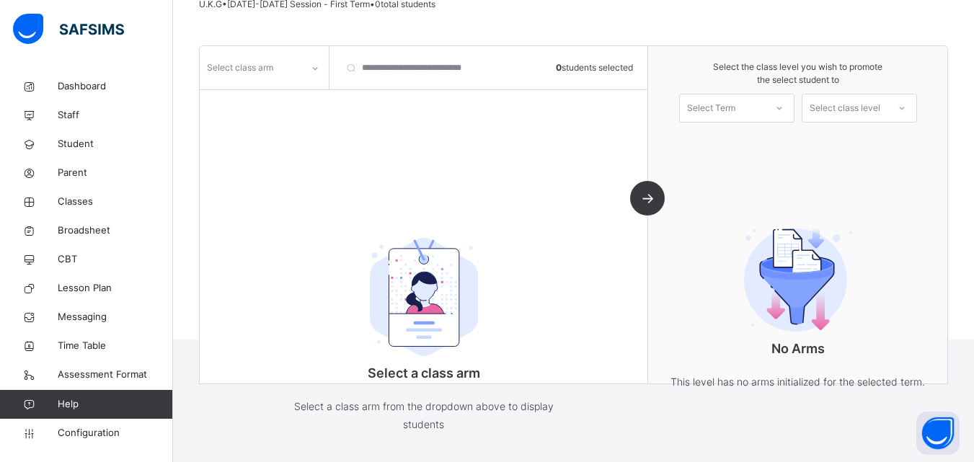
click at [307, 64] on div at bounding box center [315, 68] width 25 height 23
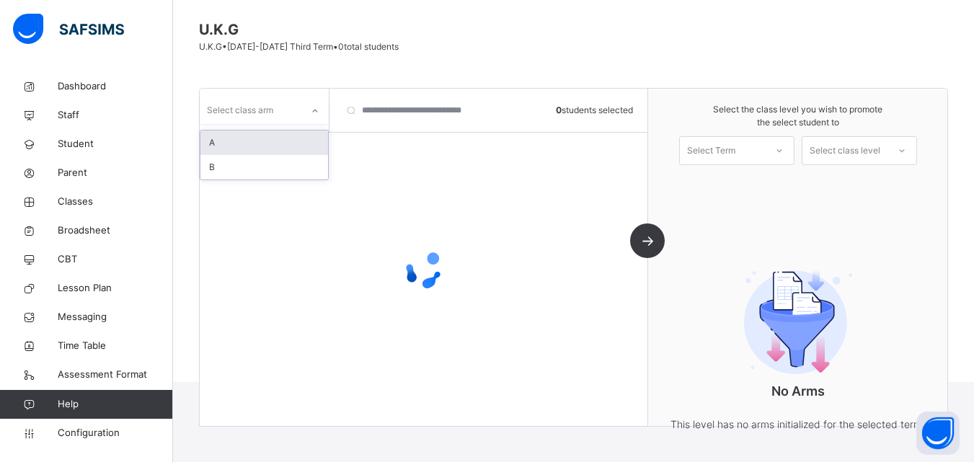
scroll to position [110, 0]
click at [257, 137] on div "A" at bounding box center [264, 142] width 128 height 25
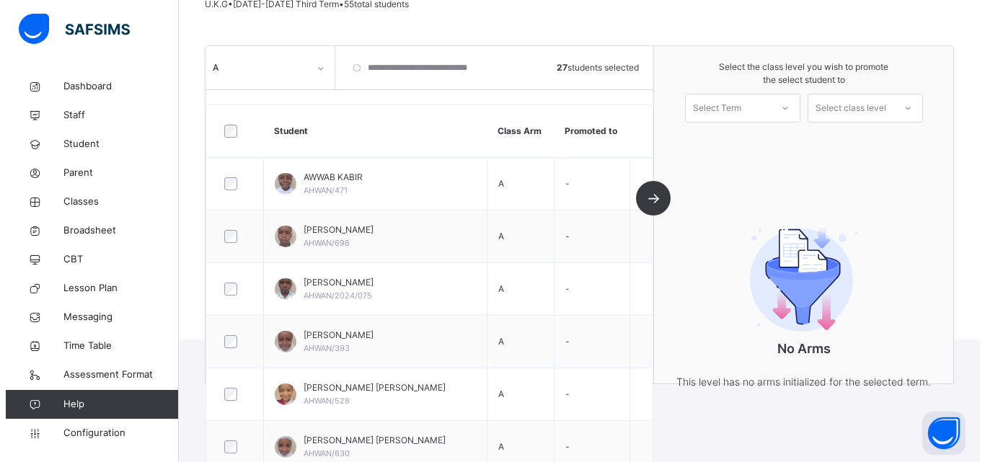
scroll to position [0, 0]
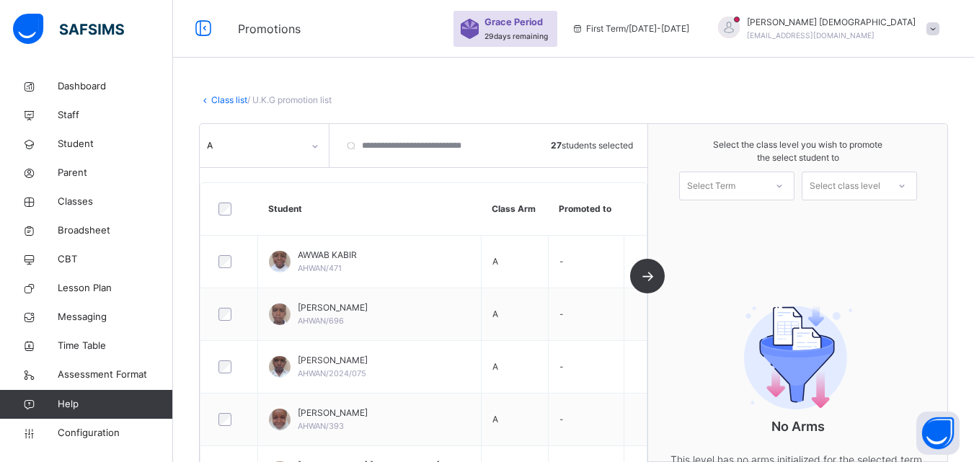
click at [748, 180] on div "Select Term" at bounding box center [722, 186] width 85 height 22
click at [748, 210] on div "First Term [DATE]-[DATE]" at bounding box center [737, 225] width 114 height 37
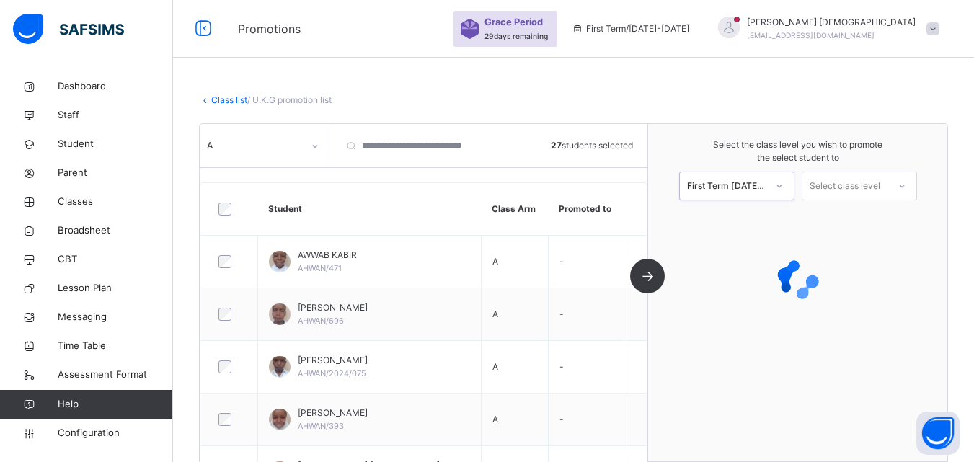
click at [875, 188] on div "Select class level" at bounding box center [844, 186] width 71 height 29
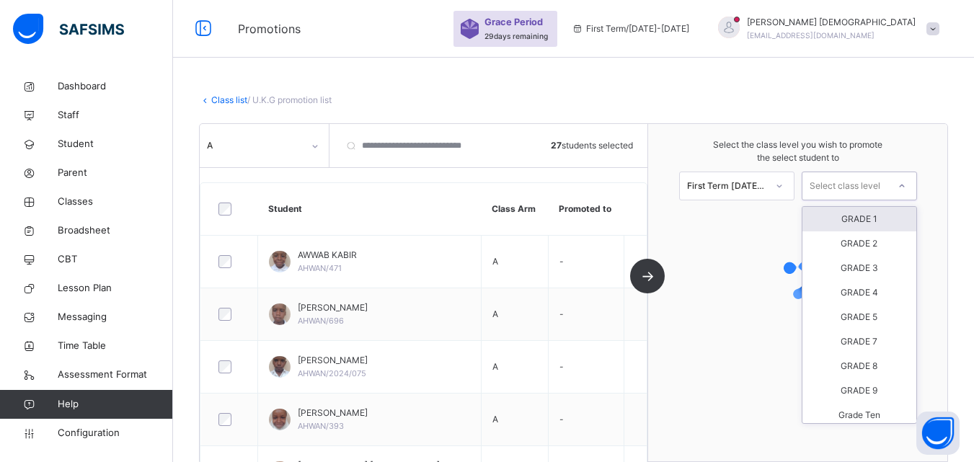
click at [871, 223] on div "GRADE 1" at bounding box center [859, 219] width 114 height 25
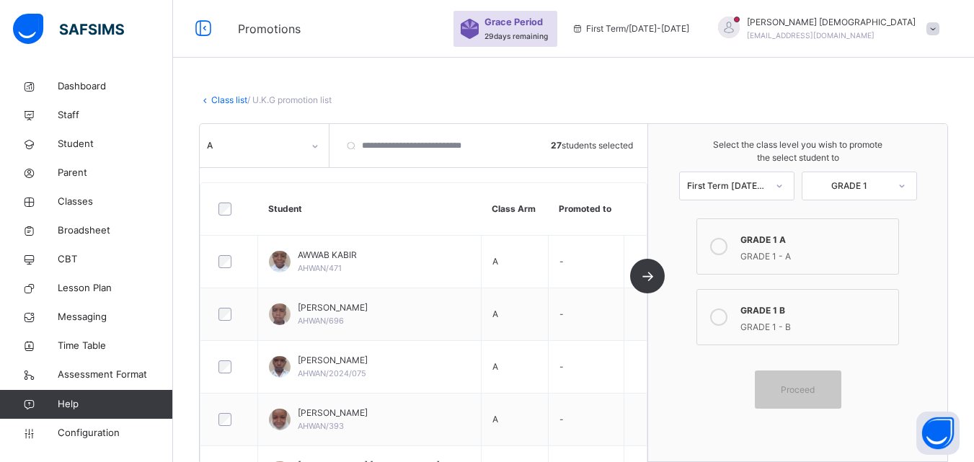
click at [746, 241] on label "GRADE 1 A GRADE 1 - A" at bounding box center [797, 246] width 202 height 56
click at [807, 390] on span "Proceed" at bounding box center [798, 389] width 34 height 13
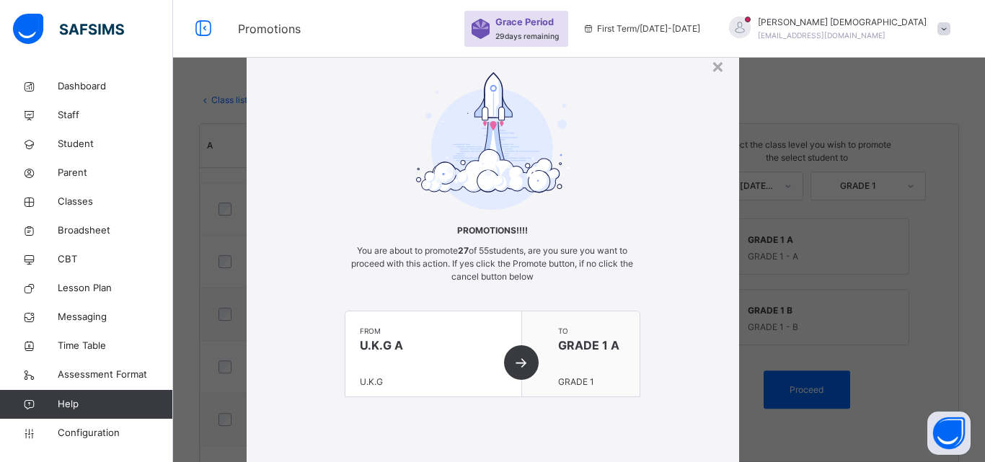
scroll to position [88, 0]
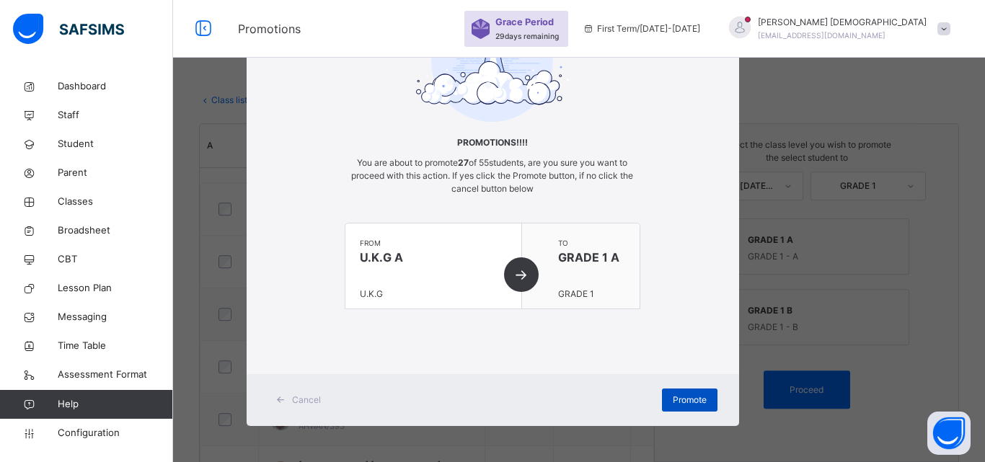
click at [705, 399] on div "Promote" at bounding box center [690, 400] width 56 height 23
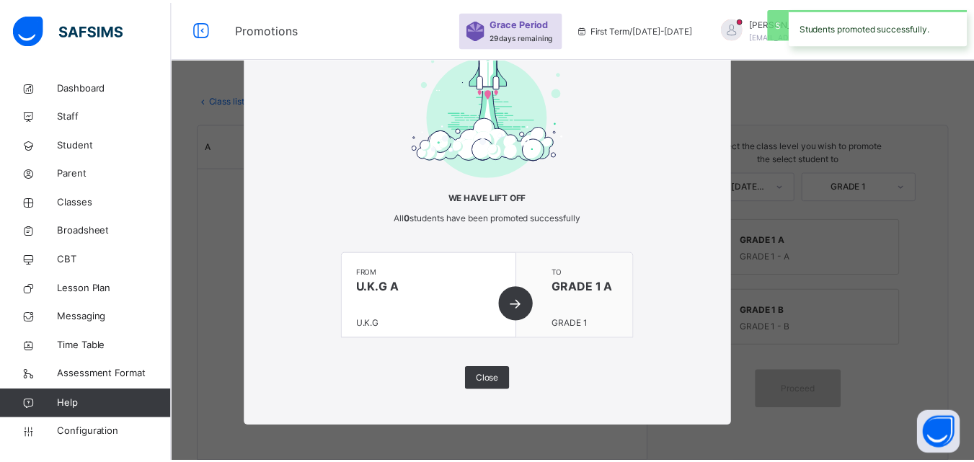
scroll to position [33, 0]
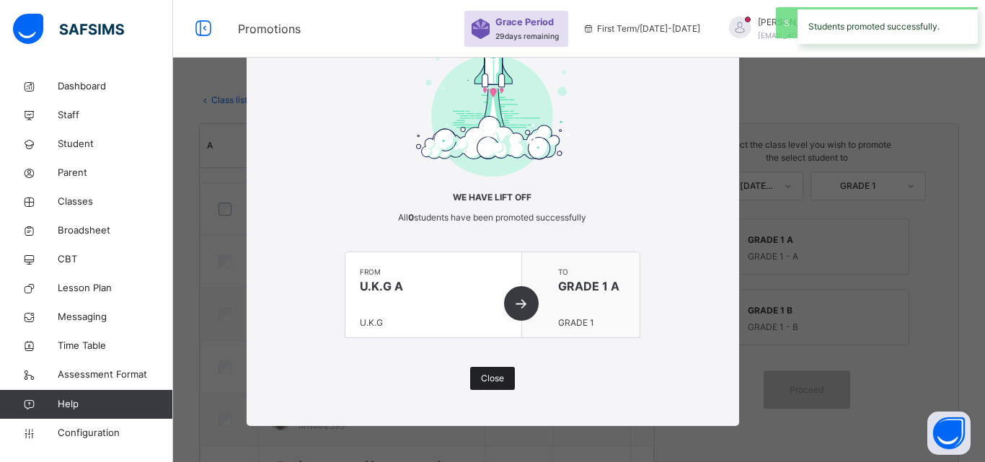
click at [491, 373] on span "Close" at bounding box center [492, 378] width 23 height 13
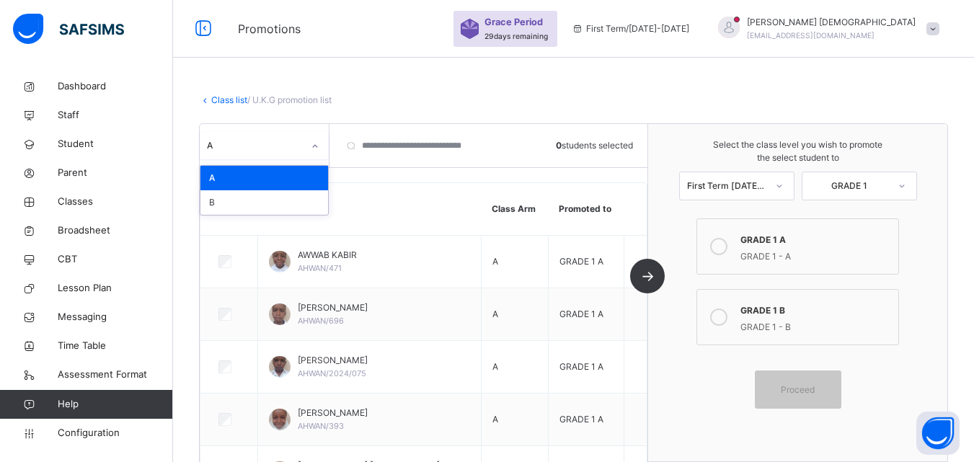
click at [293, 147] on div "A" at bounding box center [255, 145] width 96 height 13
click at [281, 199] on div "B" at bounding box center [264, 202] width 128 height 25
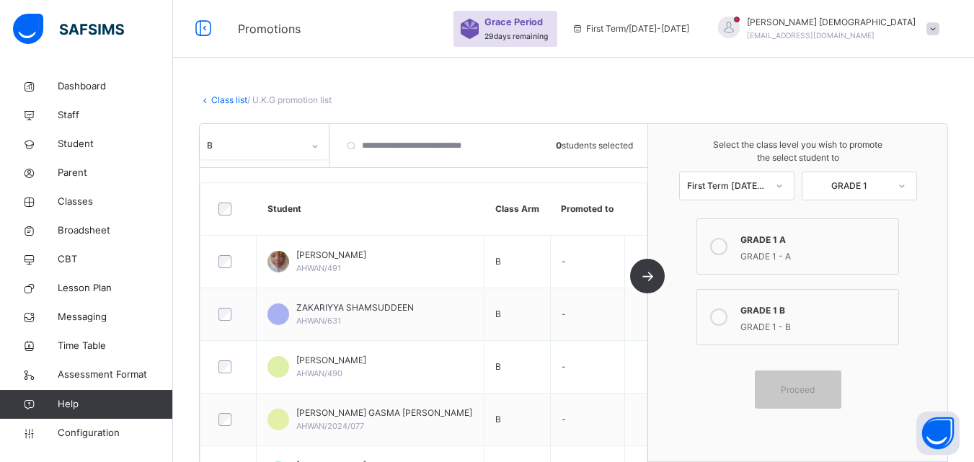
click at [726, 316] on icon at bounding box center [718, 316] width 17 height 17
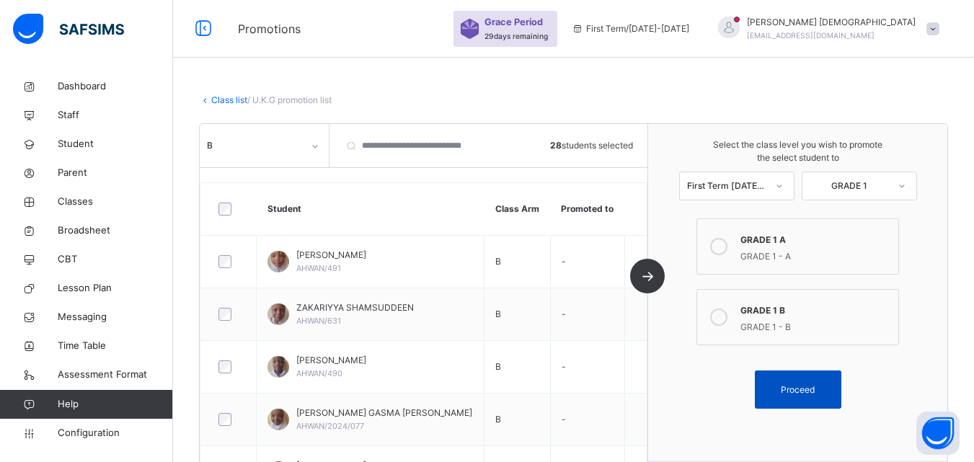
click at [807, 391] on span "Proceed" at bounding box center [798, 389] width 34 height 13
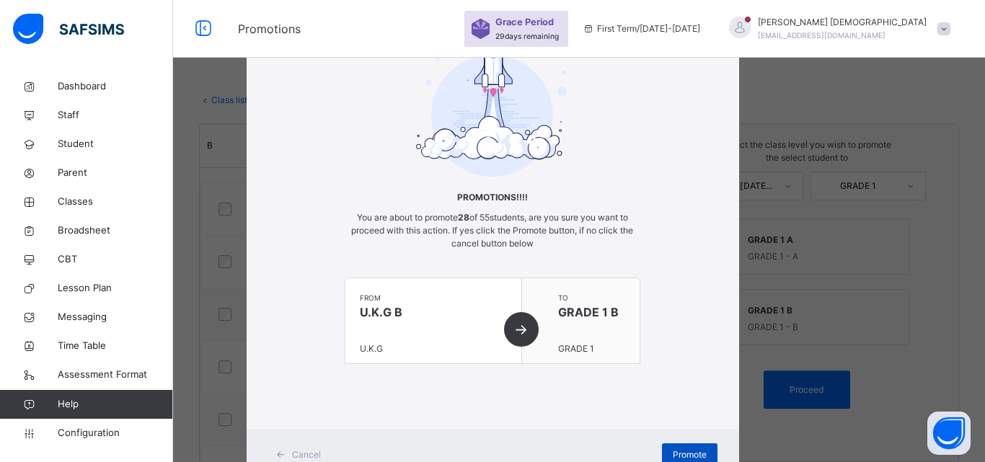
click at [700, 456] on span "Promote" at bounding box center [689, 454] width 34 height 13
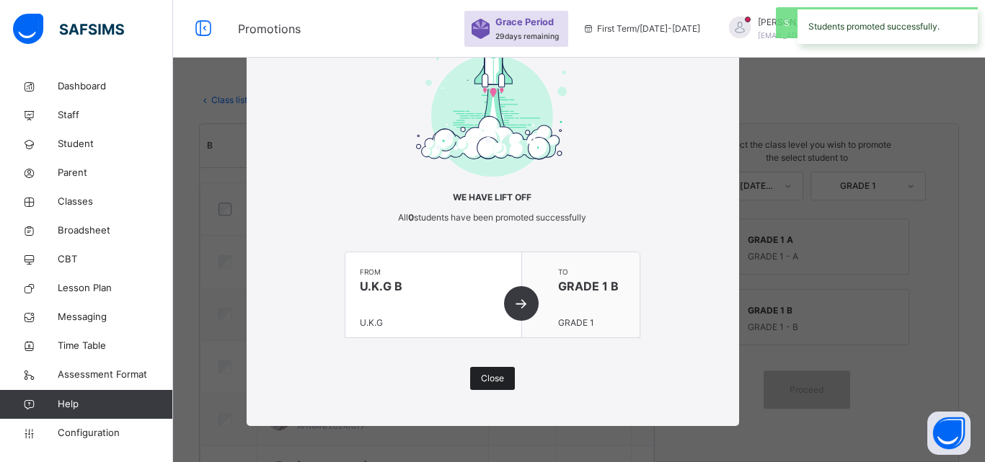
click at [494, 373] on span "Close" at bounding box center [492, 378] width 23 height 13
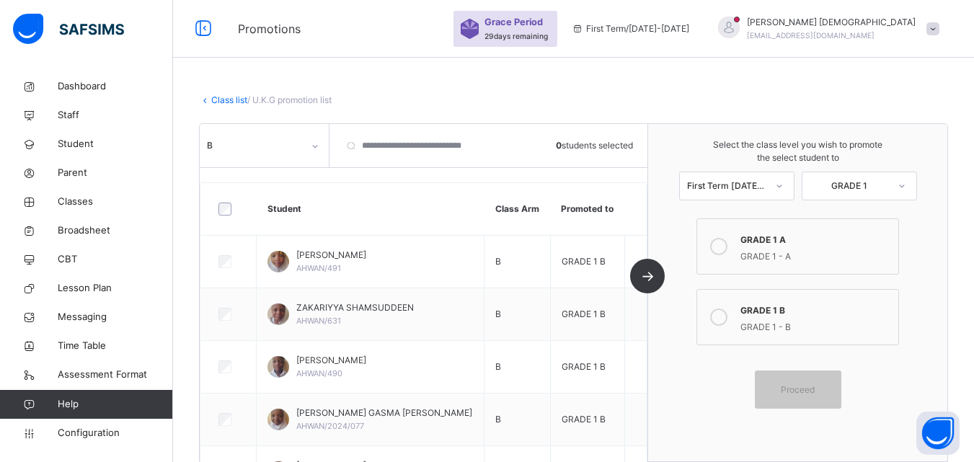
click at [233, 102] on link "Class list" at bounding box center [229, 99] width 36 height 11
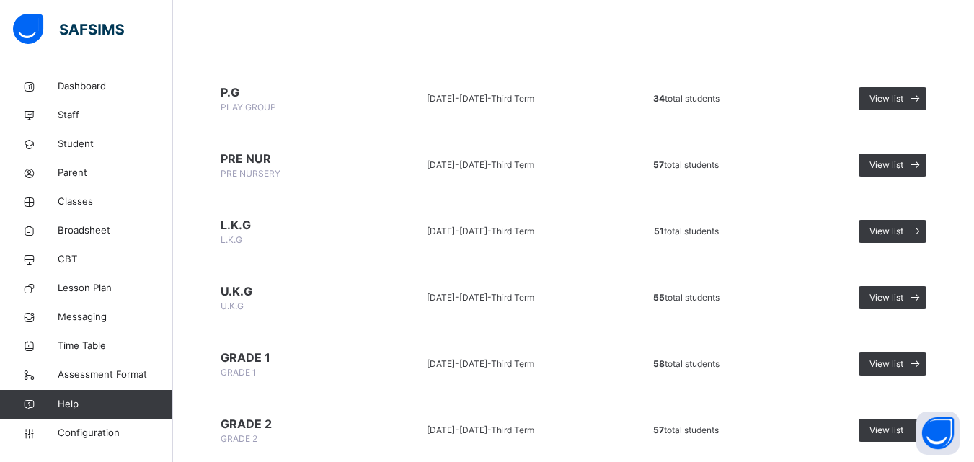
scroll to position [123, 0]
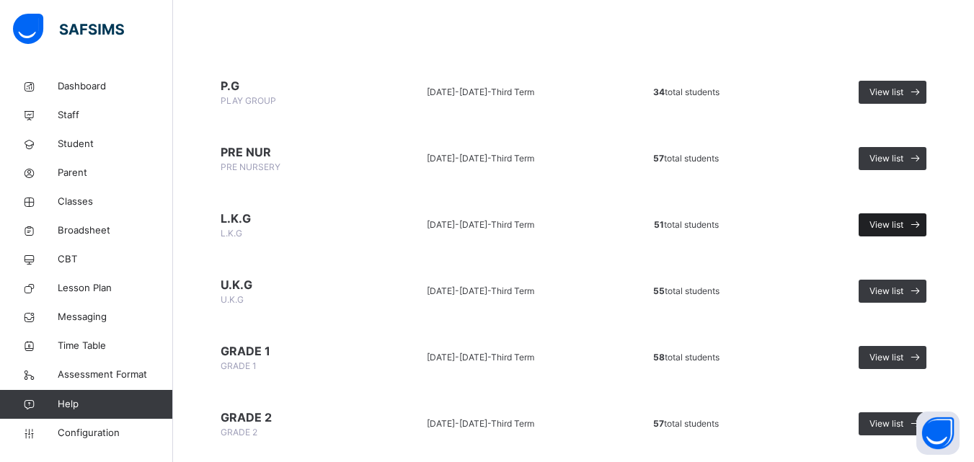
click at [884, 221] on span "View list" at bounding box center [886, 224] width 34 height 13
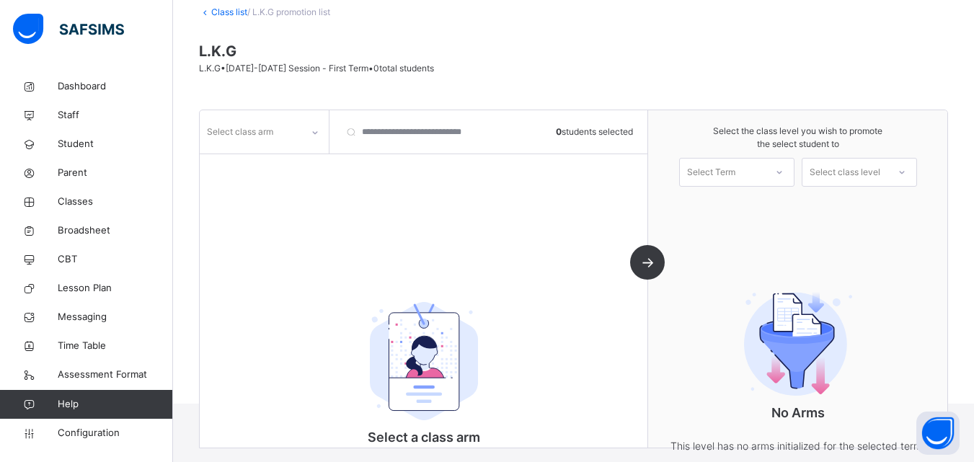
scroll to position [123, 0]
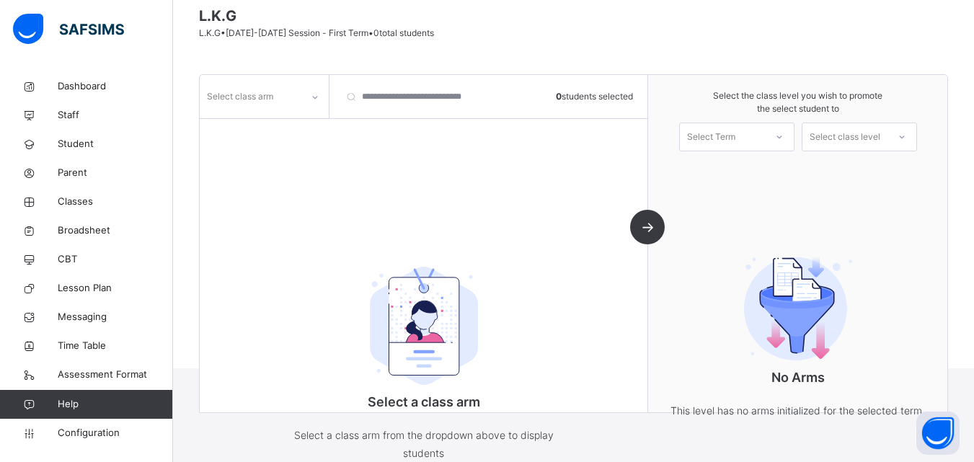
click at [278, 94] on div "Select class arm" at bounding box center [251, 97] width 102 height 22
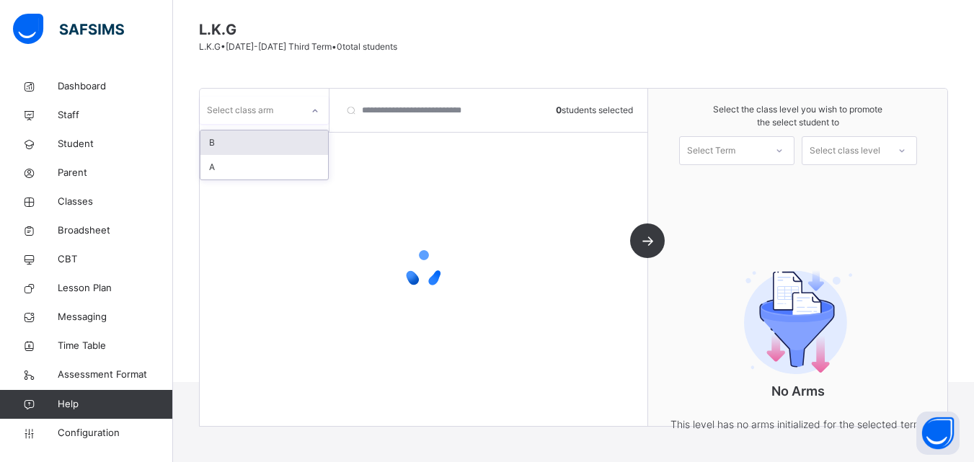
scroll to position [110, 0]
click at [247, 169] on div "A" at bounding box center [264, 167] width 128 height 25
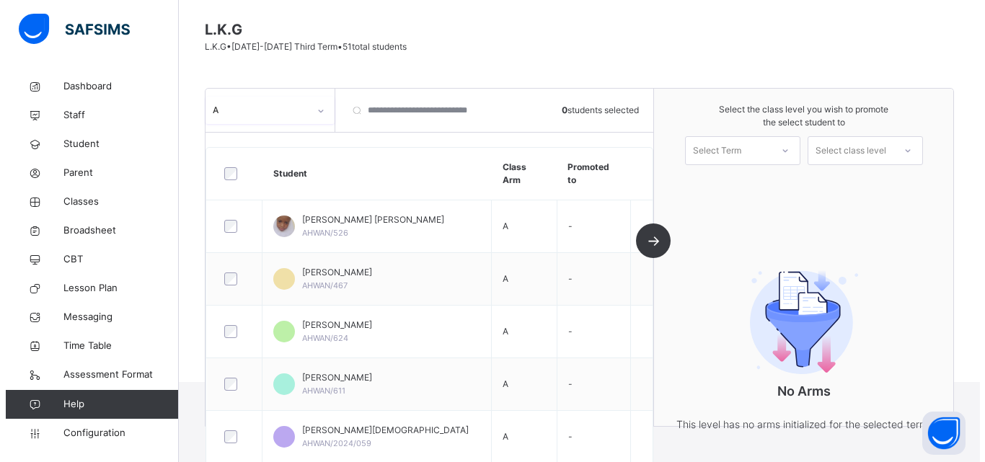
scroll to position [123, 0]
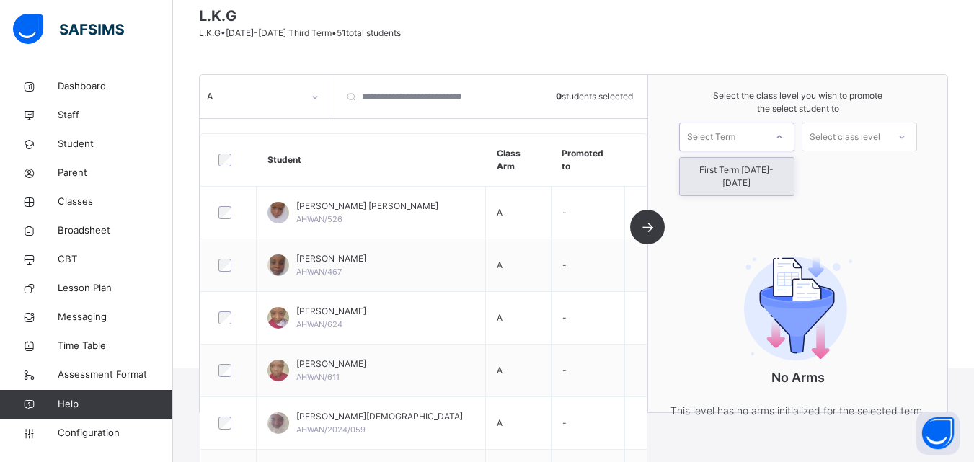
click at [716, 144] on div "Select Term" at bounding box center [711, 137] width 48 height 29
click at [727, 172] on div "First Term [DATE]-[DATE]" at bounding box center [737, 176] width 114 height 37
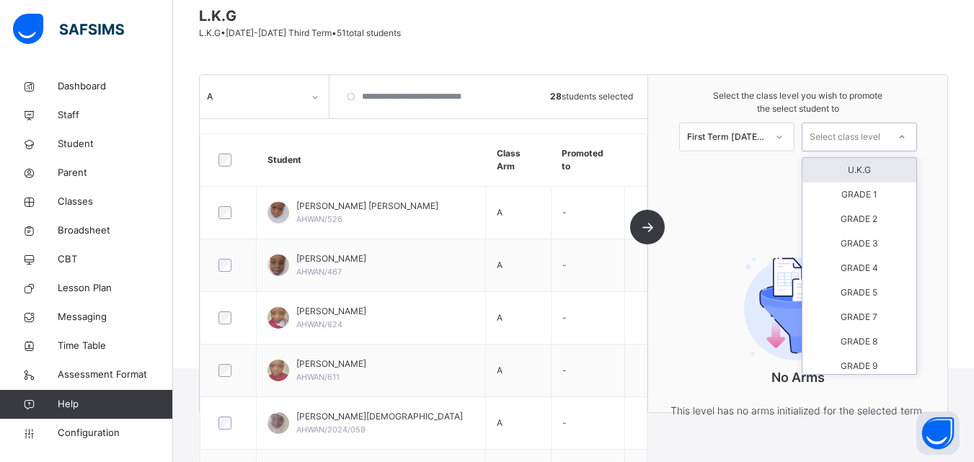
click at [875, 130] on div "Select class level" at bounding box center [844, 137] width 71 height 29
click at [877, 169] on div "U.K.G" at bounding box center [859, 170] width 114 height 25
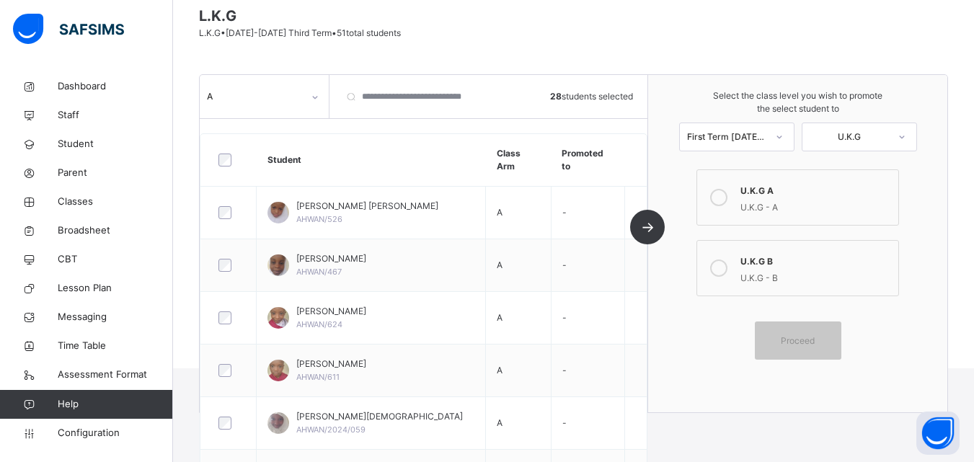
click at [733, 195] on div at bounding box center [718, 197] width 29 height 33
click at [802, 329] on div "Proceed" at bounding box center [798, 340] width 86 height 38
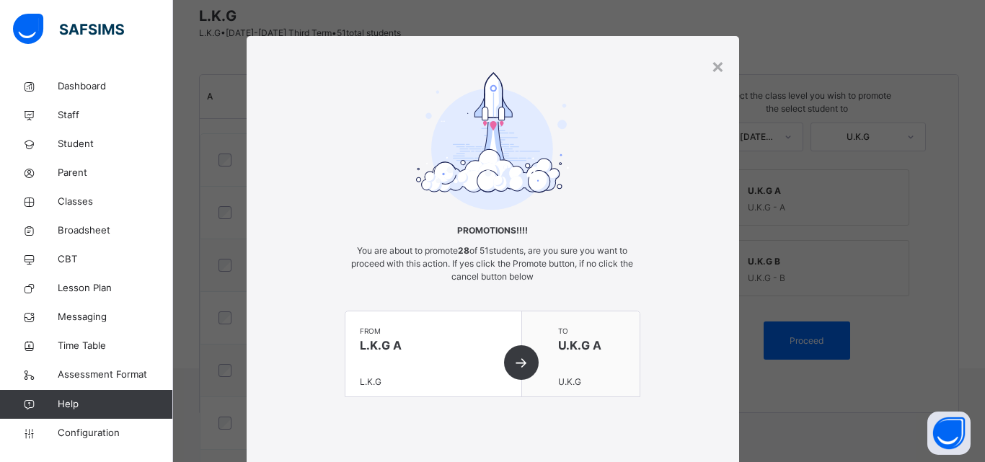
scroll to position [88, 0]
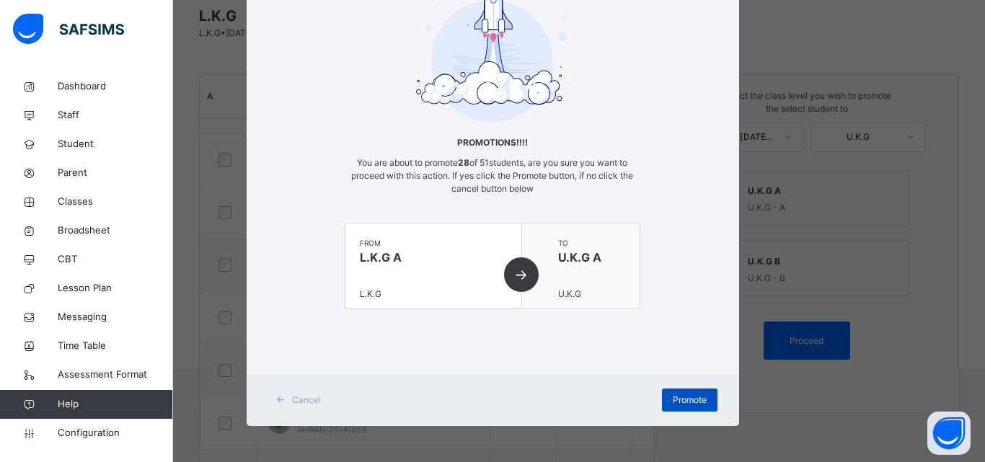
click at [693, 399] on span "Promote" at bounding box center [689, 400] width 34 height 13
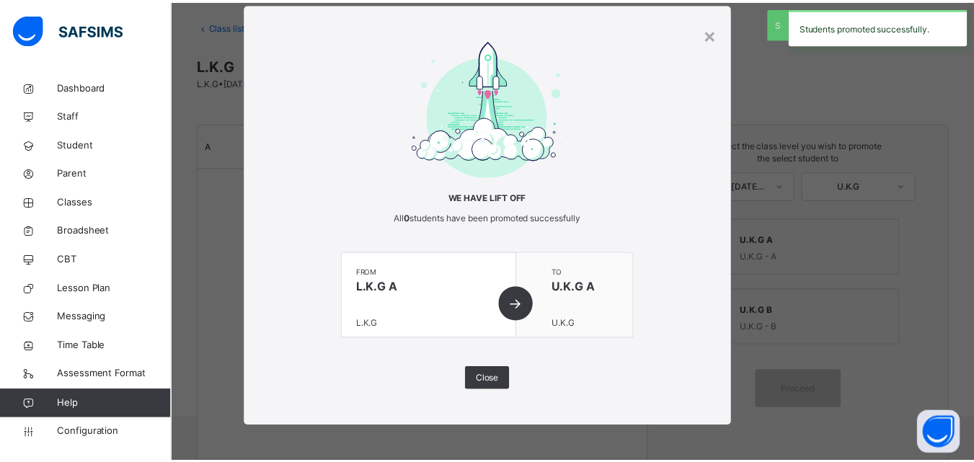
scroll to position [123, 0]
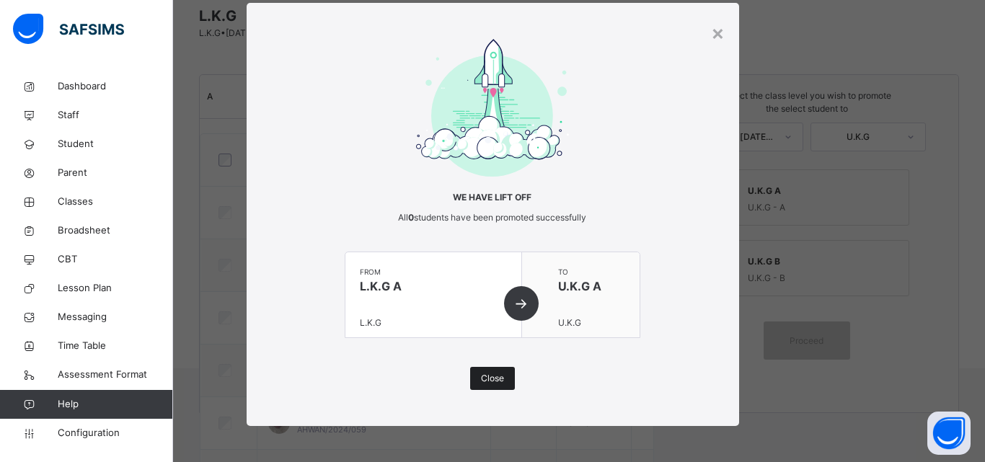
click at [503, 381] on div "Close" at bounding box center [492, 378] width 45 height 23
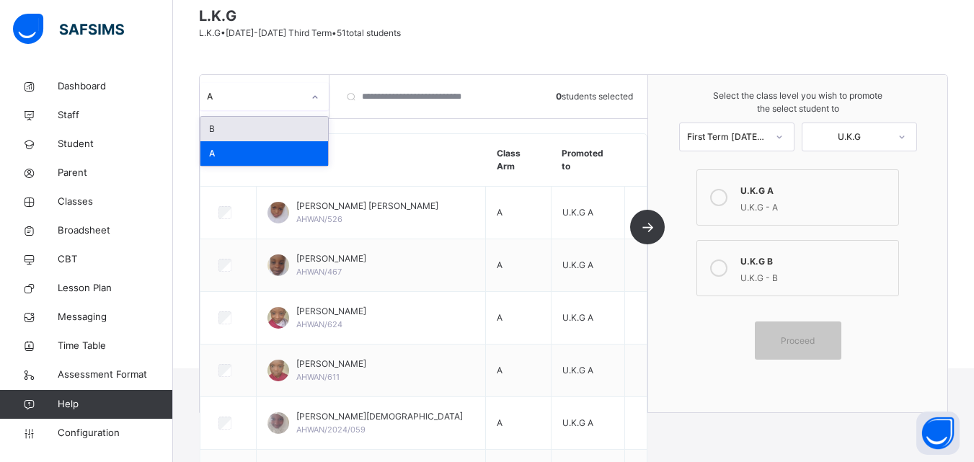
click at [278, 100] on div "A" at bounding box center [255, 96] width 96 height 13
click at [276, 136] on div "B" at bounding box center [264, 129] width 128 height 25
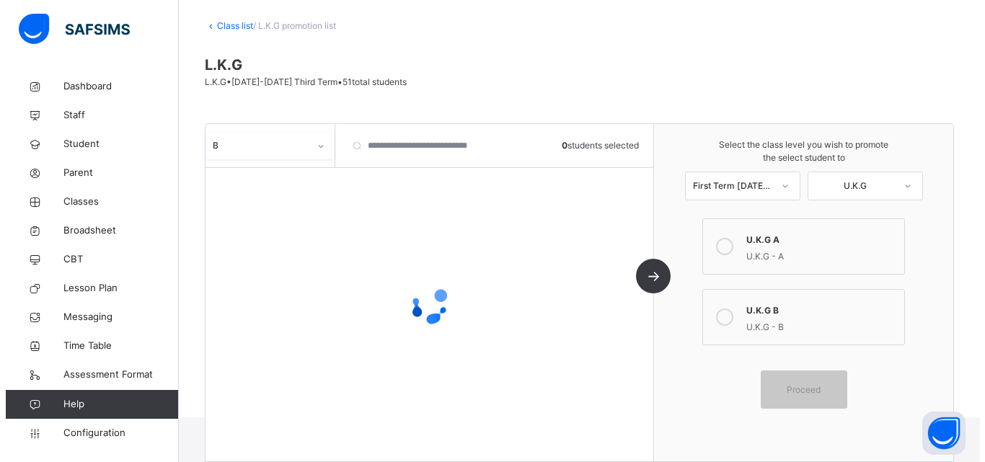
scroll to position [74, 0]
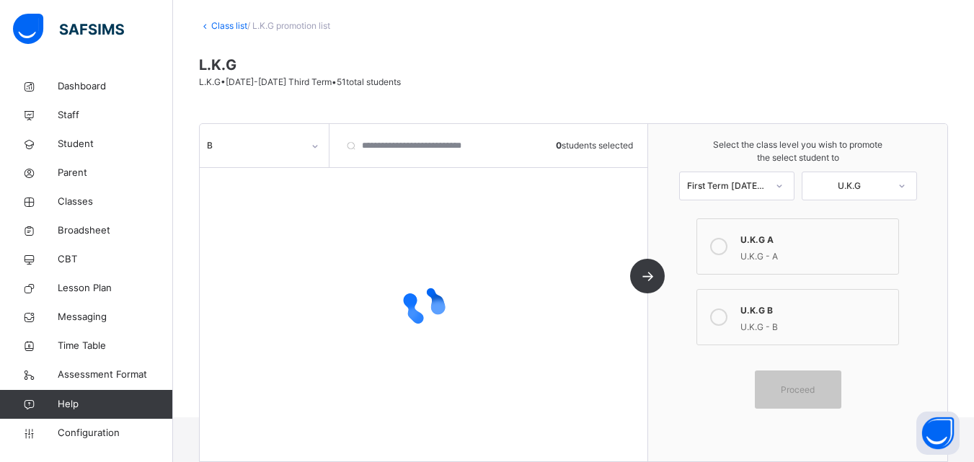
click at [727, 316] on icon at bounding box center [718, 316] width 17 height 17
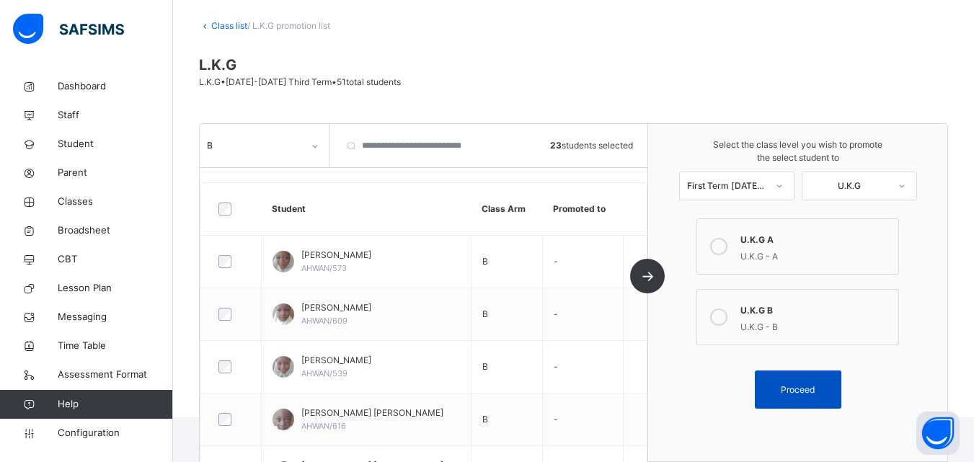
click at [809, 389] on span "Proceed" at bounding box center [798, 389] width 34 height 13
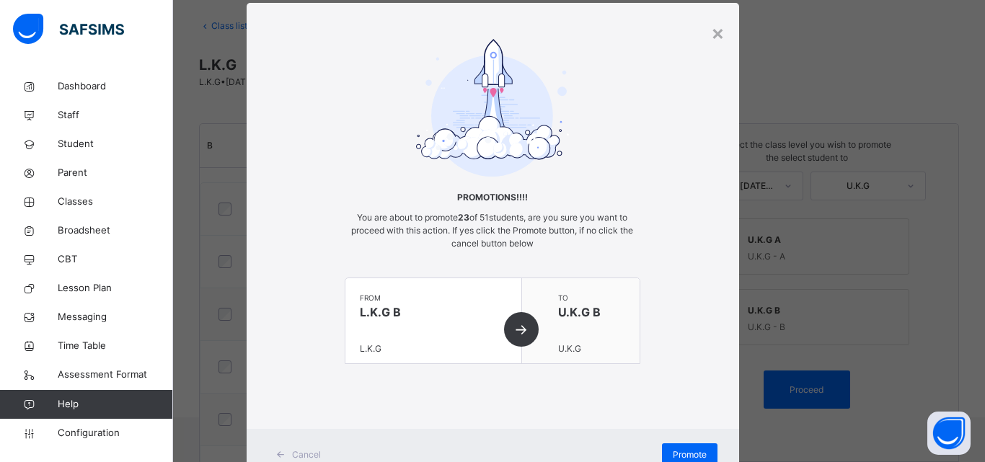
scroll to position [88, 0]
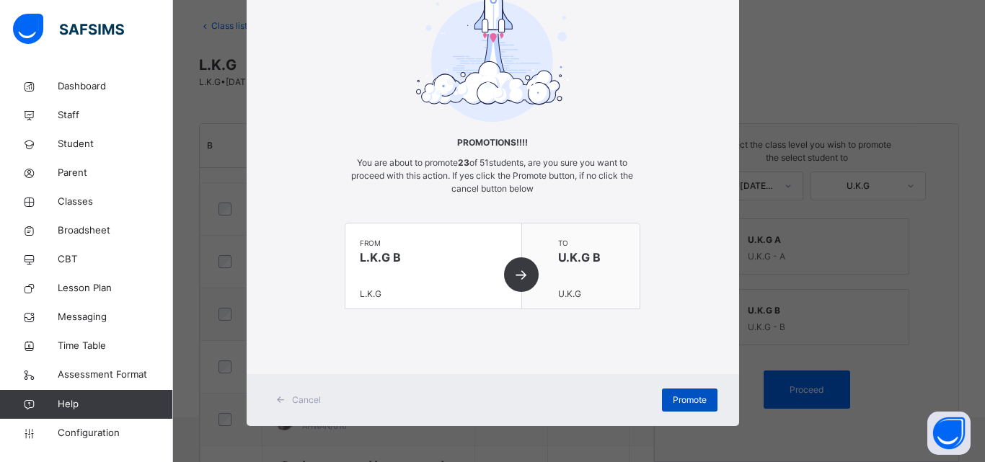
click at [672, 399] on span "Promote" at bounding box center [689, 400] width 34 height 13
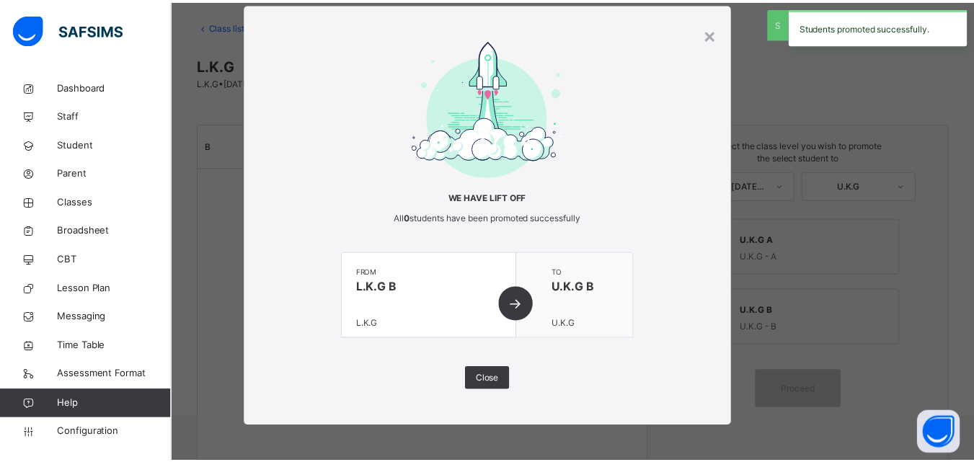
scroll to position [33, 0]
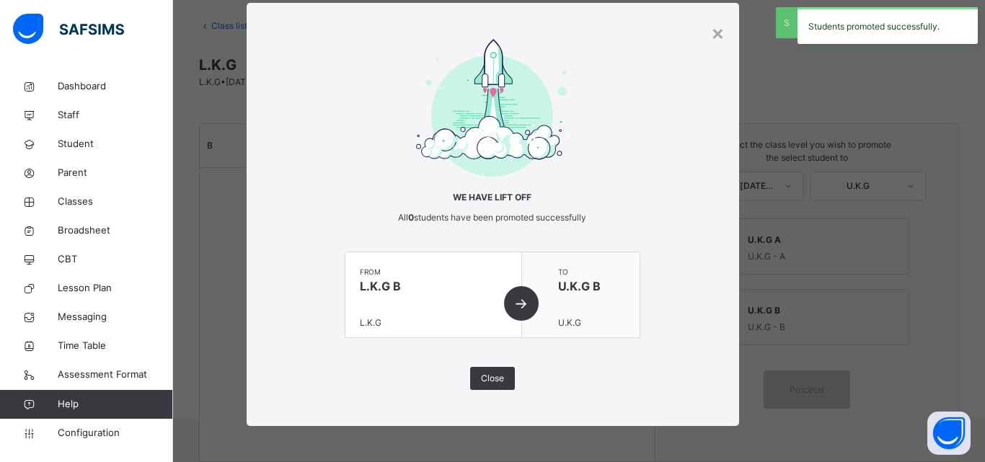
click at [671, 399] on div "× We have lift off All 0 students have been promoted successfully from L.K.G B …" at bounding box center [493, 214] width 492 height 423
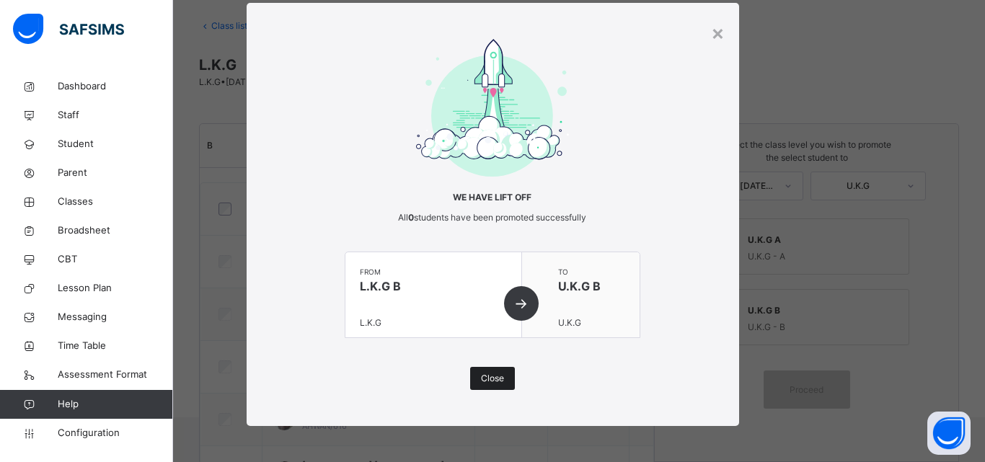
click at [481, 376] on span "Close" at bounding box center [492, 378] width 23 height 13
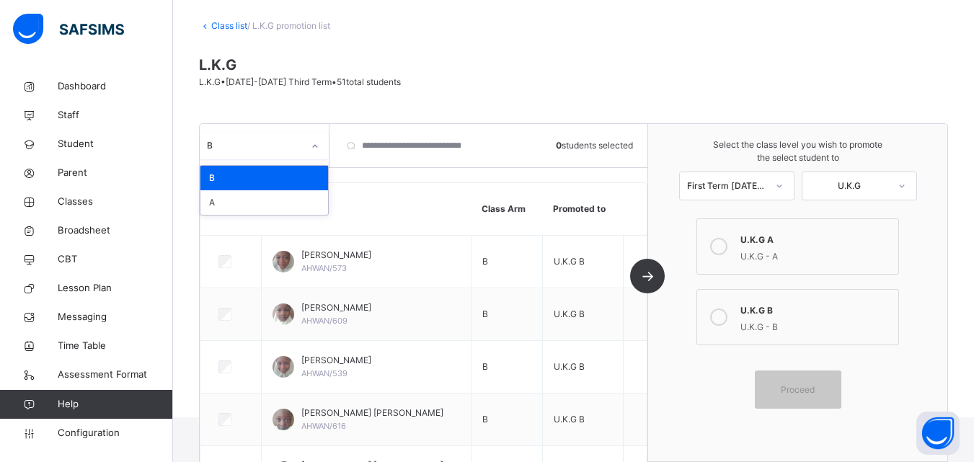
click at [296, 144] on div "B" at bounding box center [255, 145] width 96 height 13
click at [303, 196] on div "A" at bounding box center [264, 202] width 128 height 25
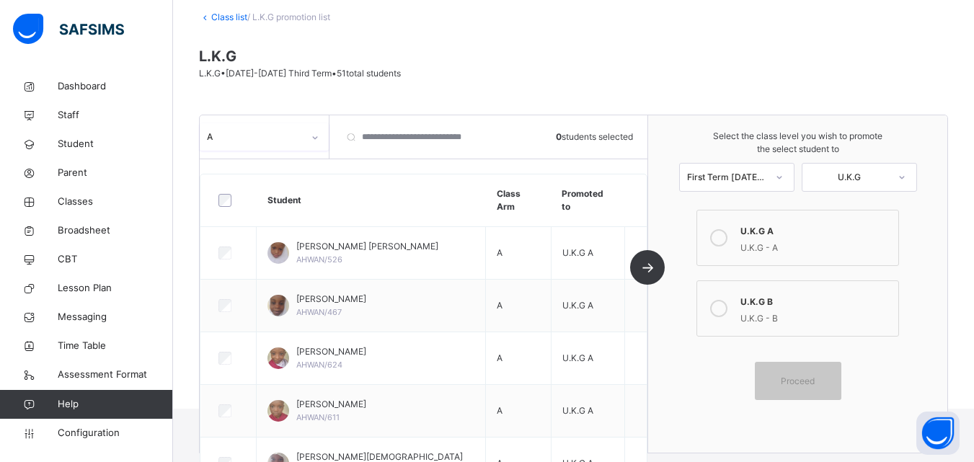
scroll to position [97, 0]
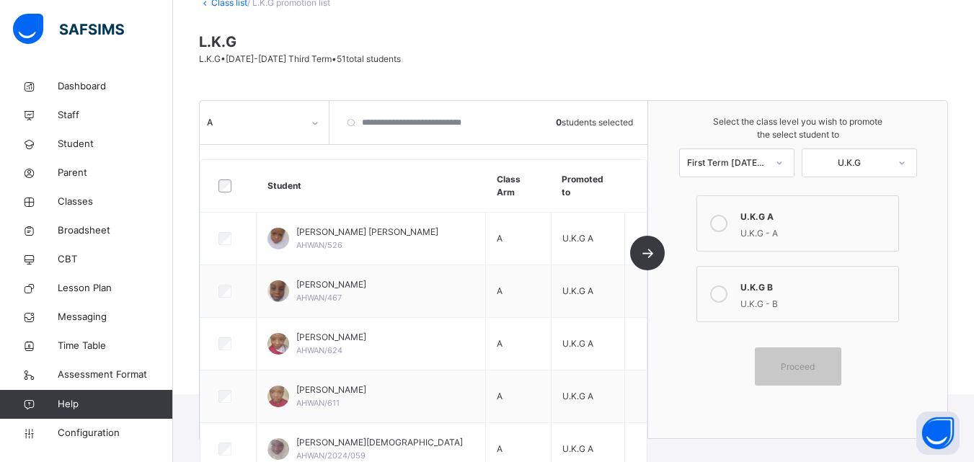
click at [230, 4] on link "Class list" at bounding box center [229, 2] width 36 height 11
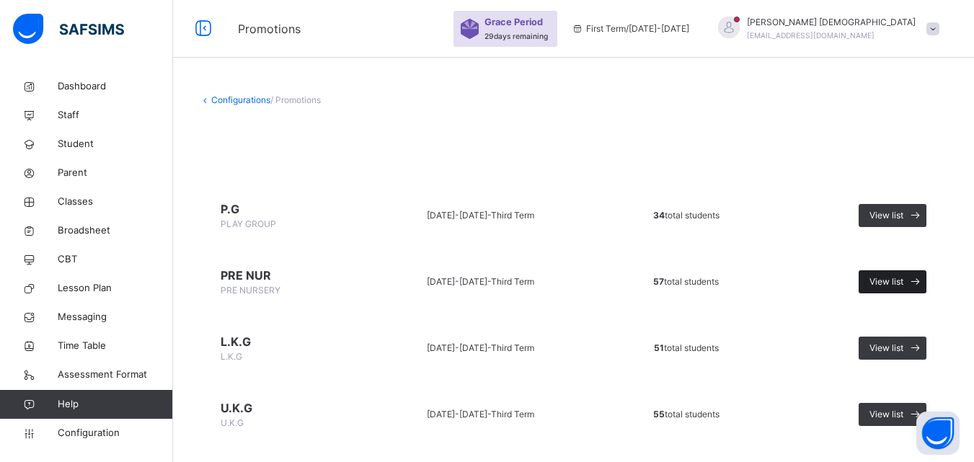
click at [903, 283] on span "View list" at bounding box center [886, 281] width 34 height 13
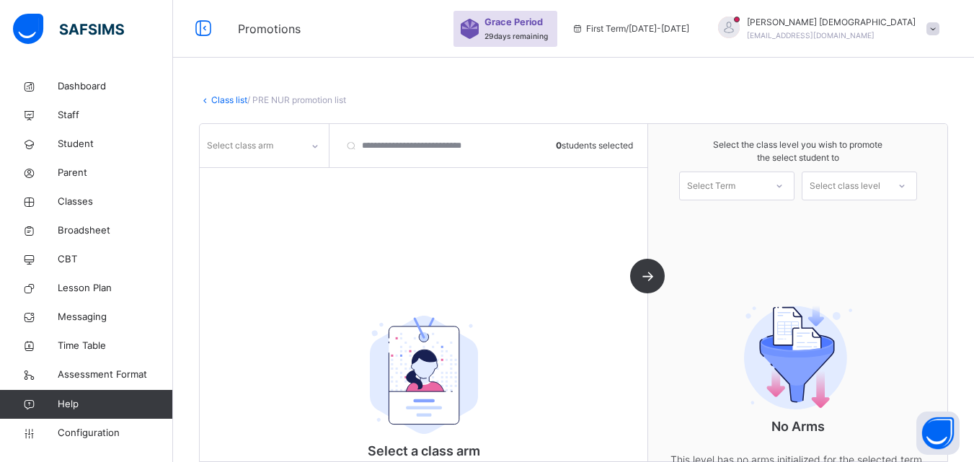
click at [254, 141] on div "Select class arm" at bounding box center [240, 145] width 66 height 27
click at [236, 174] on div "A" at bounding box center [264, 178] width 128 height 25
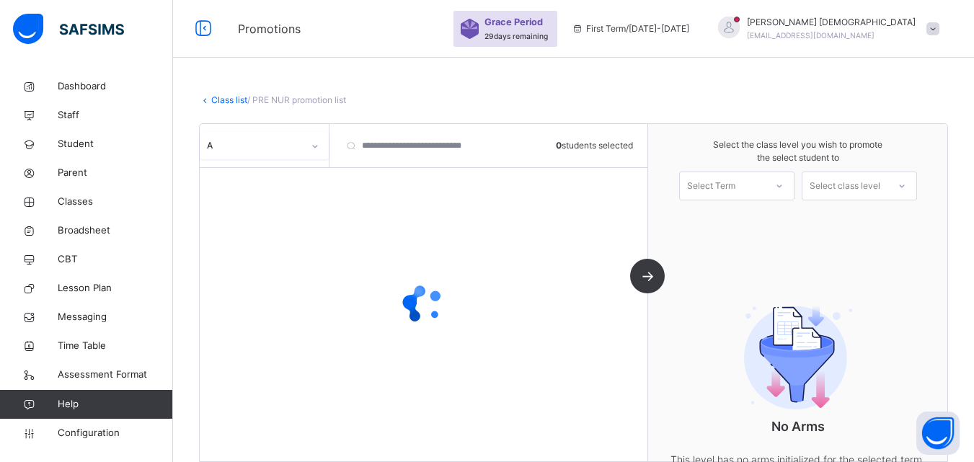
click at [726, 187] on div "Select Term" at bounding box center [711, 186] width 48 height 29
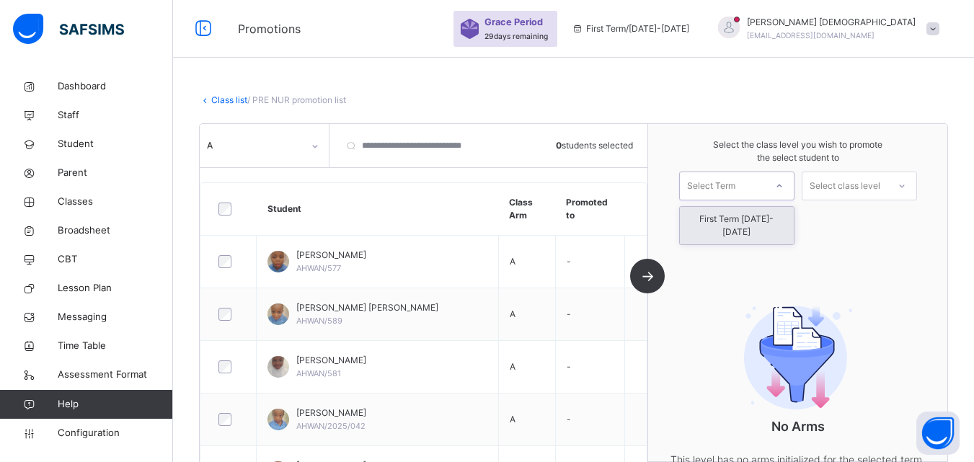
click at [732, 218] on div "First Term [DATE]-[DATE]" at bounding box center [737, 225] width 114 height 37
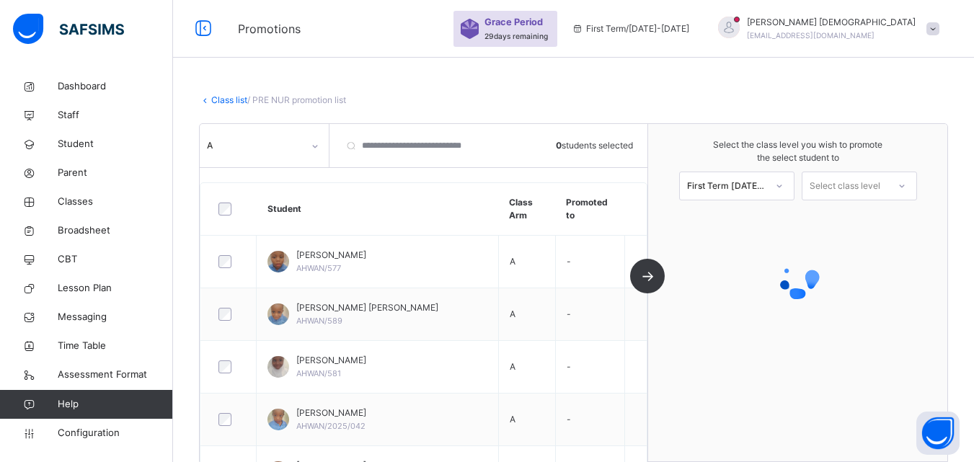
click at [222, 200] on div at bounding box center [229, 209] width 34 height 30
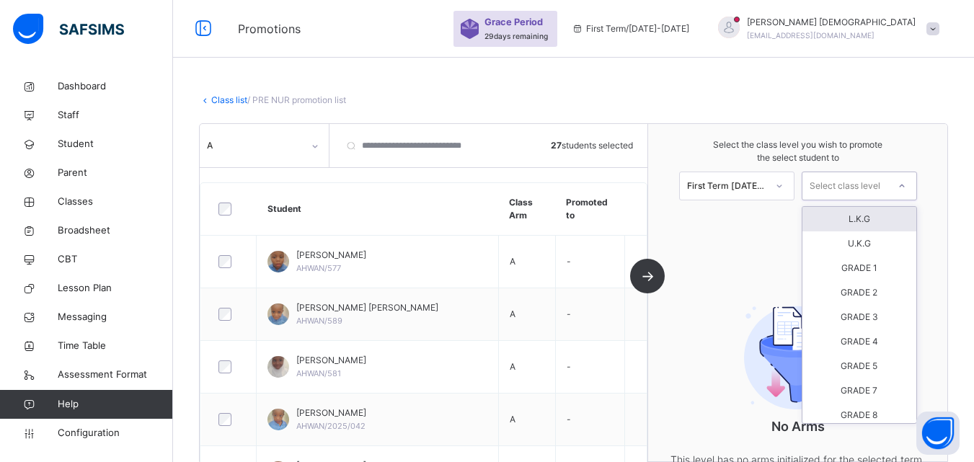
click at [906, 180] on icon at bounding box center [901, 186] width 9 height 14
click at [880, 216] on div "L.K.G" at bounding box center [859, 219] width 114 height 25
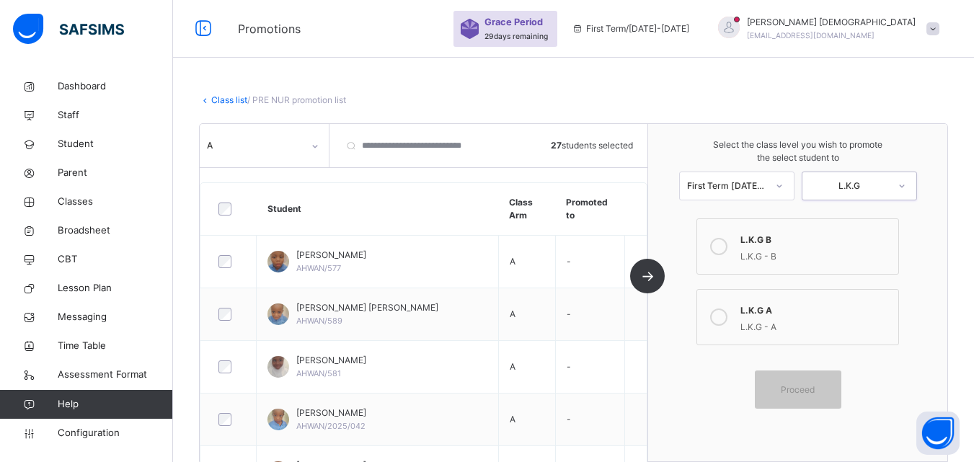
click at [727, 315] on icon at bounding box center [718, 316] width 17 height 17
click at [812, 386] on span "Proceed" at bounding box center [798, 389] width 34 height 13
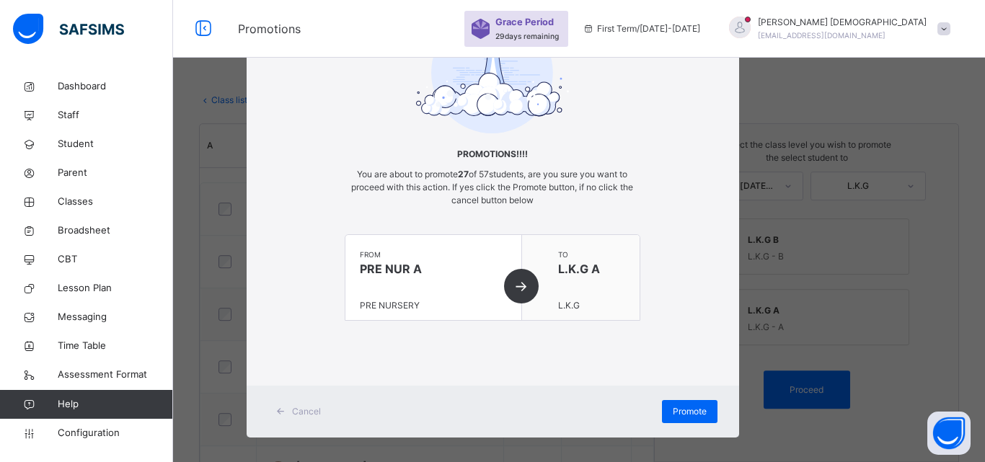
scroll to position [88, 0]
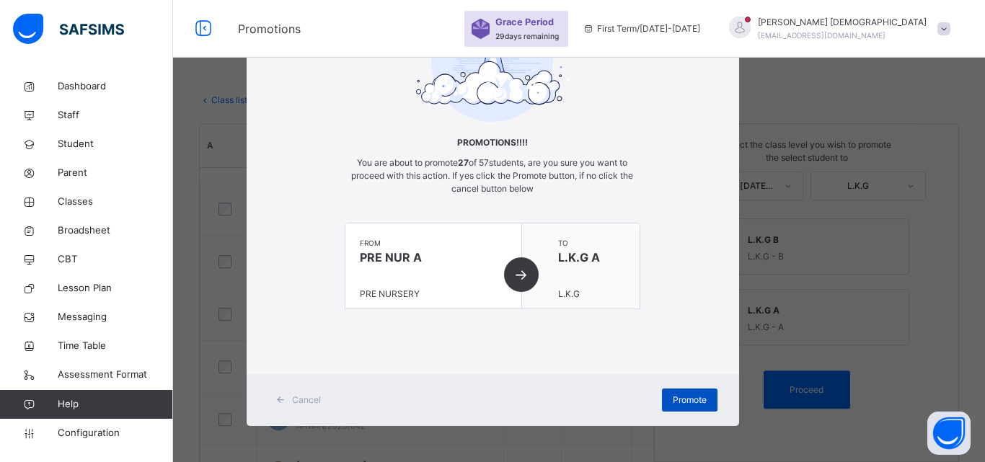
click at [673, 390] on div "Promote" at bounding box center [690, 400] width 56 height 23
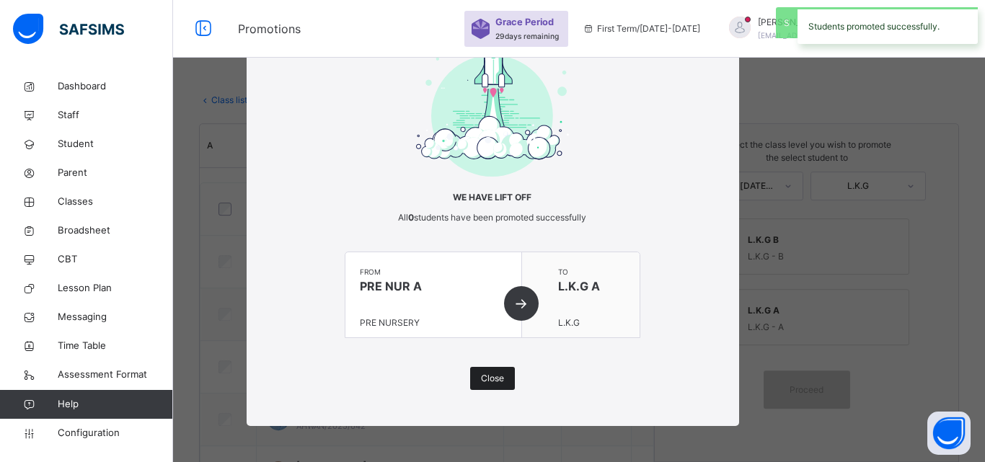
click at [500, 371] on div "Close" at bounding box center [492, 378] width 45 height 23
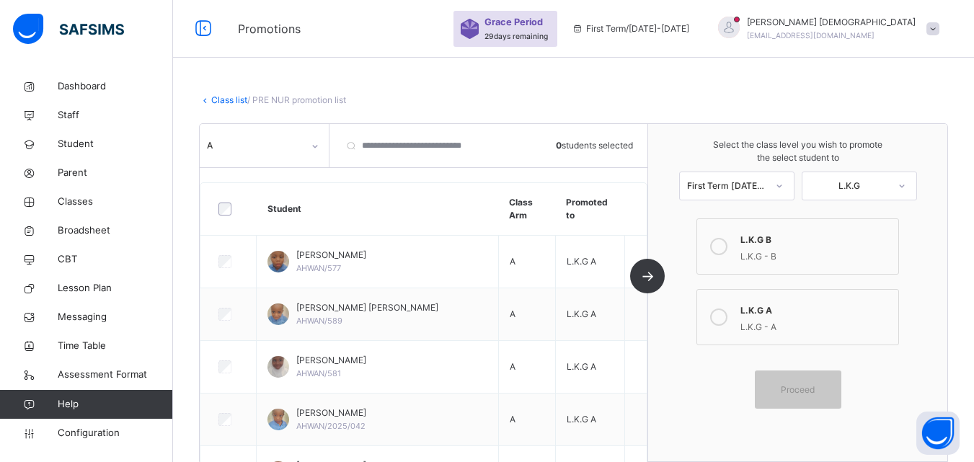
click at [245, 148] on div "A" at bounding box center [255, 145] width 96 height 13
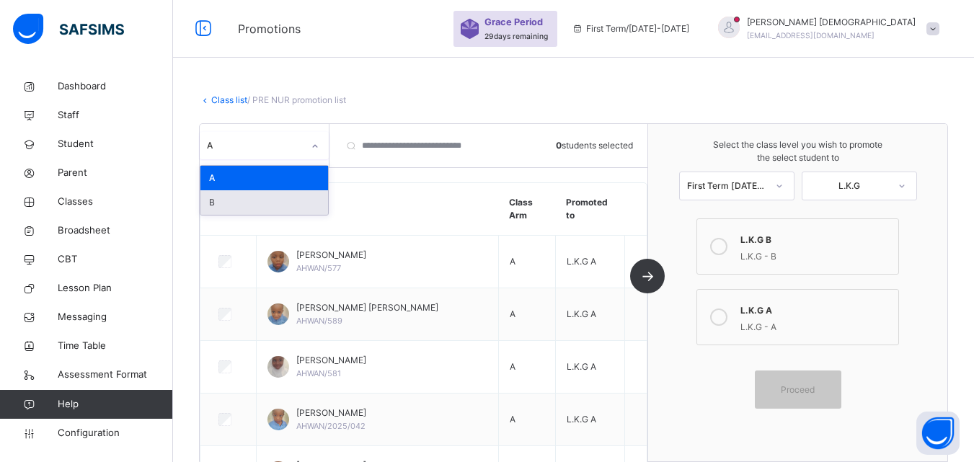
click at [252, 194] on div "B" at bounding box center [264, 202] width 128 height 25
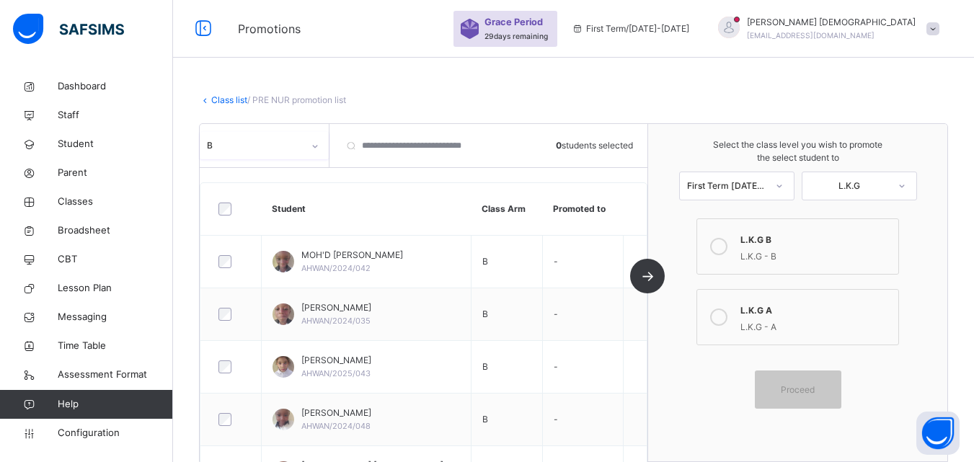
click at [724, 244] on icon at bounding box center [718, 246] width 17 height 17
click at [785, 398] on div "Proceed" at bounding box center [798, 389] width 86 height 38
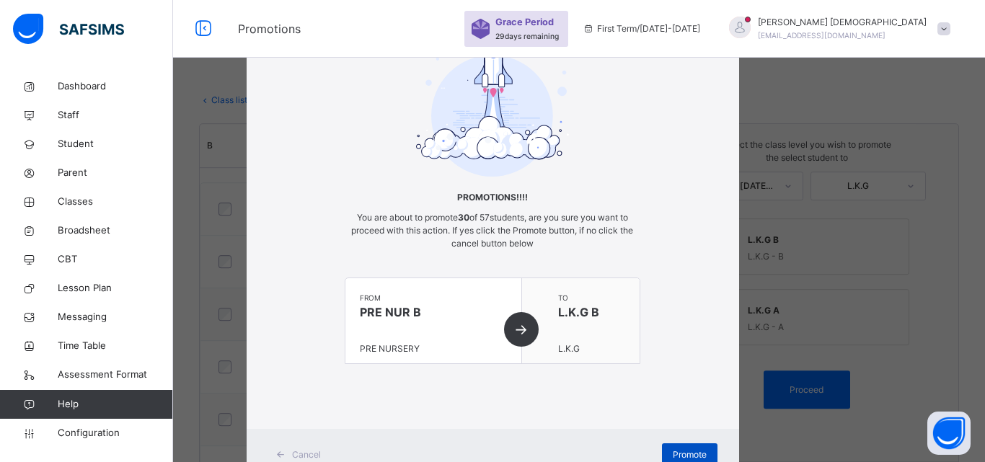
click at [699, 445] on div "Promote" at bounding box center [690, 454] width 56 height 23
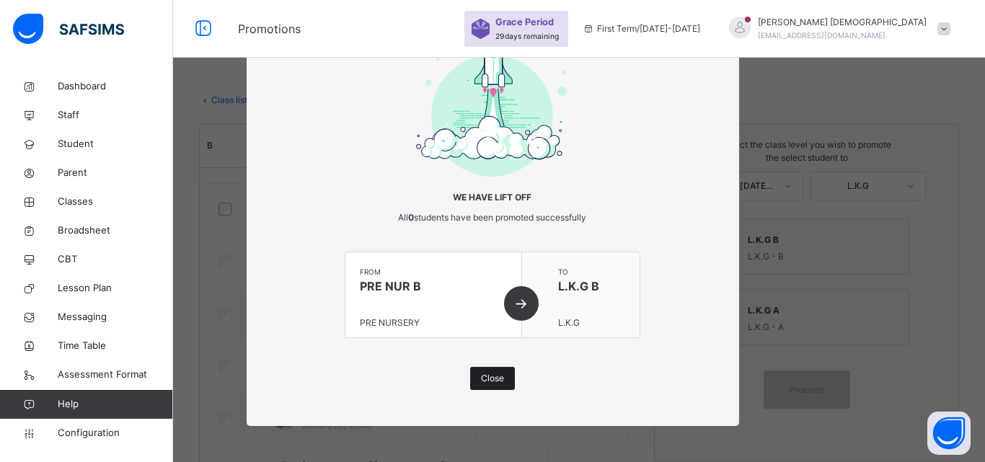
click at [481, 383] on span "Close" at bounding box center [492, 378] width 23 height 13
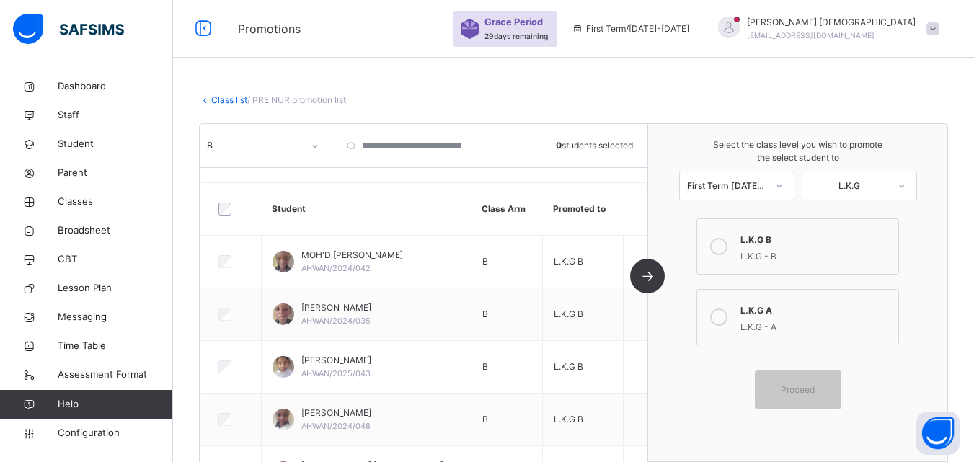
click at [237, 99] on link "Class list" at bounding box center [229, 99] width 36 height 11
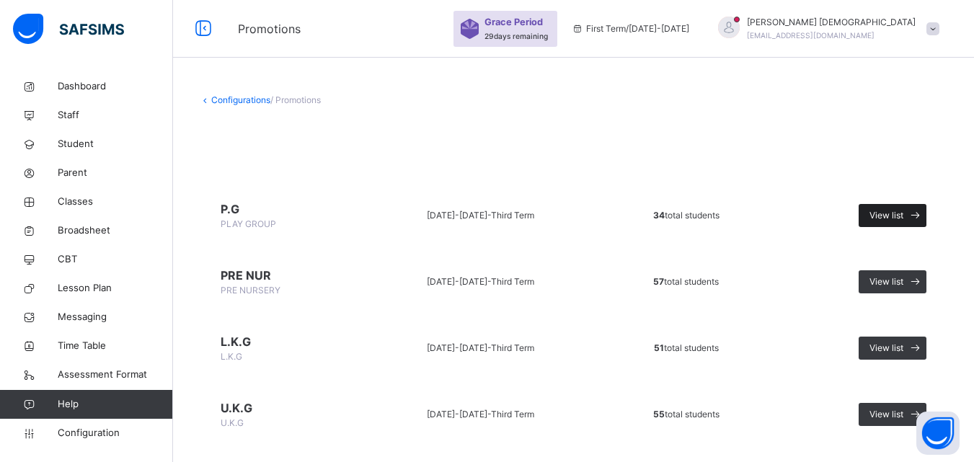
click at [891, 214] on span "View list" at bounding box center [886, 215] width 34 height 13
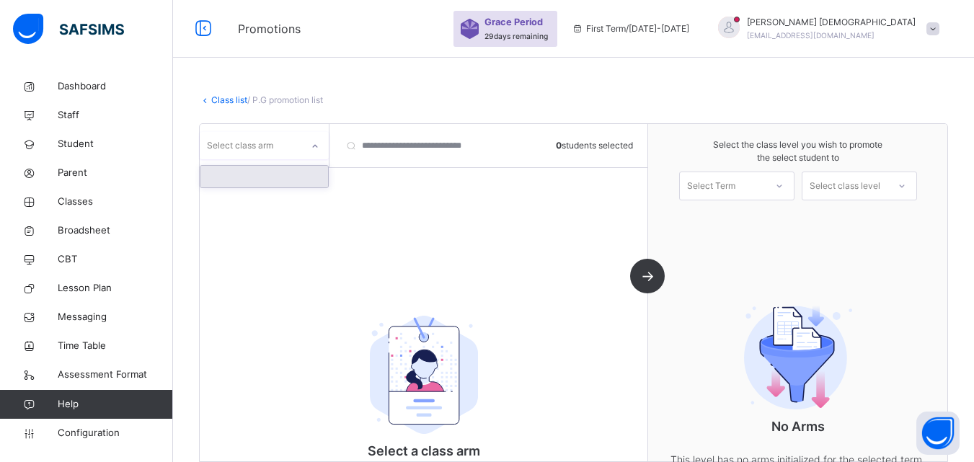
click at [297, 136] on div "Select class arm" at bounding box center [251, 146] width 102 height 22
click at [294, 158] on div "Select class arm" at bounding box center [264, 145] width 129 height 27
click at [309, 151] on div at bounding box center [315, 146] width 25 height 23
click at [735, 185] on div "Select Term" at bounding box center [711, 186] width 48 height 29
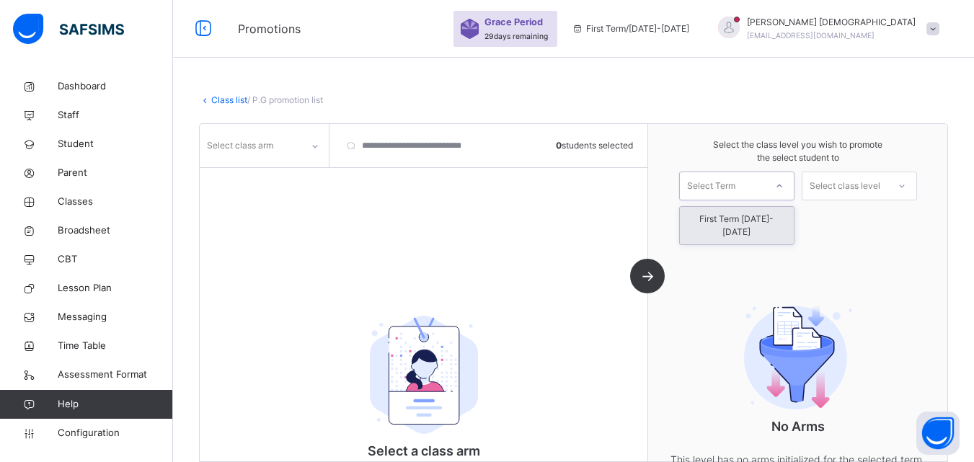
click at [742, 220] on div "First Term [DATE]-[DATE]" at bounding box center [737, 225] width 114 height 37
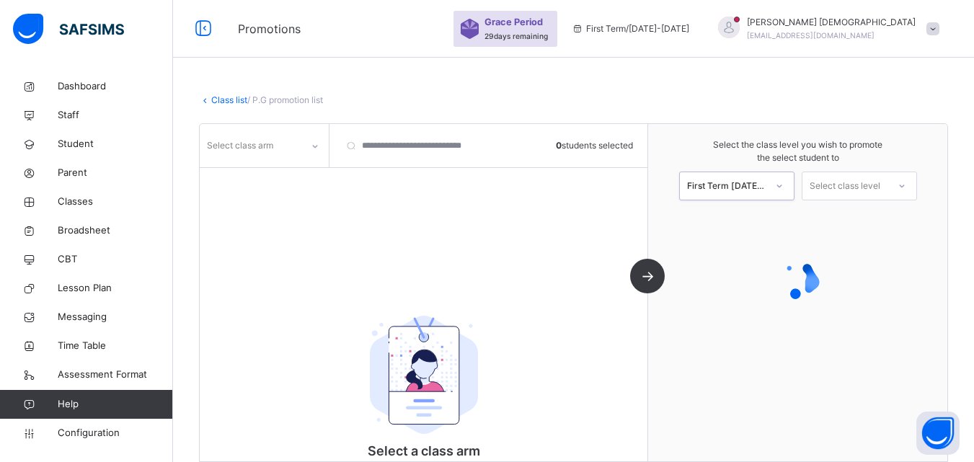
click at [848, 186] on div "Select class level" at bounding box center [844, 186] width 71 height 29
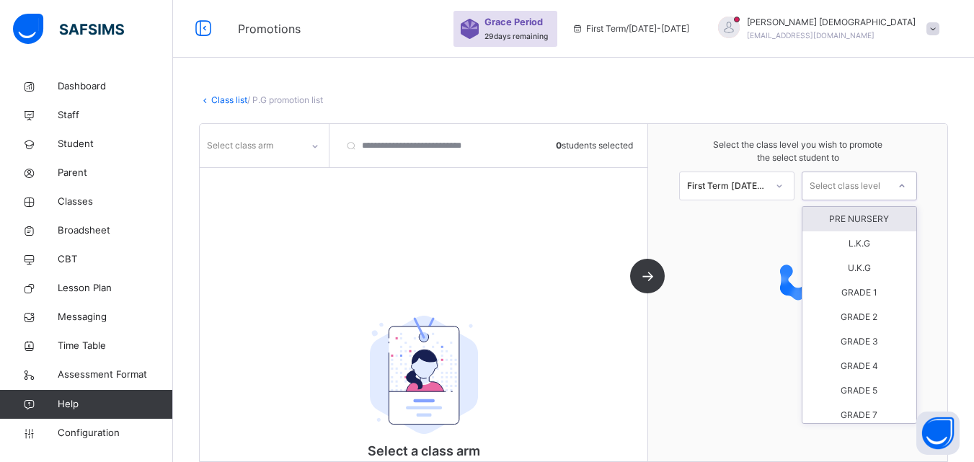
click at [846, 217] on div "PRE NURSERY" at bounding box center [859, 219] width 114 height 25
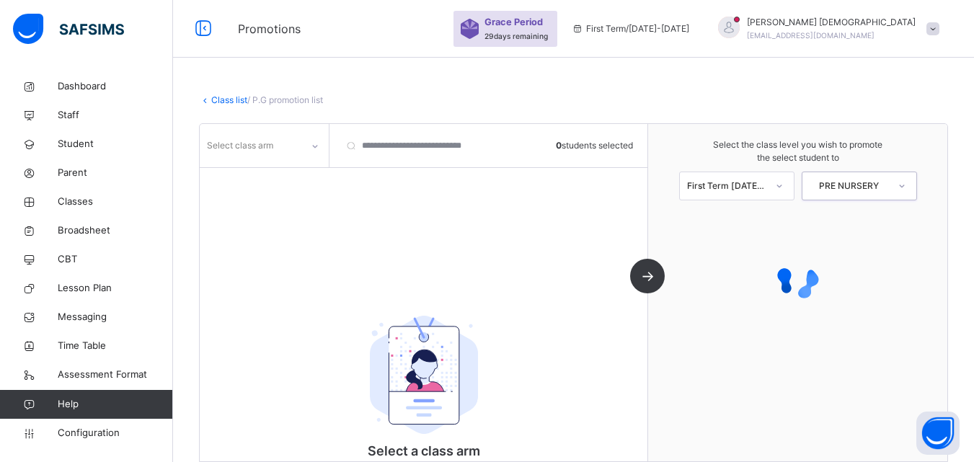
click at [286, 131] on div "Select class arm" at bounding box center [265, 145] width 130 height 43
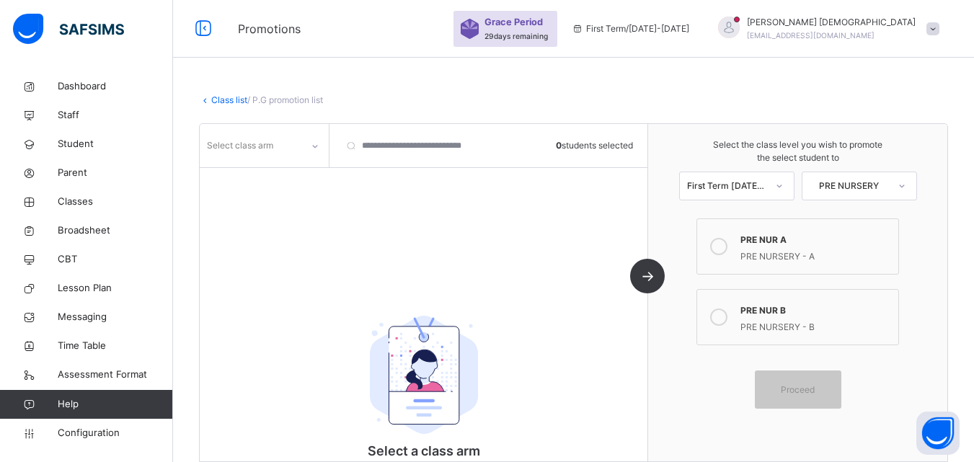
click at [286, 148] on div "Select class arm" at bounding box center [251, 146] width 102 height 22
click at [729, 255] on div at bounding box center [718, 246] width 29 height 33
click at [302, 151] on div at bounding box center [314, 145] width 27 height 27
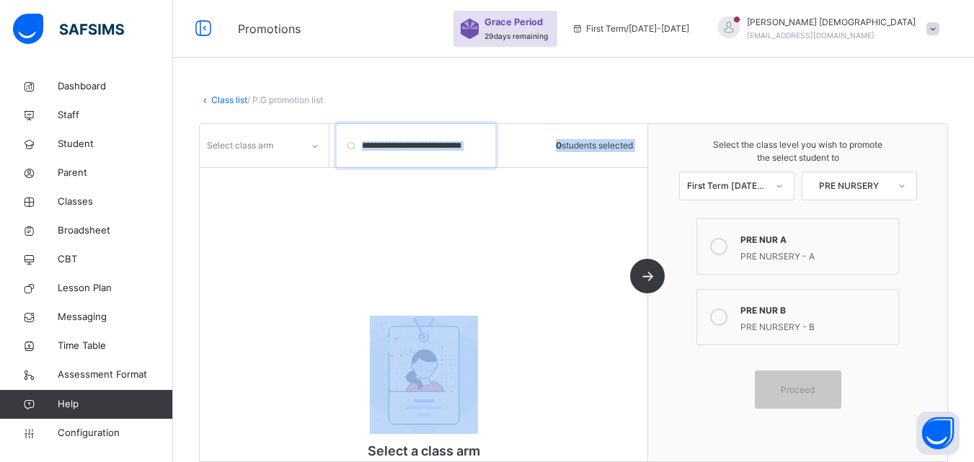
click at [348, 146] on input "search" at bounding box center [416, 145] width 159 height 43
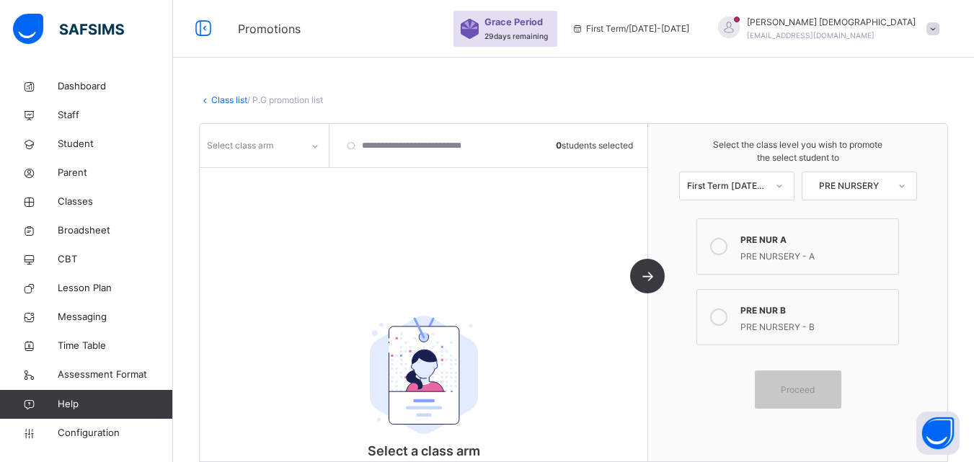
click at [218, 96] on link "Class list" at bounding box center [229, 99] width 36 height 11
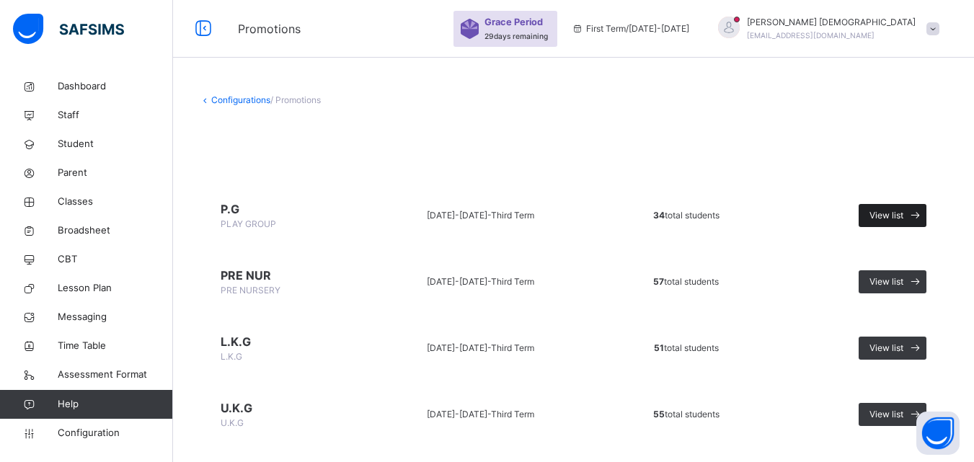
click at [918, 217] on icon at bounding box center [914, 216] width 15 height 17
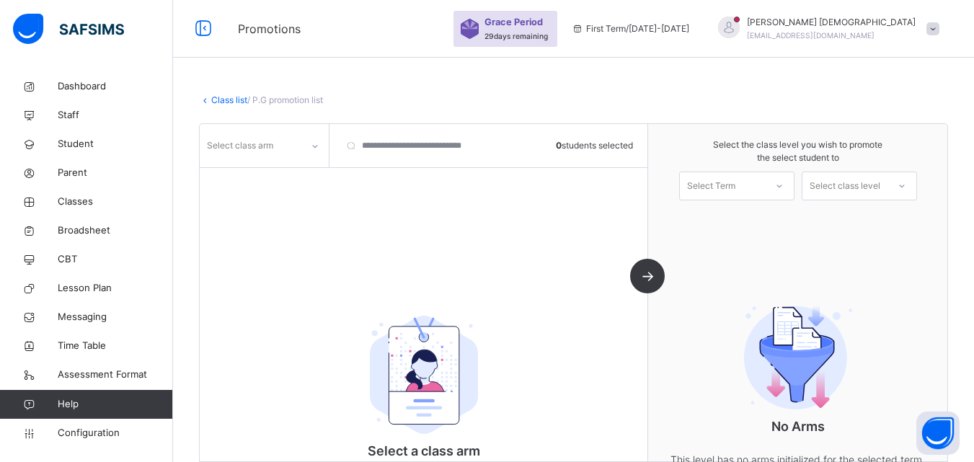
click at [292, 156] on div "Select class arm" at bounding box center [264, 145] width 129 height 27
click at [267, 178] on div at bounding box center [264, 177] width 128 height 22
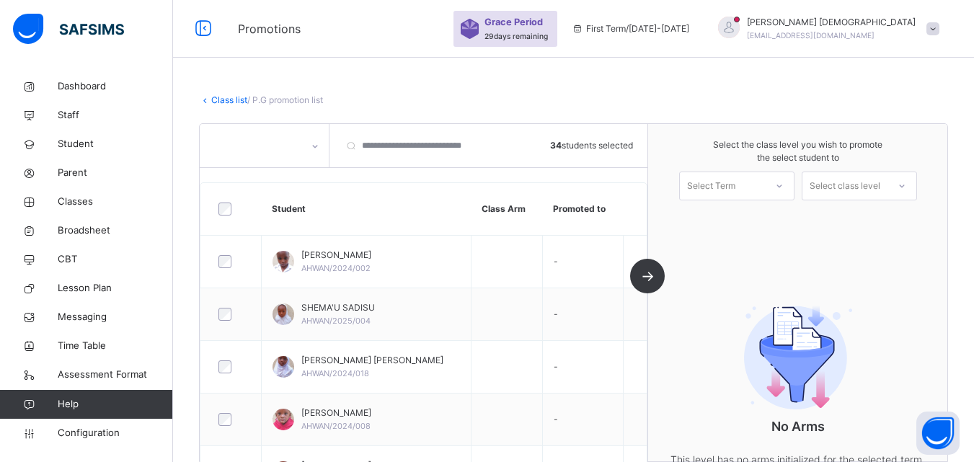
click at [746, 180] on div "Select Term" at bounding box center [722, 186] width 85 height 22
click at [745, 213] on div "First Term [DATE]-[DATE]" at bounding box center [737, 225] width 114 height 37
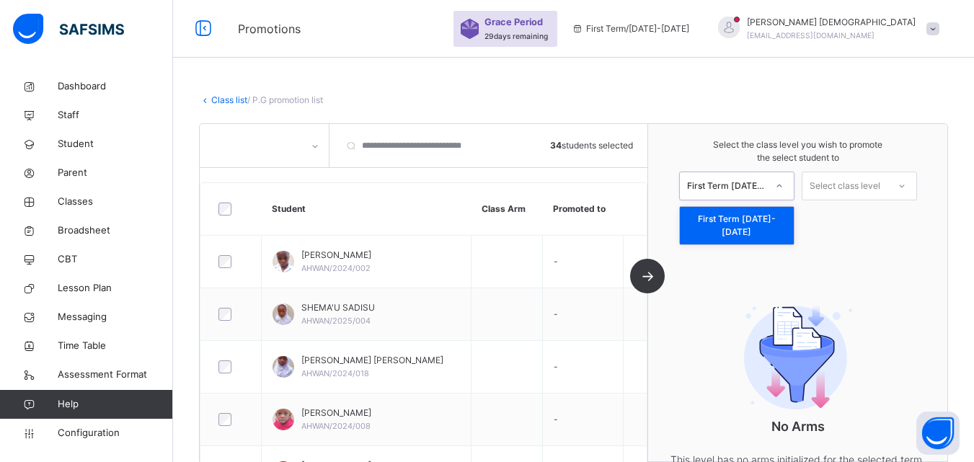
click at [788, 196] on div at bounding box center [779, 186] width 26 height 25
click at [863, 186] on div "Select class level" at bounding box center [844, 186] width 71 height 29
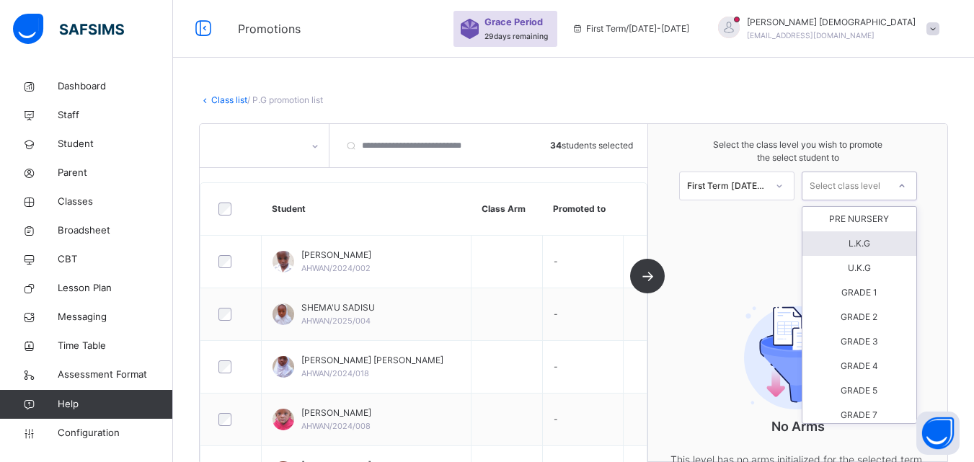
click at [869, 245] on div "L.K.G" at bounding box center [859, 243] width 114 height 25
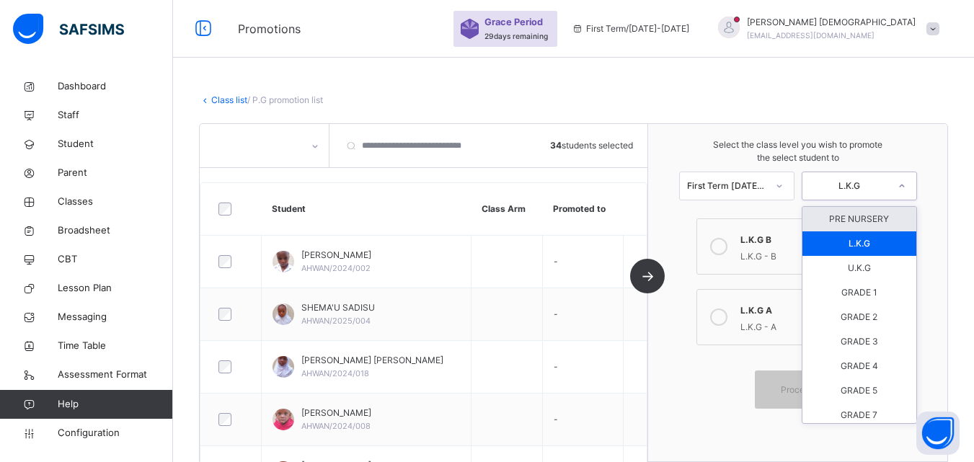
click at [864, 200] on div "L.K.G" at bounding box center [859, 186] width 115 height 29
click at [866, 216] on div "PRE NURSERY" at bounding box center [859, 219] width 114 height 25
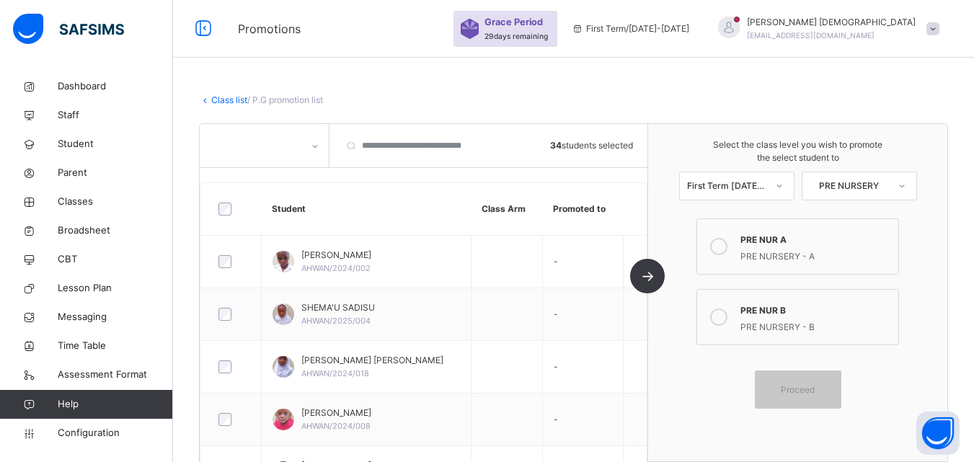
click at [685, 360] on div "Select the class level you wish to promote the select student to First Term 202…" at bounding box center [797, 292] width 299 height 337
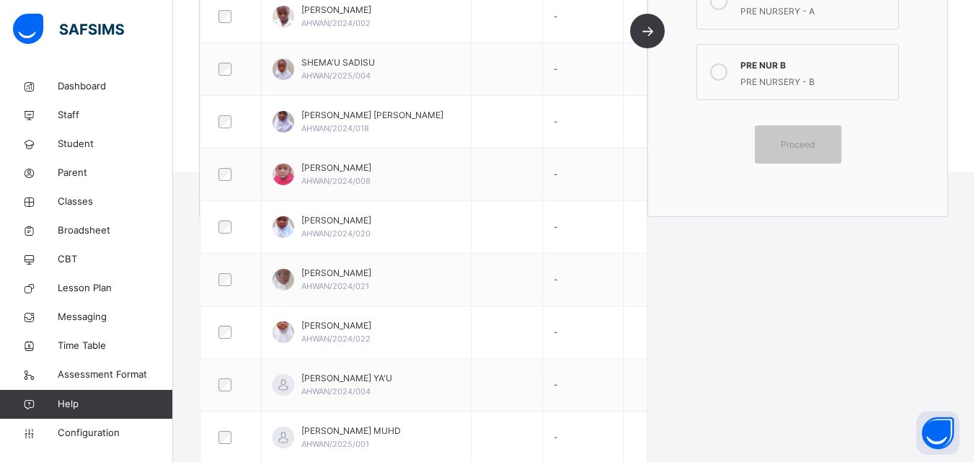
scroll to position [329, 0]
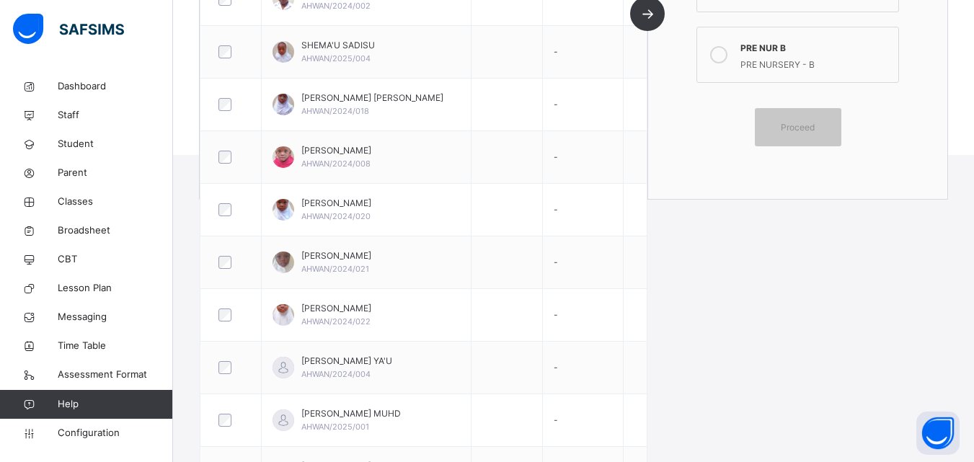
scroll to position [142, 0]
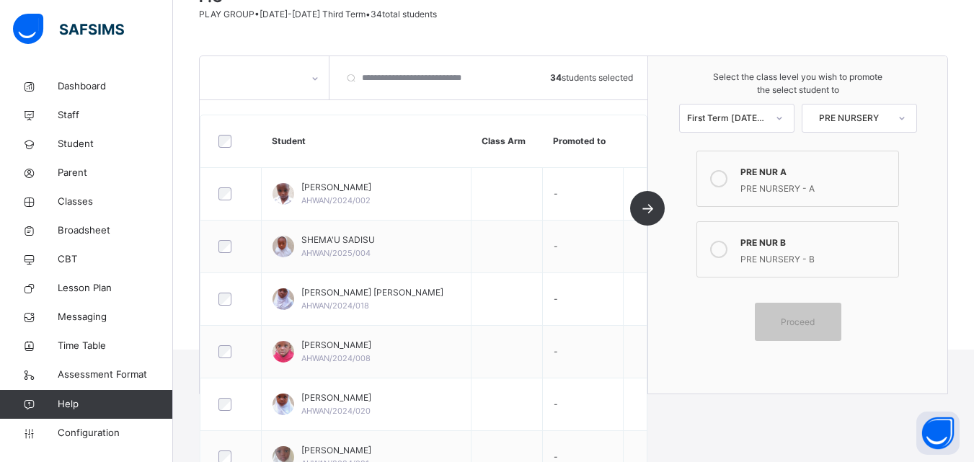
click at [718, 350] on html "Promotions Grace Period 29 days remaining First Term / 2025-2026 STEPHEN ALLAHM…" at bounding box center [487, 104] width 974 height 492
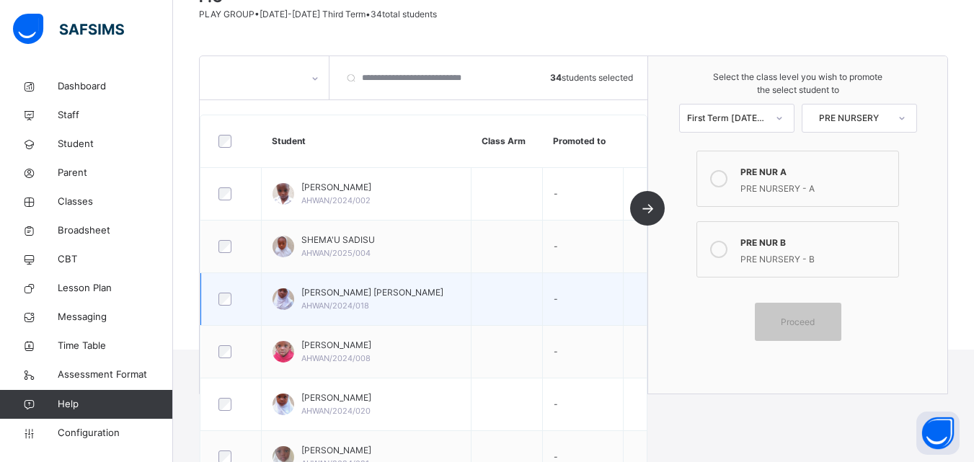
click at [644, 308] on td at bounding box center [635, 299] width 24 height 53
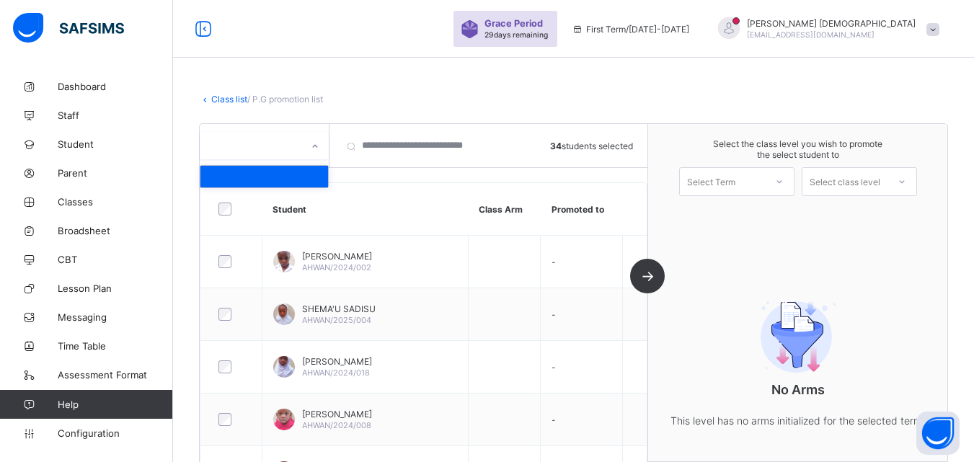
click at [312, 144] on icon at bounding box center [315, 146] width 9 height 14
click at [675, 320] on div "No Arms This level has no arms initialized for the selected term." at bounding box center [798, 359] width 288 height 197
click at [657, 400] on div "No Arms This level has no arms initialized for the selected term." at bounding box center [797, 359] width 299 height 197
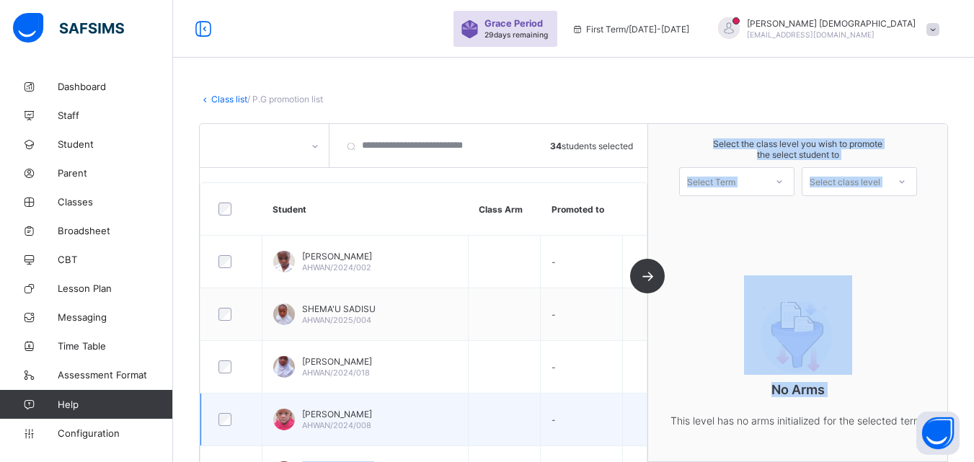
drag, startPoint x: 657, startPoint y: 400, endPoint x: 647, endPoint y: 394, distance: 11.6
click at [647, 394] on div "34 students selected Student Class Arm Promoted to [PERSON_NAME]/2024/002 - [GE…" at bounding box center [573, 292] width 749 height 339
click at [647, 394] on td at bounding box center [634, 420] width 25 height 53
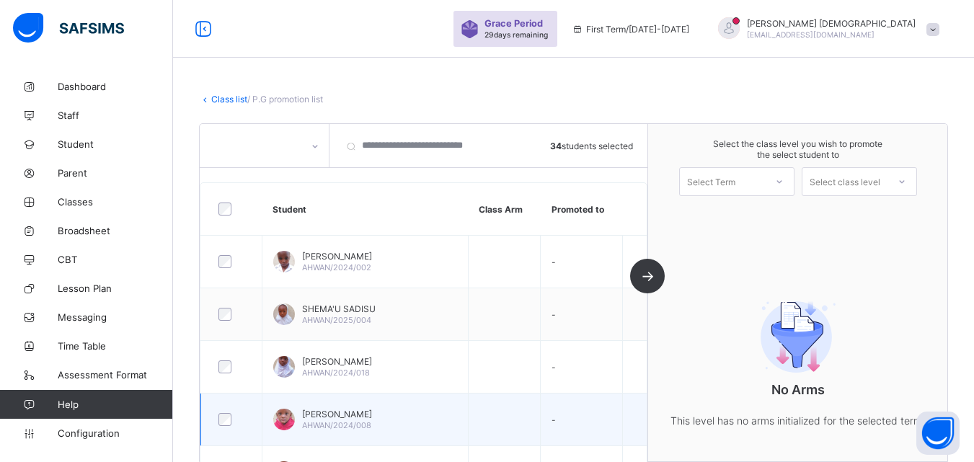
click at [647, 394] on td at bounding box center [634, 420] width 25 height 53
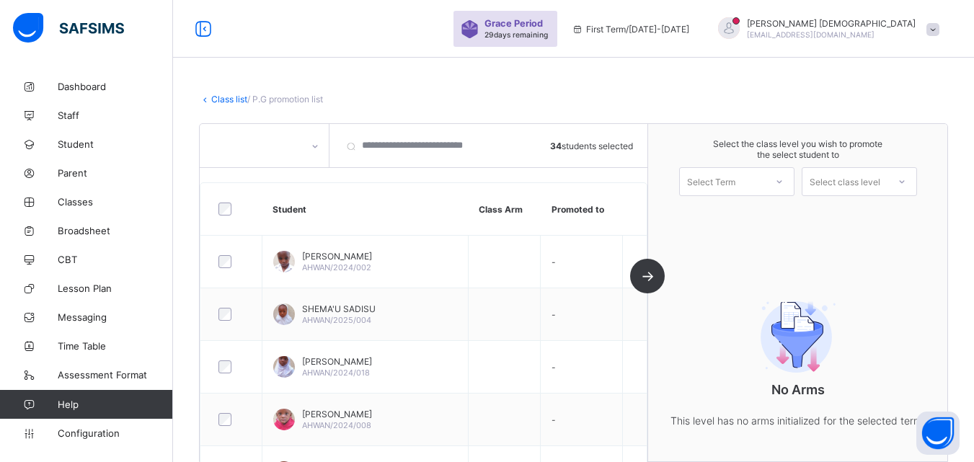
click at [777, 175] on div at bounding box center [779, 181] width 26 height 25
click at [767, 207] on div "First Term [DATE]-[DATE]" at bounding box center [737, 219] width 114 height 33
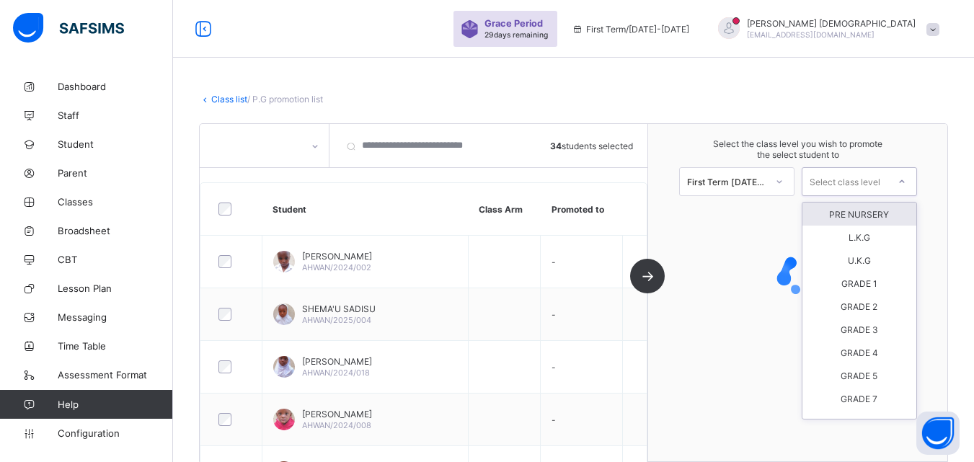
click at [880, 187] on div "Select class level" at bounding box center [844, 181] width 71 height 29
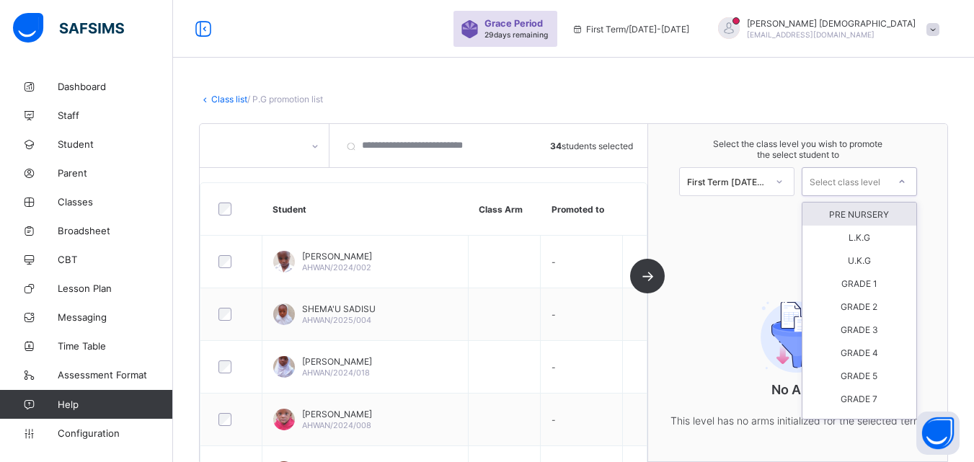
click at [883, 215] on div "PRE NURSERY" at bounding box center [859, 214] width 114 height 23
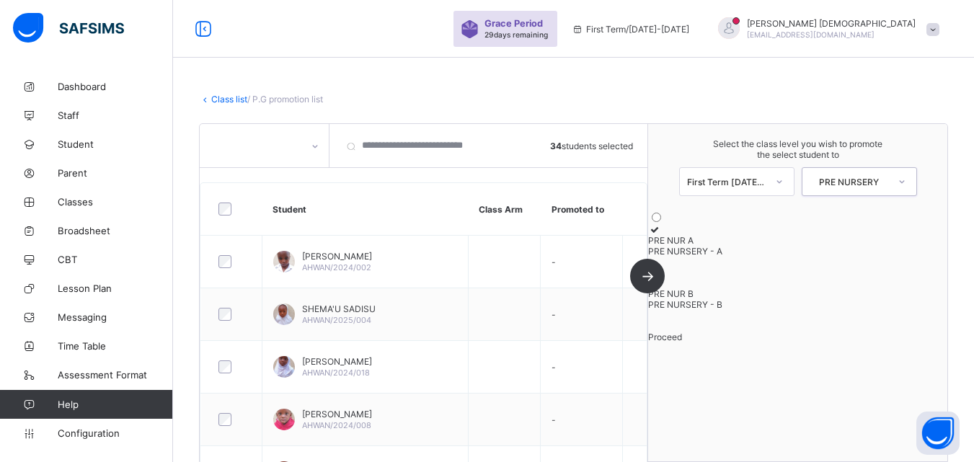
click at [876, 183] on div "PRE NURSERY" at bounding box center [848, 182] width 79 height 11
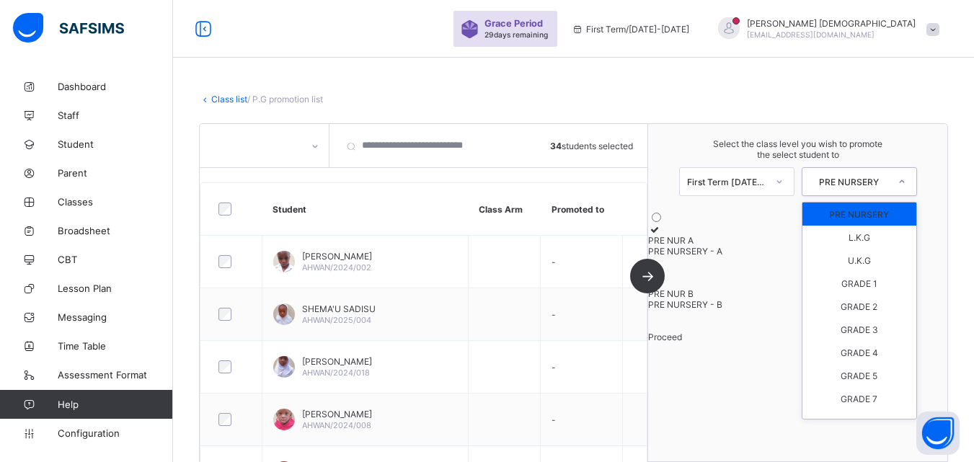
click at [892, 207] on div "PRE NURSERY" at bounding box center [859, 214] width 114 height 23
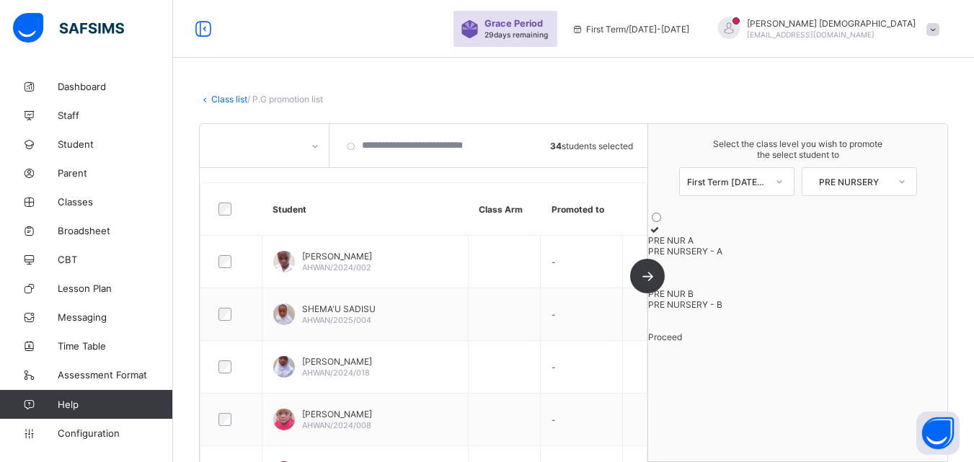
click at [660, 235] on icon at bounding box center [654, 229] width 12 height 11
click at [788, 342] on div "Proceed" at bounding box center [797, 337] width 299 height 11
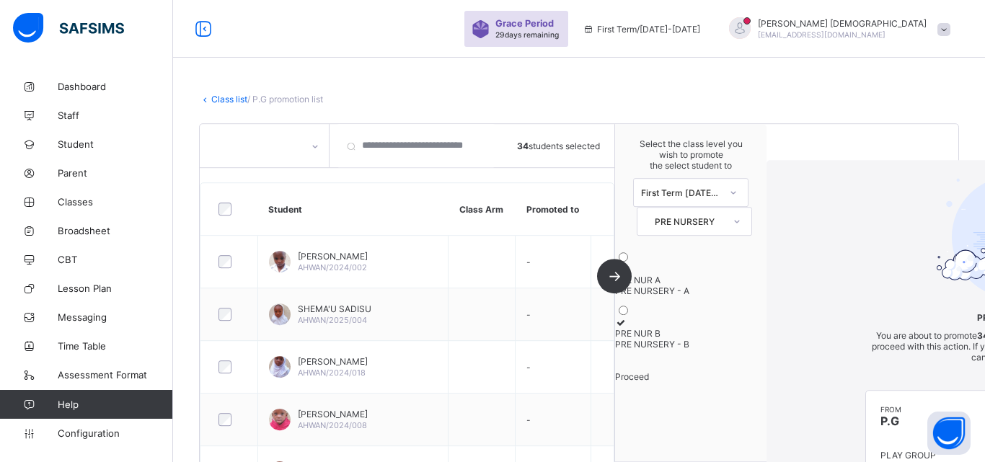
scroll to position [79, 0]
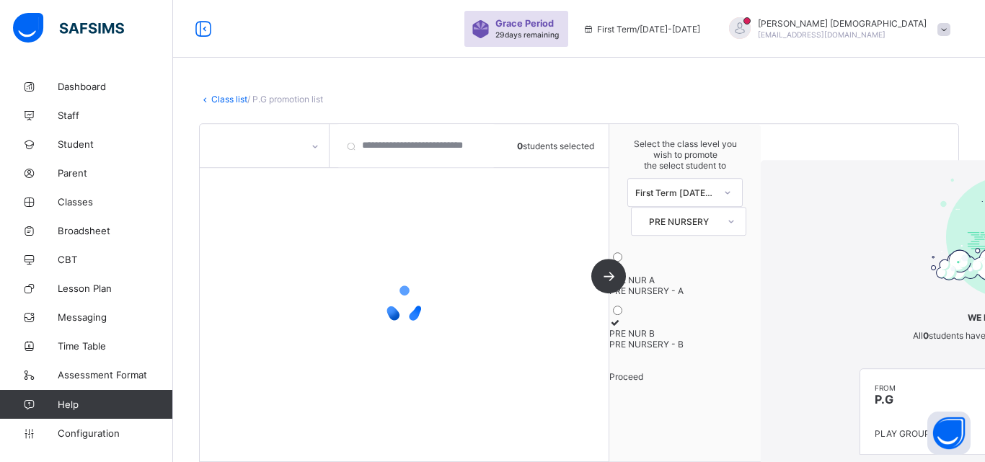
scroll to position [29, 0]
